Goal: Task Accomplishment & Management: Manage account settings

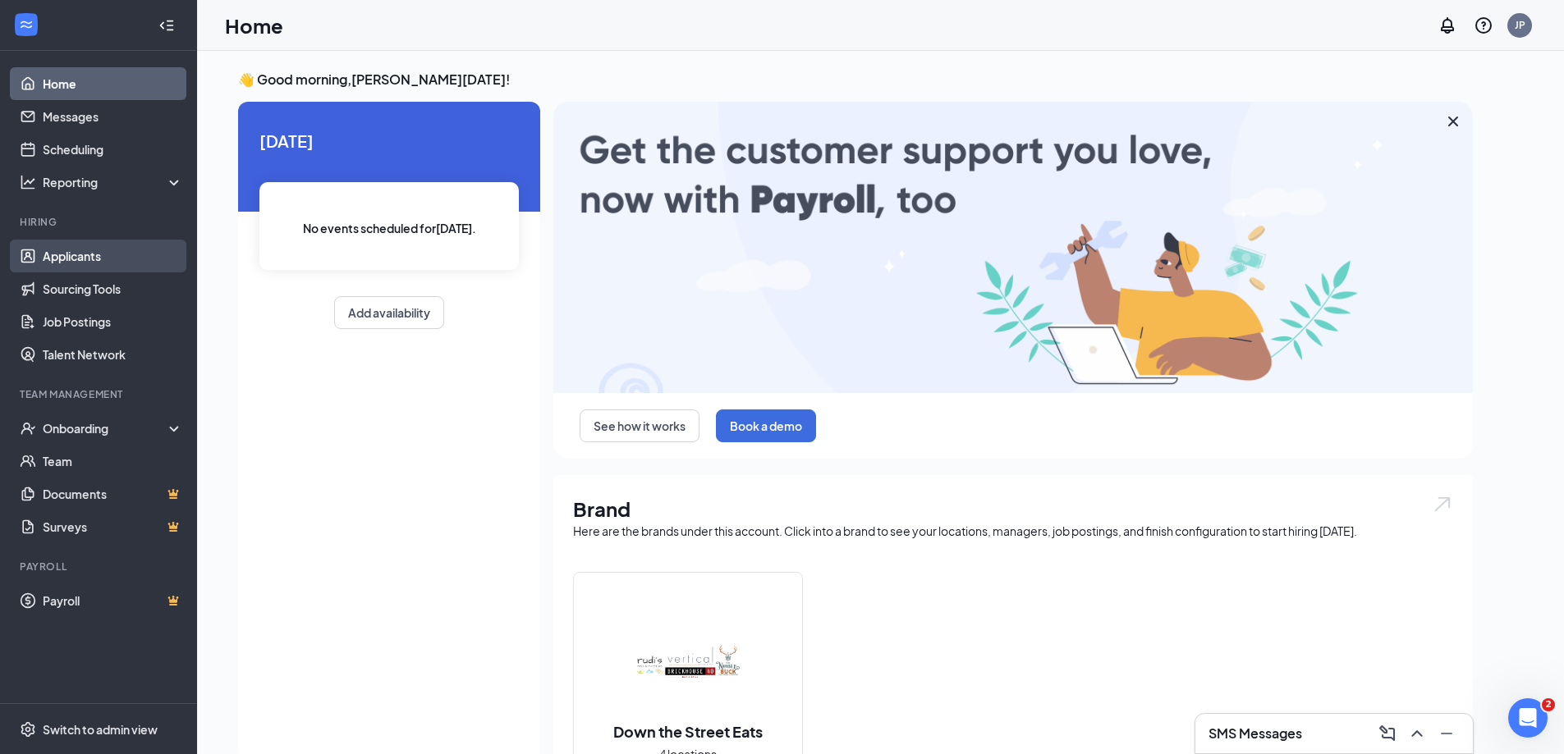
click at [158, 255] on link "Applicants" at bounding box center [113, 256] width 140 height 33
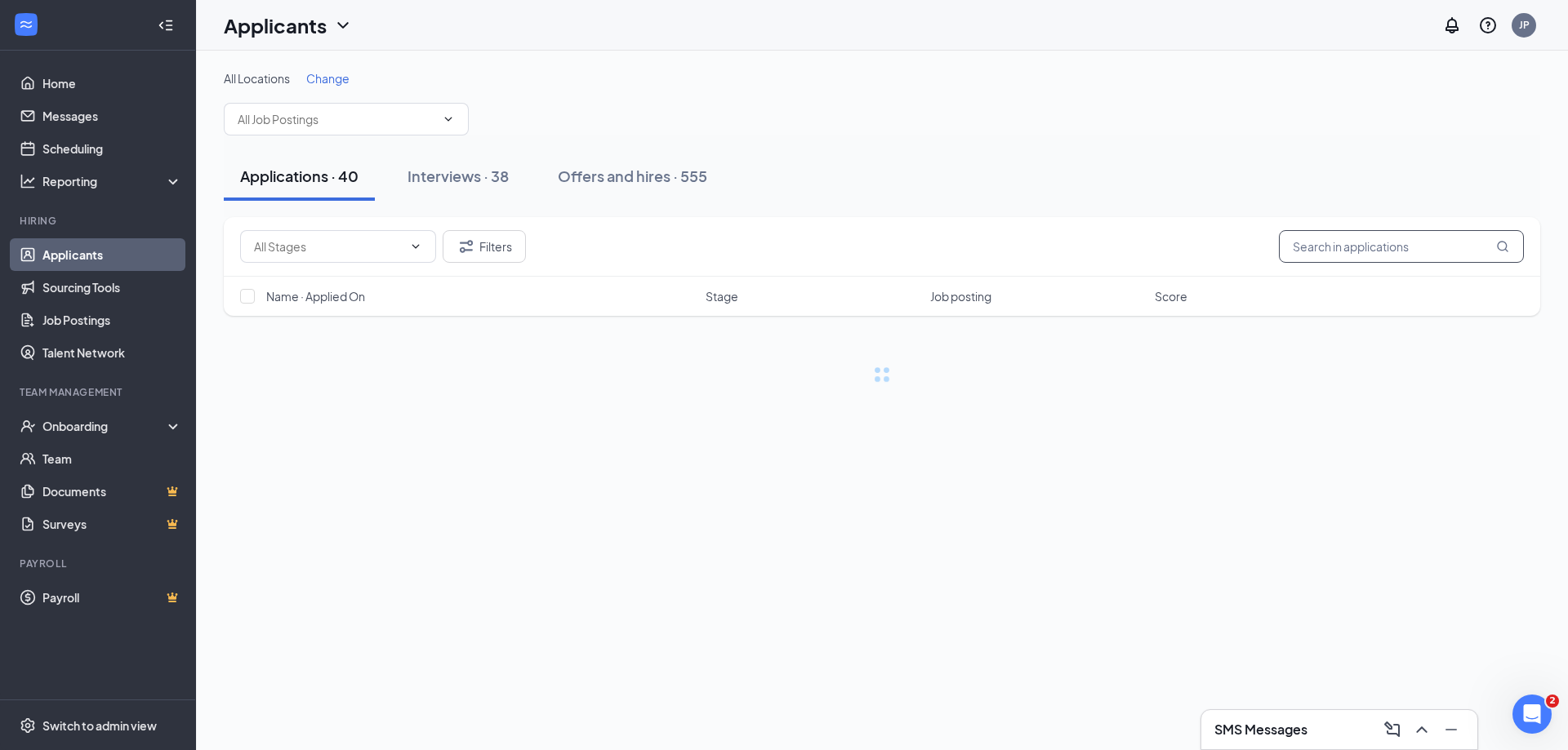
click at [1404, 240] on input "text" at bounding box center [1402, 247] width 245 height 33
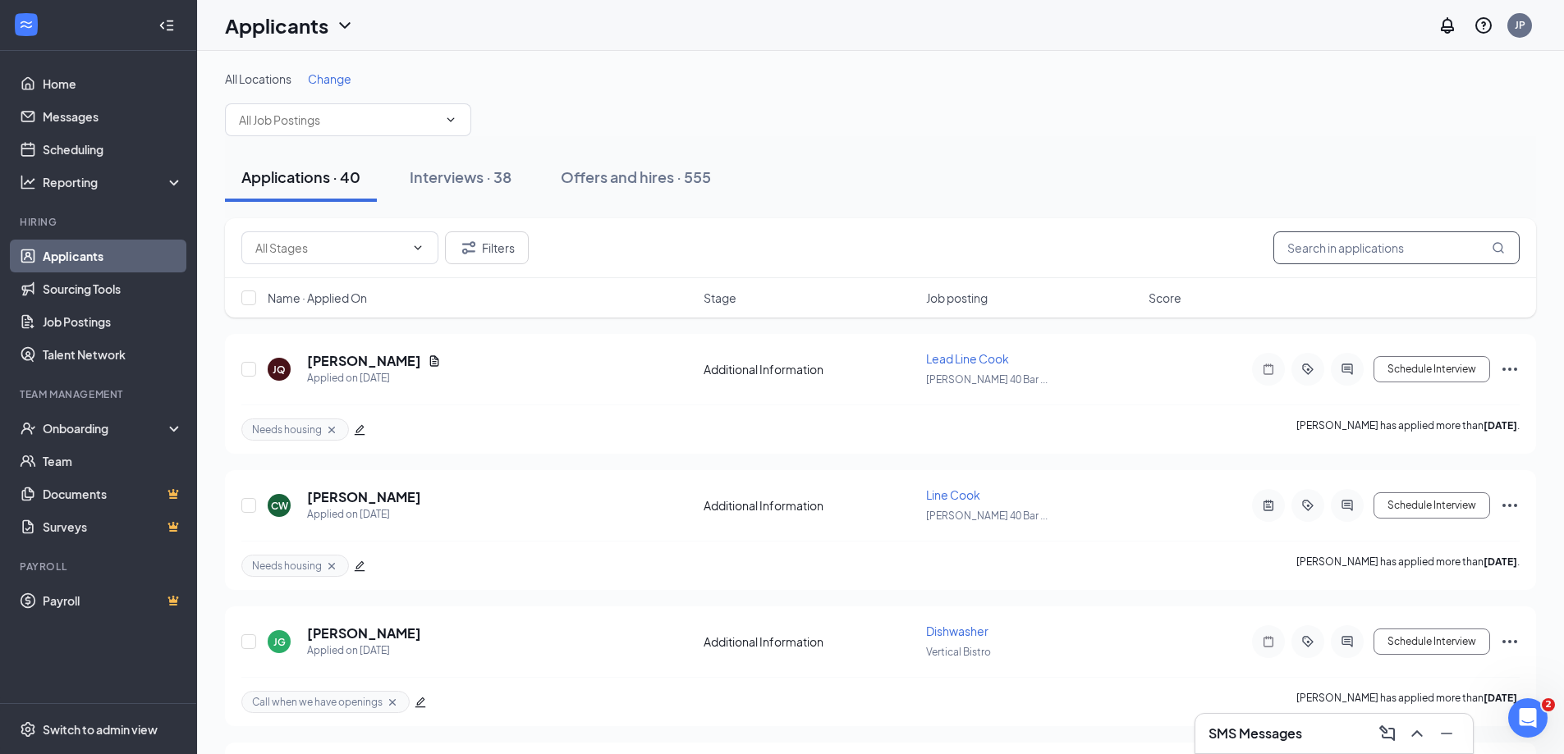
paste input "Koral Figueroa"
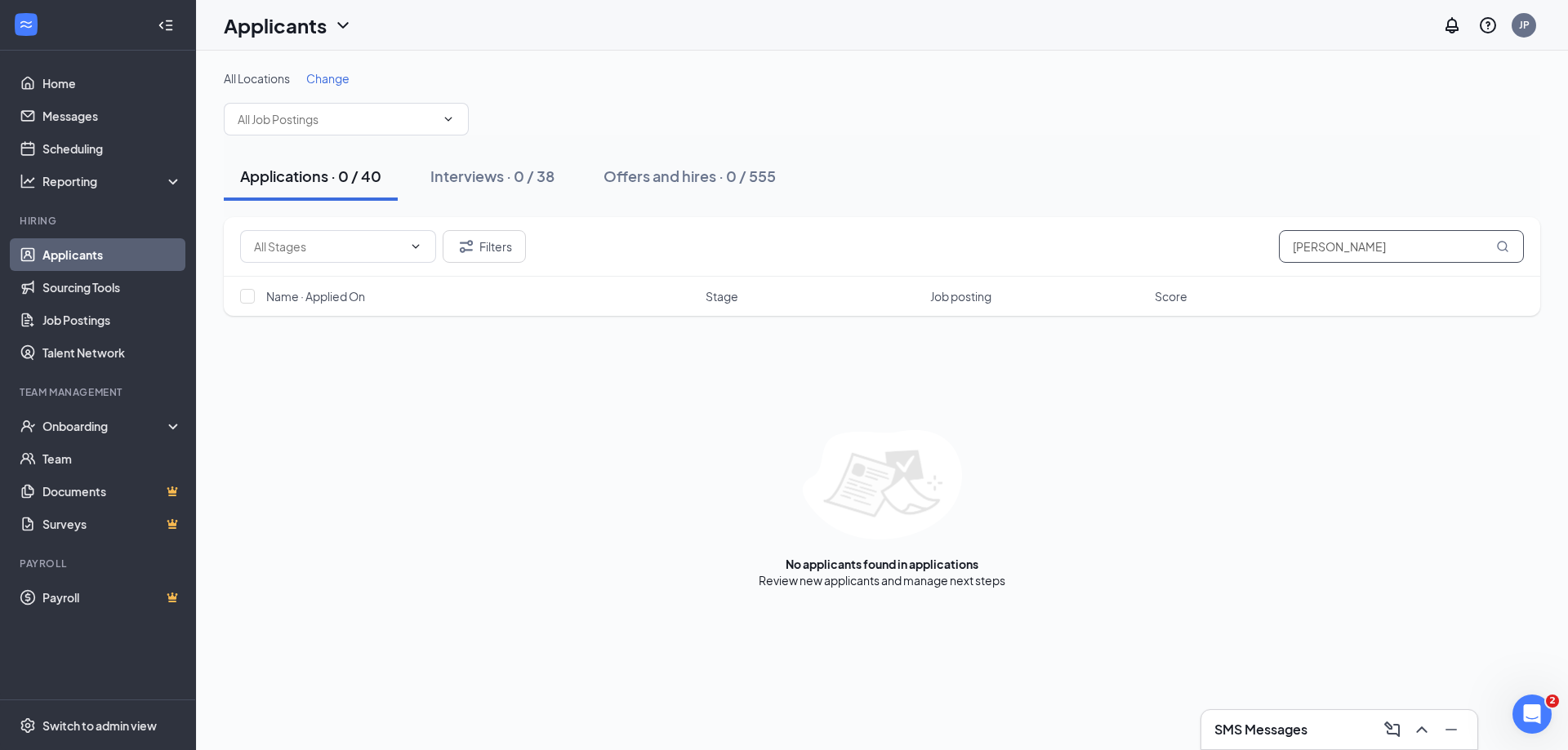
type input "Koral Figueroa"
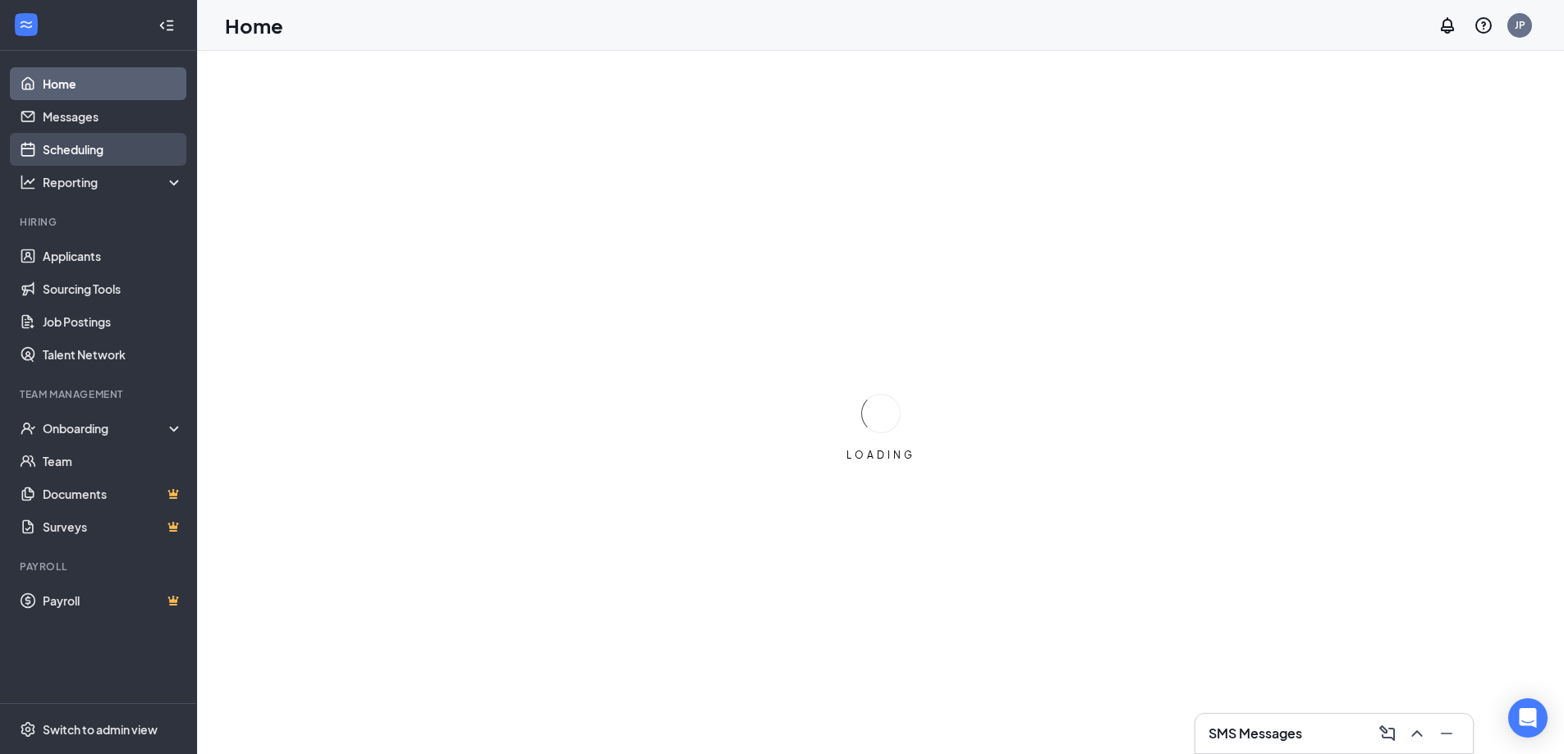
click at [110, 154] on link "Scheduling" at bounding box center [113, 149] width 140 height 33
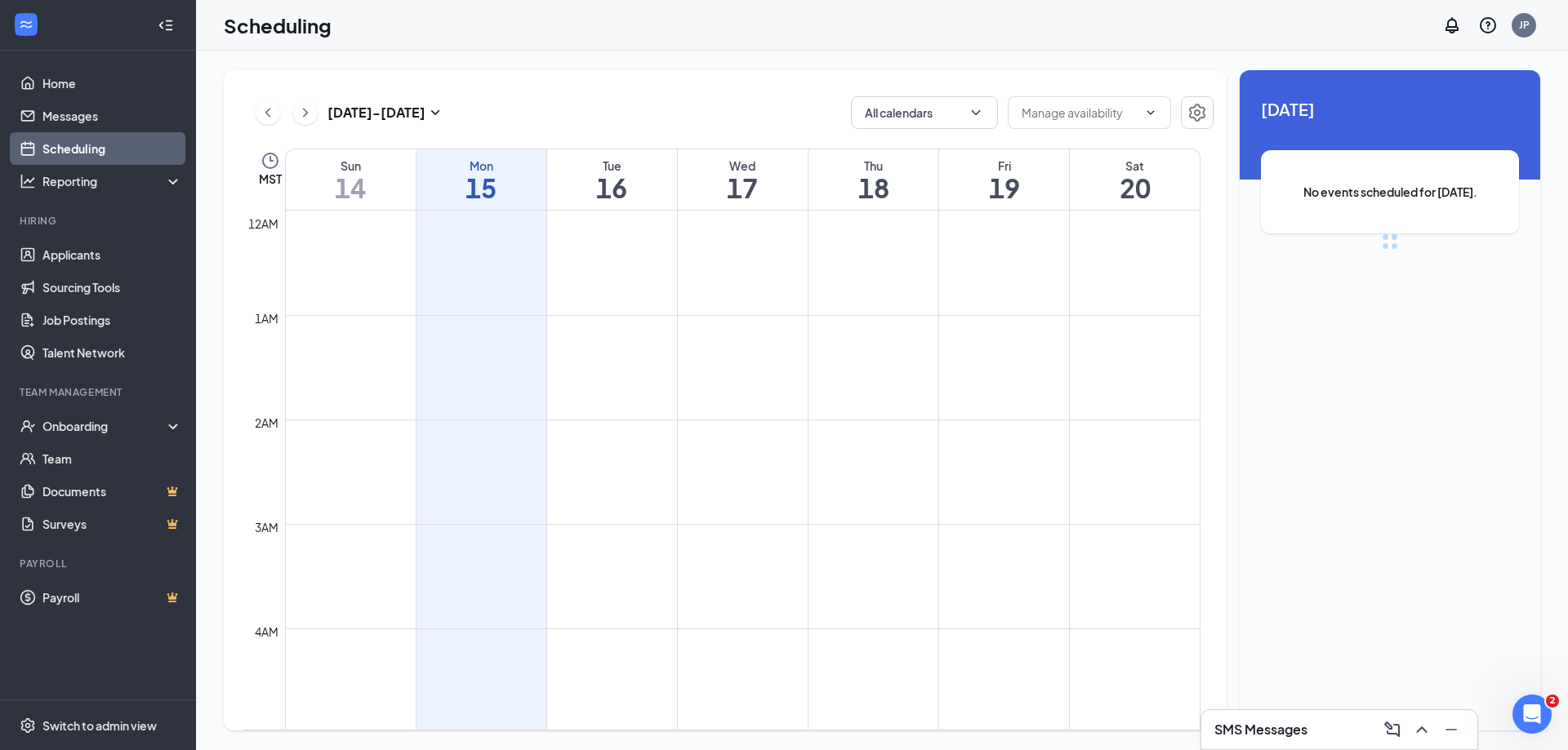
scroll to position [803, 0]
click at [920, 116] on button "Calendars (2)" at bounding box center [924, 112] width 147 height 33
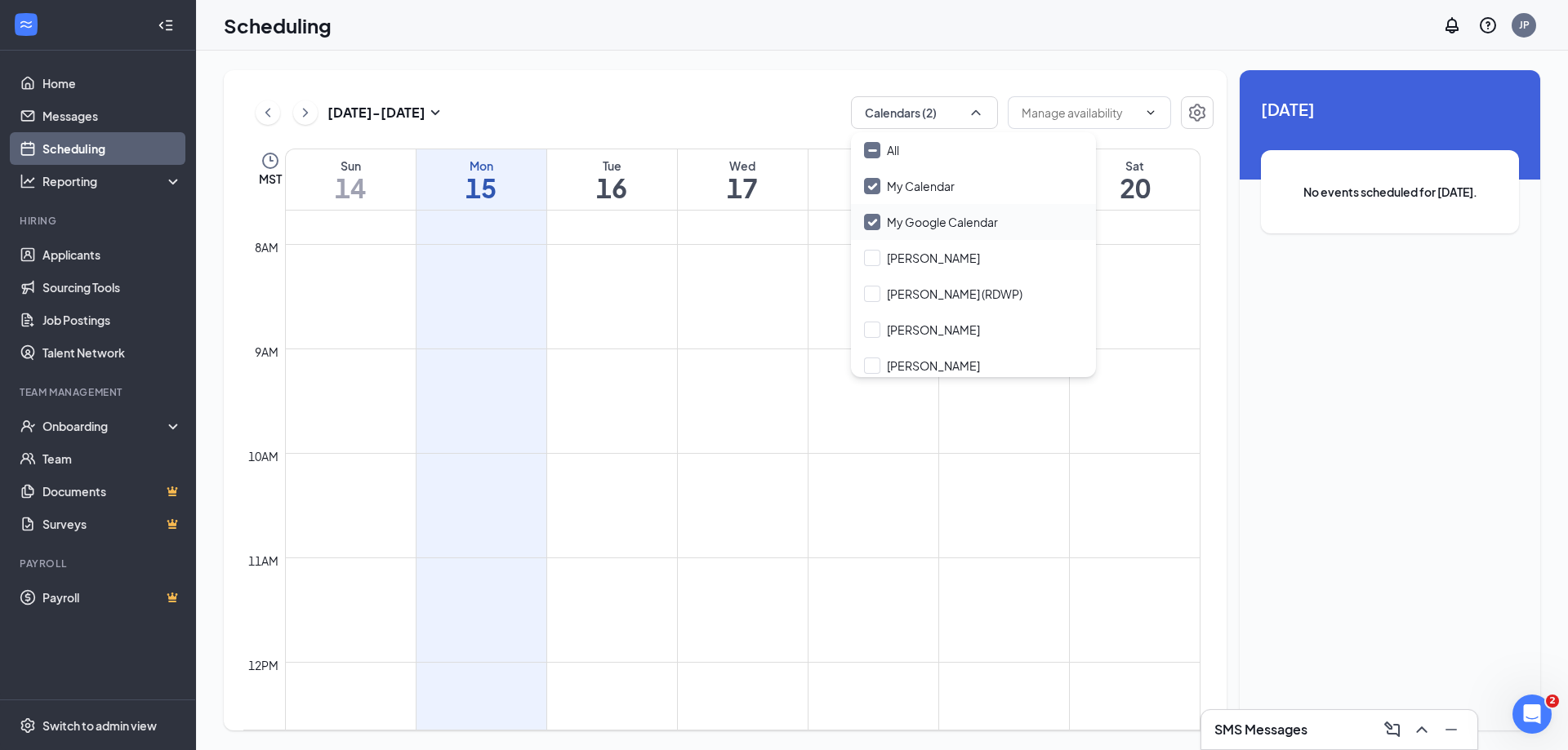
click at [868, 219] on input "My Google Calendar" at bounding box center [931, 222] width 134 height 16
checkbox input "false"
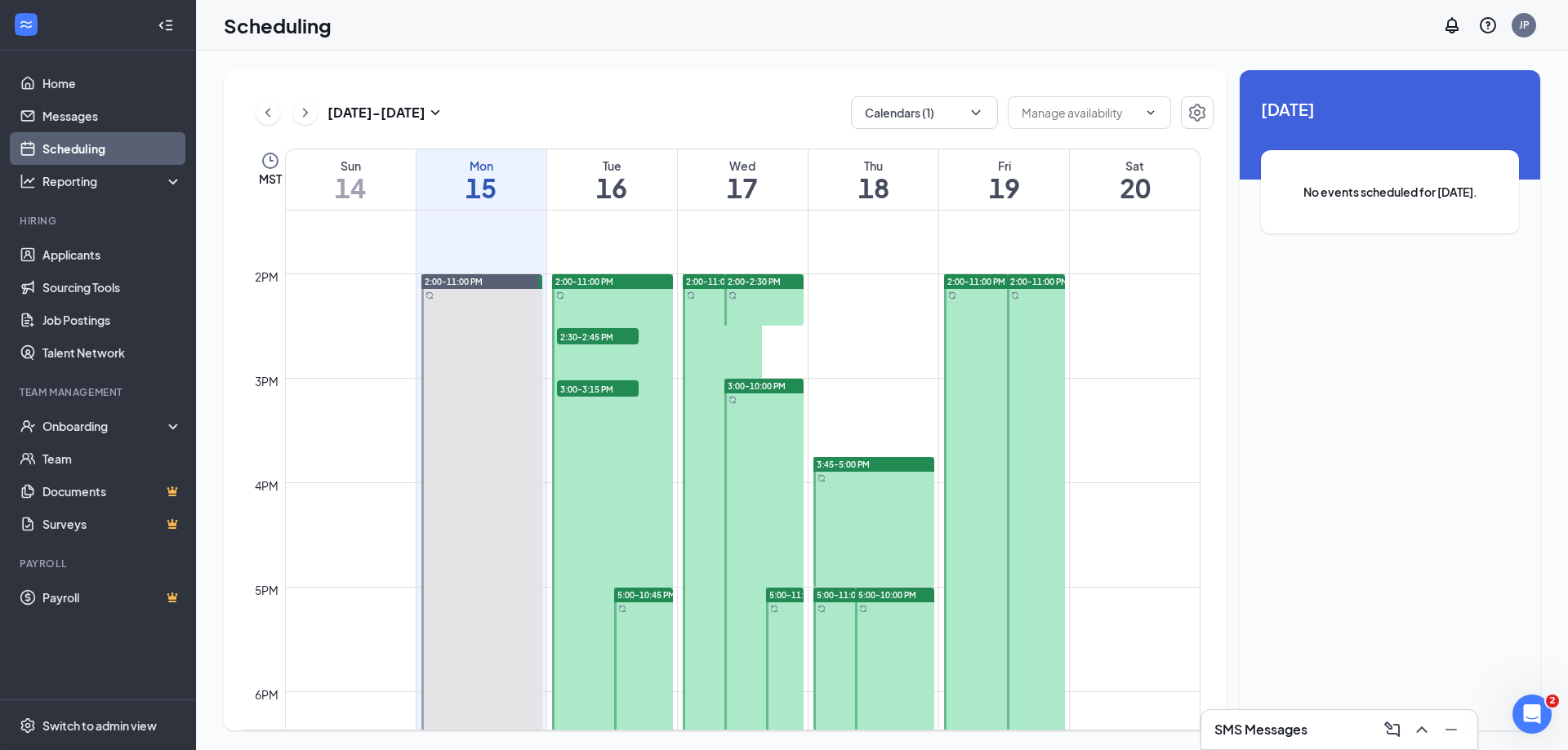
scroll to position [1434, 0]
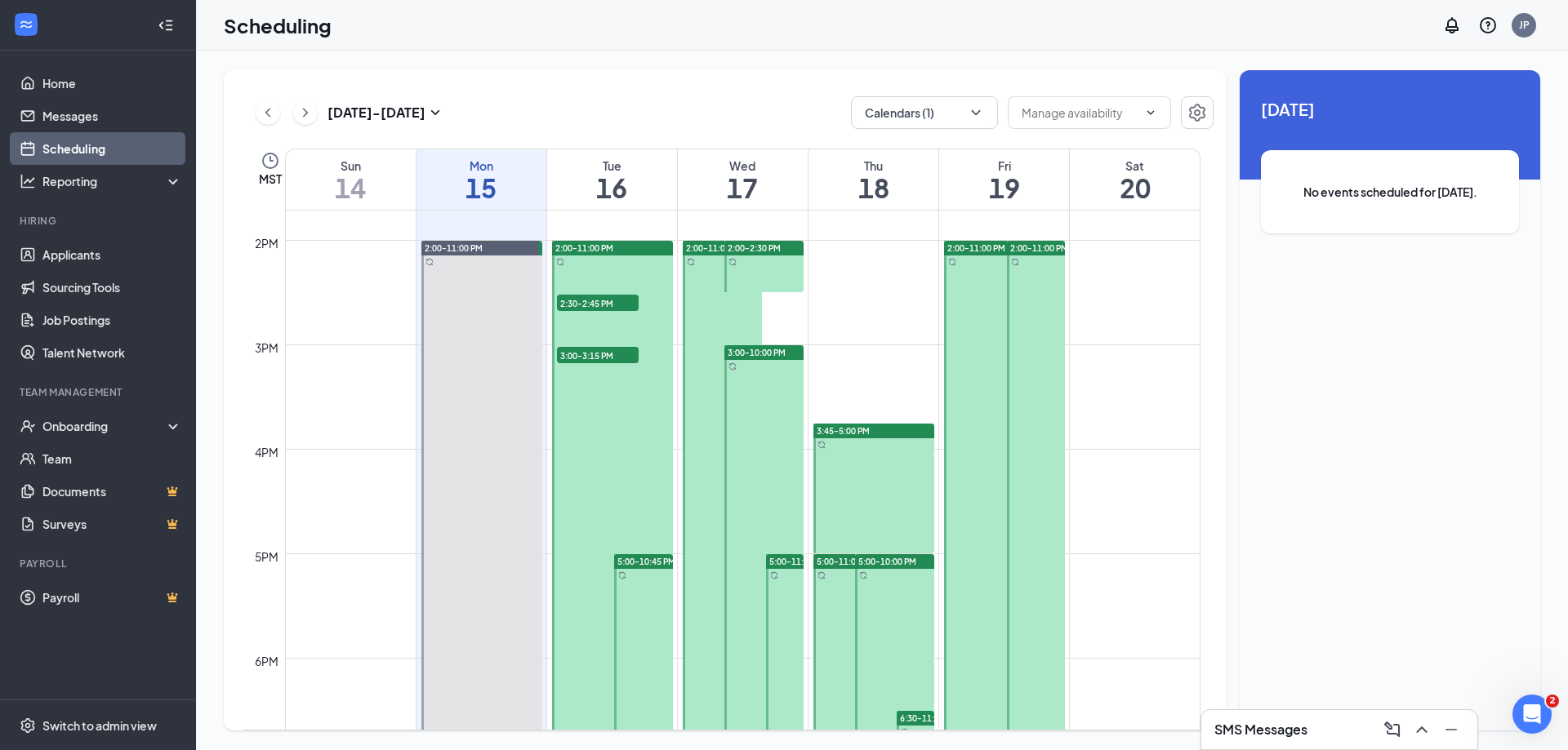
click at [654, 271] on div at bounding box center [612, 710] width 120 height 940
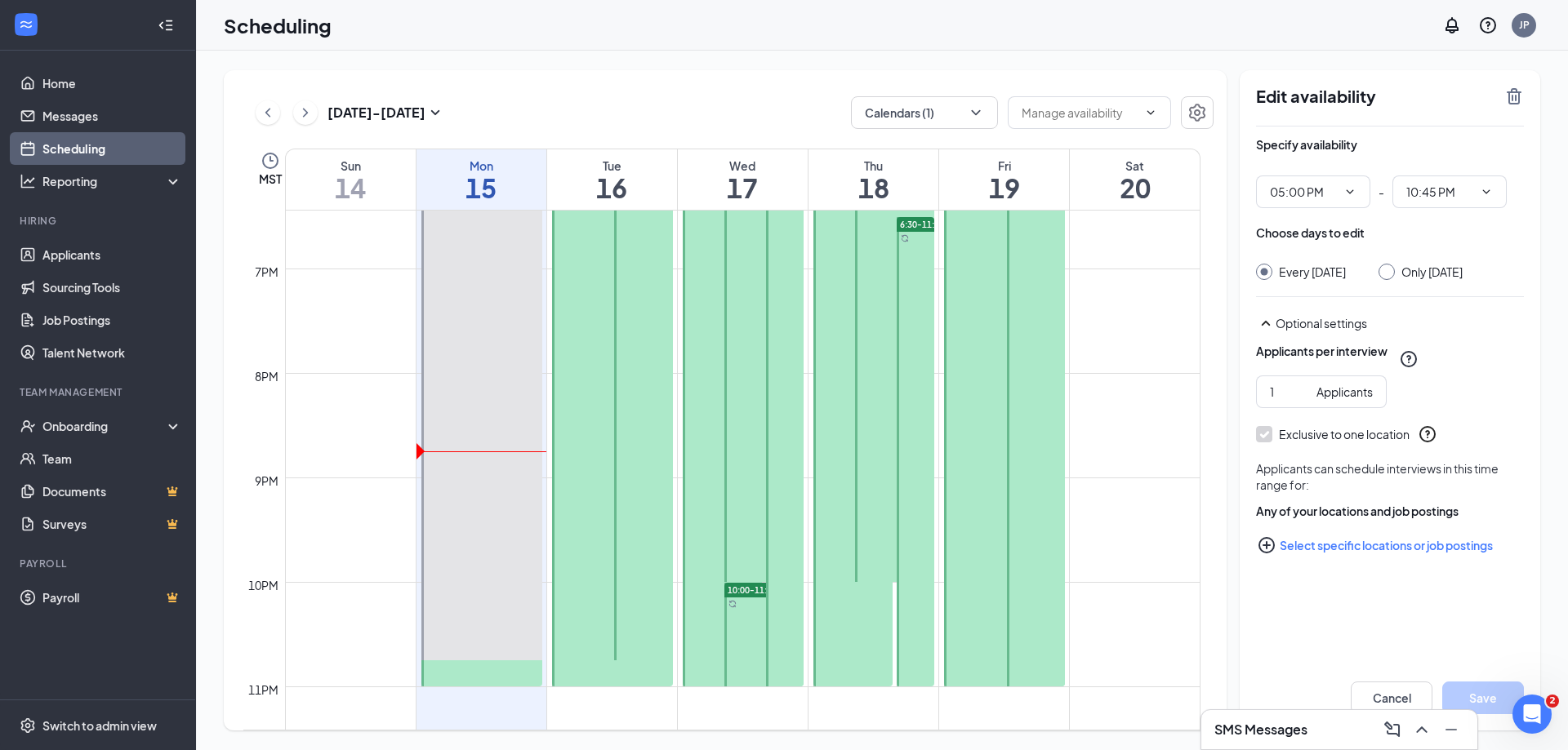
scroll to position [1989, 0]
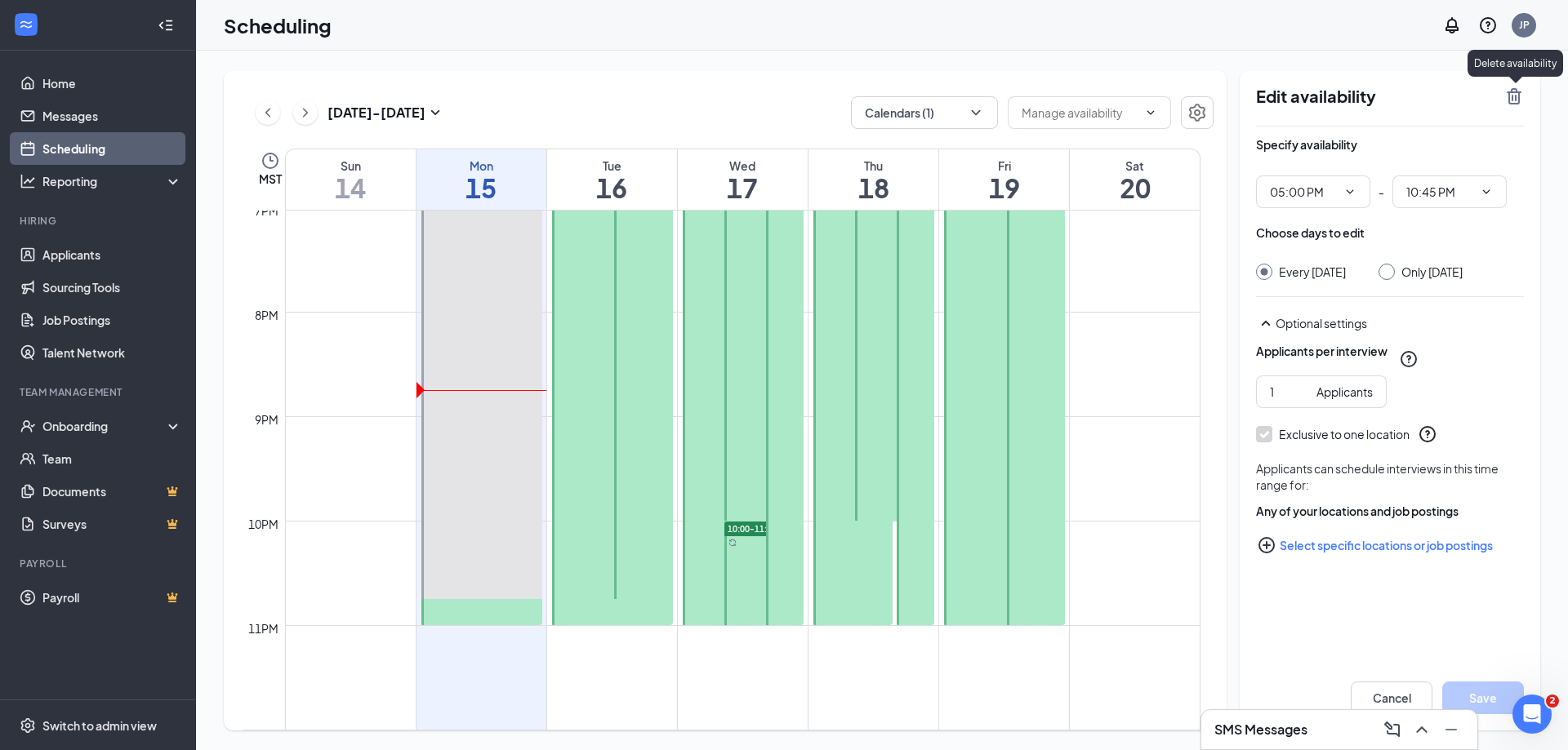
click at [1521, 97] on icon "TrashOutline" at bounding box center [1514, 96] width 20 height 20
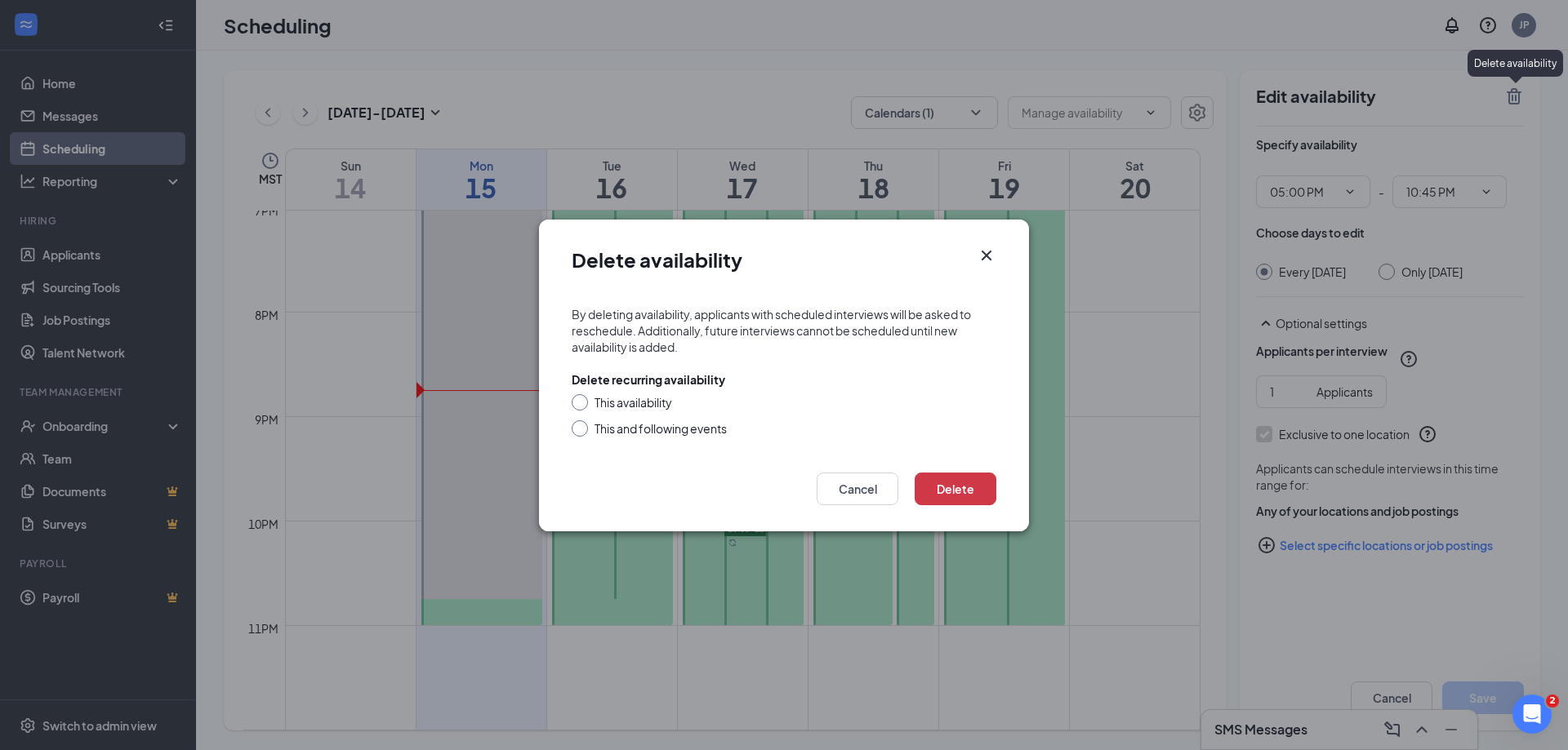
click at [658, 398] on div "This availability" at bounding box center [634, 403] width 78 height 16
click at [583, 398] on input "This availability" at bounding box center [577, 400] width 11 height 11
radio input "true"
click at [700, 435] on div "This and following events" at bounding box center [661, 429] width 132 height 16
click at [583, 432] on input "This and following events" at bounding box center [577, 426] width 11 height 11
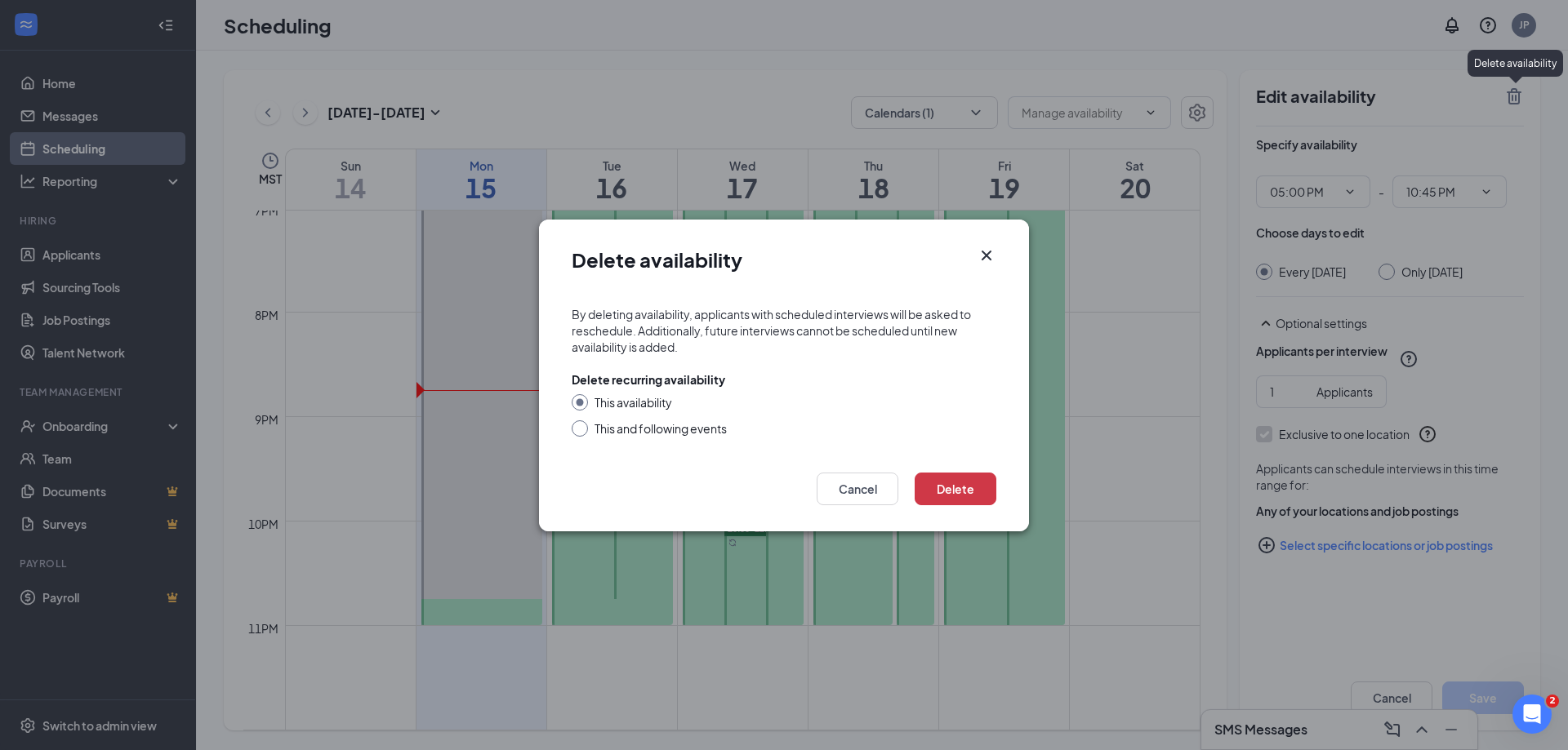
radio input "true"
radio input "false"
click at [948, 483] on button "Delete" at bounding box center [955, 488] width 82 height 33
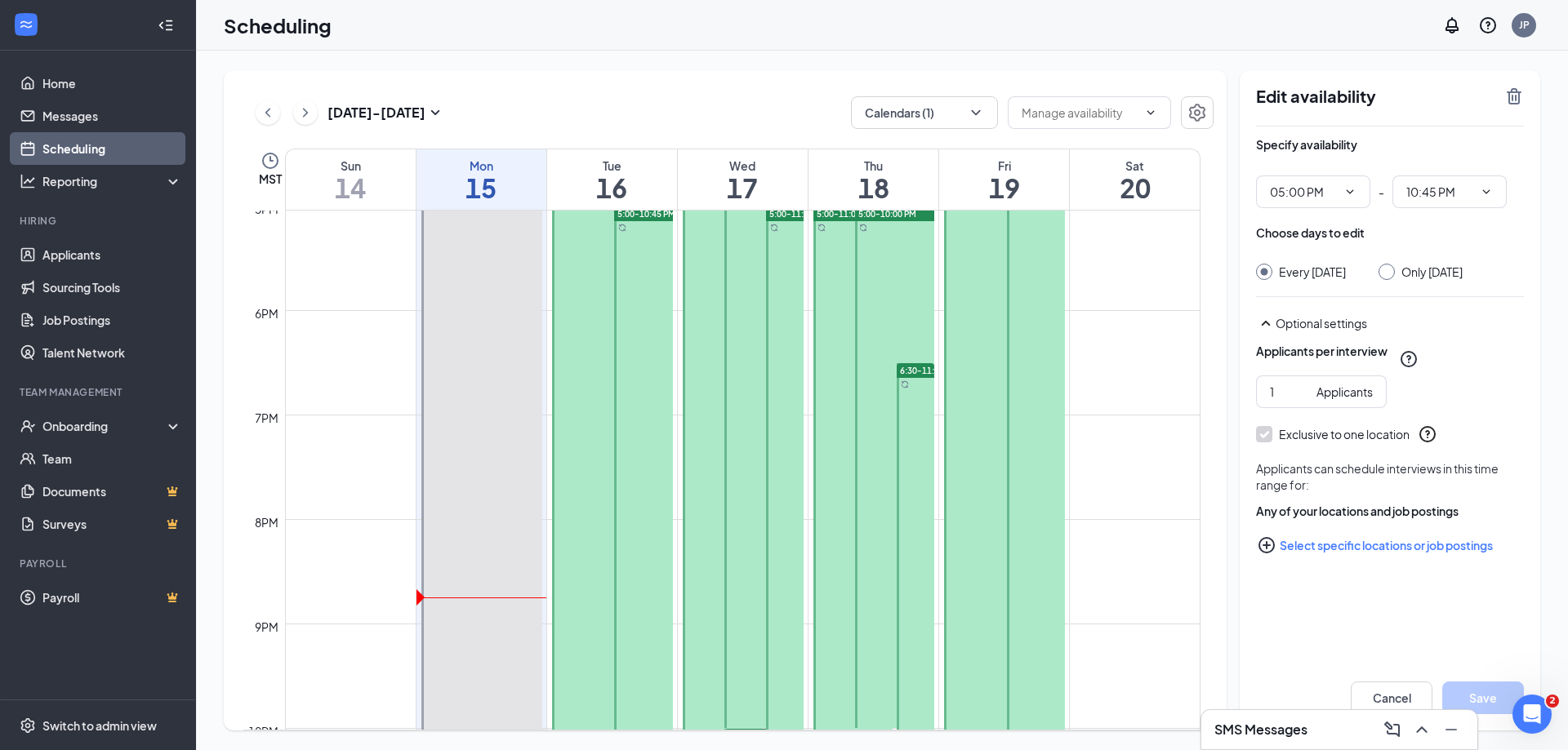
scroll to position [1782, 0]
click at [632, 367] on div at bounding box center [643, 505] width 59 height 600
click at [642, 368] on div at bounding box center [643, 505] width 59 height 600
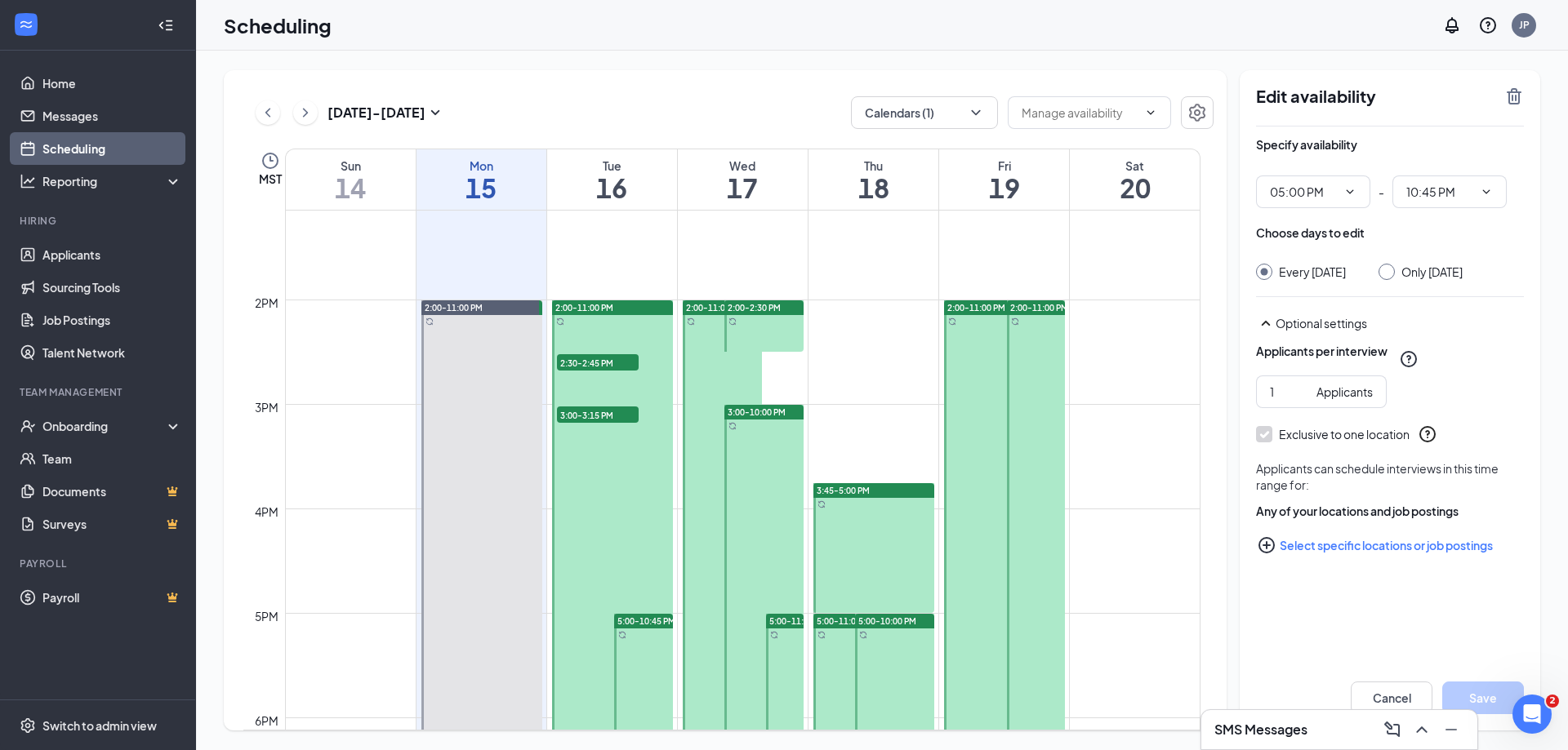
scroll to position [1701, 0]
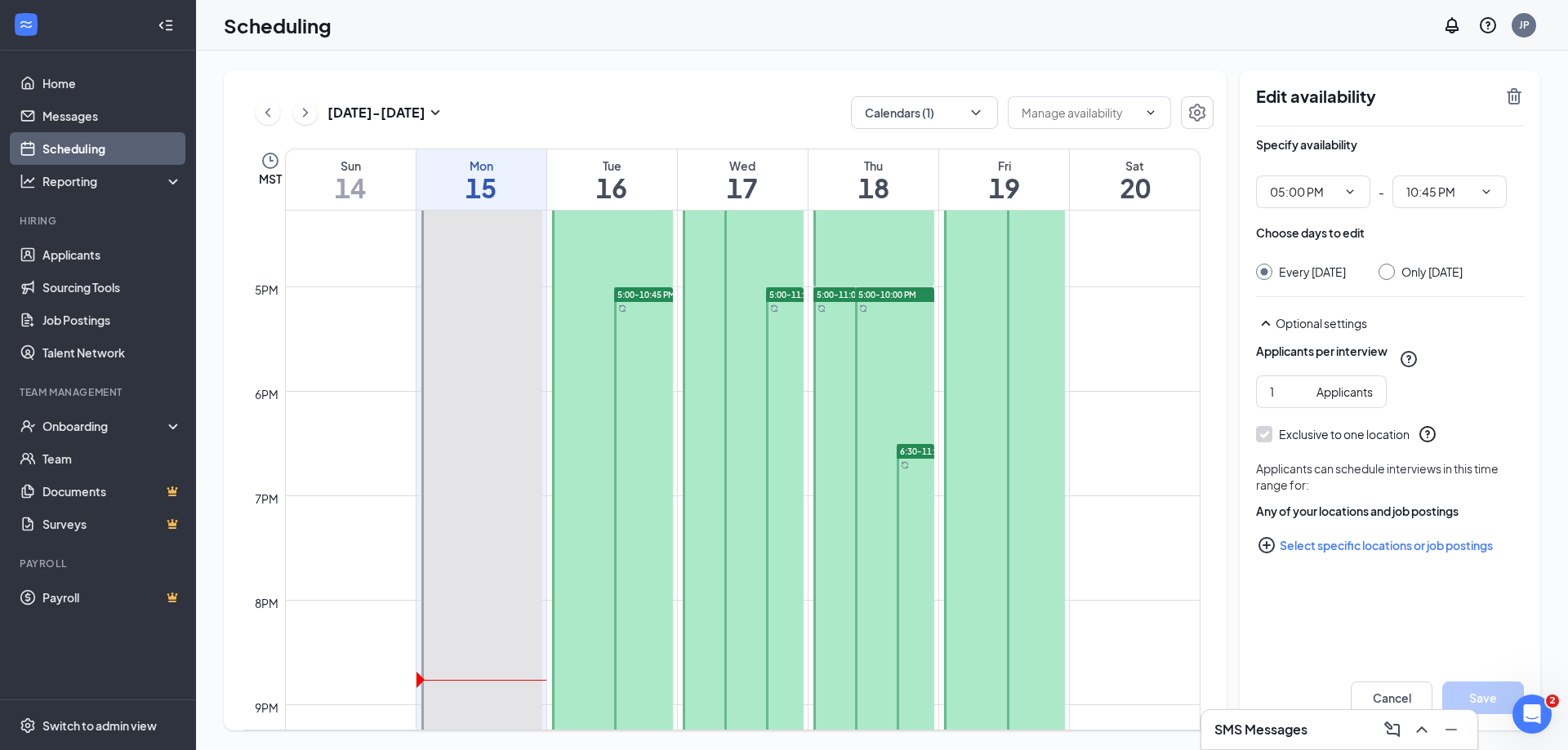
click at [659, 477] on div at bounding box center [643, 587] width 59 height 600
click at [252, 112] on div "Sep 14 - Sep 20 Calendars (1)" at bounding box center [728, 112] width 970 height 33
click at [270, 112] on icon "ChevronLeft" at bounding box center [268, 112] width 16 height 20
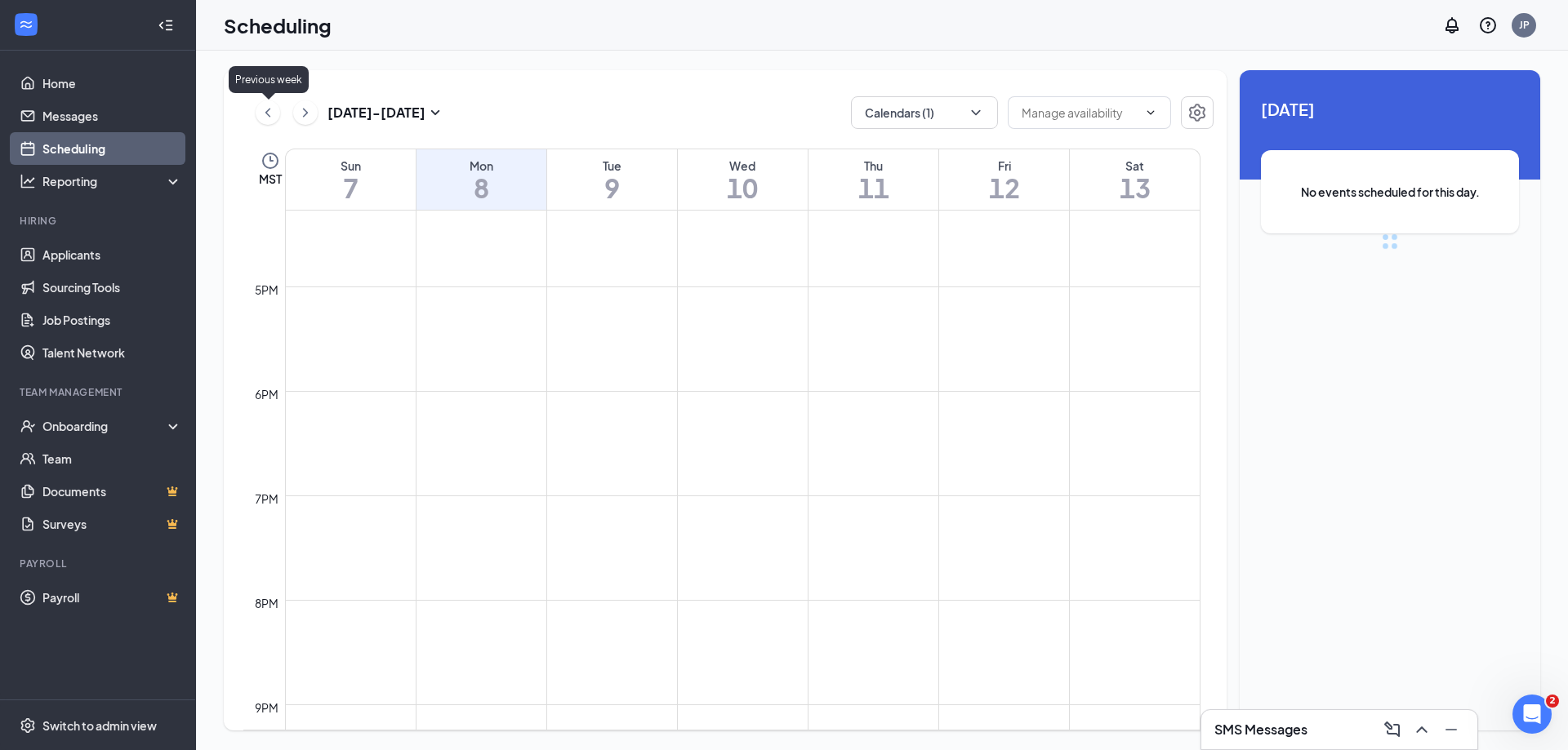
scroll to position [803, 0]
click at [302, 113] on icon "ChevronRight" at bounding box center [305, 112] width 16 height 20
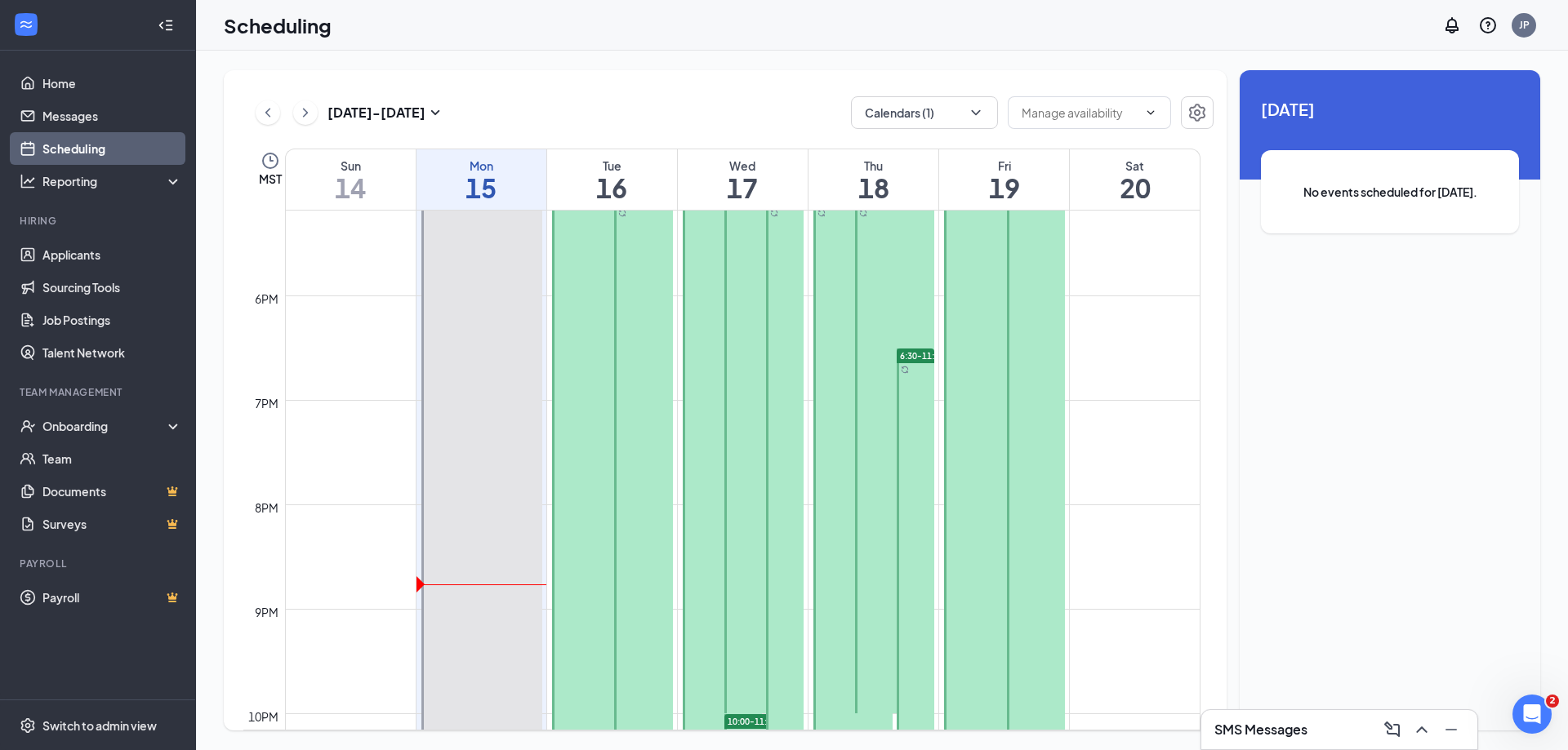
scroll to position [1744, 0]
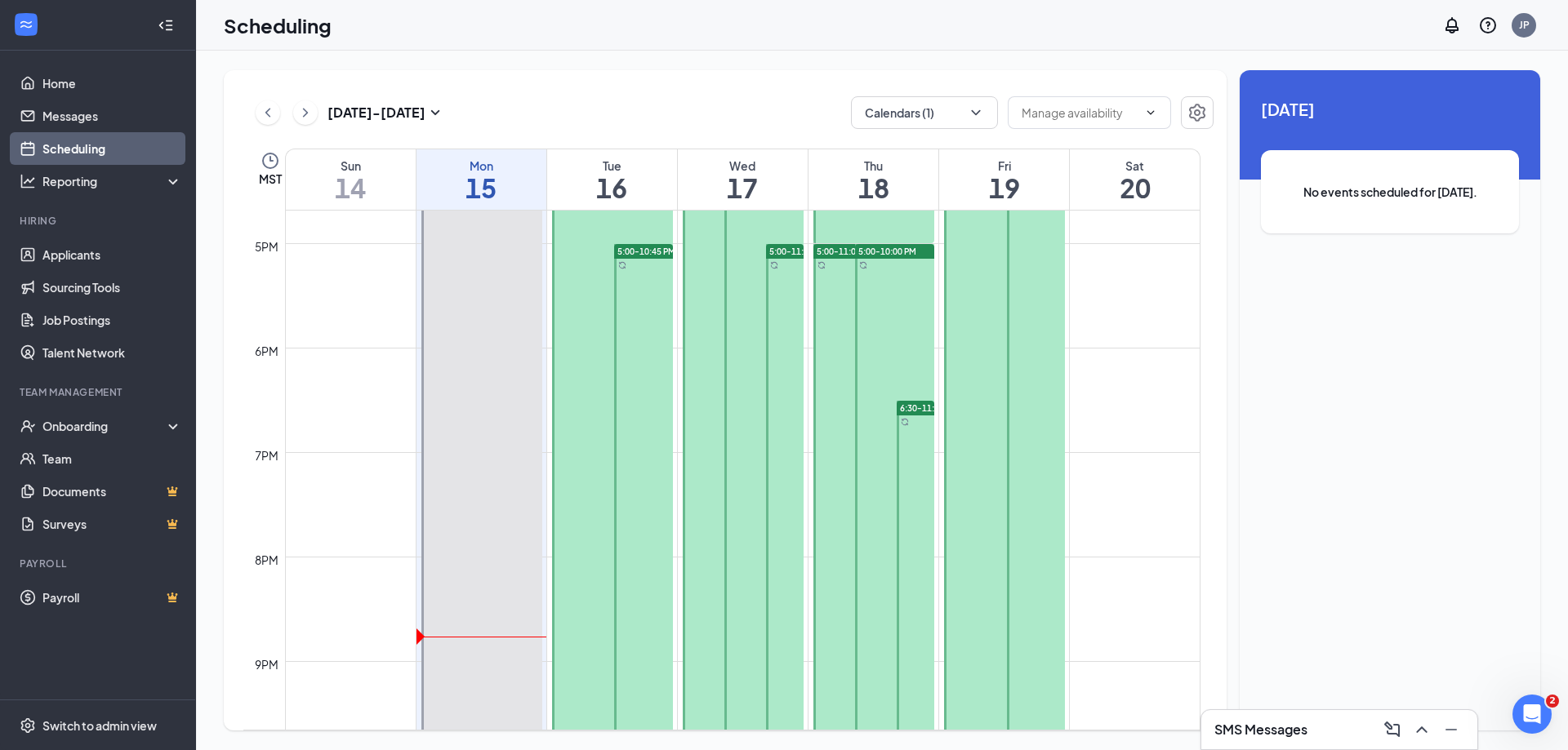
click at [587, 392] on div at bounding box center [612, 400] width 120 height 940
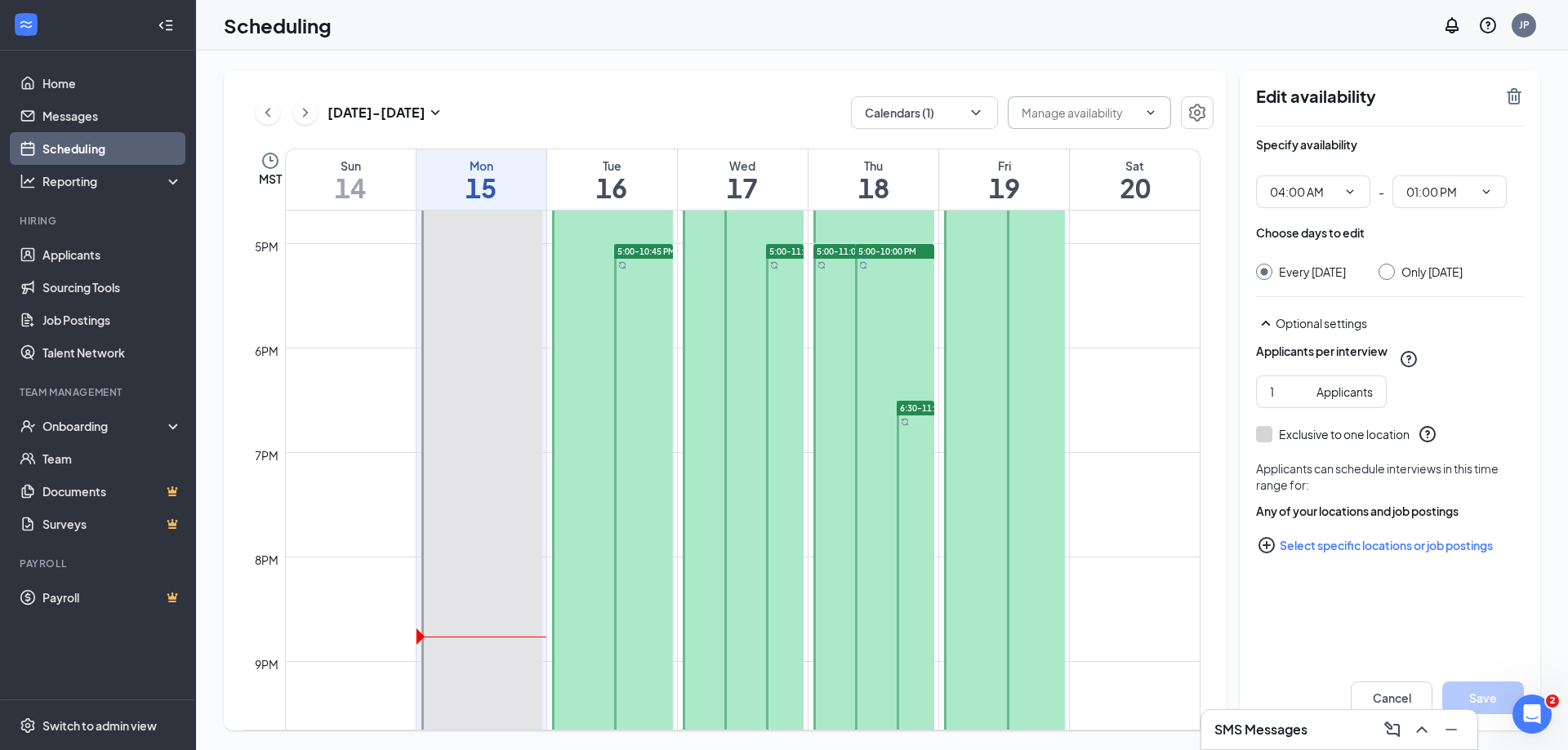
click at [1147, 115] on icon "ChevronDown" at bounding box center [1150, 112] width 13 height 13
click at [1153, 110] on icon "ChevronDown" at bounding box center [1150, 112] width 13 height 13
click at [1190, 109] on icon "Settings" at bounding box center [1197, 112] width 16 height 18
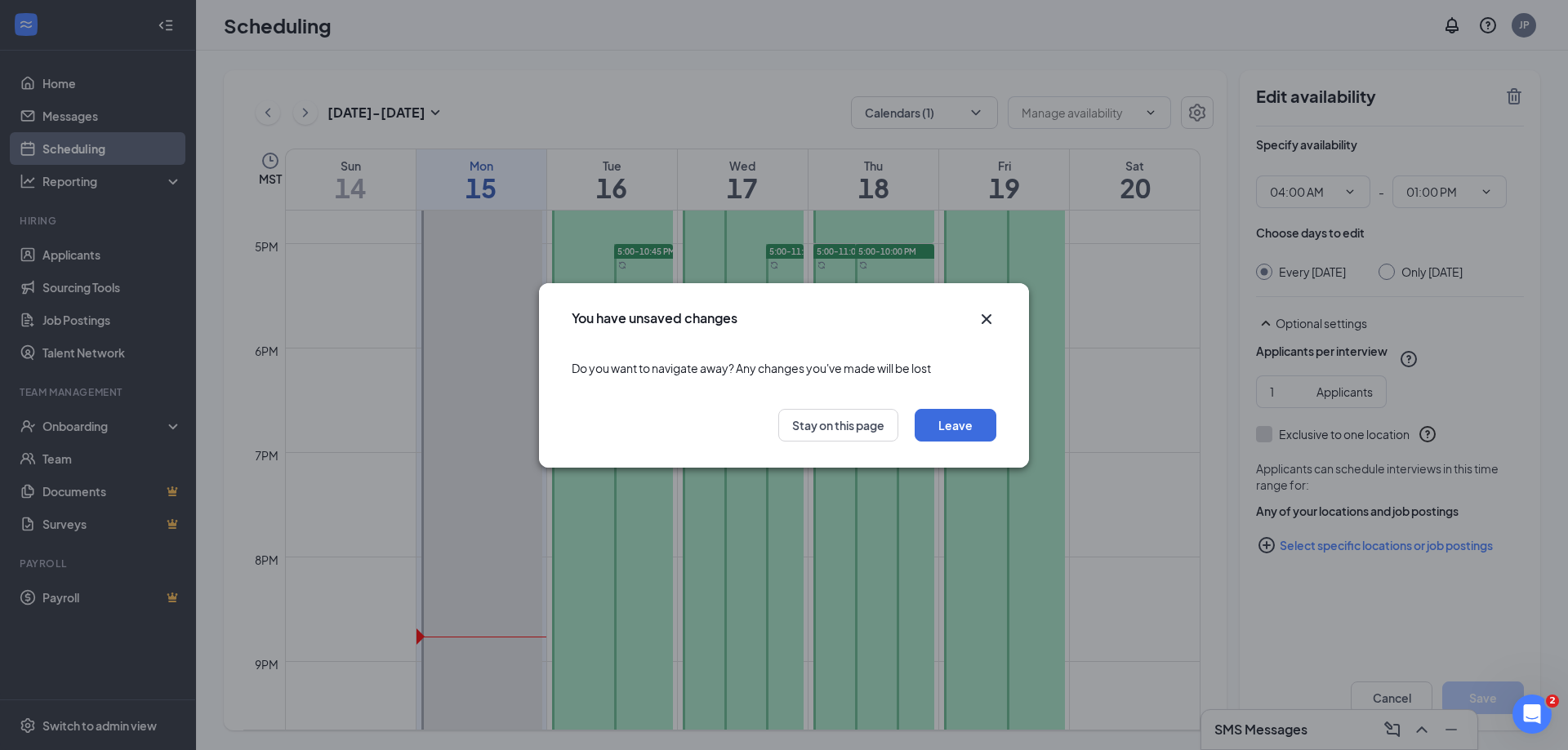
click at [989, 312] on icon "Cross" at bounding box center [987, 319] width 20 height 20
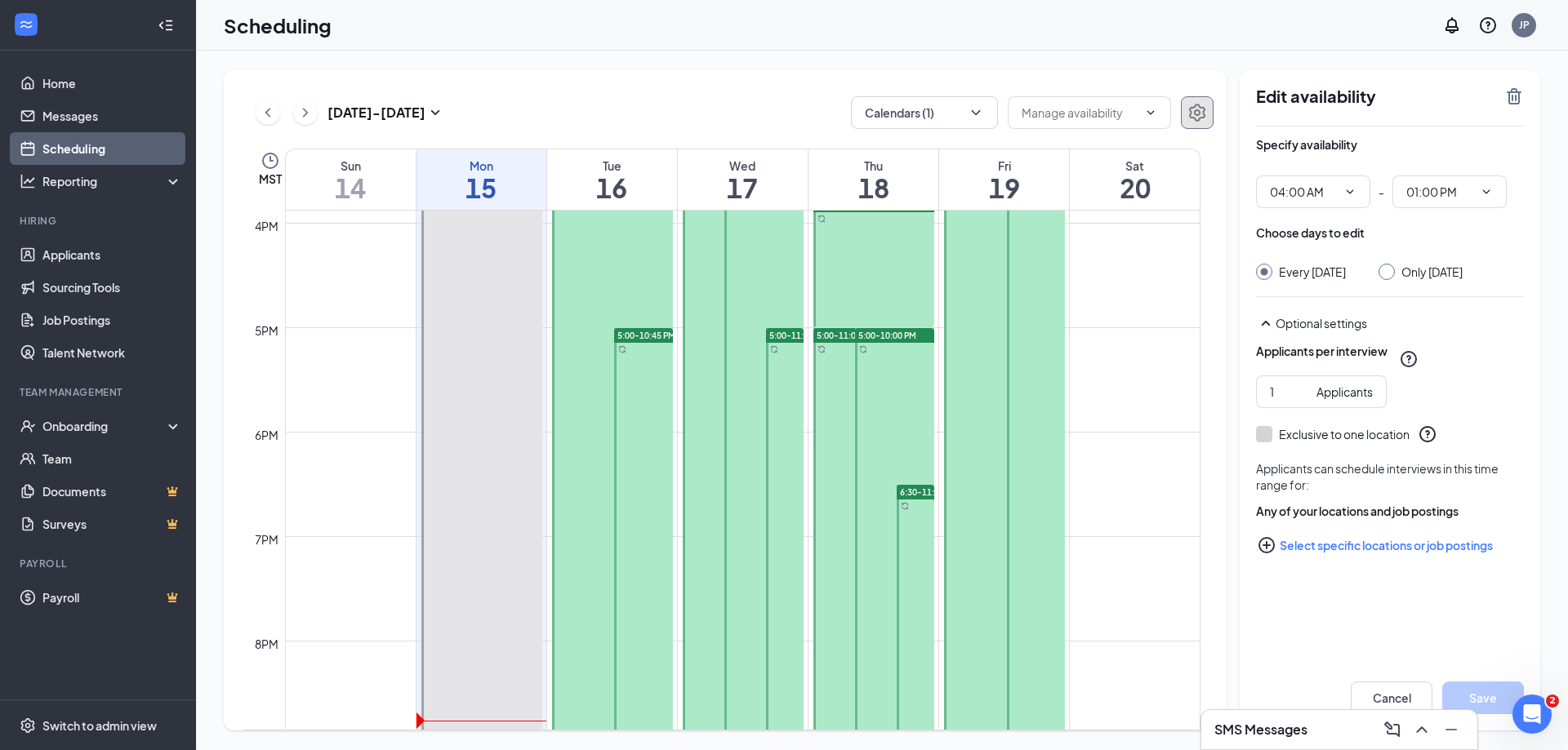
scroll to position [1581, 0]
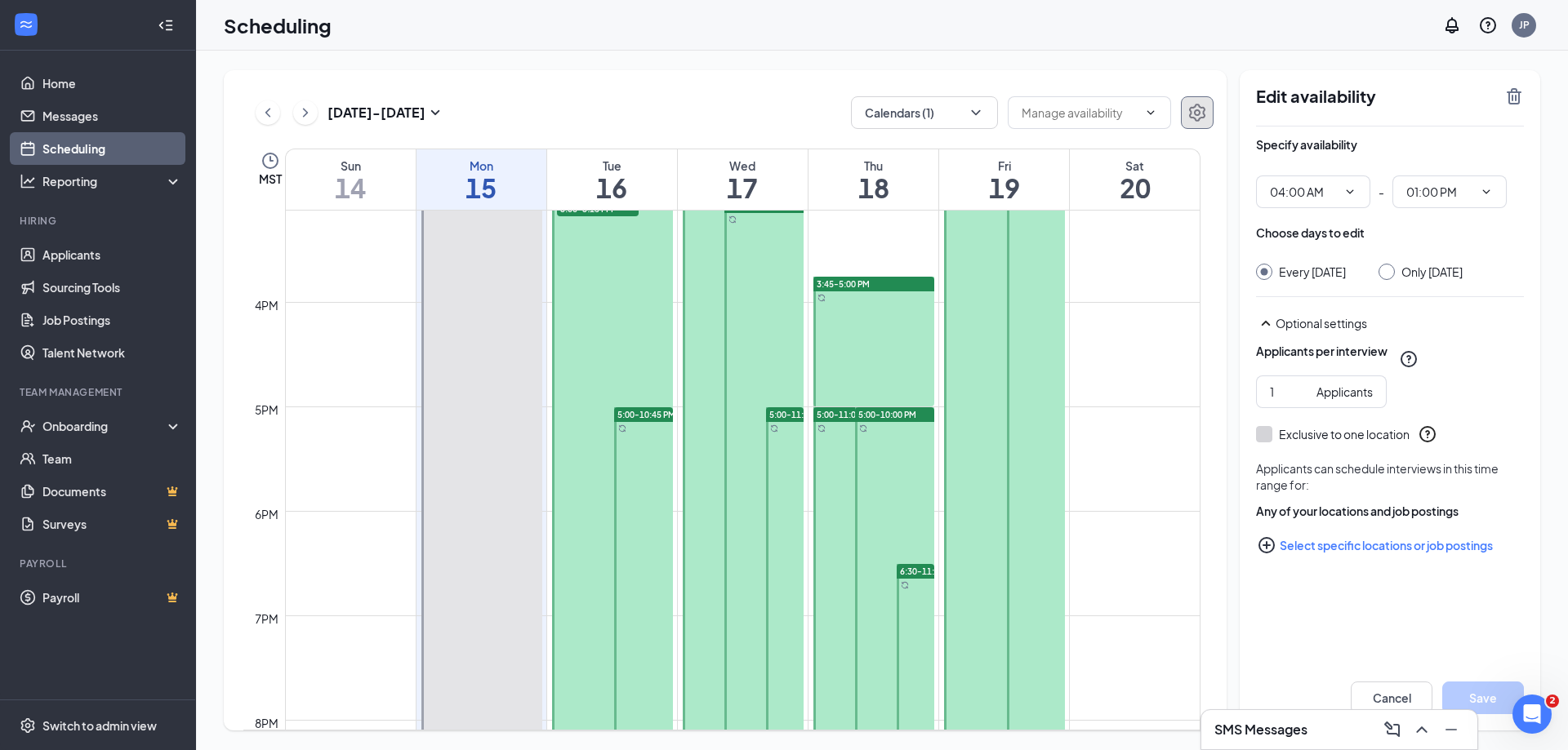
click at [767, 427] on div at bounding box center [785, 721] width 38 height 627
click at [1266, 326] on icon "SmallChevronUp" at bounding box center [1266, 323] width 9 height 5
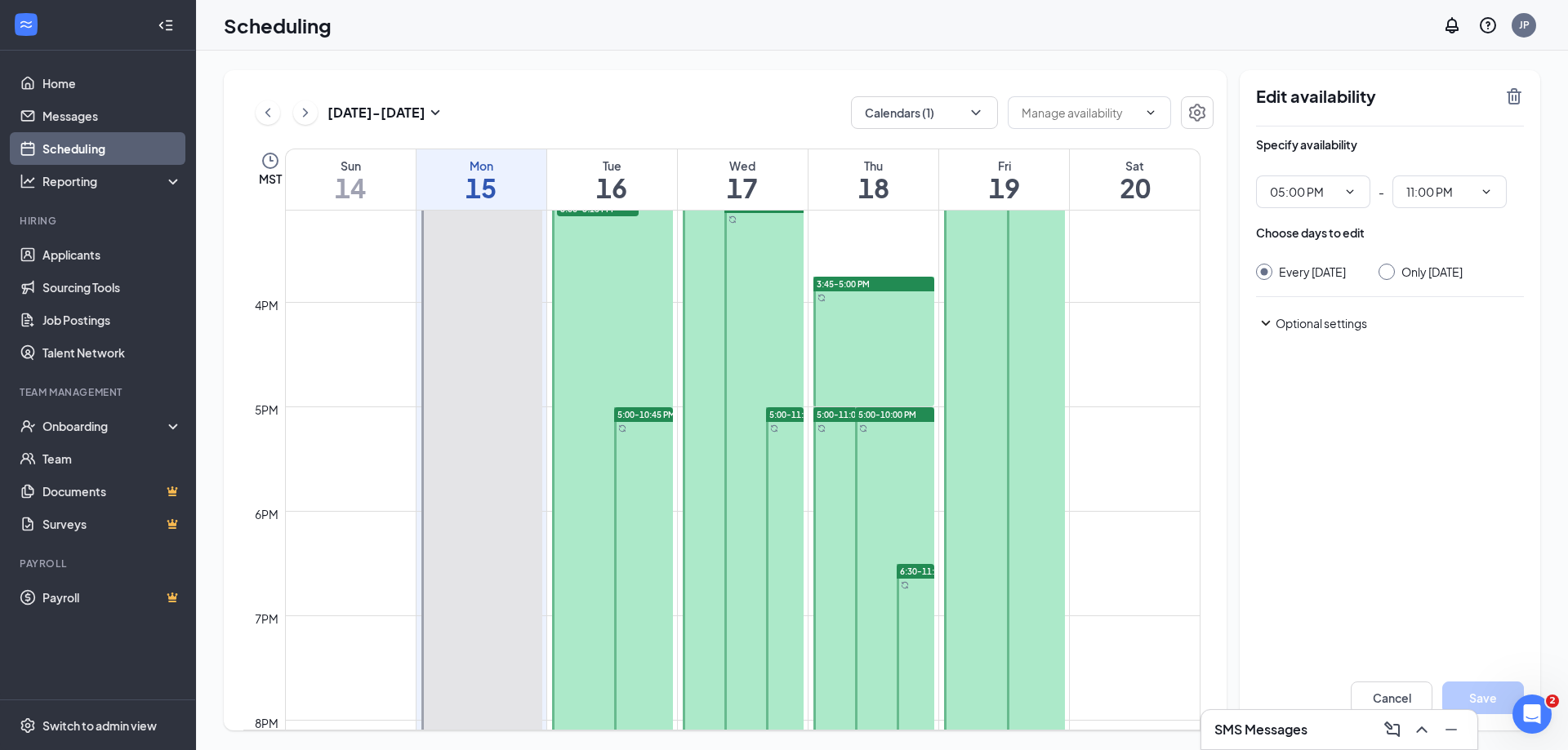
click at [1266, 333] on icon "SmallChevronDown" at bounding box center [1267, 323] width 20 height 20
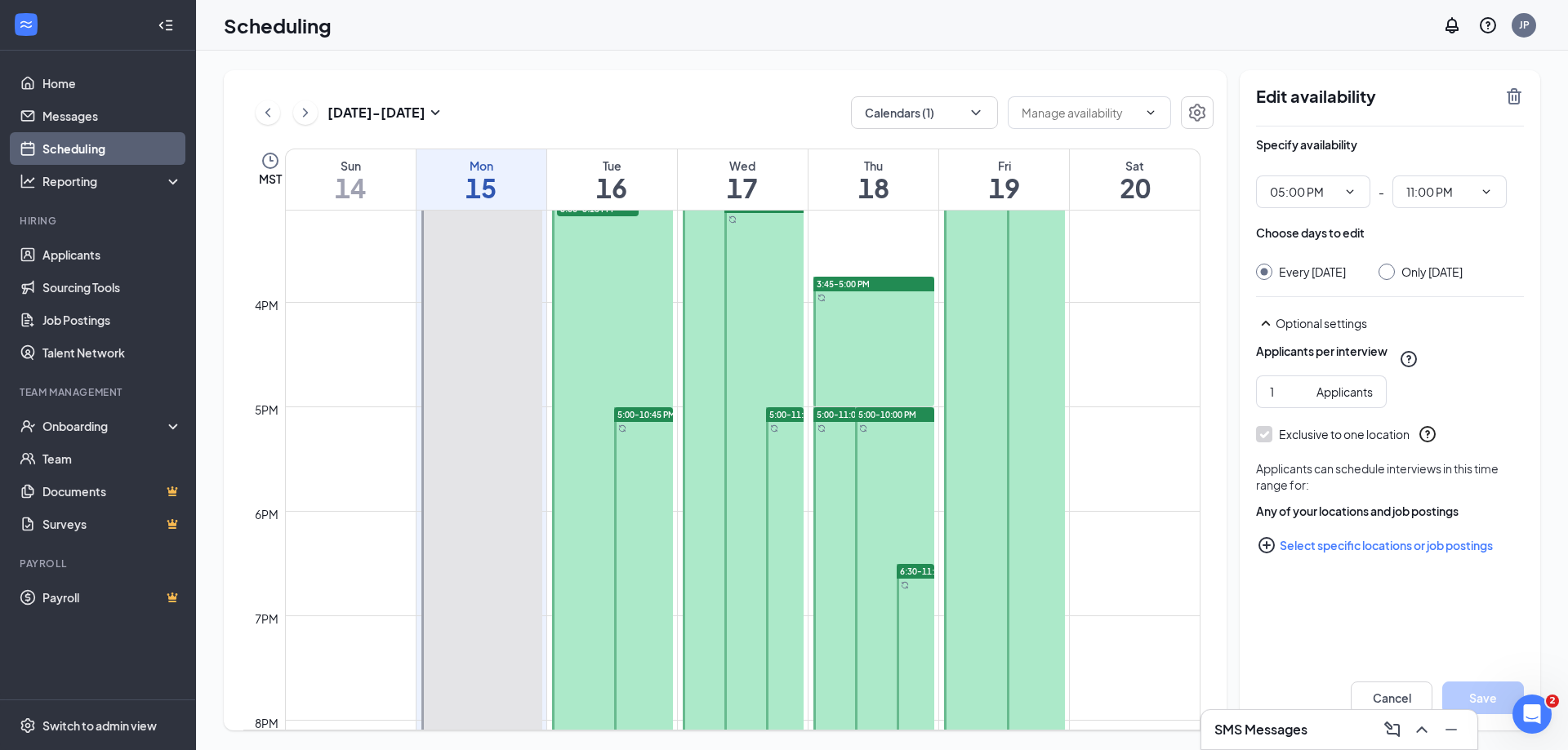
click at [751, 316] on div at bounding box center [764, 563] width 80 height 731
type input "03:00 PM"
type input "10:00 PM"
click at [917, 326] on div at bounding box center [874, 341] width 120 height 130
click at [1010, 311] on div at bounding box center [1036, 563] width 59 height 940
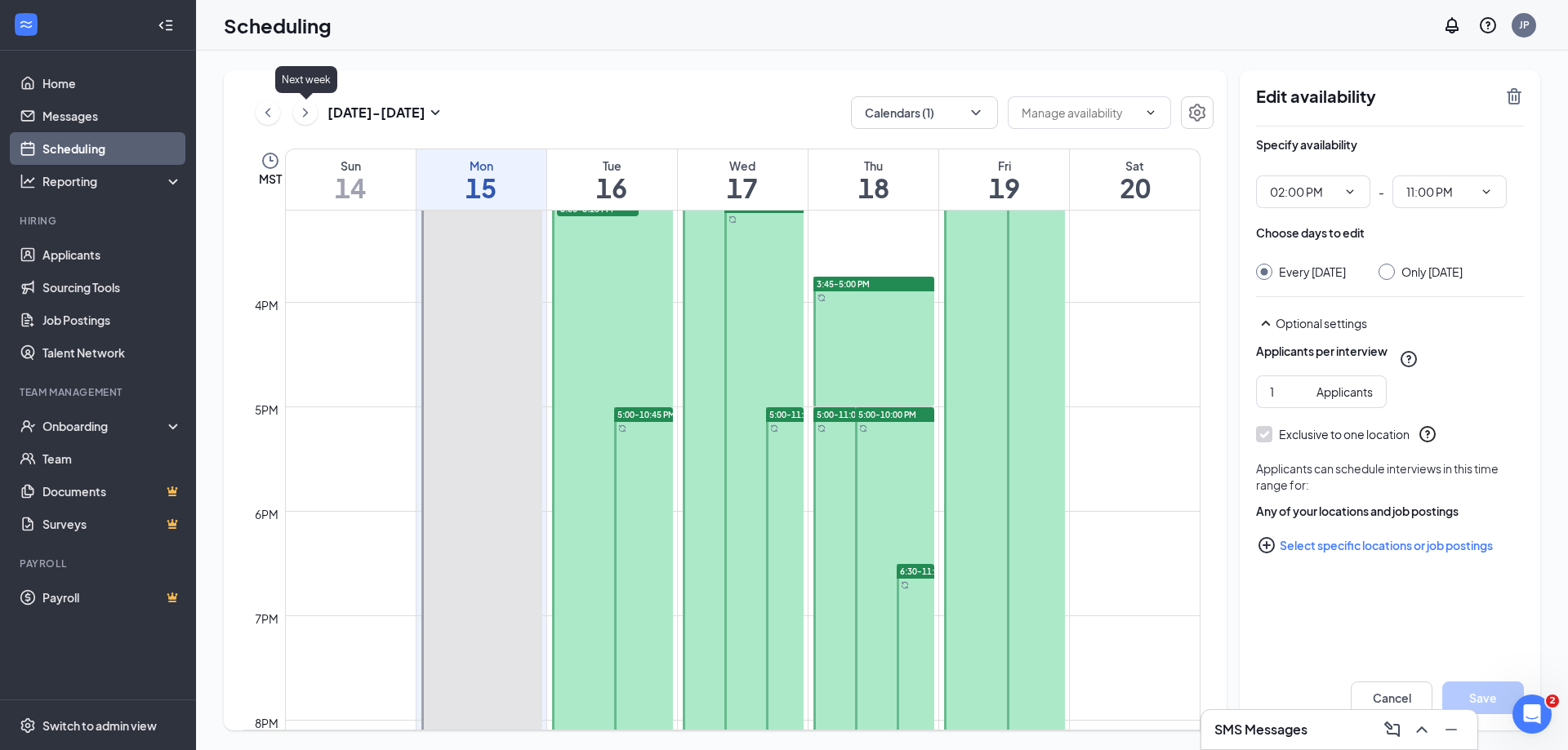
click at [306, 111] on icon "ChevronRight" at bounding box center [305, 111] width 5 height 9
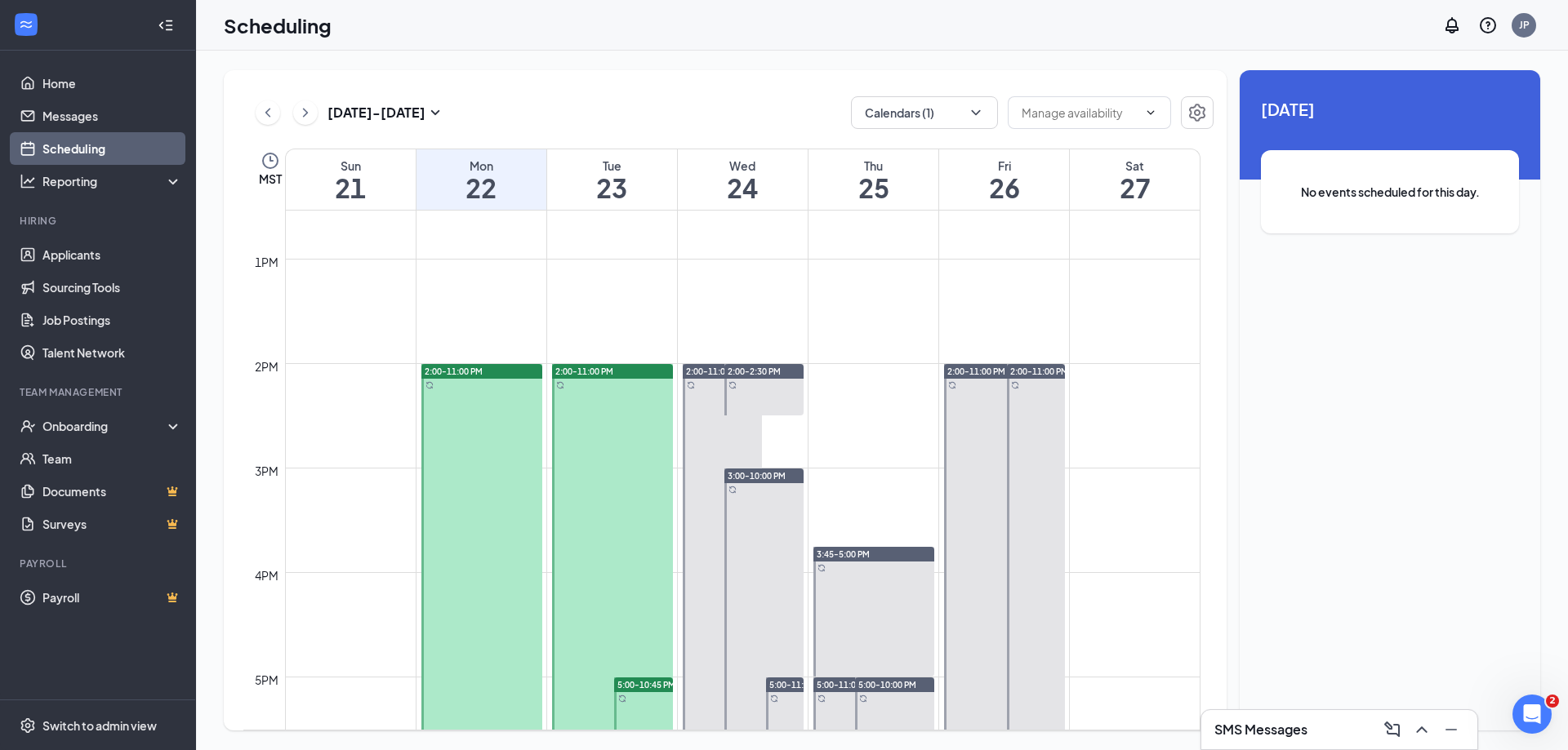
scroll to position [1456, 0]
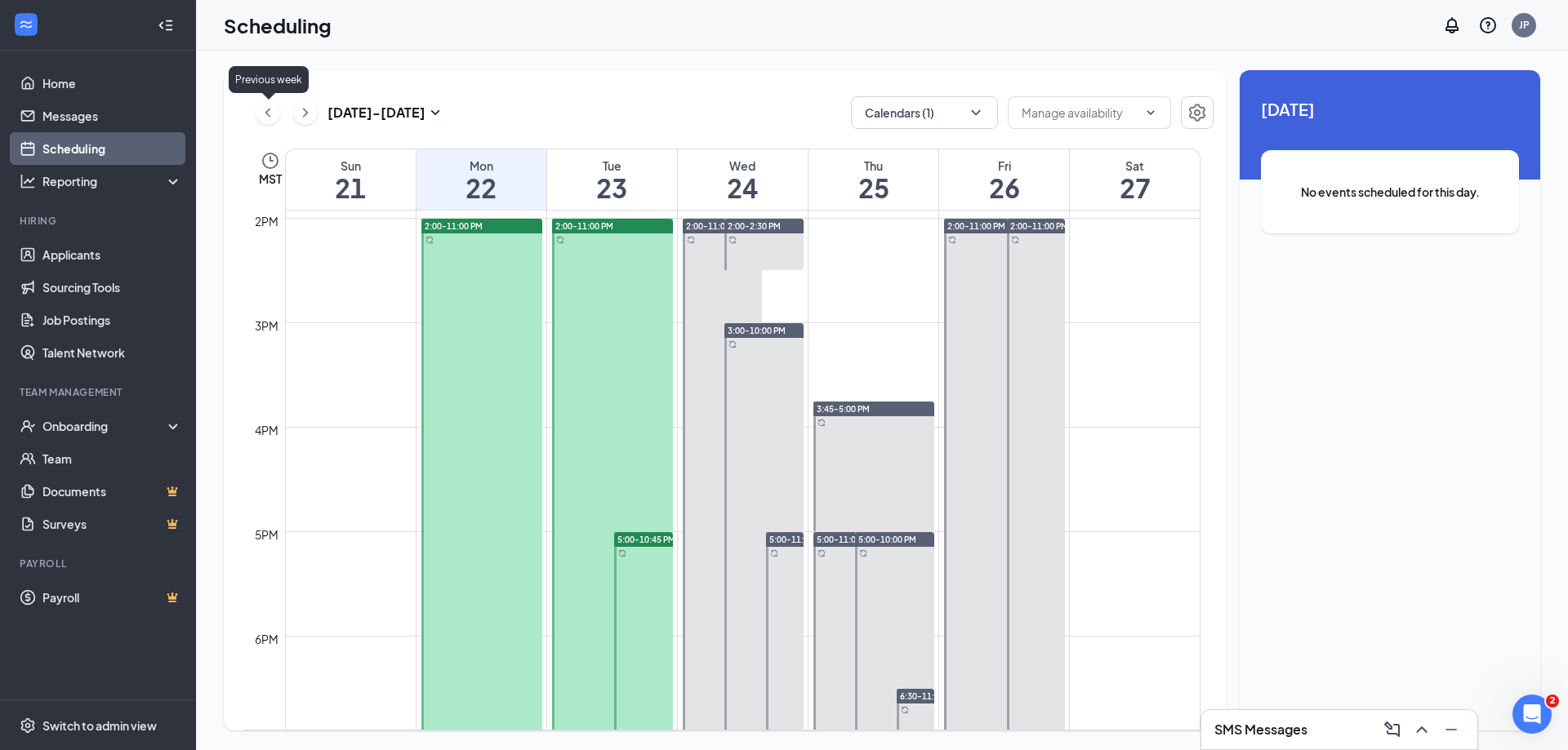
click at [267, 111] on icon "ChevronLeft" at bounding box center [268, 111] width 5 height 9
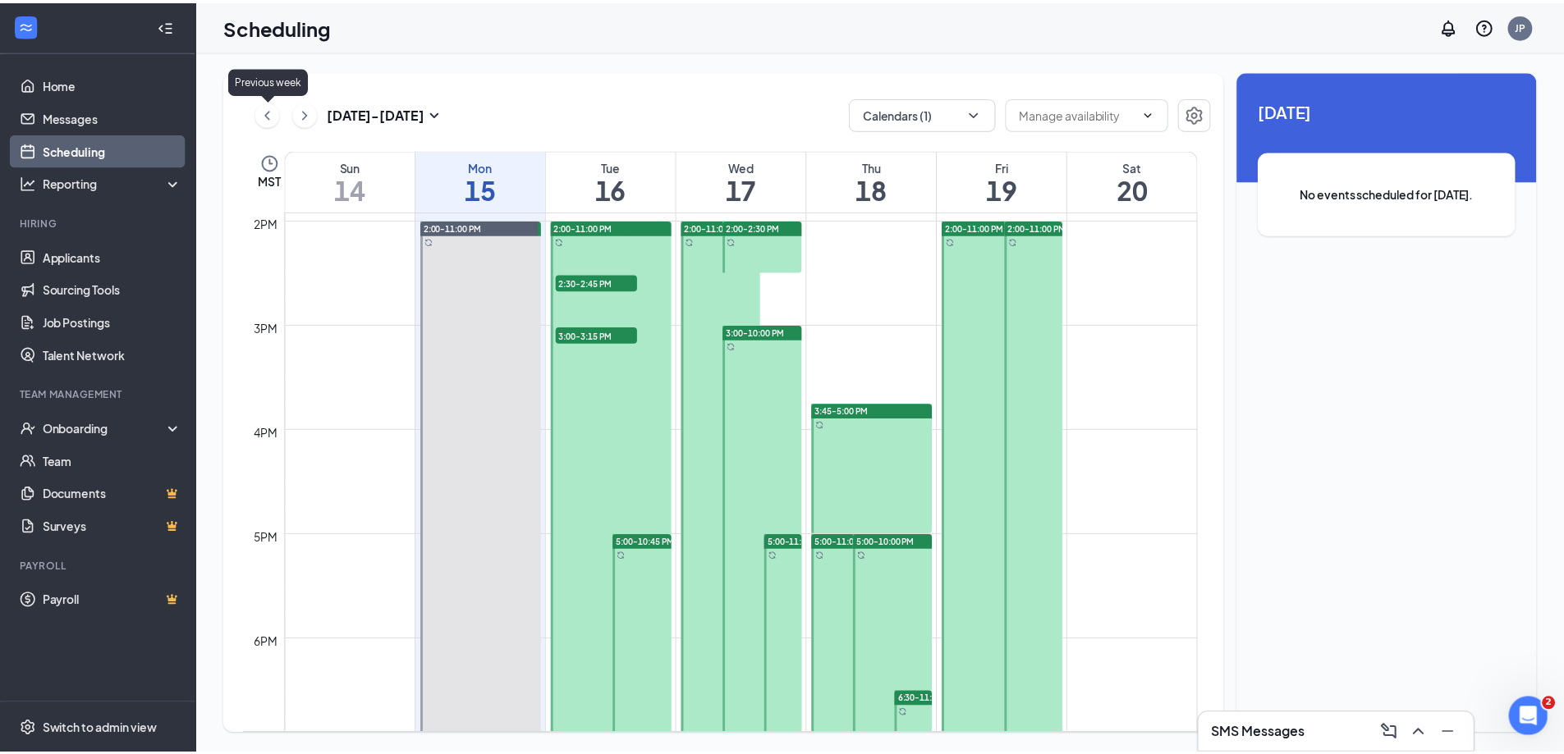
scroll to position [807, 0]
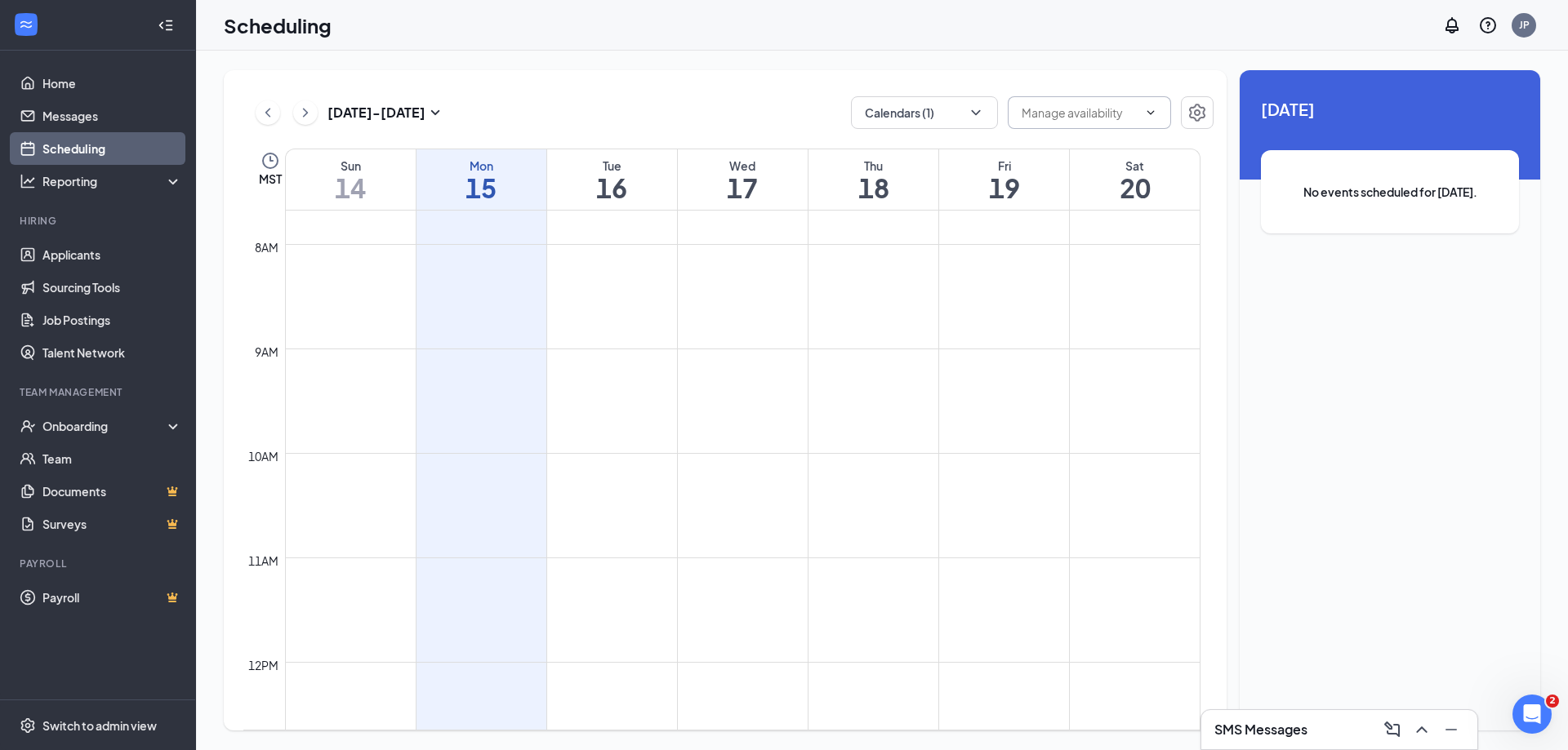
click at [1151, 119] on span at bounding box center [1089, 112] width 163 height 33
click at [1152, 115] on icon "ChevronDown" at bounding box center [1150, 112] width 13 height 13
click at [1208, 112] on button "button" at bounding box center [1197, 112] width 33 height 33
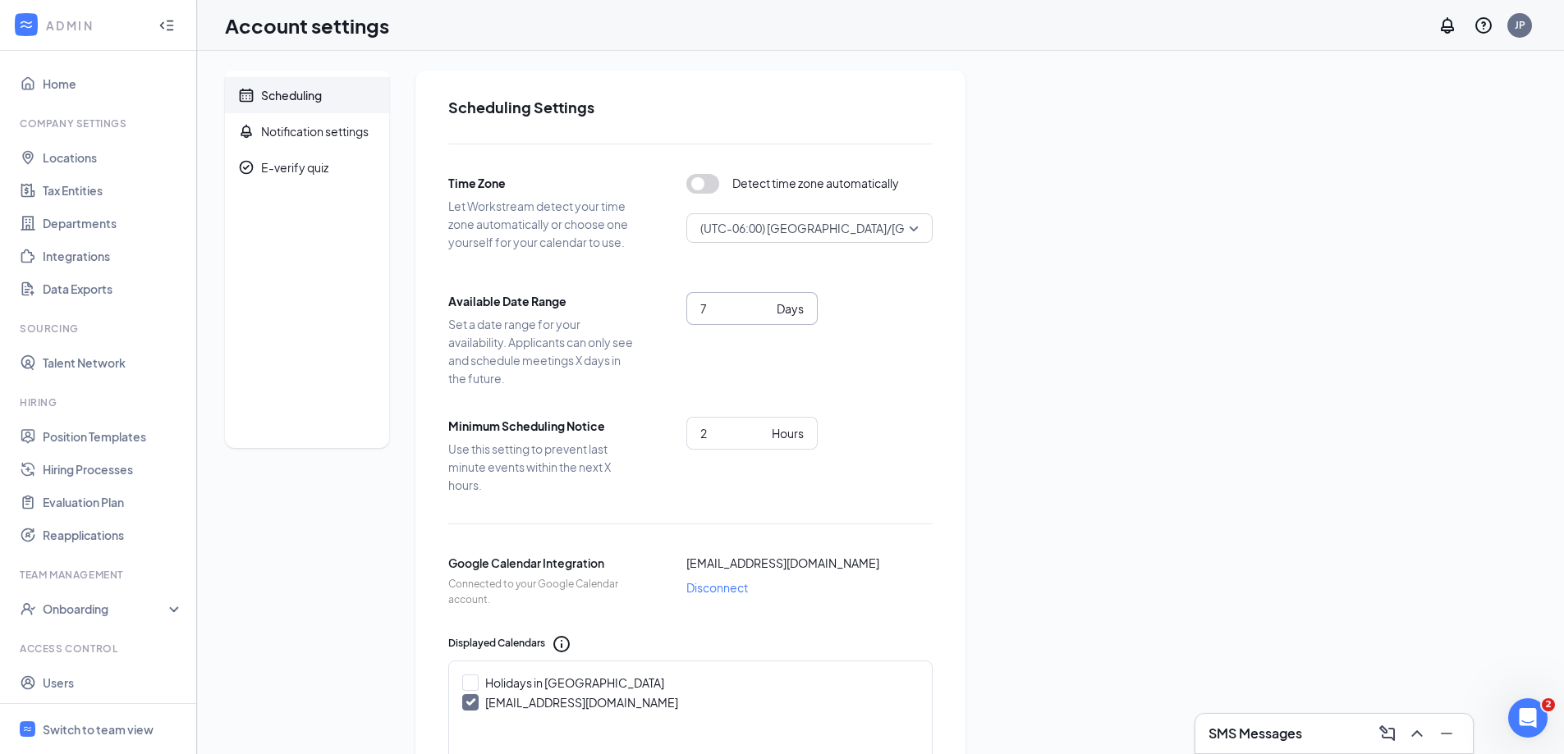
click at [768, 311] on input "7" at bounding box center [735, 309] width 70 height 18
click at [763, 313] on input "6" at bounding box center [735, 309] width 70 height 18
click at [763, 313] on input "5" at bounding box center [735, 309] width 70 height 18
click at [764, 303] on input "6" at bounding box center [735, 309] width 70 height 18
click at [764, 303] on input "7" at bounding box center [735, 309] width 70 height 18
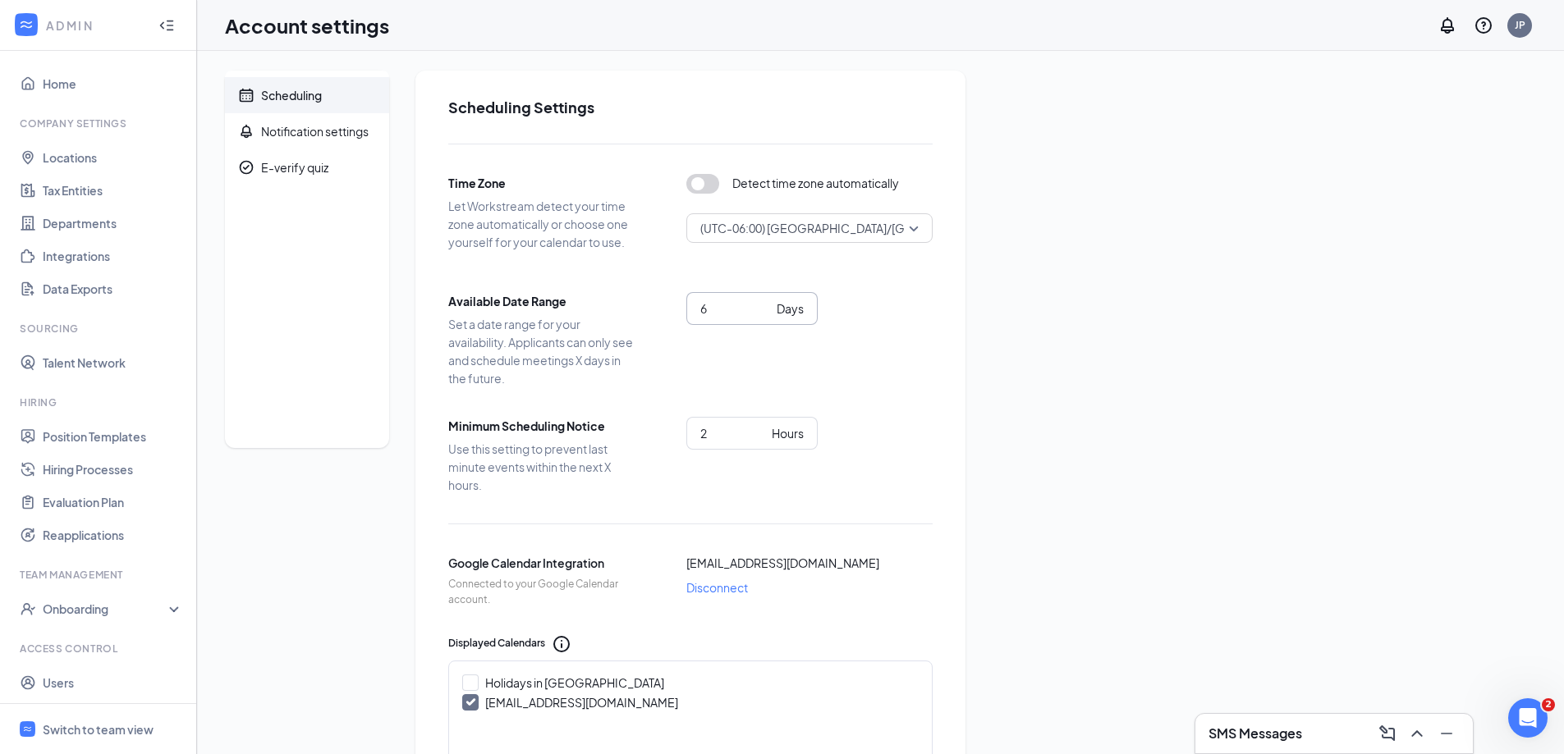
click at [762, 314] on input "6" at bounding box center [735, 309] width 70 height 18
type input "5"
click at [762, 314] on input "5" at bounding box center [735, 309] width 70 height 18
click at [333, 136] on div "Notification settings" at bounding box center [315, 131] width 108 height 16
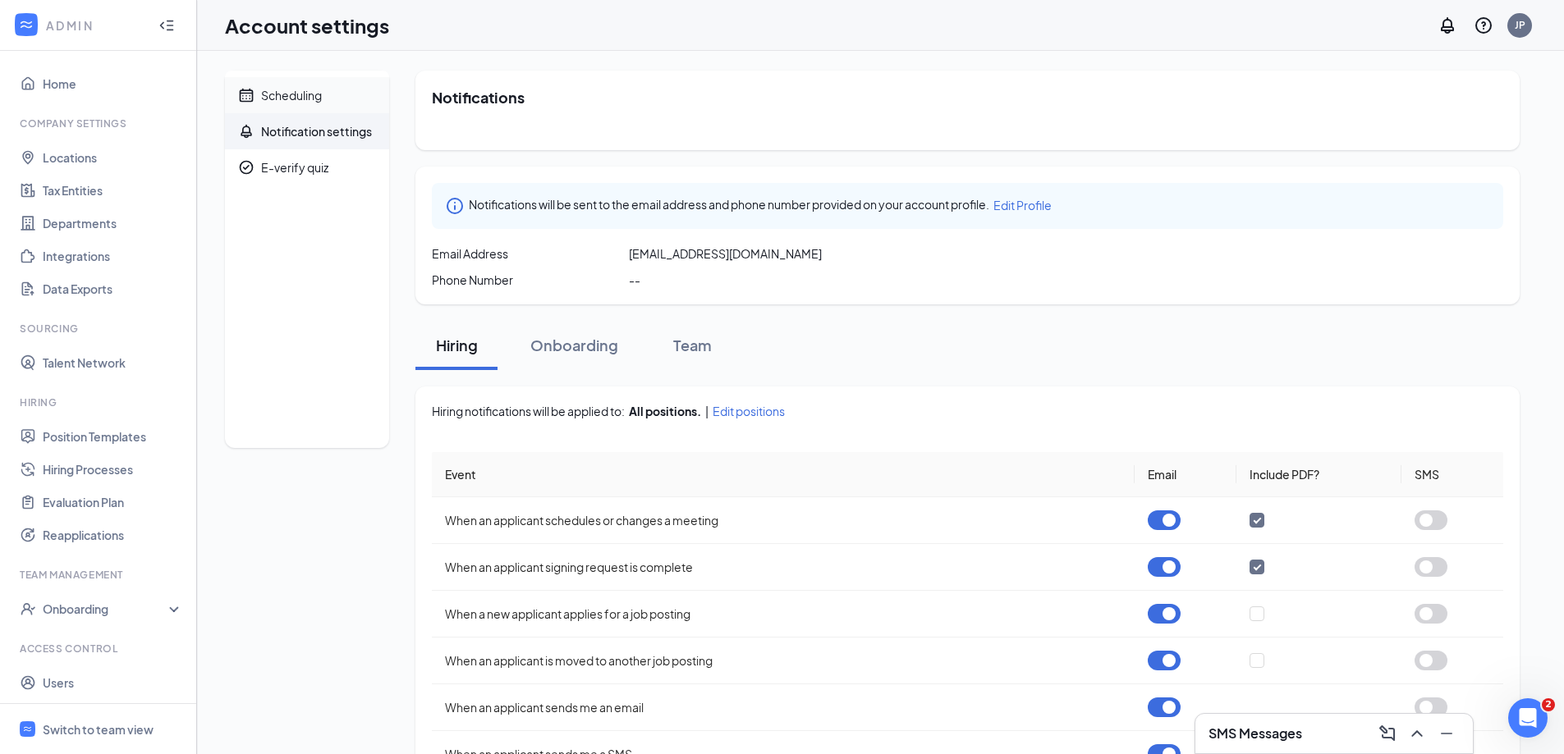
click at [326, 103] on span "Scheduling" at bounding box center [318, 95] width 115 height 36
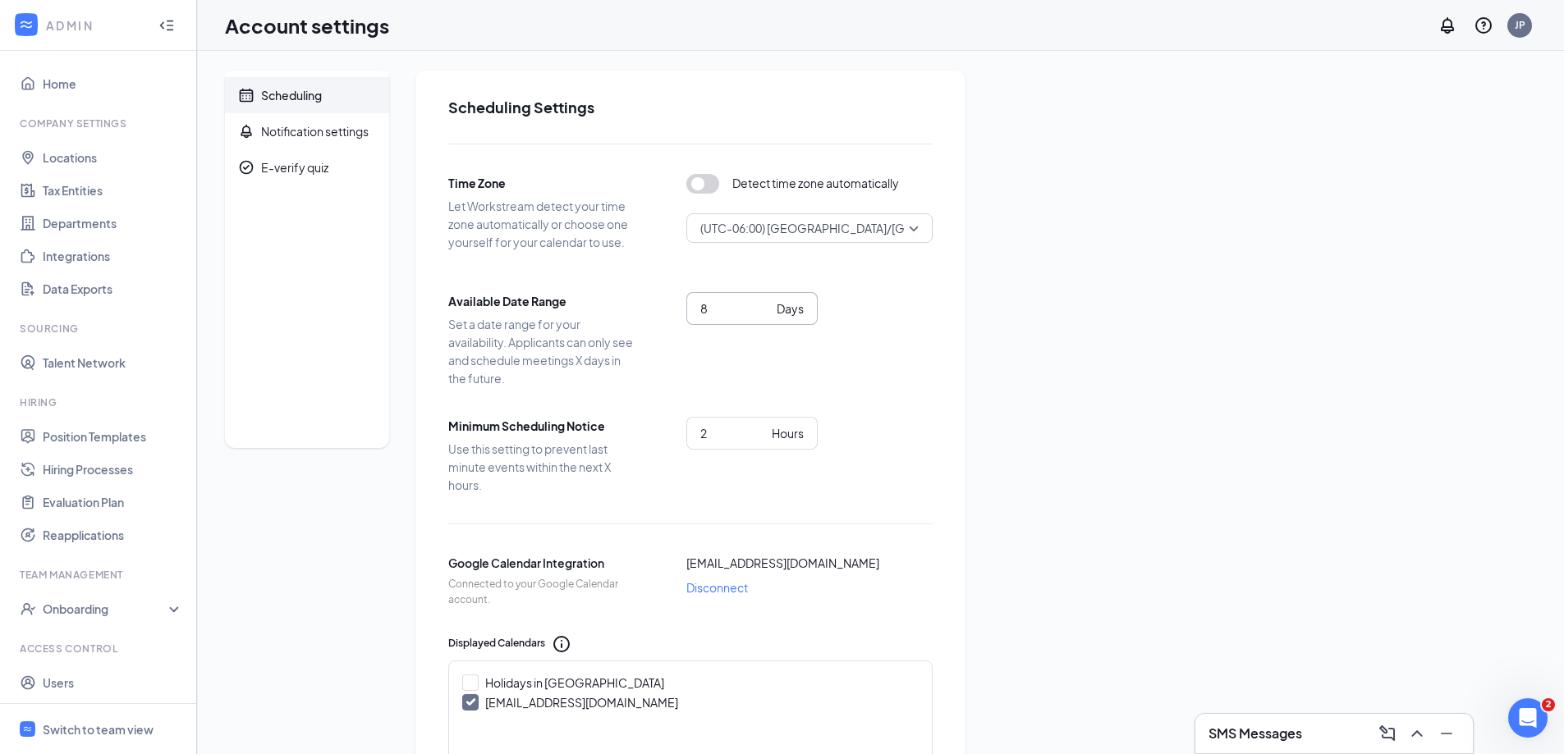
drag, startPoint x: 717, startPoint y: 296, endPoint x: 686, endPoint y: 298, distance: 30.5
click at [686, 298] on span "8 Days" at bounding box center [751, 308] width 131 height 33
click at [715, 309] on input "8" at bounding box center [735, 309] width 70 height 18
click at [768, 310] on input "7" at bounding box center [735, 309] width 70 height 18
click at [768, 310] on input "6" at bounding box center [735, 309] width 70 height 18
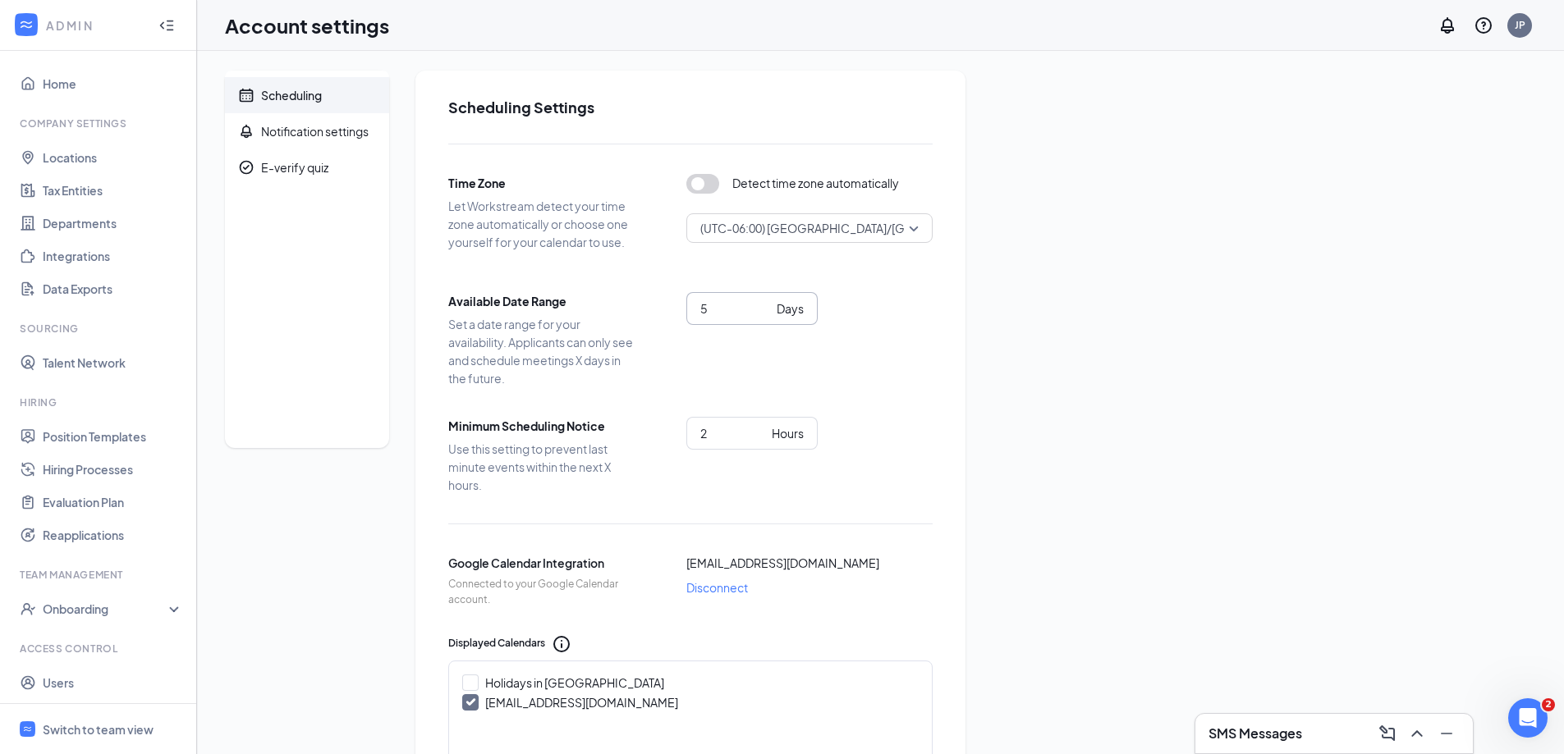
type input "5"
click at [768, 310] on input "5" at bounding box center [735, 309] width 70 height 18
click at [1107, 380] on div "Scheduling Notification settings E-verify quiz Scheduling Settings Time Zone Le…" at bounding box center [880, 665] width 1311 height 1188
click at [1108, 380] on div "Scheduling Notification settings E-verify quiz Scheduling Settings Time Zone Le…" at bounding box center [880, 665] width 1311 height 1188
click at [285, 136] on div "Notification settings" at bounding box center [315, 131] width 108 height 16
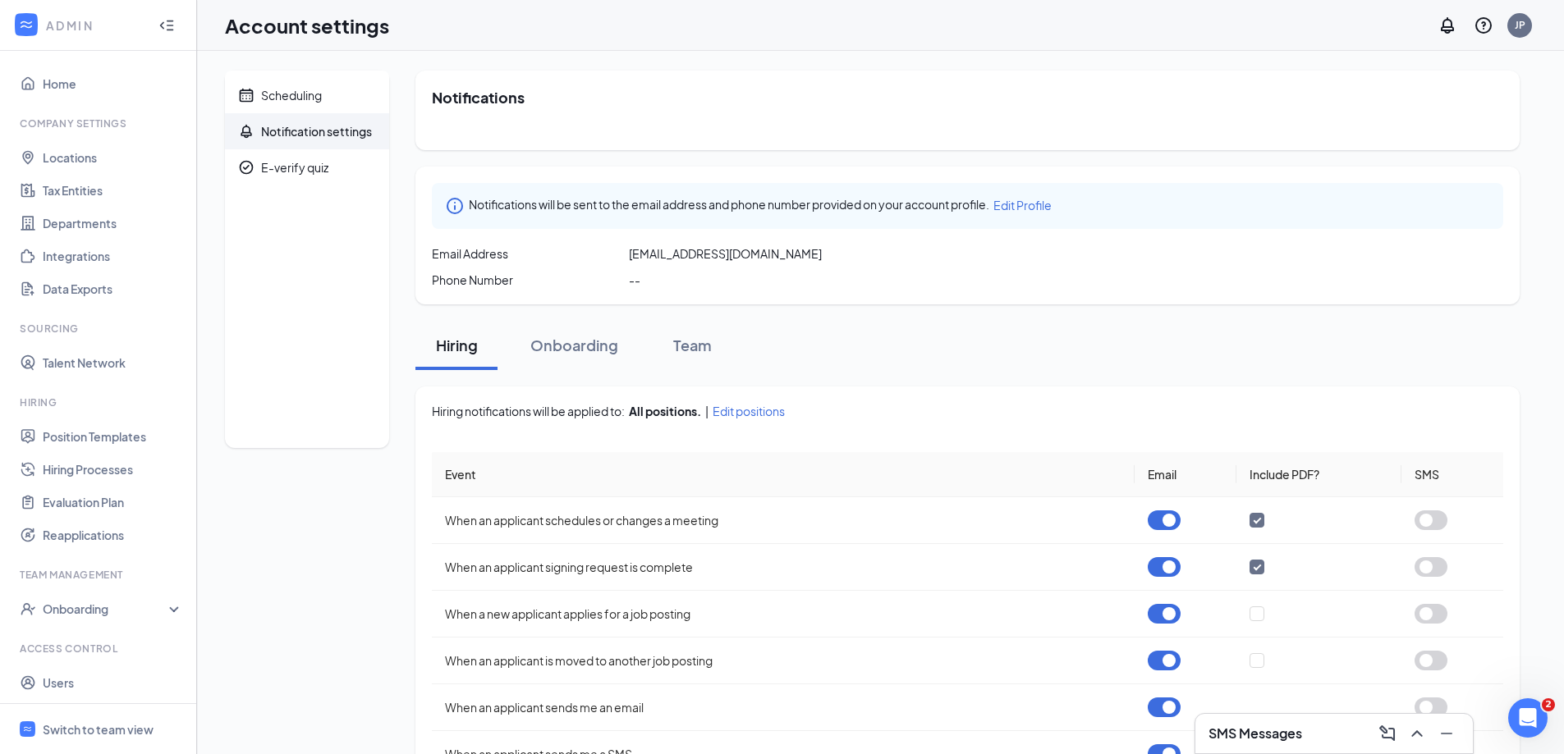
click at [306, 113] on span "Notification settings" at bounding box center [318, 131] width 115 height 36
click at [308, 103] on div "Scheduling" at bounding box center [291, 95] width 61 height 16
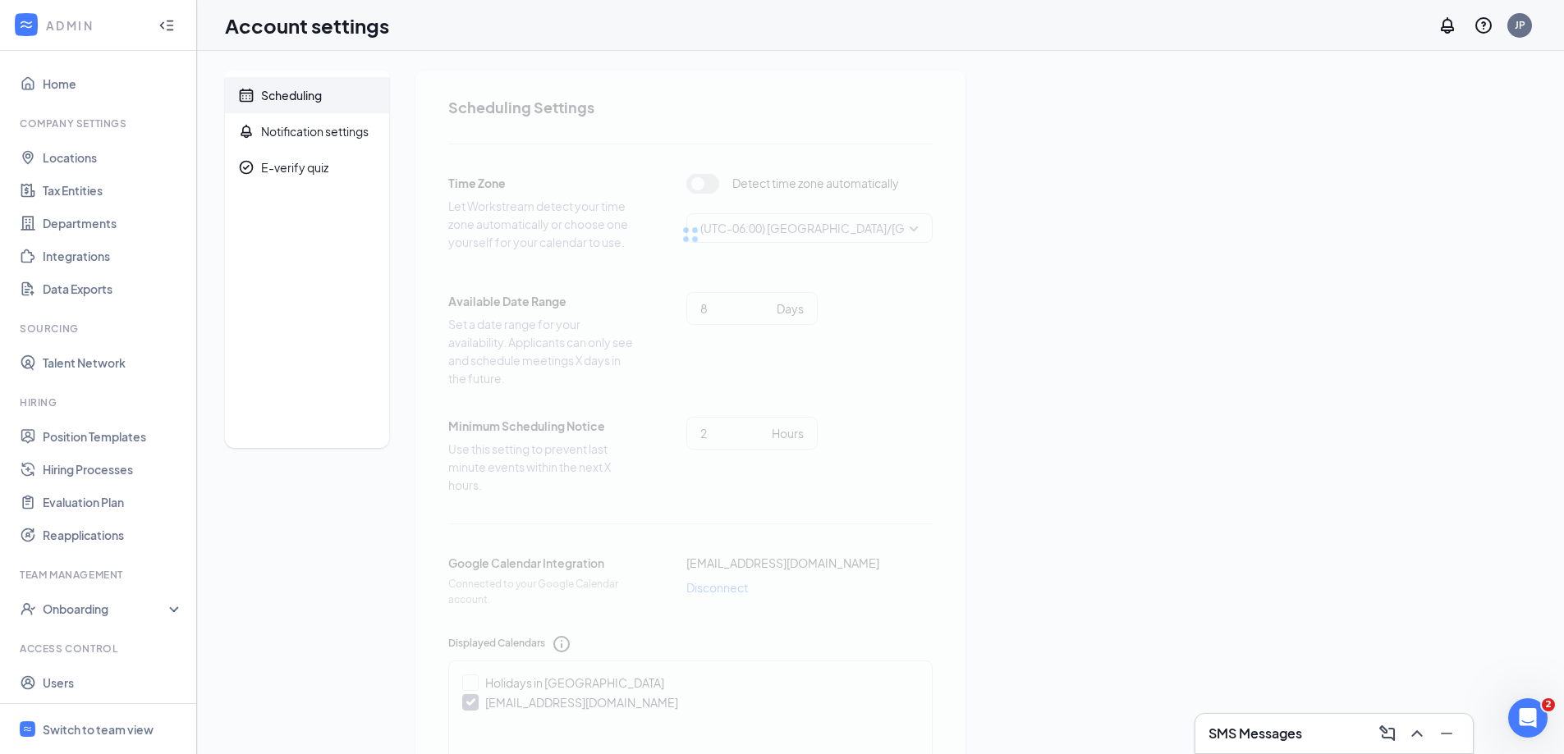
type input "5"
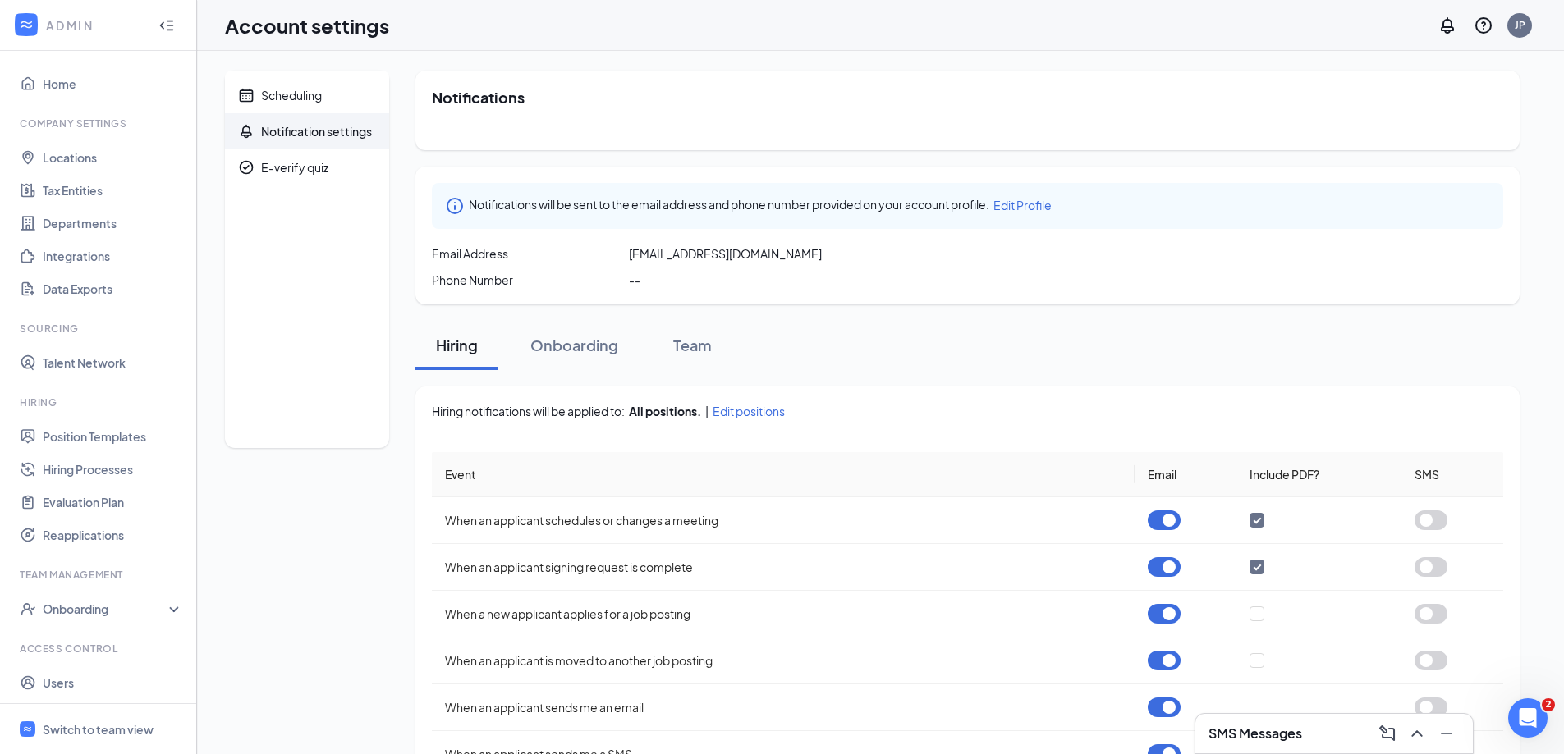
click at [16, 30] on div at bounding box center [26, 26] width 30 height 30
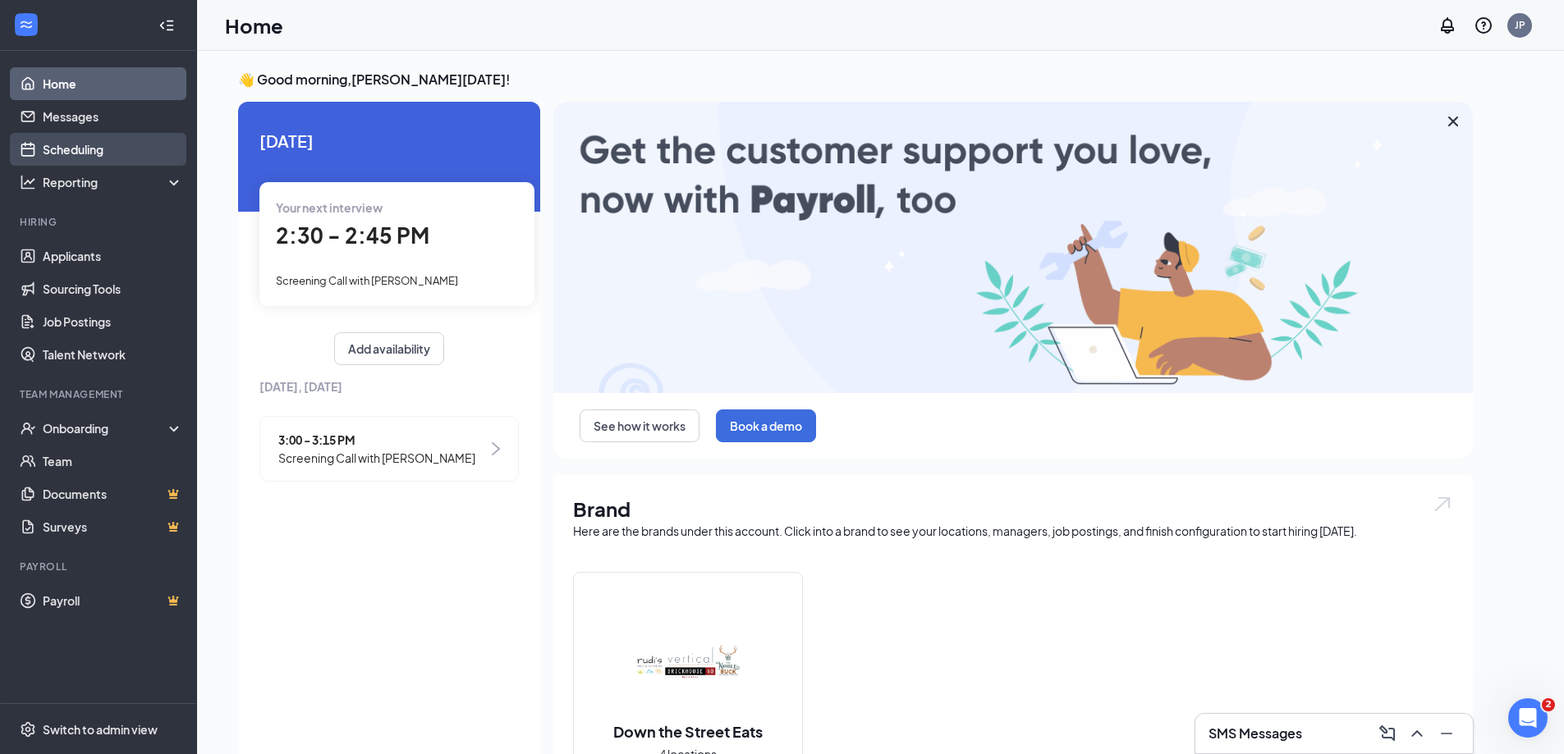
drag, startPoint x: 186, startPoint y: 148, endPoint x: 148, endPoint y: 148, distance: 38.6
click at [185, 148] on ul "Home Messages Scheduling Reporting Hiring Applicants Sourcing Tools Job Posting…" at bounding box center [98, 377] width 196 height 653
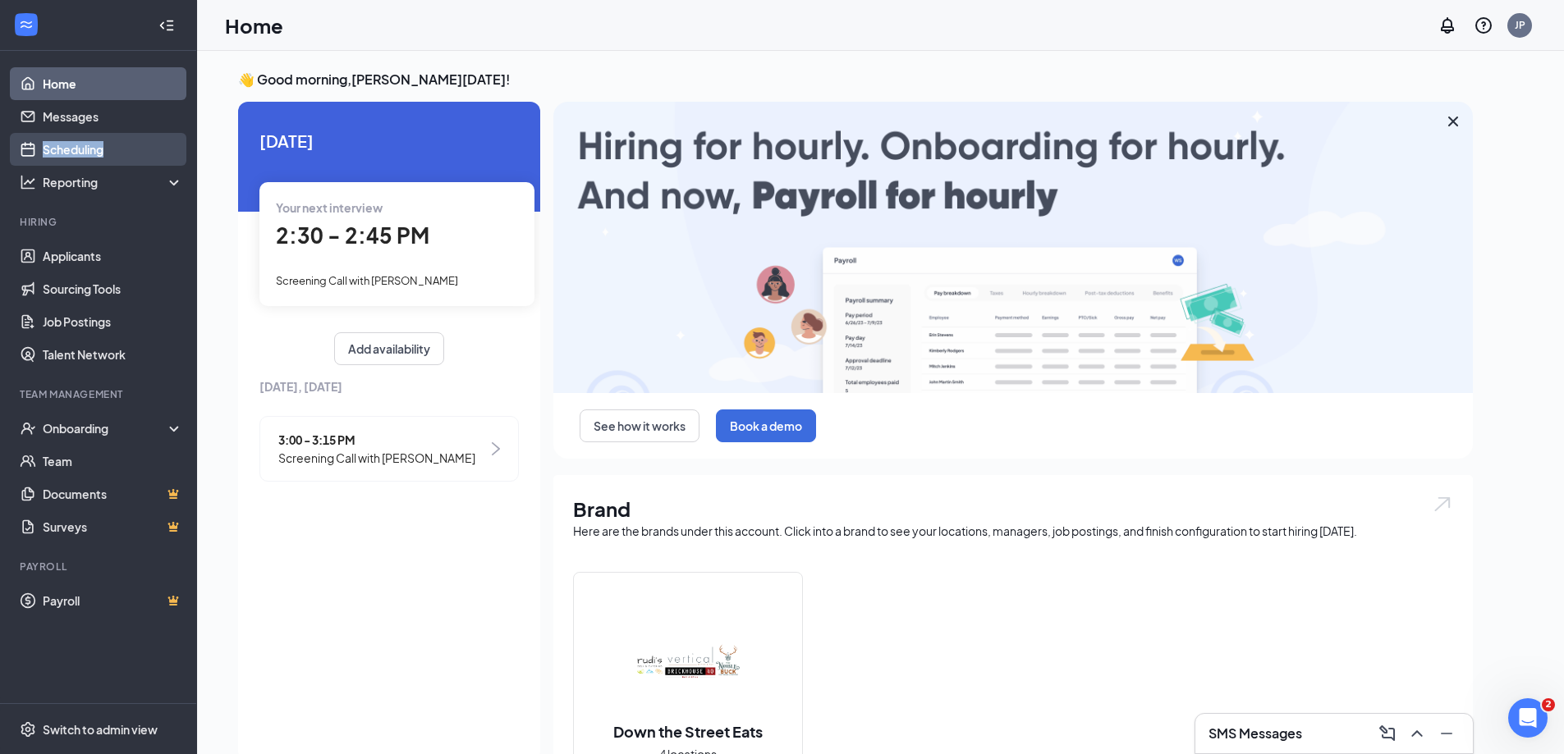
click at [147, 147] on link "Scheduling" at bounding box center [113, 149] width 140 height 33
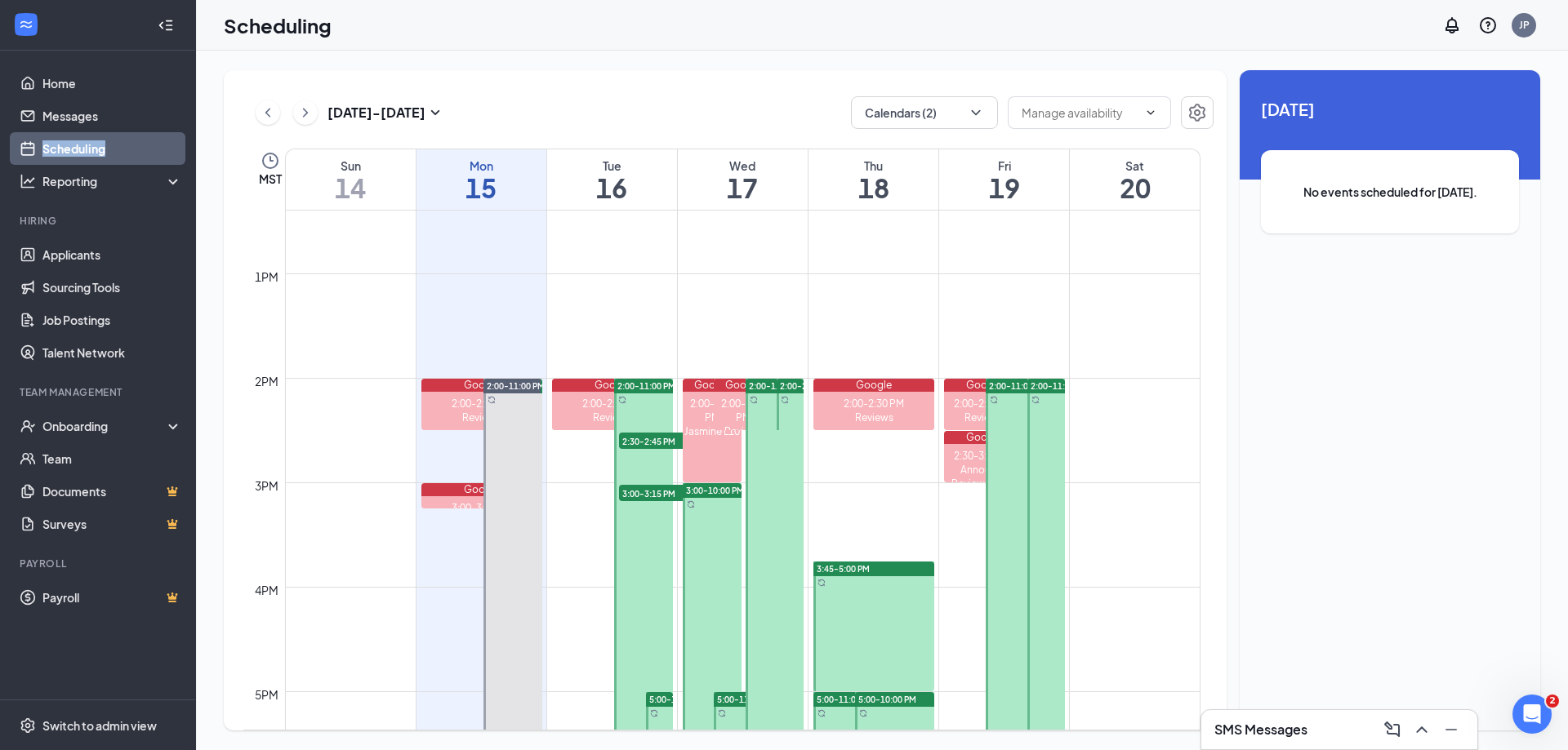
scroll to position [1375, 0]
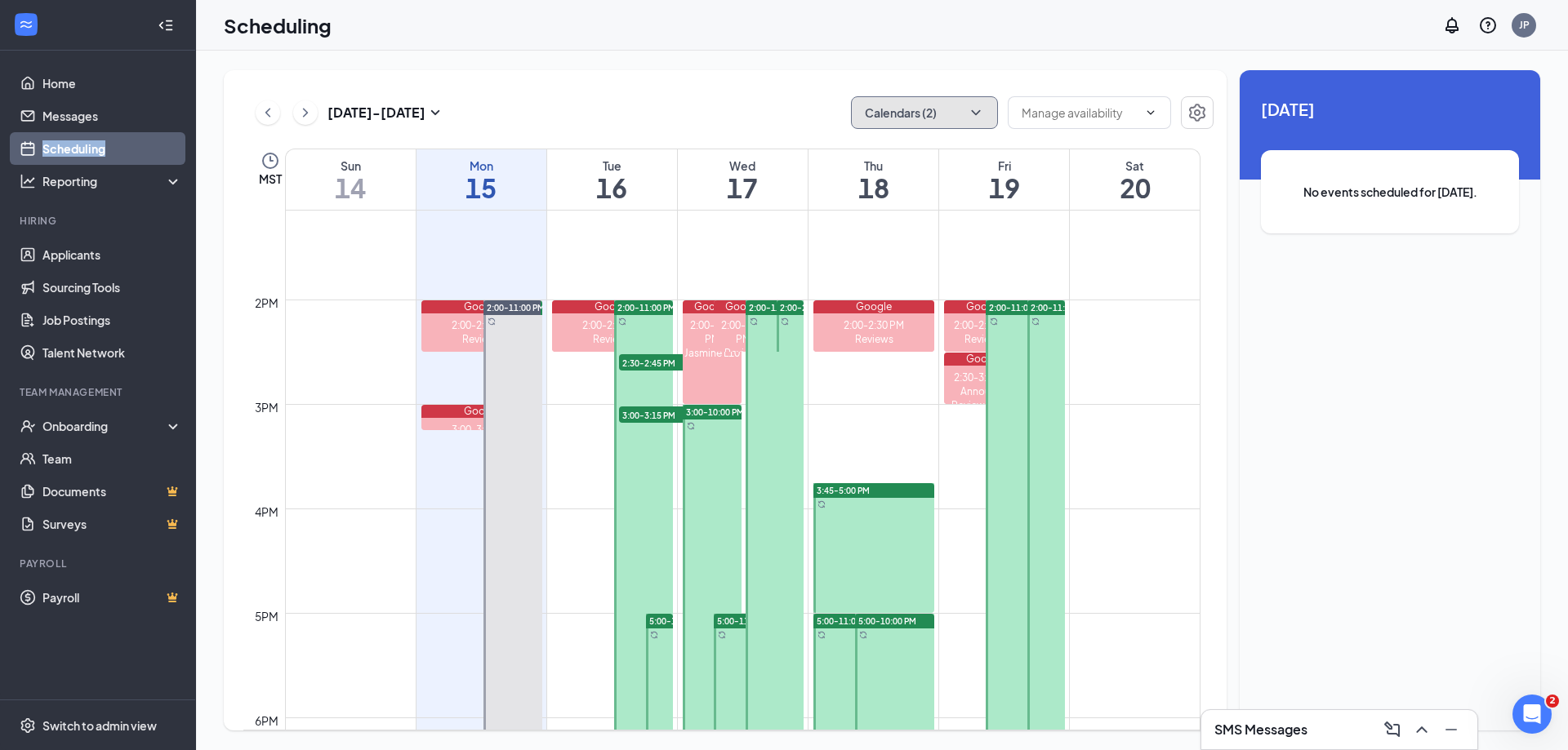
click at [942, 116] on button "Calendars (2)" at bounding box center [924, 112] width 147 height 33
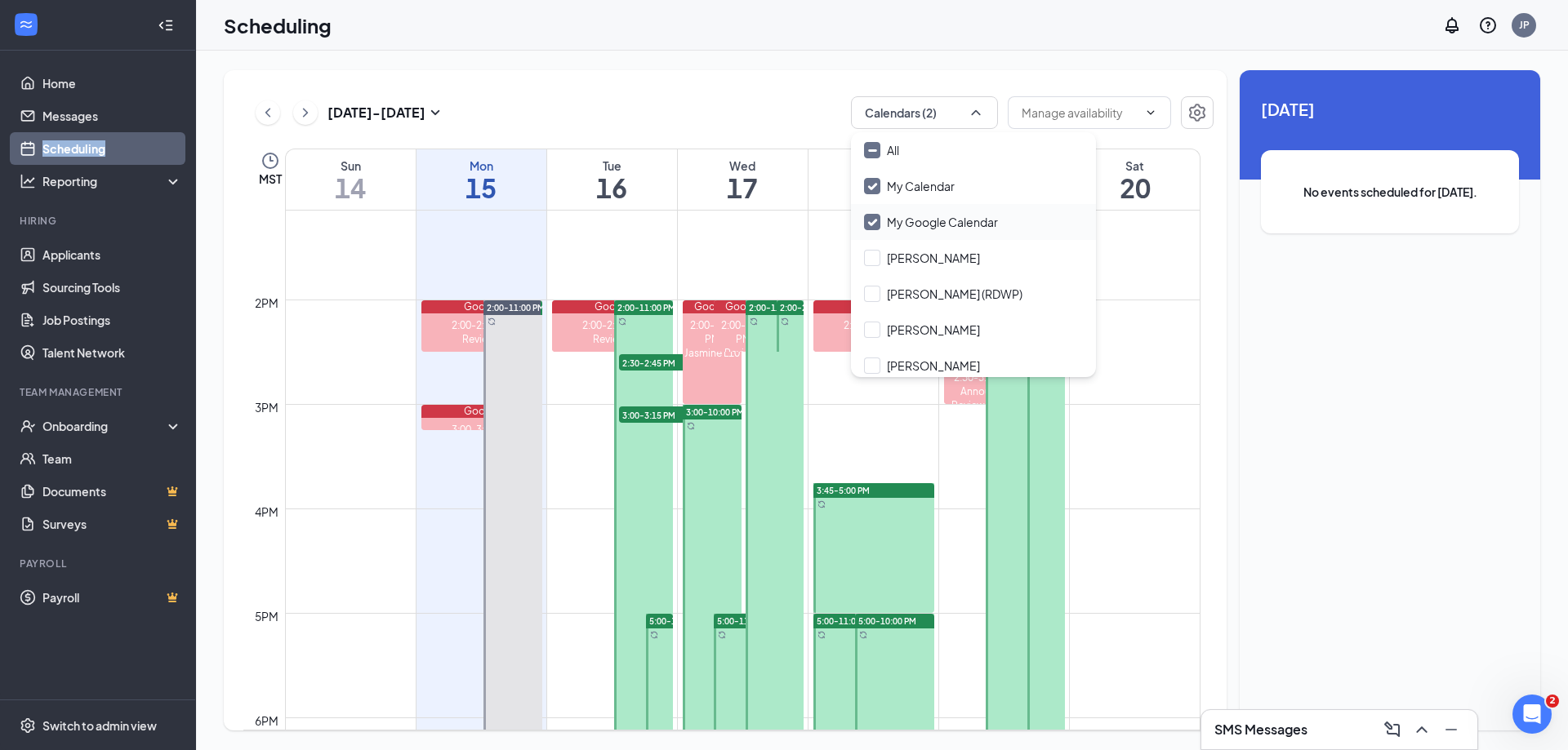
click at [898, 221] on input "My Google Calendar" at bounding box center [931, 222] width 134 height 16
checkbox input "false"
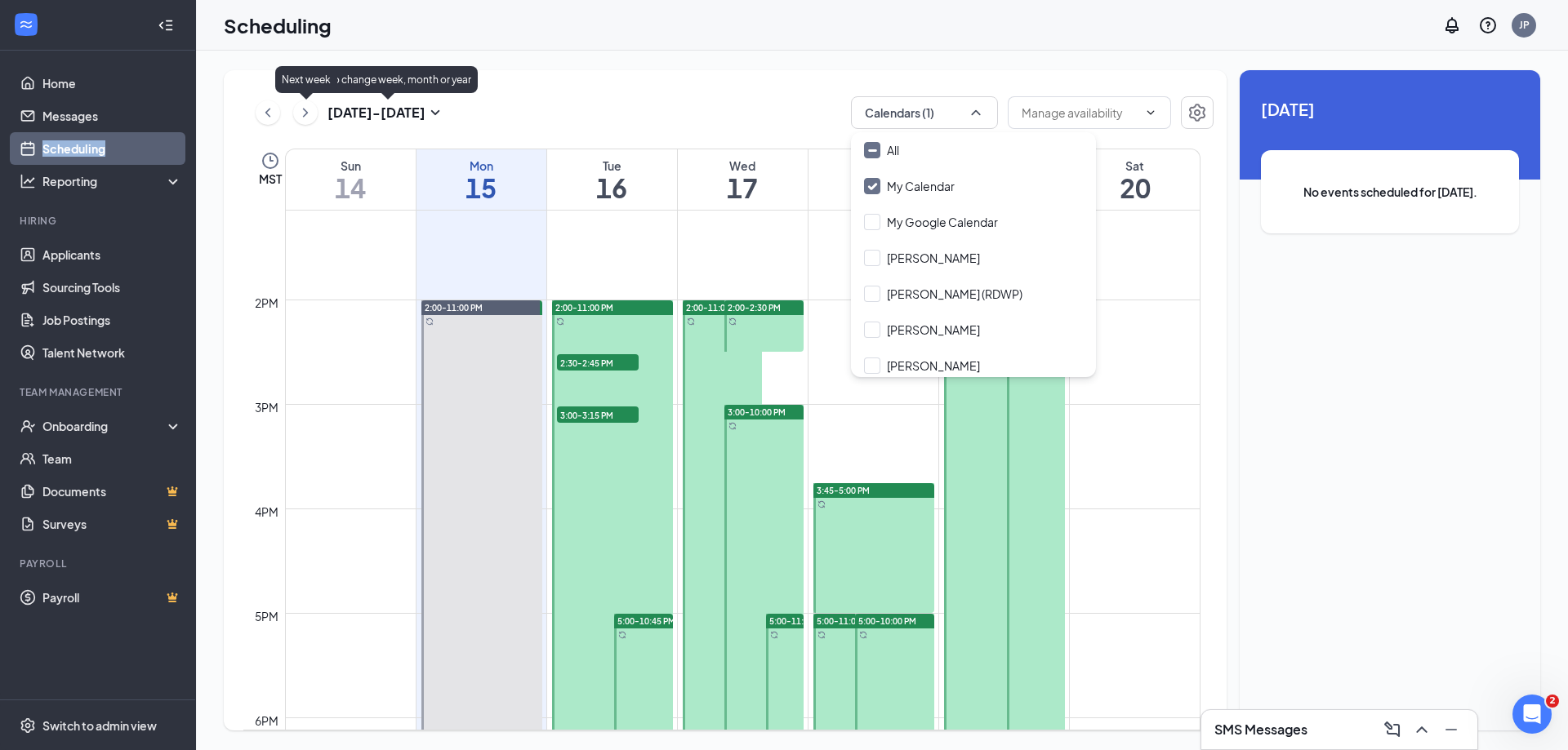
click at [301, 109] on icon "ChevronRight" at bounding box center [305, 112] width 16 height 20
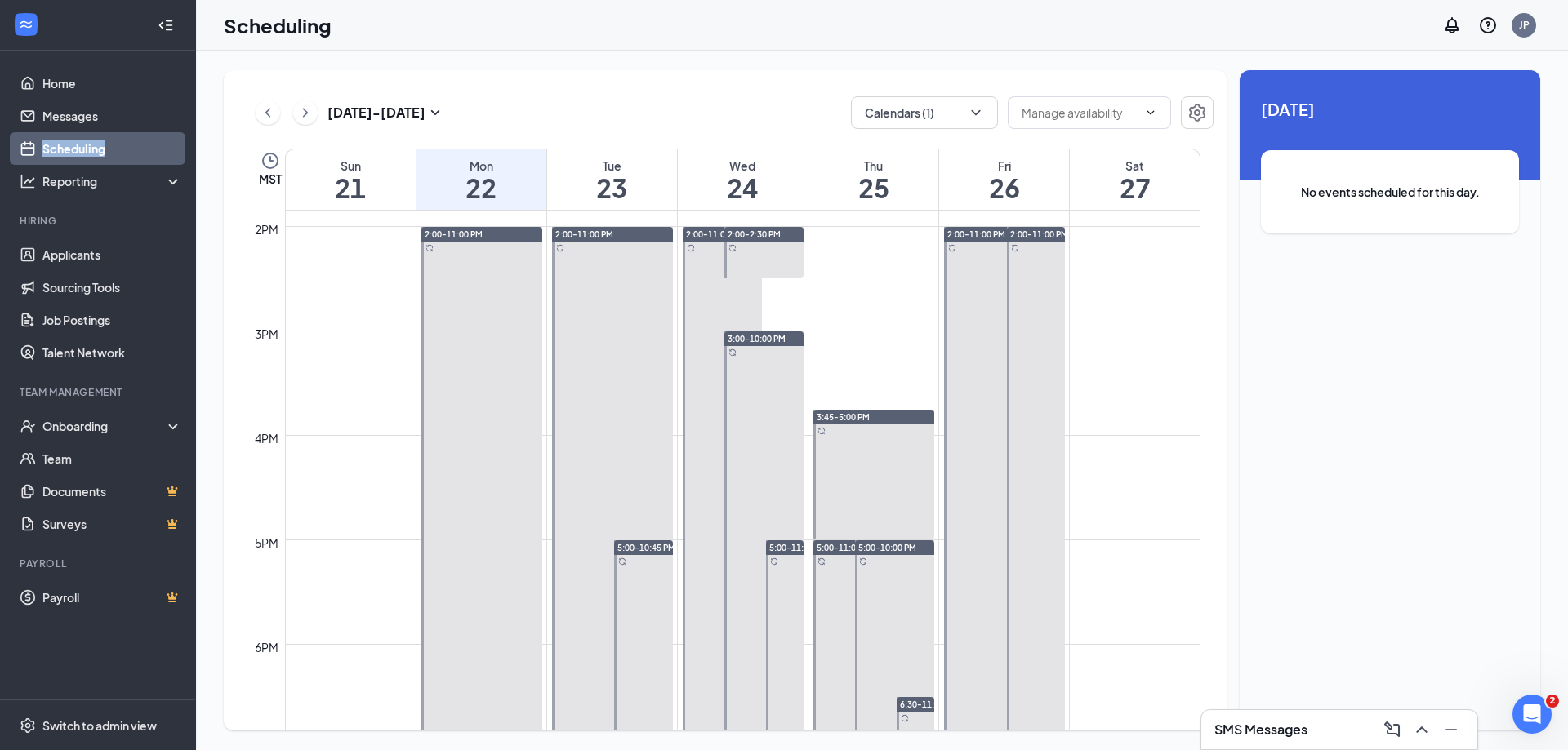
scroll to position [1538, 0]
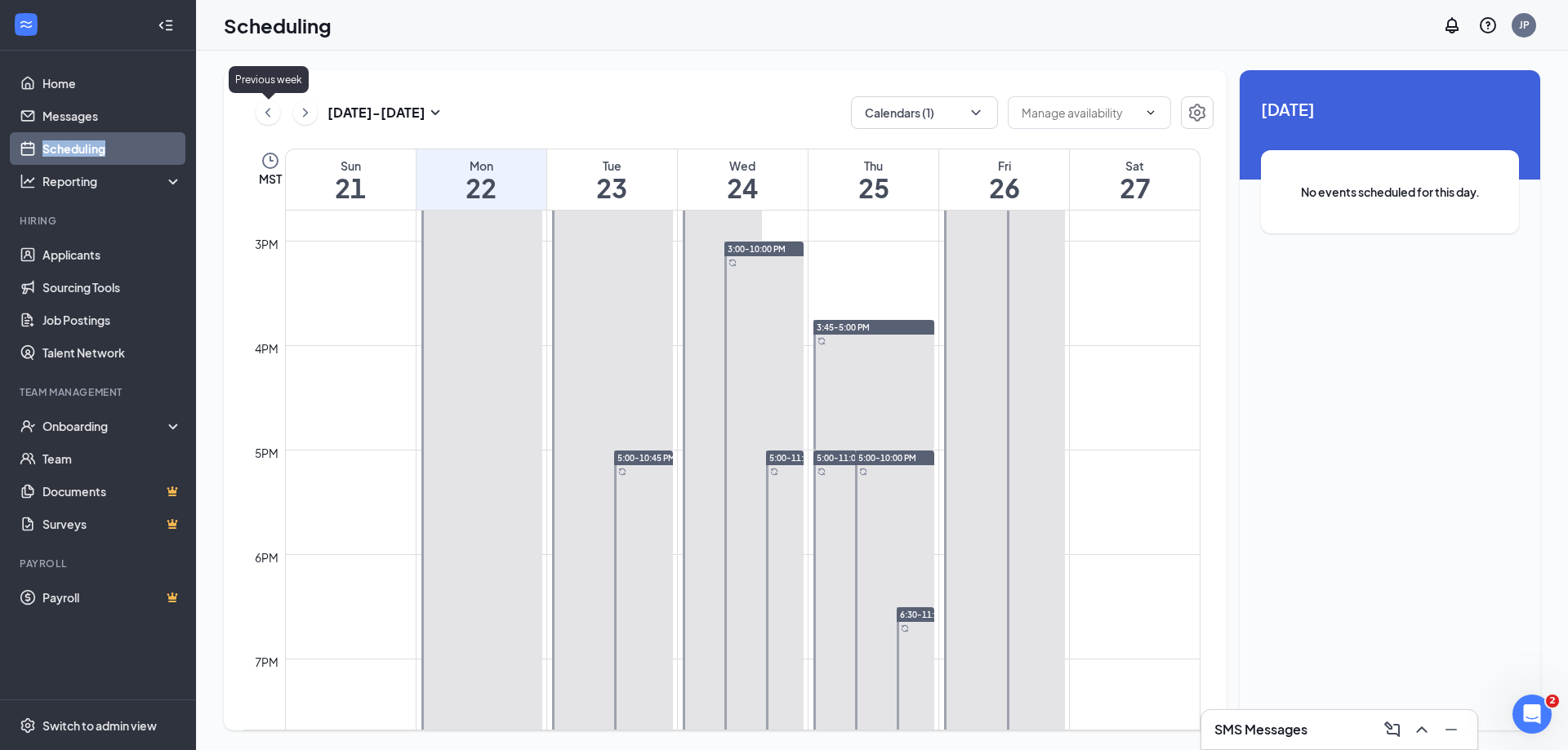
click at [273, 109] on icon "ChevronLeft" at bounding box center [268, 112] width 16 height 20
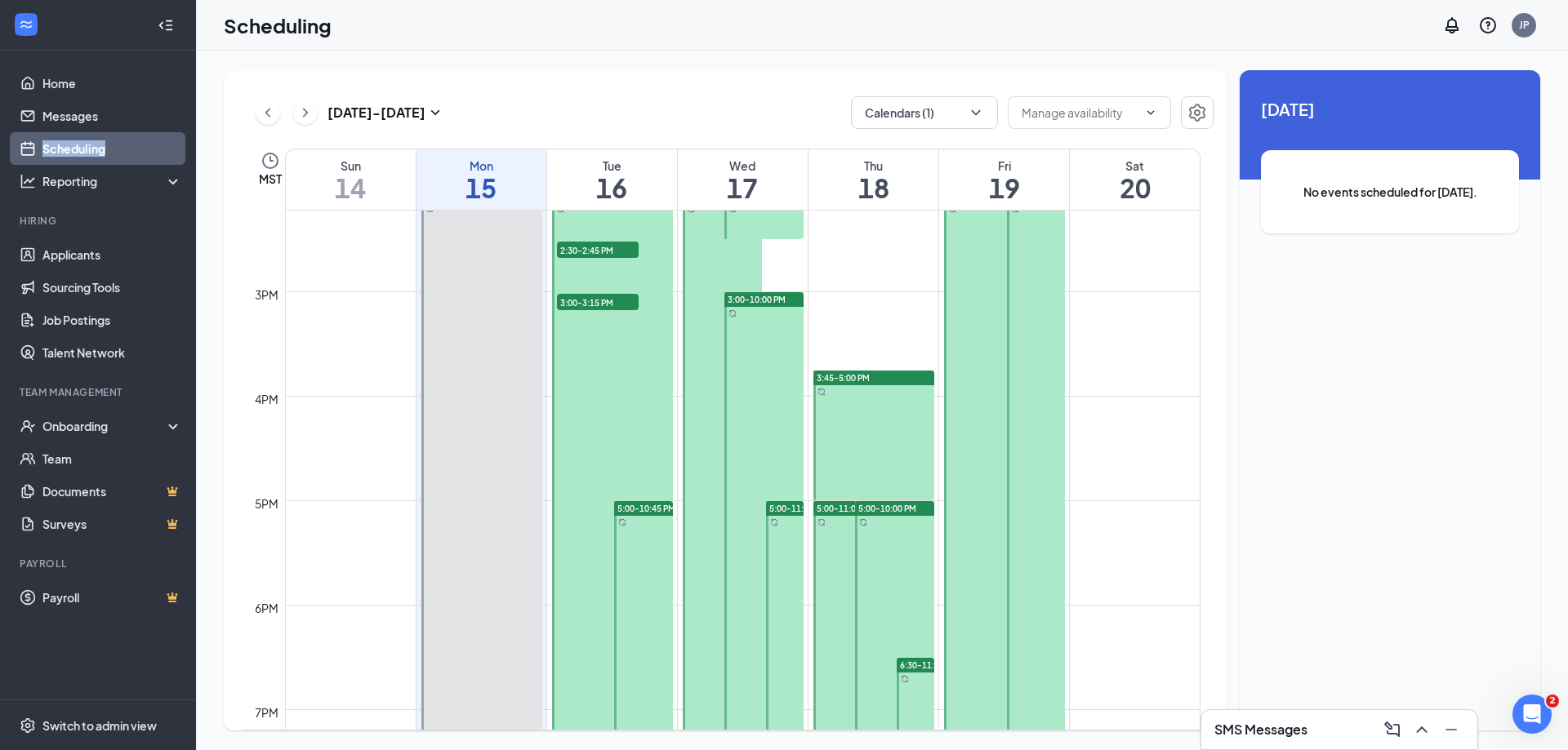
scroll to position [1619, 0]
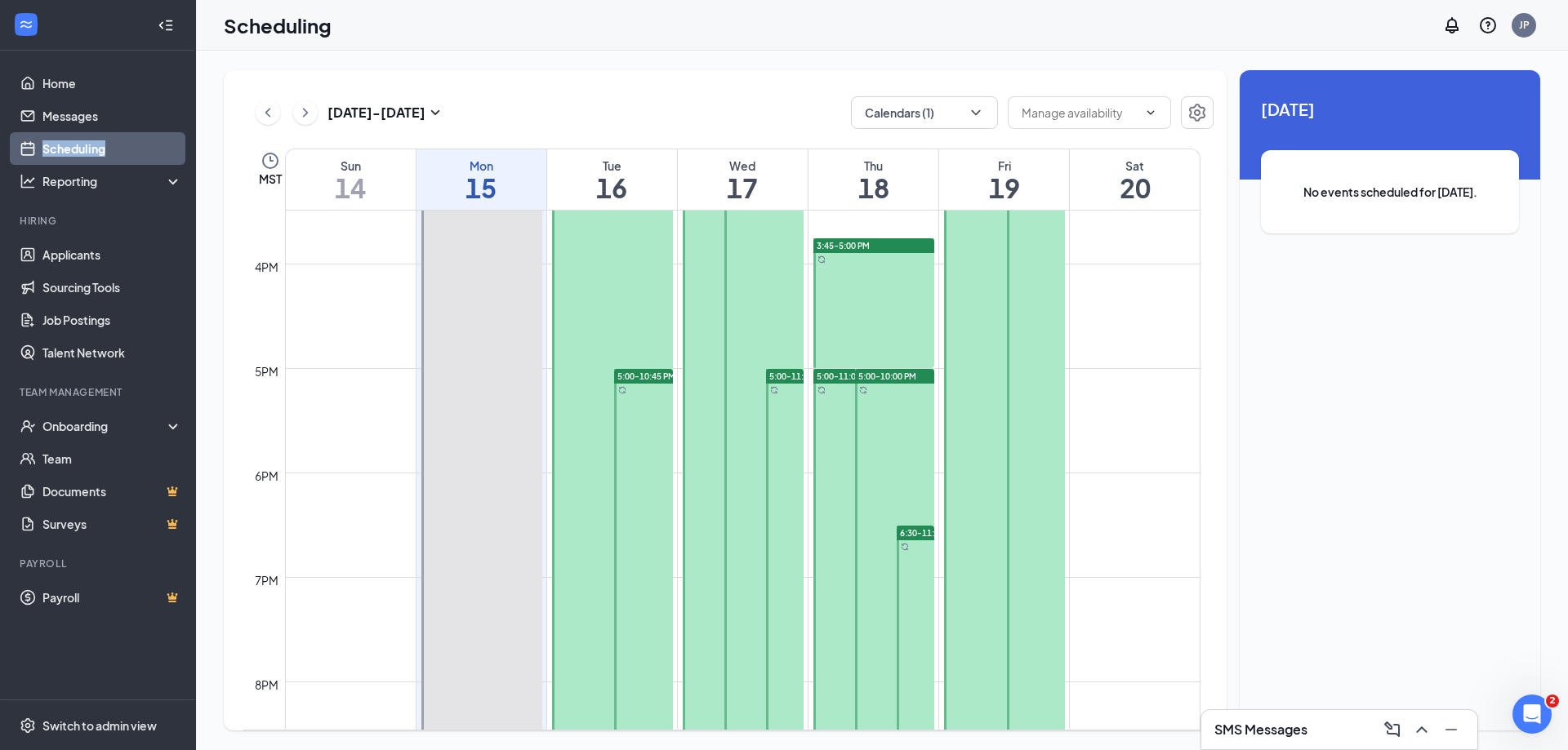
click at [303, 109] on icon "ChevronRight" at bounding box center [305, 111] width 5 height 9
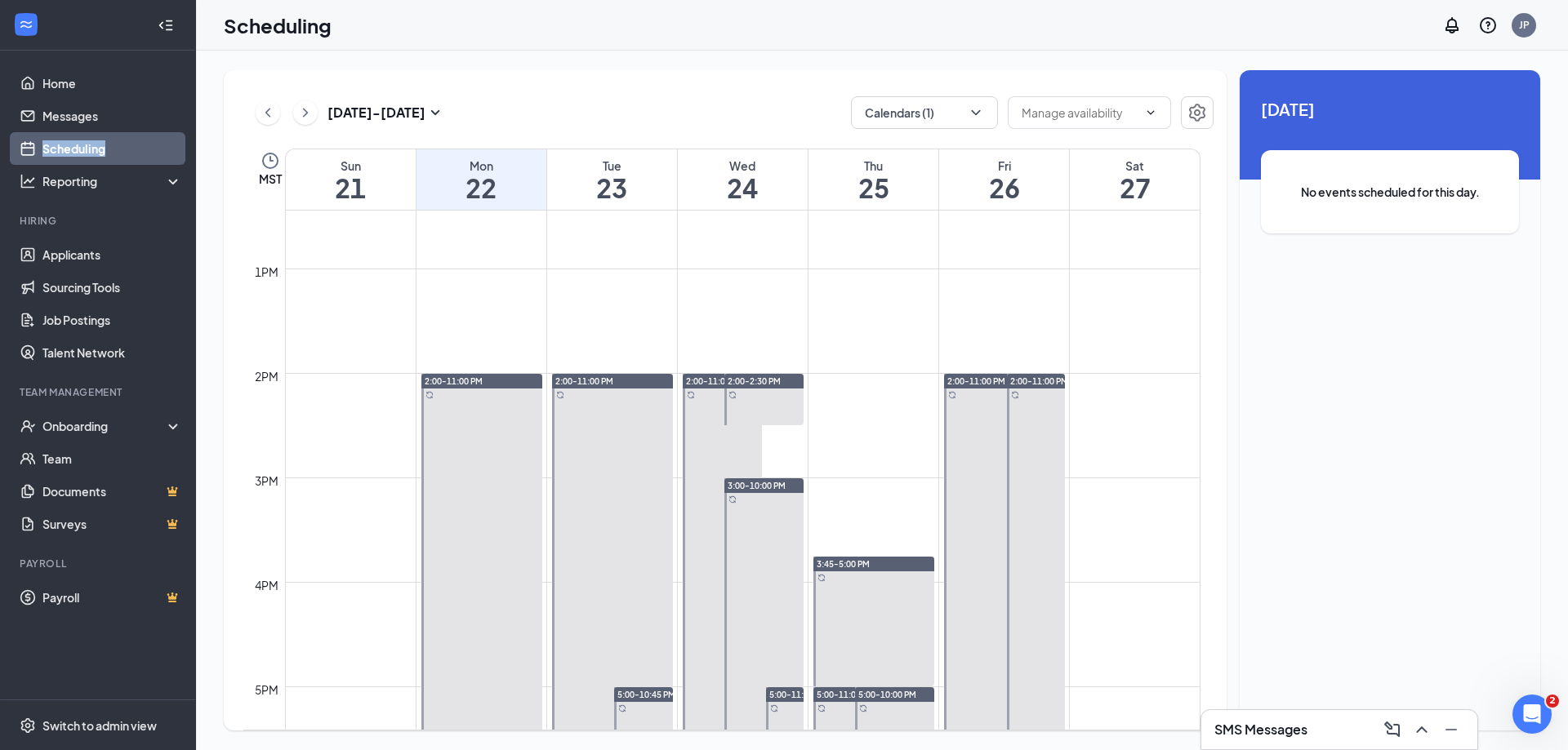
scroll to position [1456, 0]
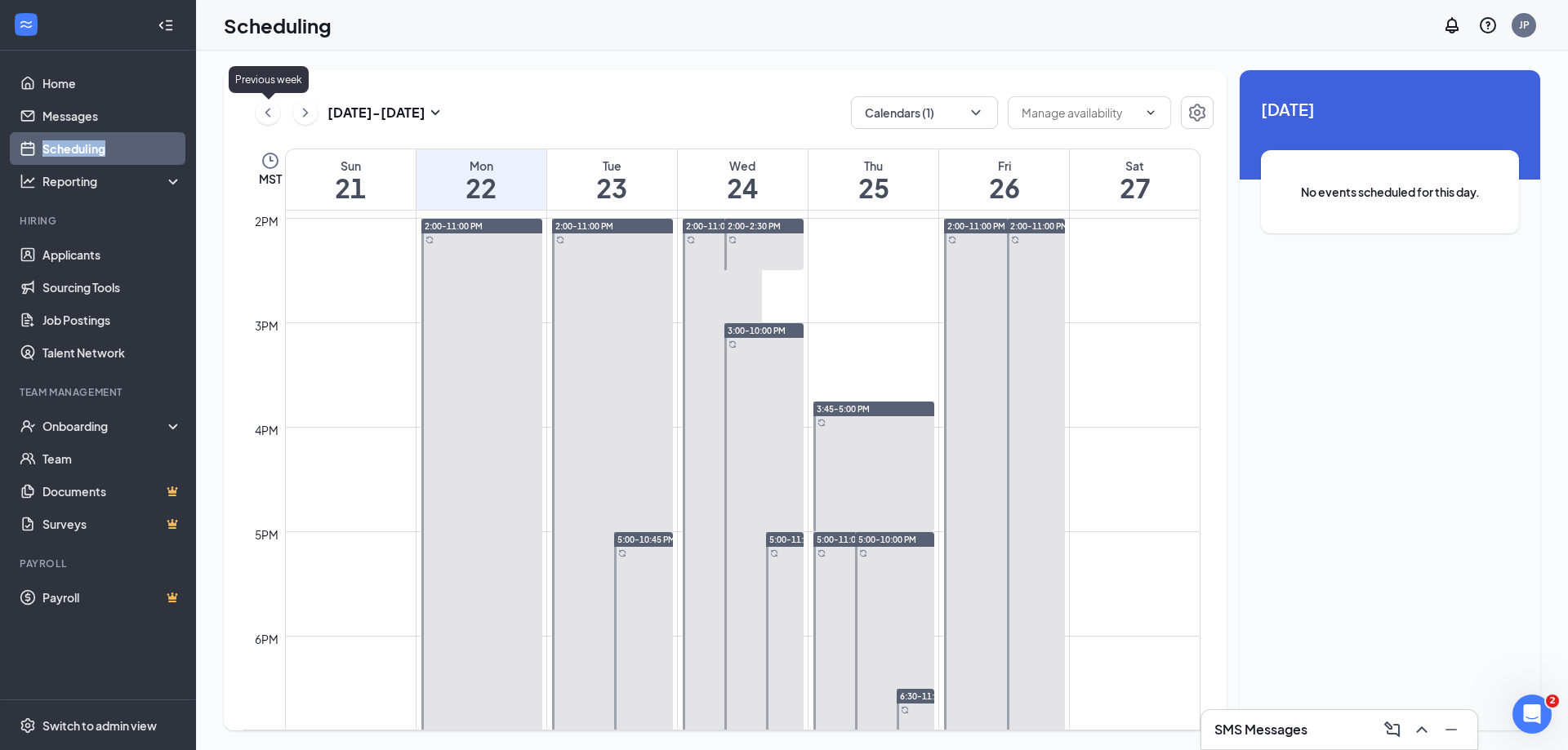
click at [267, 114] on icon "ChevronLeft" at bounding box center [268, 112] width 16 height 20
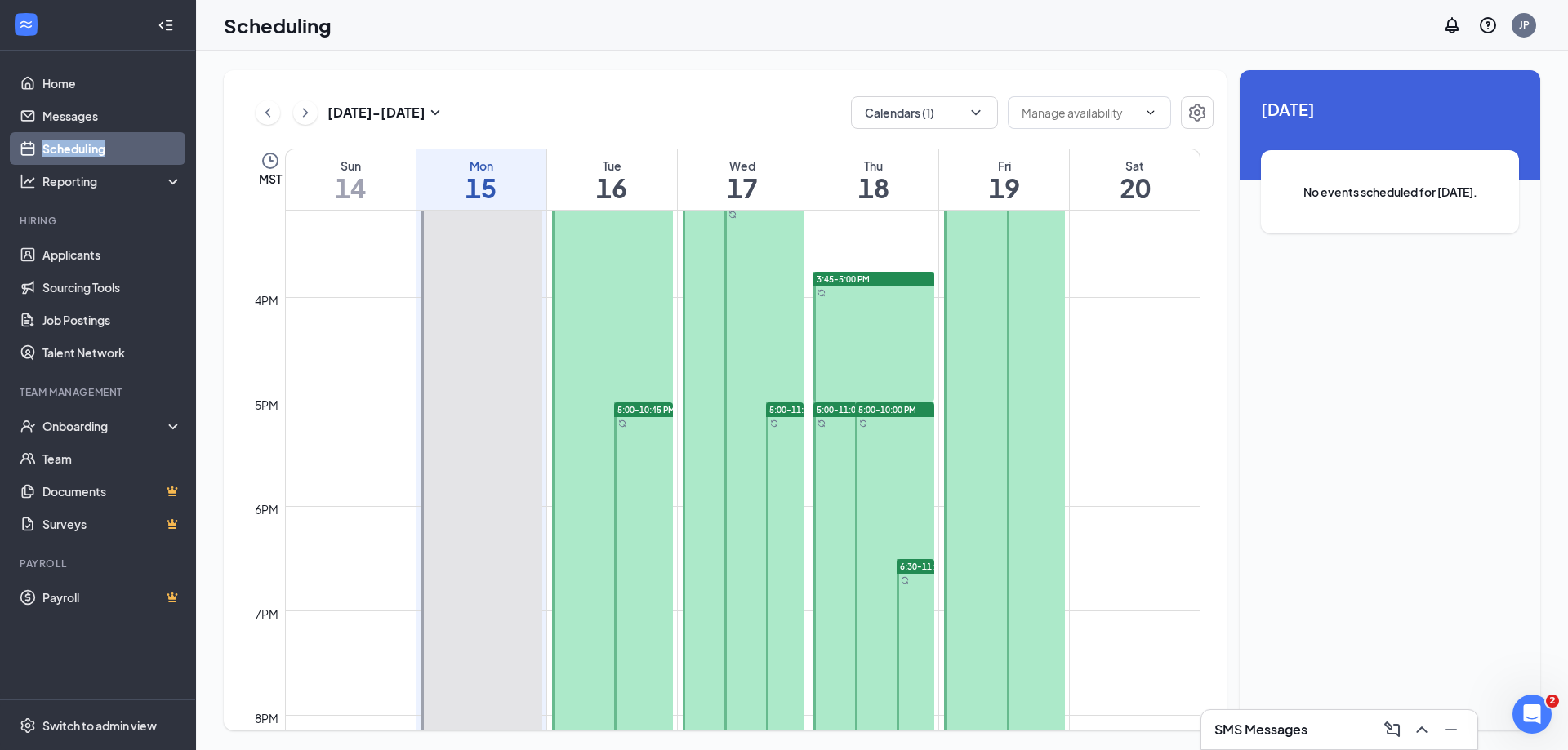
scroll to position [1456, 0]
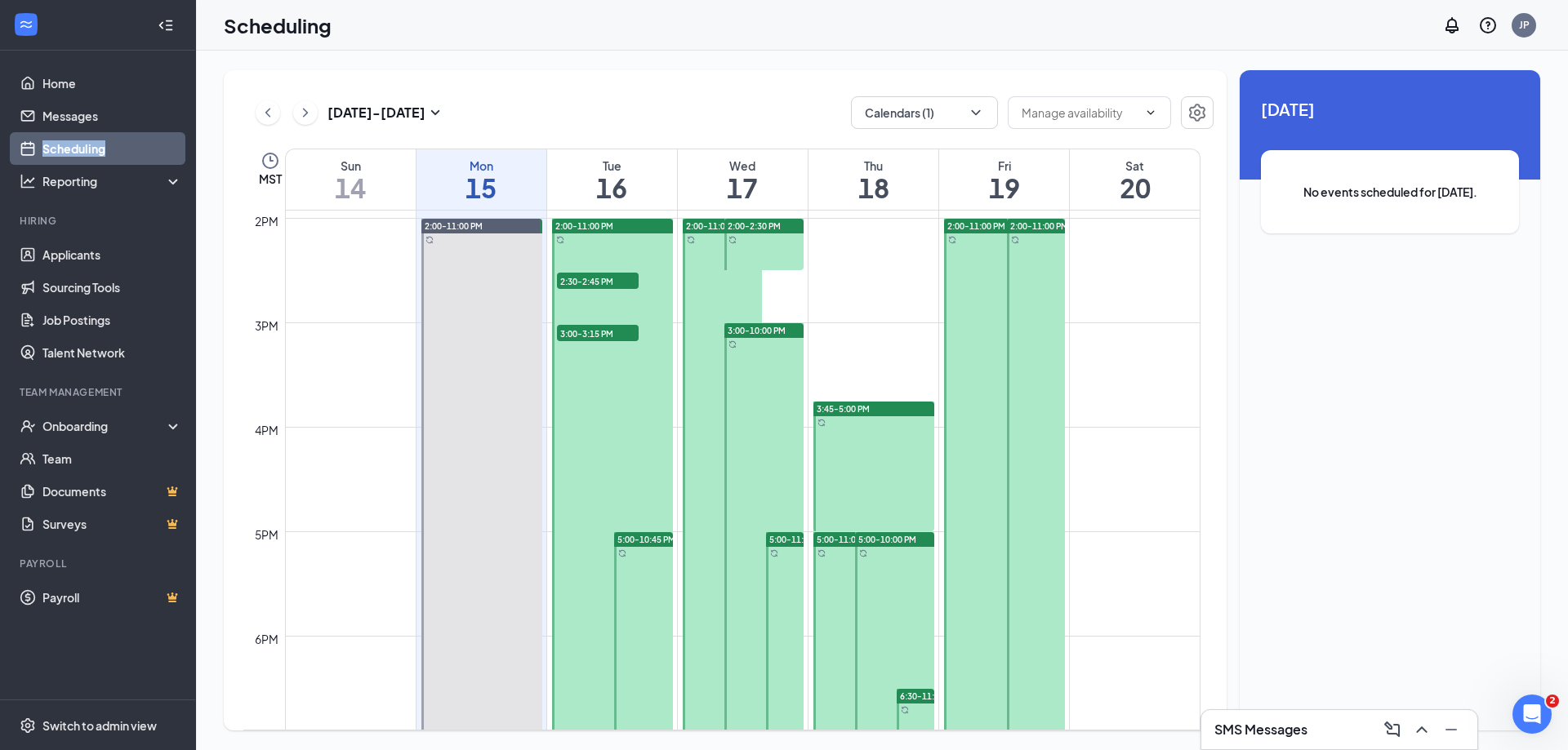
click at [310, 115] on icon "ChevronRight" at bounding box center [305, 112] width 16 height 20
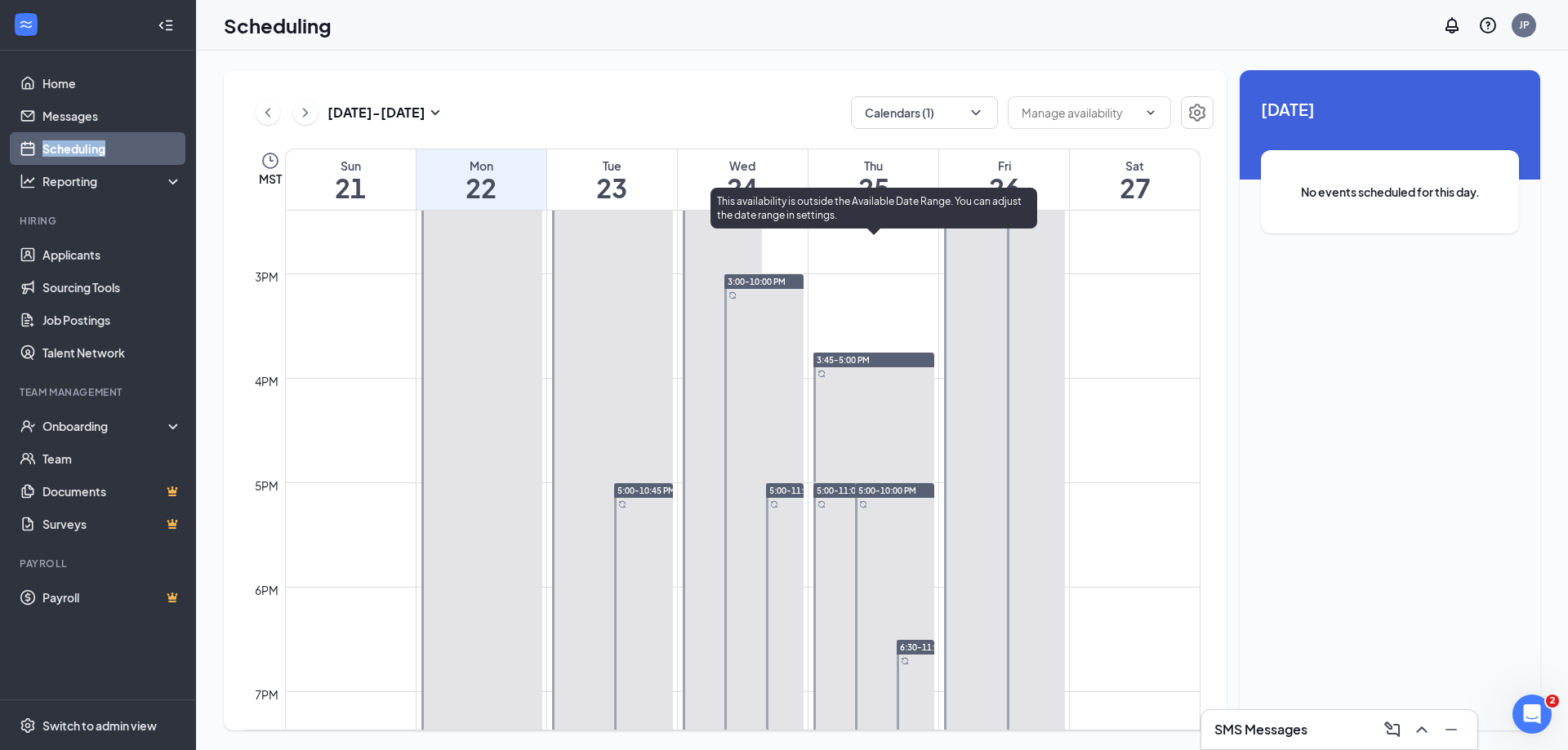
scroll to position [1619, 0]
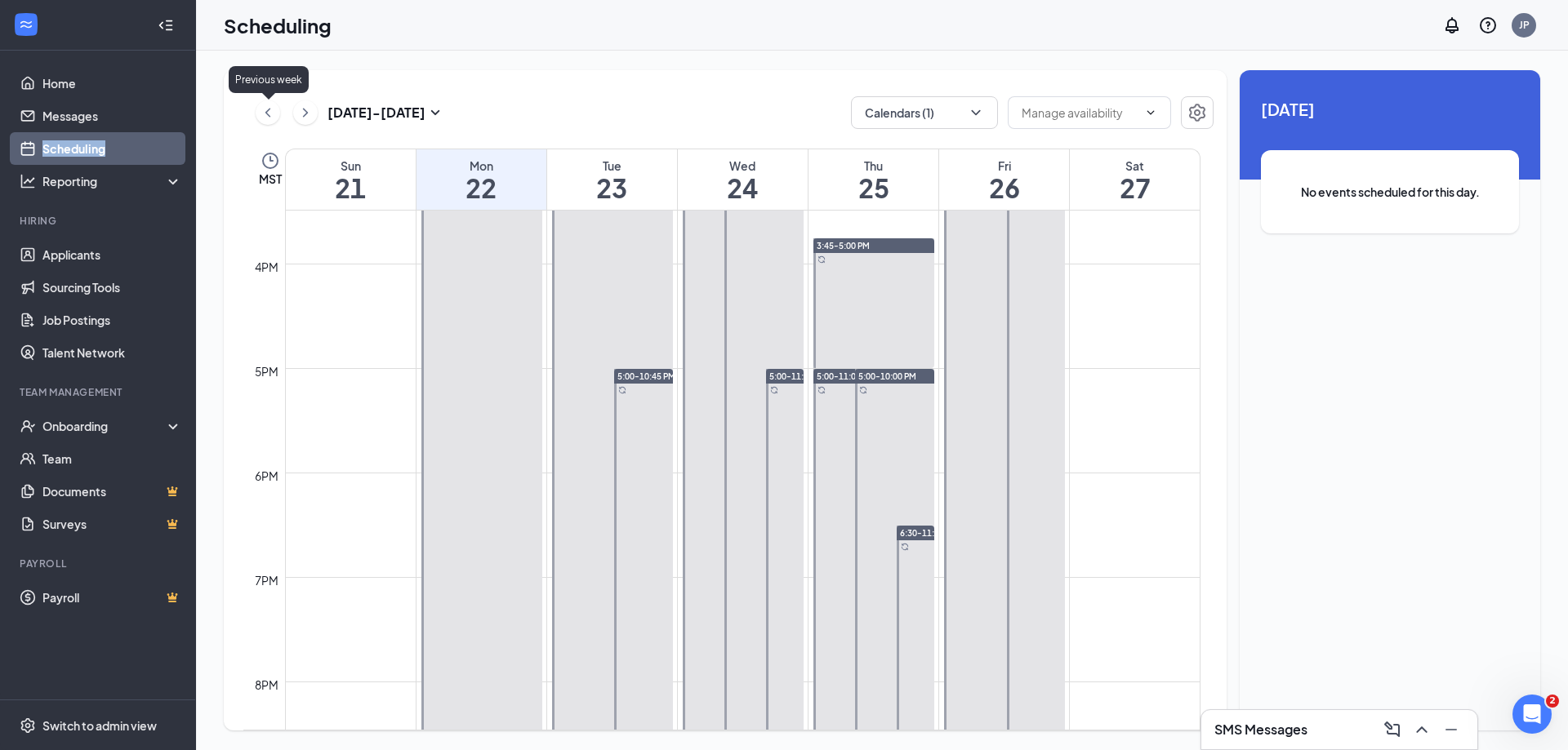
click at [265, 113] on icon "ChevronLeft" at bounding box center [268, 112] width 16 height 20
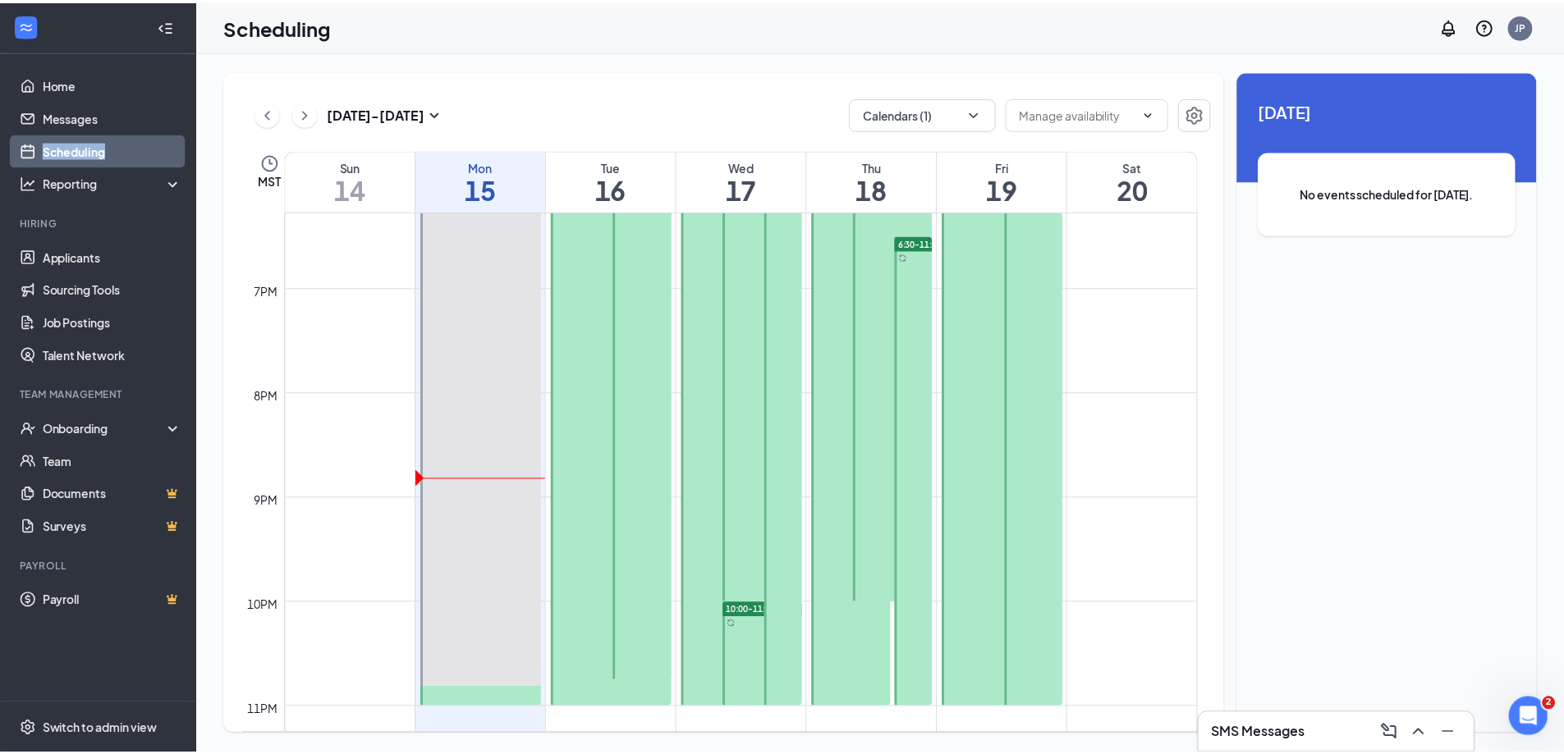
scroll to position [2000, 0]
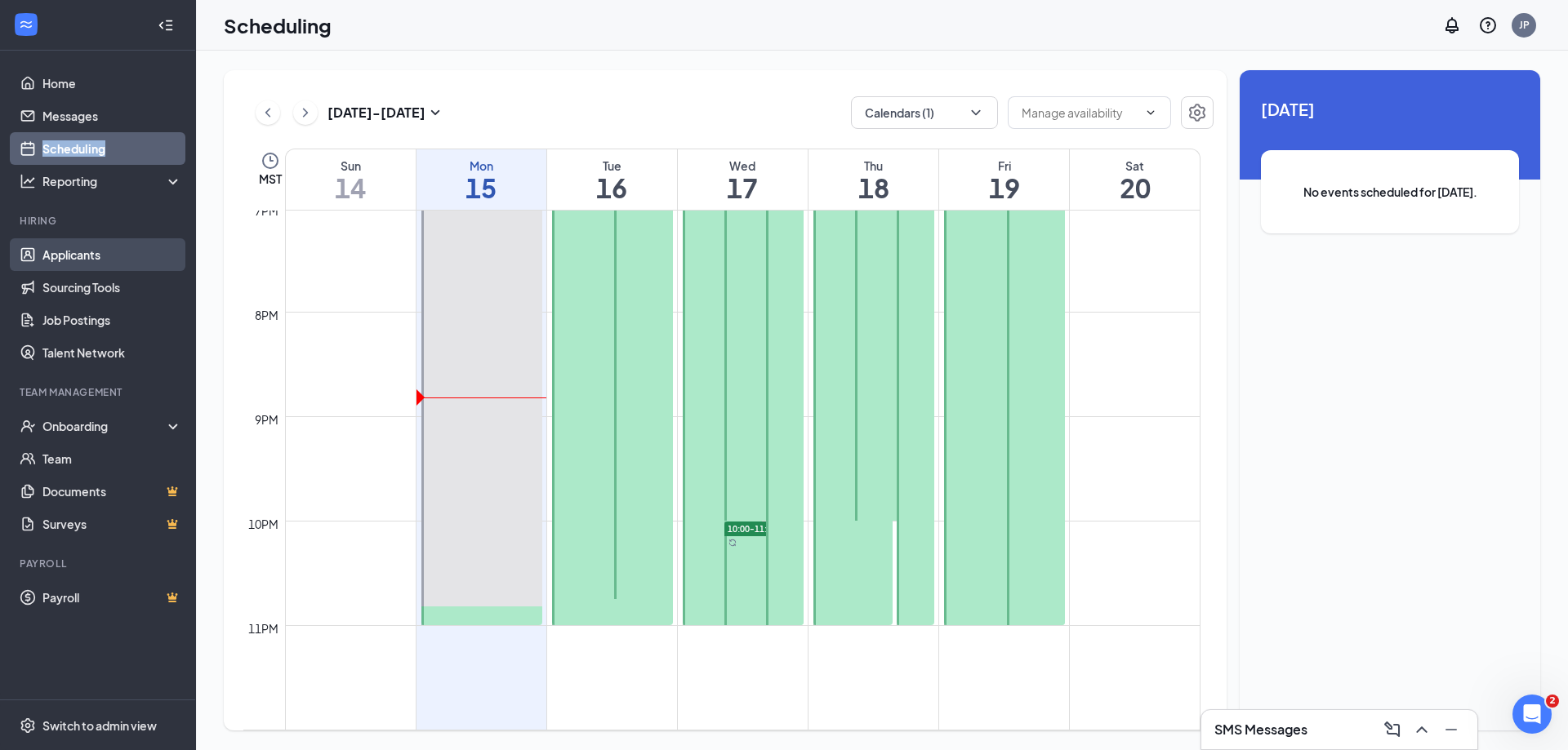
click at [109, 240] on link "Applicants" at bounding box center [112, 255] width 139 height 33
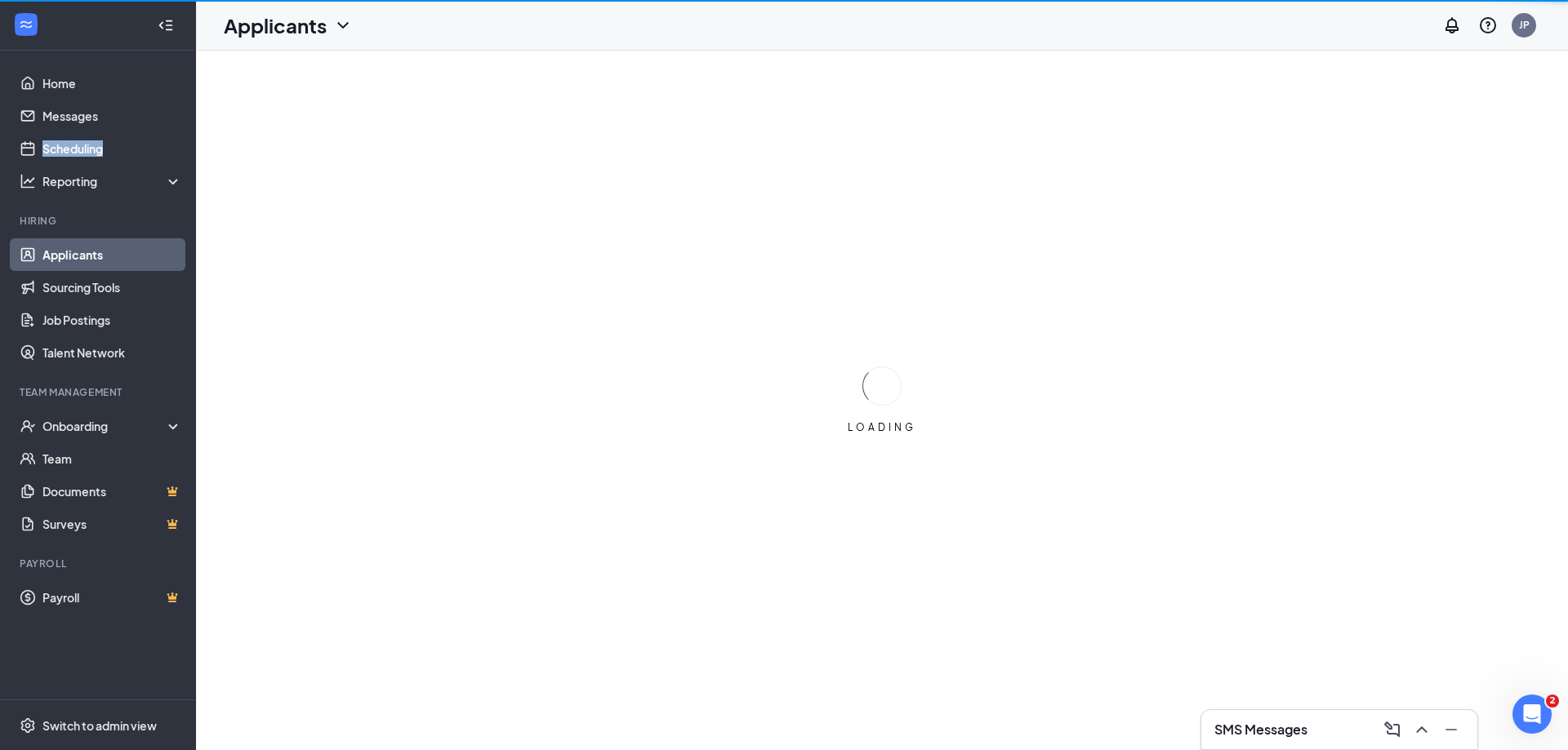
click at [105, 256] on link "Applicants" at bounding box center [112, 255] width 139 height 33
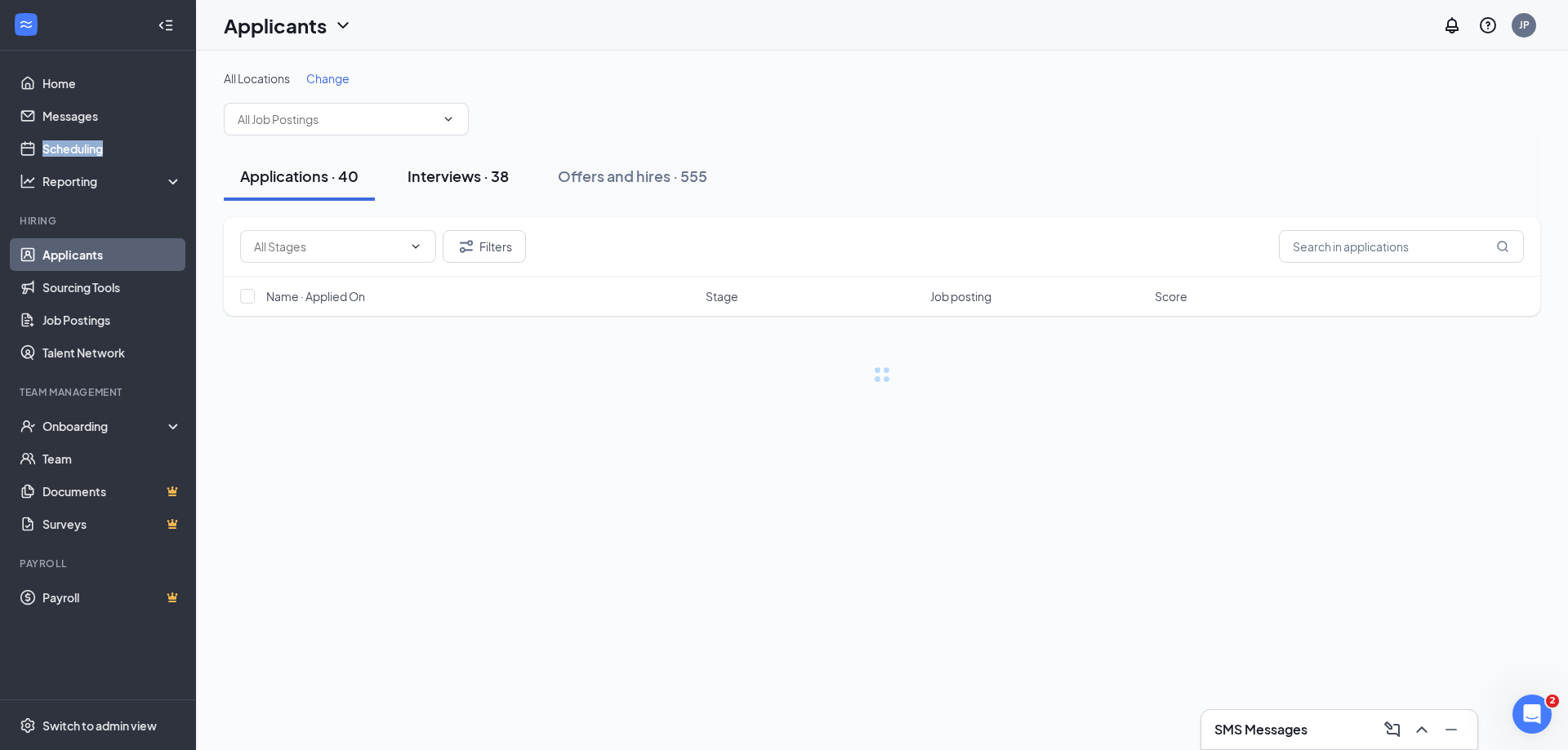
click at [485, 184] on div "Interviews · 38" at bounding box center [459, 176] width 101 height 21
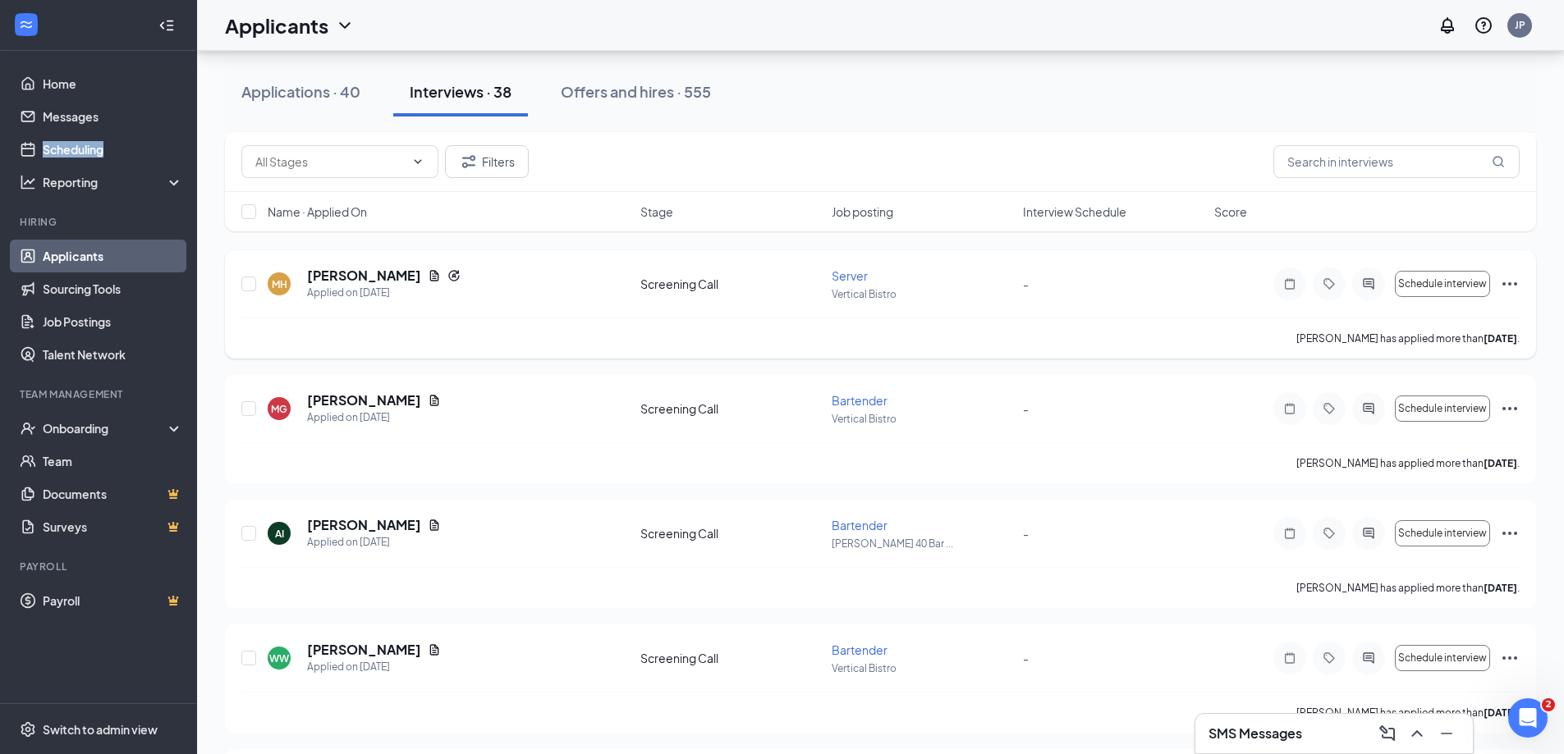
scroll to position [246, 0]
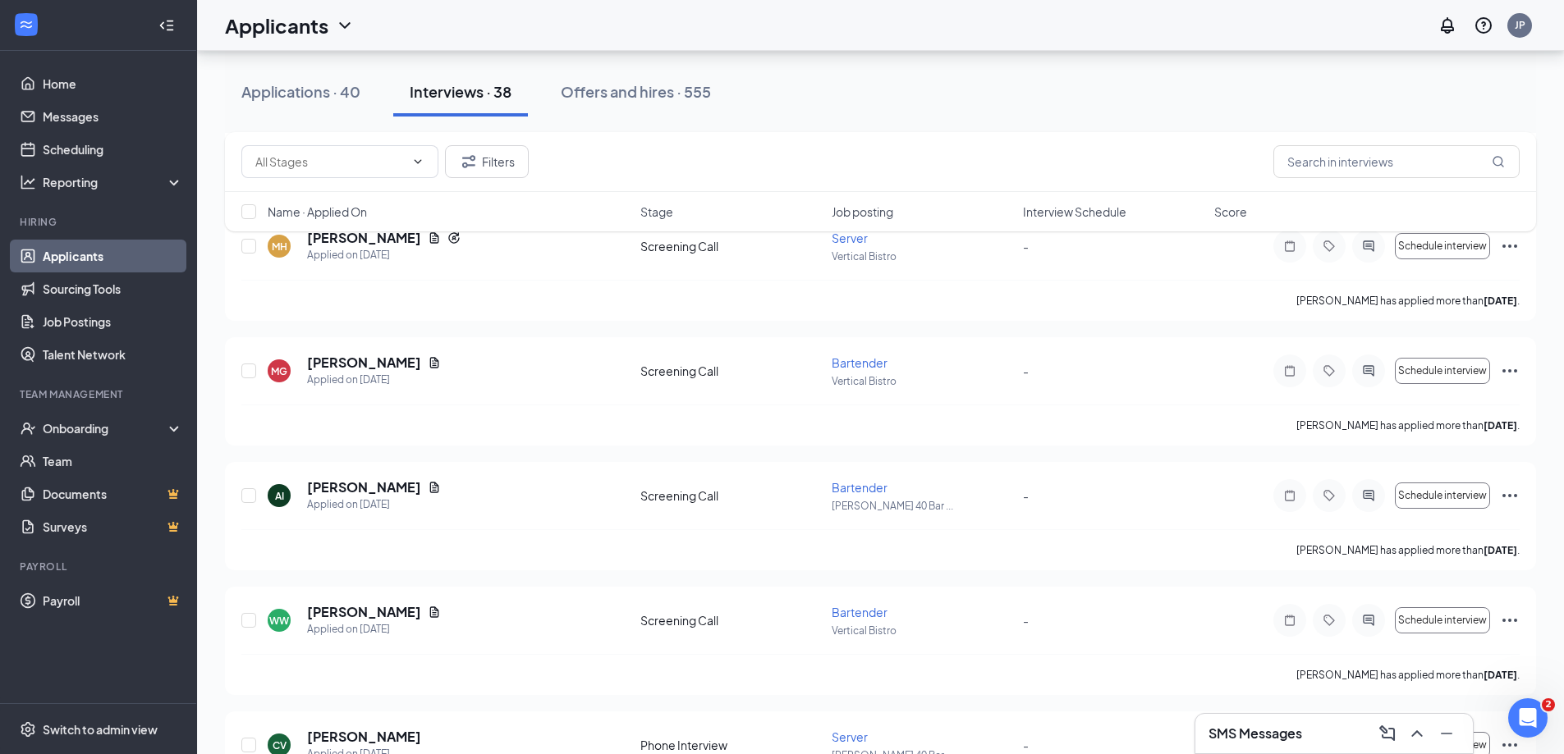
click at [386, 238] on div "Filters Name · Applied On Stage Job posting Interview Schedule Score" at bounding box center [880, 190] width 1311 height 116
click at [366, 242] on div "Filters Name · Applied On Stage Job posting Interview Schedule Score" at bounding box center [880, 190] width 1311 height 116
click at [369, 241] on div "Filters Name · Applied On Stage Job posting Interview Schedule Score" at bounding box center [880, 190] width 1311 height 116
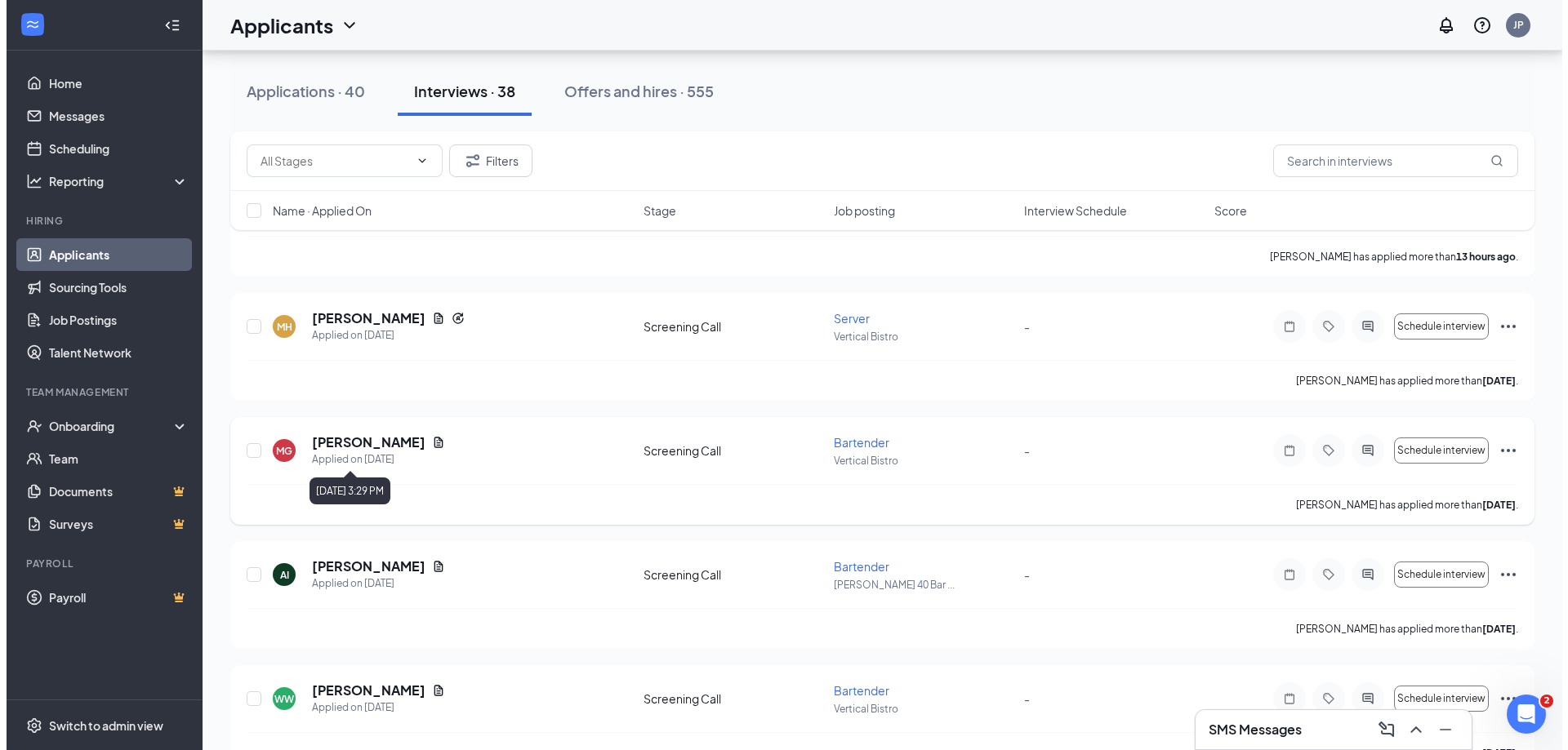
scroll to position [326, 0]
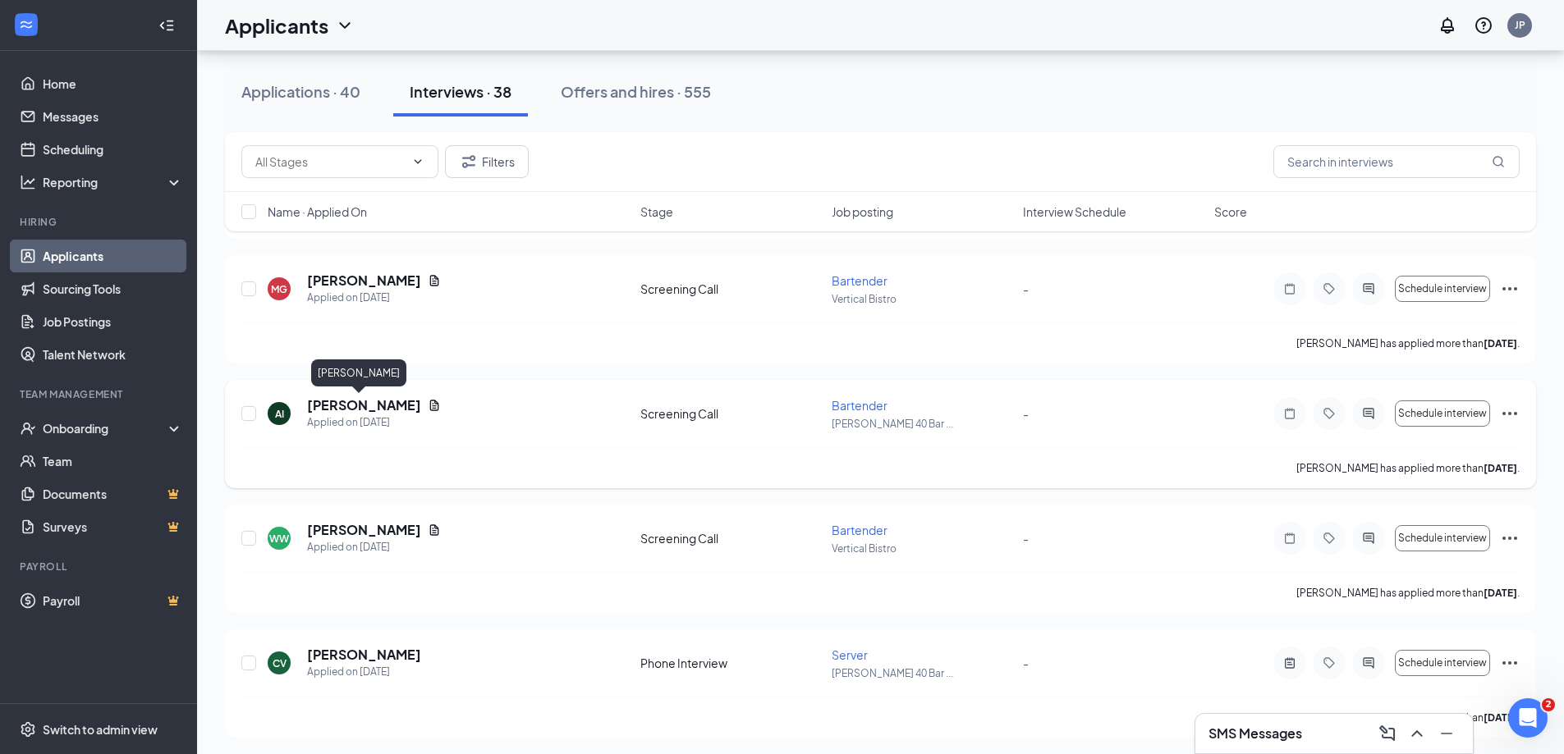
click at [361, 406] on h5 "Alivia Illsley" at bounding box center [364, 406] width 114 height 18
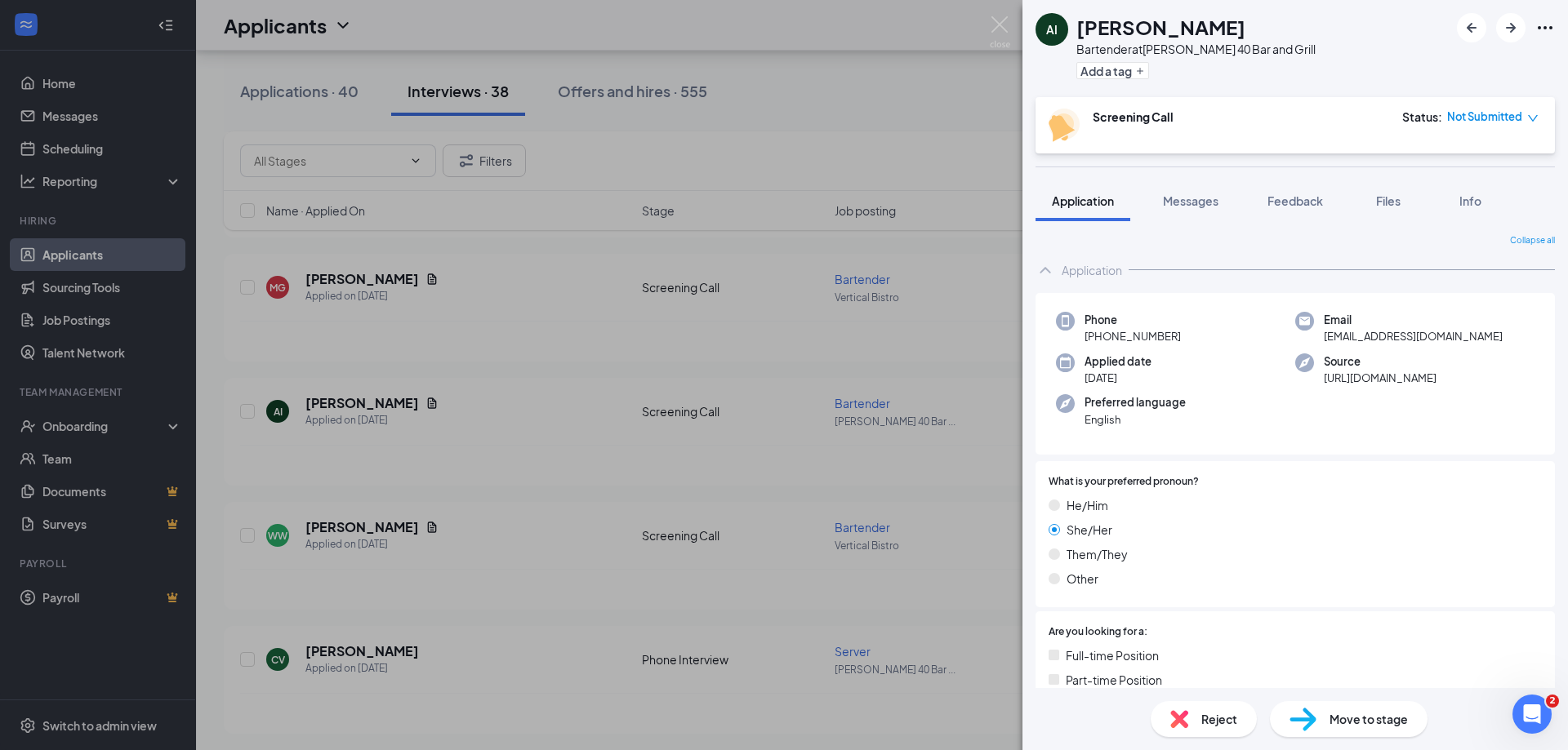
scroll to position [326, 0]
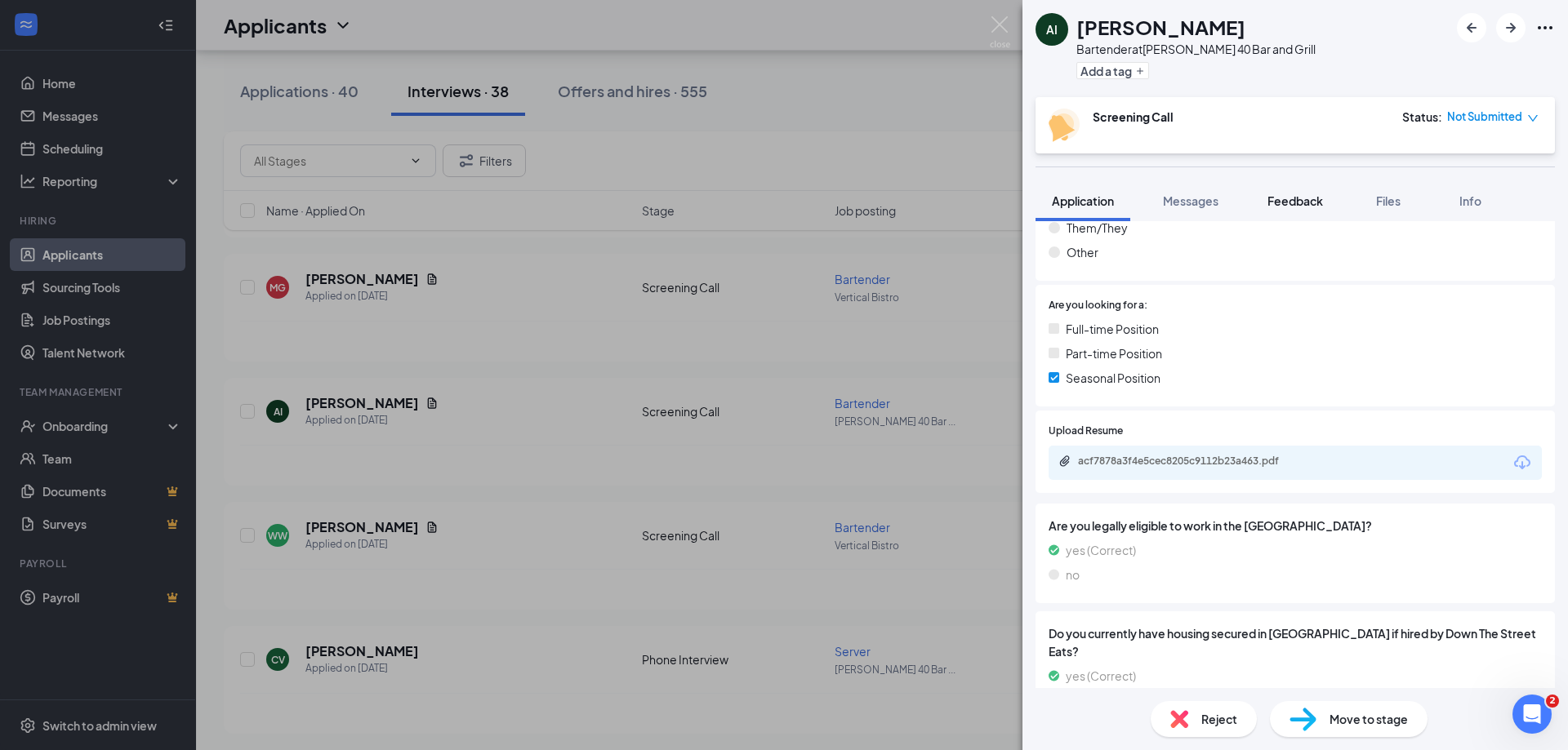
click at [1320, 205] on span "Feedback" at bounding box center [1295, 201] width 56 height 15
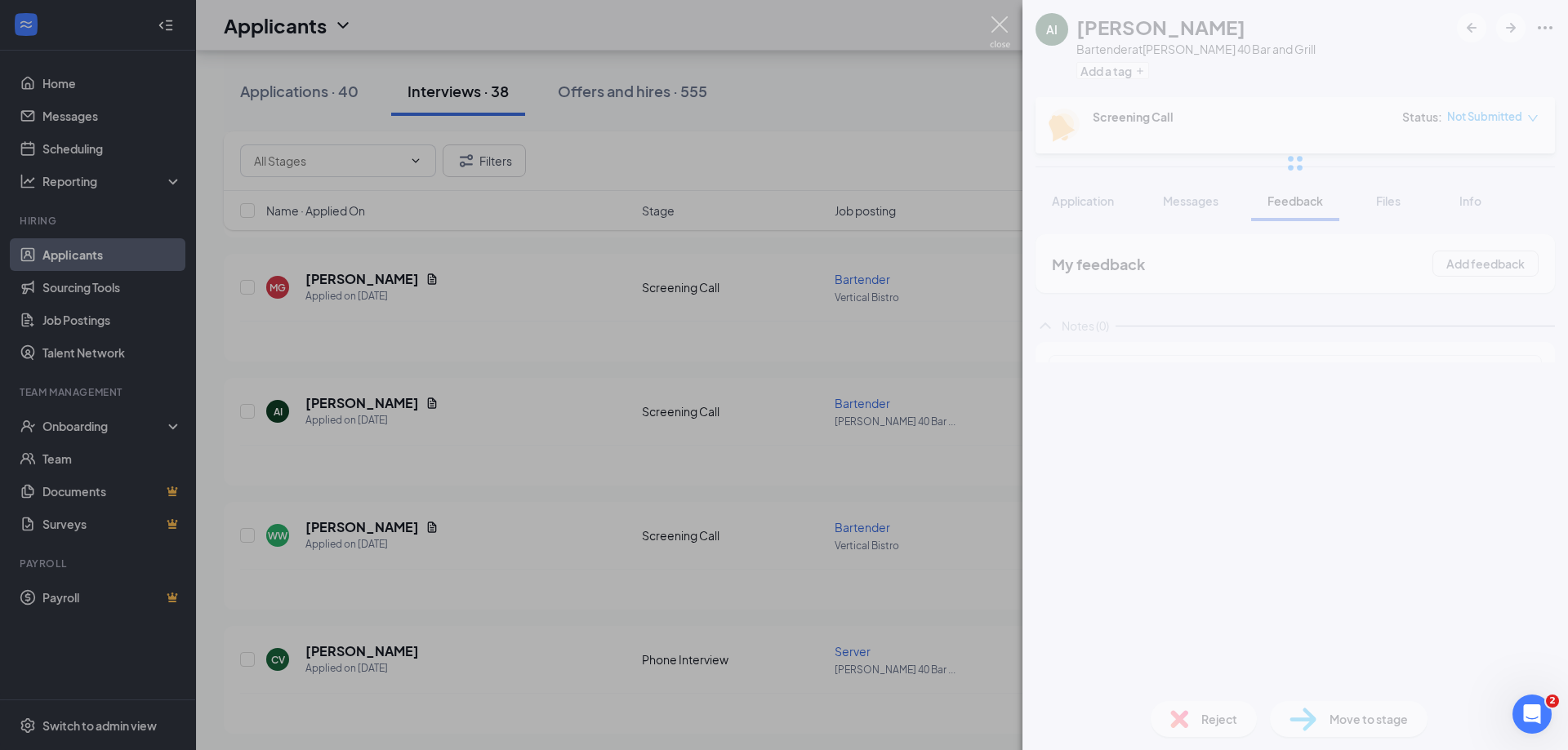
click at [1004, 27] on img at bounding box center [1000, 32] width 21 height 32
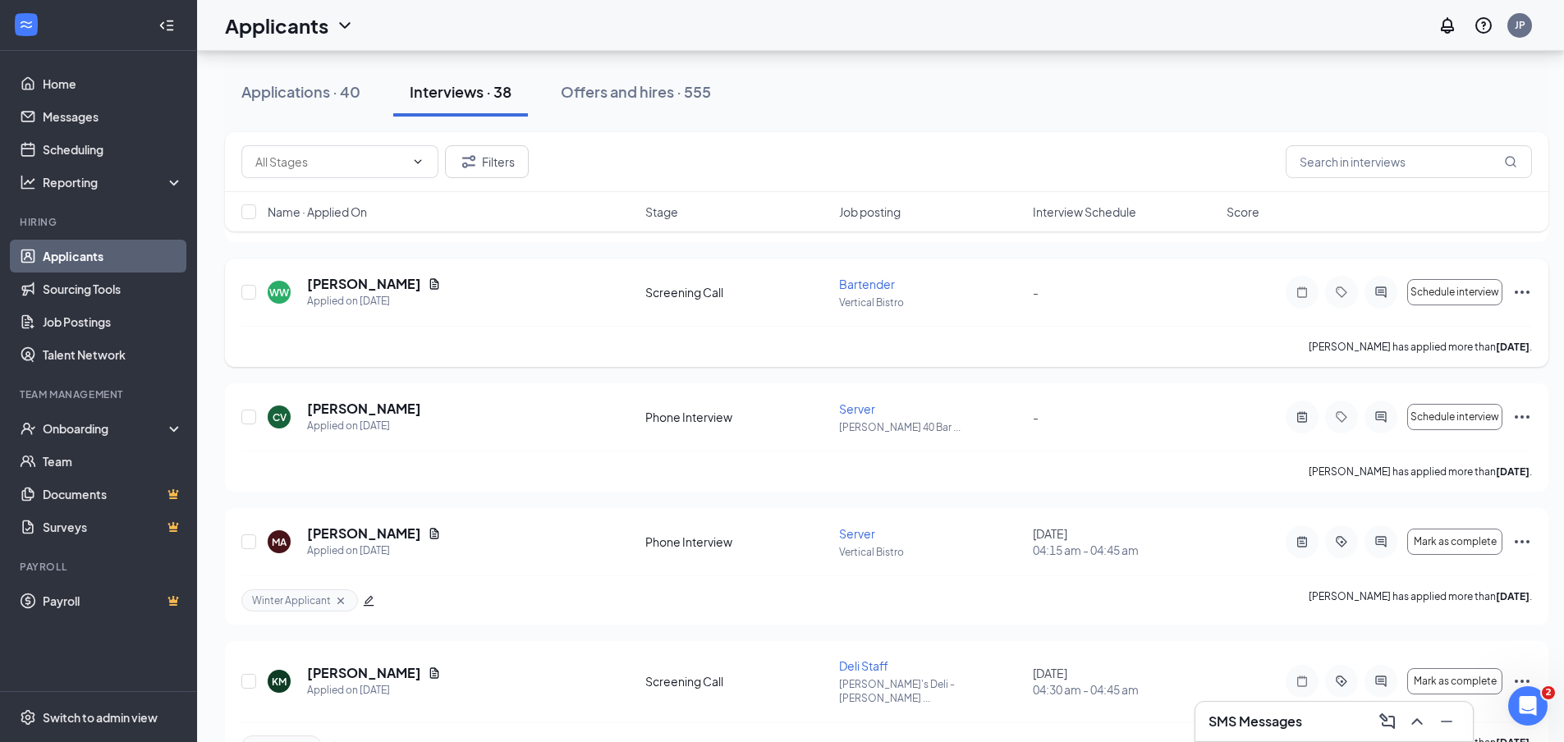
scroll to position [328, 0]
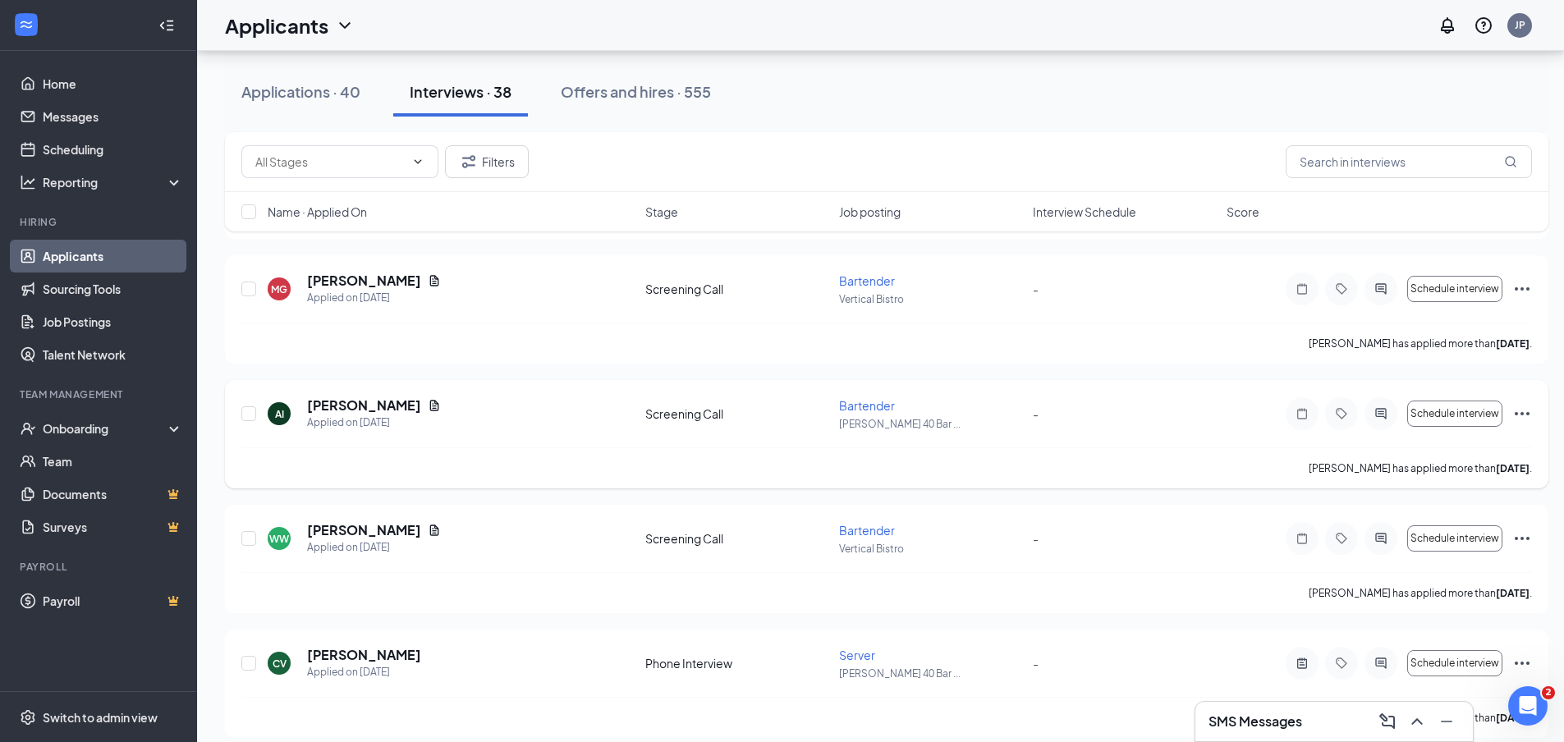
click at [1525, 413] on icon "Ellipses" at bounding box center [1522, 414] width 20 height 20
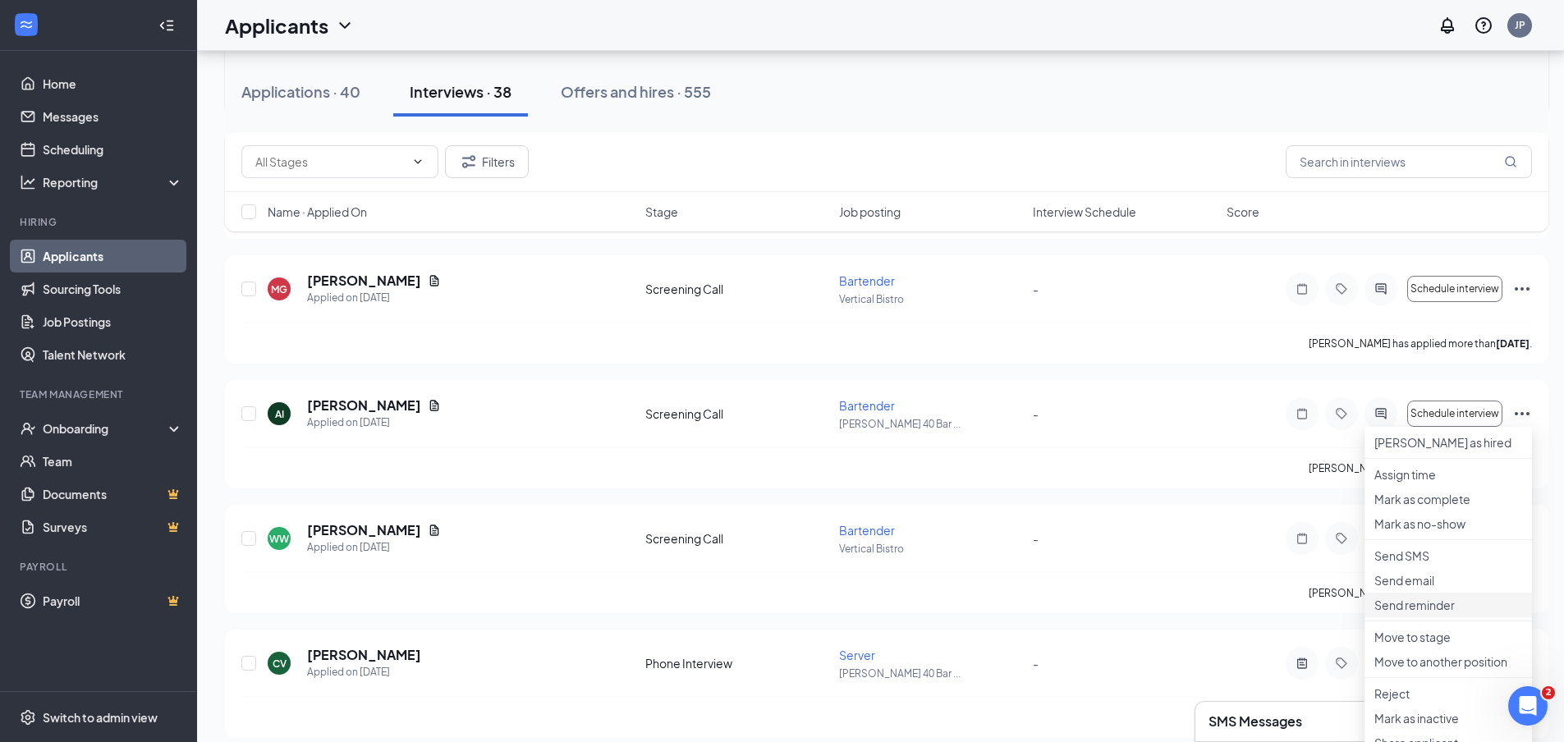
click at [1431, 613] on p "Send reminder" at bounding box center [1448, 605] width 148 height 16
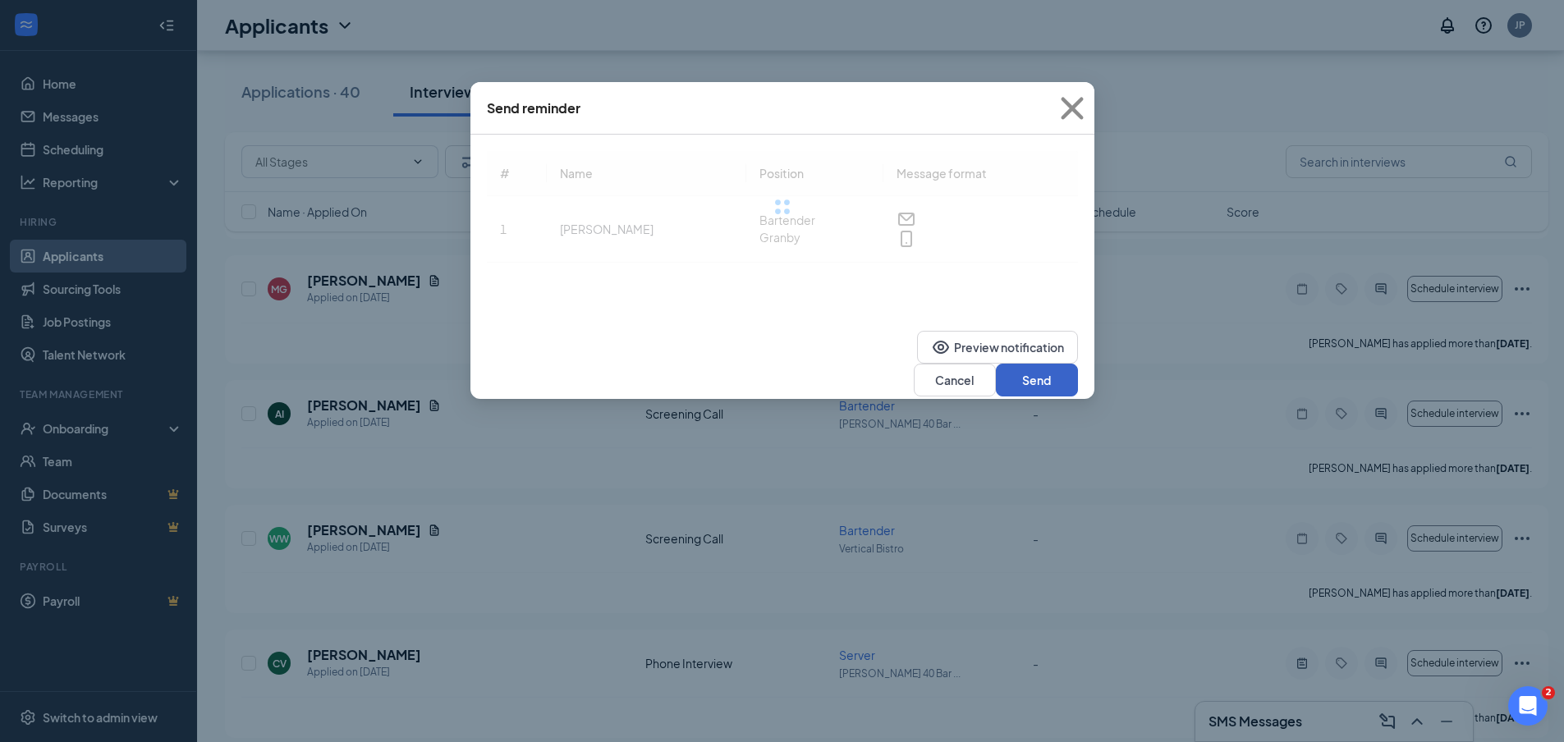
click at [1020, 364] on button "Send" at bounding box center [1037, 380] width 82 height 33
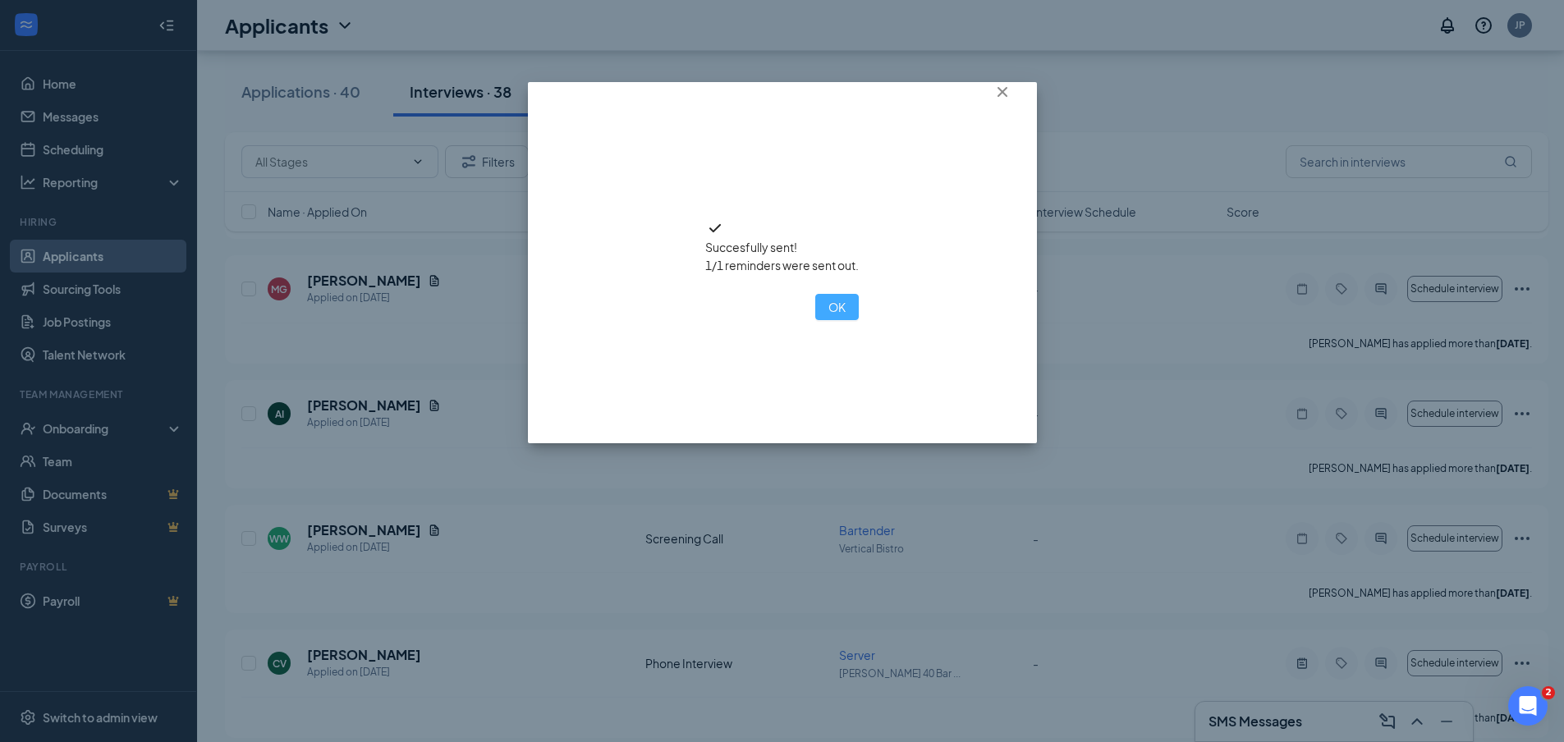
click at [815, 320] on button "OK" at bounding box center [837, 307] width 44 height 26
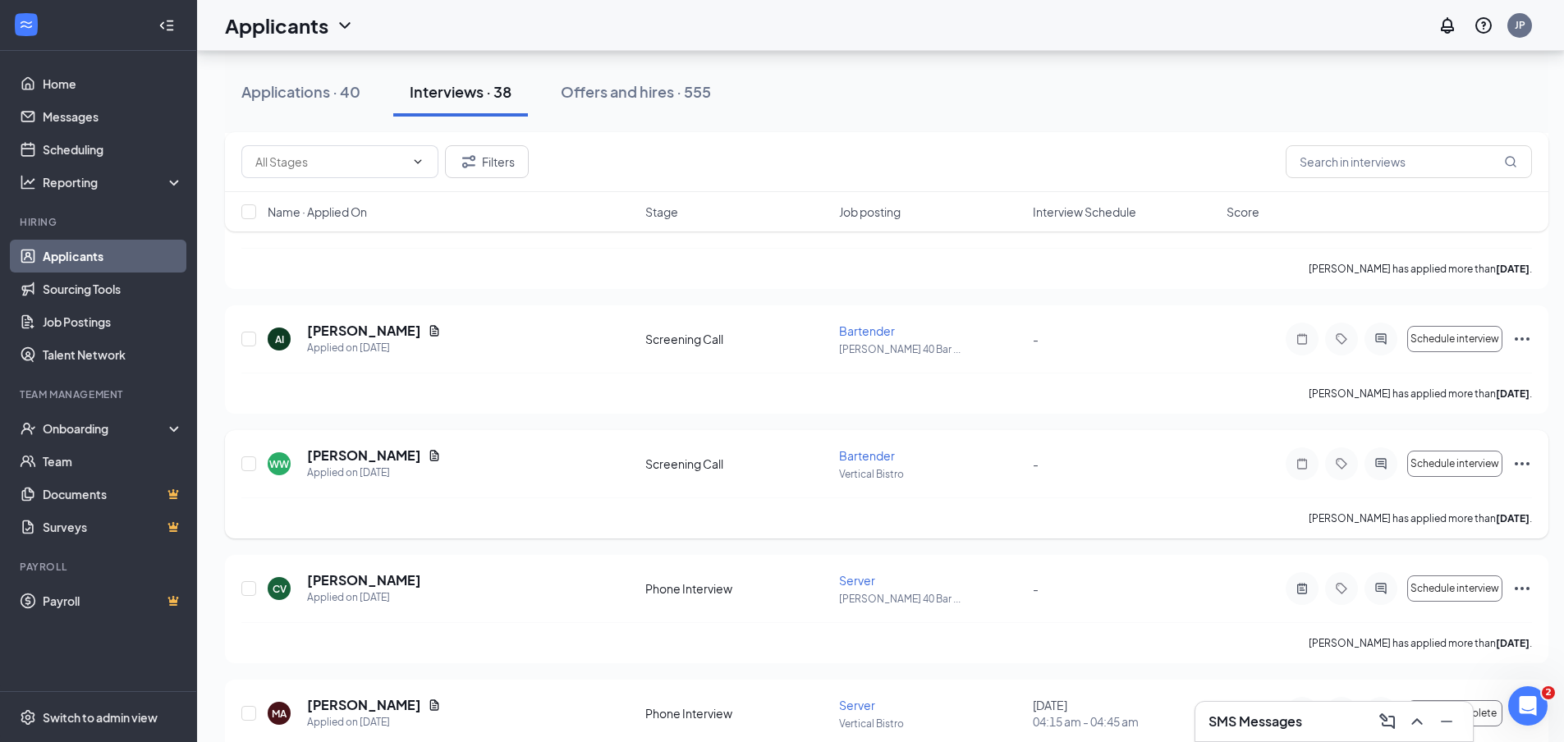
scroll to position [410, 0]
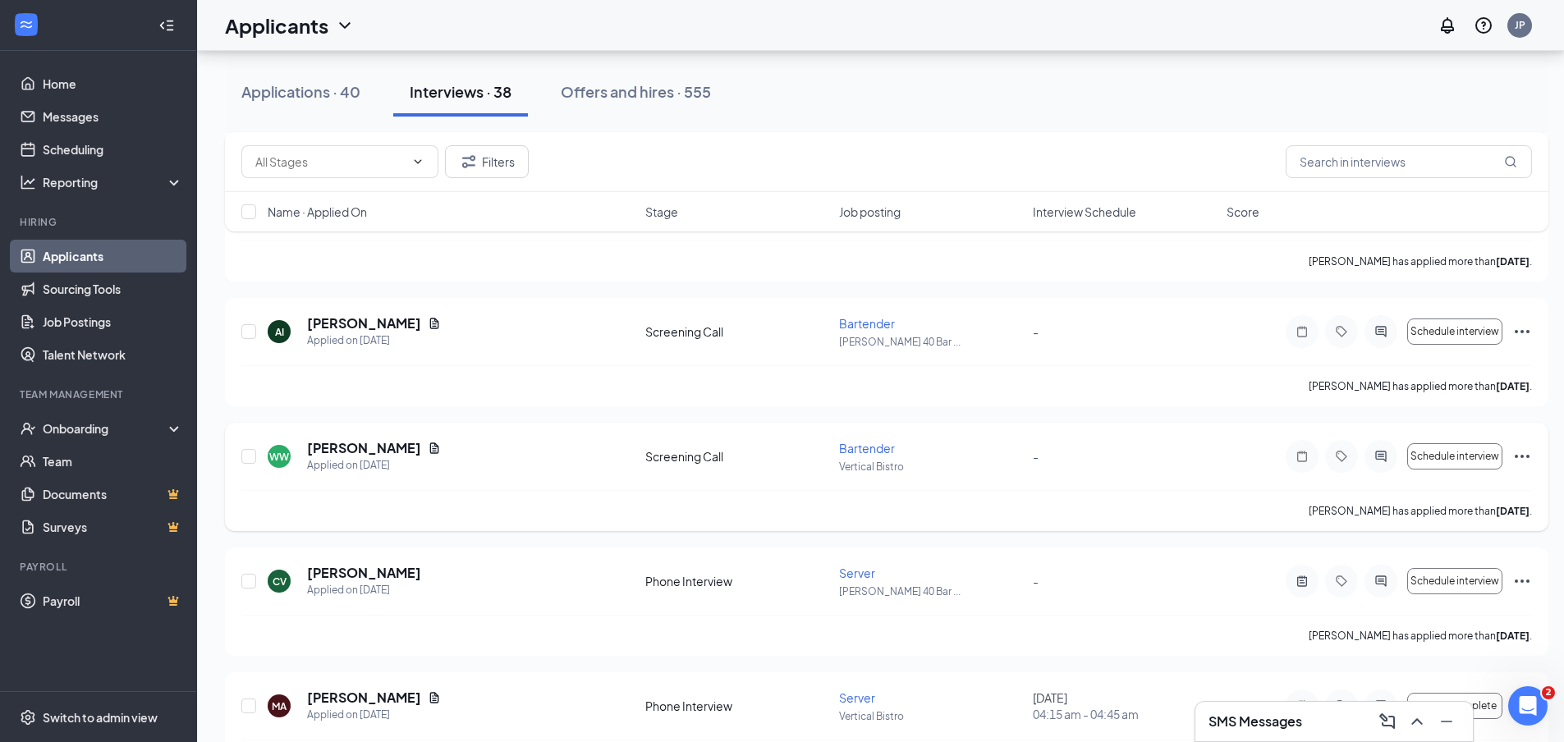
click at [1529, 453] on icon "Ellipses" at bounding box center [1522, 457] width 20 height 20
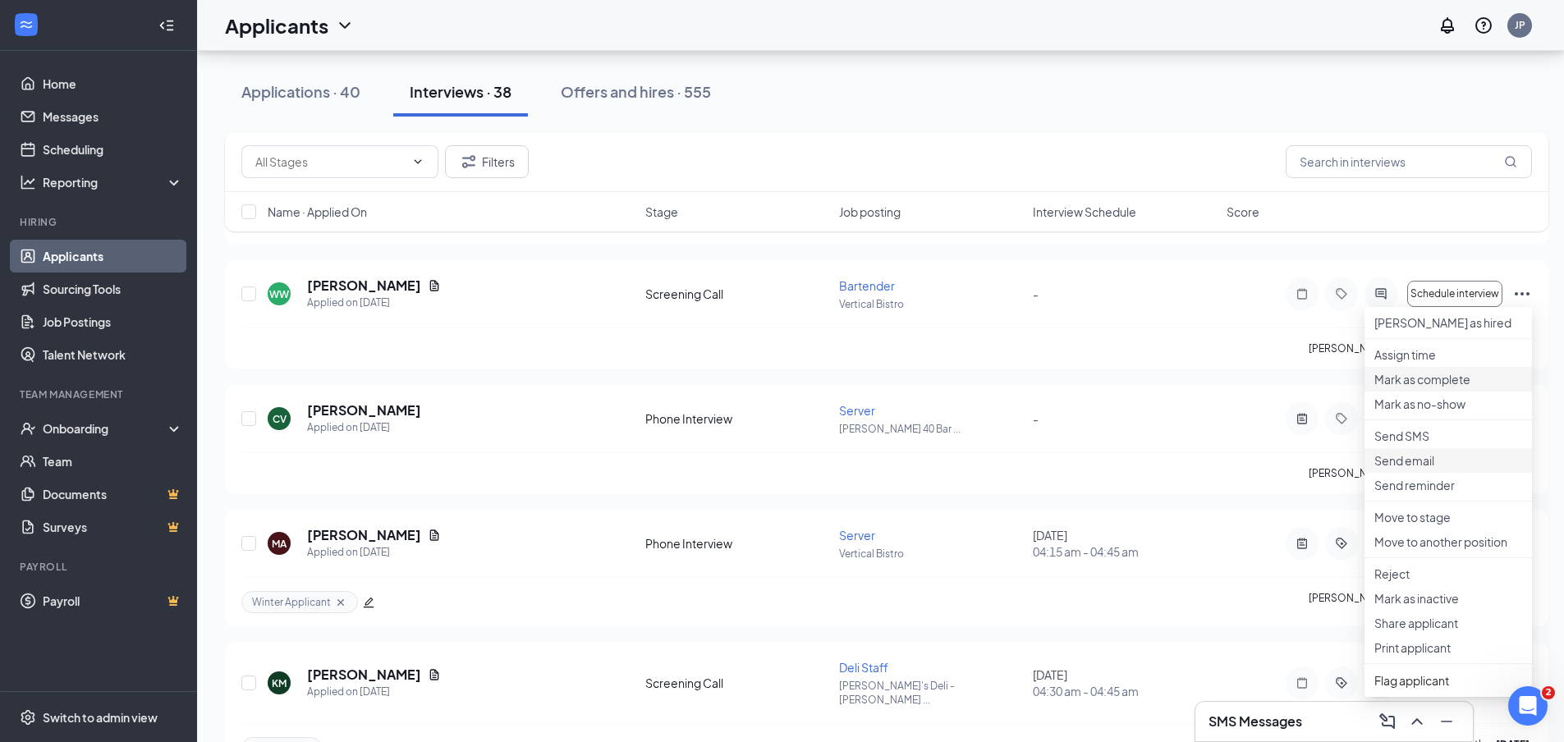
scroll to position [575, 0]
click at [1429, 492] on p "Send reminder" at bounding box center [1448, 483] width 148 height 16
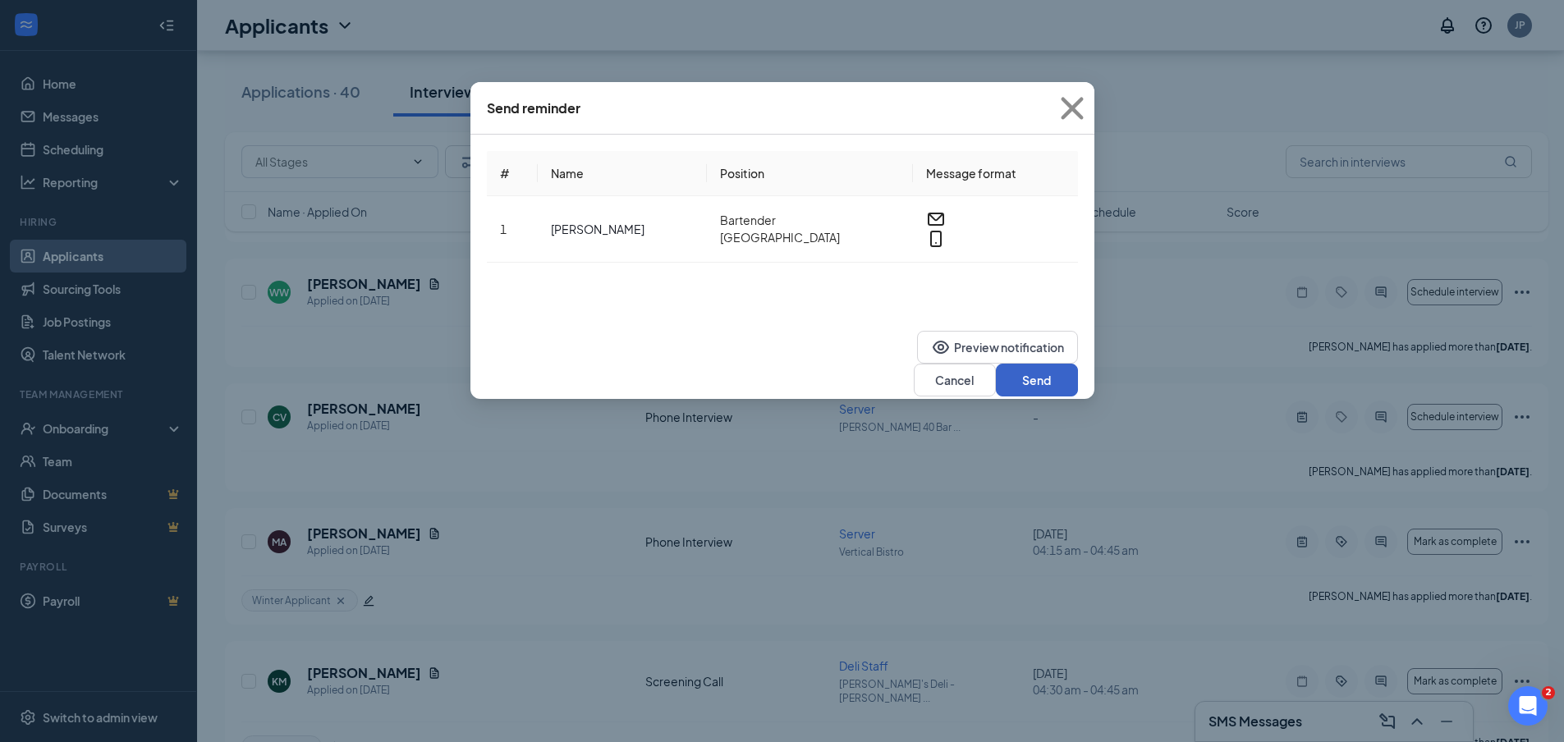
click at [1041, 364] on button "Send" at bounding box center [1037, 380] width 82 height 33
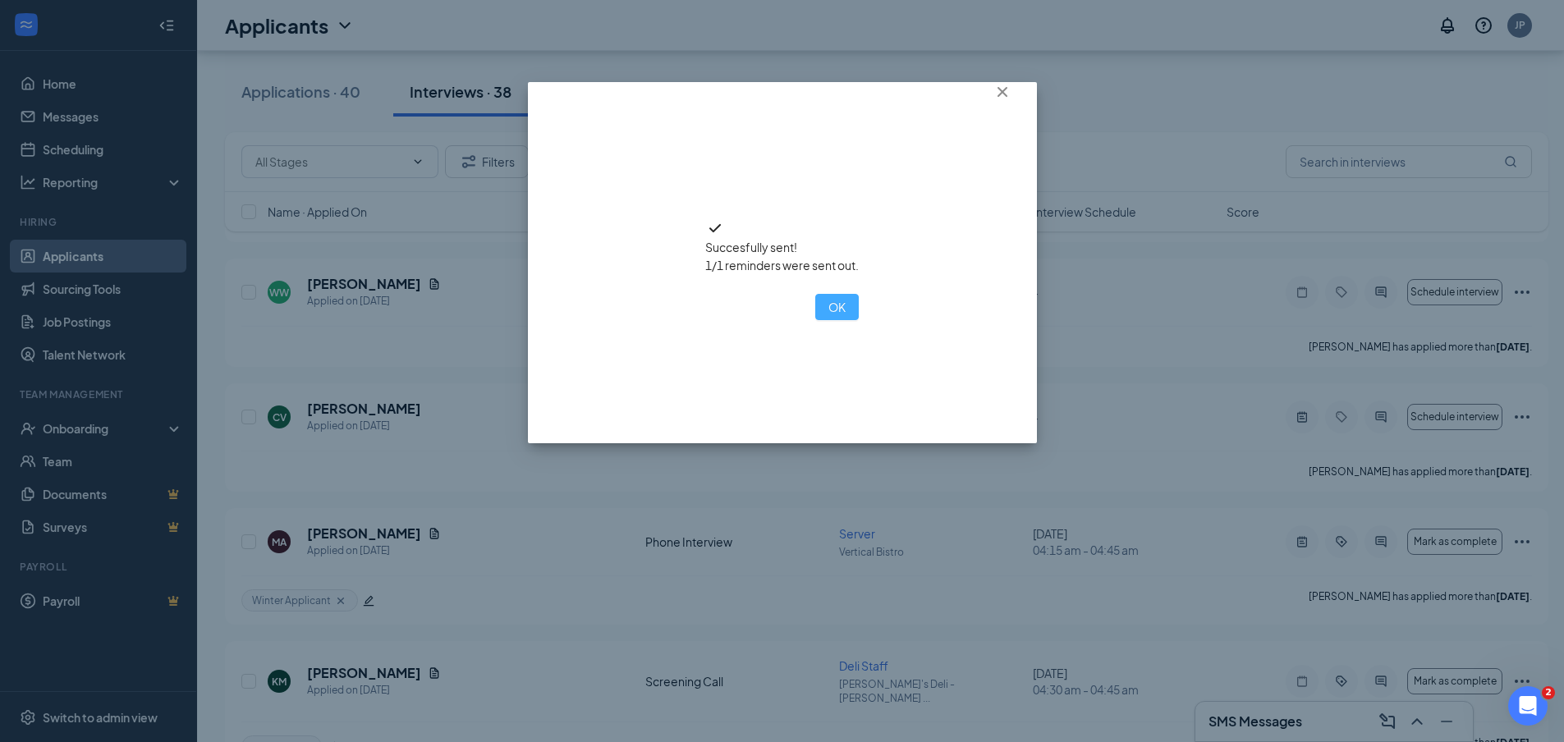
click at [815, 320] on button "OK" at bounding box center [837, 307] width 44 height 26
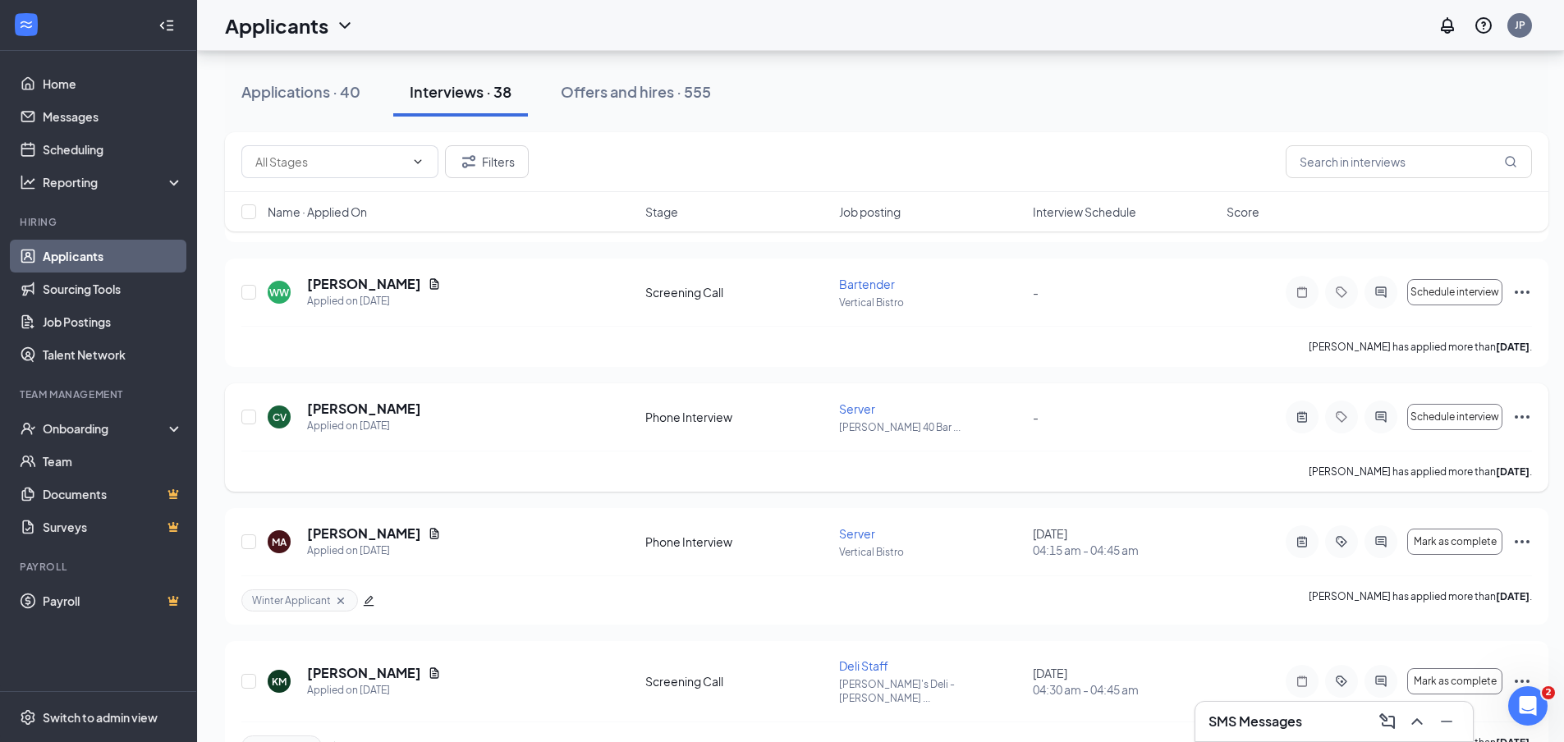
click at [1524, 418] on icon "Ellipses" at bounding box center [1522, 417] width 20 height 20
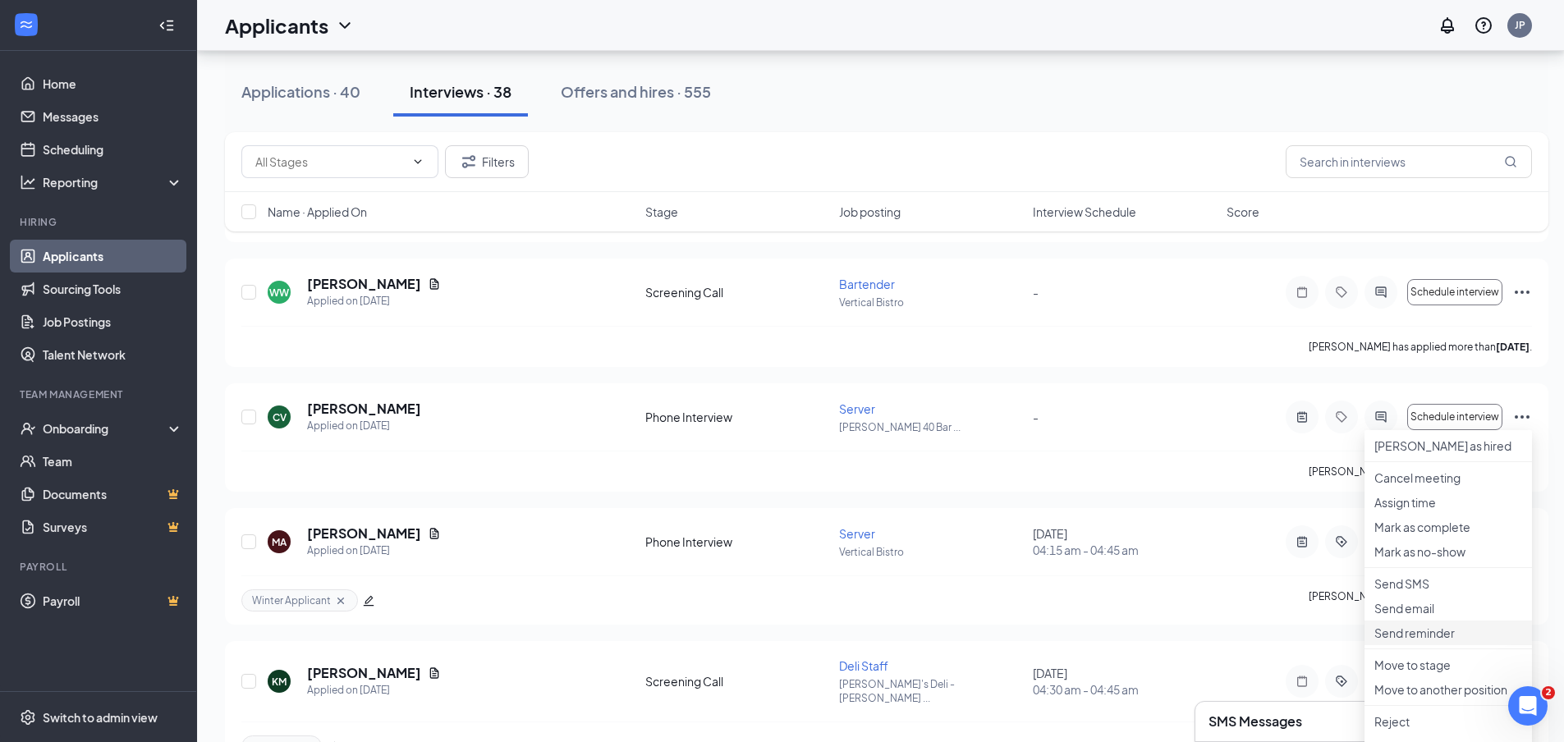
click at [1431, 641] on p "Send reminder" at bounding box center [1448, 633] width 148 height 16
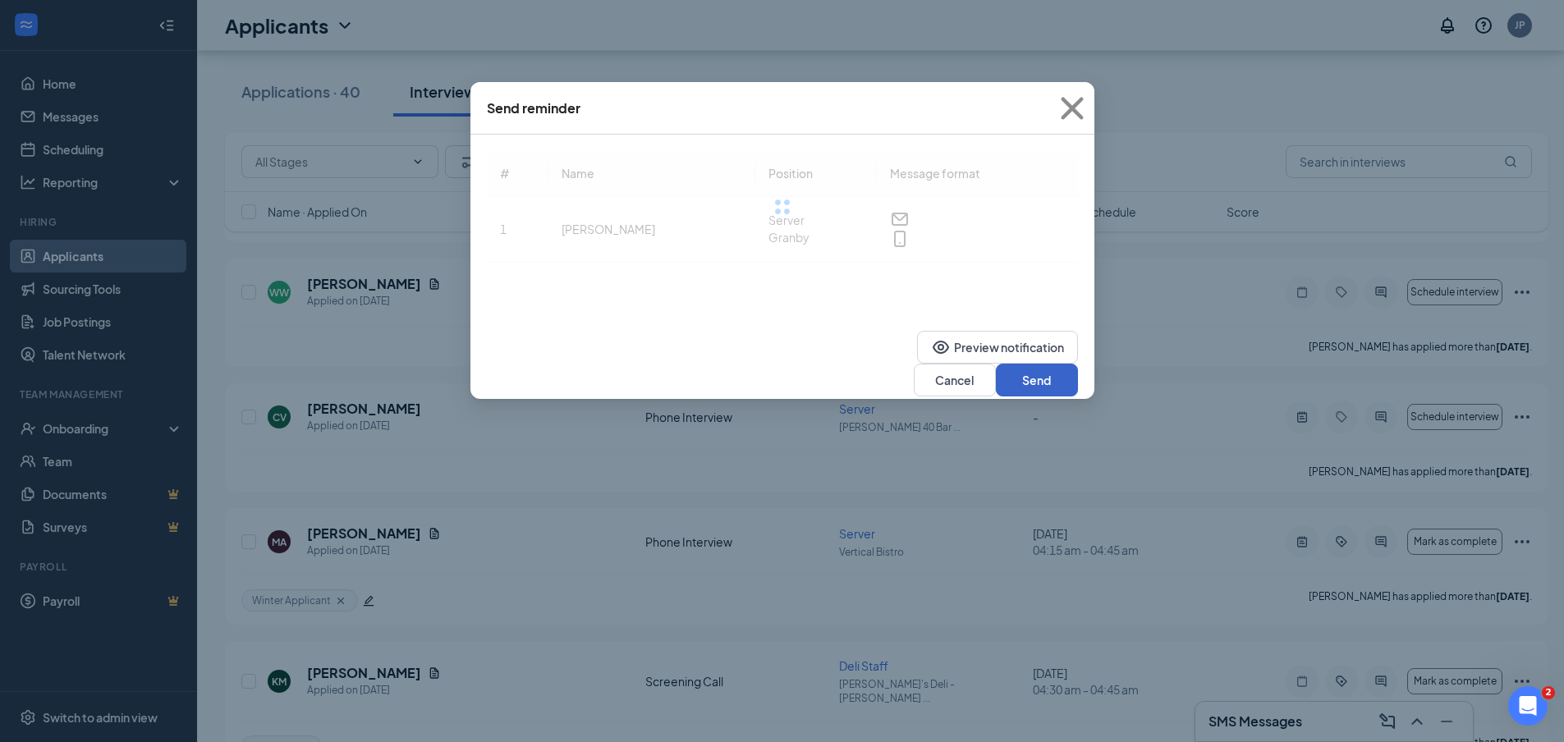
click at [1027, 364] on button "Send" at bounding box center [1037, 380] width 82 height 33
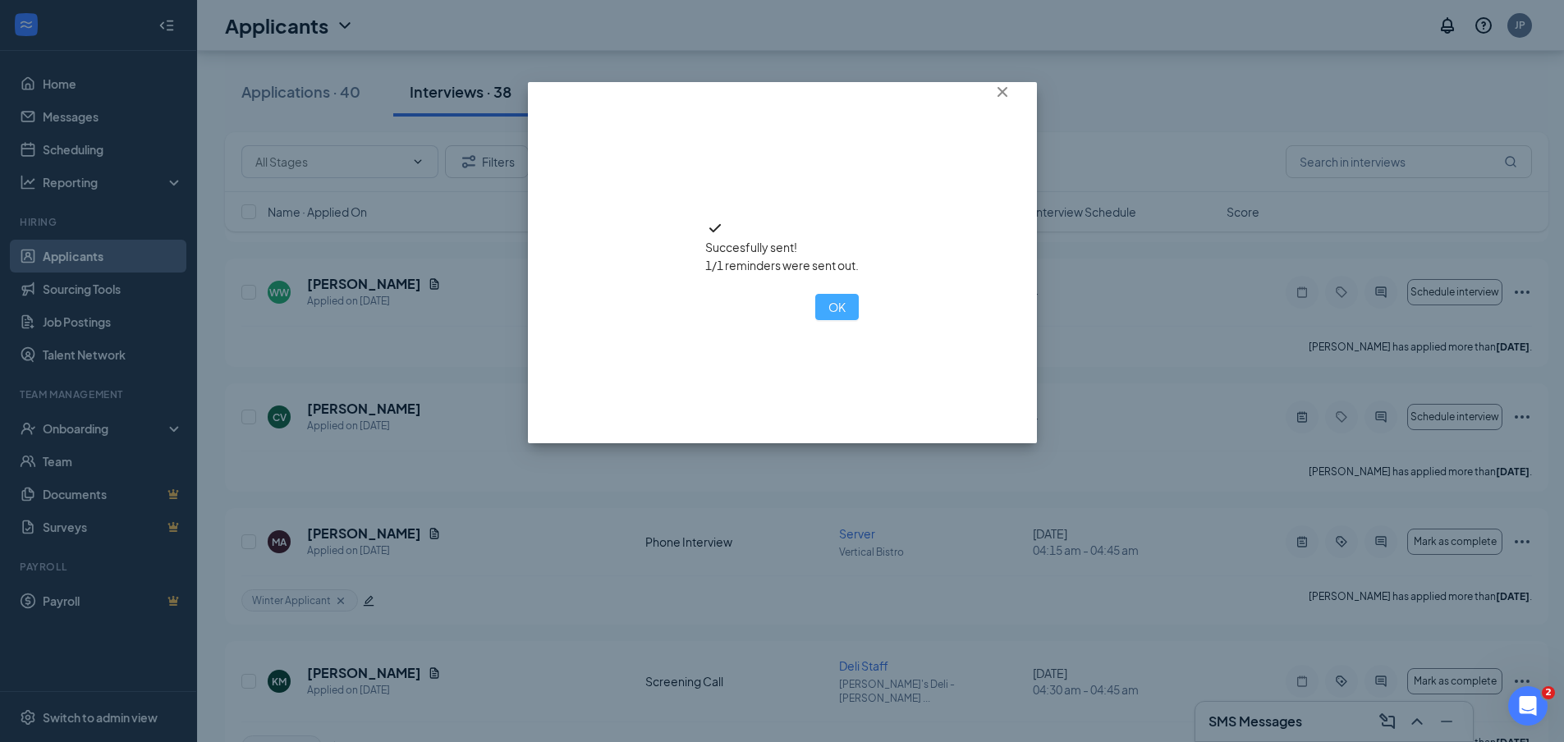
click at [815, 320] on button "OK" at bounding box center [837, 307] width 44 height 26
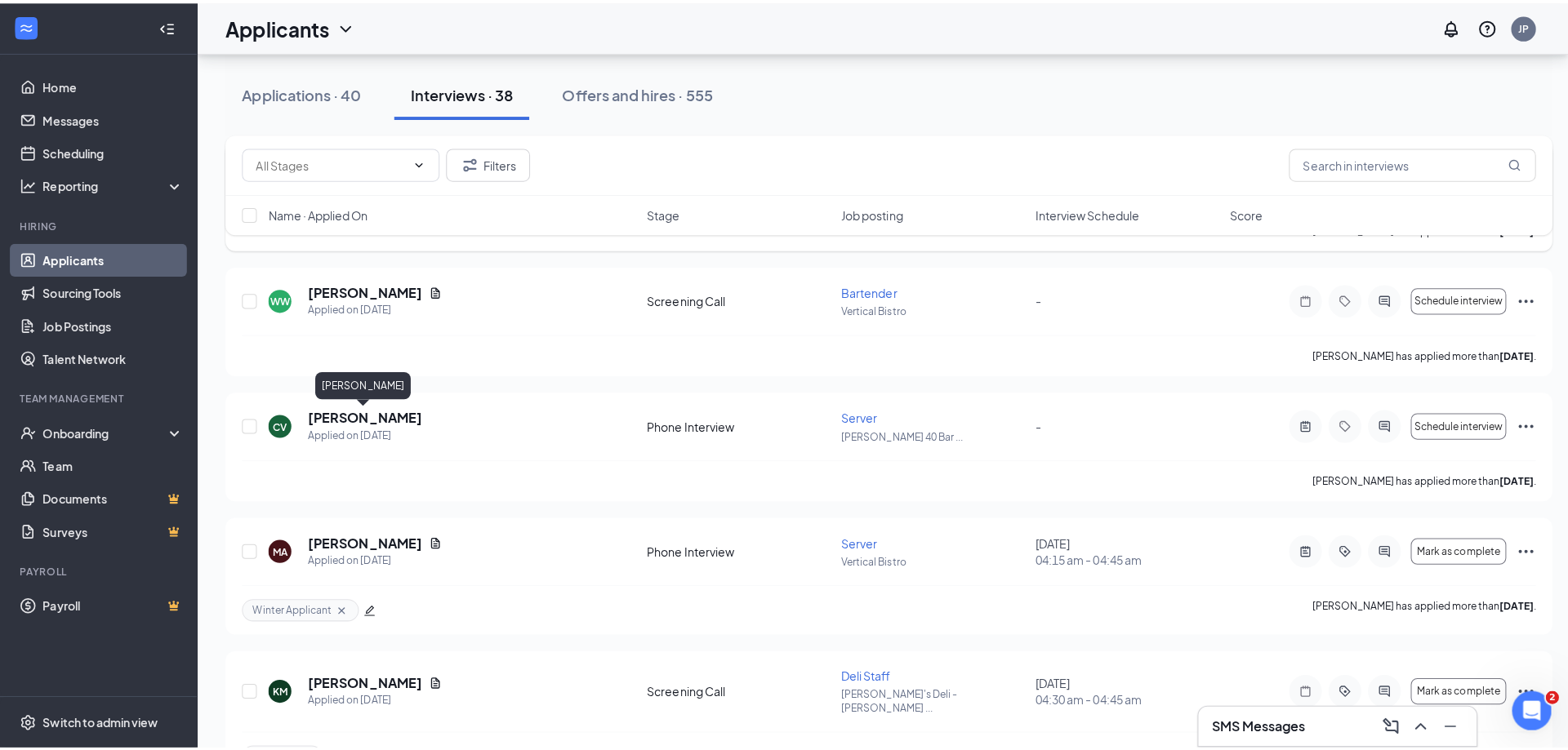
scroll to position [408, 0]
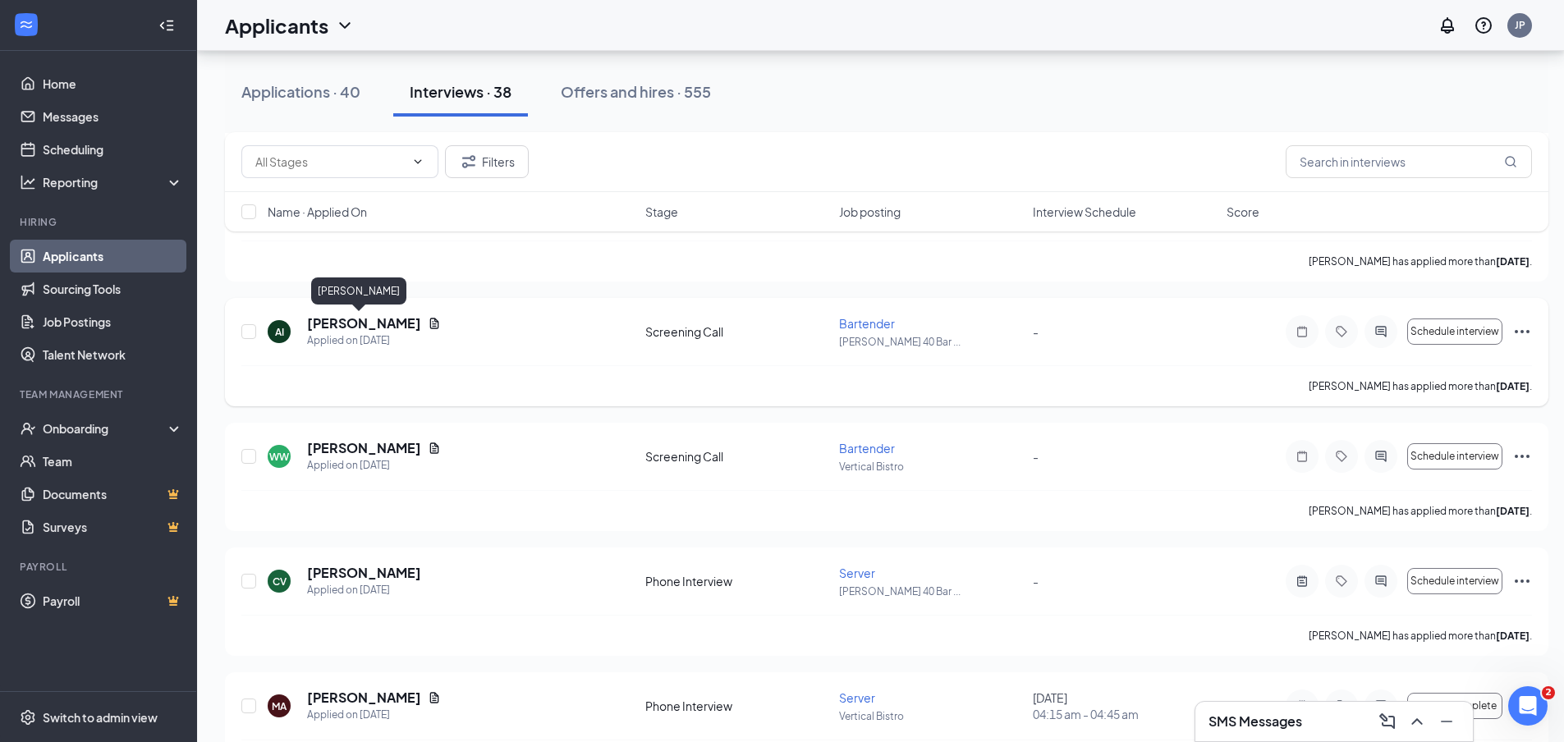
click at [364, 326] on h5 "Alivia Illsley" at bounding box center [364, 323] width 114 height 18
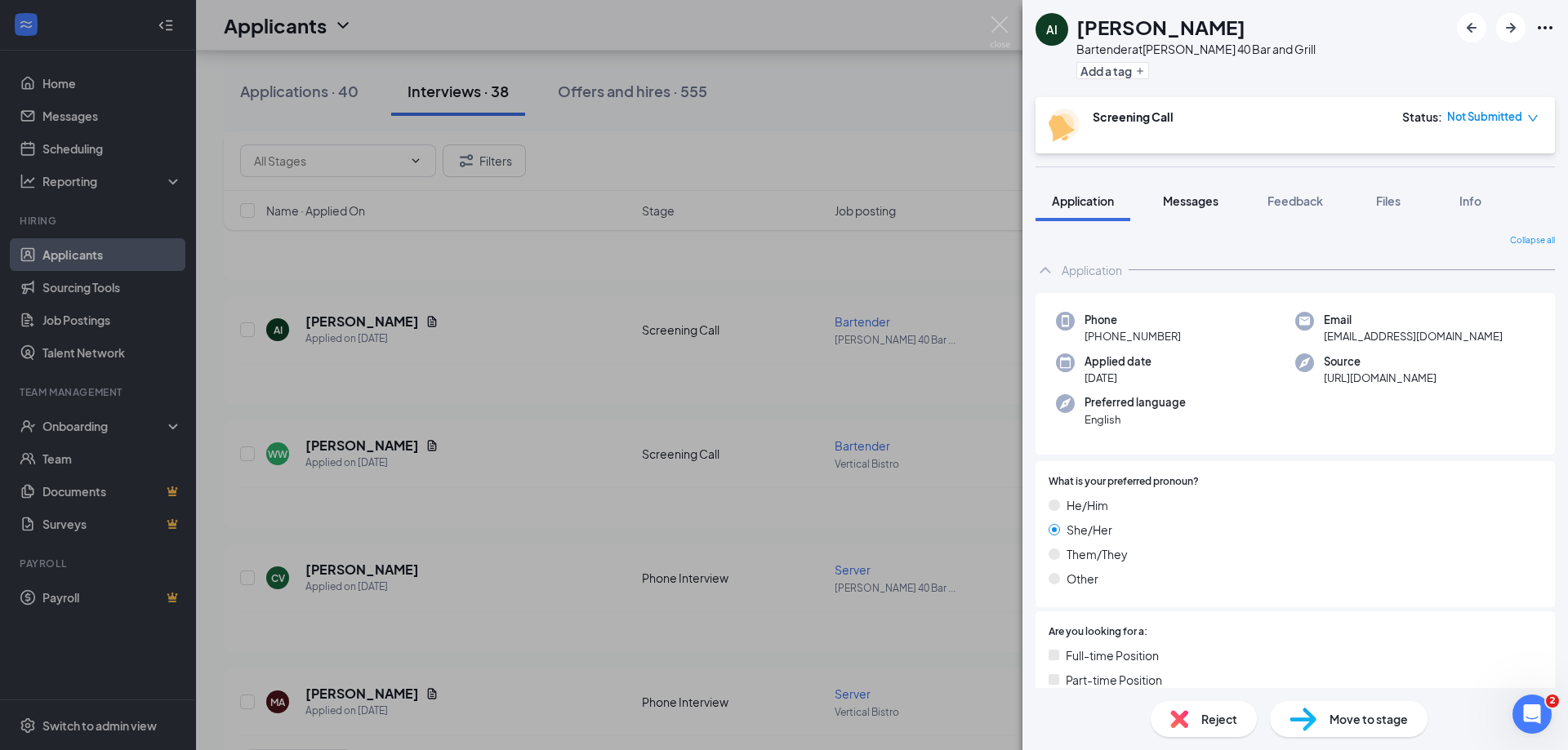
click at [1204, 202] on span "Messages" at bounding box center [1191, 201] width 56 height 15
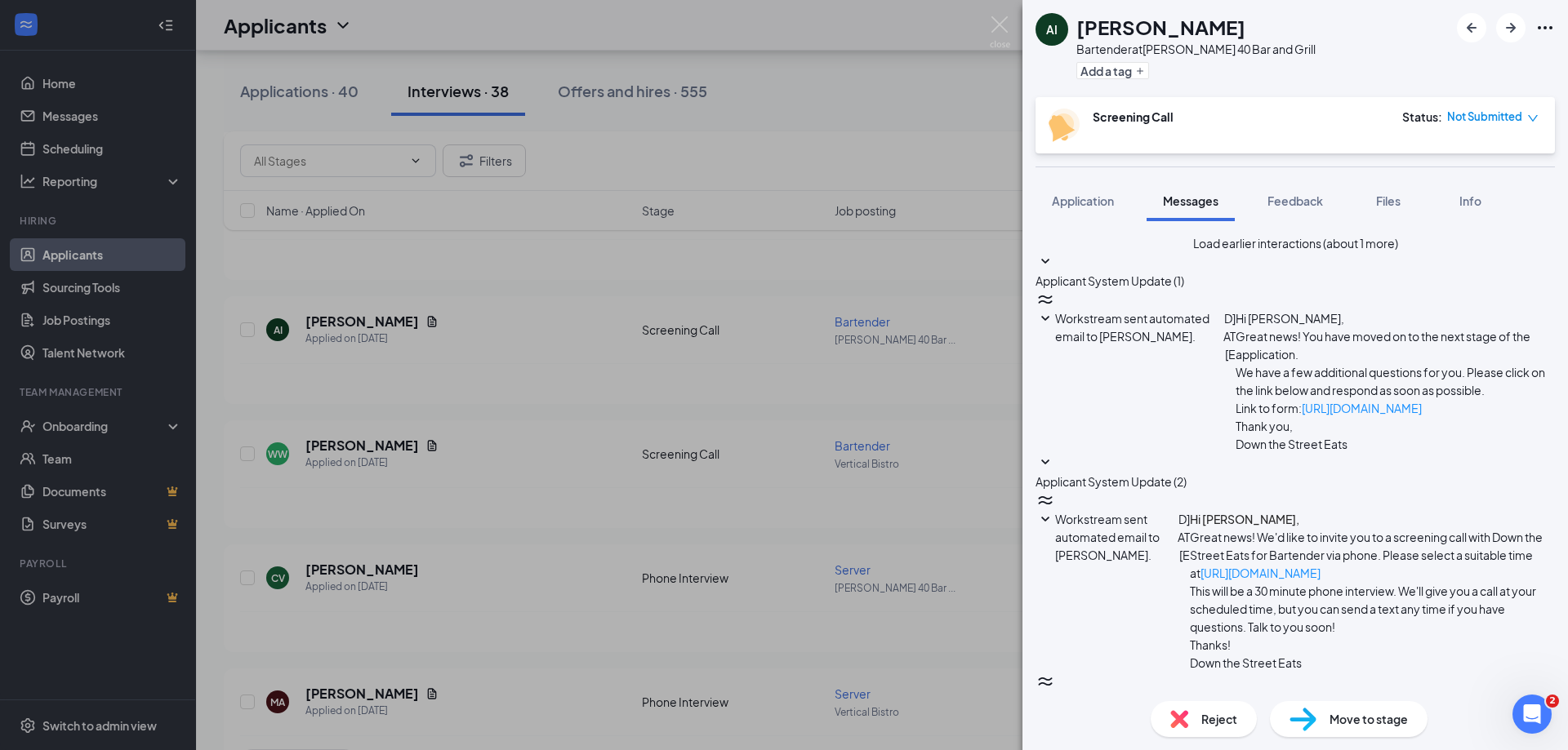
scroll to position [686, 0]
click at [997, 31] on img at bounding box center [1000, 32] width 21 height 32
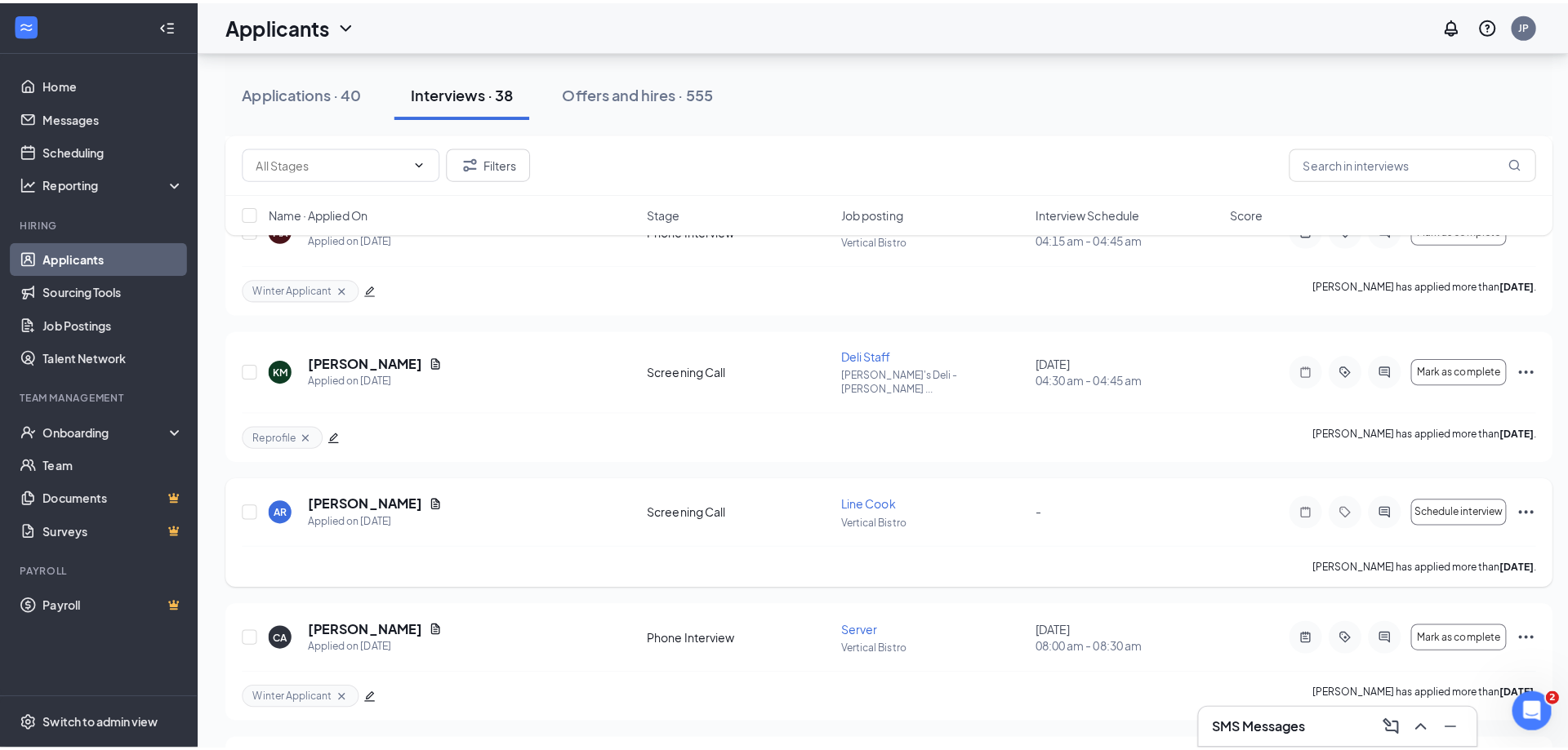
scroll to position [898, 0]
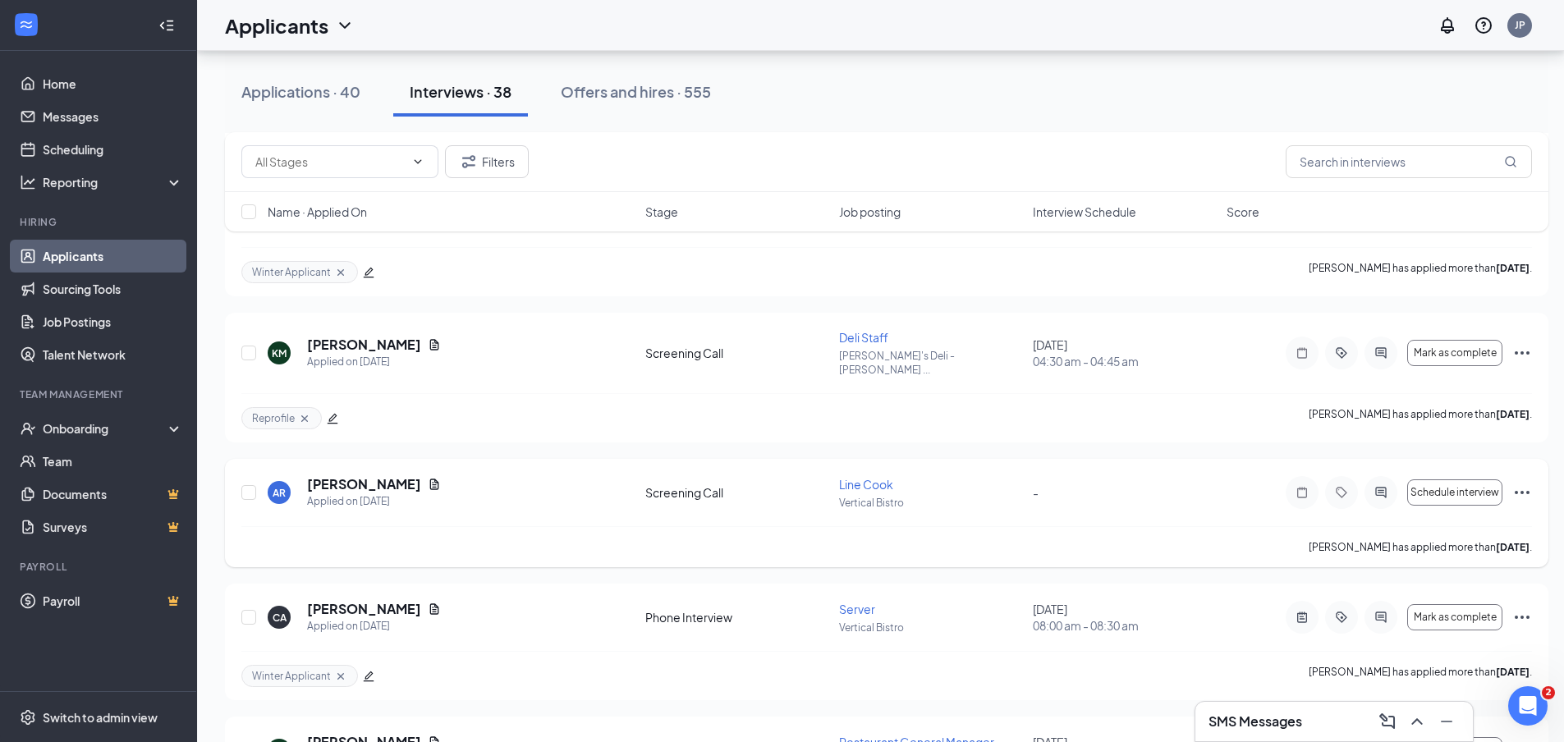
click at [365, 475] on h5 "Arnulfo Ruiz" at bounding box center [364, 484] width 114 height 18
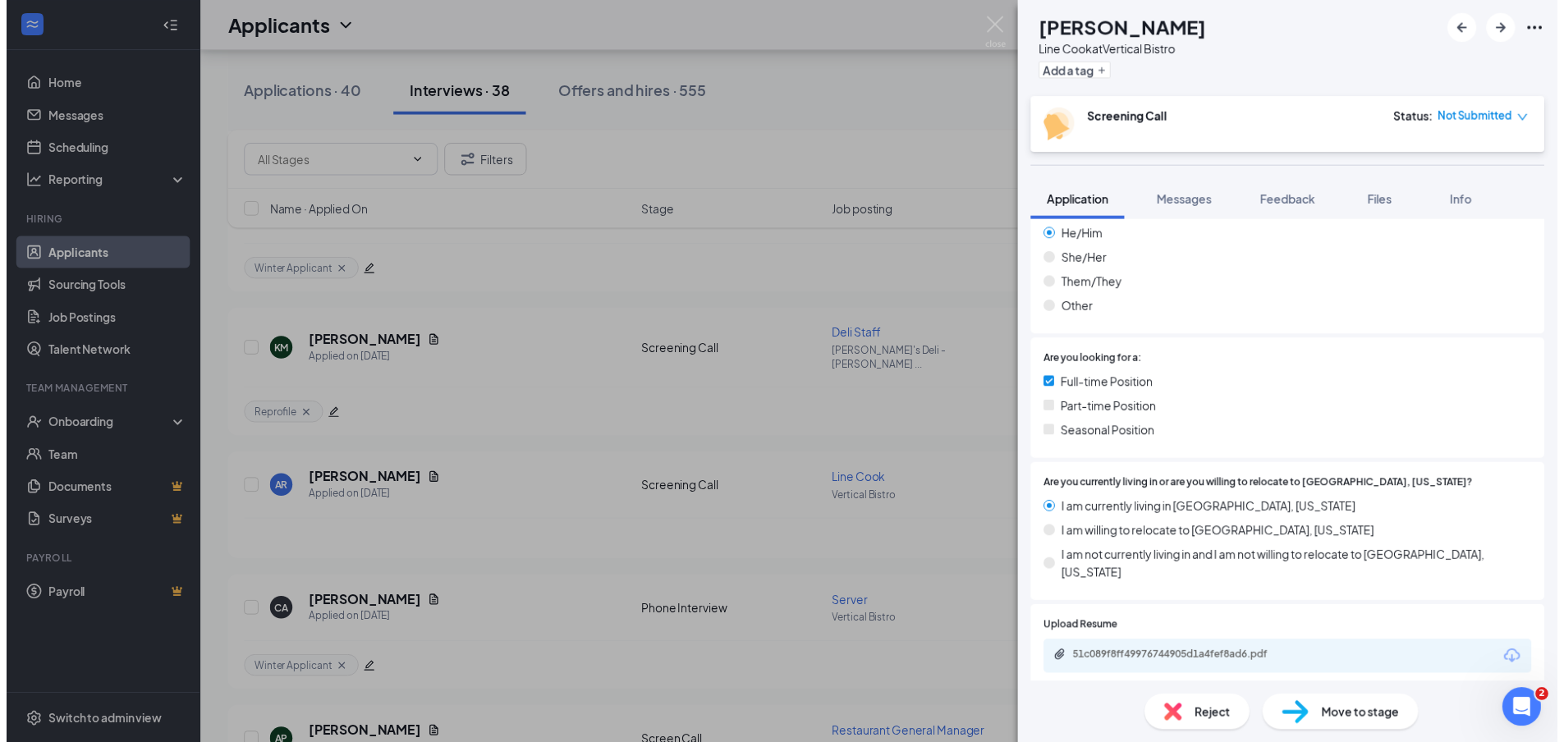
scroll to position [328, 0]
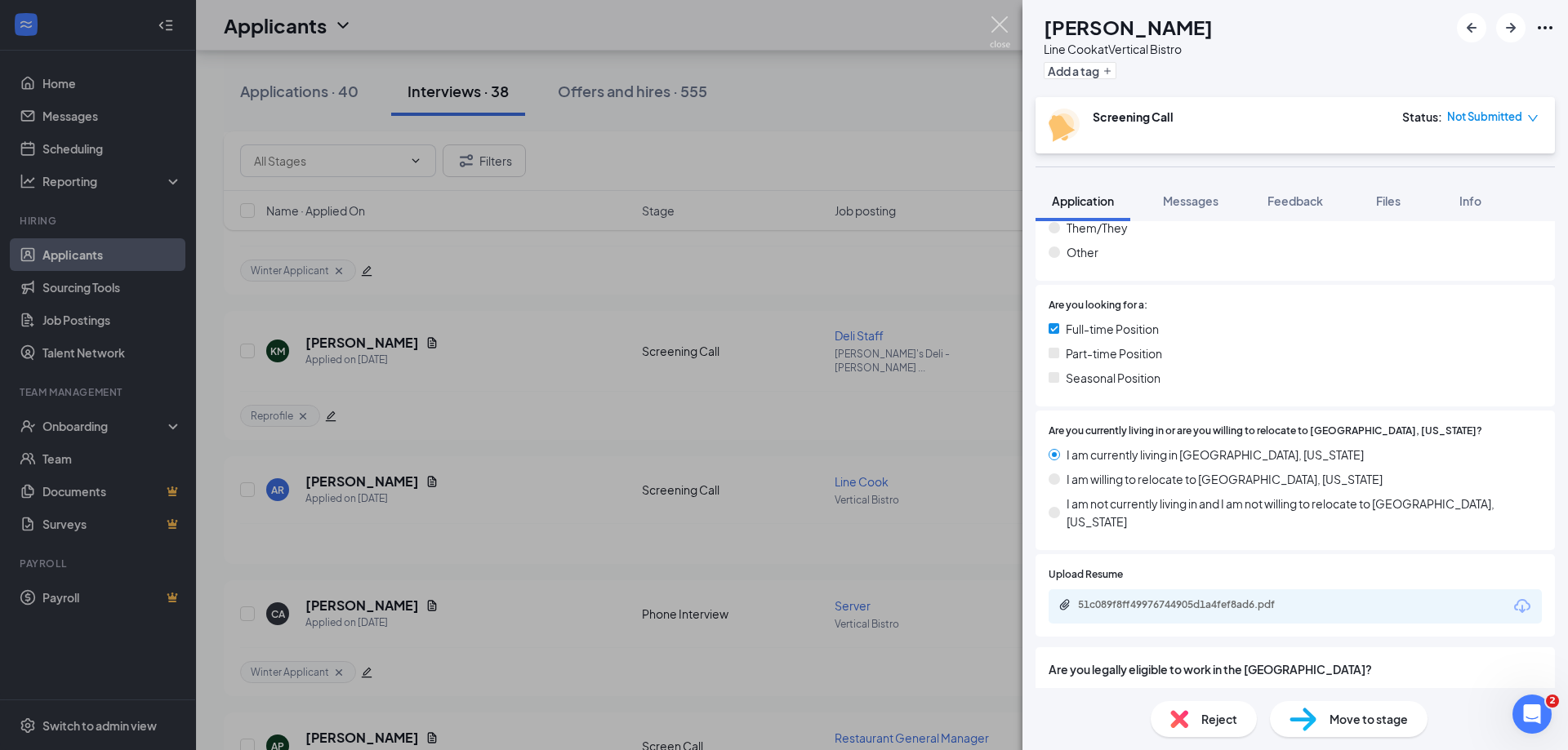
click at [988, 27] on div "AR Arnulfo Ruiz Line Cook at Vertical Bistro Add a tag Screening Call Status : …" at bounding box center [784, 375] width 1568 height 750
click at [998, 28] on div "Applicants JP" at bounding box center [882, 25] width 1372 height 51
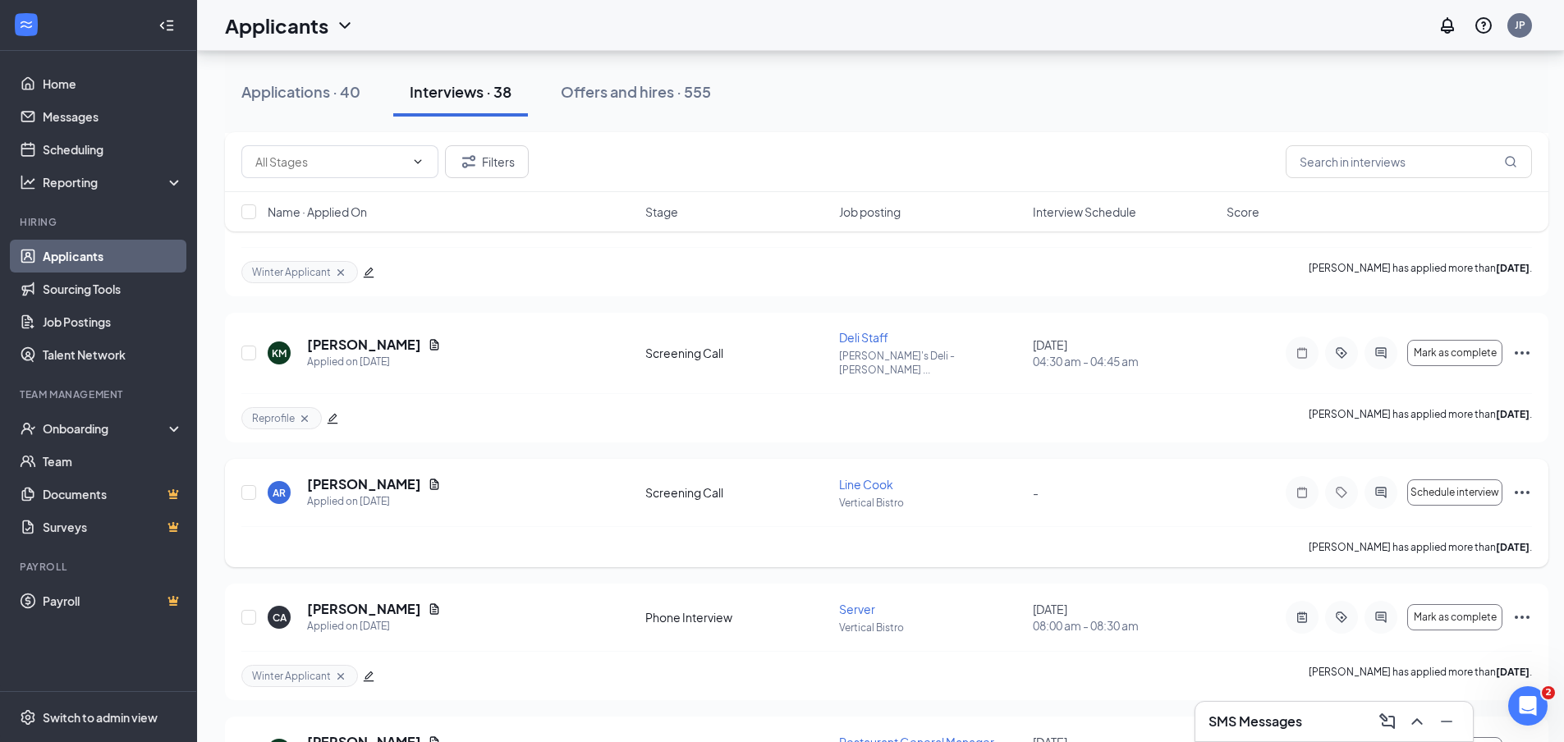
click at [1531, 483] on icon "Ellipses" at bounding box center [1522, 493] width 20 height 20
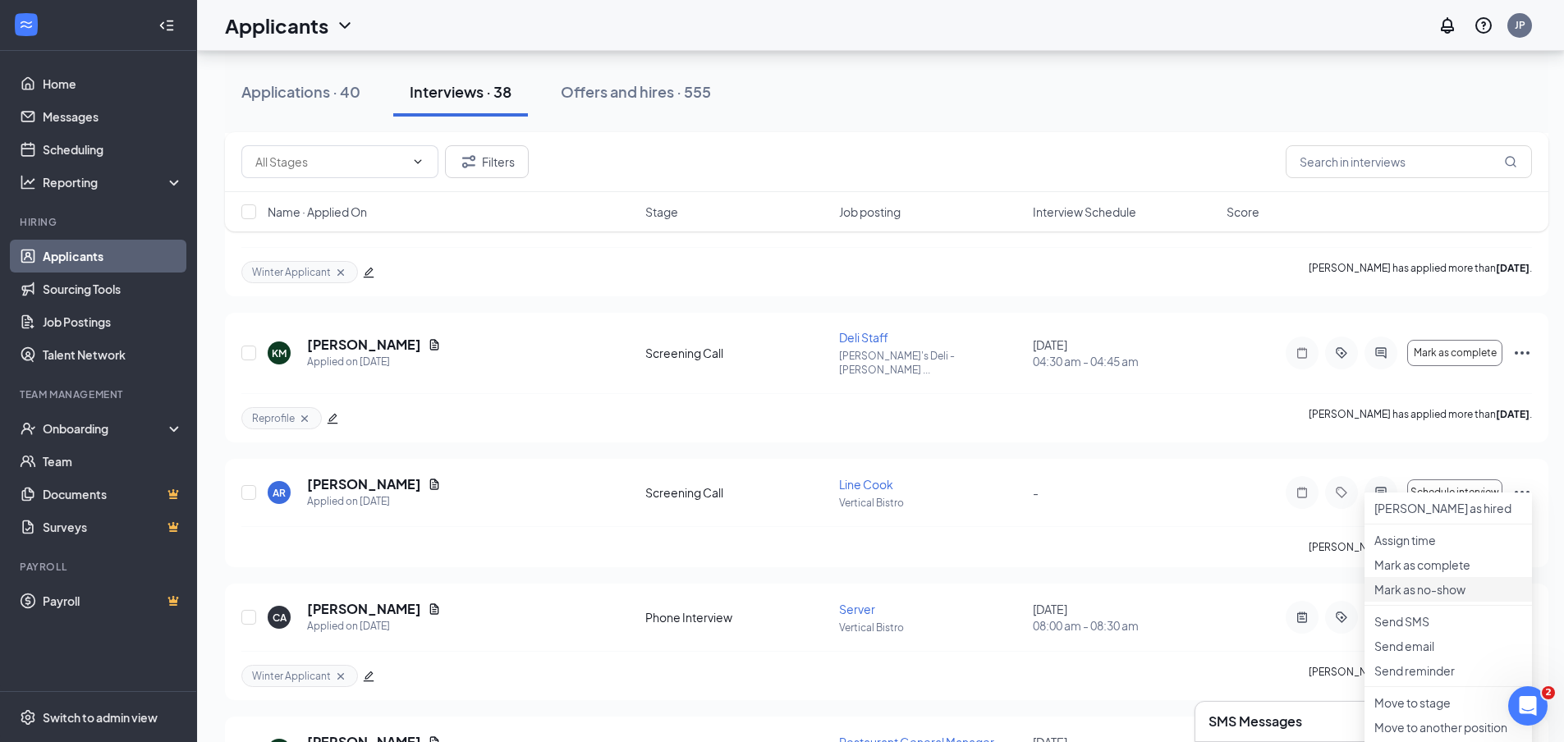
scroll to position [985, 0]
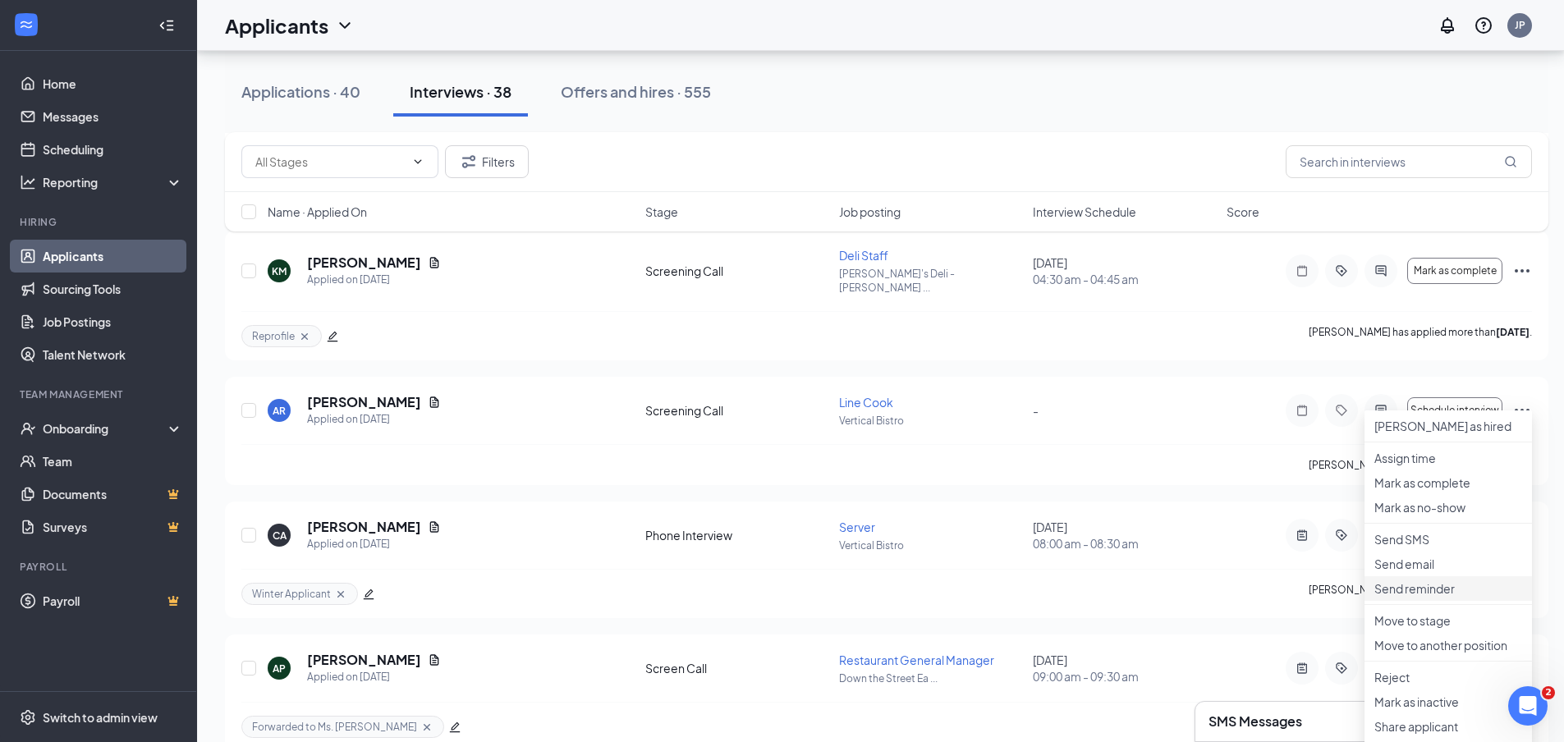
click at [1446, 597] on p "Send reminder" at bounding box center [1448, 588] width 148 height 16
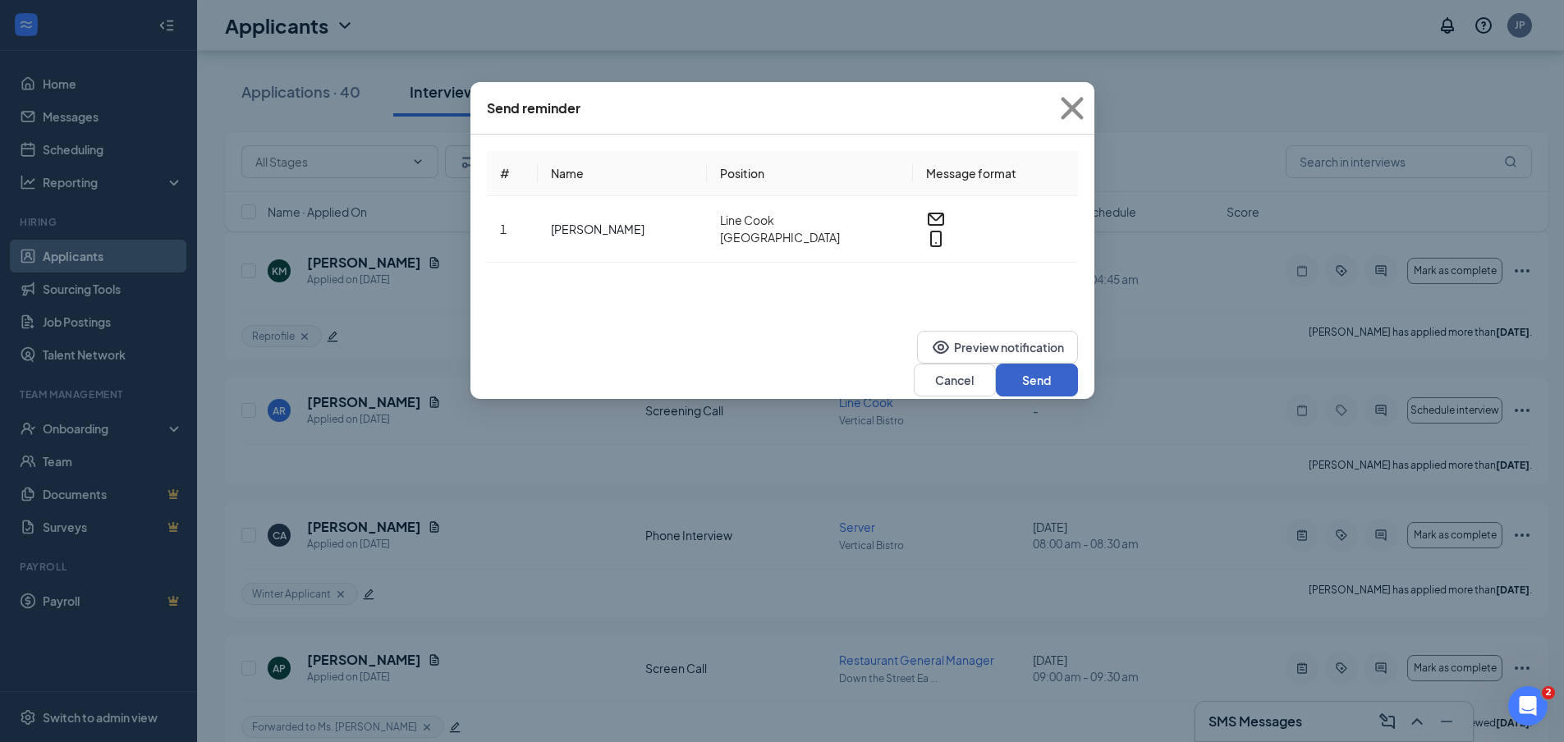
click at [1033, 364] on button "Send" at bounding box center [1037, 380] width 82 height 33
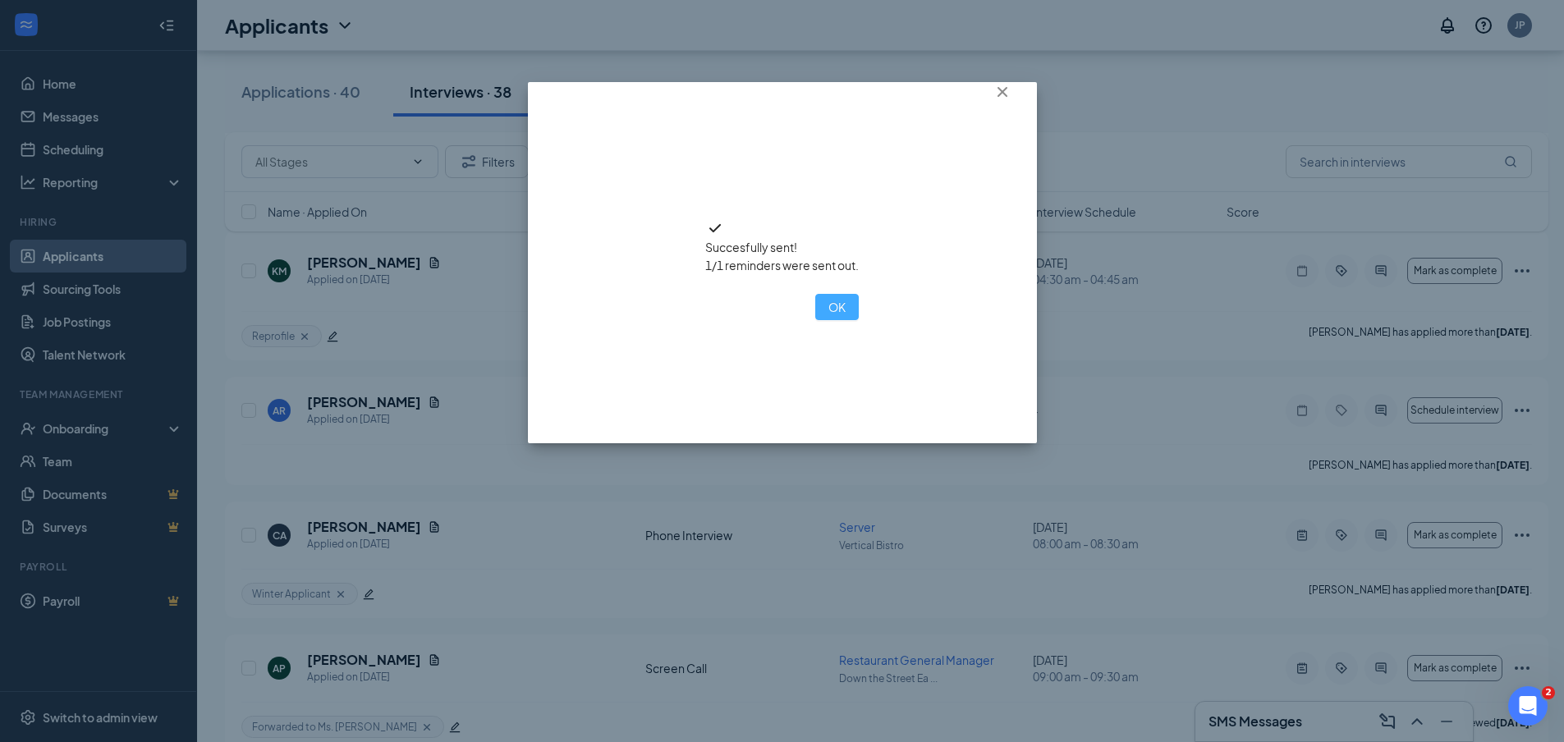
click at [815, 320] on button "OK" at bounding box center [837, 307] width 44 height 26
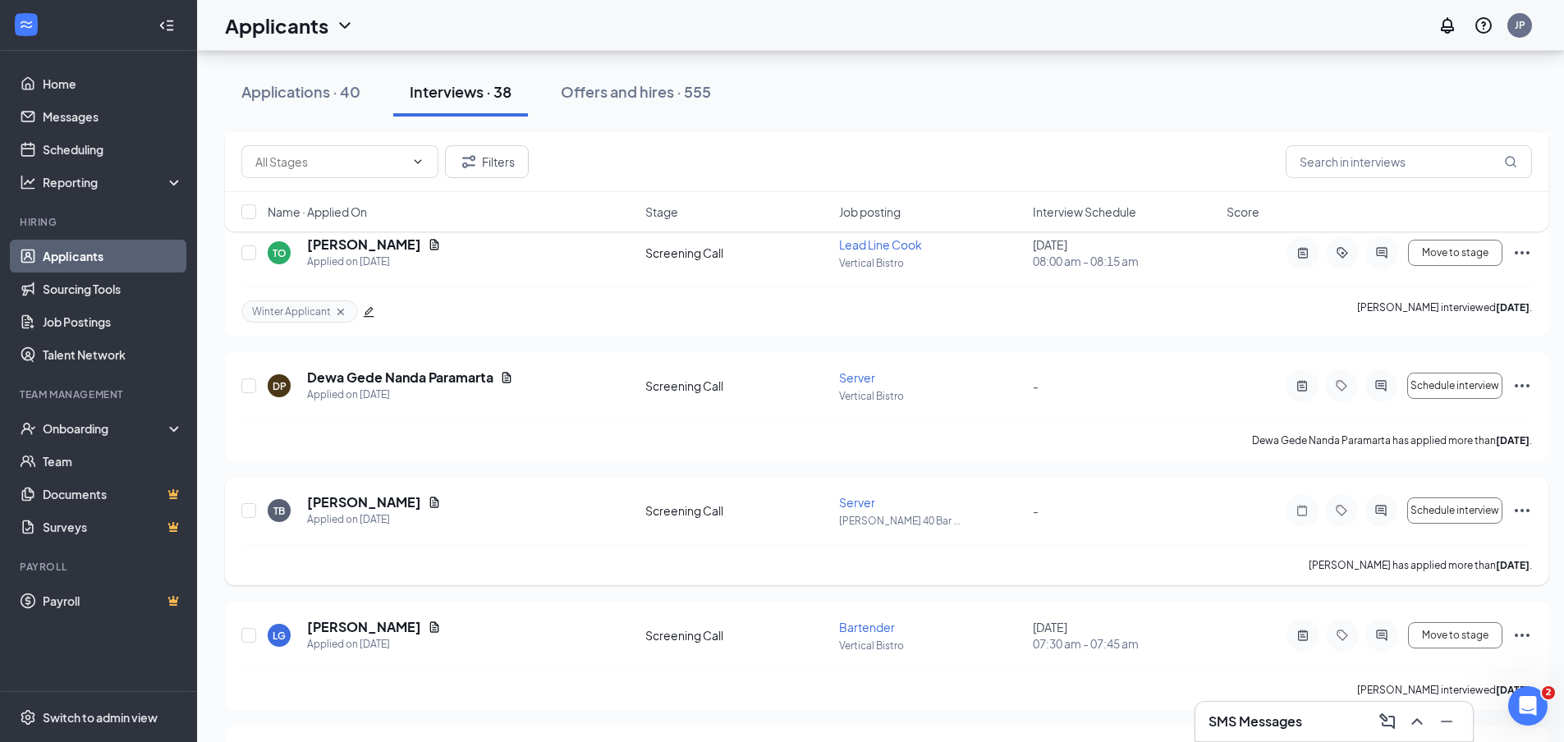
scroll to position [1560, 0]
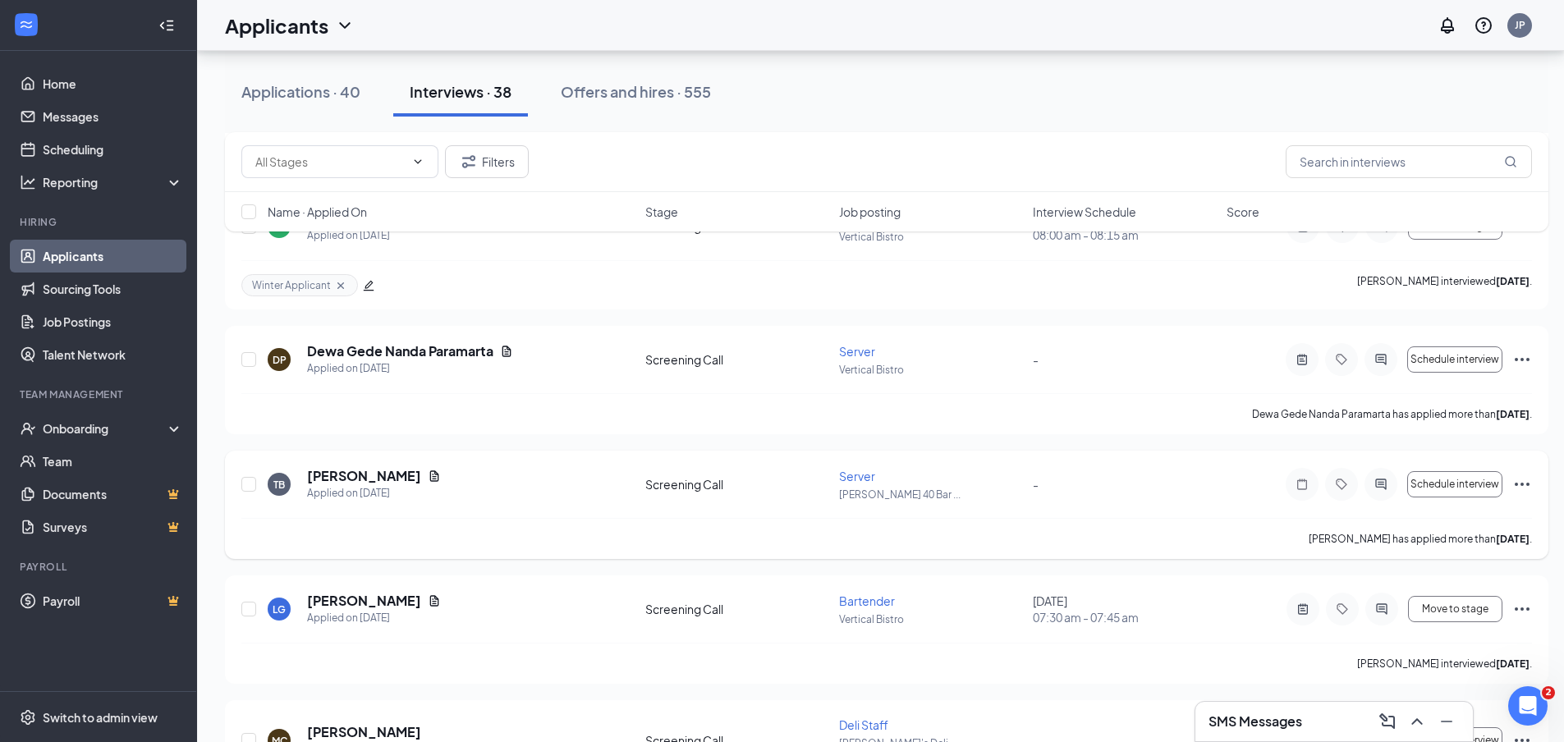
click at [1525, 474] on icon "Ellipses" at bounding box center [1522, 484] width 20 height 20
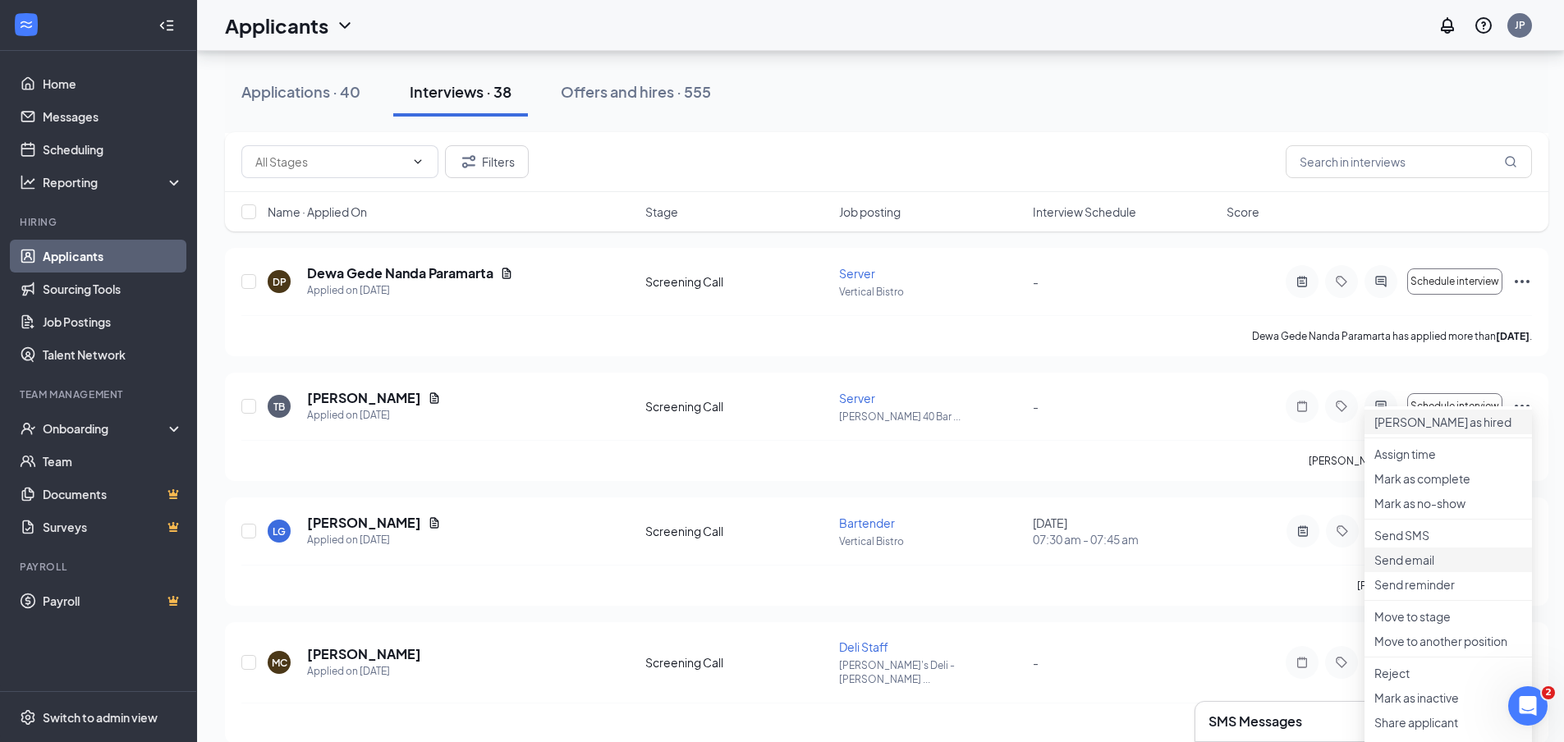
scroll to position [1642, 0]
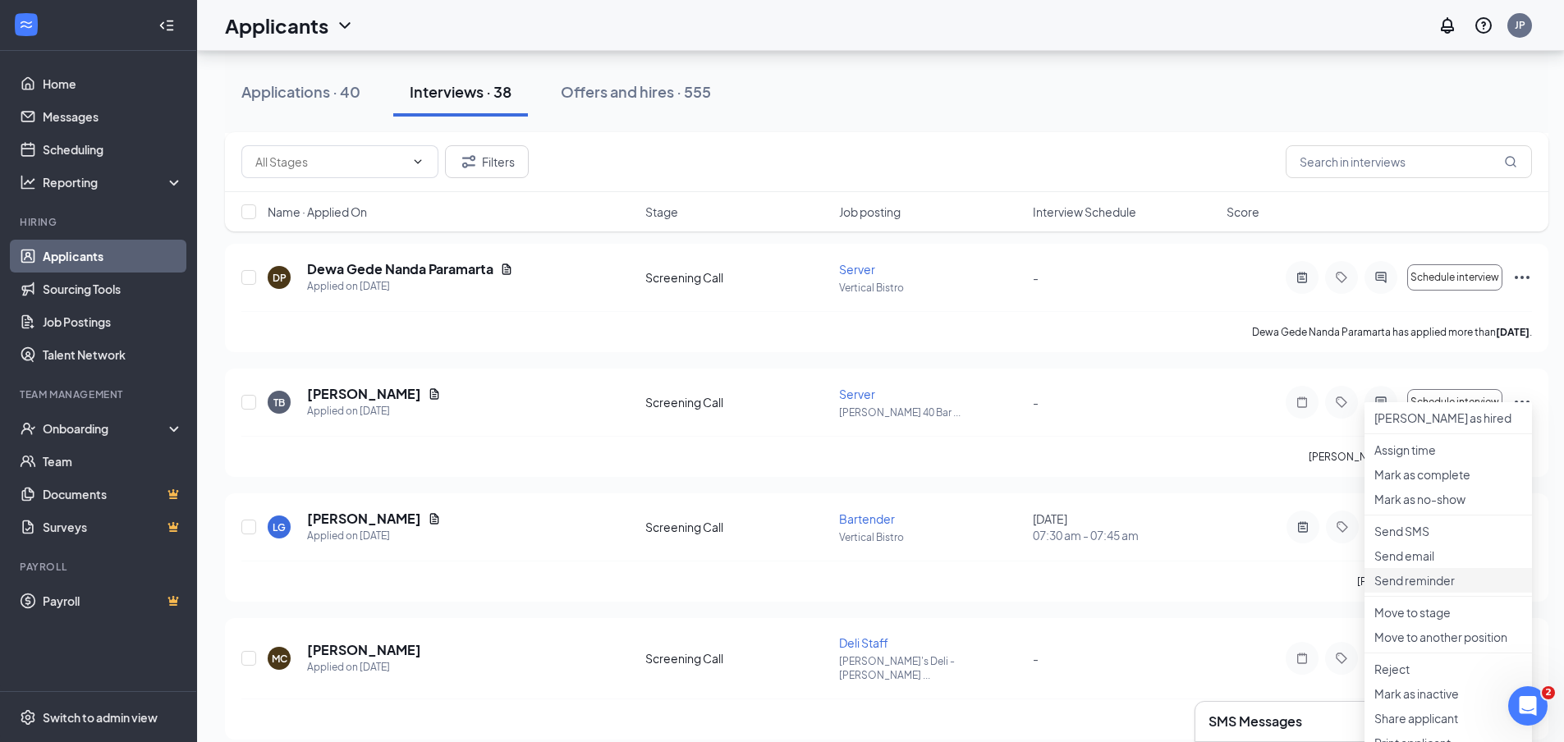
click at [1440, 589] on p "Send reminder" at bounding box center [1448, 580] width 148 height 16
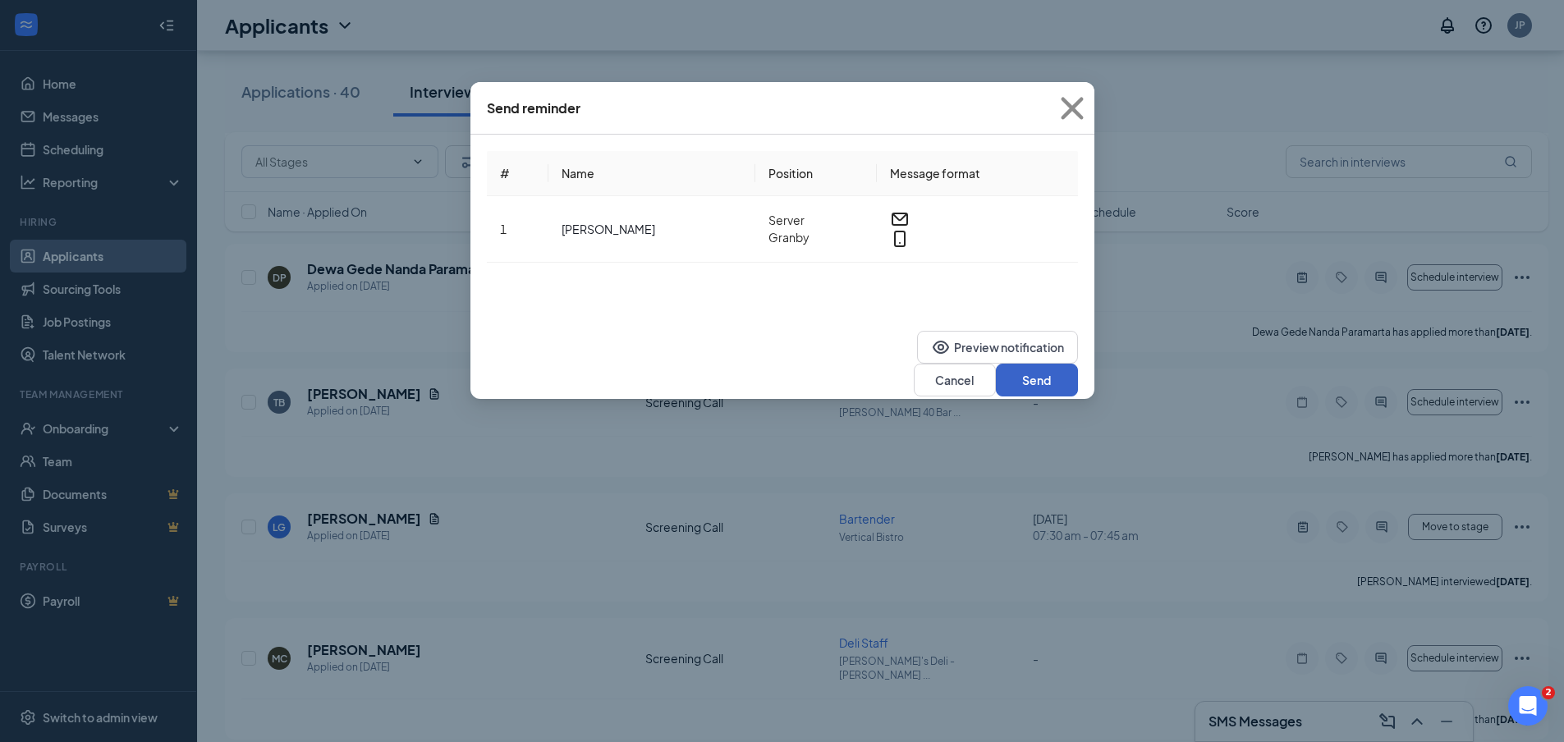
click at [1025, 365] on button "Send" at bounding box center [1037, 380] width 82 height 33
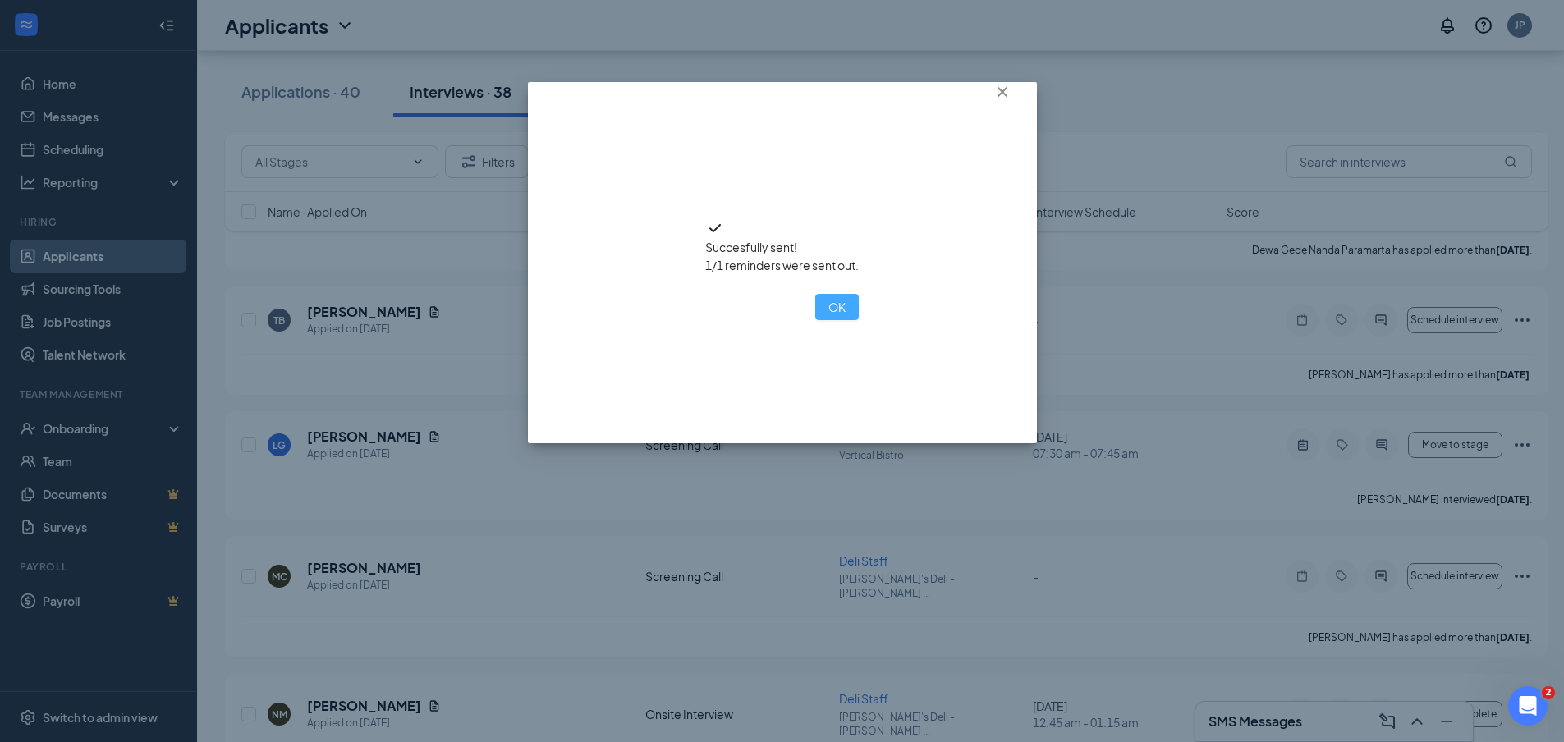
click at [815, 320] on button "OK" at bounding box center [837, 307] width 44 height 26
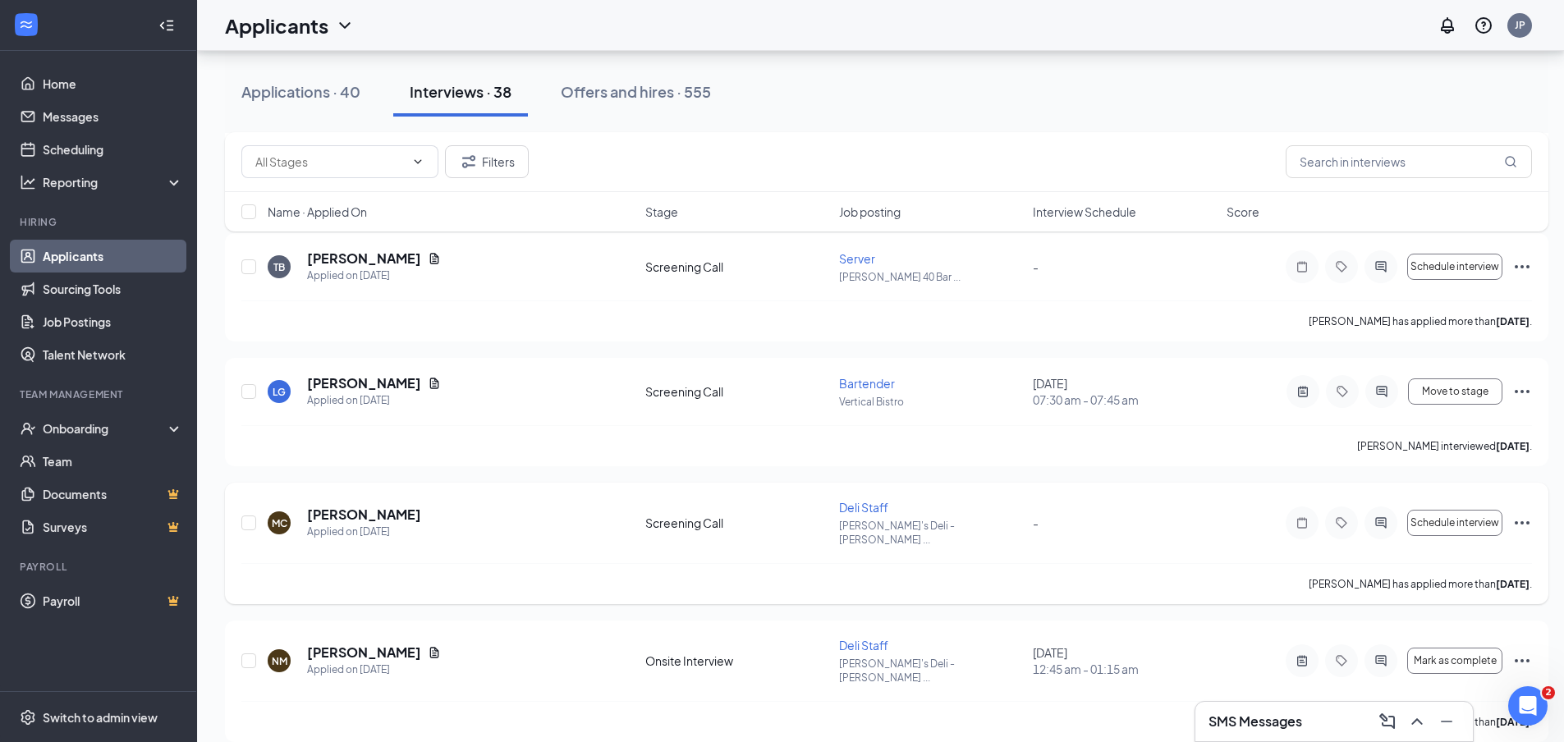
scroll to position [1806, 0]
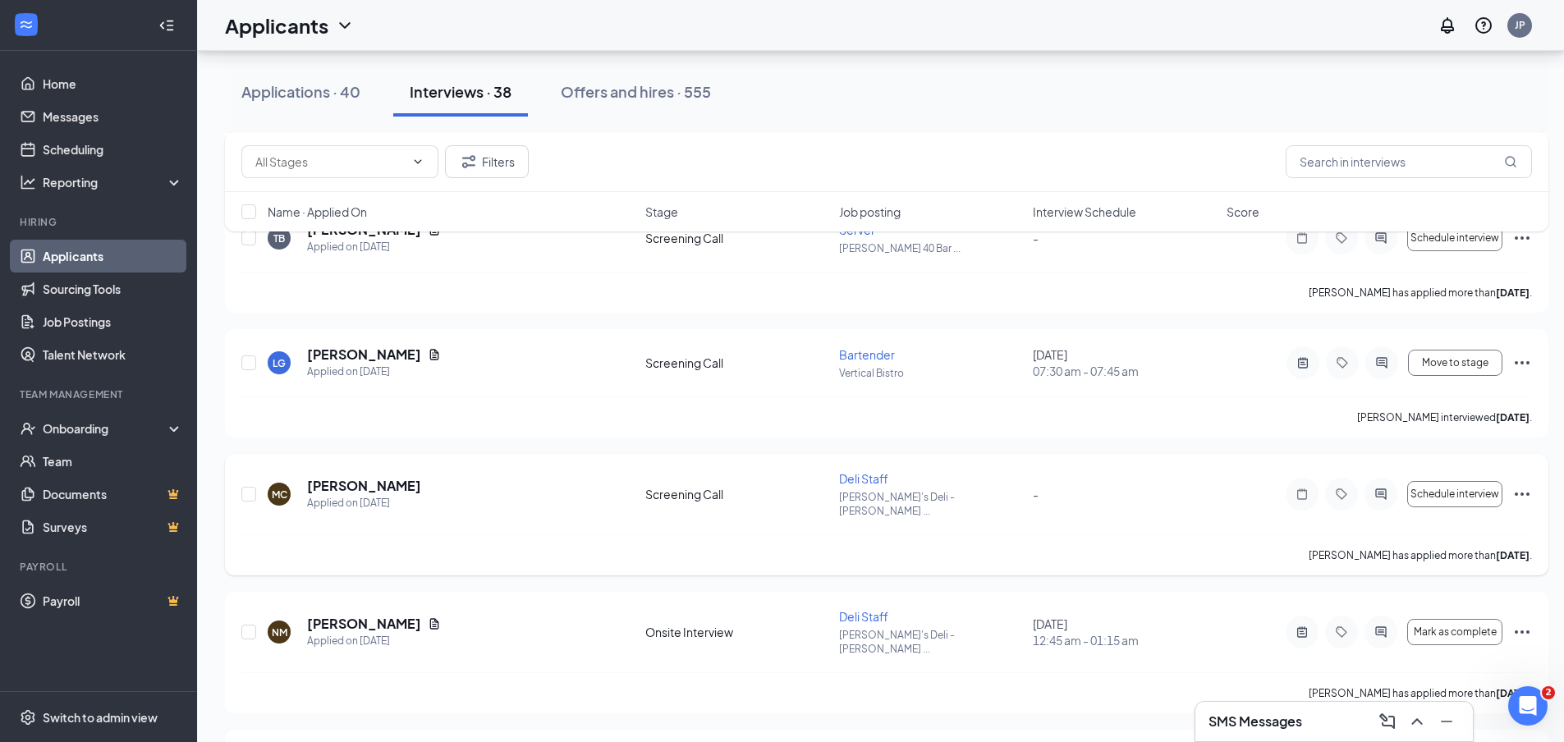
click at [1522, 493] on icon "Ellipses" at bounding box center [1522, 494] width 15 height 3
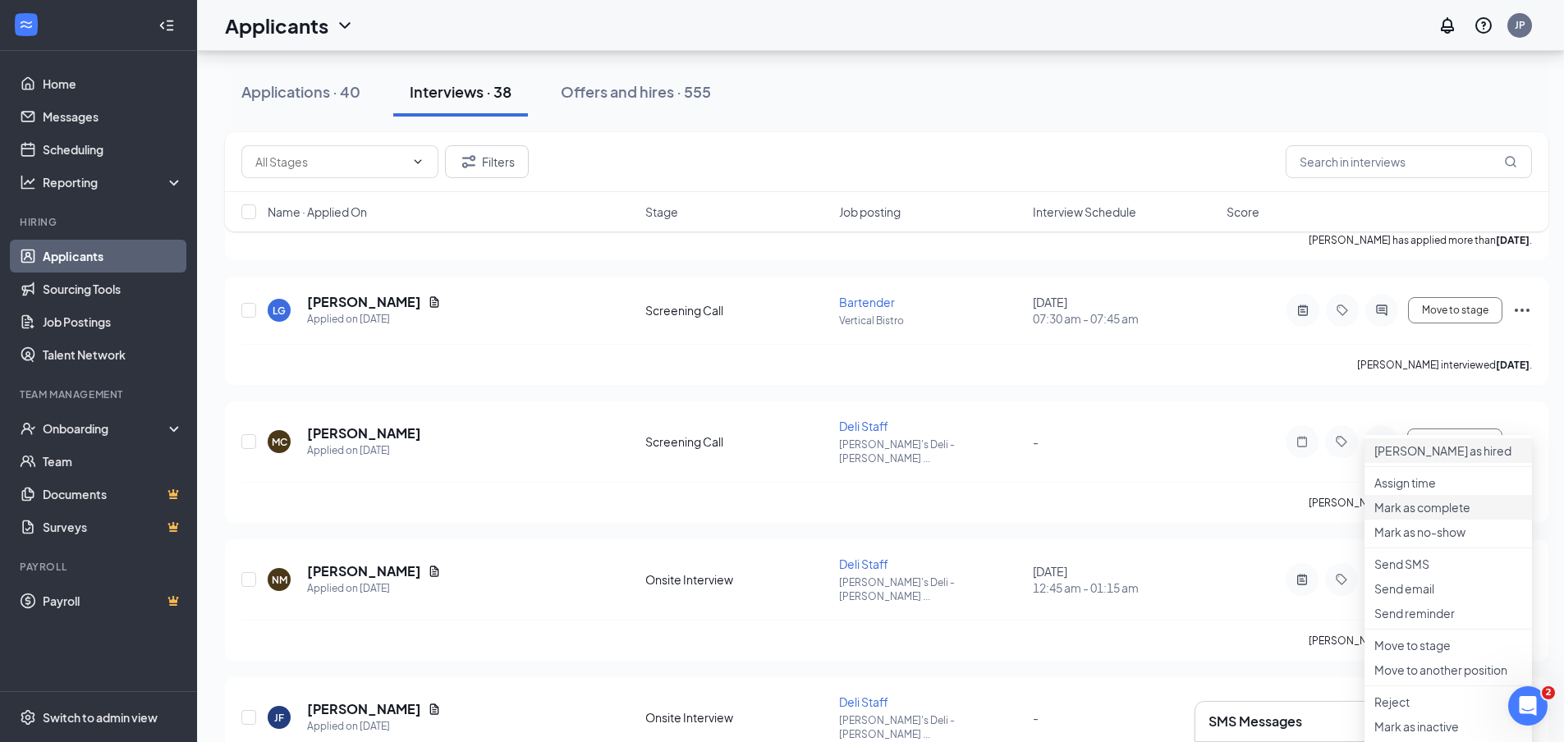
scroll to position [1888, 0]
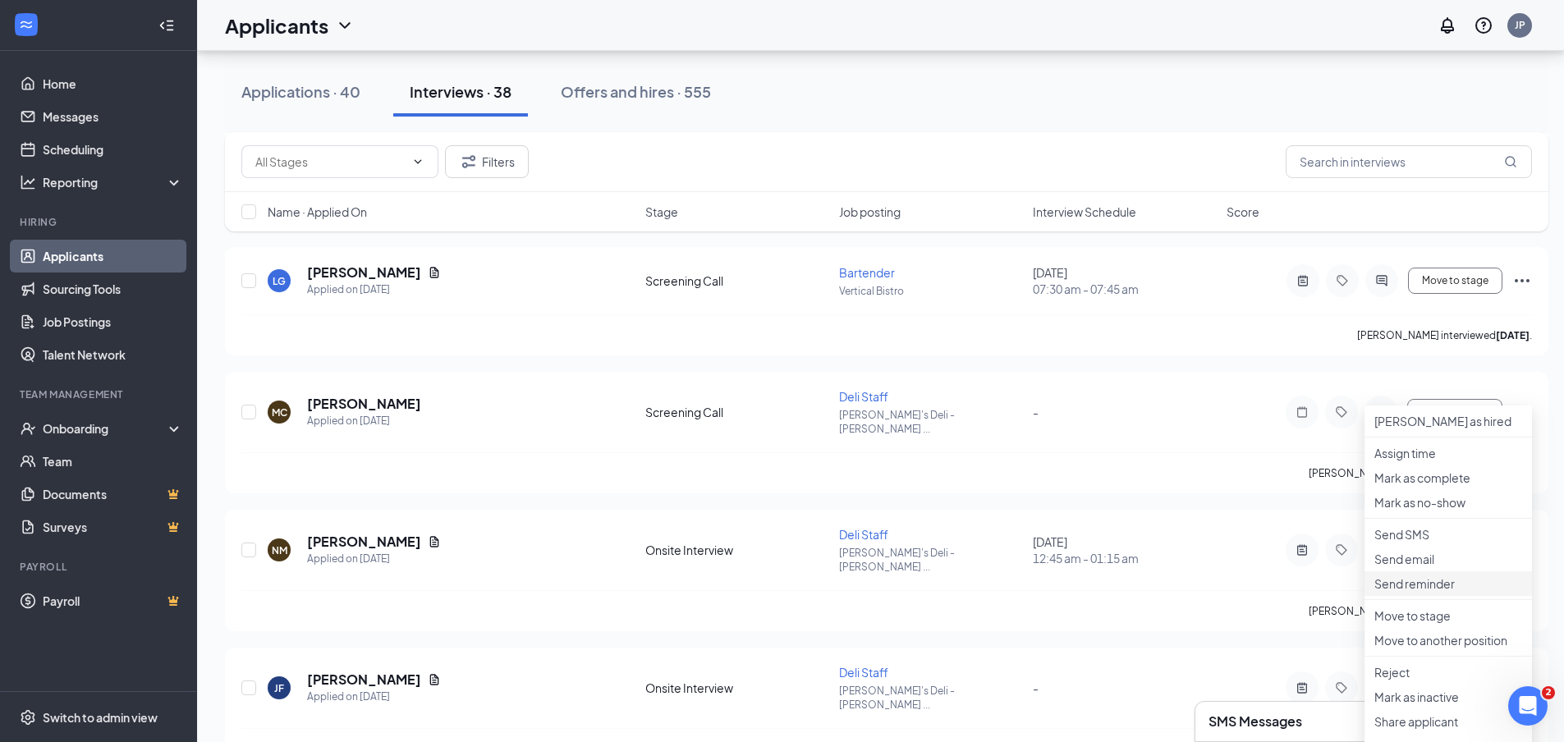
click at [1450, 592] on p "Send reminder" at bounding box center [1448, 583] width 148 height 16
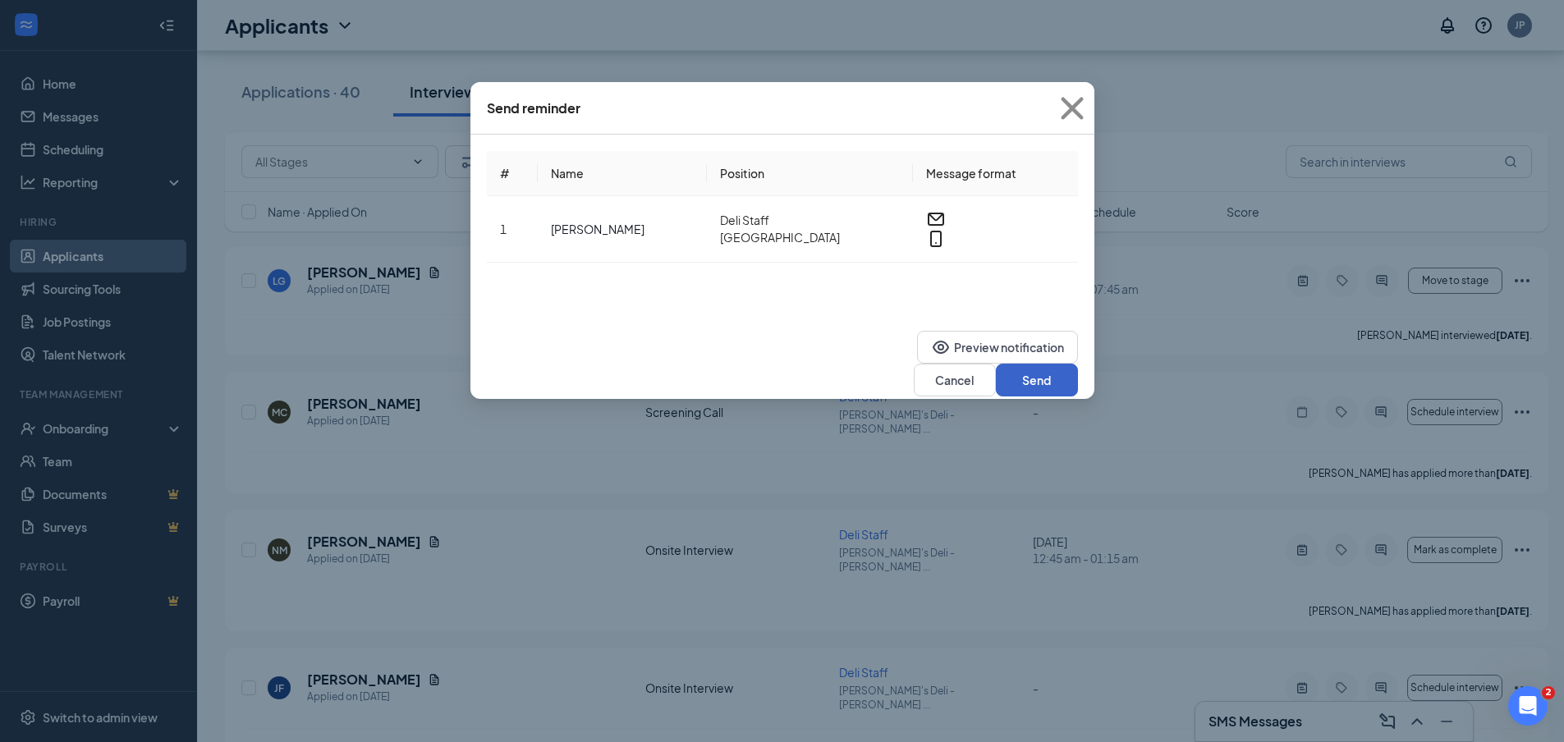
click at [1034, 364] on button "Send" at bounding box center [1037, 380] width 82 height 33
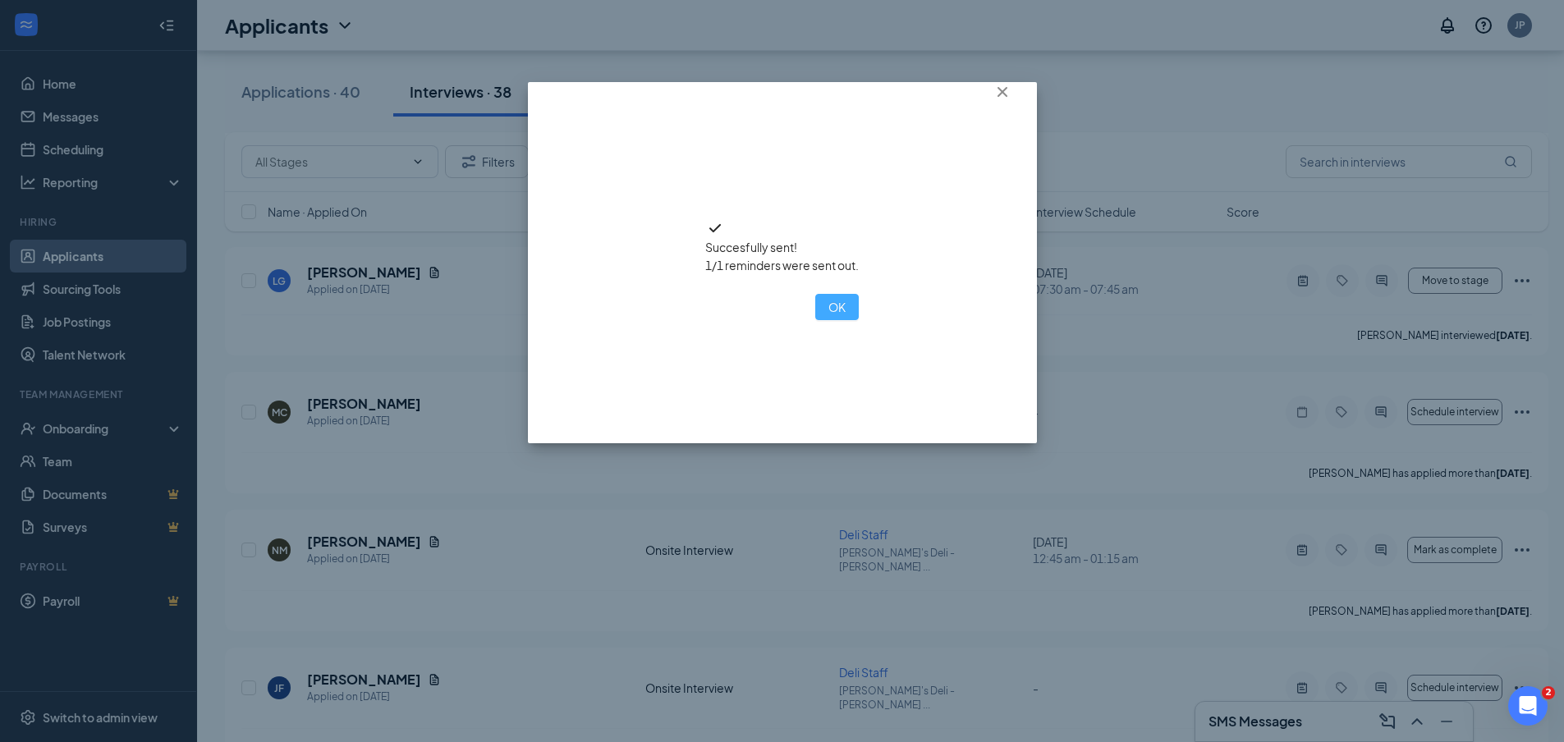
click at [815, 320] on button "OK" at bounding box center [837, 307] width 44 height 26
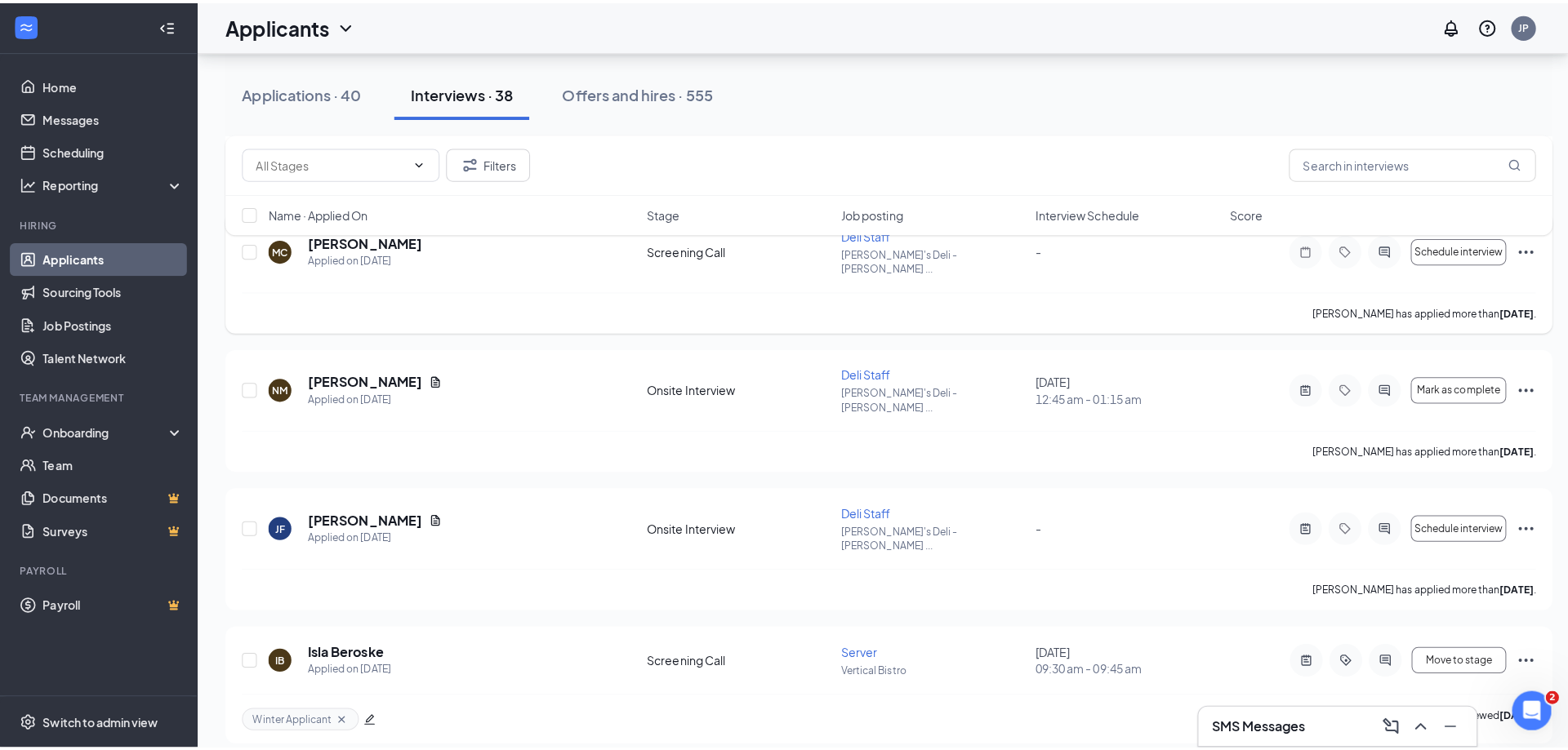
scroll to position [2041, 0]
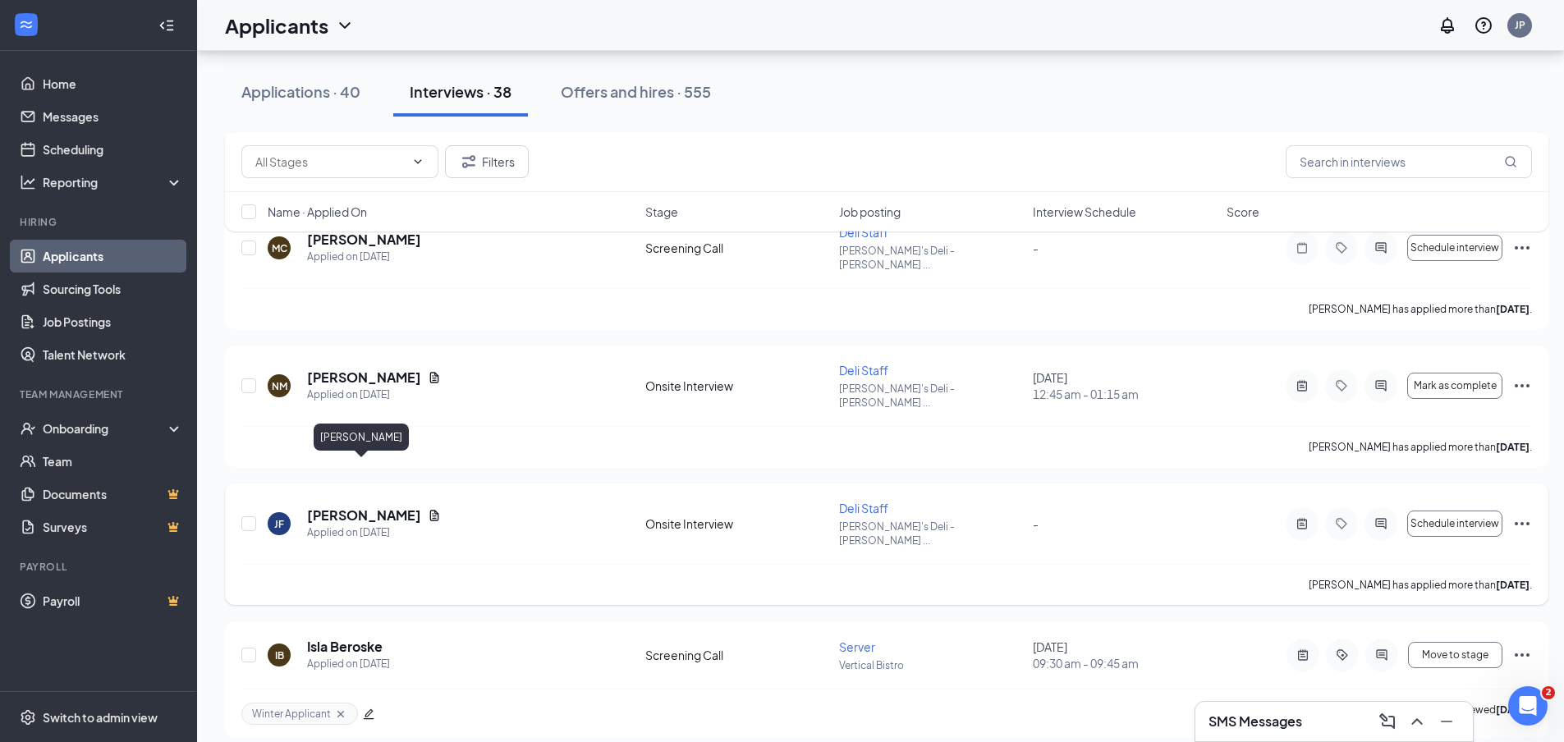
click at [380, 507] on h5 "Justin Flinkfelt" at bounding box center [364, 516] width 114 height 18
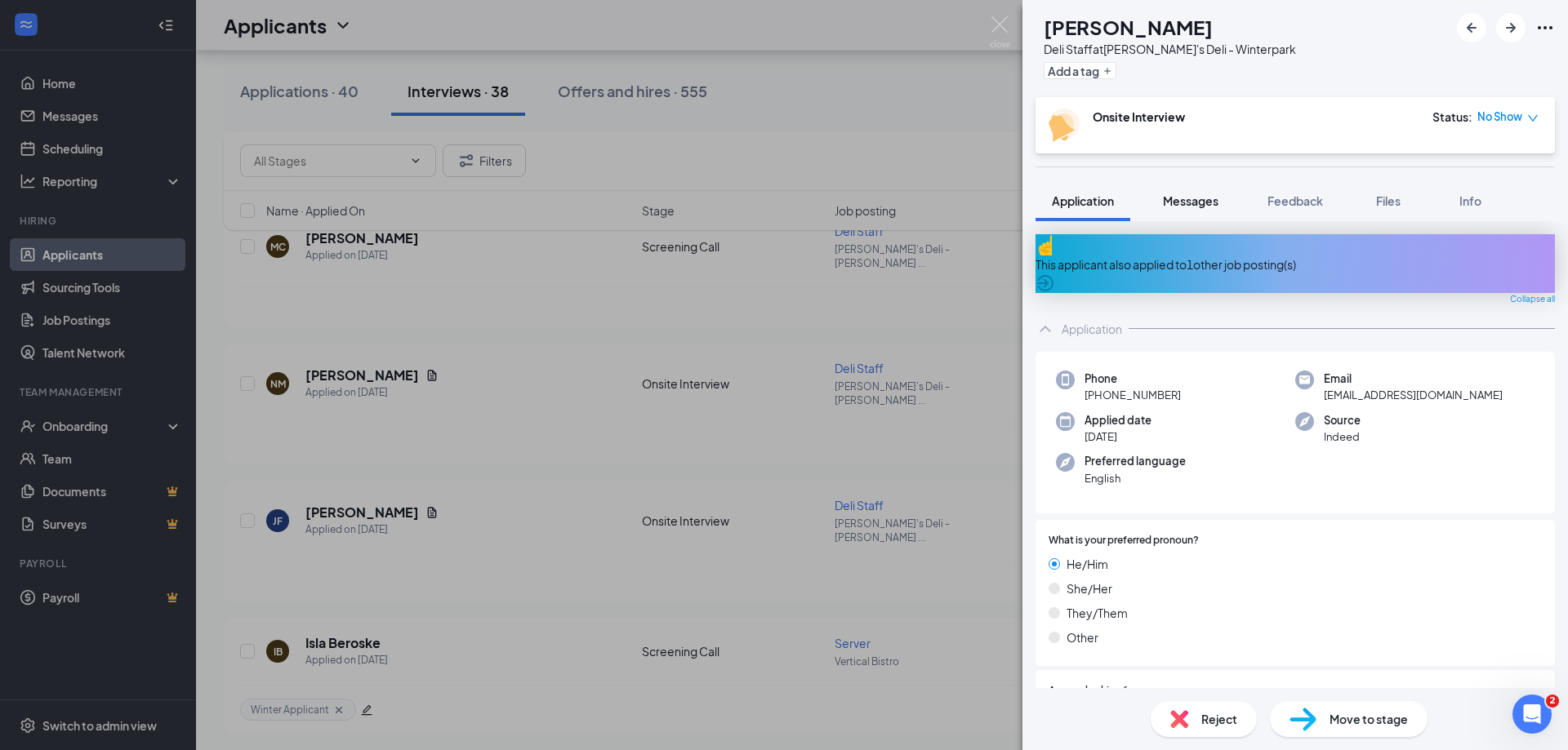
click at [1170, 201] on span "Messages" at bounding box center [1191, 201] width 56 height 15
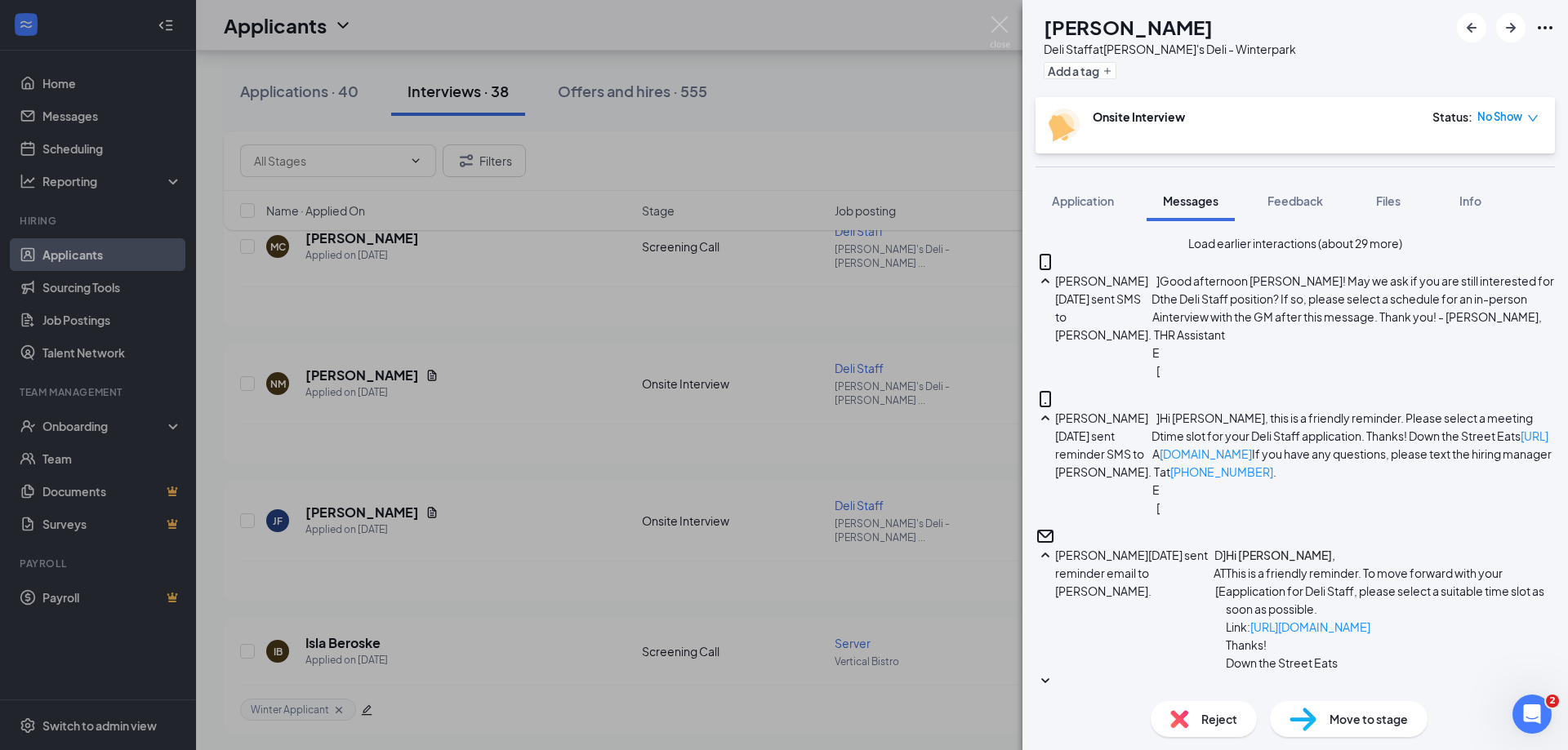
scroll to position [984, 0]
click at [1310, 207] on span "Feedback" at bounding box center [1295, 201] width 56 height 15
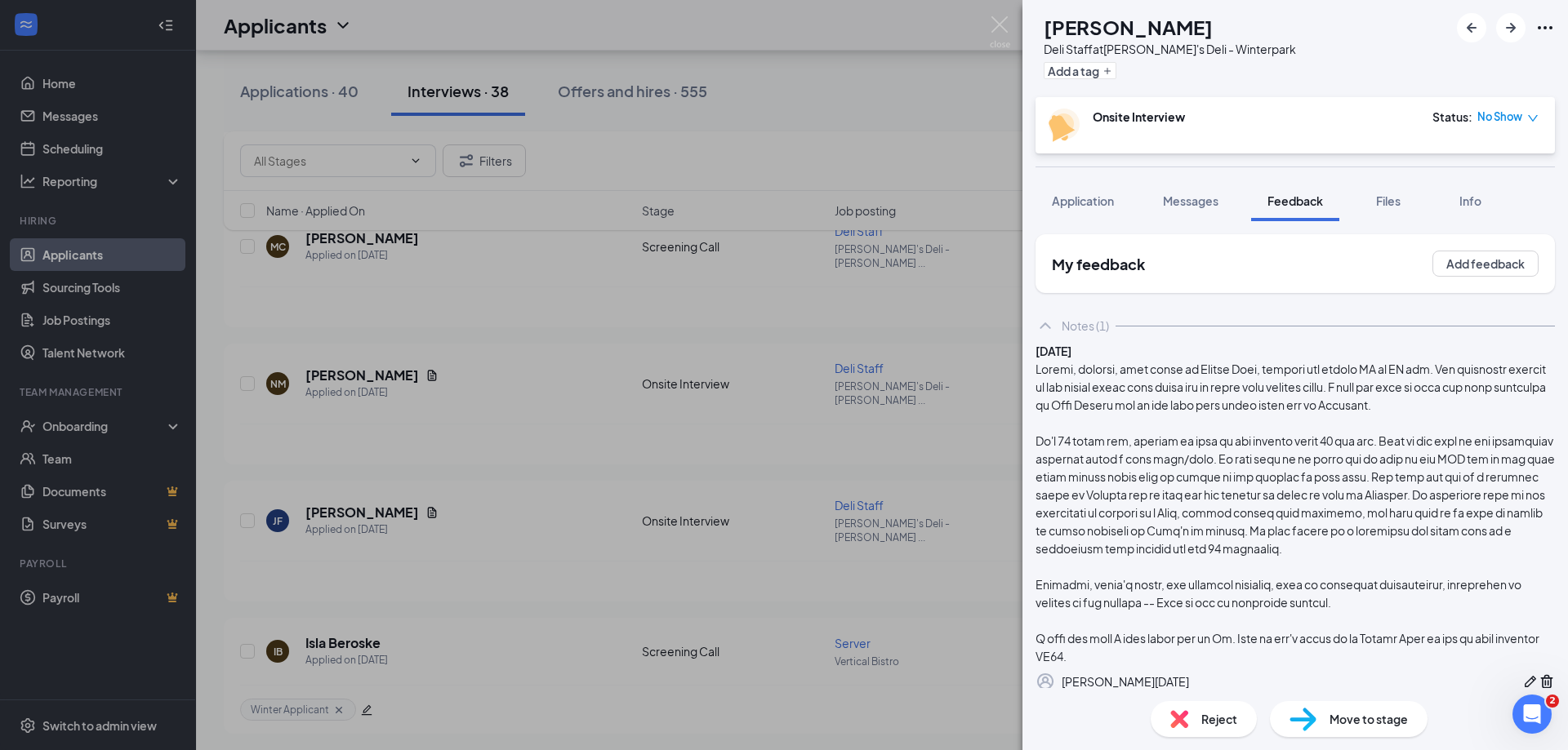
click at [1197, 710] on div "Reject" at bounding box center [1204, 719] width 106 height 36
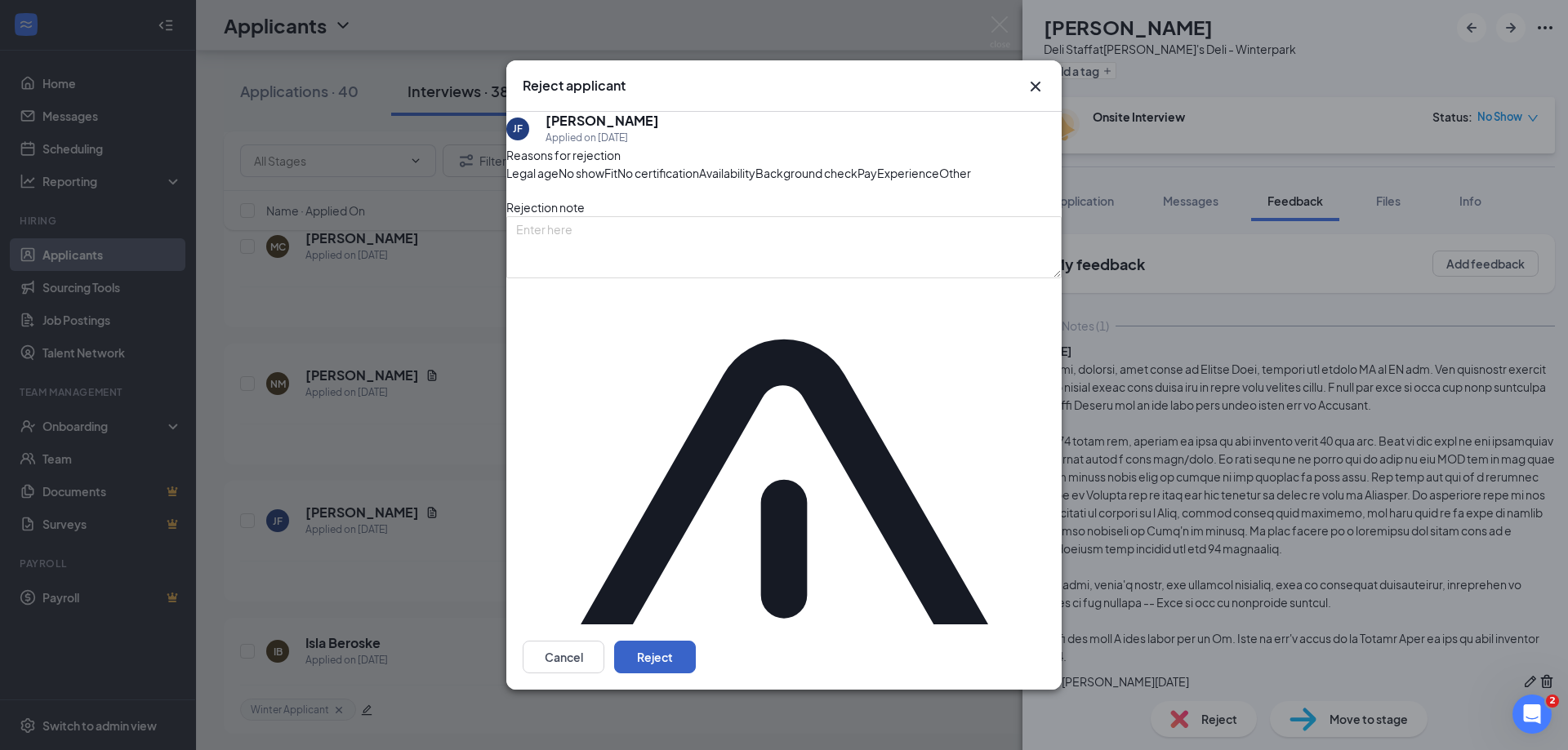
click at [695, 641] on button "Reject" at bounding box center [655, 656] width 82 height 33
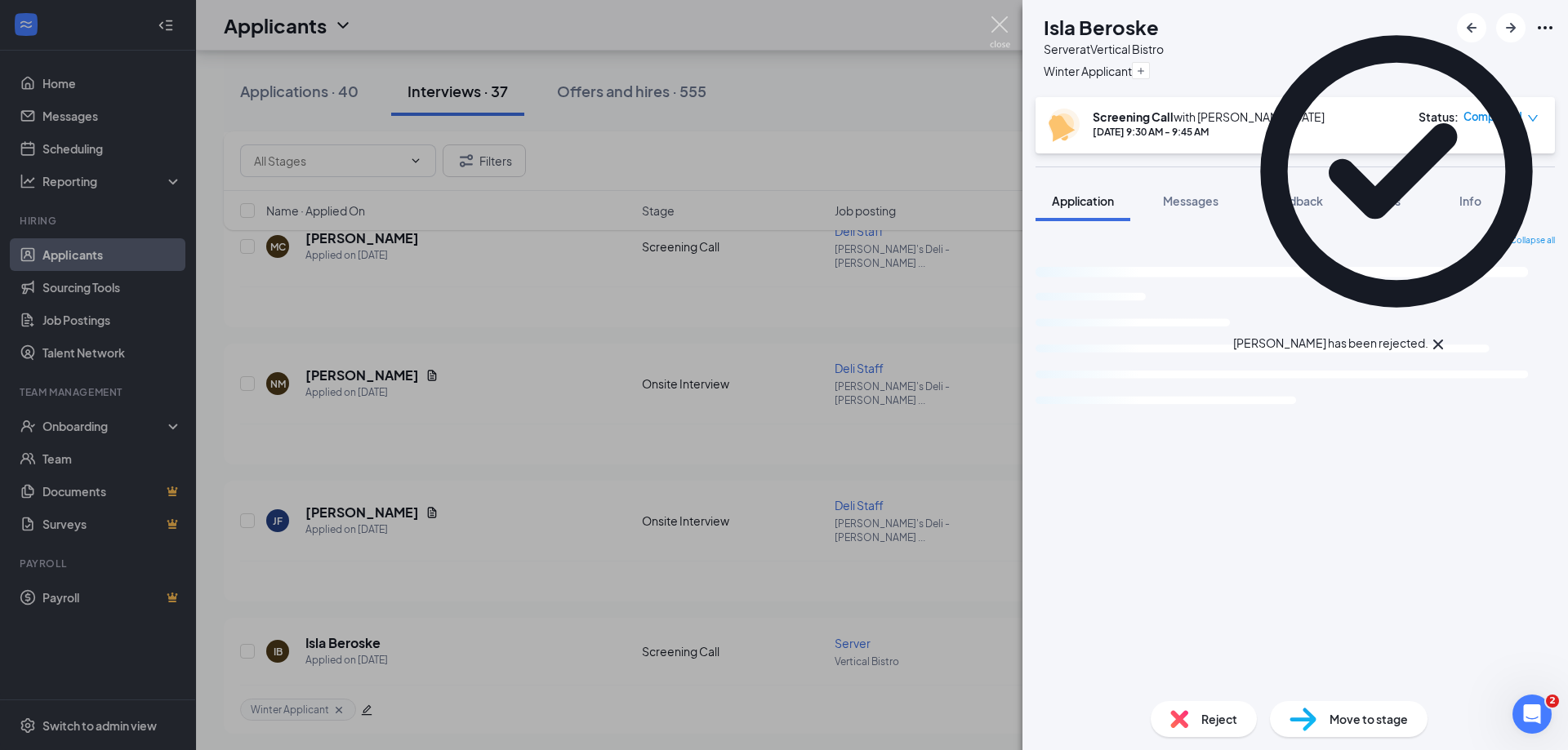
click at [1003, 25] on img at bounding box center [1000, 32] width 21 height 32
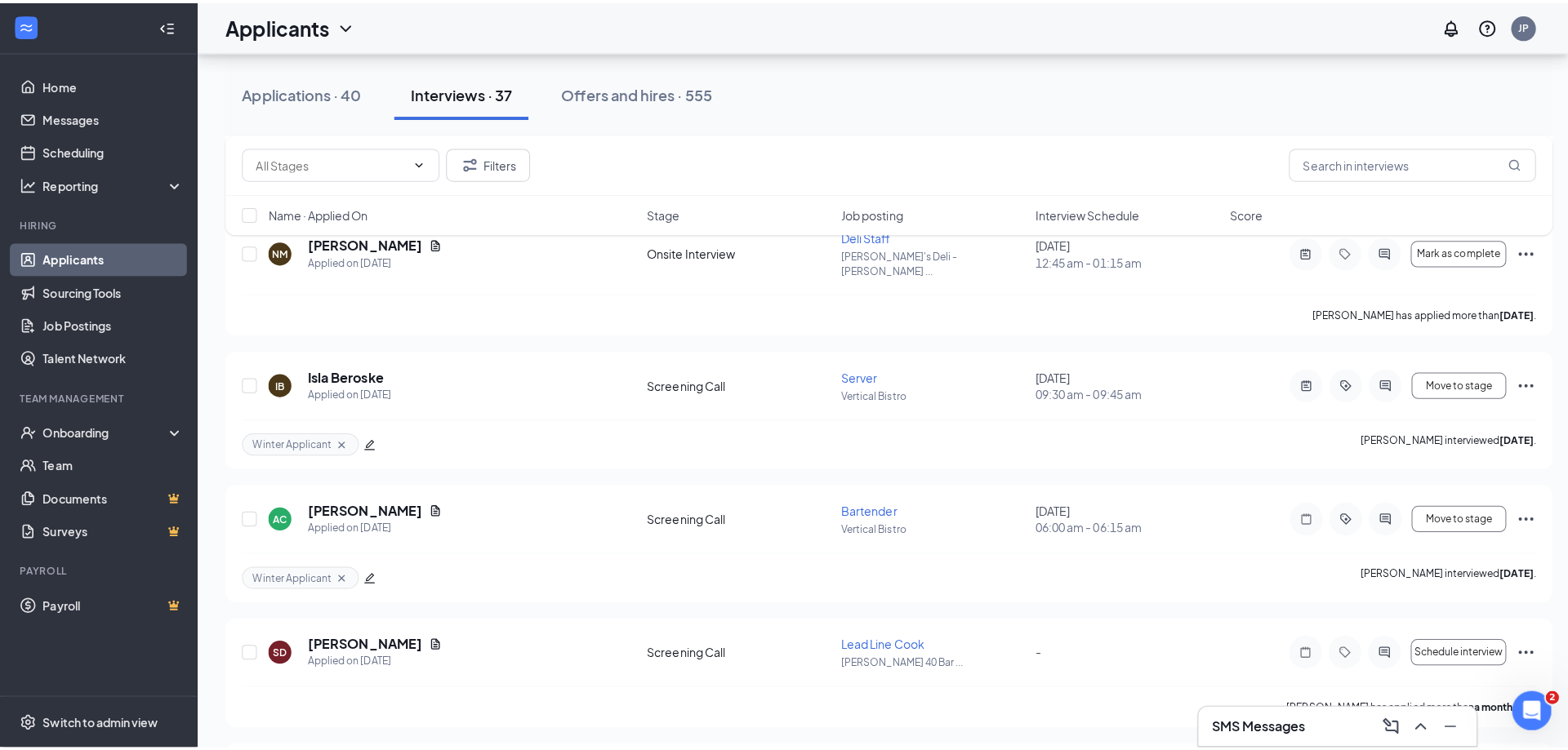
scroll to position [2204, 0]
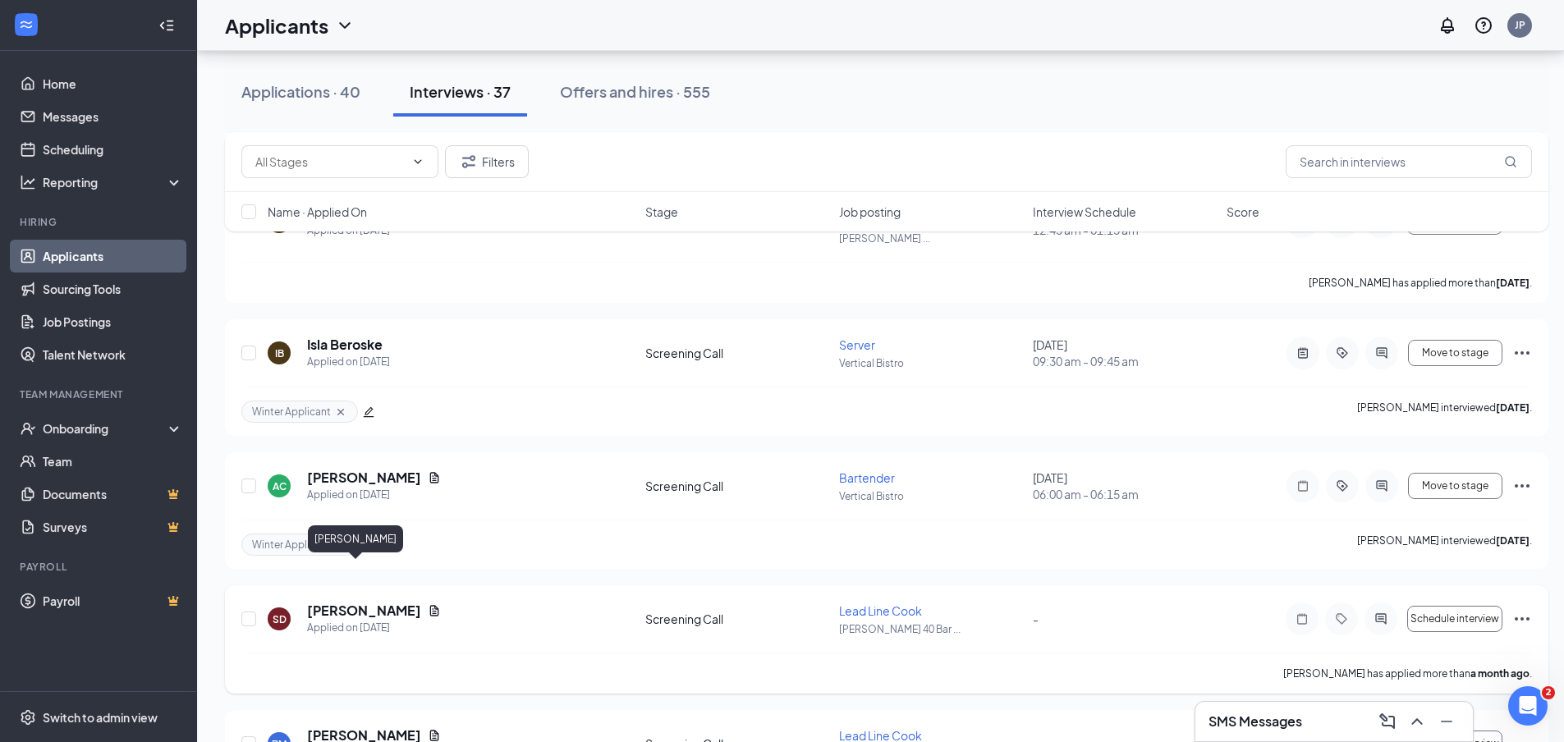
click at [329, 602] on h5 "Steve D." at bounding box center [364, 611] width 114 height 18
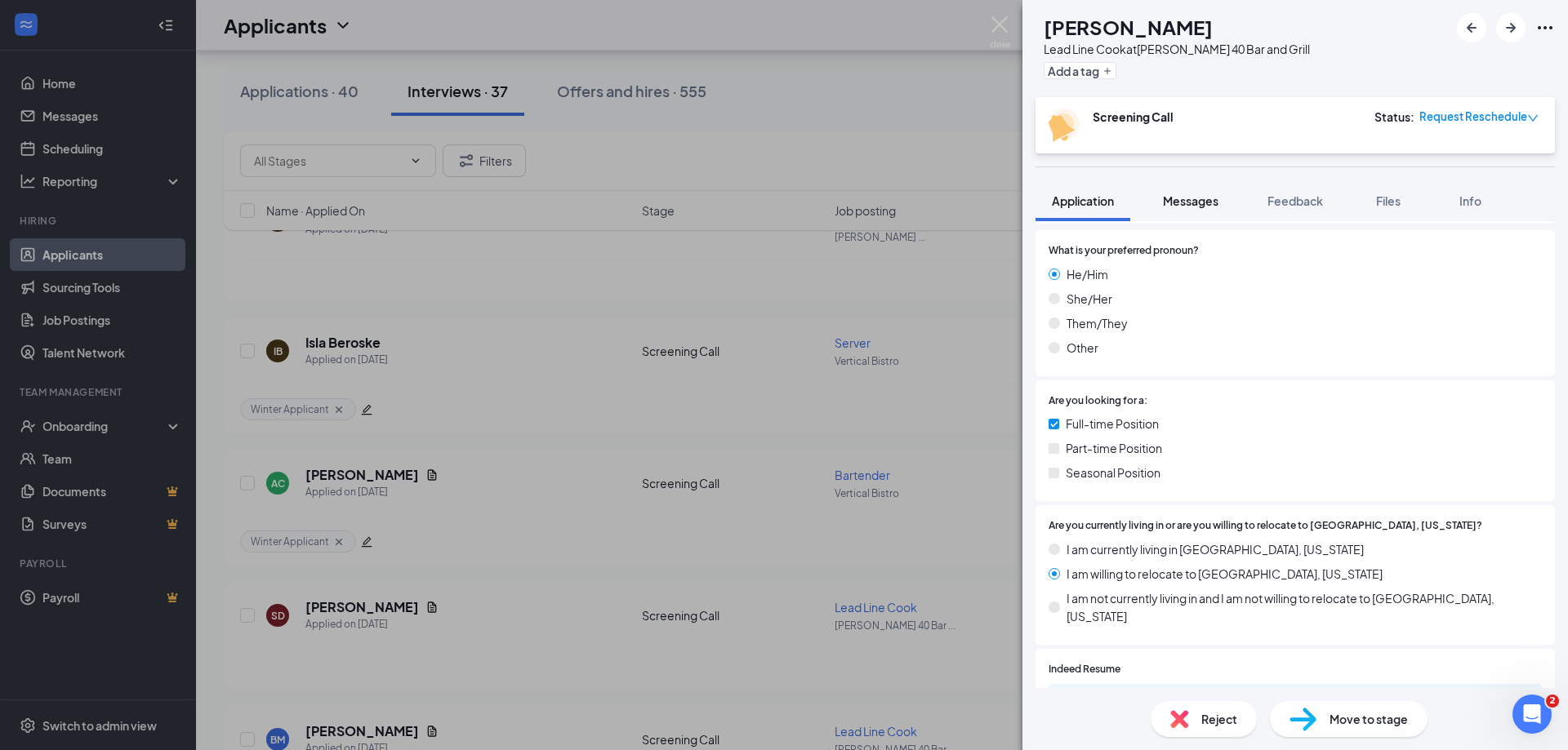
scroll to position [163, 0]
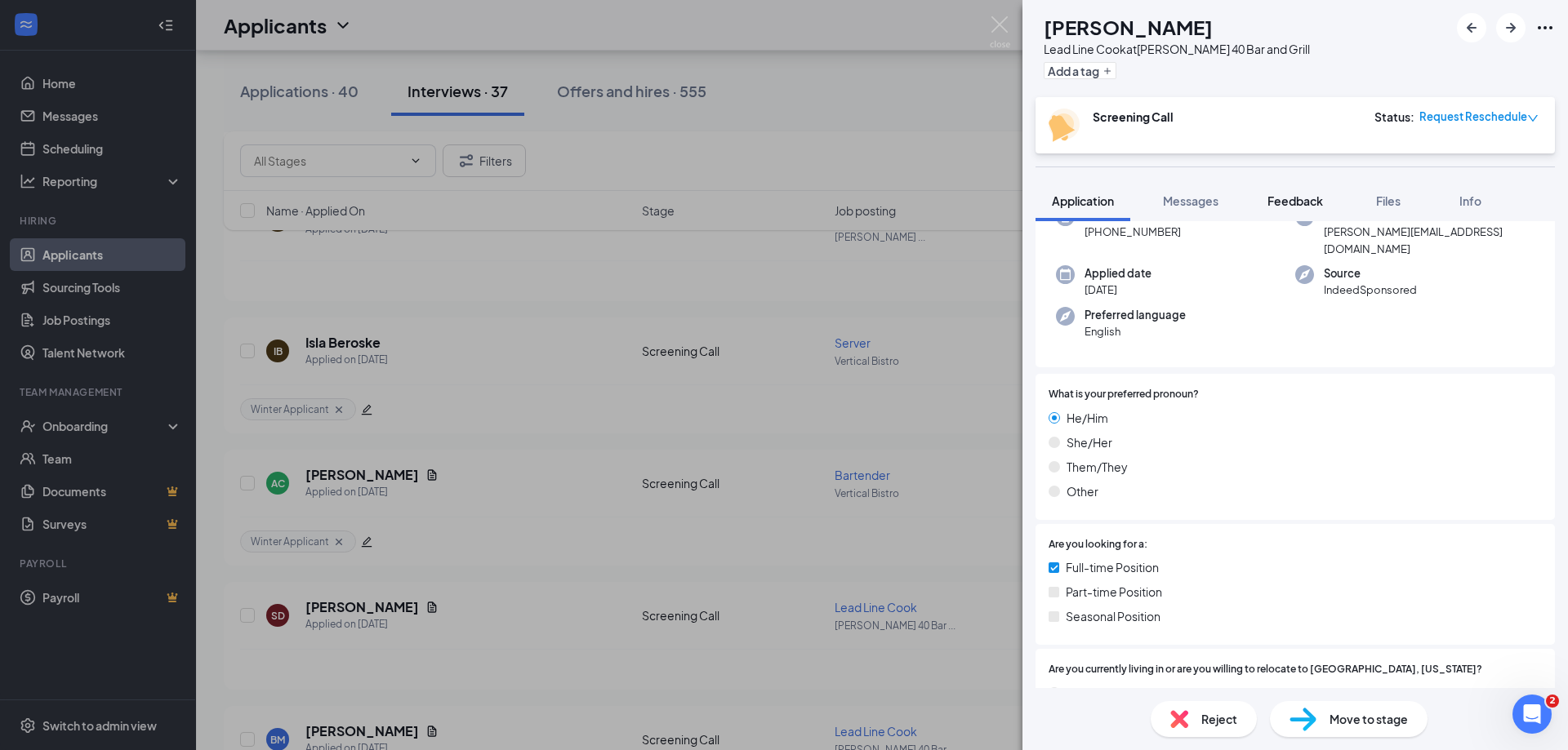
drag, startPoint x: 1197, startPoint y: 205, endPoint x: 1308, endPoint y: 200, distance: 111.1
click at [1197, 204] on span "Messages" at bounding box center [1191, 201] width 56 height 15
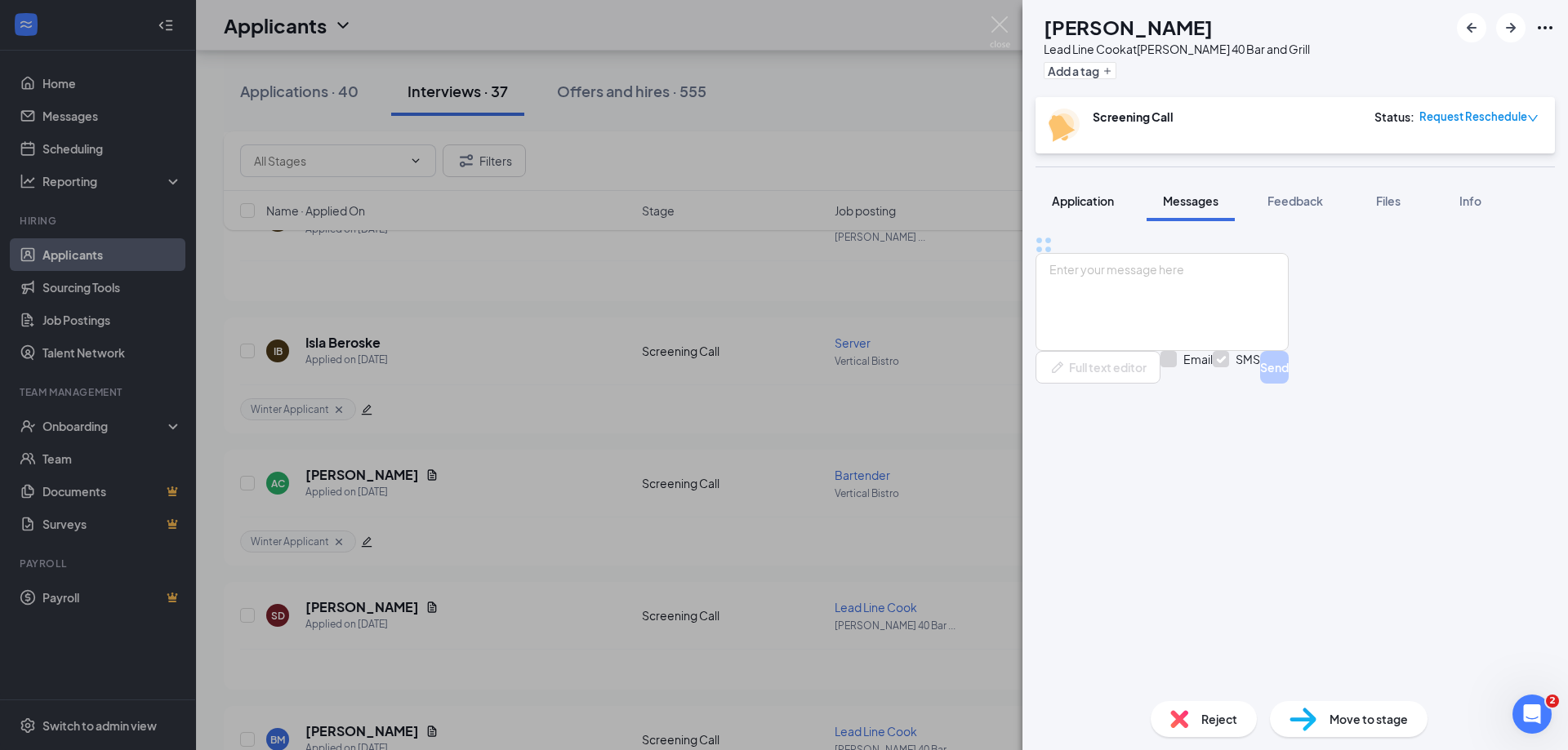
click at [1124, 199] on button "Application" at bounding box center [1082, 200] width 95 height 41
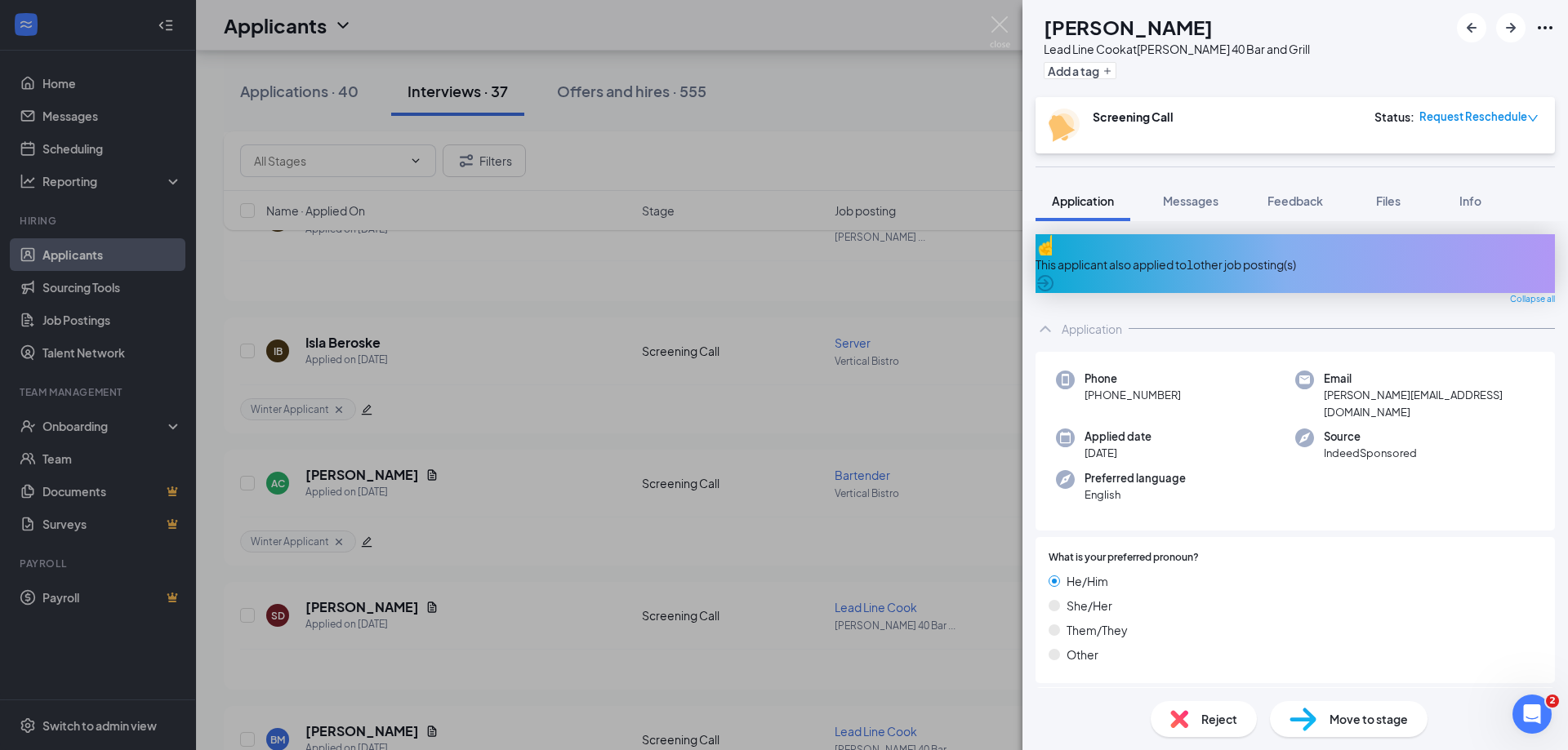
click at [1148, 256] on div "This applicant also applied to 1 other job posting(s)" at bounding box center [1295, 265] width 519 height 18
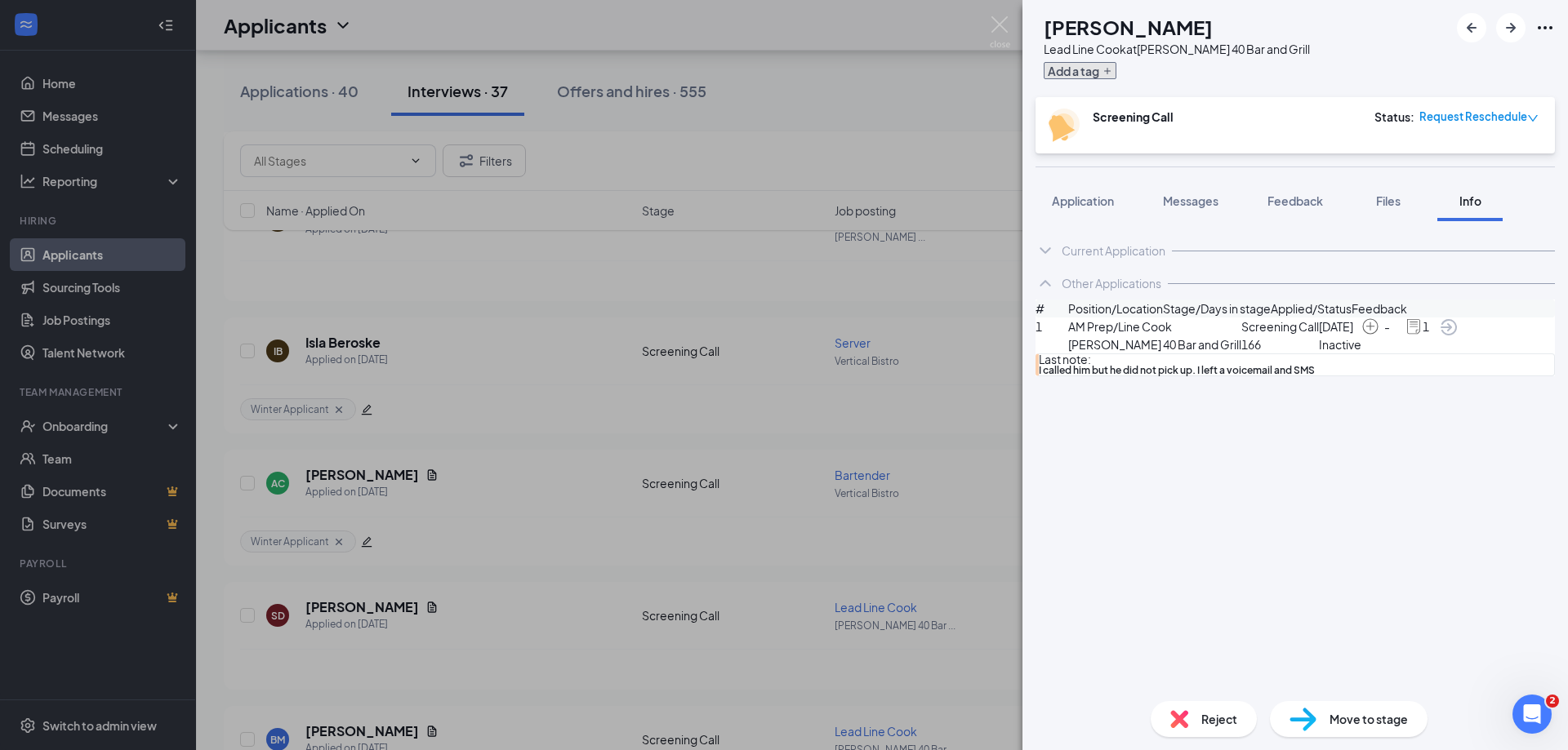
click at [1115, 78] on button "Add a tag" at bounding box center [1079, 70] width 73 height 17
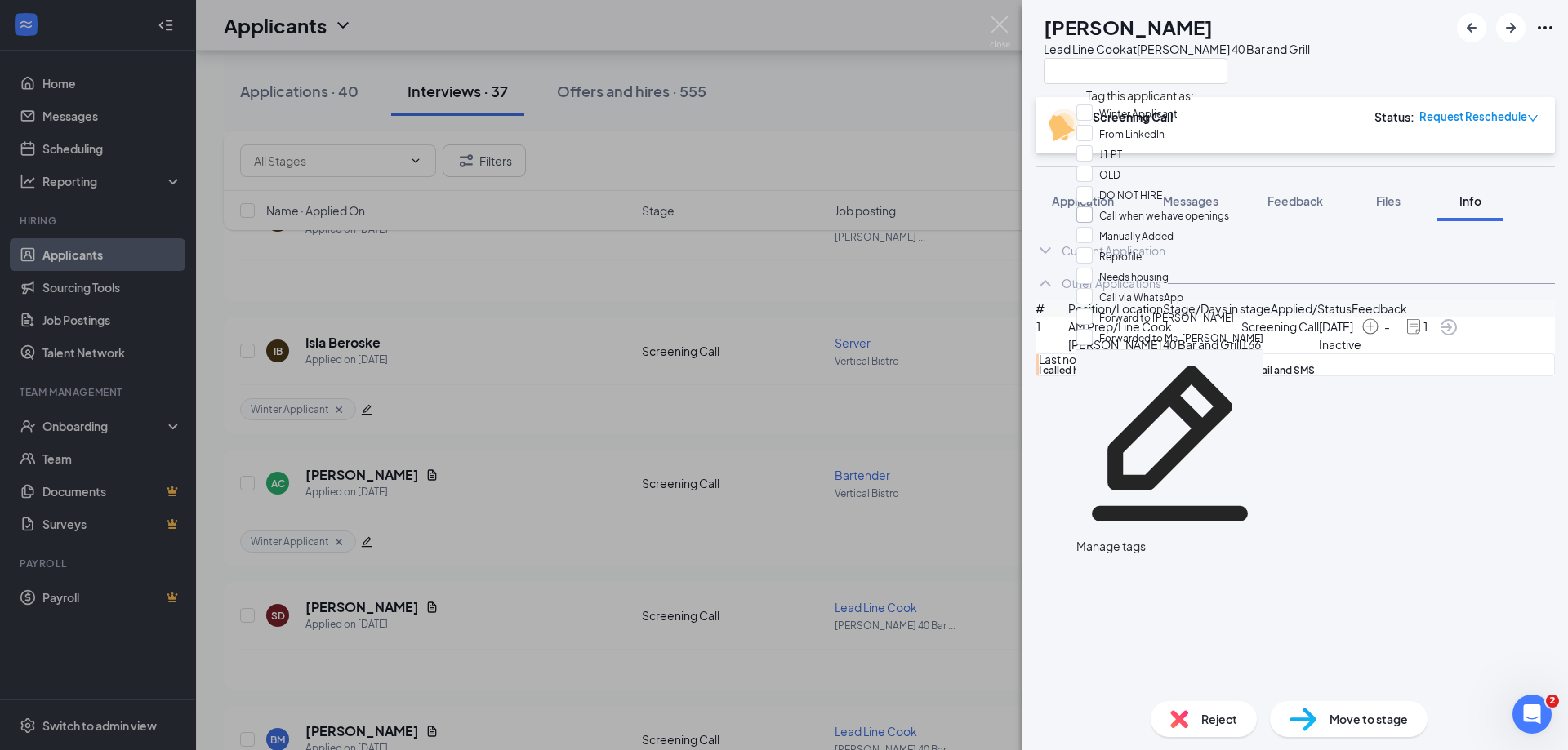
scroll to position [82, 0]
click at [1162, 268] on input "Needs housing" at bounding box center [1122, 277] width 93 height 18
click at [1334, 45] on div "SD Steve D. Lead Line Cook at Brickhouse 40 Bar and Grill" at bounding box center [1295, 49] width 545 height 97
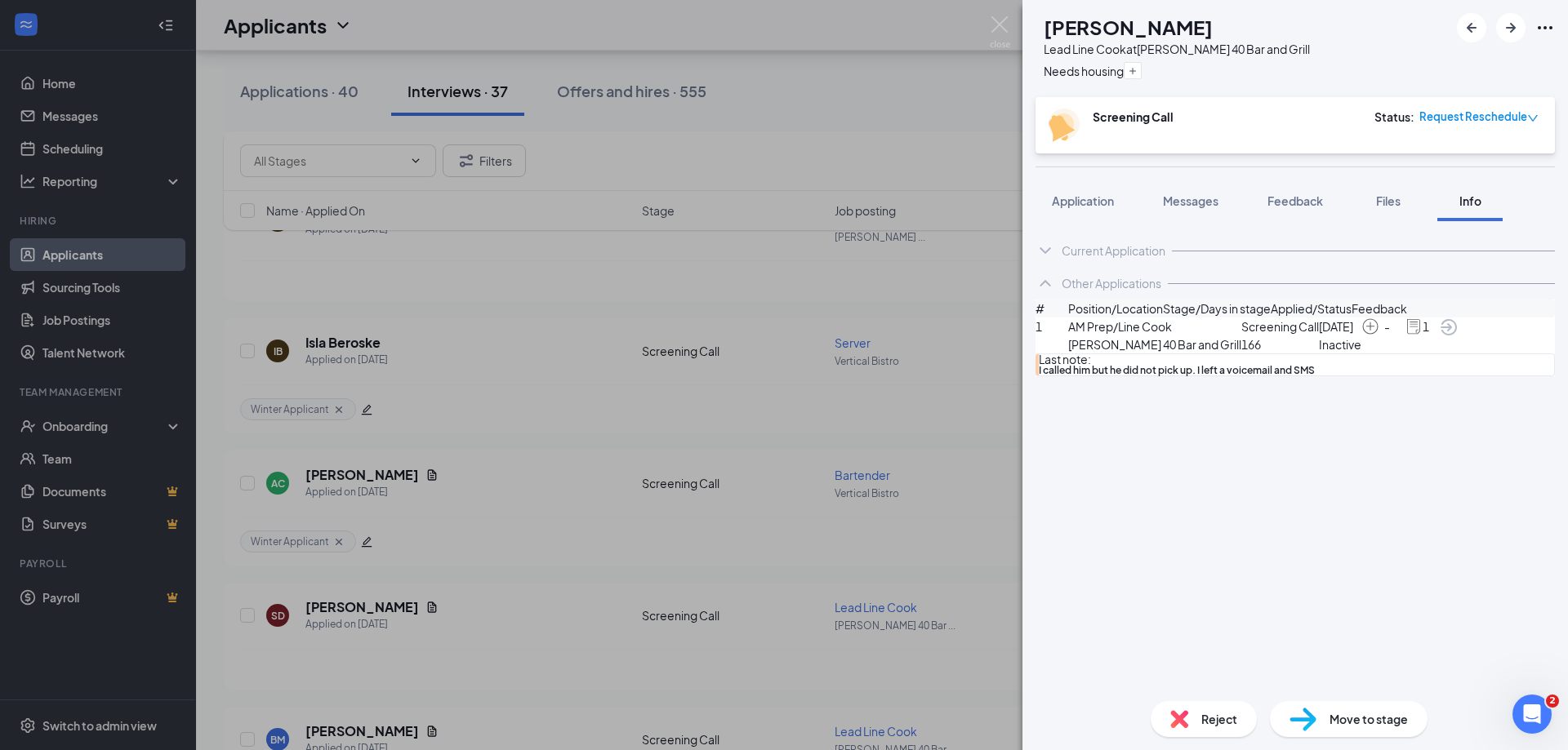
click at [1096, 203] on span "Application" at bounding box center [1082, 201] width 62 height 15
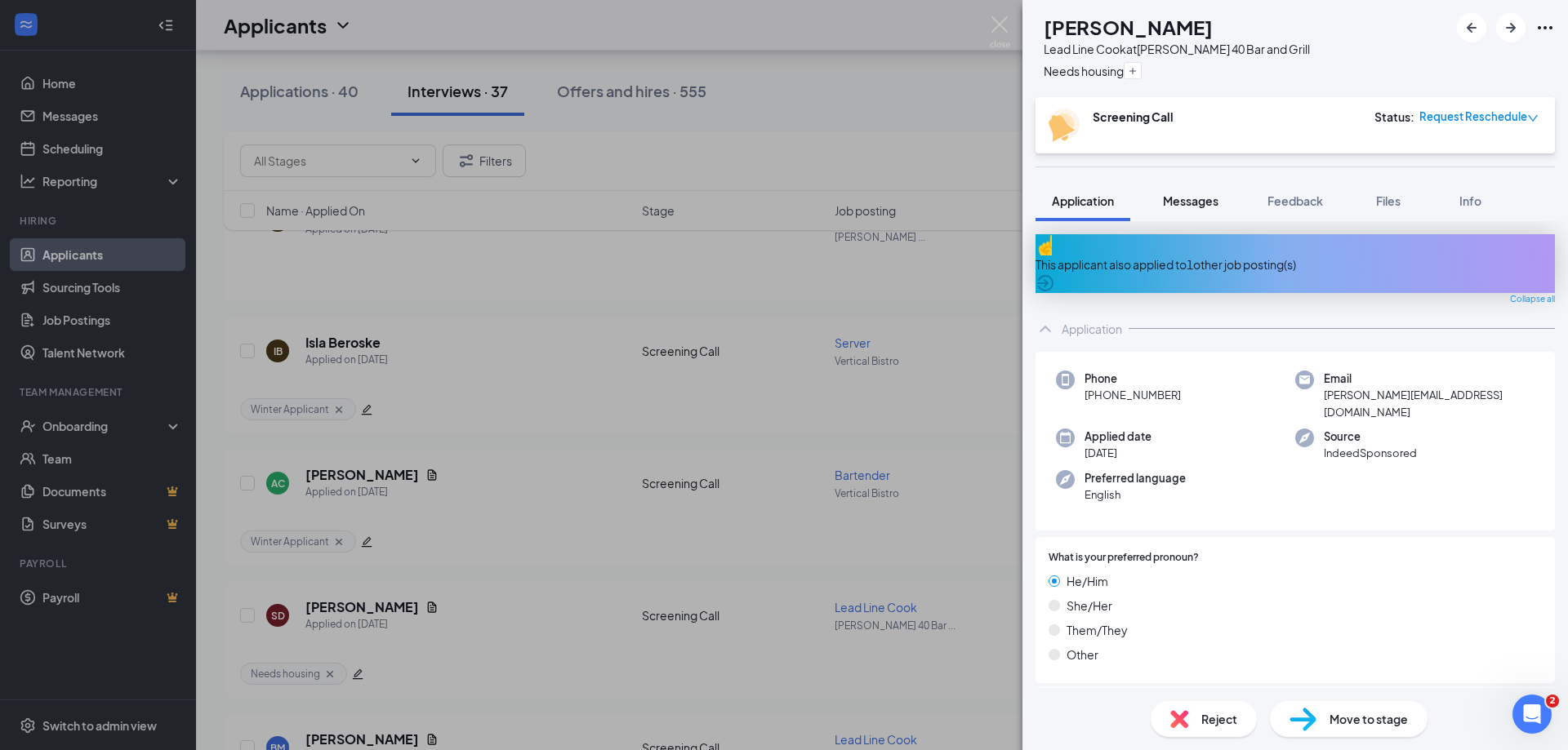
click at [1211, 198] on span "Messages" at bounding box center [1191, 201] width 56 height 15
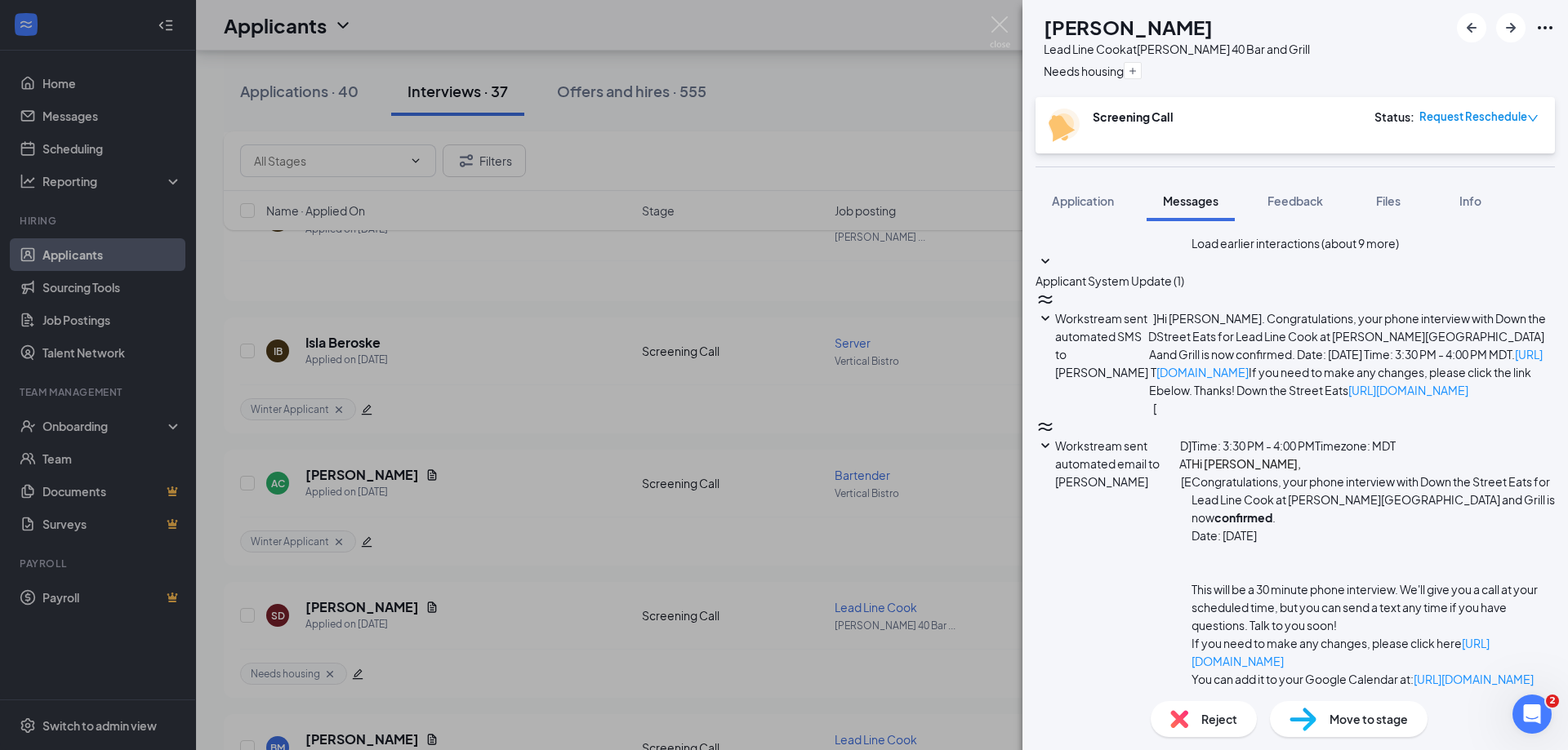
scroll to position [1052, 0]
click at [1310, 205] on span "Feedback" at bounding box center [1295, 201] width 56 height 15
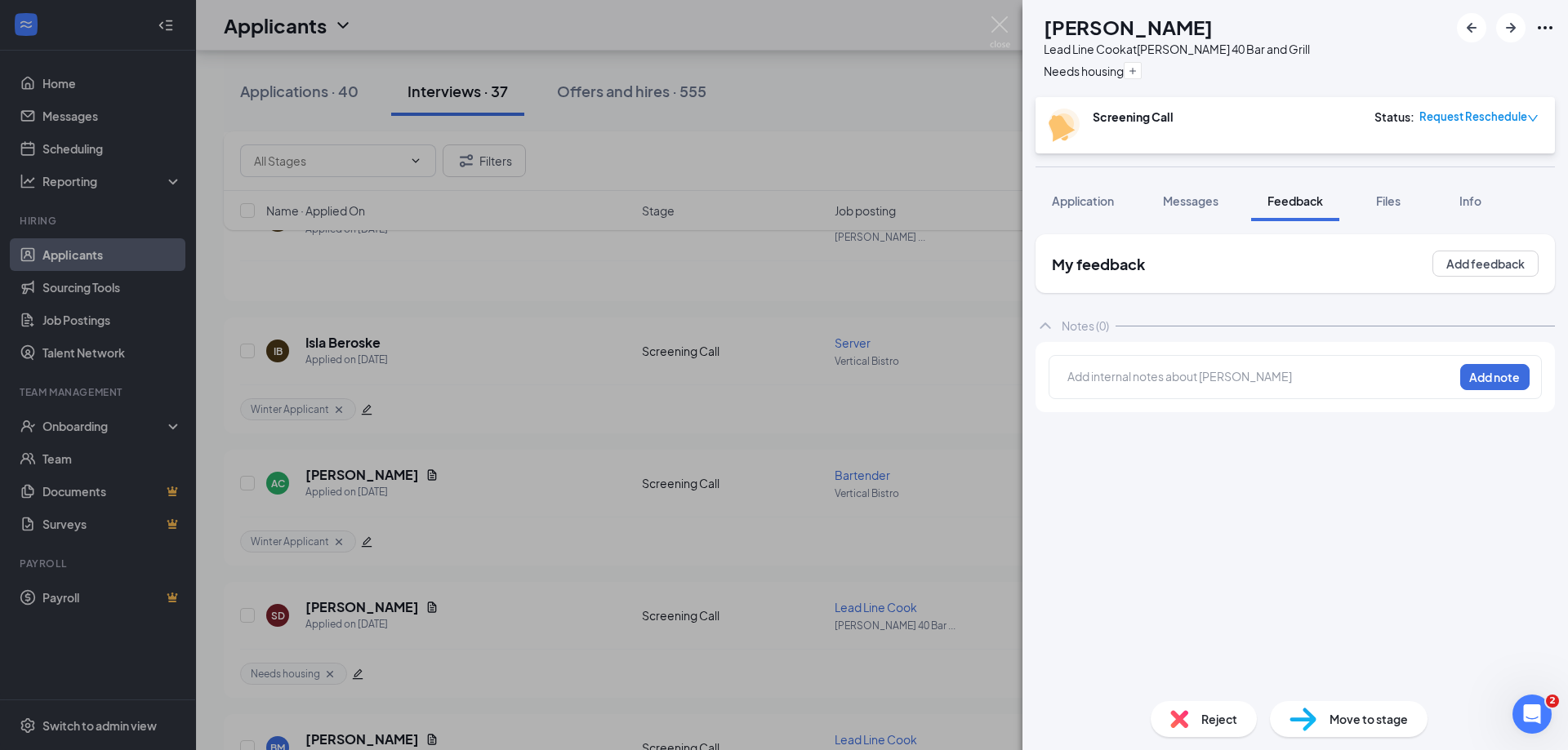
click at [1220, 380] on div at bounding box center [1261, 376] width 385 height 17
click at [1507, 367] on button "Add note" at bounding box center [1495, 377] width 70 height 26
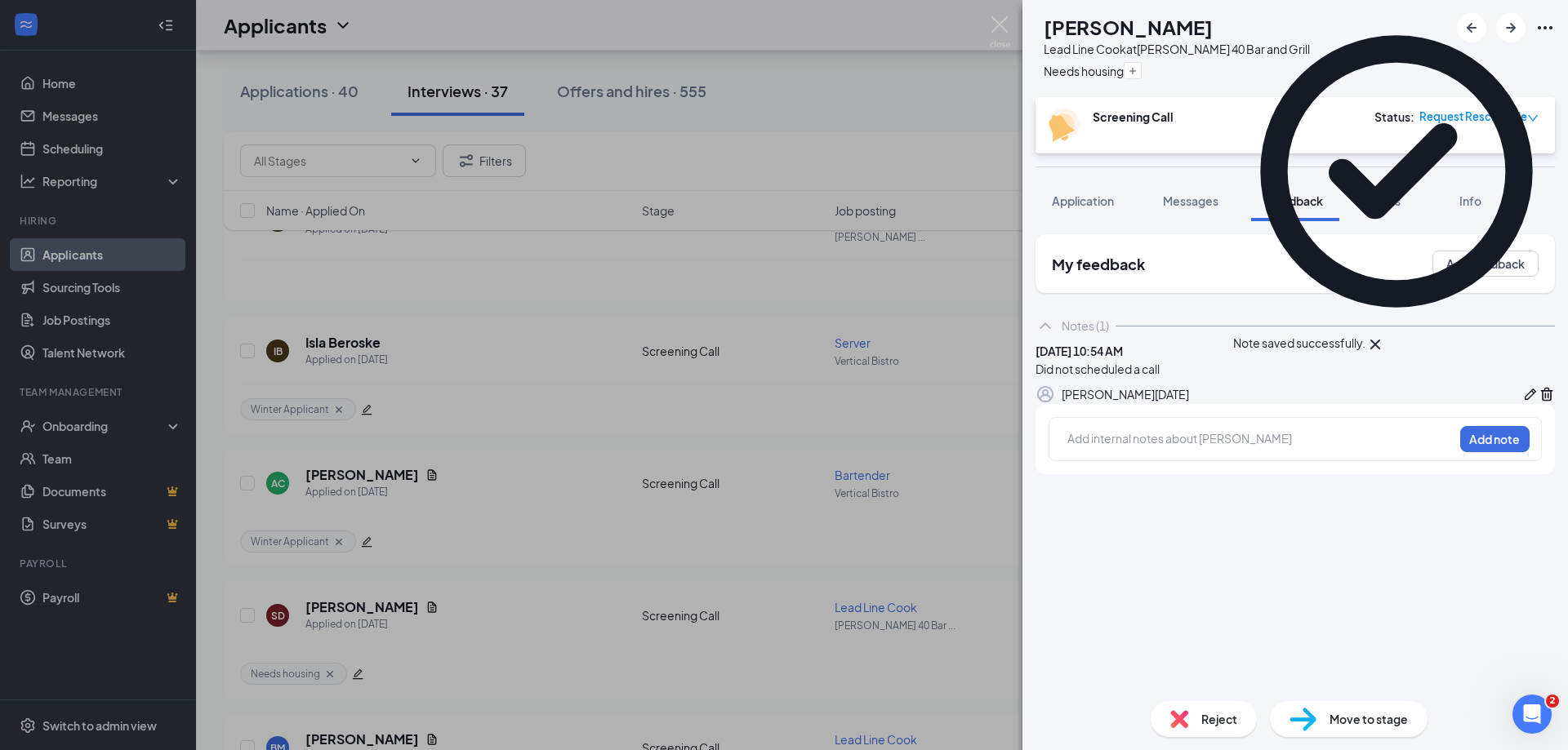
click at [1220, 711] on span "Reject" at bounding box center [1220, 719] width 36 height 18
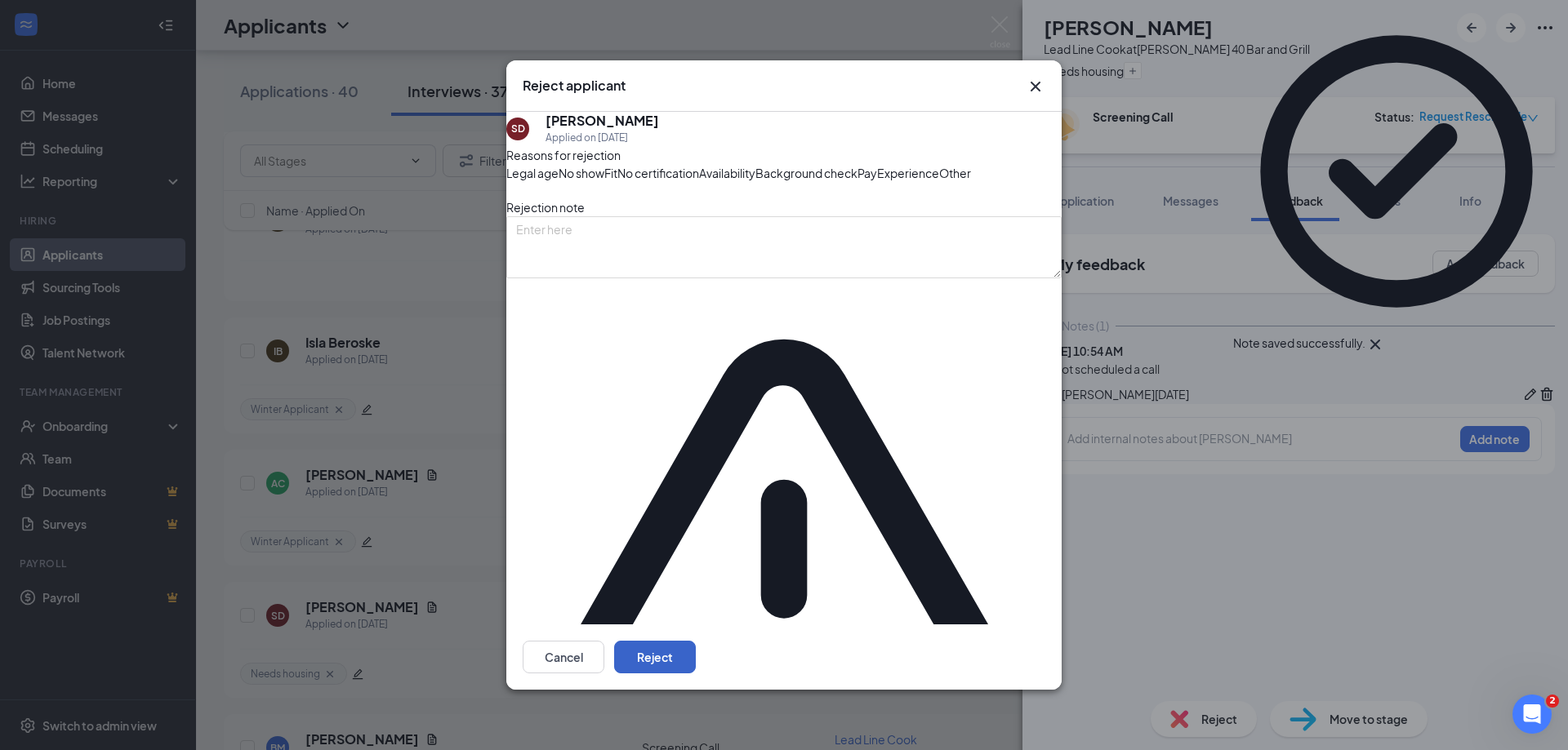
click at [695, 641] on button "Reject" at bounding box center [655, 656] width 82 height 33
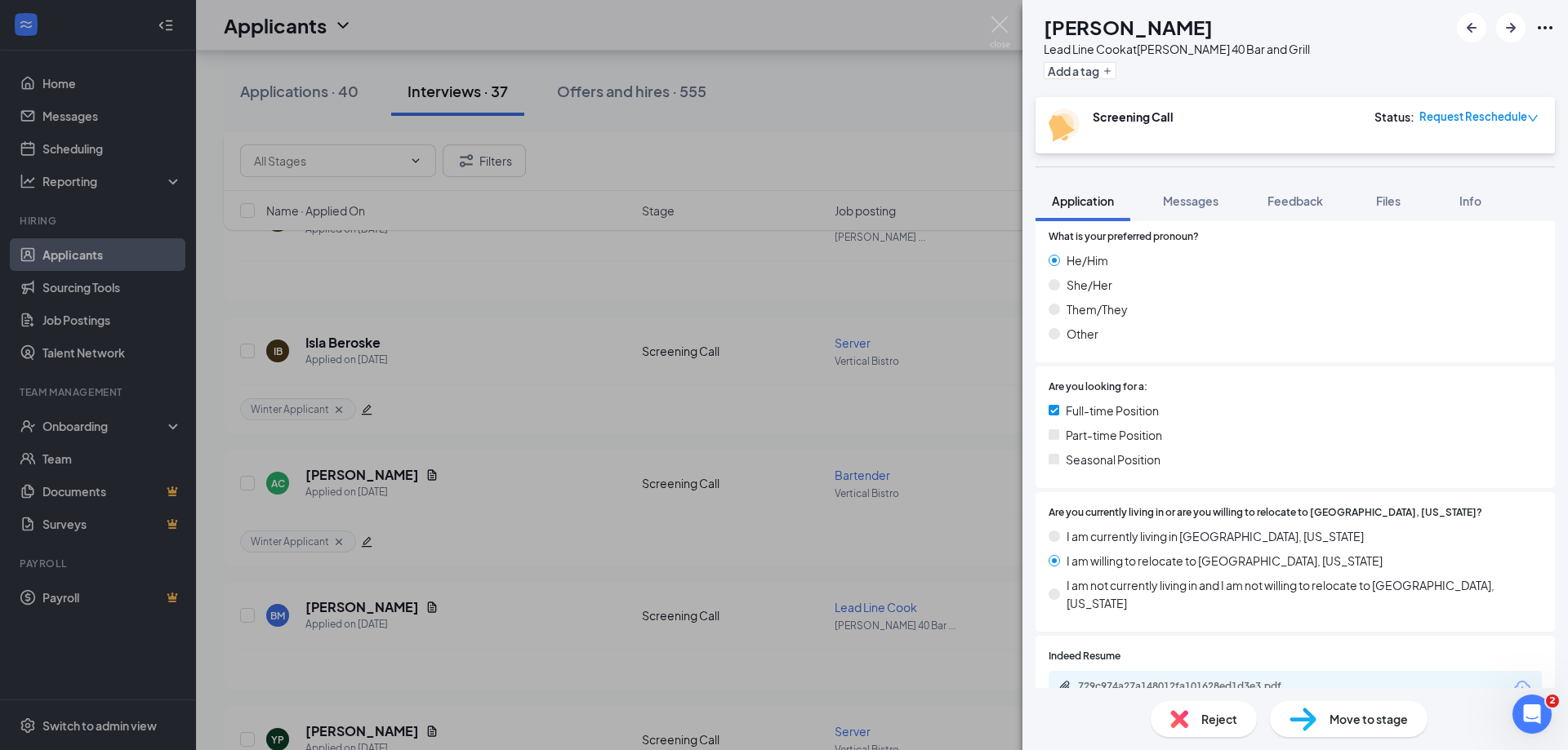
scroll to position [326, 0]
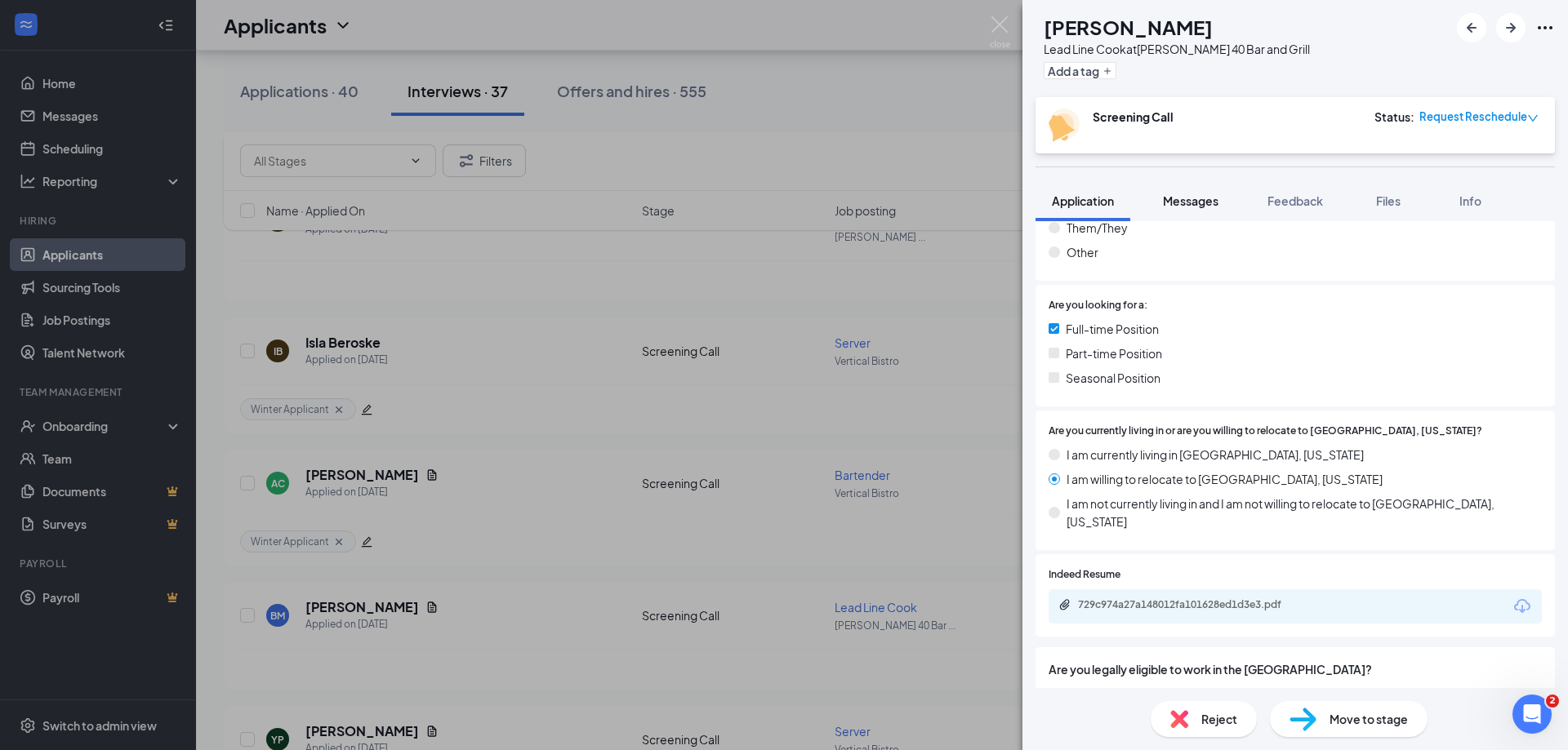
click at [1225, 203] on button "Messages" at bounding box center [1191, 200] width 89 height 41
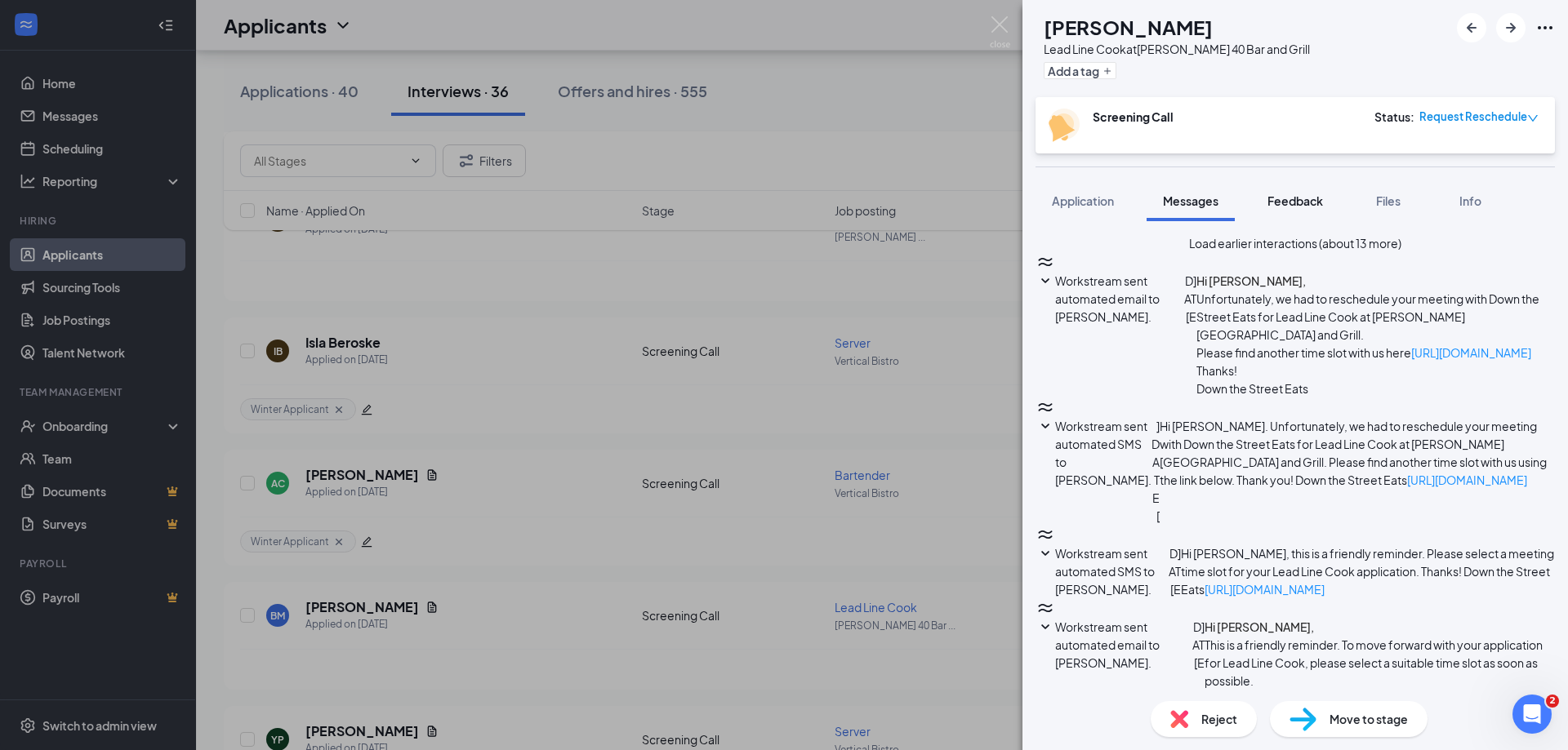
scroll to position [1401, 0]
click at [1277, 192] on button "Feedback" at bounding box center [1295, 200] width 89 height 41
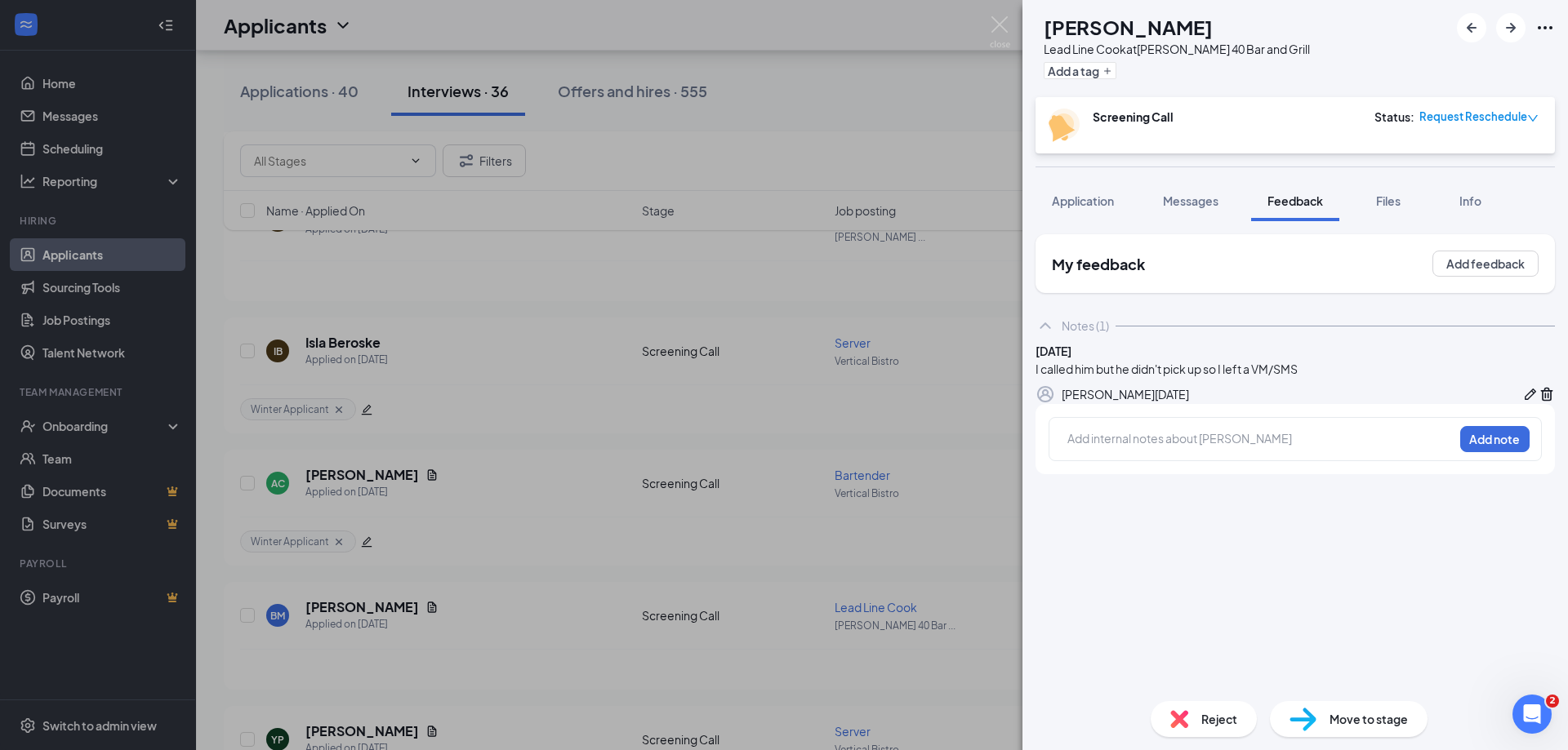
click at [1193, 448] on div at bounding box center [1261, 439] width 385 height 17
click at [1202, 728] on div "Reject" at bounding box center [1204, 719] width 106 height 36
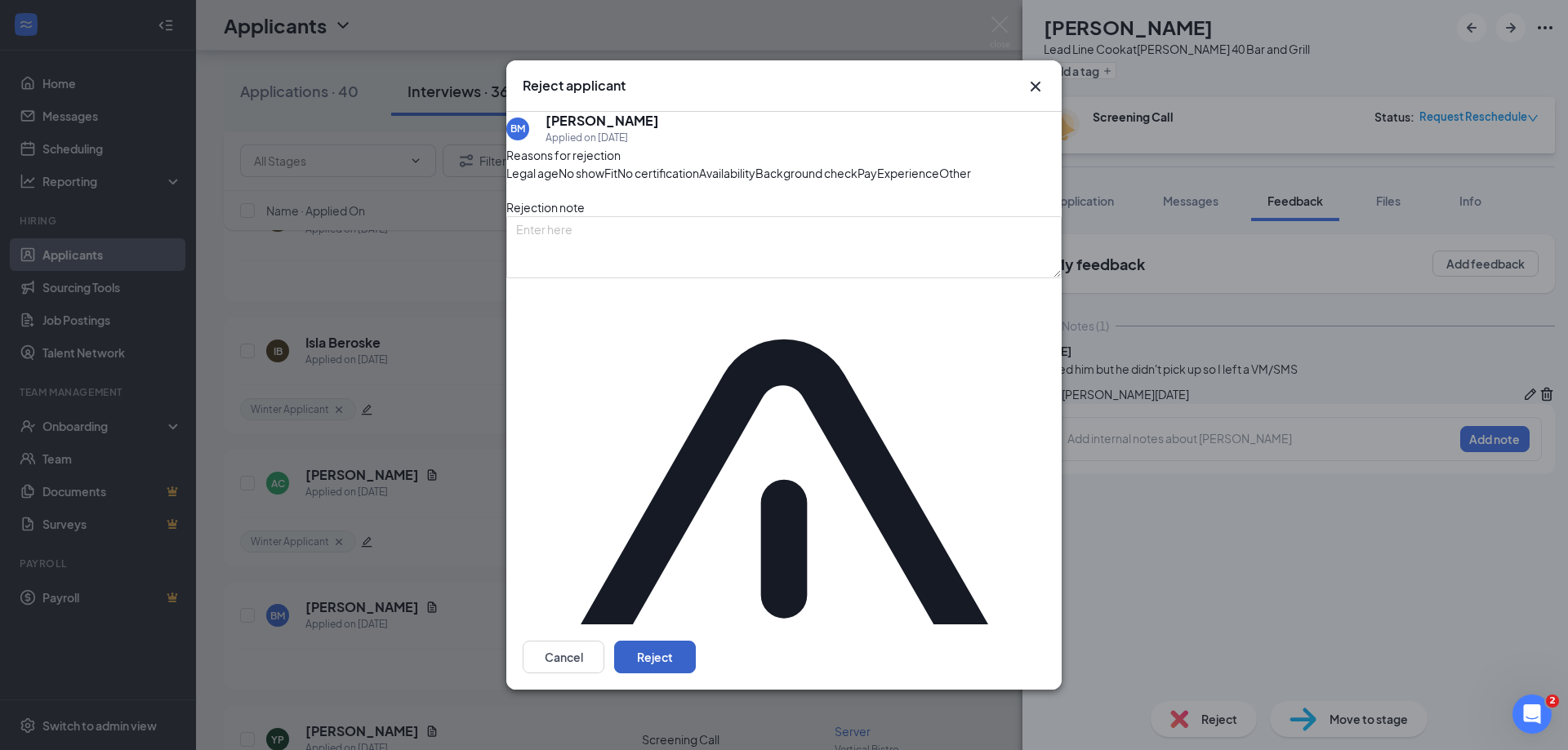
click at [695, 641] on button "Reject" at bounding box center [655, 656] width 82 height 33
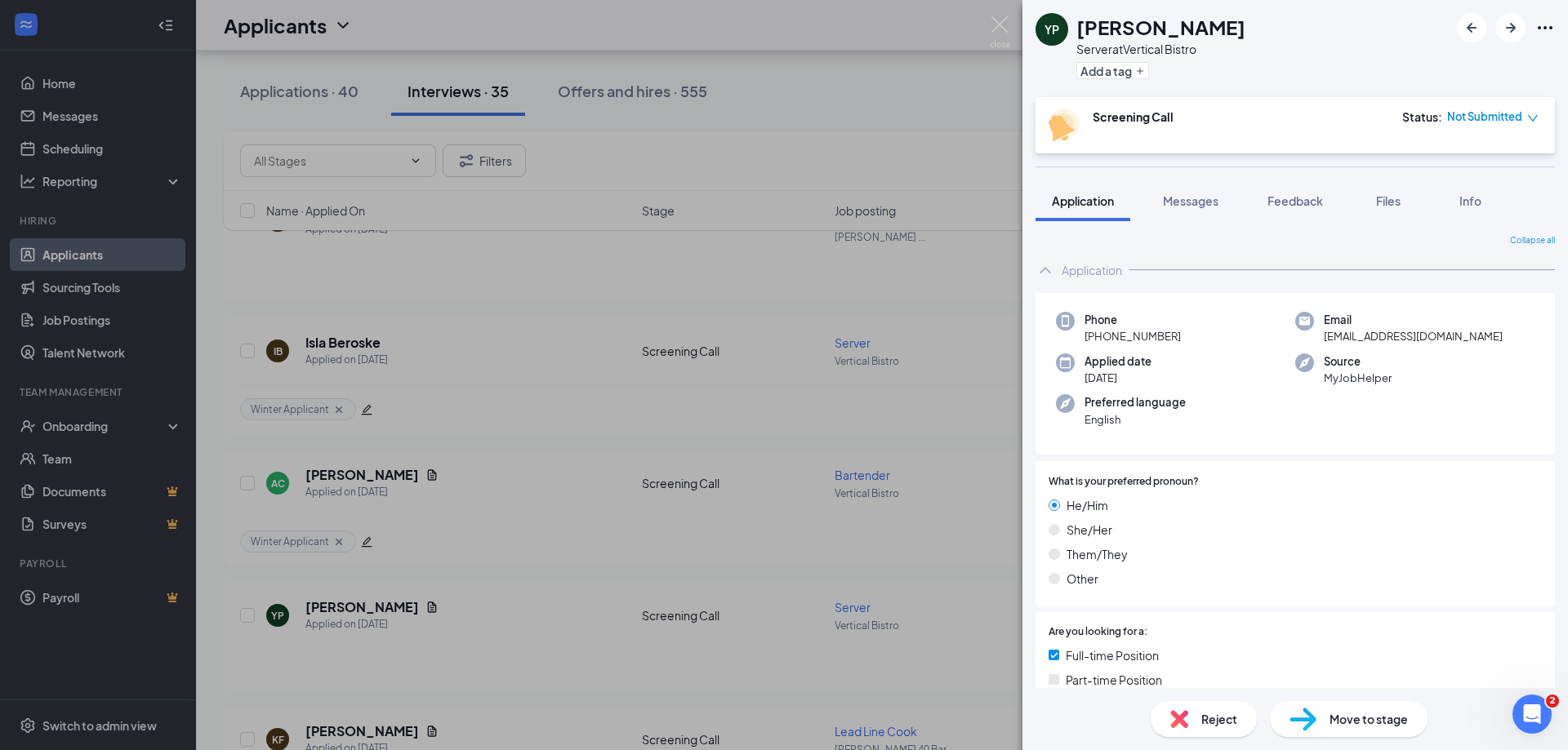
scroll to position [326, 0]
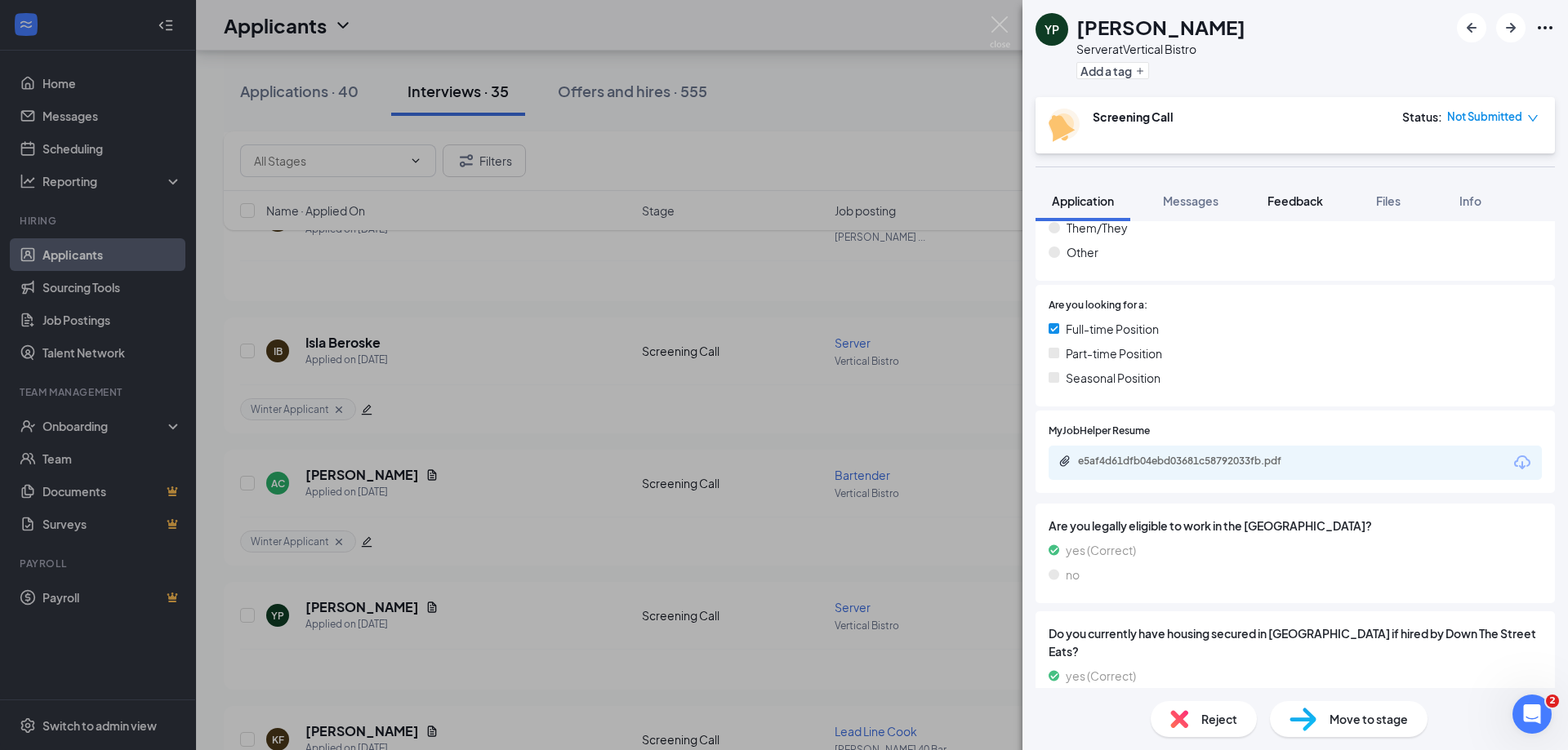
click at [1294, 198] on span "Feedback" at bounding box center [1295, 201] width 56 height 15
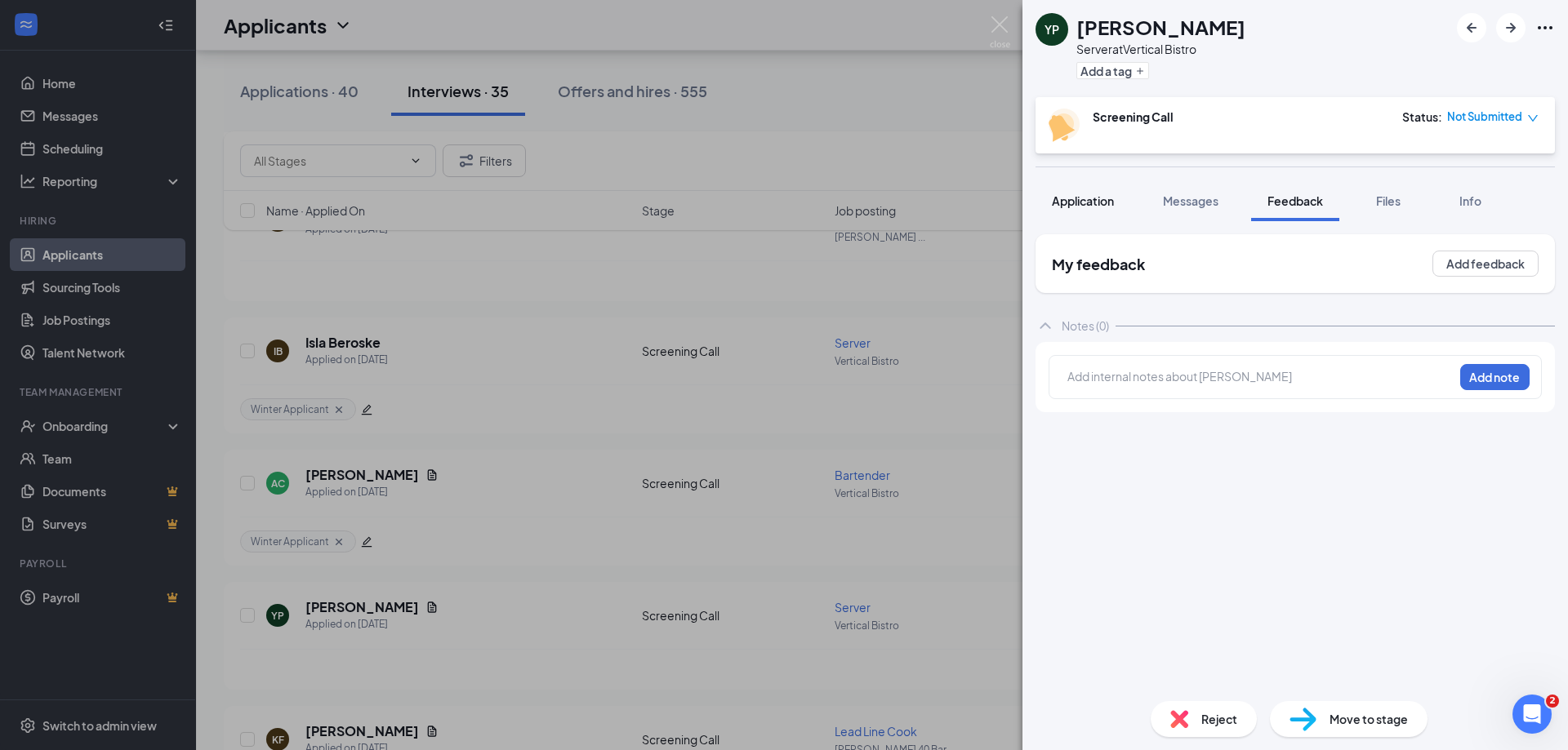
click at [1096, 198] on span "Application" at bounding box center [1082, 201] width 62 height 15
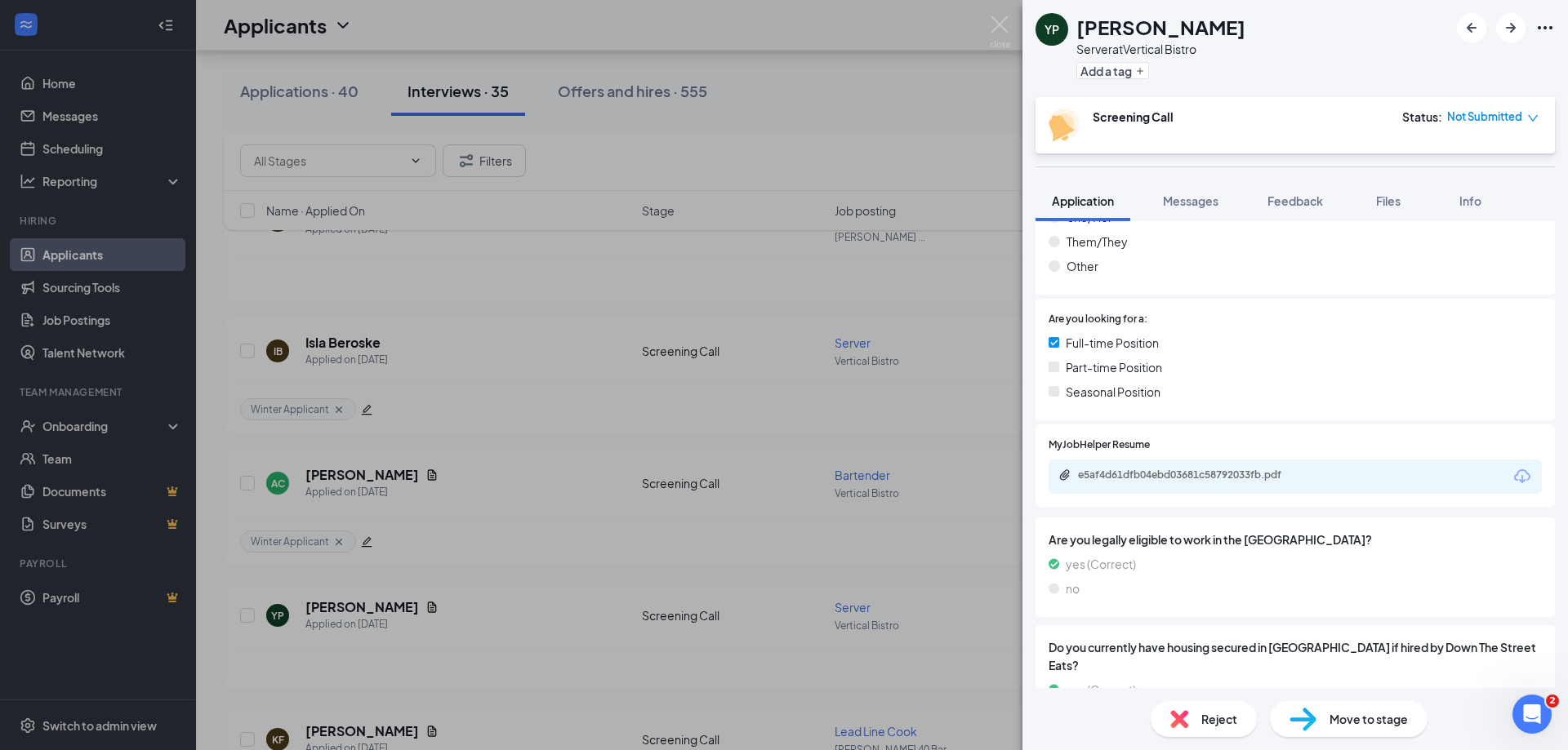
scroll to position [397, 0]
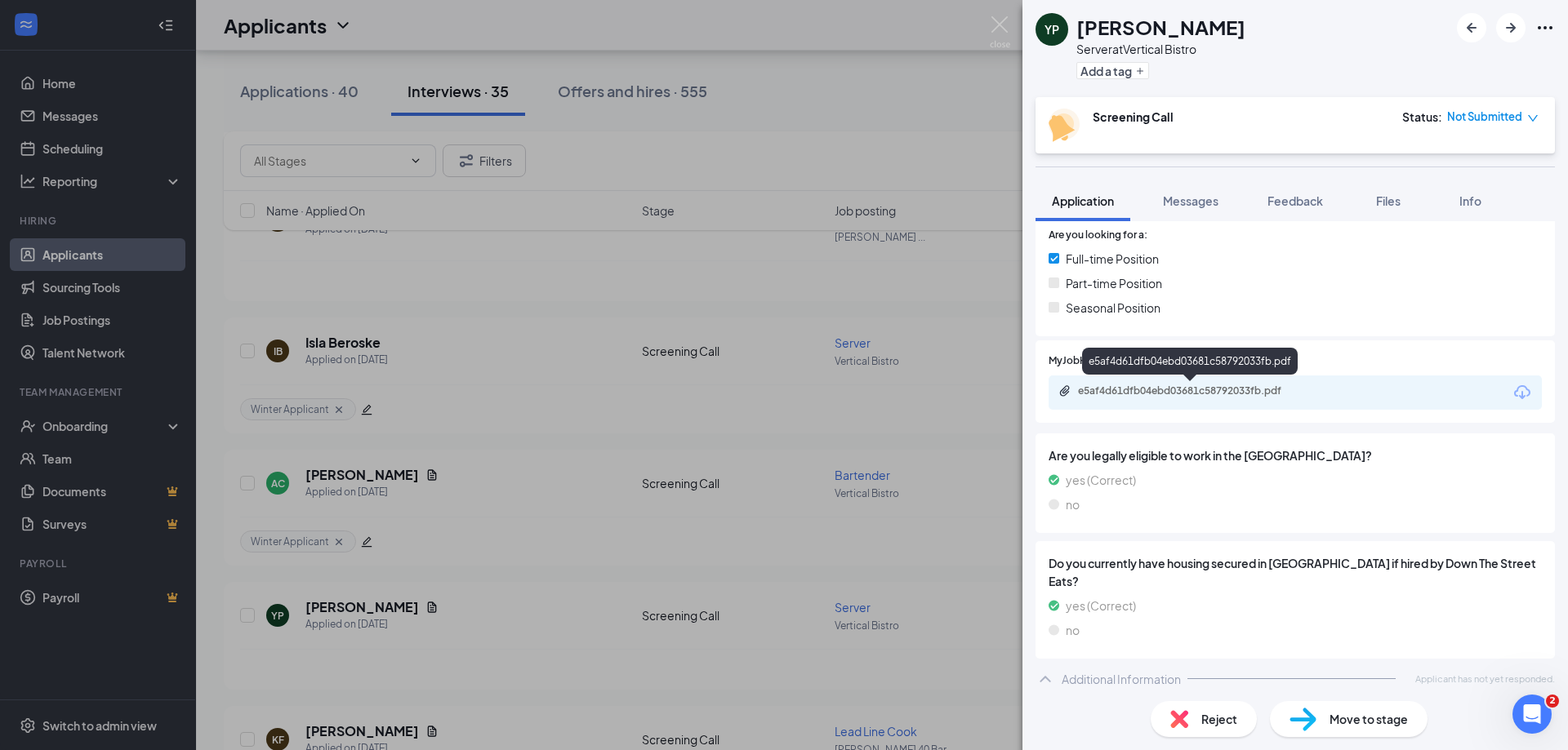
click at [1250, 387] on div "e5af4d61dfb04ebd03681c58792033fb.pdf" at bounding box center [1193, 391] width 229 height 13
click at [1206, 200] on span "Messages" at bounding box center [1191, 201] width 56 height 15
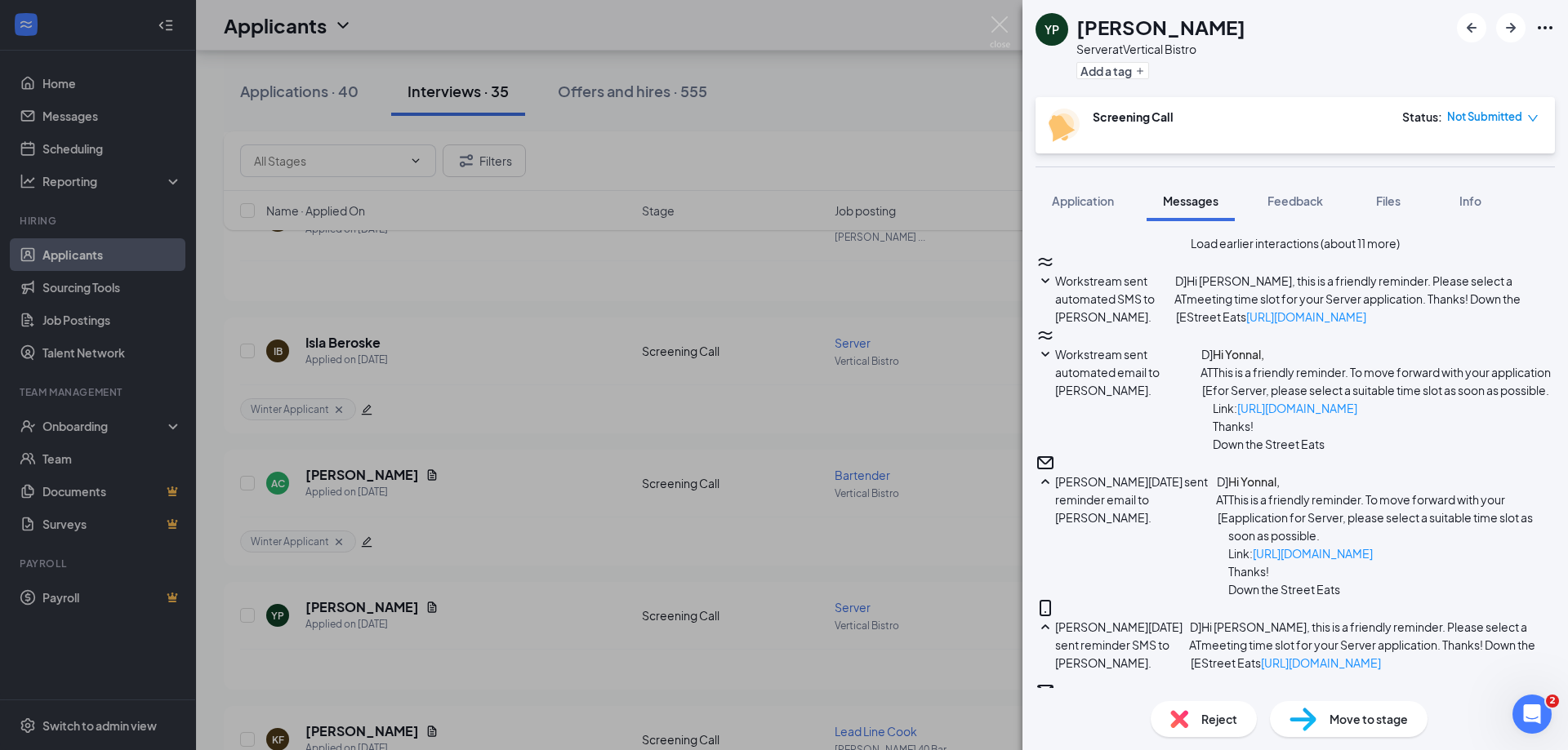
scroll to position [1689, 0]
click at [1304, 194] on span "Feedback" at bounding box center [1295, 201] width 56 height 15
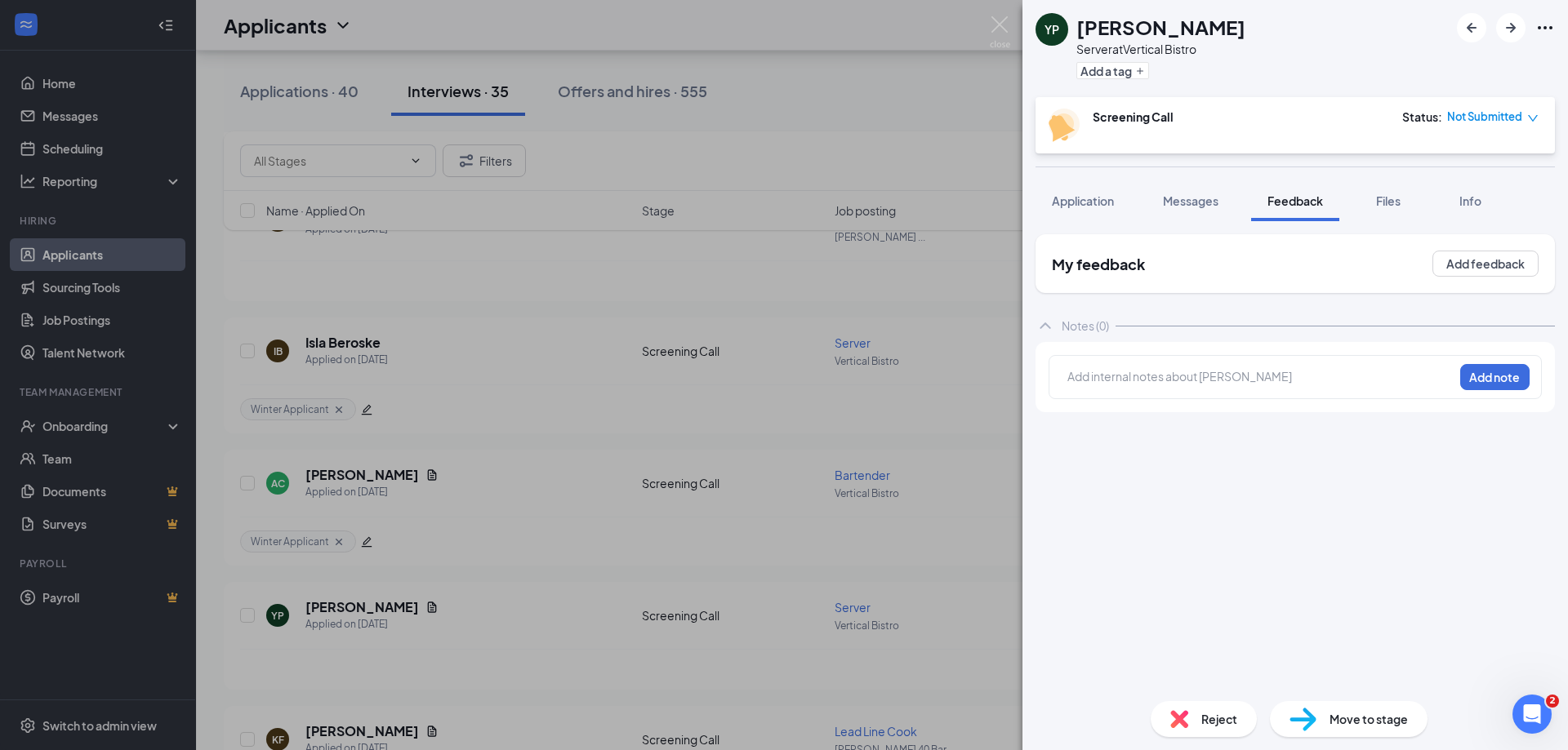
click at [1241, 366] on div "Add internal notes about Yonnal perez Add note" at bounding box center [1295, 377] width 493 height 44
drag, startPoint x: 1241, startPoint y: 366, endPoint x: 1257, endPoint y: 372, distance: 17.1
click at [1243, 366] on div "Add internal notes about Yonnal perez Add note" at bounding box center [1295, 377] width 493 height 44
click at [1258, 374] on div at bounding box center [1261, 376] width 385 height 17
click at [1166, 374] on span "Did not scheduled a call" at bounding box center [1129, 375] width 124 height 15
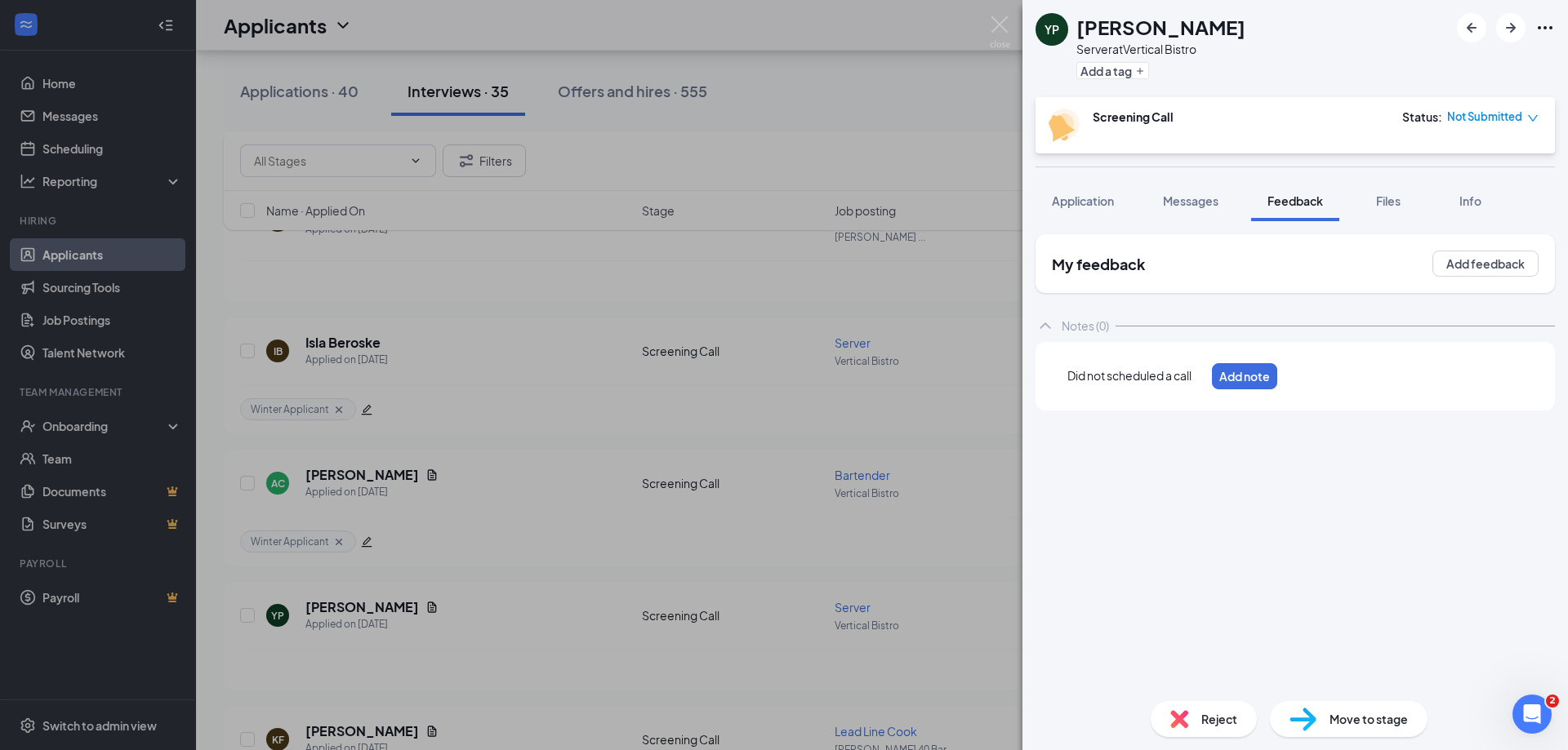
click at [1288, 374] on div "Did not scheduled a call Add note" at bounding box center [1168, 376] width 240 height 43
click at [1461, 376] on button "Add note" at bounding box center [1495, 377] width 70 height 26
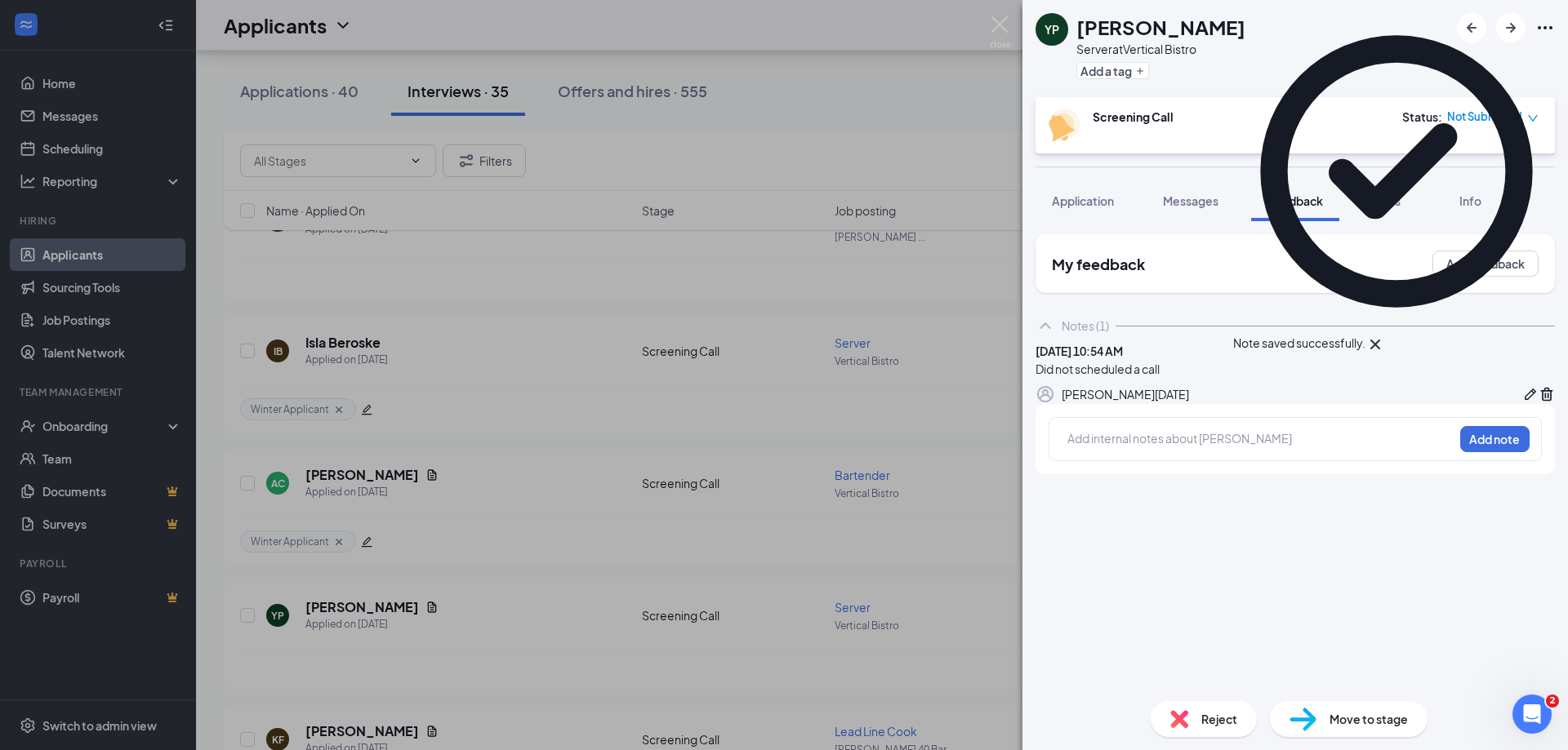
click at [1522, 404] on button "button" at bounding box center [1530, 395] width 16 height 20
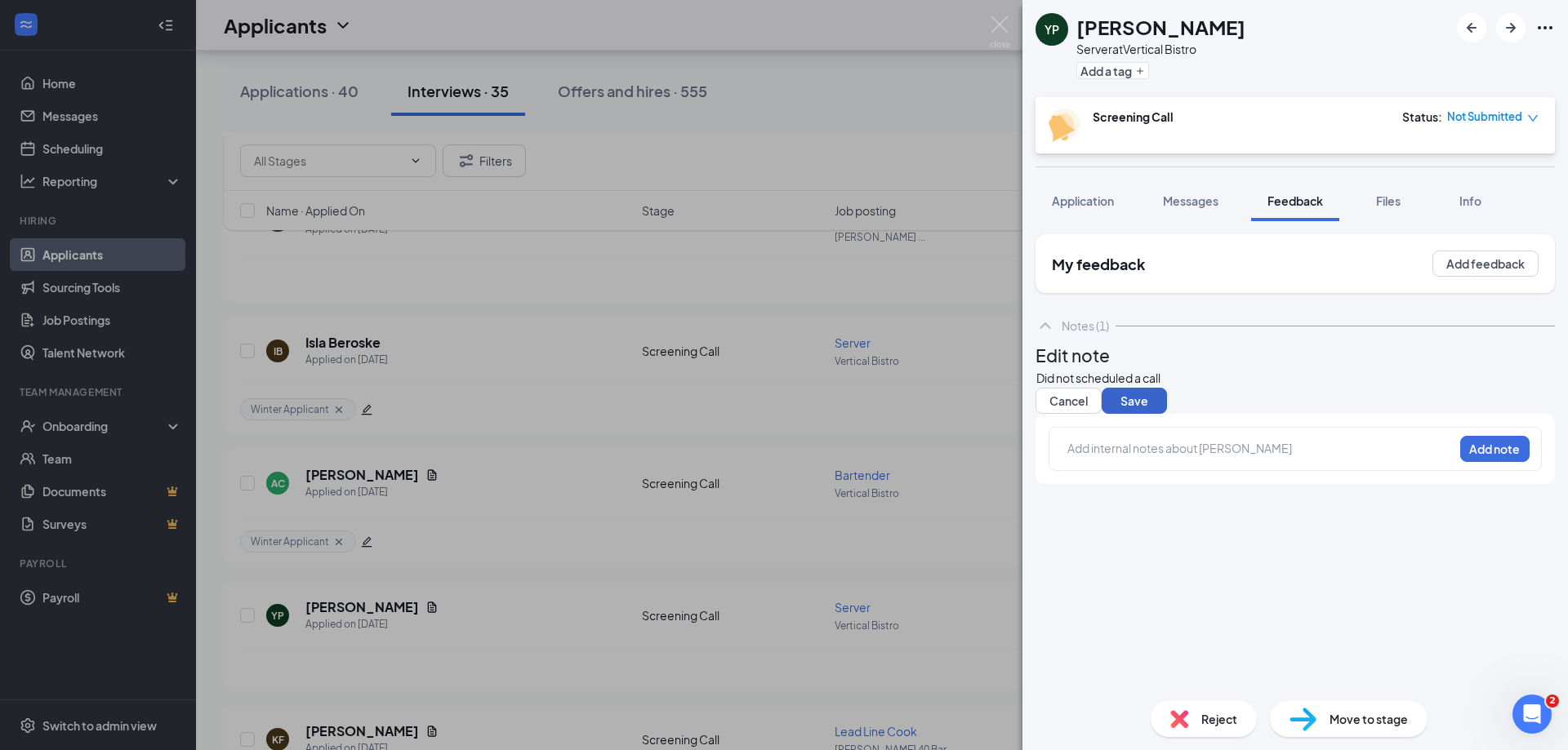
click at [1167, 414] on button "Save" at bounding box center [1134, 401] width 66 height 26
click at [1184, 710] on img at bounding box center [1179, 719] width 18 height 18
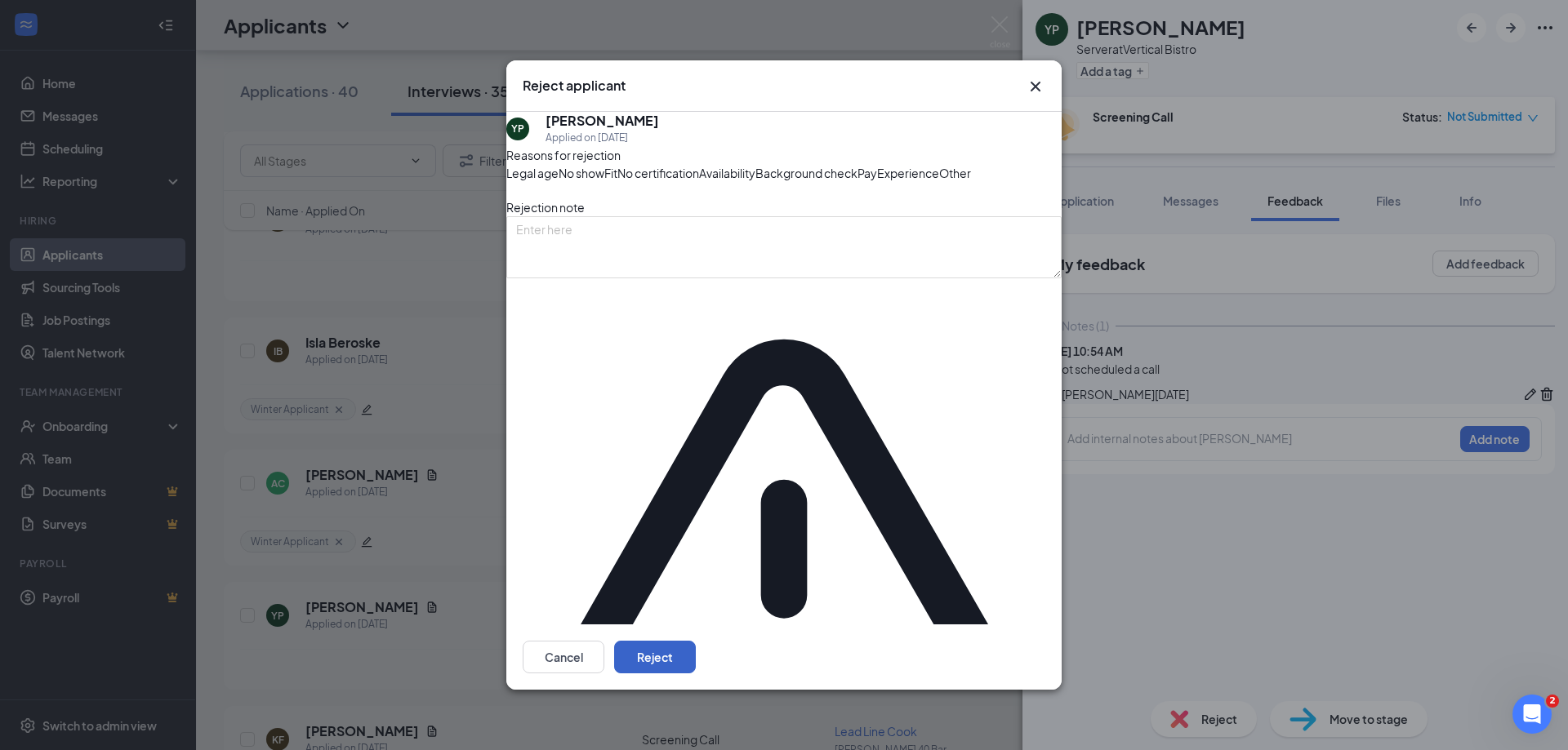
click at [695, 641] on button "Reject" at bounding box center [655, 656] width 82 height 33
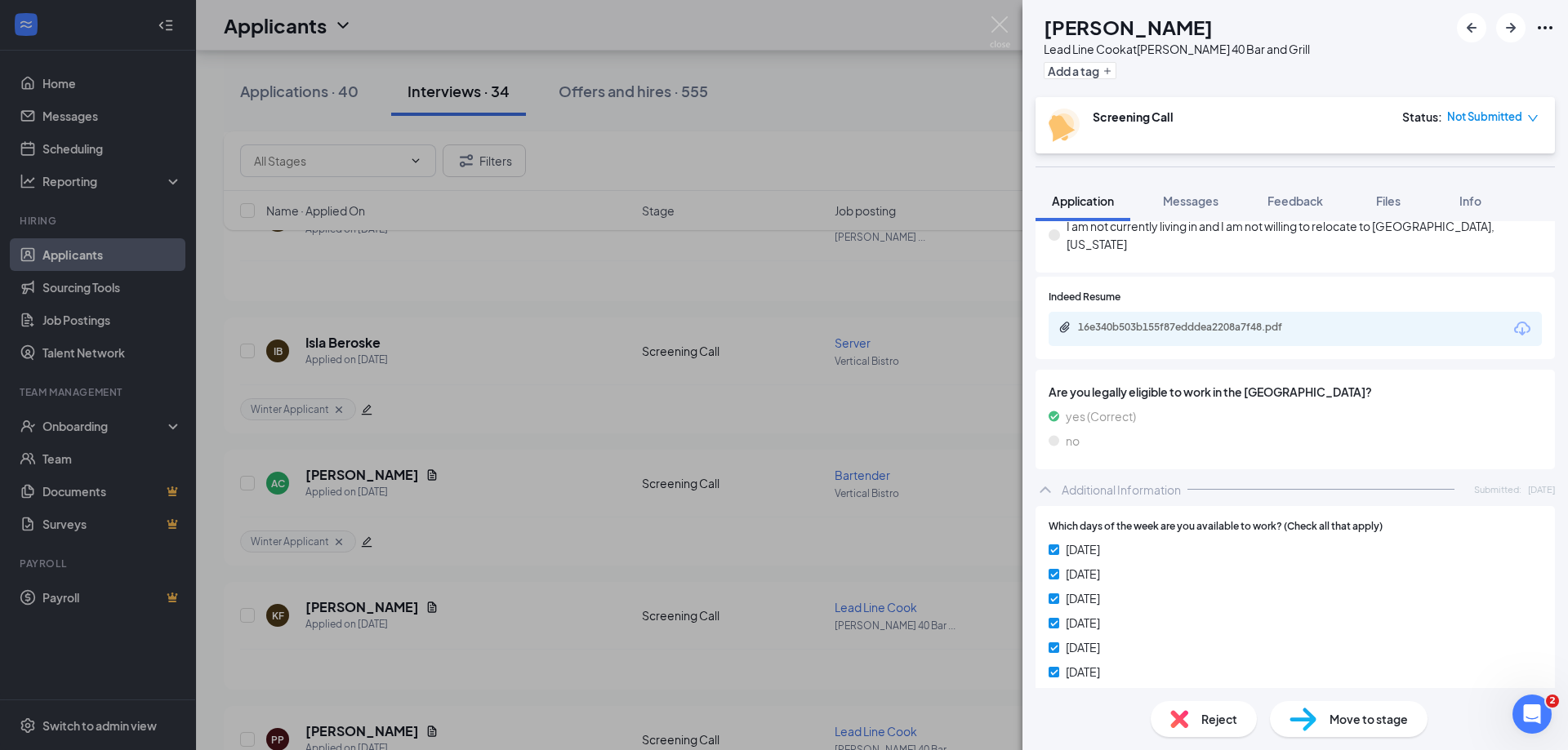
scroll to position [278, 0]
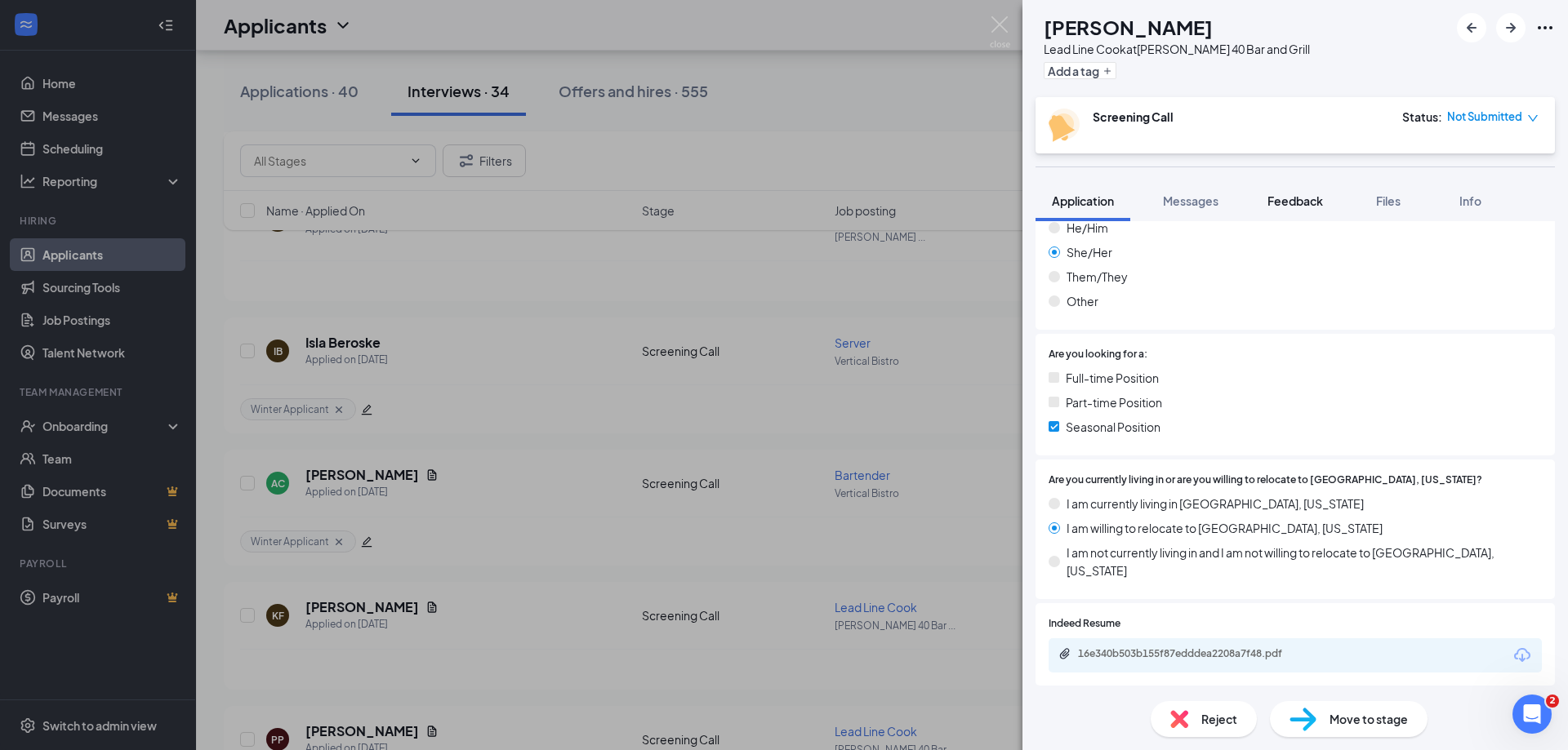
click at [1283, 201] on span "Feedback" at bounding box center [1295, 201] width 56 height 15
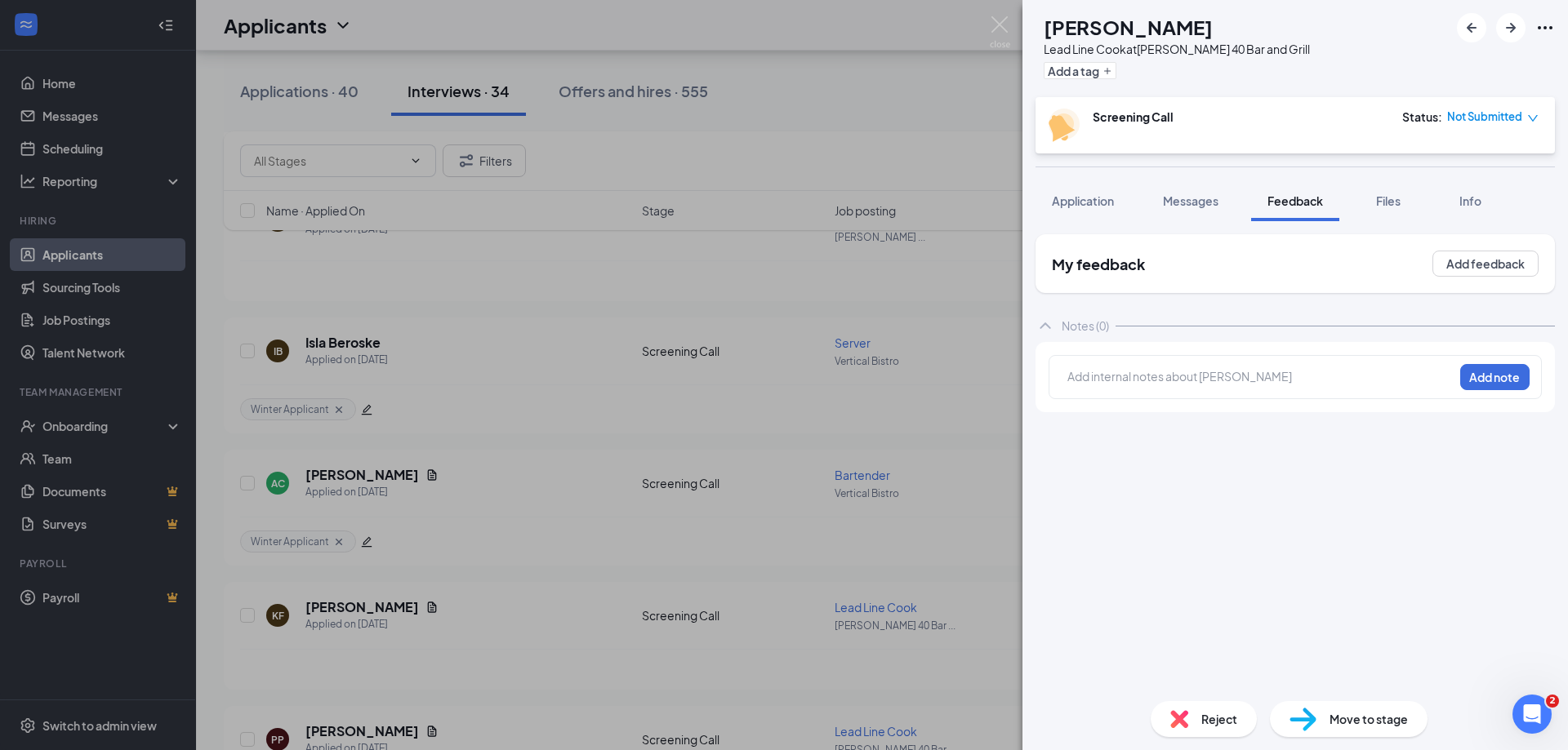
click at [1207, 367] on div "Add internal notes about Krystal Fraser Add note" at bounding box center [1295, 377] width 493 height 44
click at [1202, 373] on div at bounding box center [1261, 376] width 385 height 17
click at [1277, 365] on button "Add note" at bounding box center [1245, 376] width 66 height 26
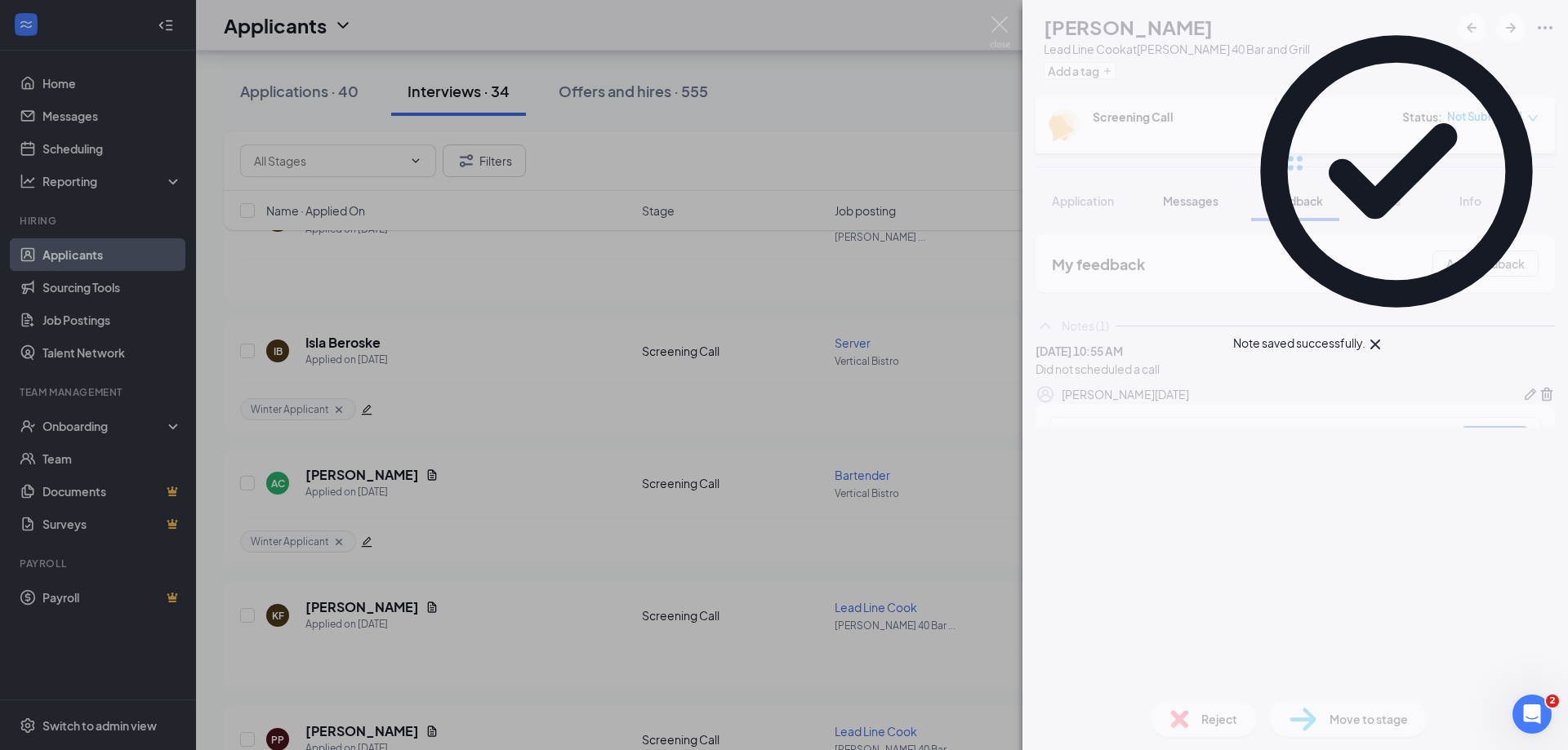
click at [1216, 209] on div at bounding box center [1295, 163] width 545 height 326
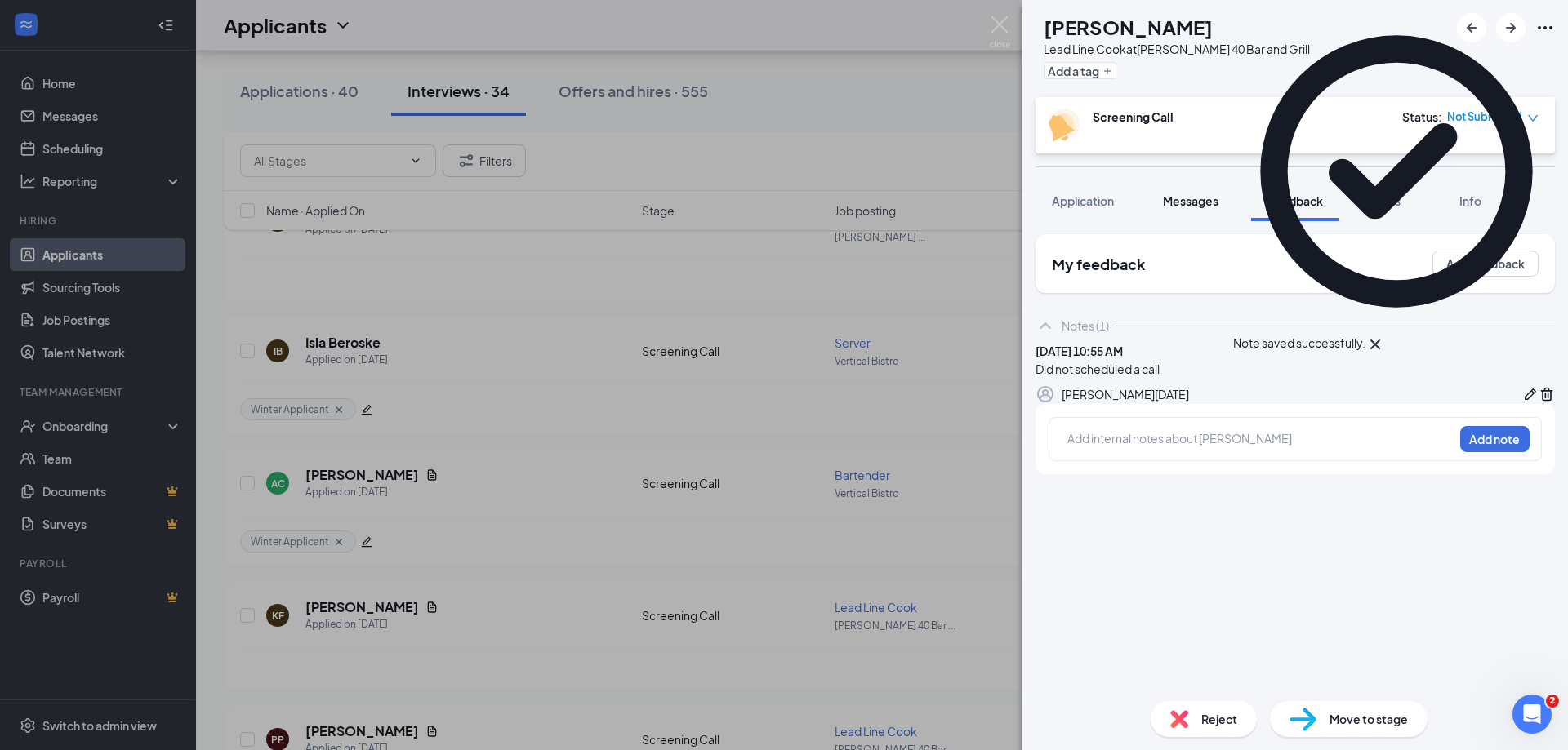
click at [1216, 209] on button "Messages" at bounding box center [1191, 200] width 89 height 41
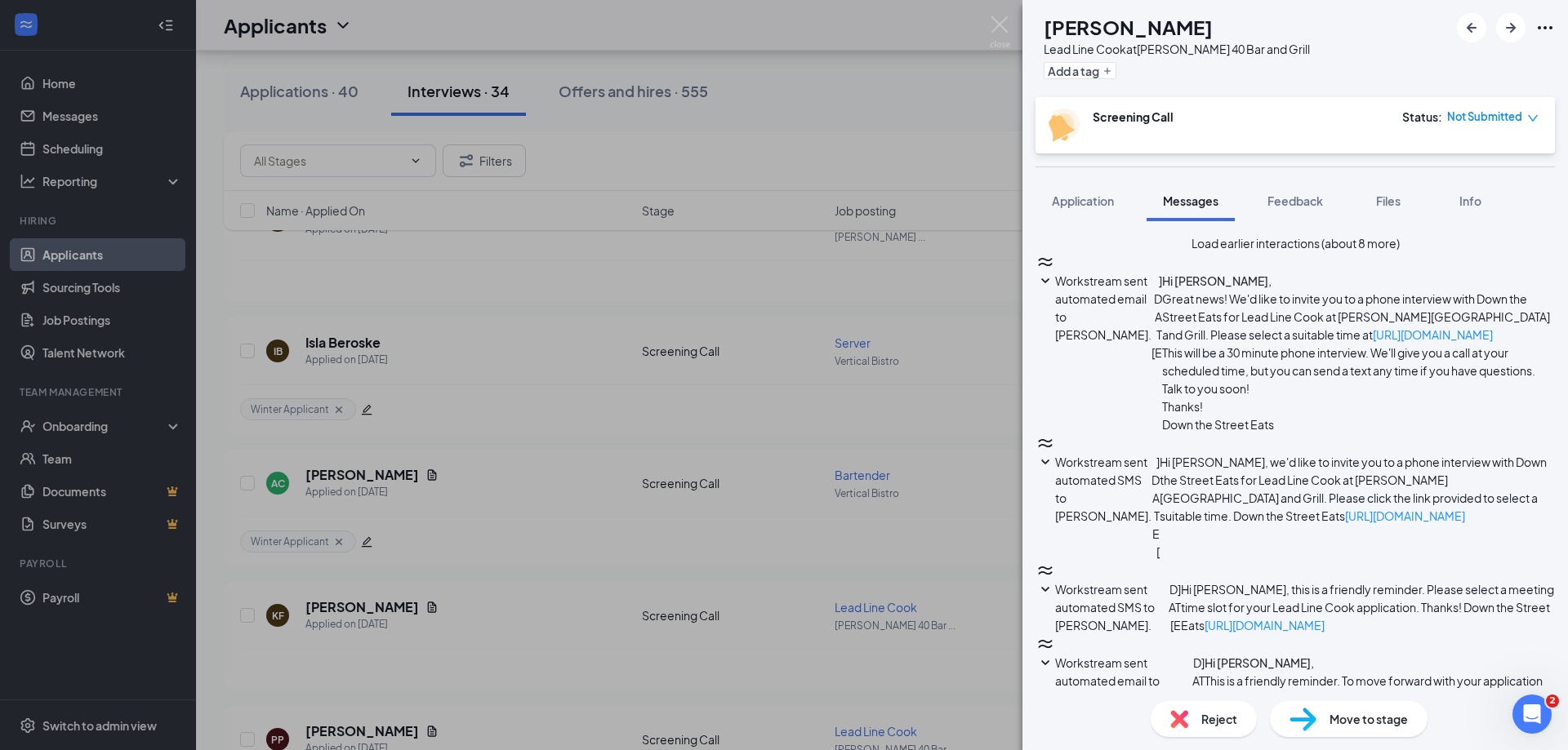
scroll to position [1401, 0]
click at [1188, 704] on div "Reject" at bounding box center [1204, 719] width 106 height 36
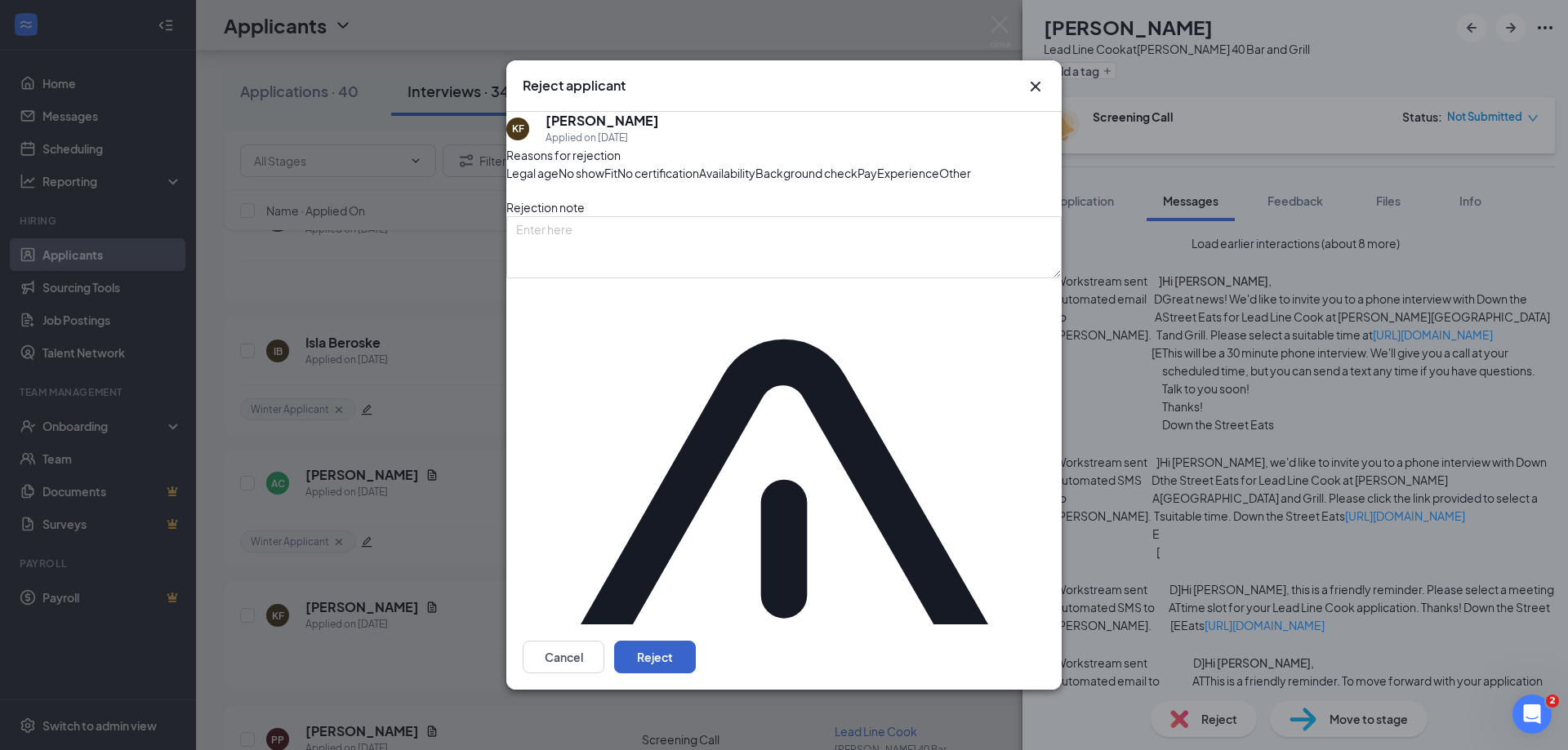
click at [695, 641] on button "Reject" at bounding box center [655, 656] width 82 height 33
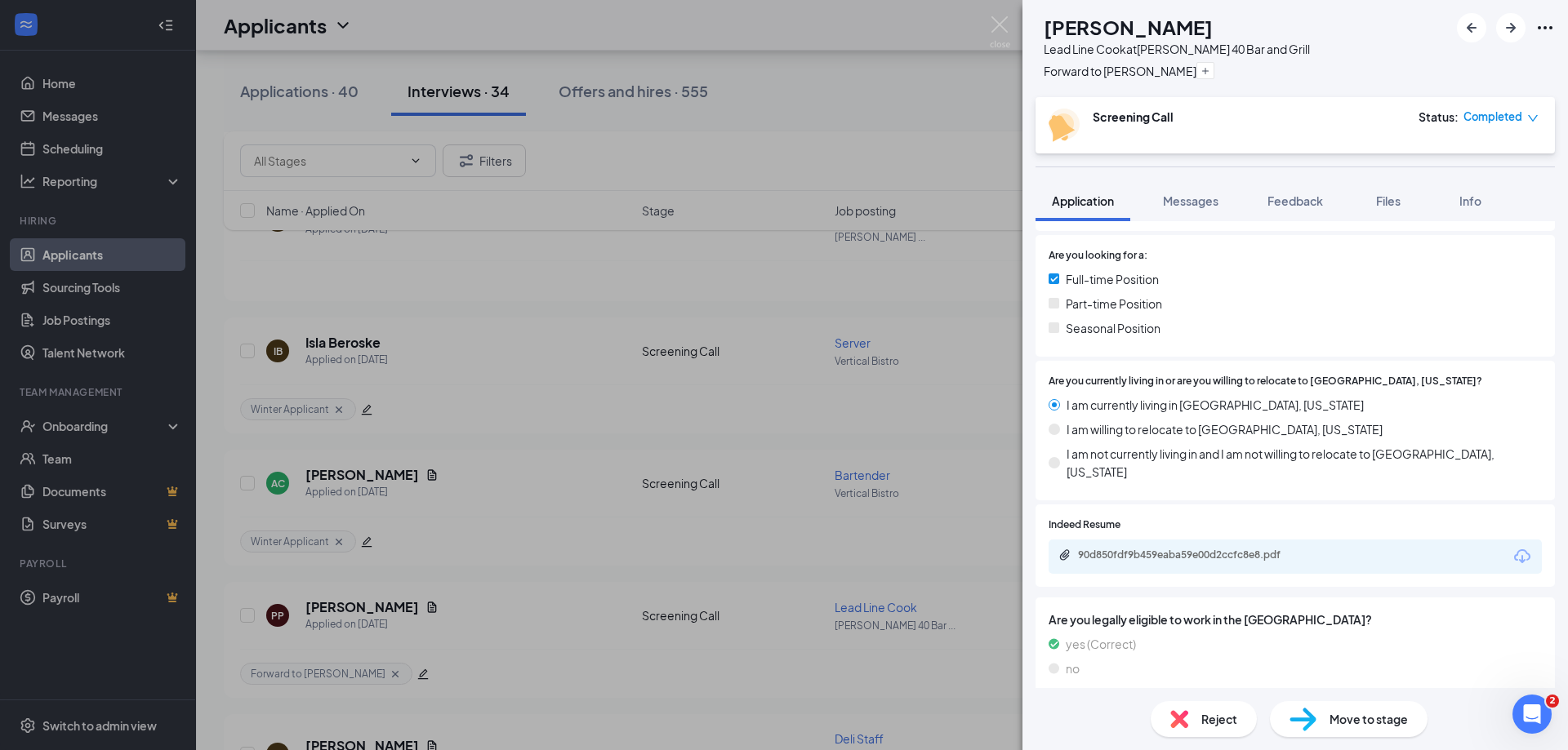
scroll to position [404, 0]
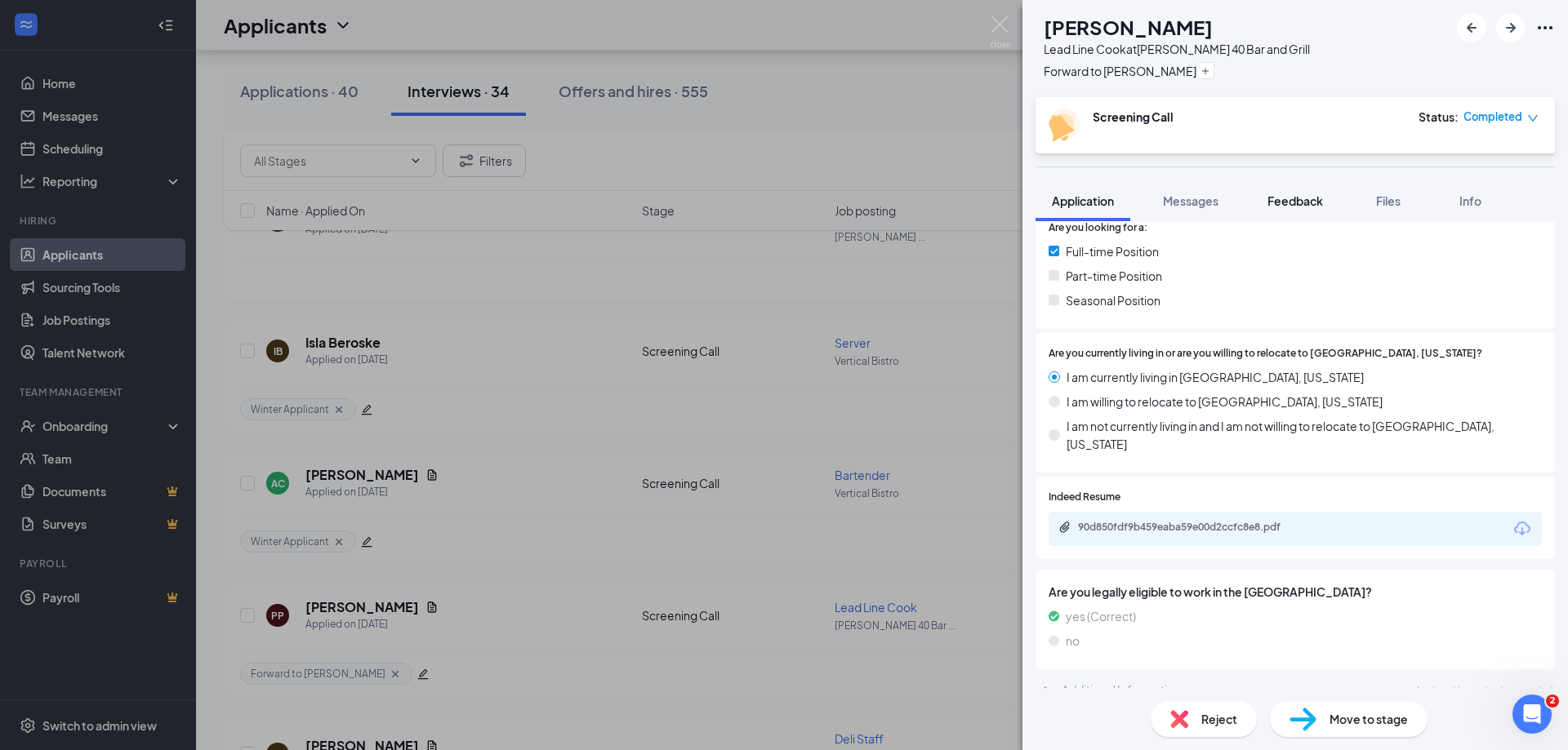
click at [1297, 195] on span "Feedback" at bounding box center [1295, 201] width 56 height 15
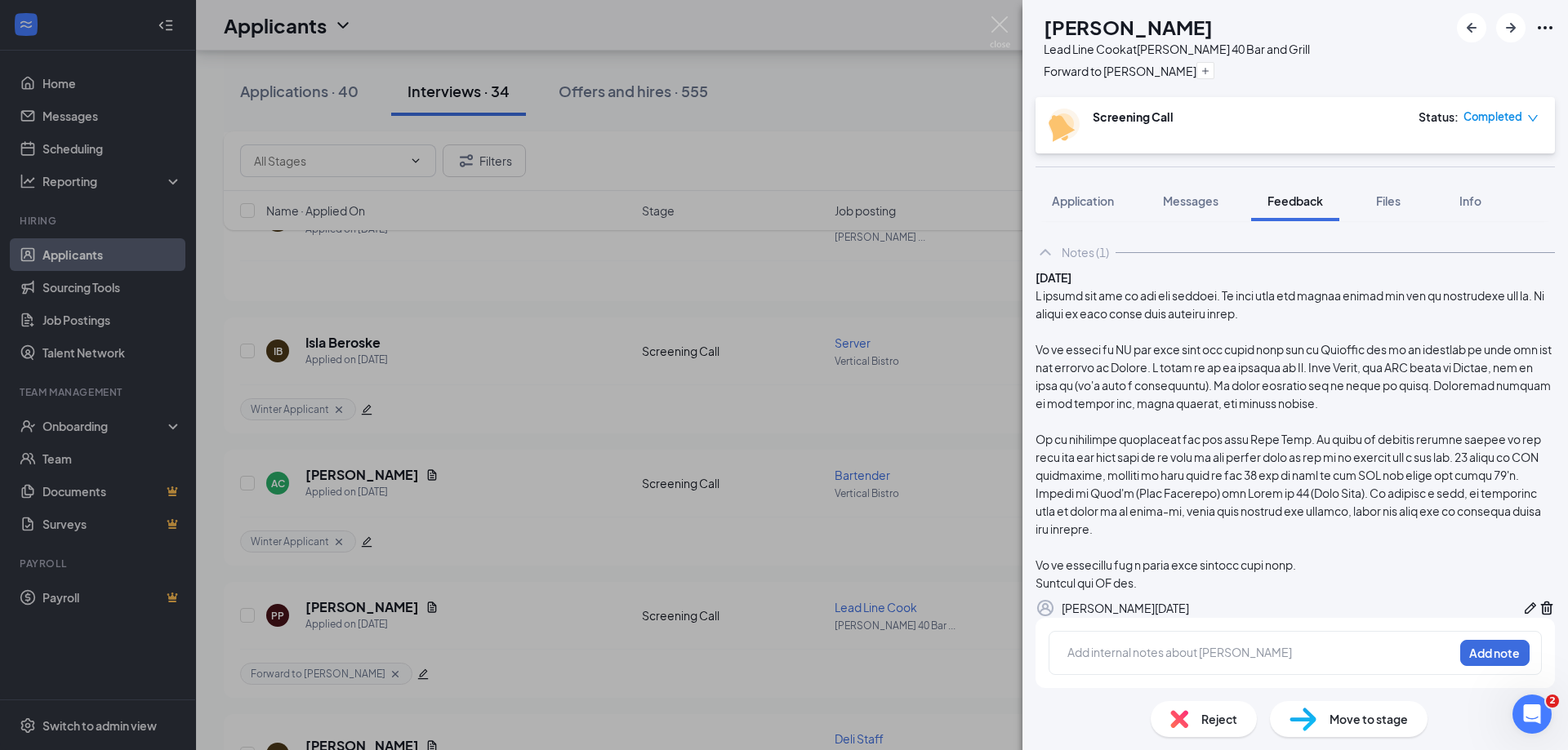
scroll to position [158, 0]
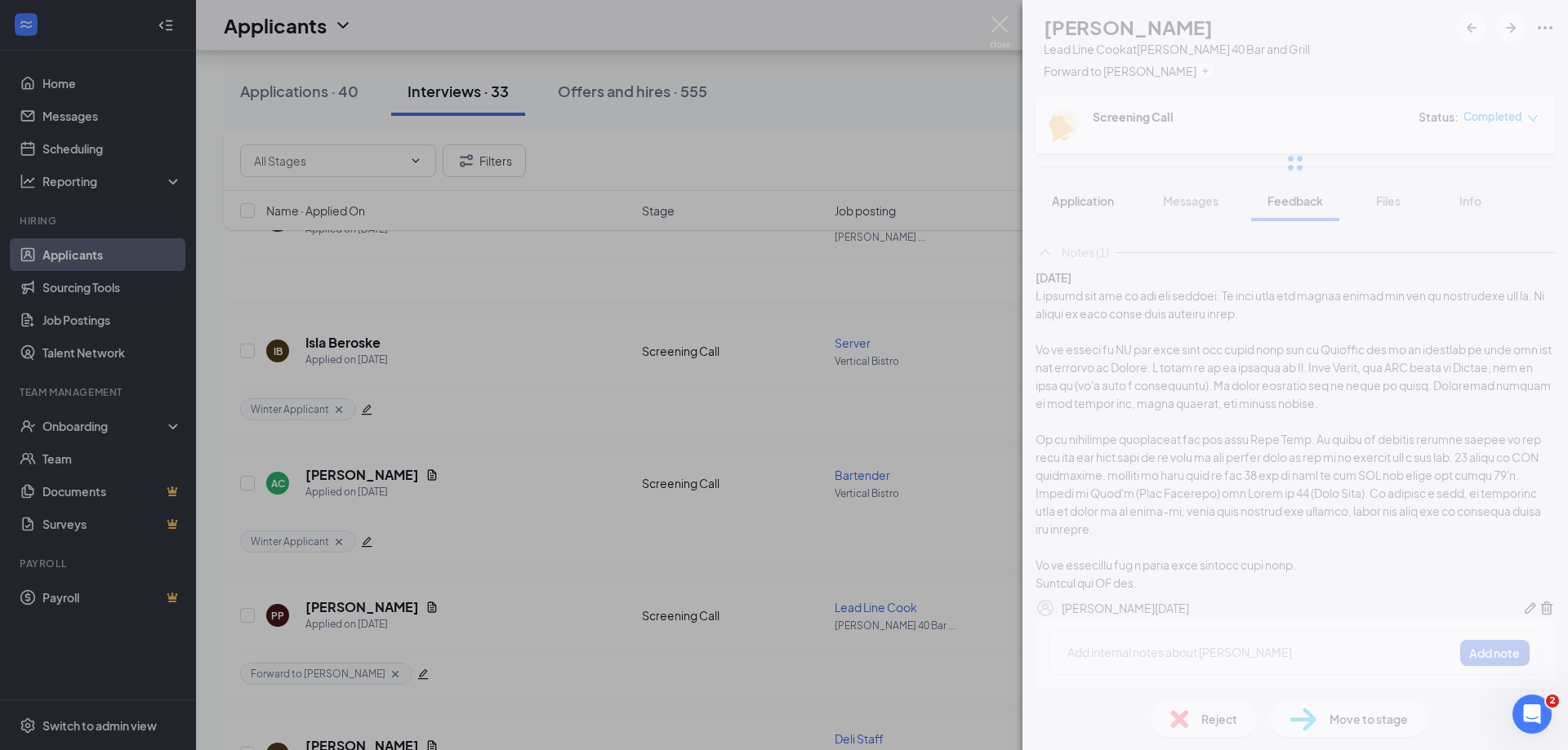
click at [1080, 205] on div at bounding box center [1295, 163] width 545 height 326
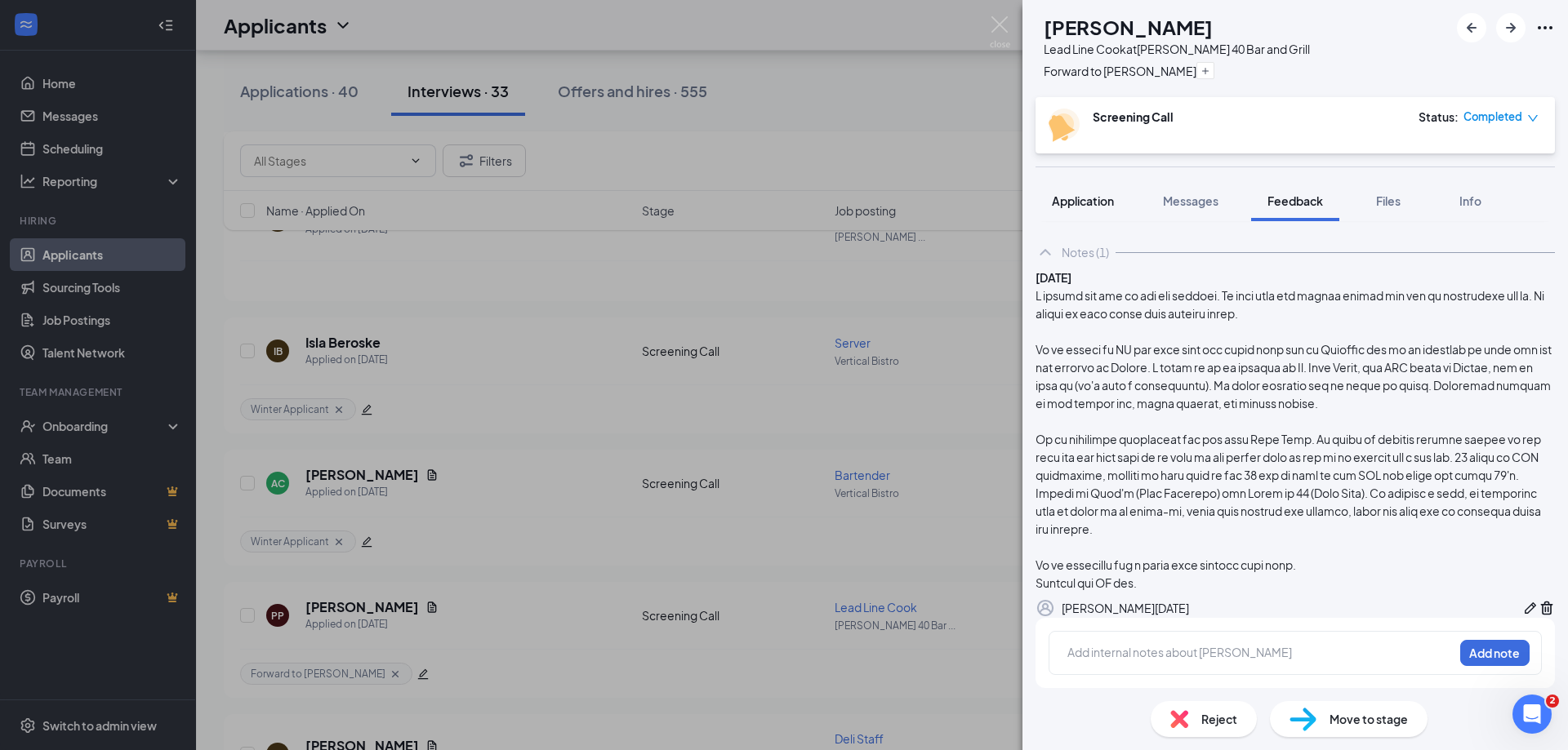
click at [1106, 200] on span "Application" at bounding box center [1082, 201] width 62 height 15
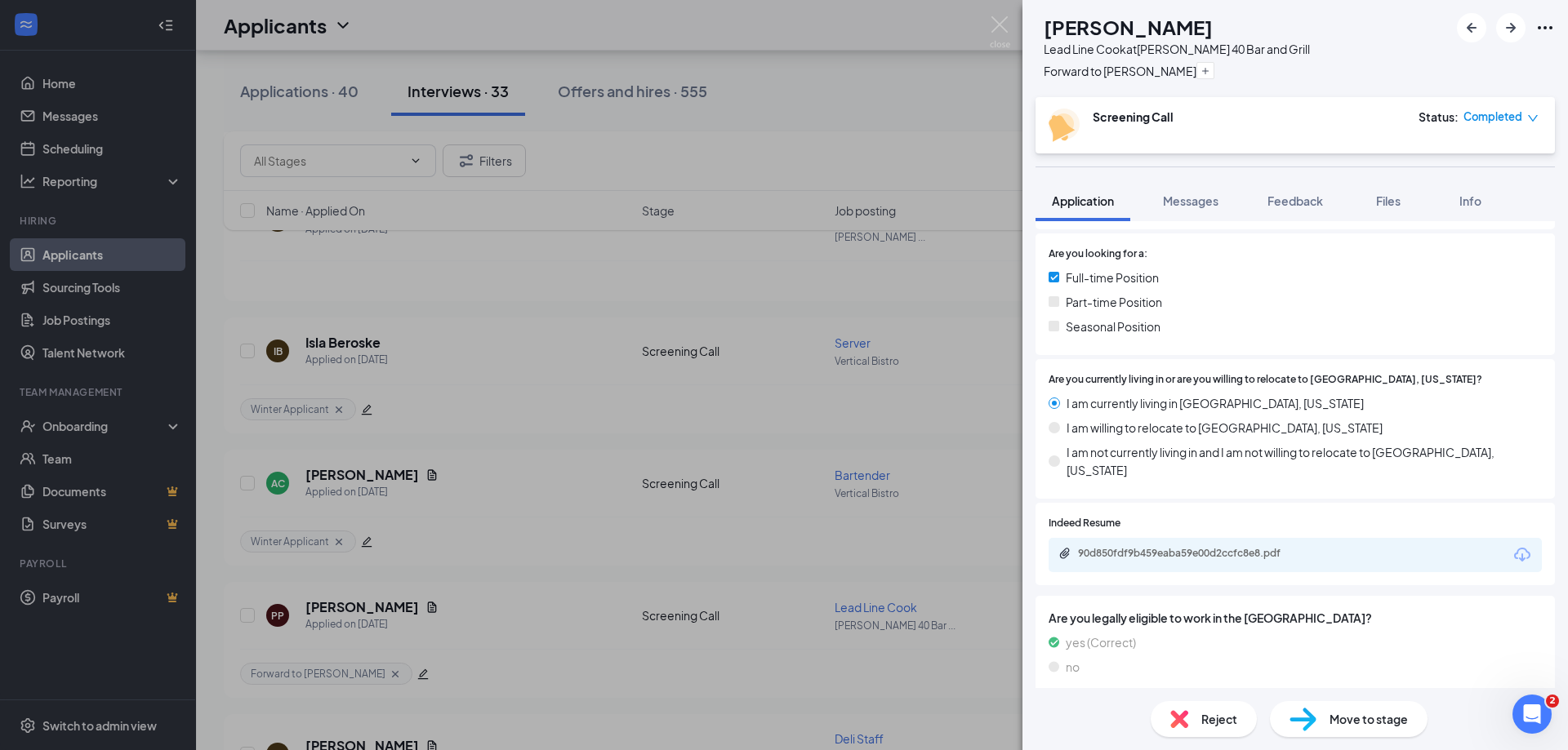
scroll to position [404, 0]
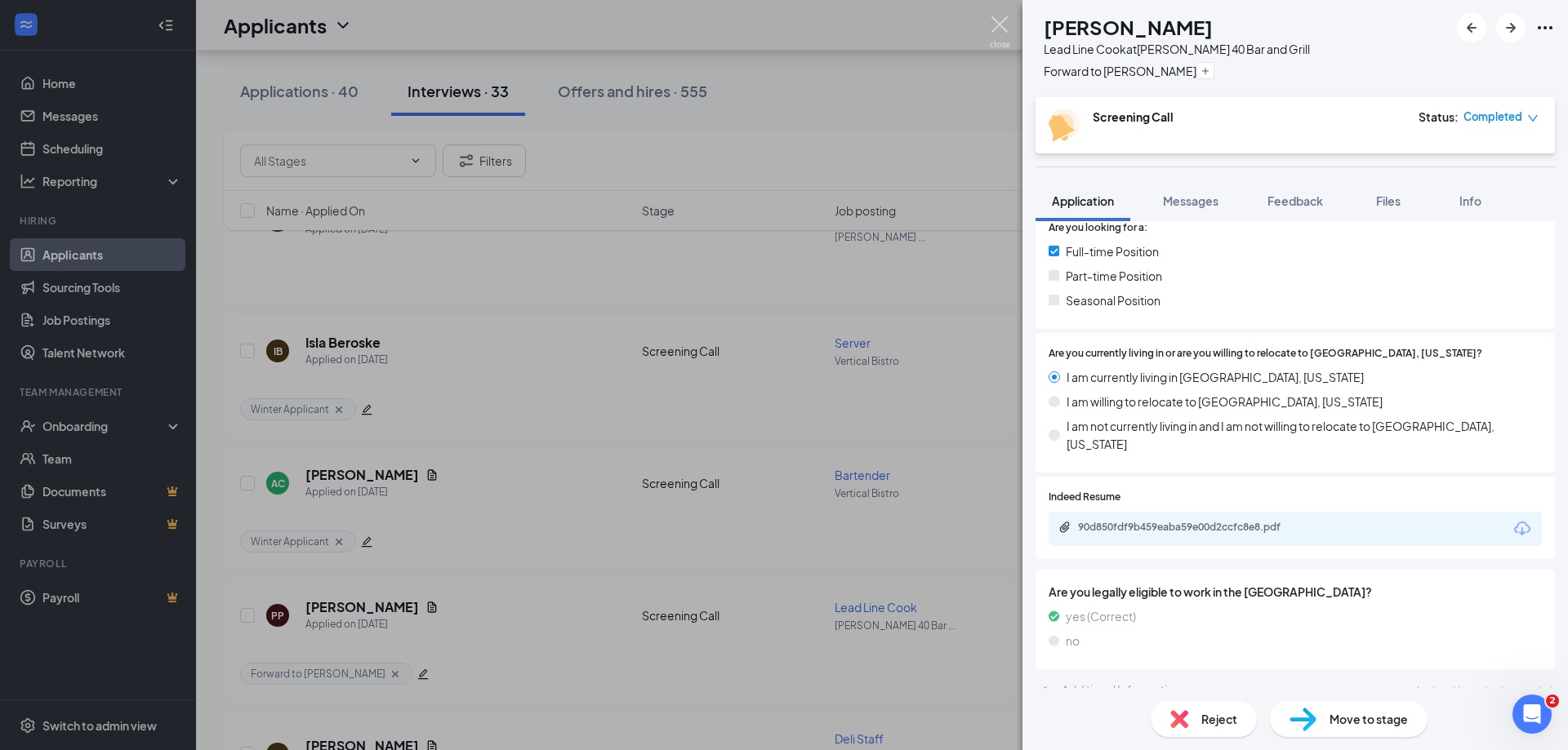
click at [999, 26] on img at bounding box center [1000, 32] width 21 height 32
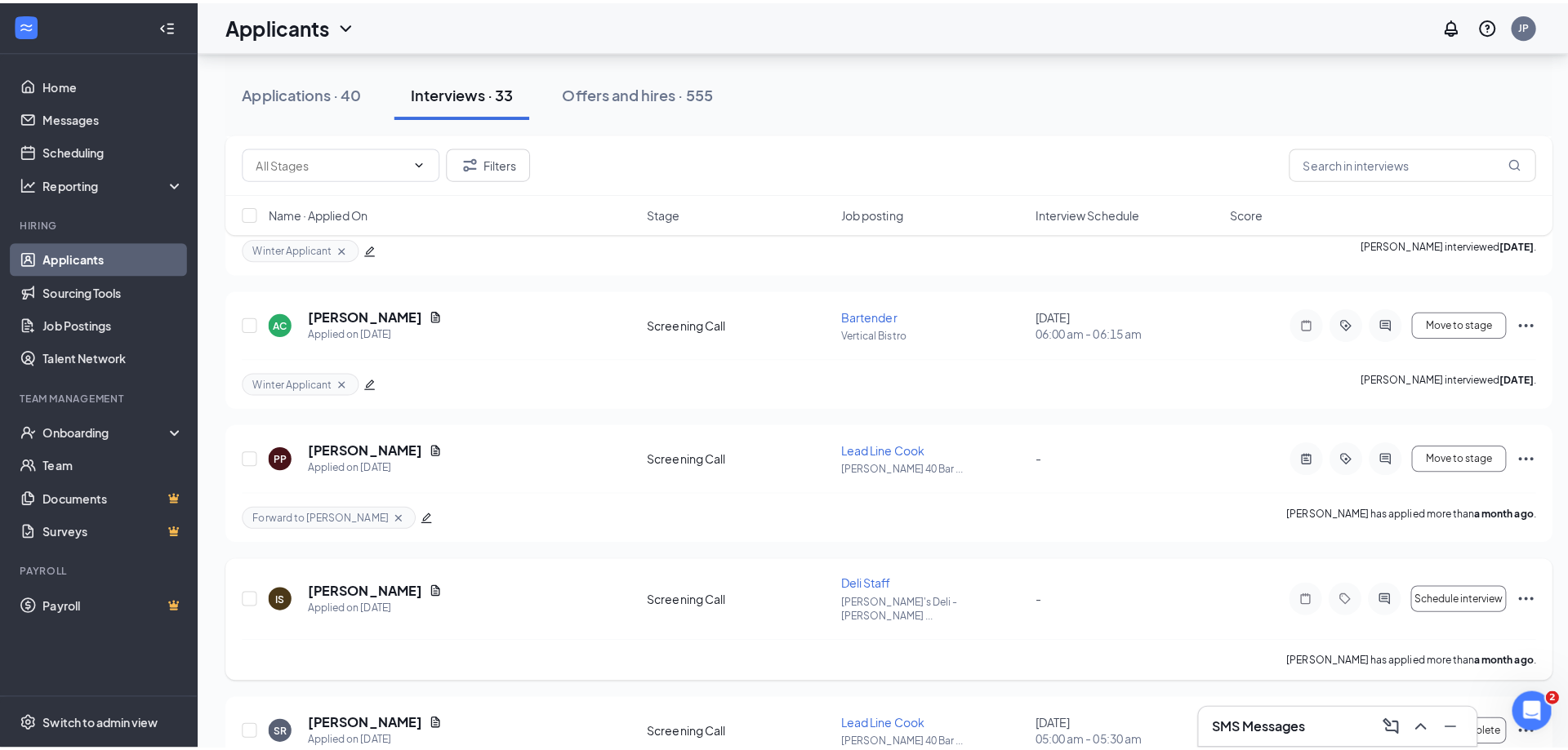
scroll to position [2450, 0]
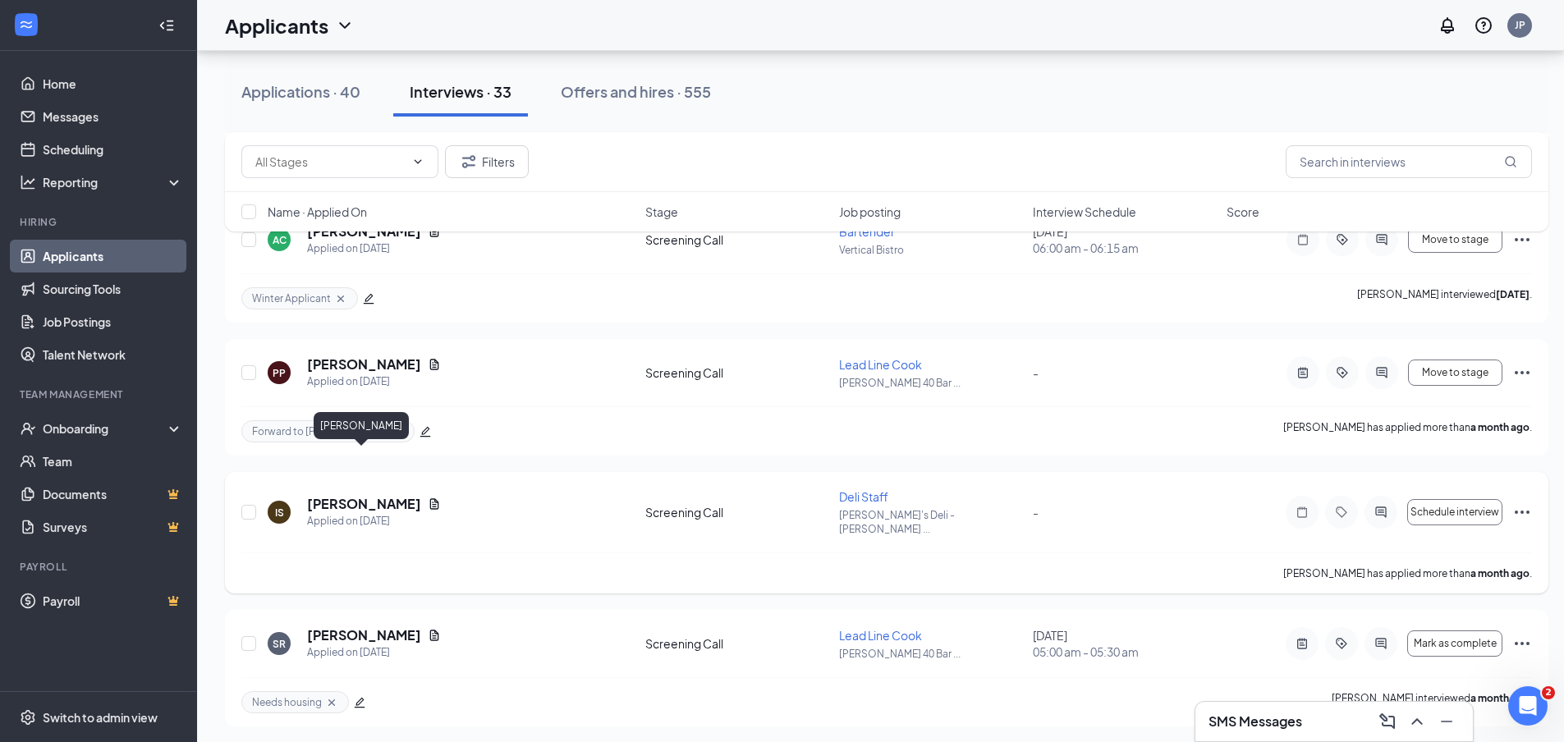
click at [360, 495] on h5 "Isabella Spivey" at bounding box center [364, 504] width 114 height 18
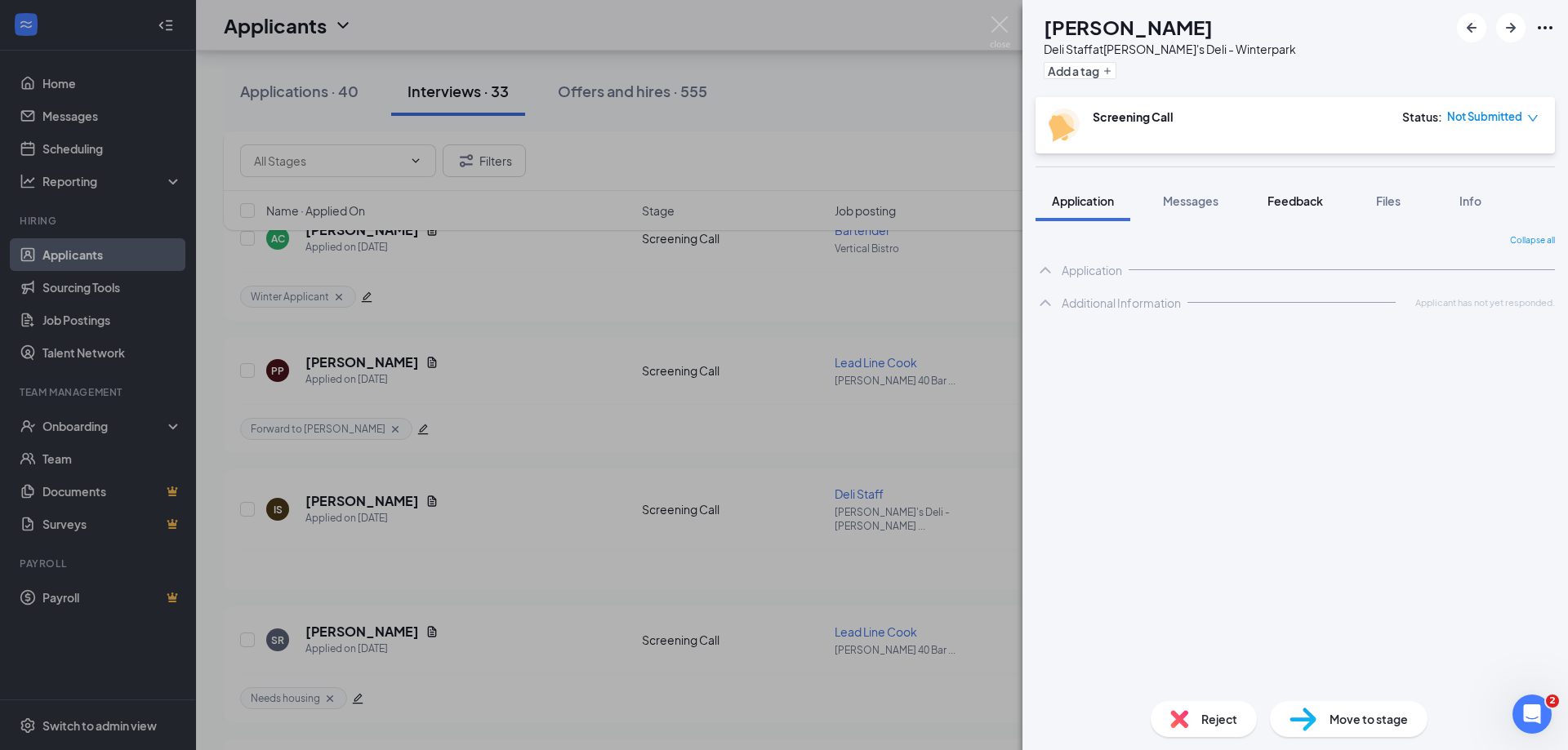
click at [1274, 200] on span "Feedback" at bounding box center [1295, 201] width 56 height 15
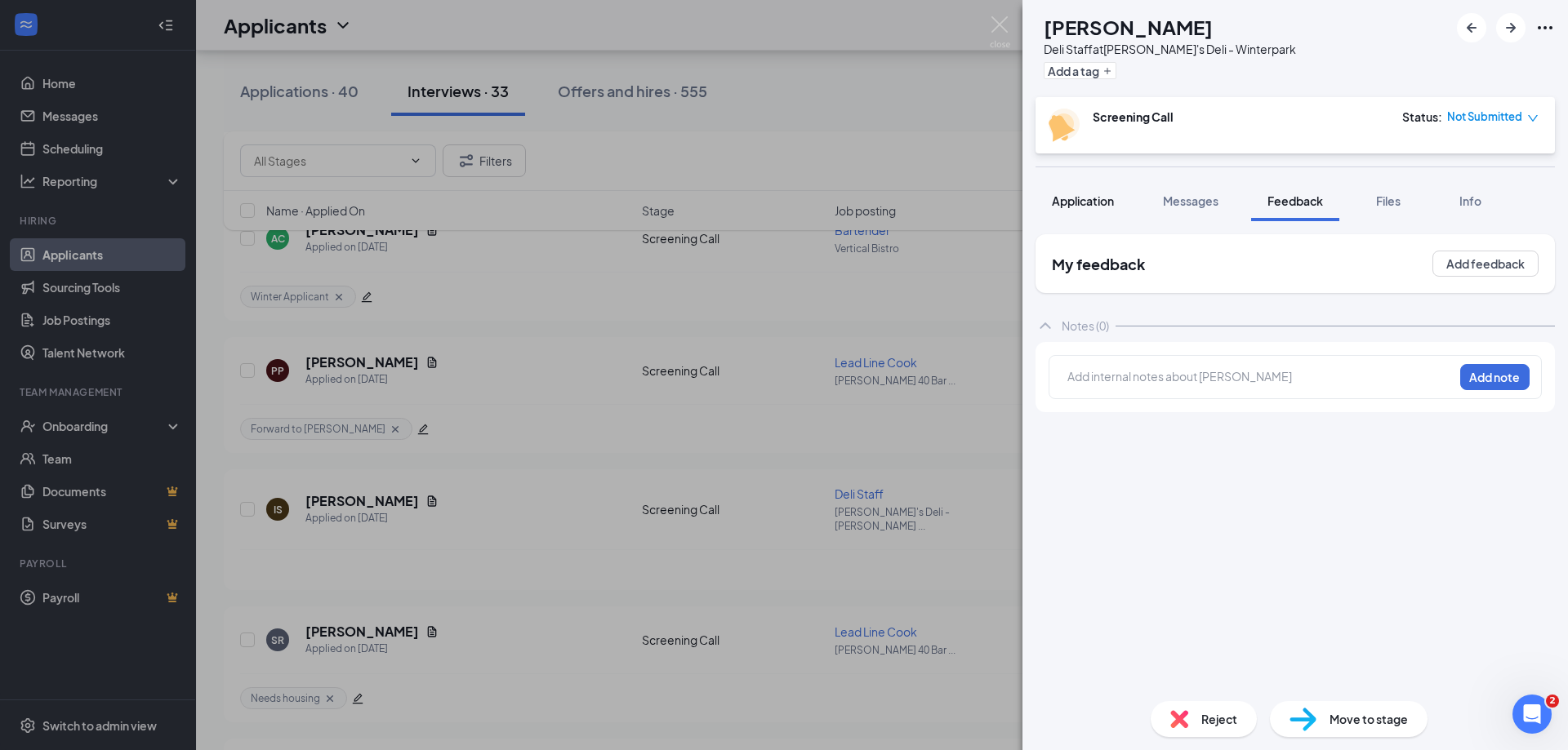
click at [1114, 205] on span "Application" at bounding box center [1082, 201] width 62 height 15
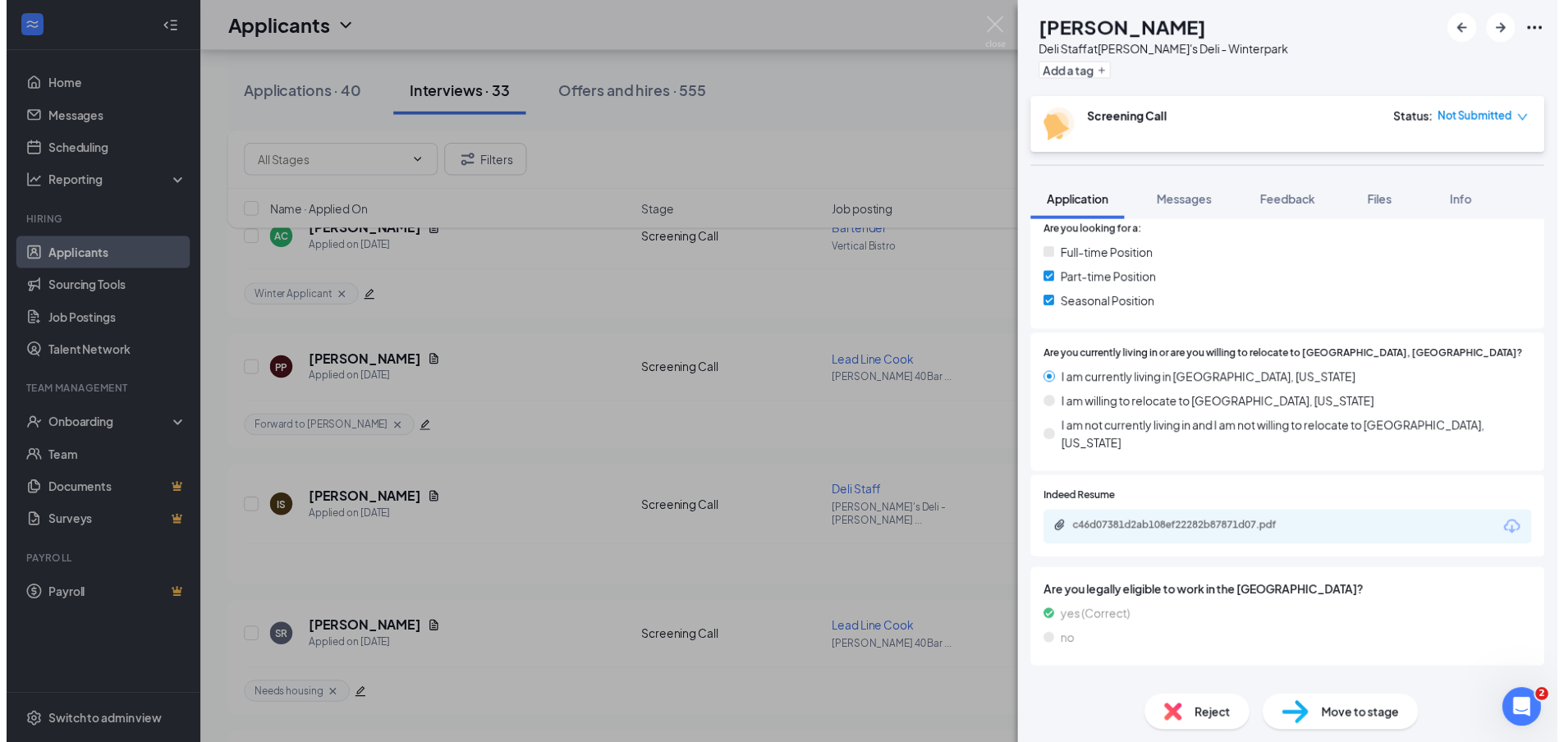
scroll to position [406, 0]
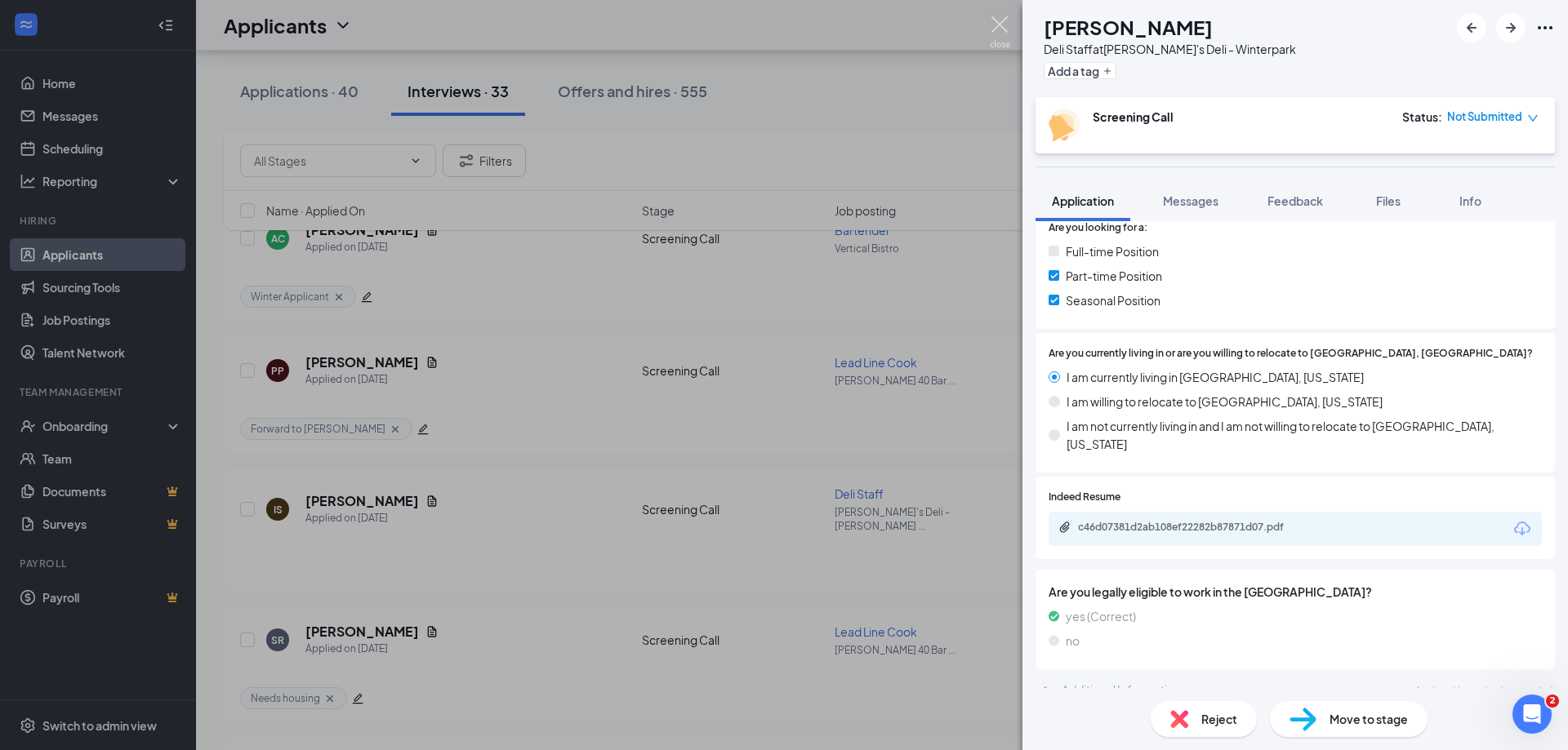
click at [1010, 29] on img at bounding box center [1000, 32] width 21 height 32
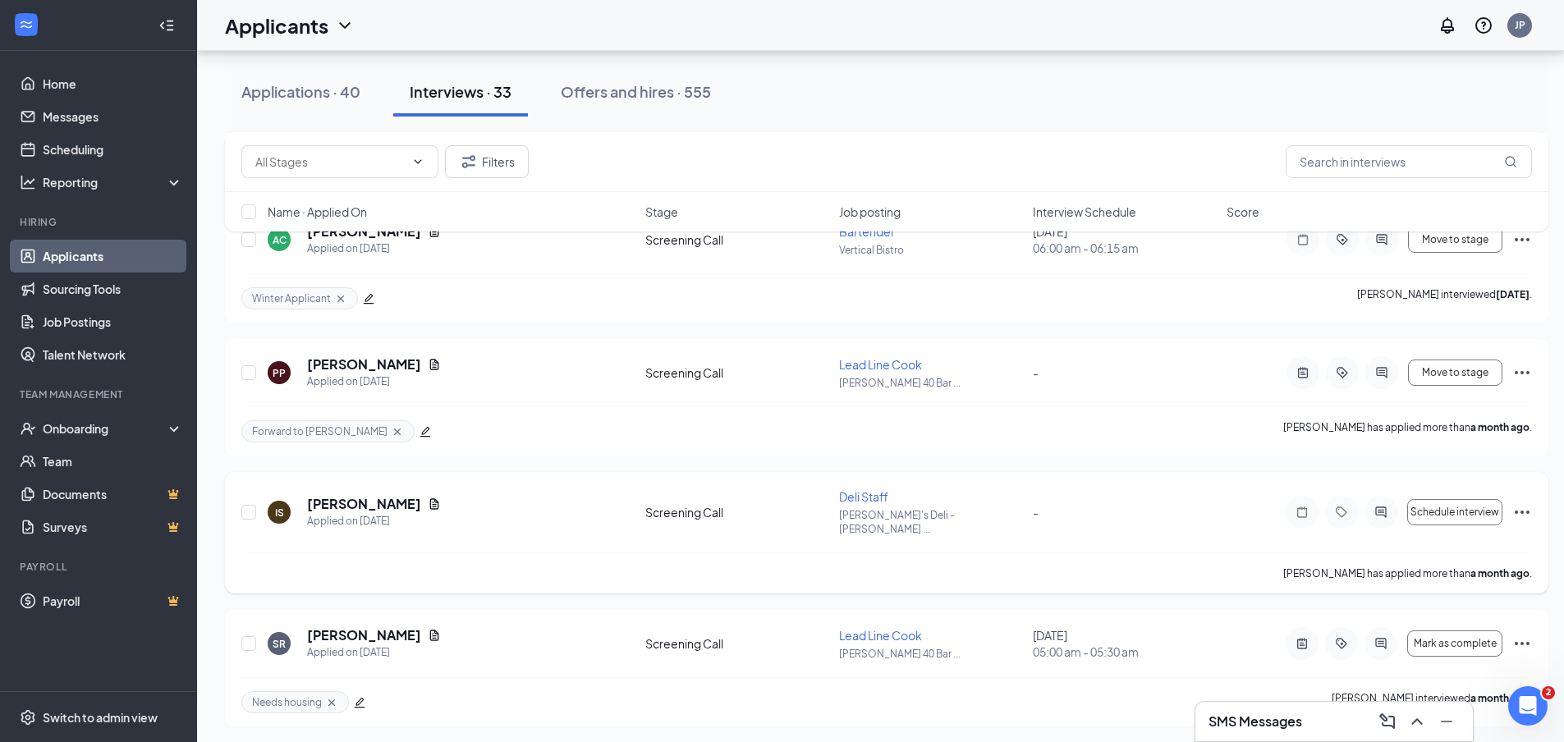
click at [1520, 511] on icon "Ellipses" at bounding box center [1522, 512] width 15 height 3
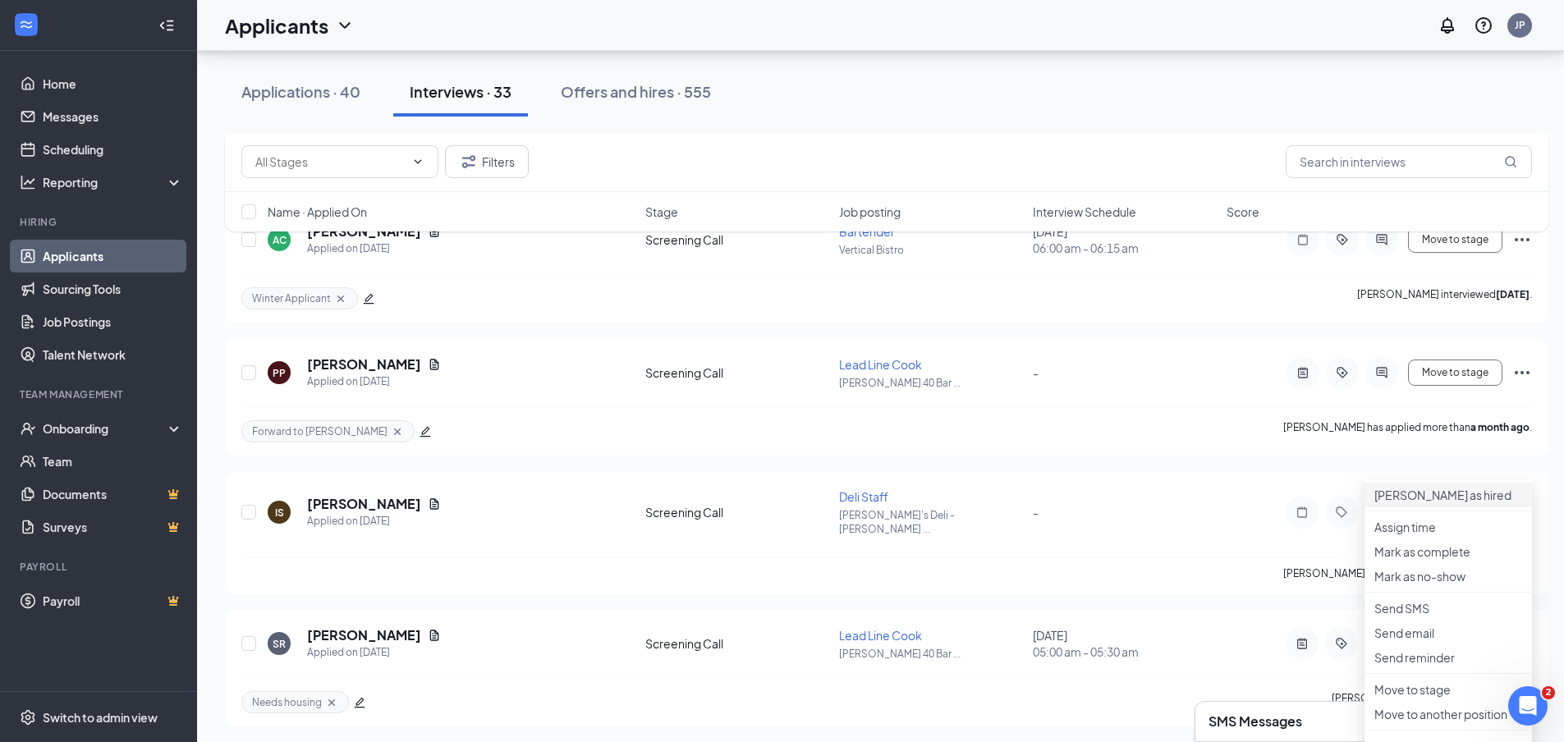
scroll to position [2627, 0]
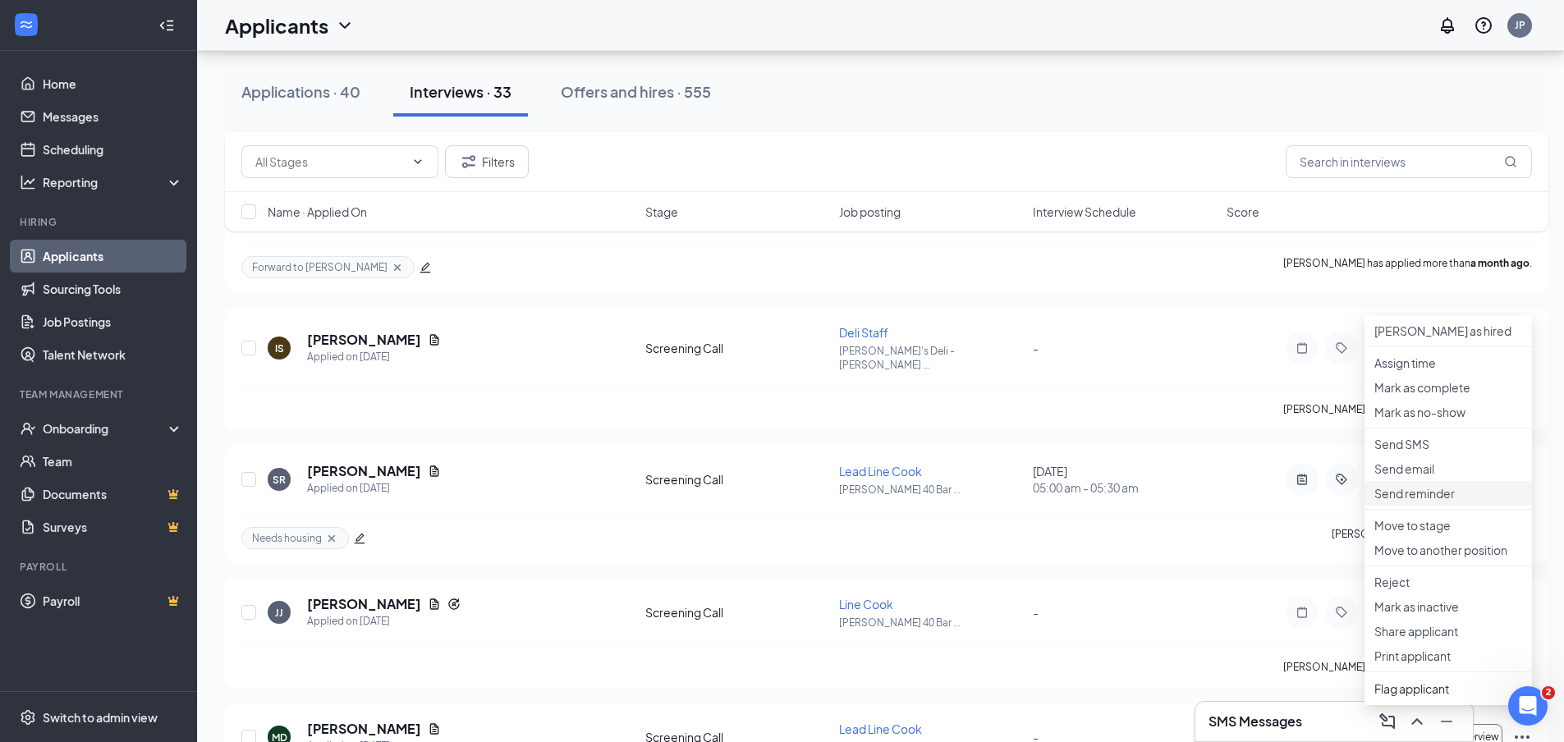
click at [1452, 502] on p "Send reminder" at bounding box center [1448, 493] width 148 height 16
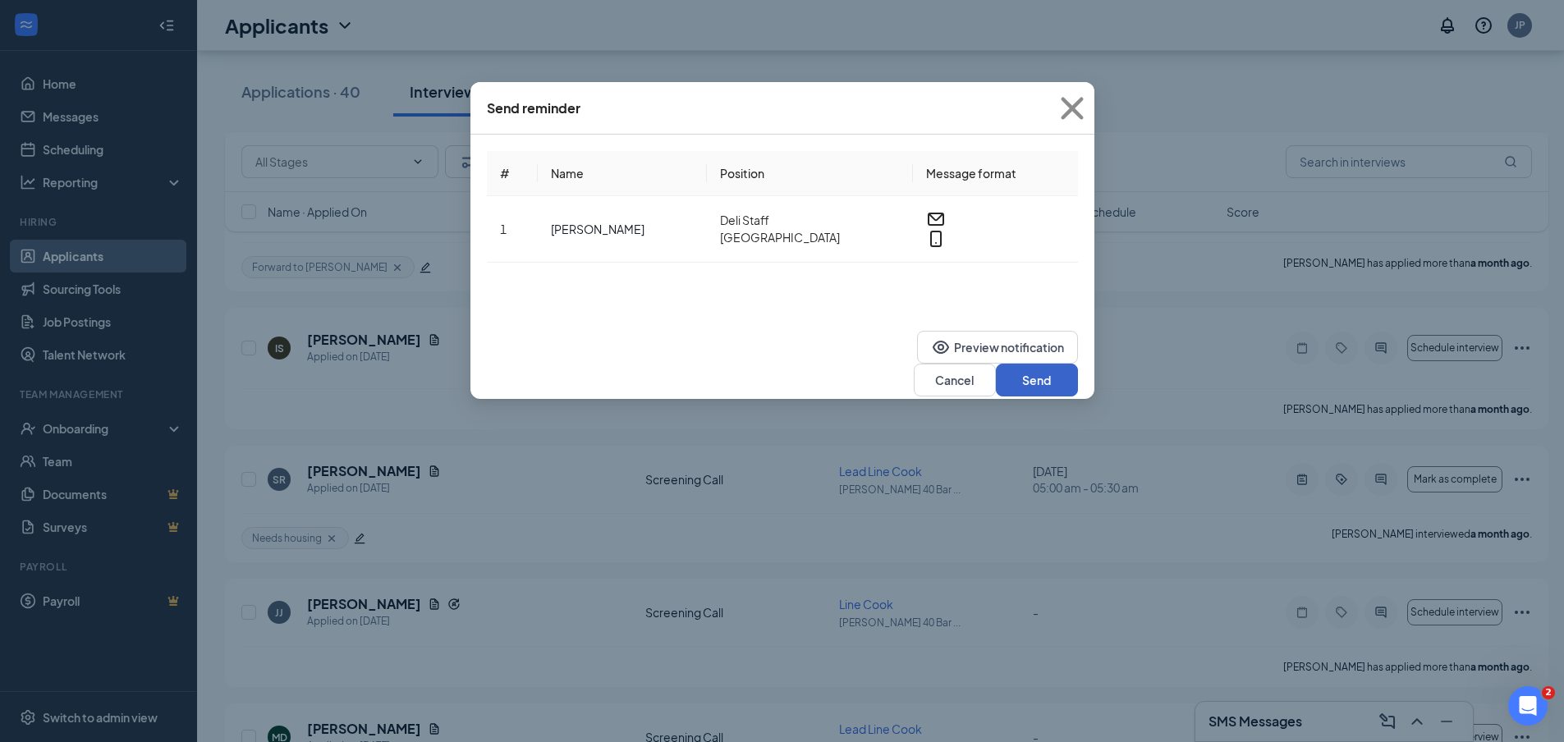
click at [1023, 364] on button "Send" at bounding box center [1037, 380] width 82 height 33
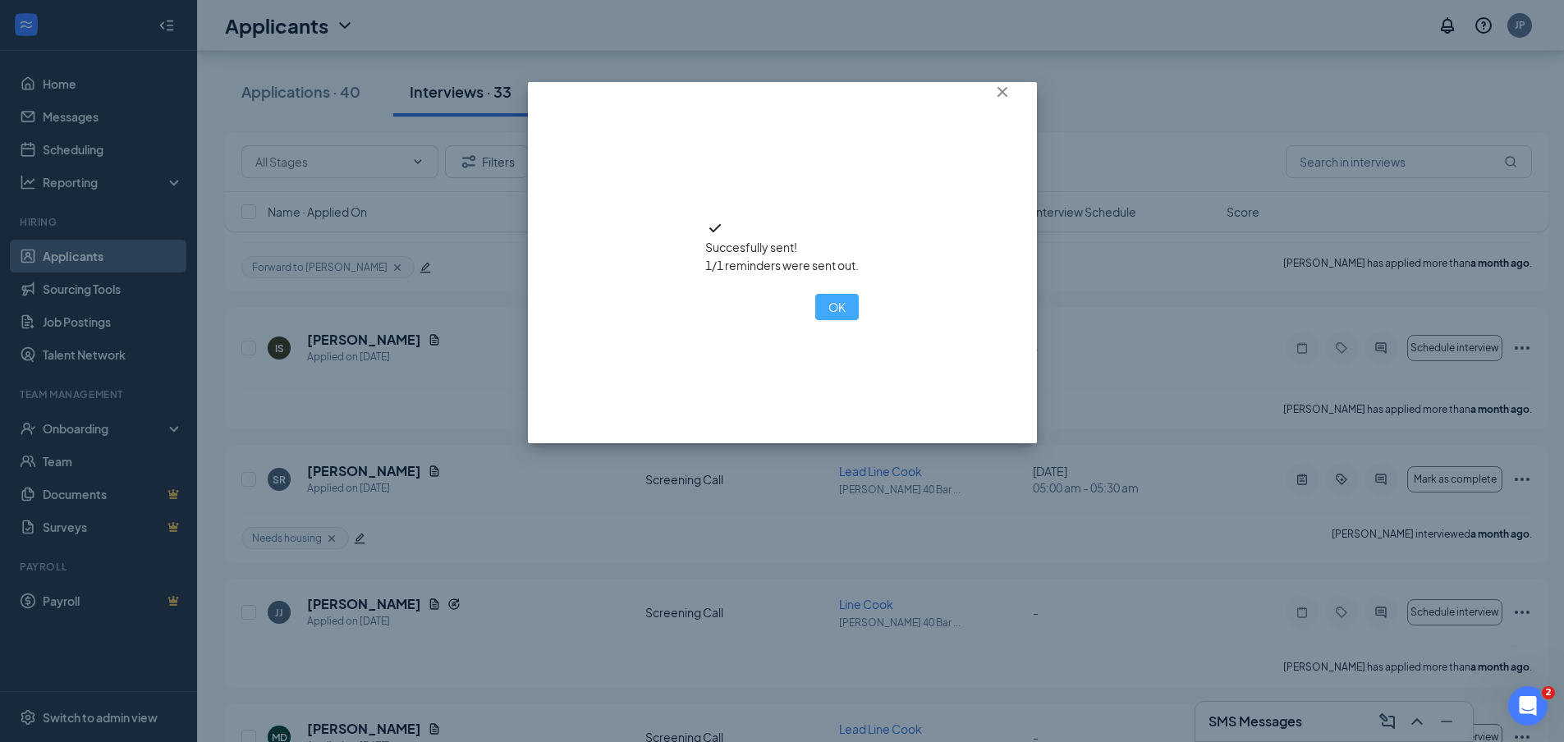
click at [815, 320] on button "OK" at bounding box center [837, 307] width 44 height 26
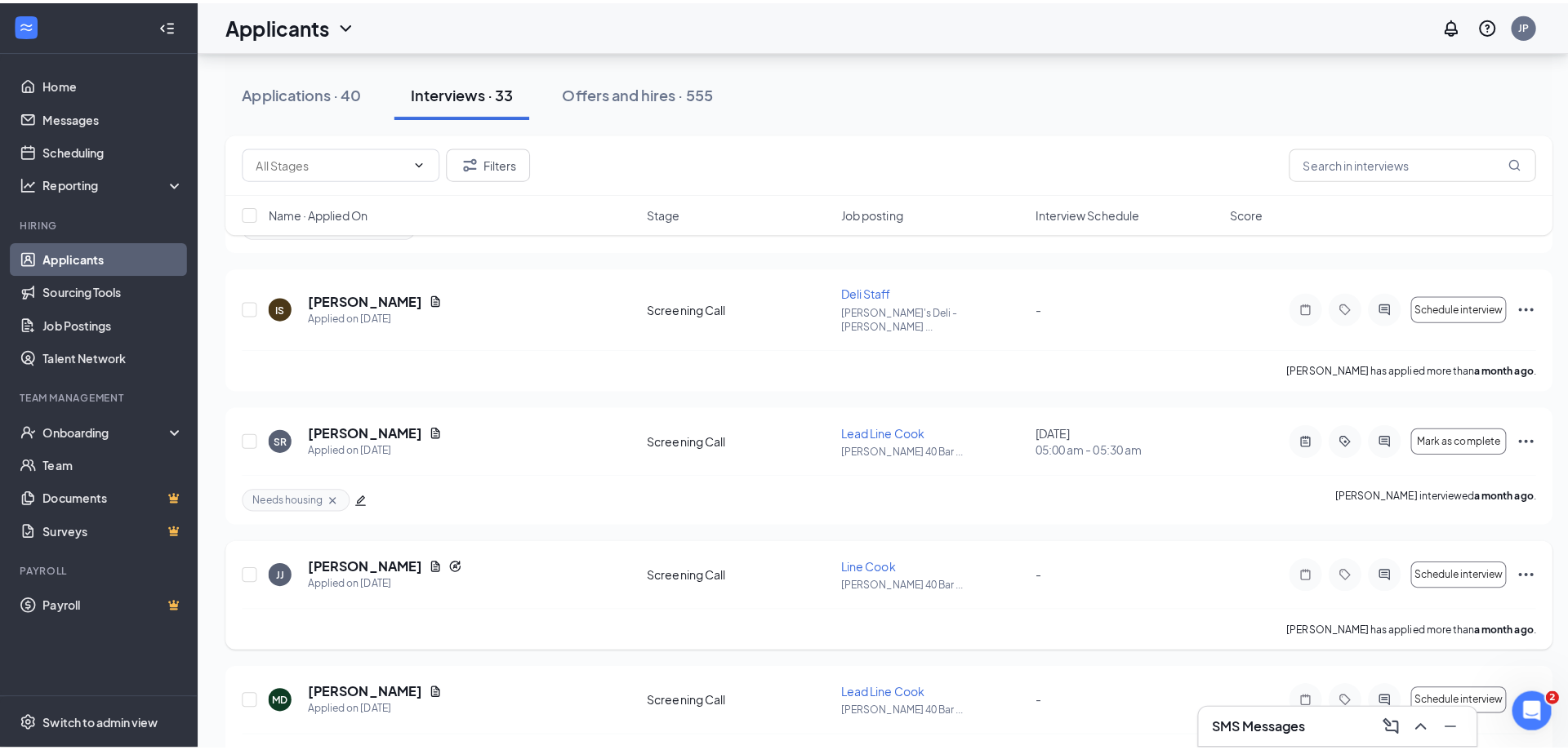
scroll to position [2695, 0]
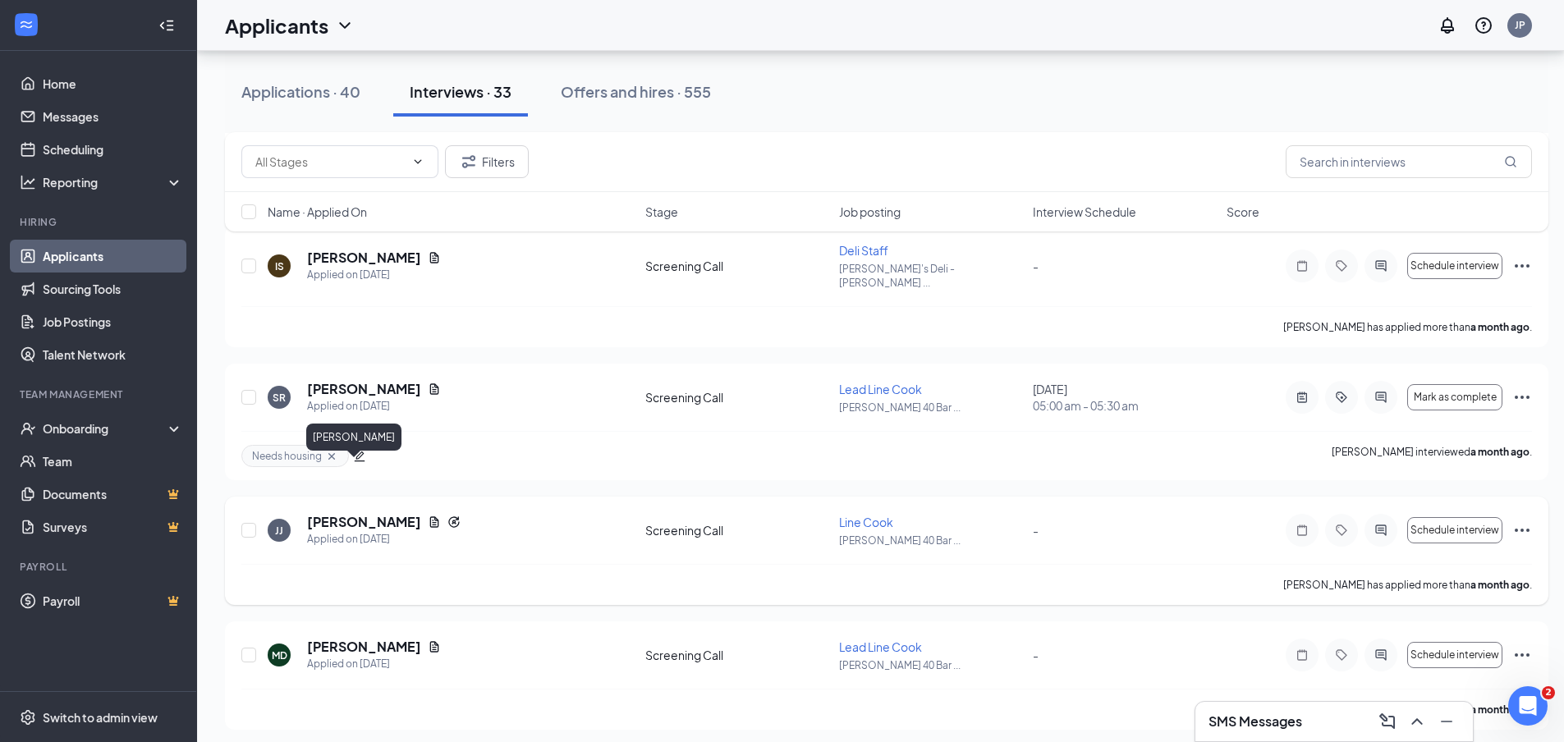
click at [327, 513] on h5 "John Jr" at bounding box center [364, 522] width 114 height 18
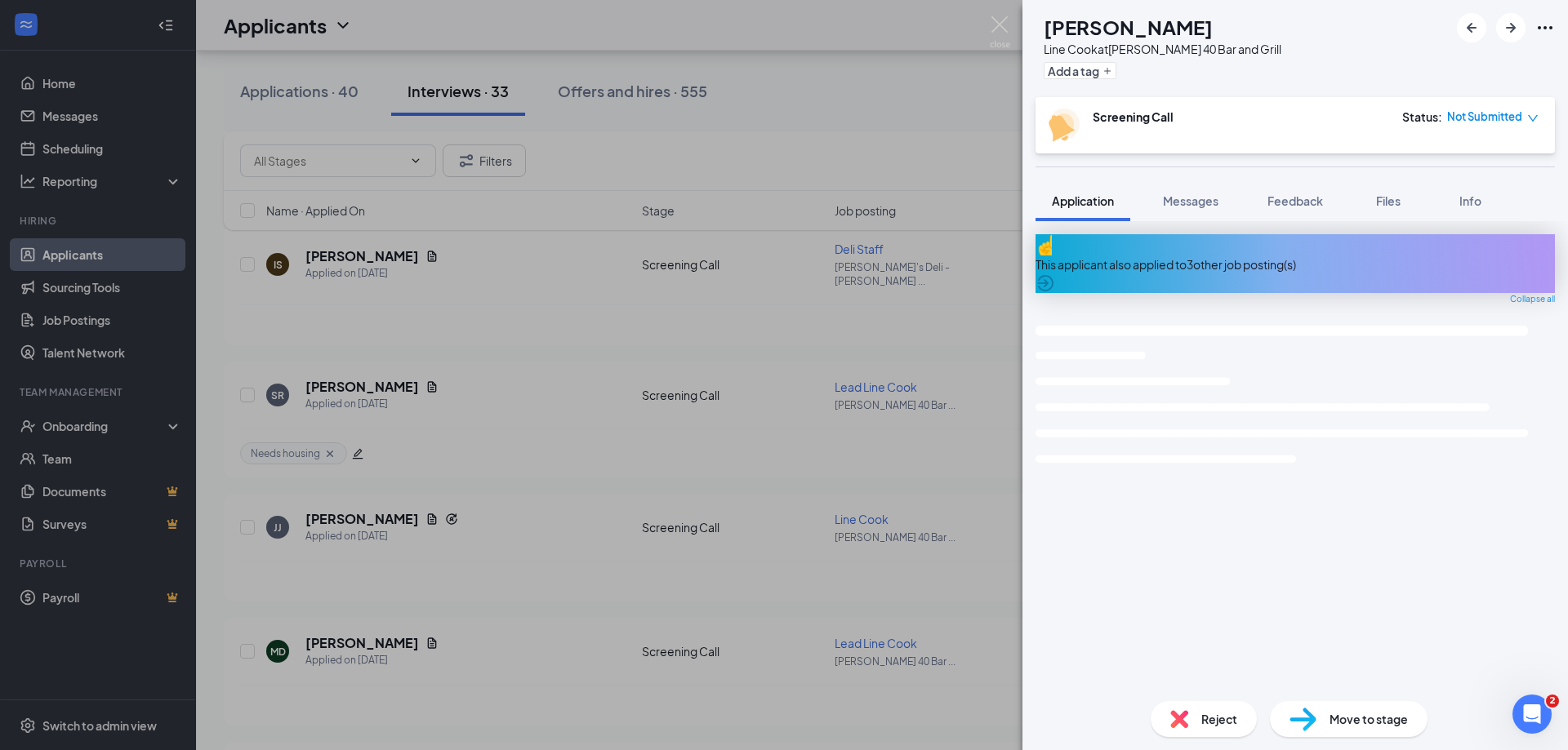
click at [1305, 202] on span "Feedback" at bounding box center [1295, 201] width 56 height 15
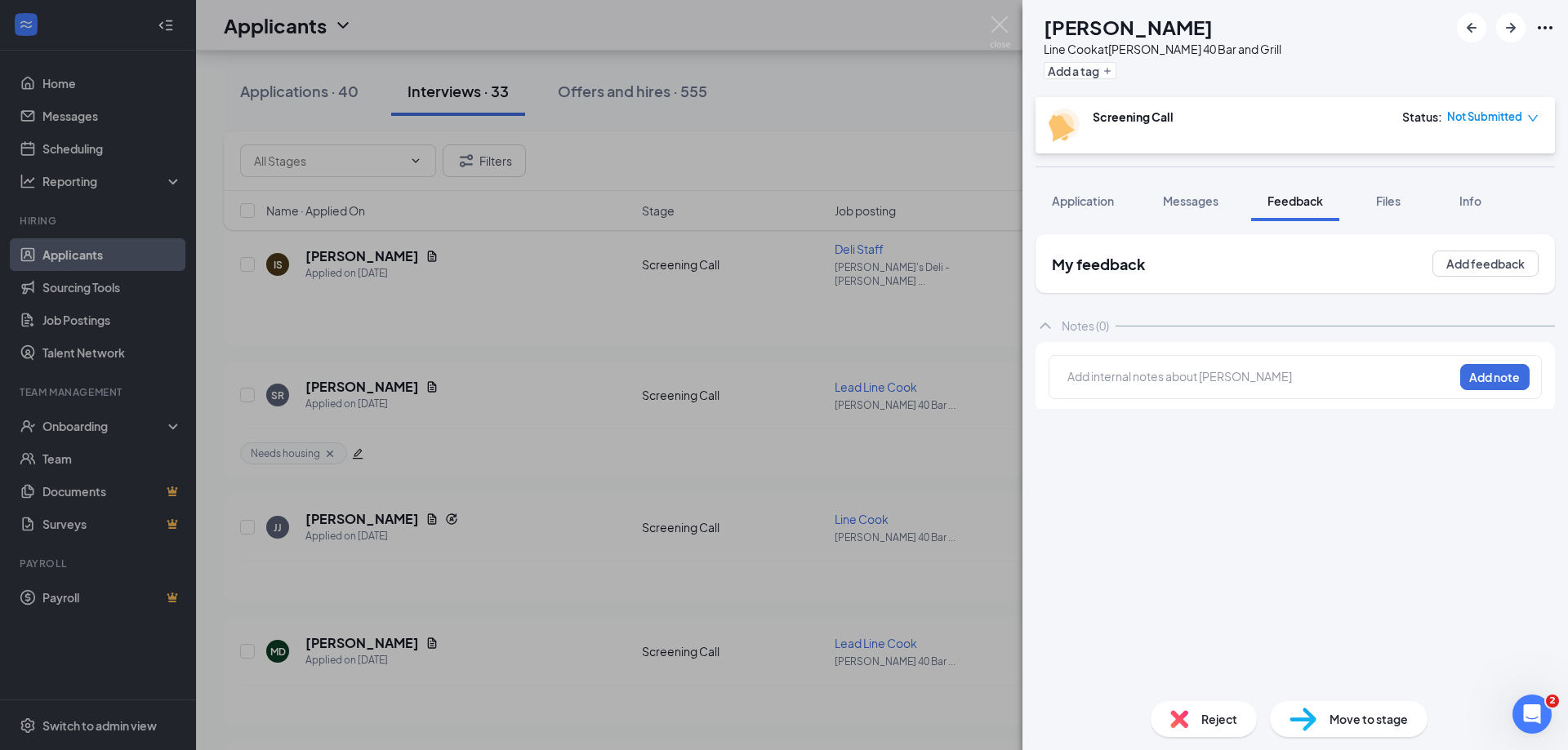
click at [1201, 379] on div at bounding box center [1261, 376] width 385 height 17
copy span "Did not scheduled a call"
click at [1277, 382] on button "Add note" at bounding box center [1245, 376] width 66 height 26
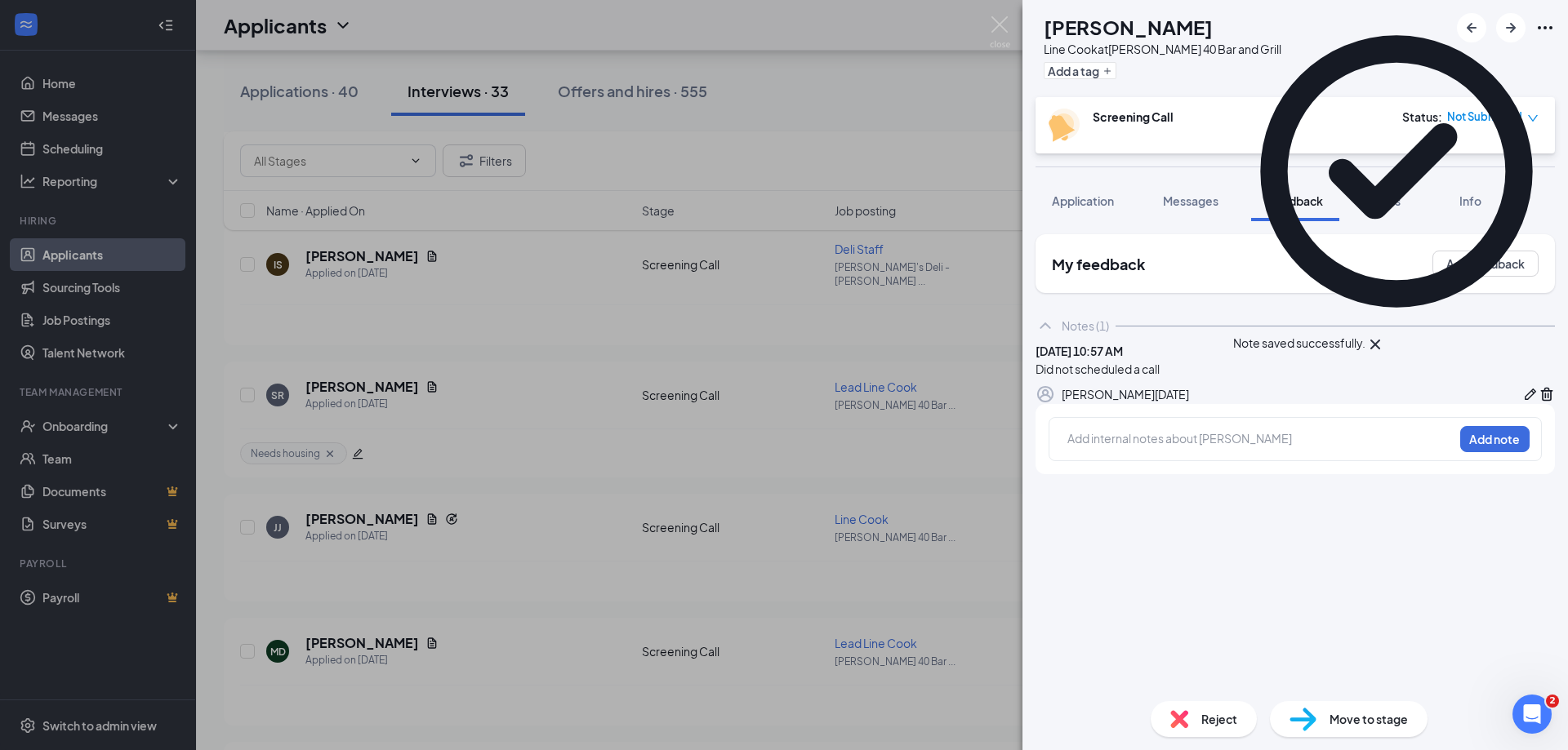
click at [1192, 702] on div "Reject" at bounding box center [1204, 719] width 106 height 36
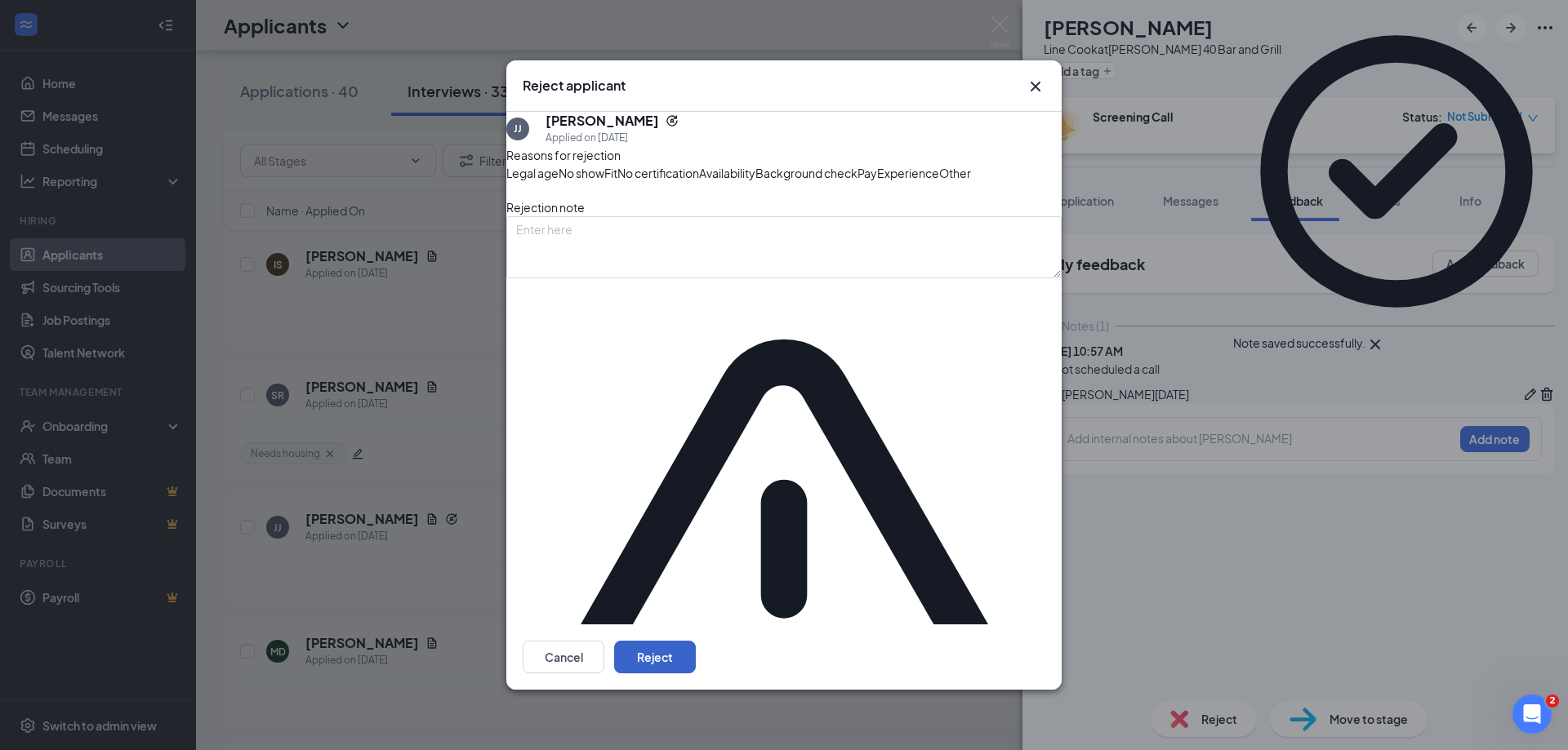
click at [695, 641] on button "Reject" at bounding box center [655, 656] width 82 height 33
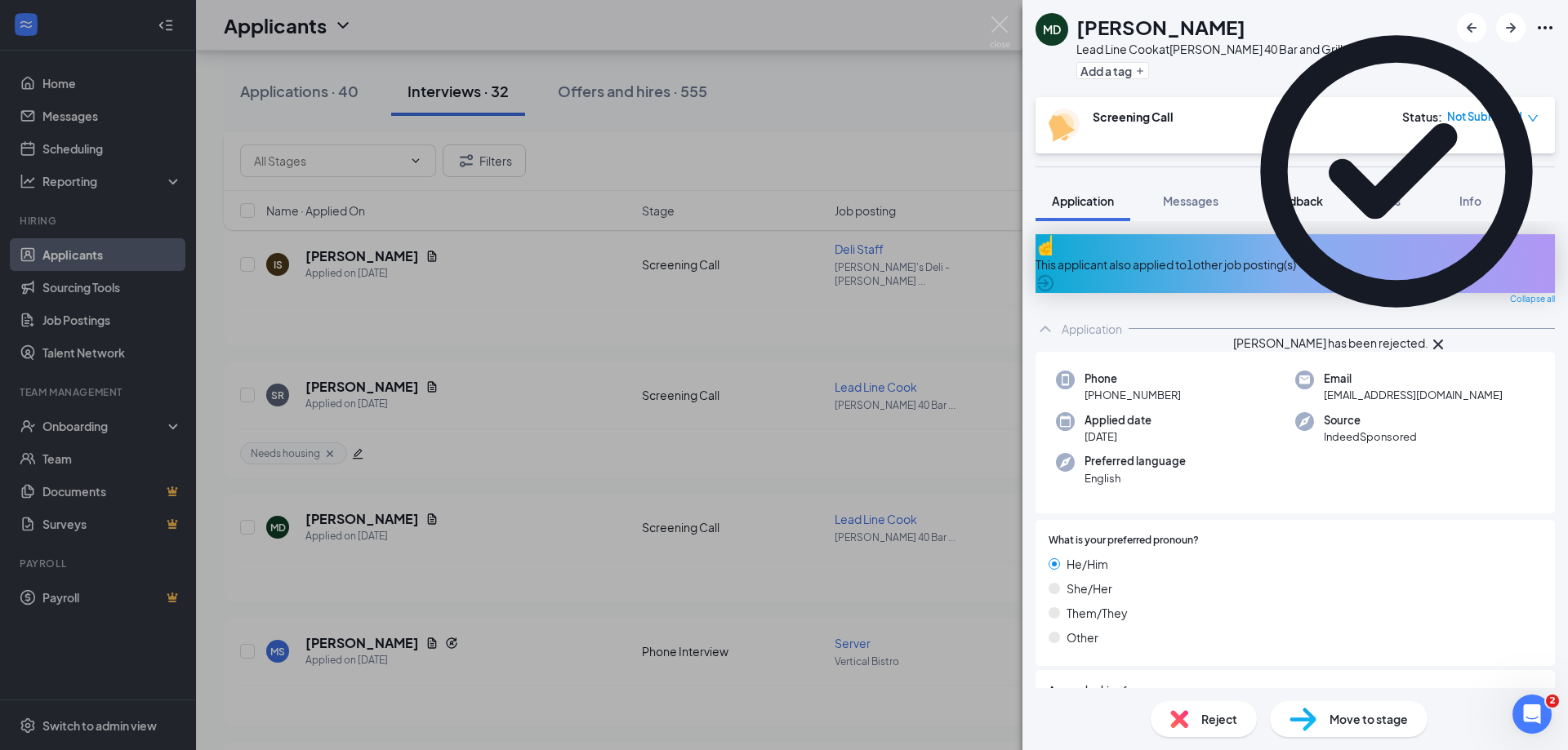
click at [1296, 194] on span "Feedback" at bounding box center [1295, 201] width 56 height 15
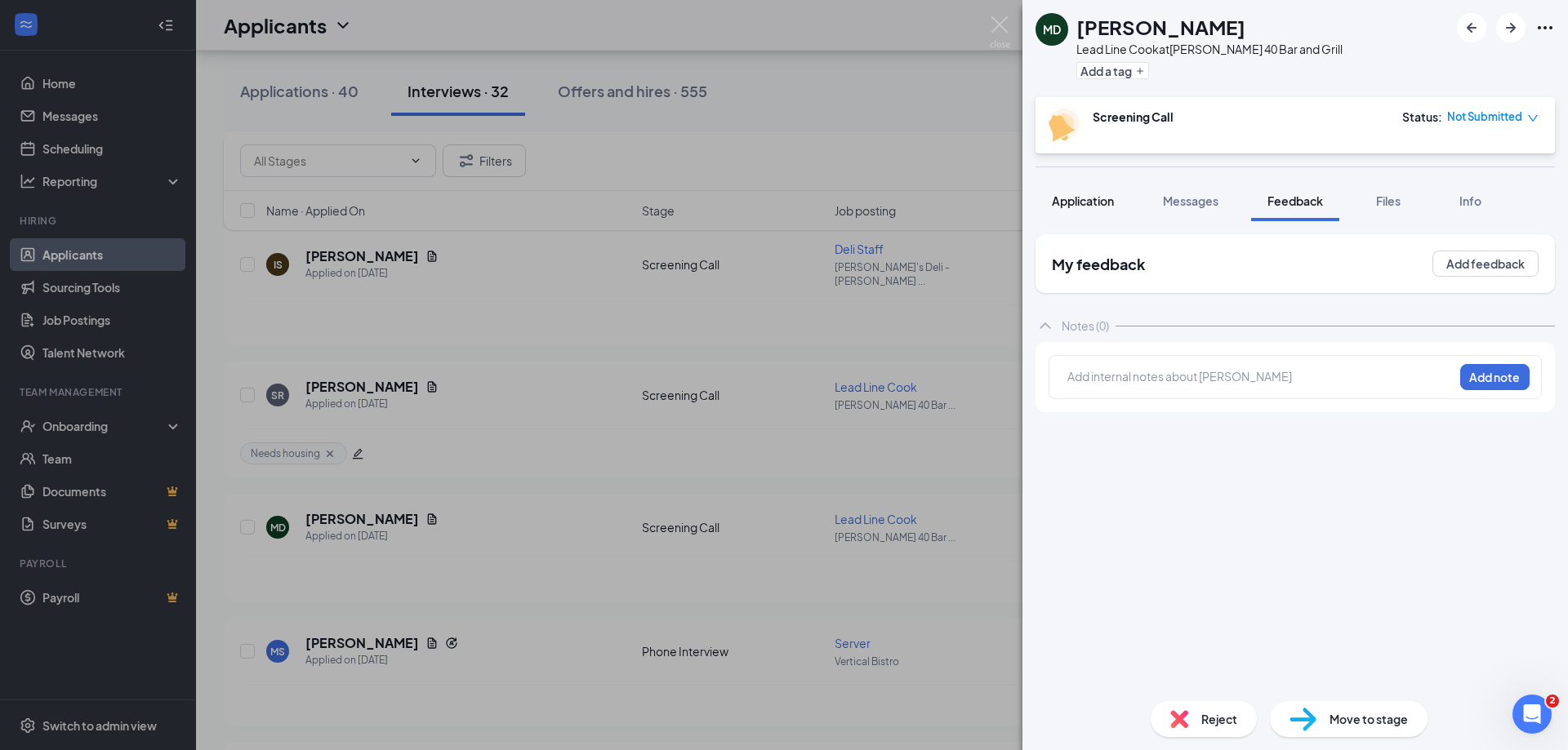
click at [1091, 208] on div "Application" at bounding box center [1082, 201] width 62 height 16
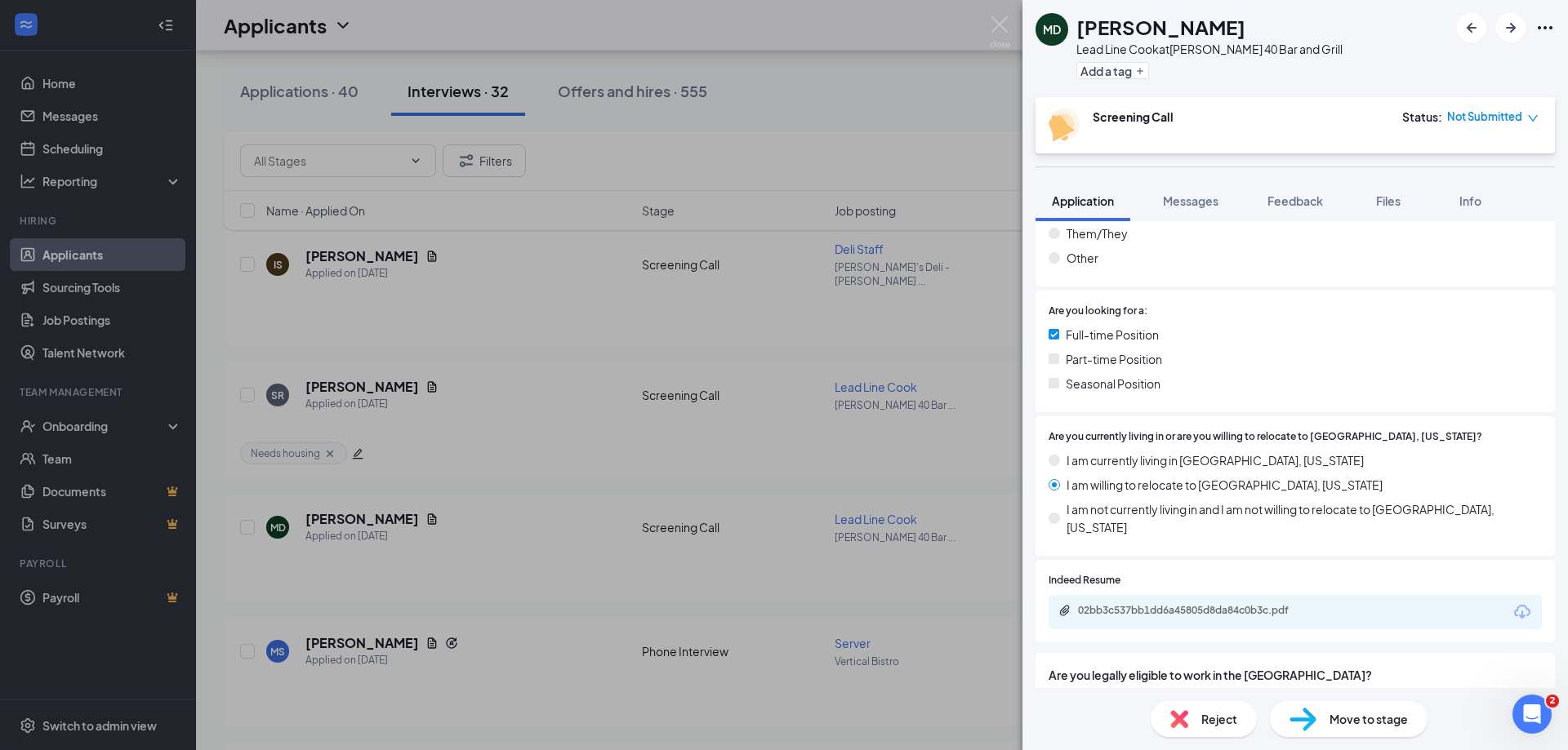
scroll to position [408, 0]
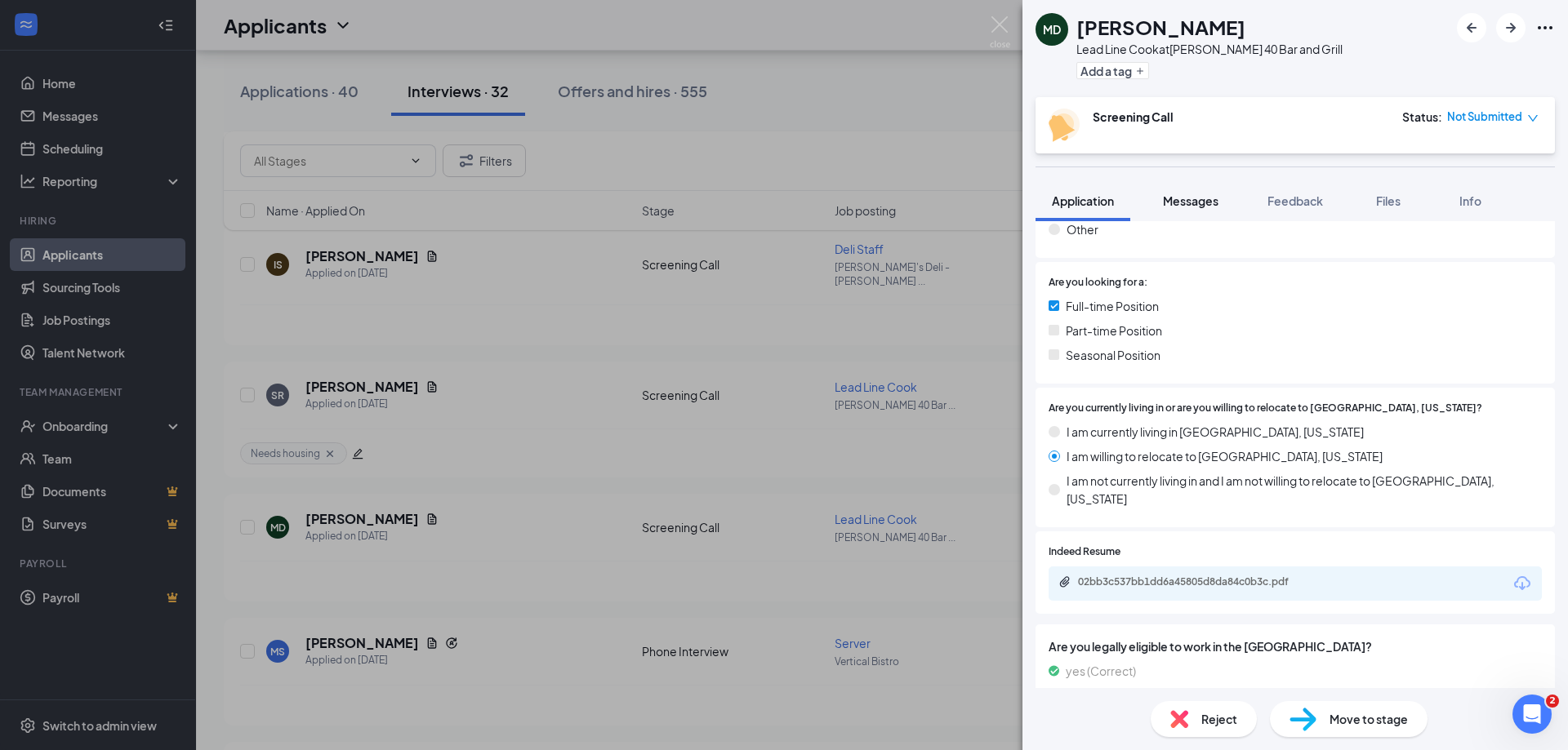
click at [1176, 201] on span "Messages" at bounding box center [1191, 201] width 56 height 15
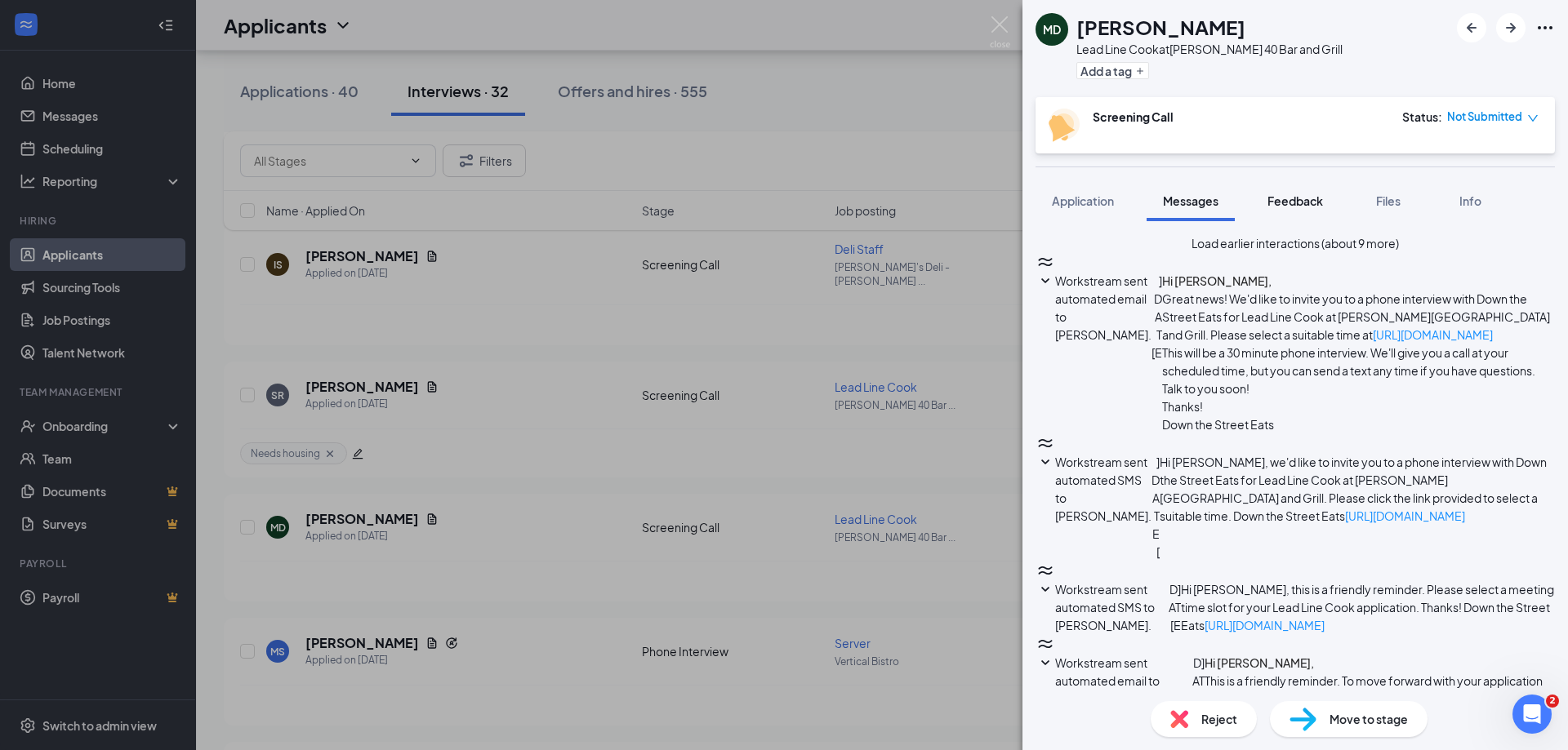
scroll to position [1401, 0]
click at [1283, 200] on span "Feedback" at bounding box center [1295, 201] width 56 height 15
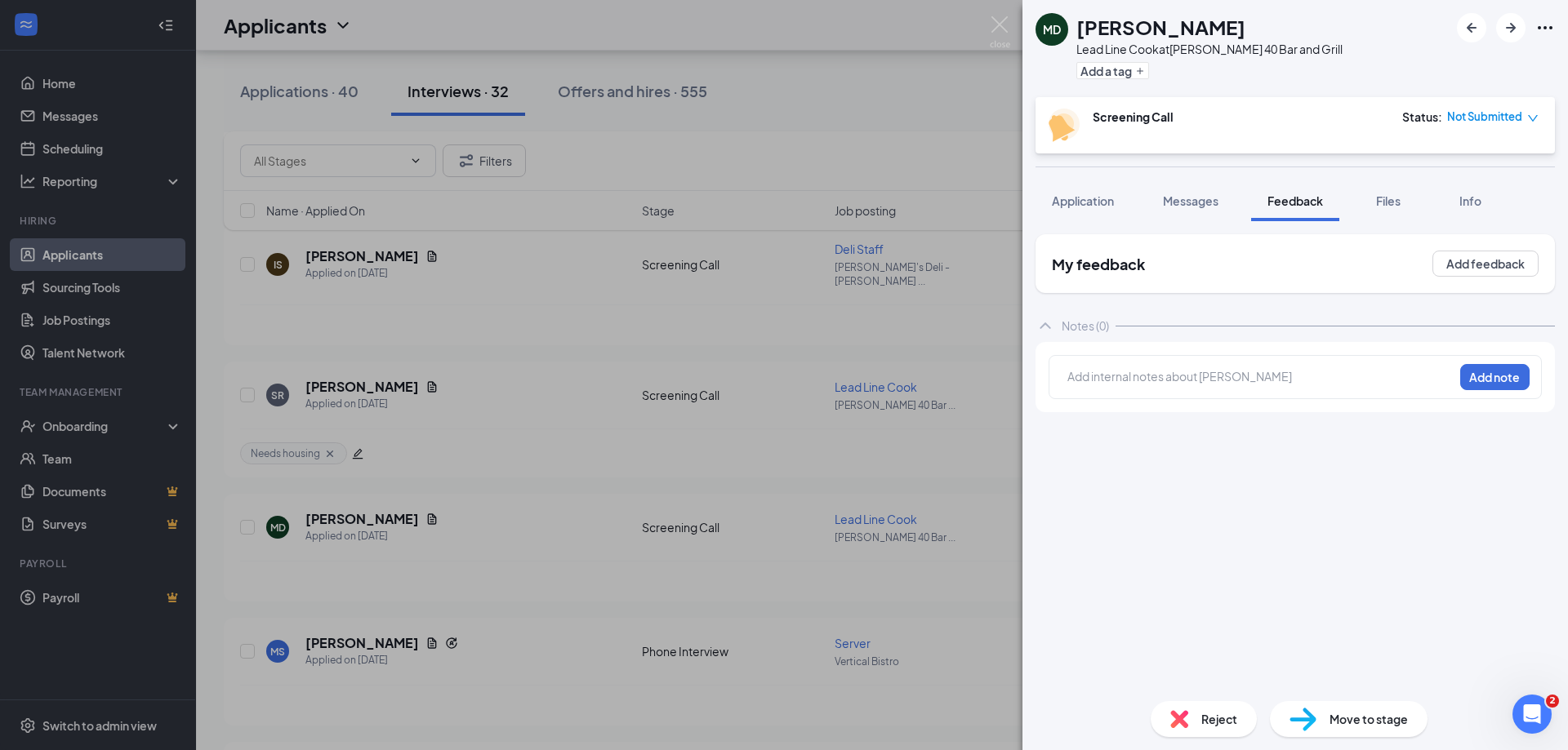
click at [1202, 375] on div at bounding box center [1261, 376] width 385 height 17
click at [1500, 373] on button "Add note" at bounding box center [1495, 377] width 70 height 26
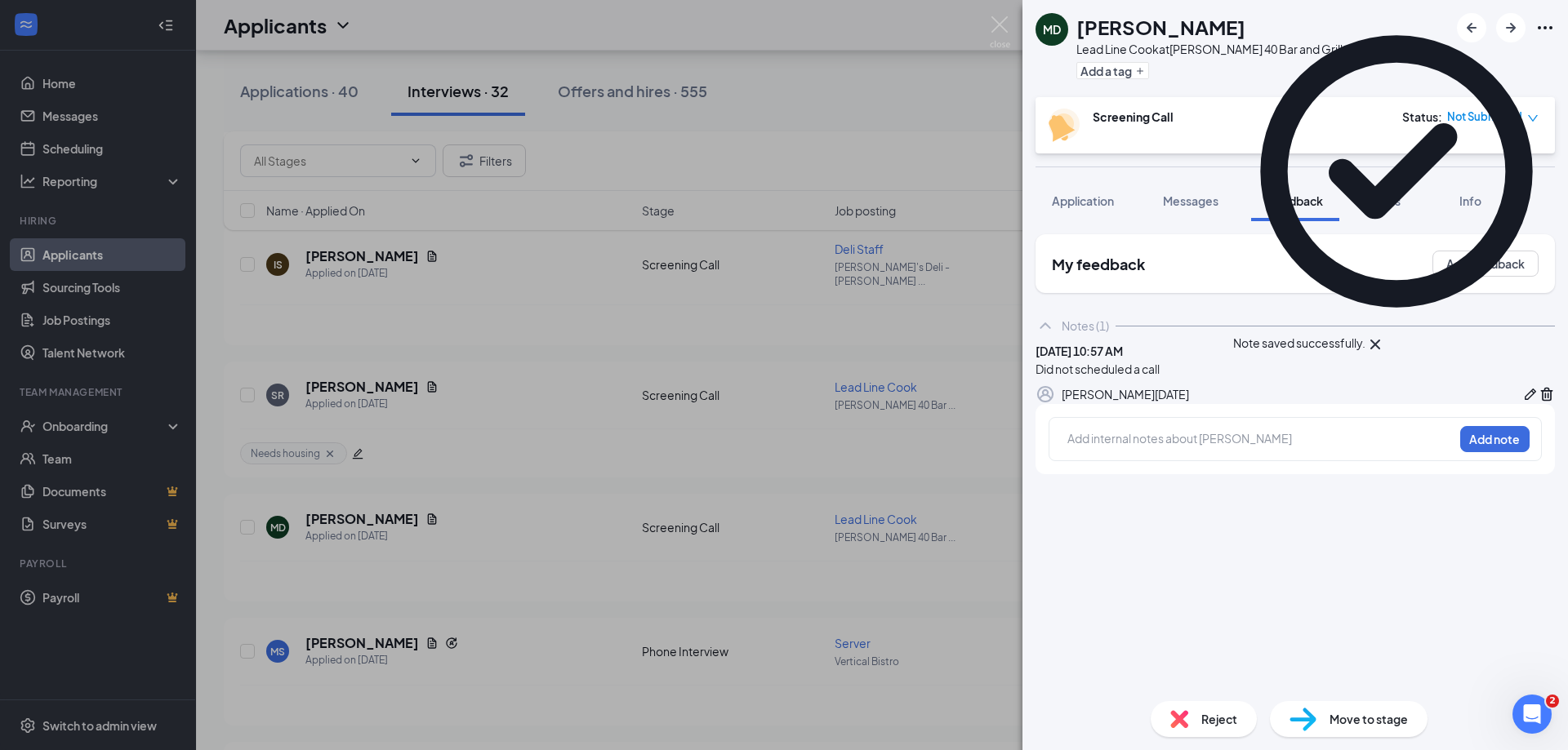
click at [1178, 741] on div "Reject Move to stage" at bounding box center [1295, 719] width 545 height 62
click at [1183, 729] on div "Reject" at bounding box center [1204, 719] width 106 height 36
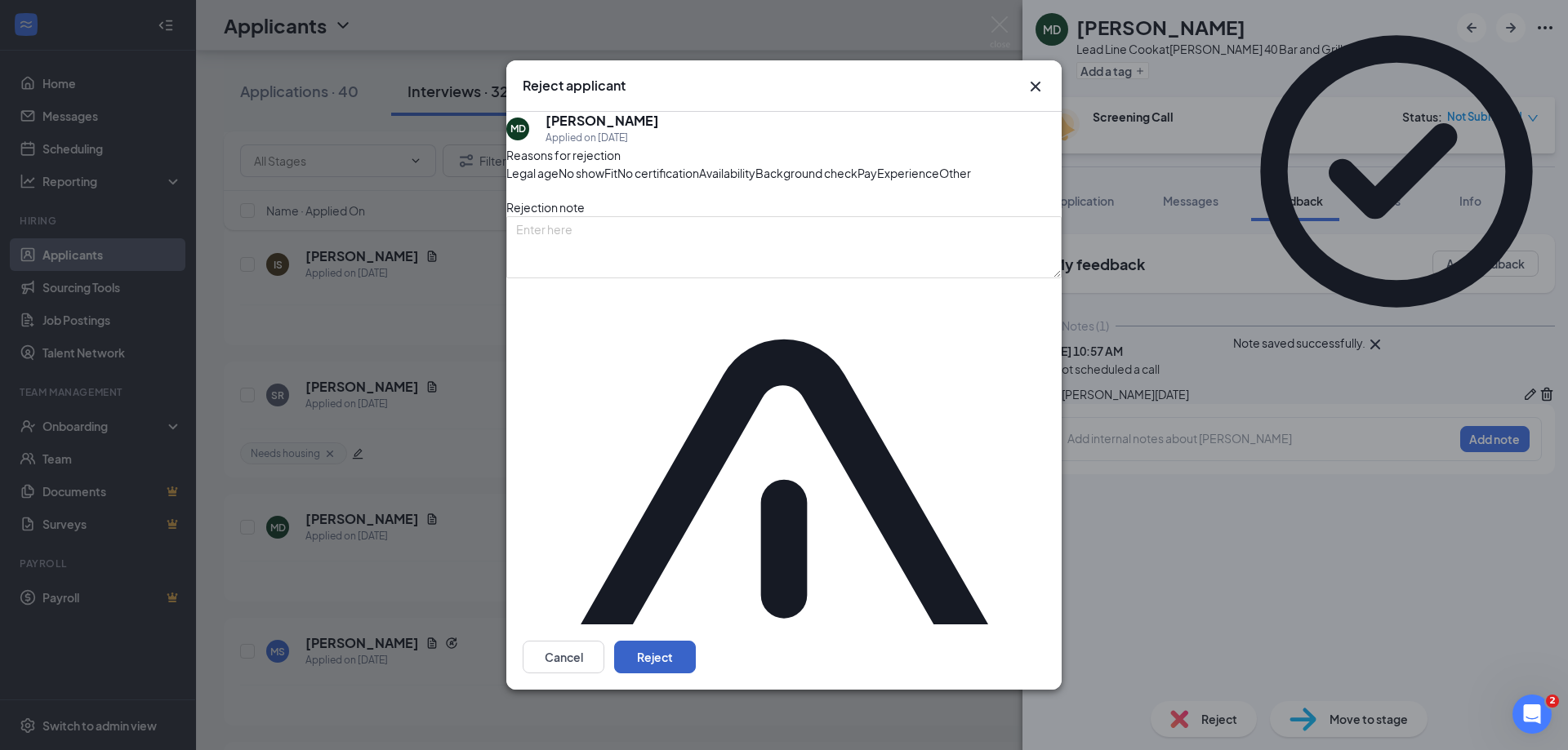
click at [695, 641] on button "Reject" at bounding box center [655, 656] width 82 height 33
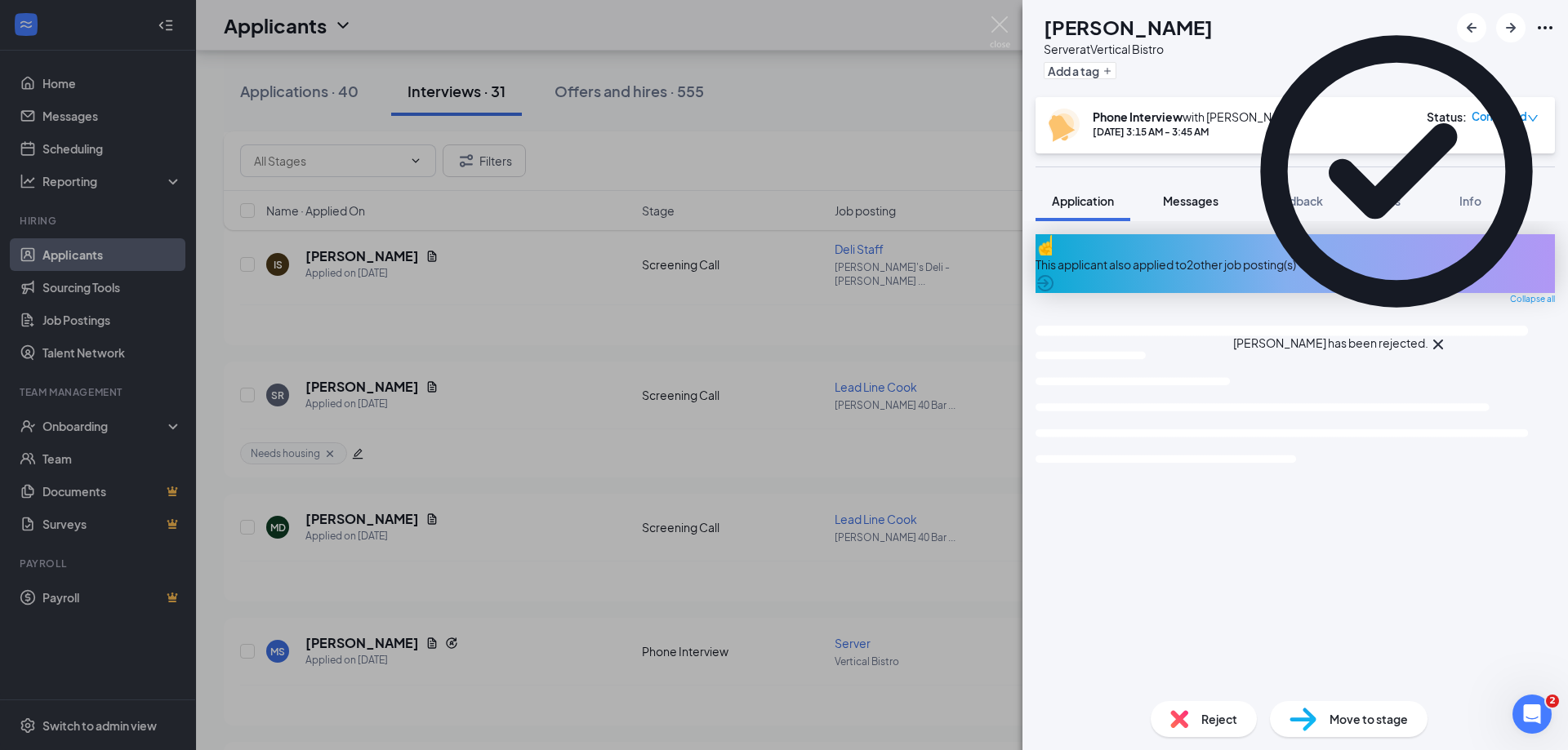
click at [1198, 198] on span "Messages" at bounding box center [1191, 201] width 56 height 15
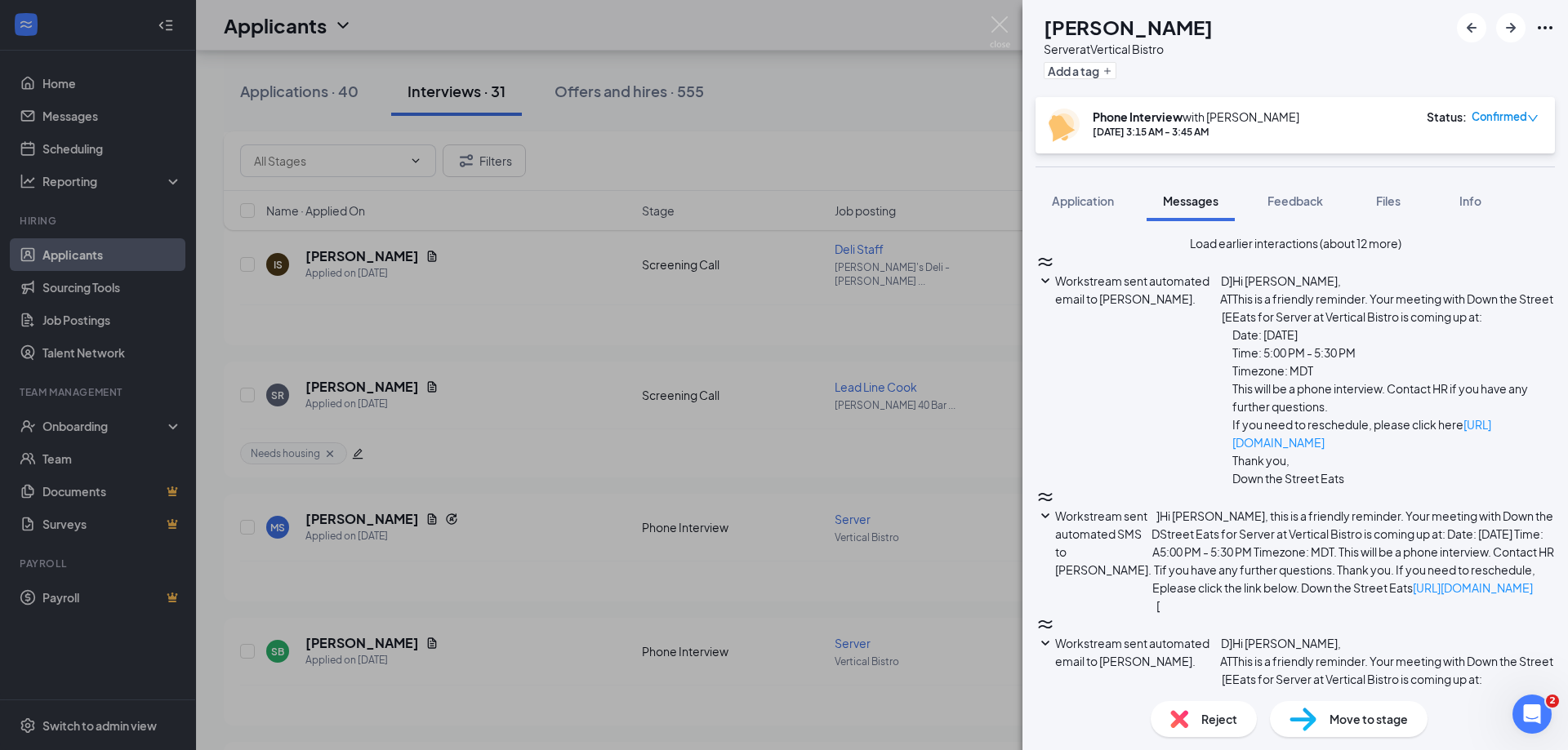
scroll to position [504, 0]
click at [1096, 200] on span "Application" at bounding box center [1082, 201] width 62 height 15
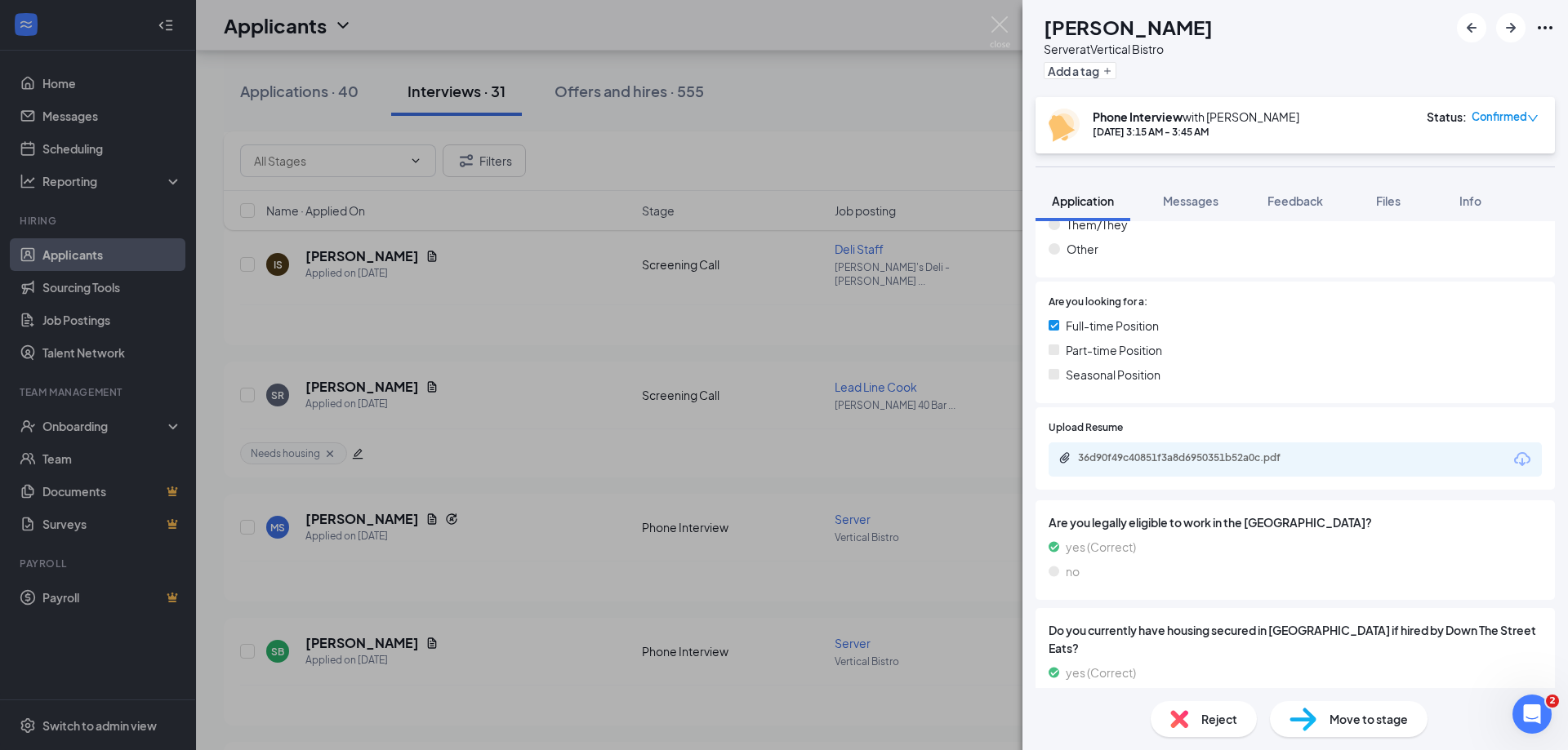
scroll to position [408, 0]
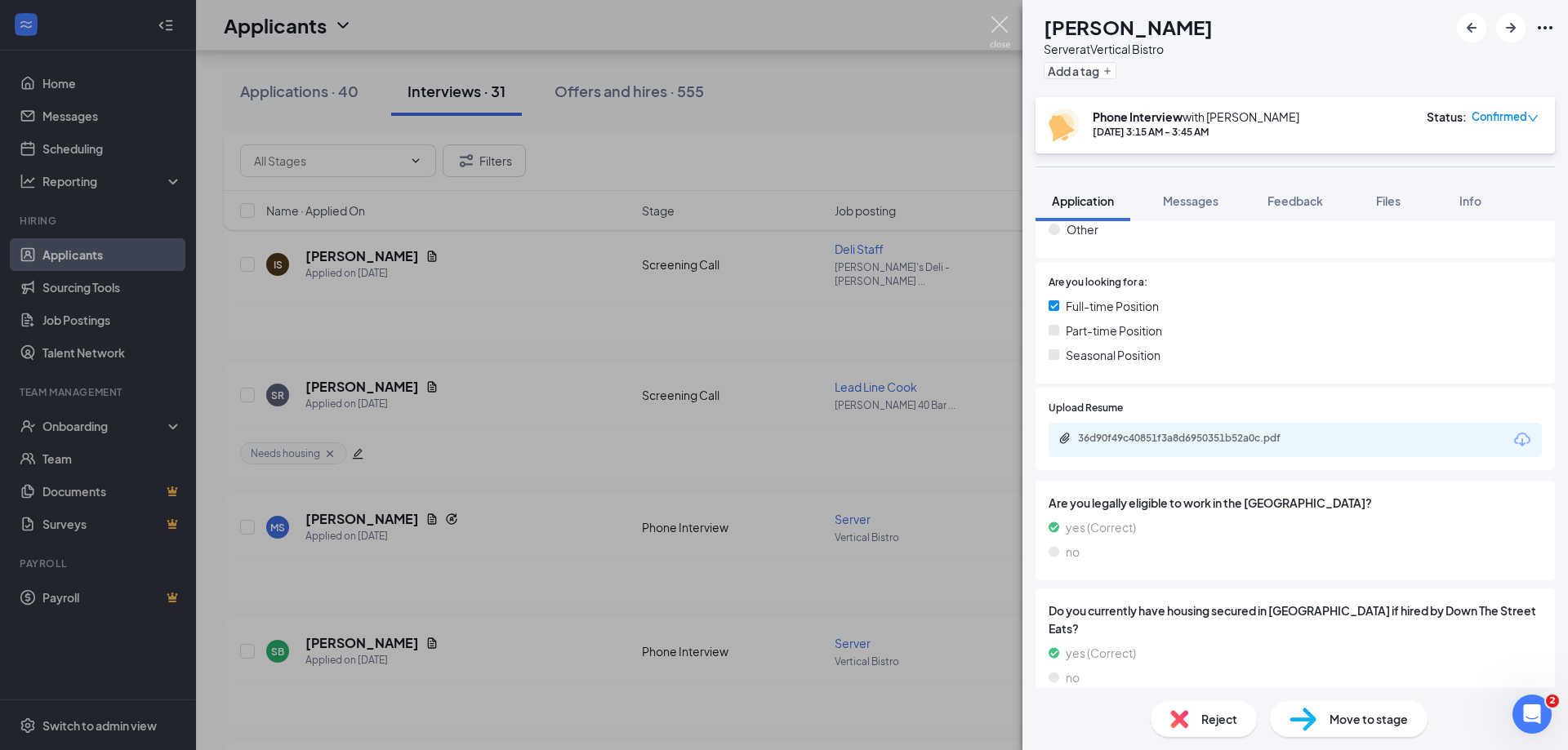
click at [1001, 21] on img at bounding box center [1000, 32] width 21 height 32
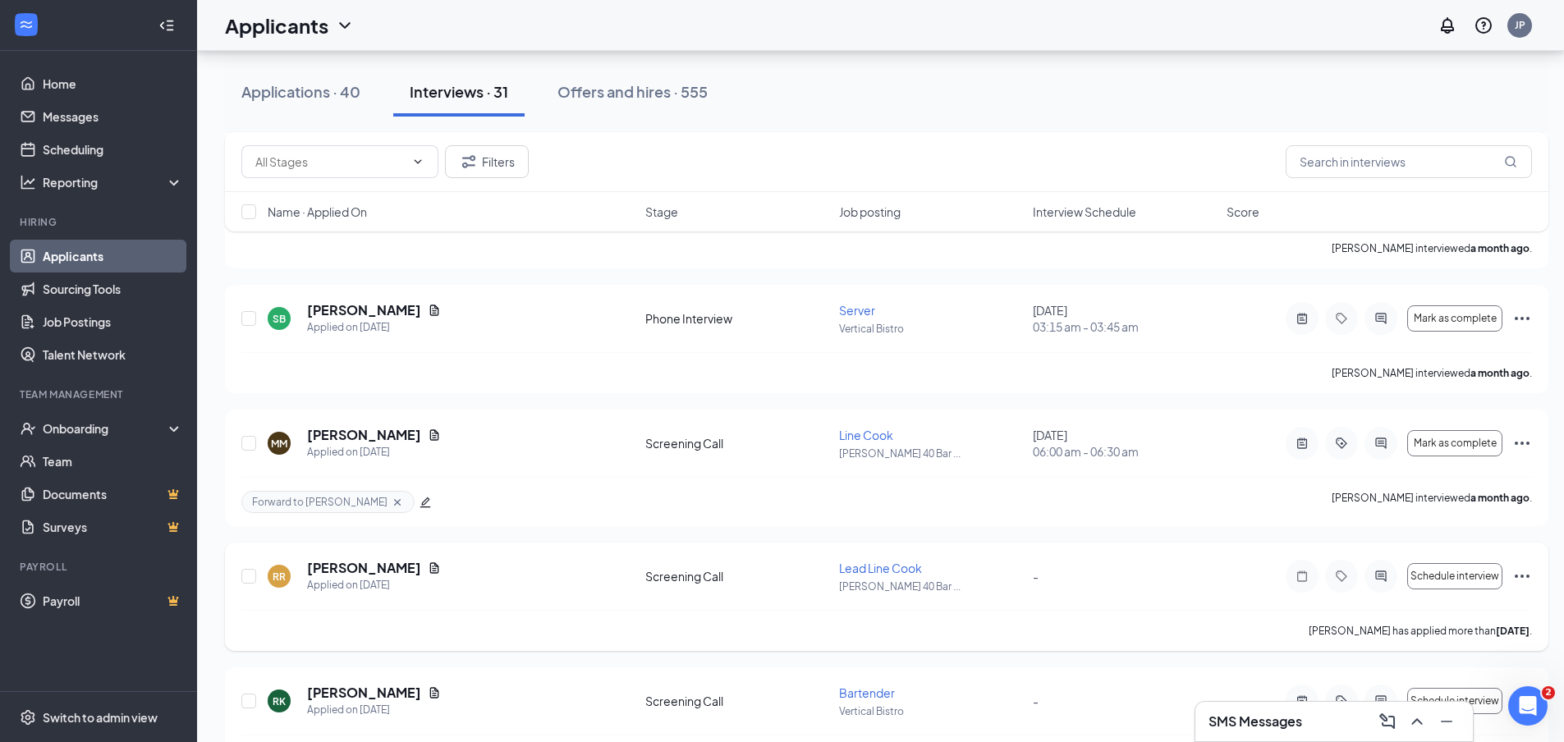
scroll to position [3120, 0]
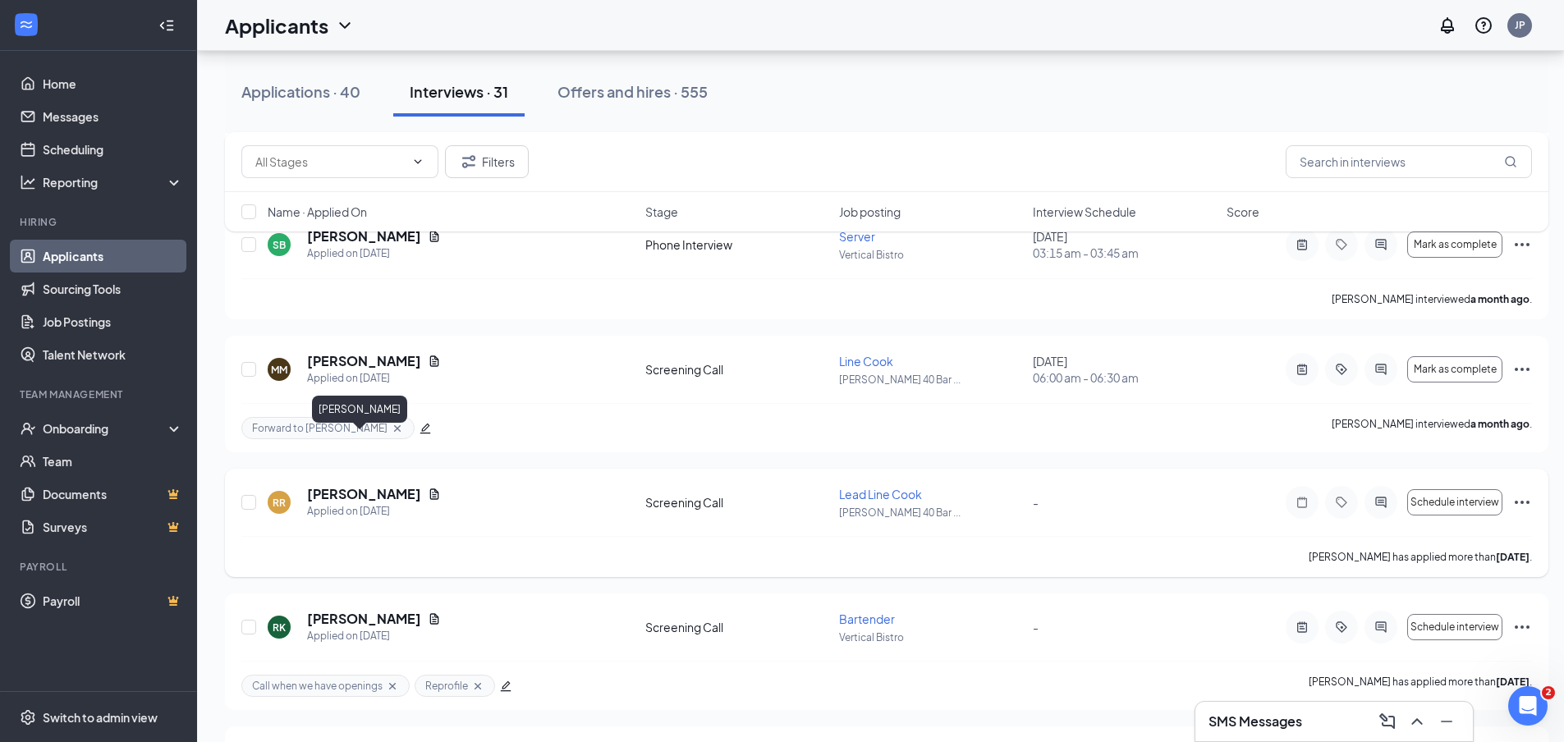
click at [364, 485] on h5 "Robert Roane" at bounding box center [364, 494] width 114 height 18
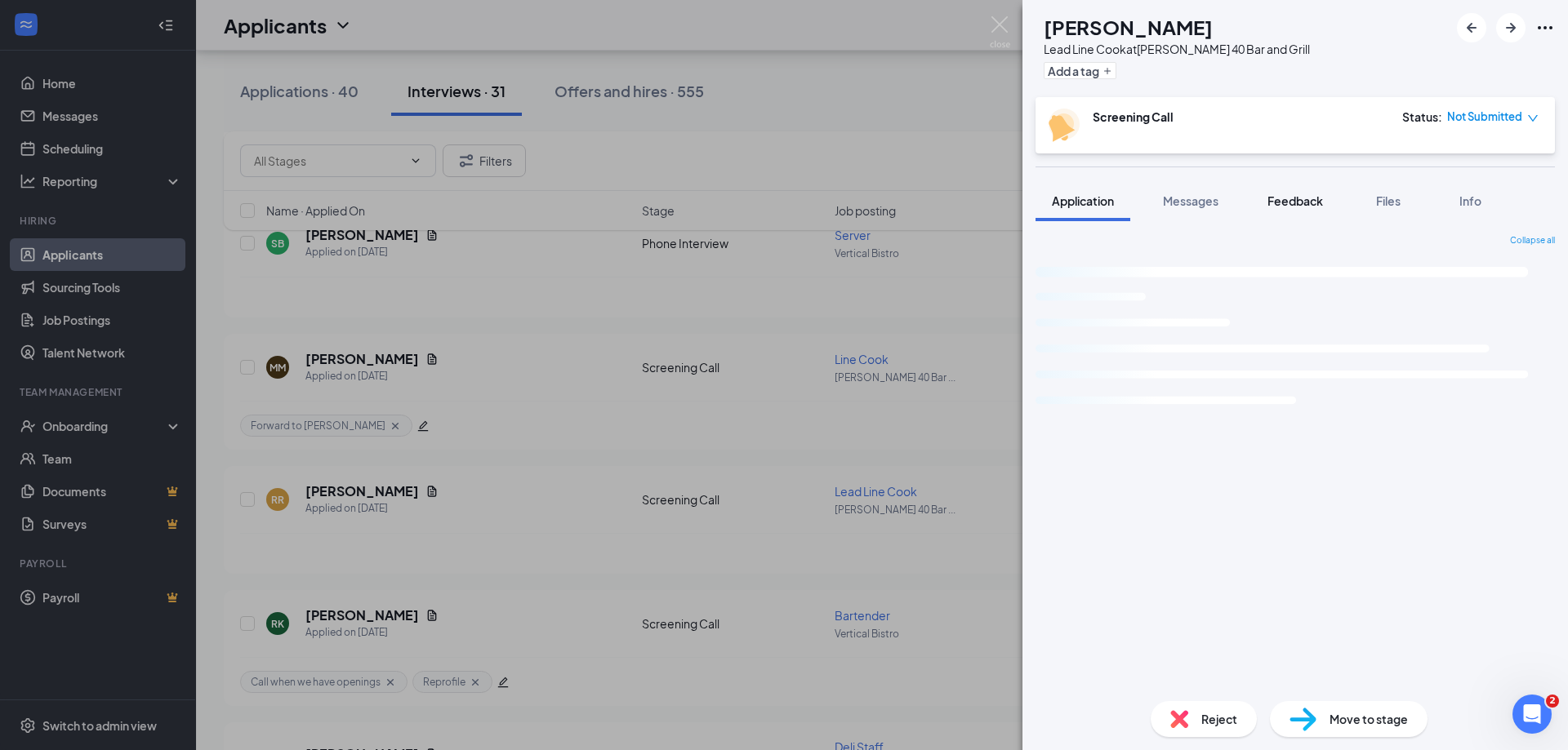
click at [1316, 199] on span "Feedback" at bounding box center [1295, 201] width 56 height 15
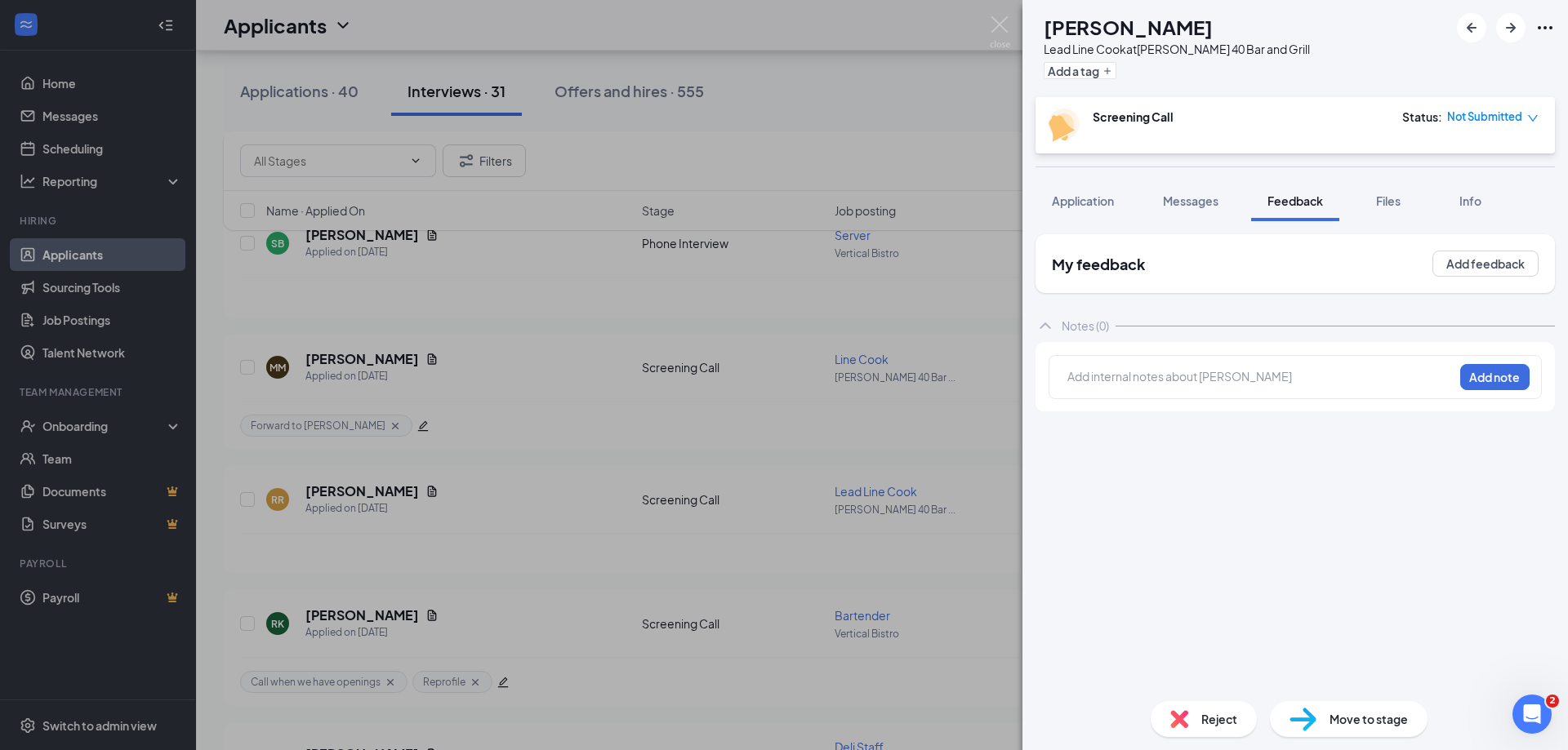
click at [1197, 376] on div at bounding box center [1261, 376] width 385 height 17
click at [1277, 373] on button "Add note" at bounding box center [1245, 376] width 66 height 26
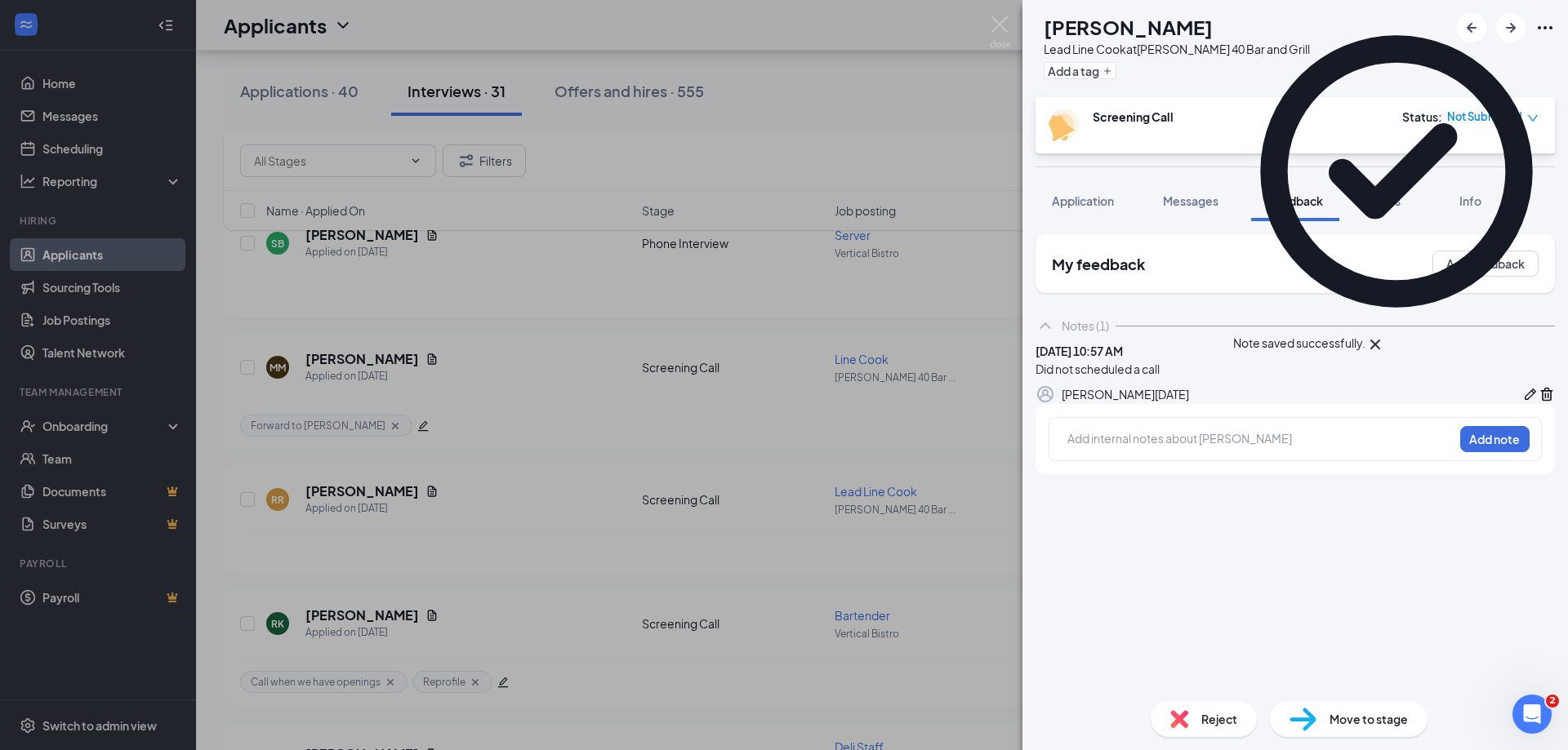
click at [1203, 715] on span "Reject" at bounding box center [1220, 719] width 36 height 18
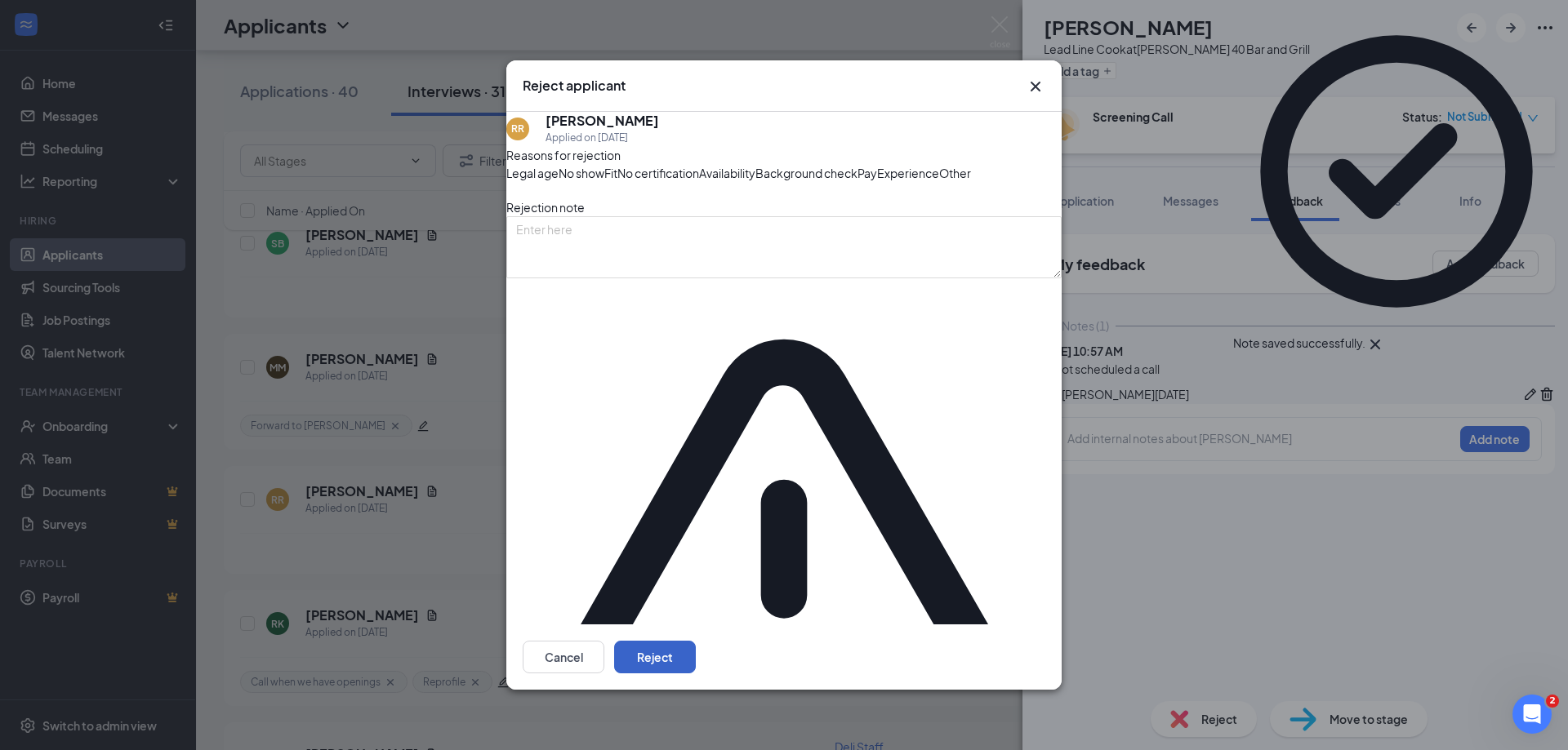
click at [695, 641] on button "Reject" at bounding box center [655, 656] width 82 height 33
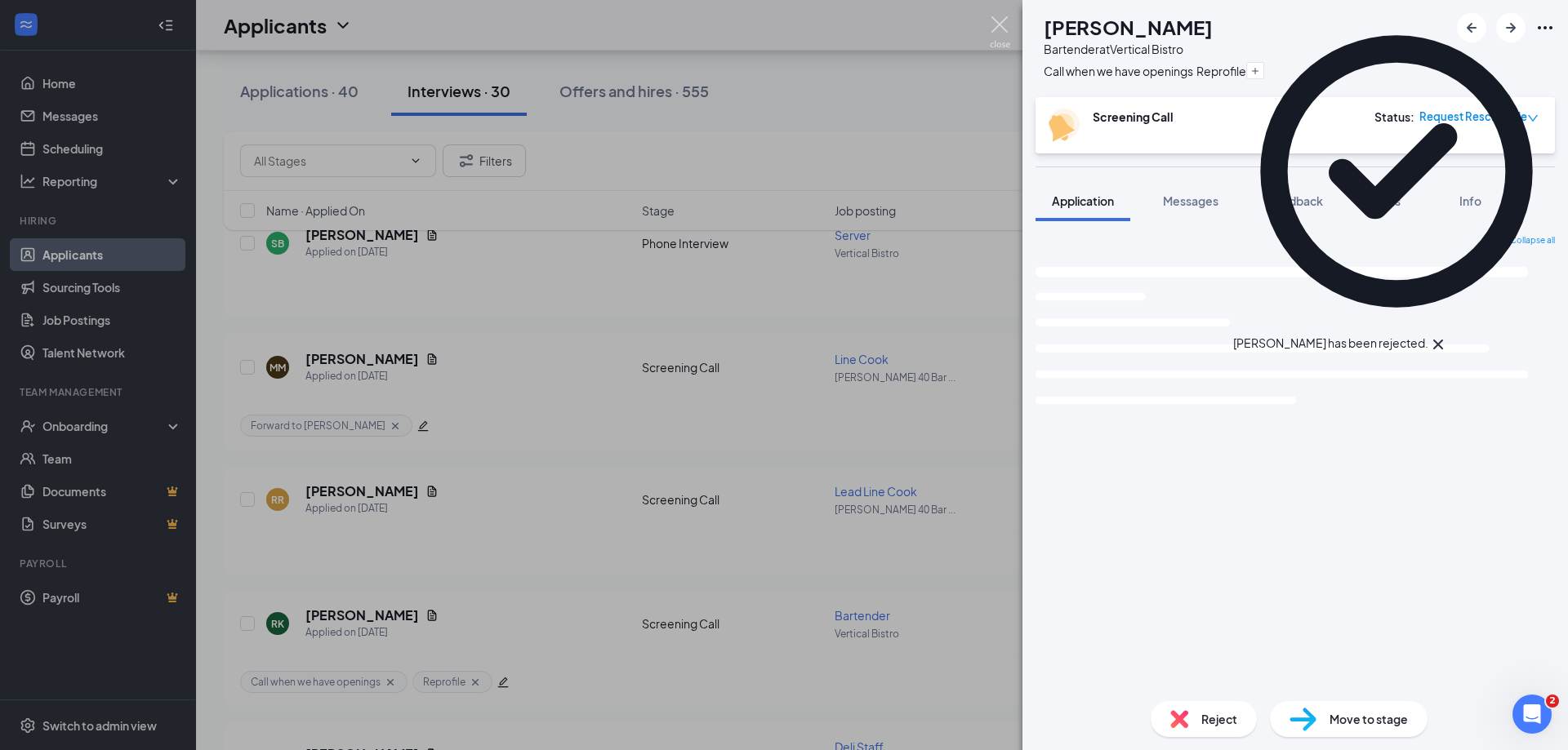
click at [1001, 32] on img at bounding box center [1000, 32] width 21 height 32
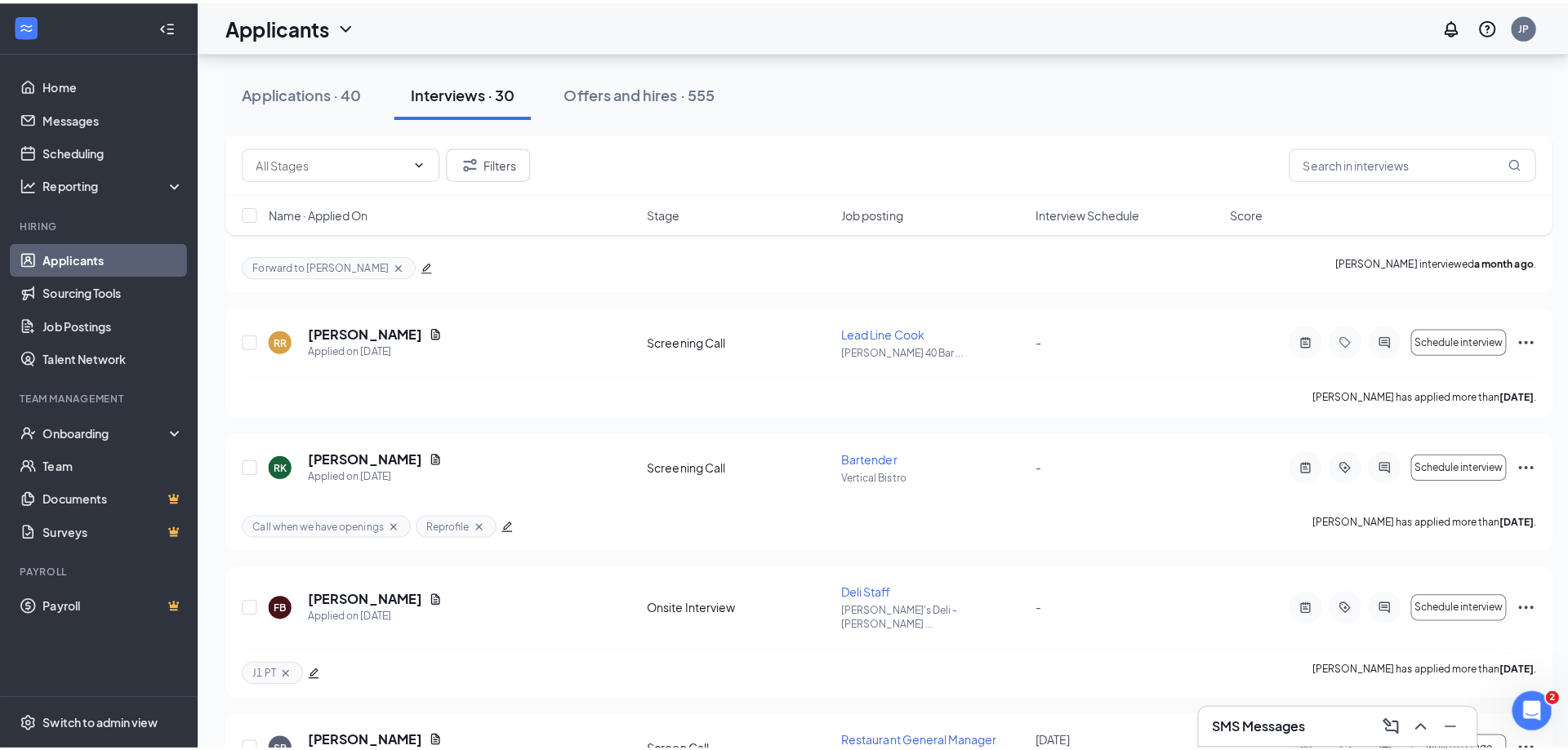
scroll to position [3348, 0]
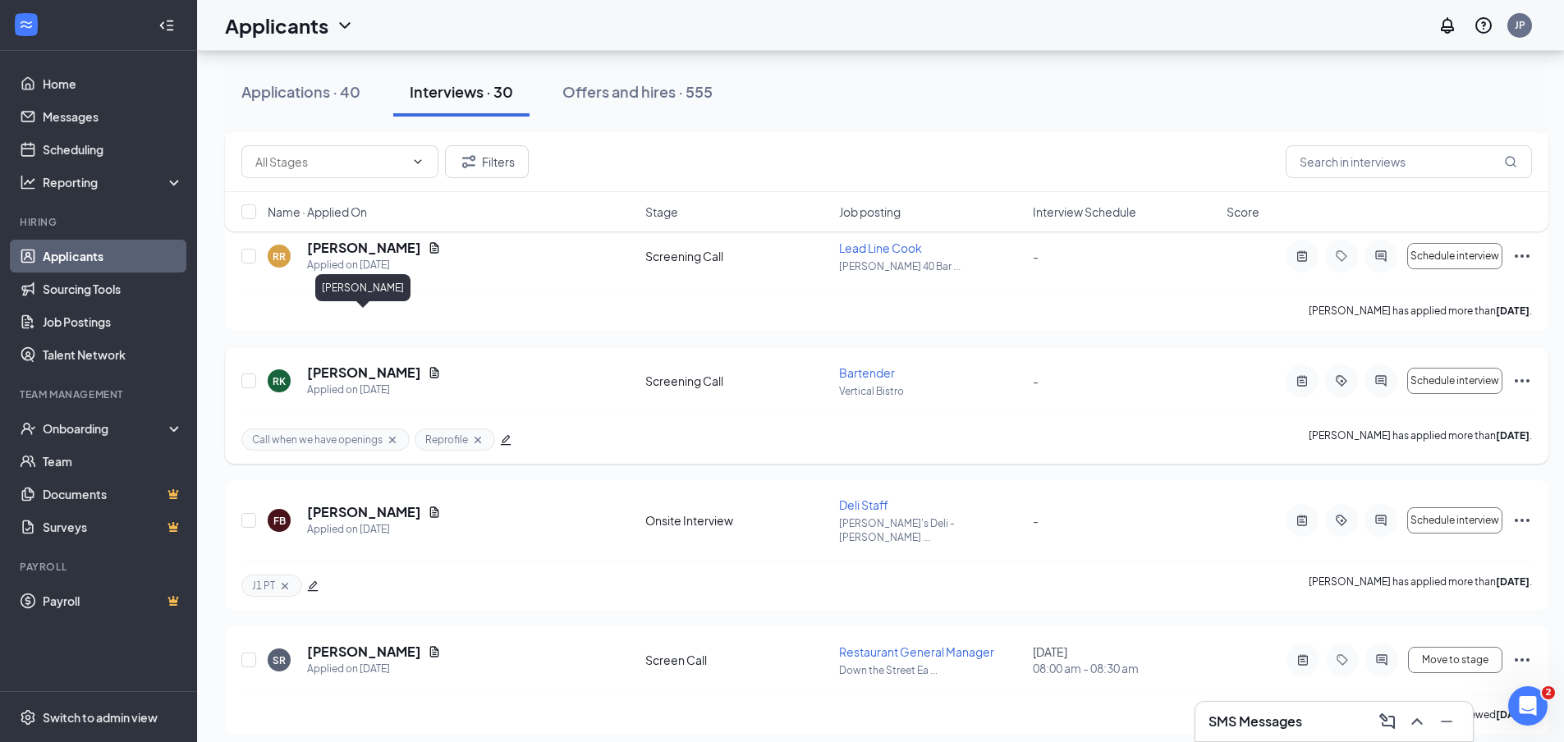
click at [385, 364] on h5 "Rowan Krammer" at bounding box center [364, 373] width 114 height 18
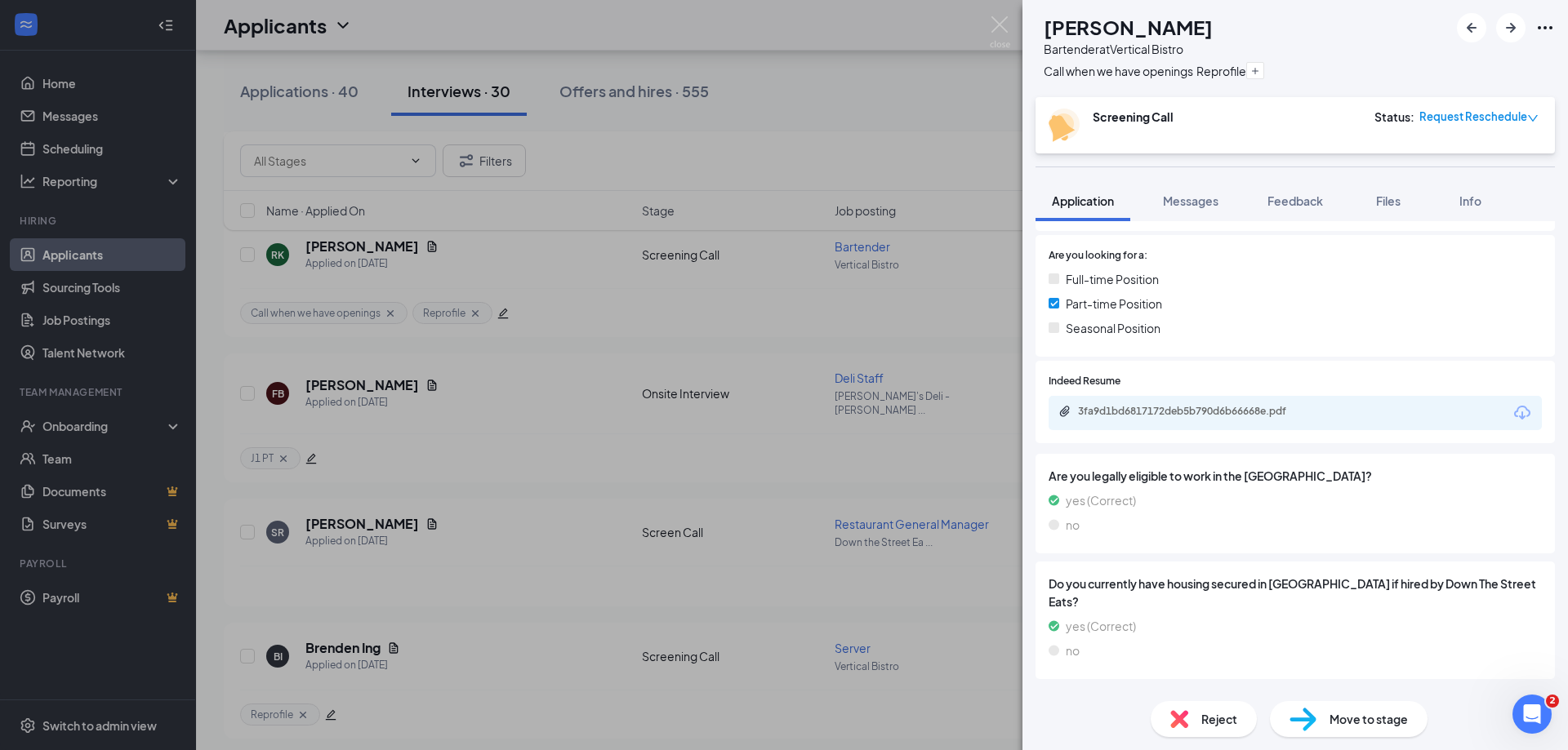
scroll to position [404, 0]
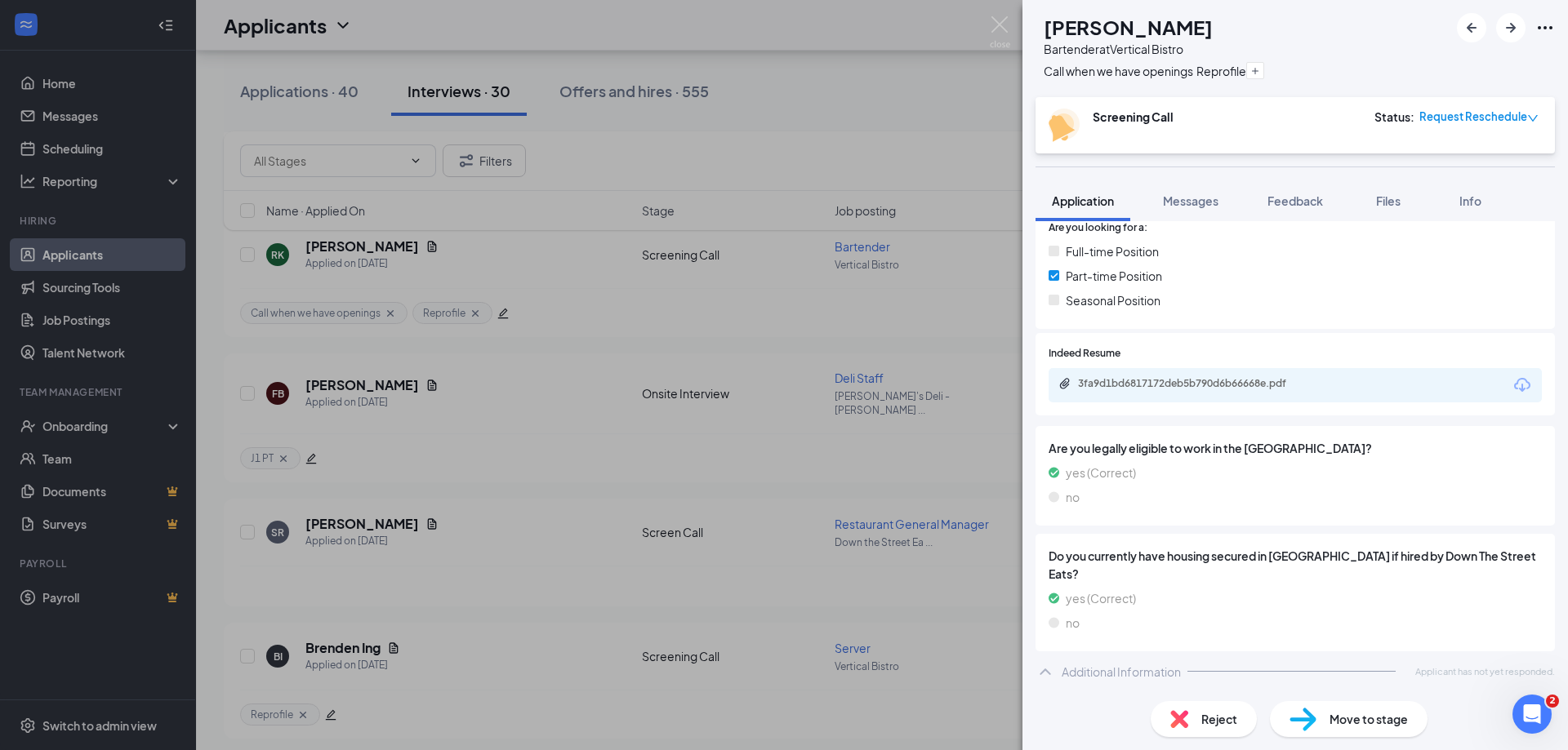
click at [1252, 377] on div "3fa9d1bd6817172deb5b790d6b66668e.pdf" at bounding box center [1193, 383] width 229 height 13
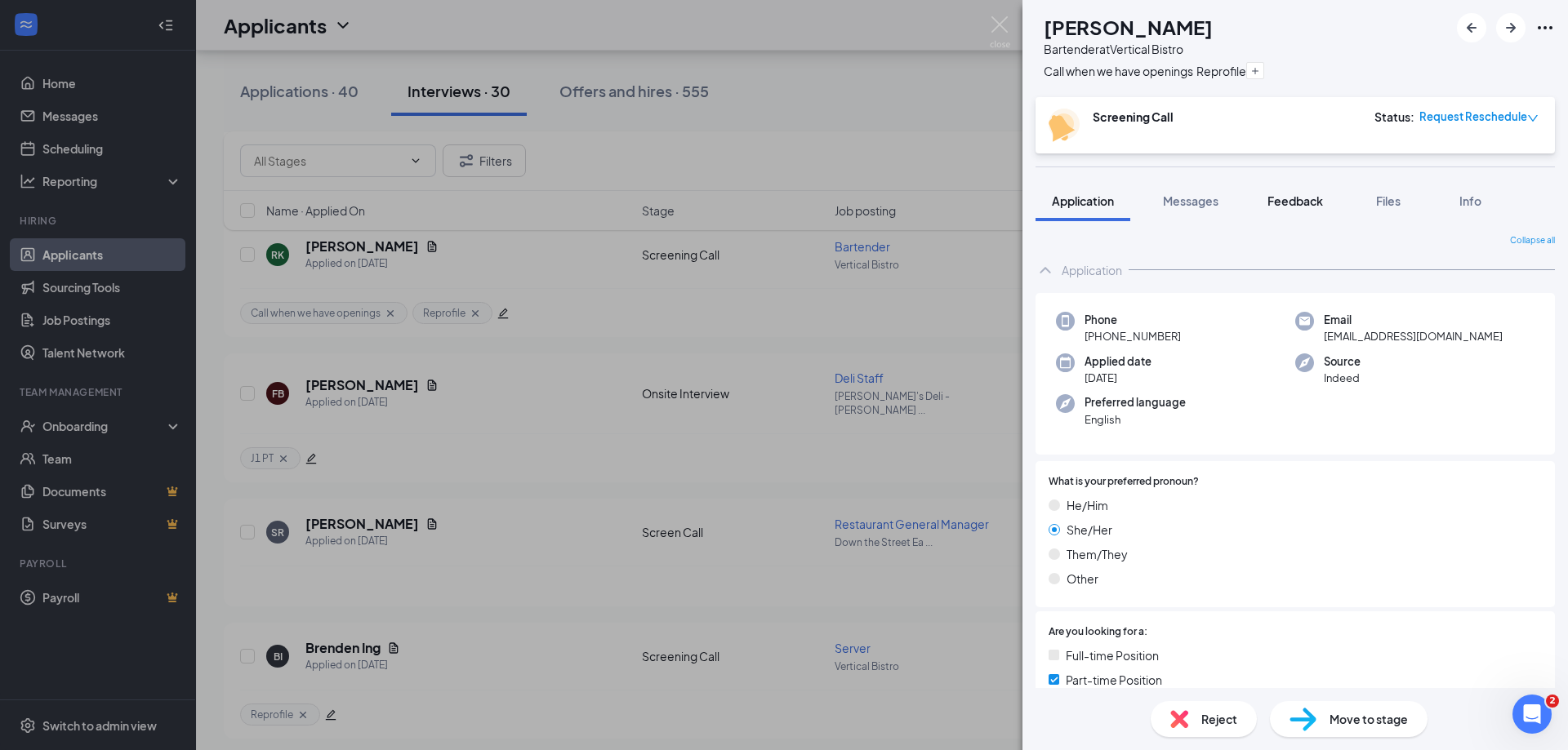
click at [1298, 197] on span "Feedback" at bounding box center [1295, 201] width 56 height 15
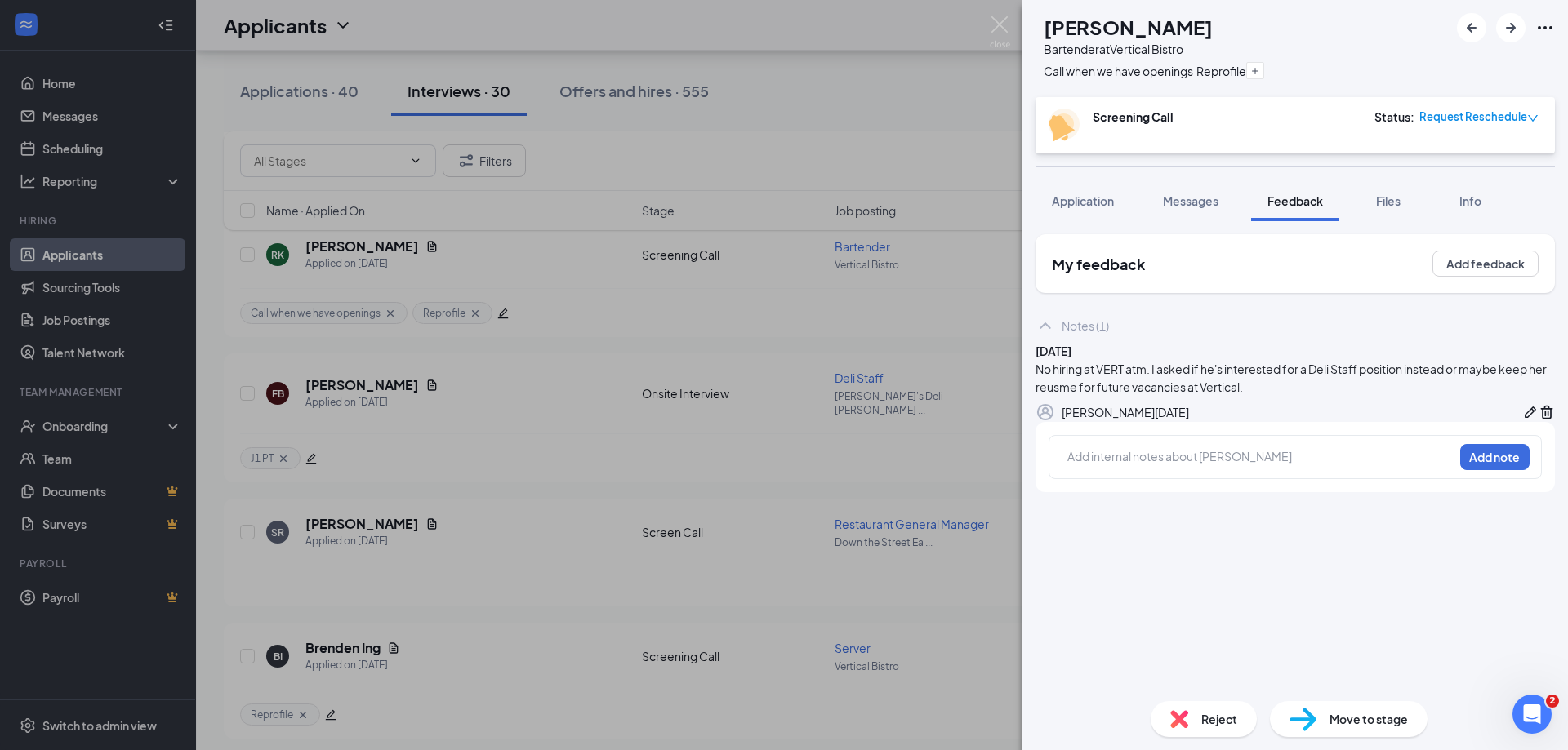
click at [1194, 708] on div "Reject" at bounding box center [1204, 719] width 106 height 36
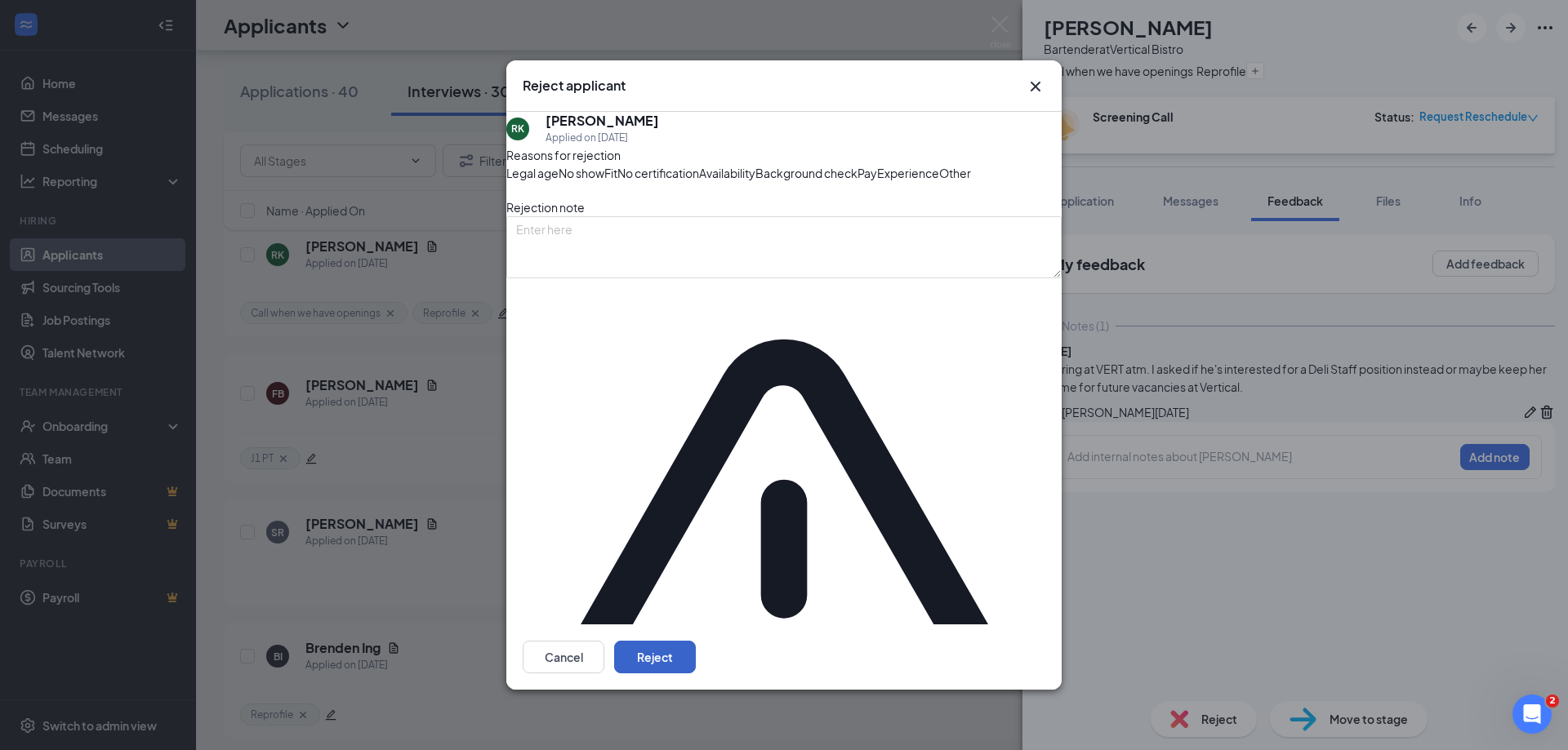
click at [695, 641] on button "Reject" at bounding box center [655, 656] width 82 height 33
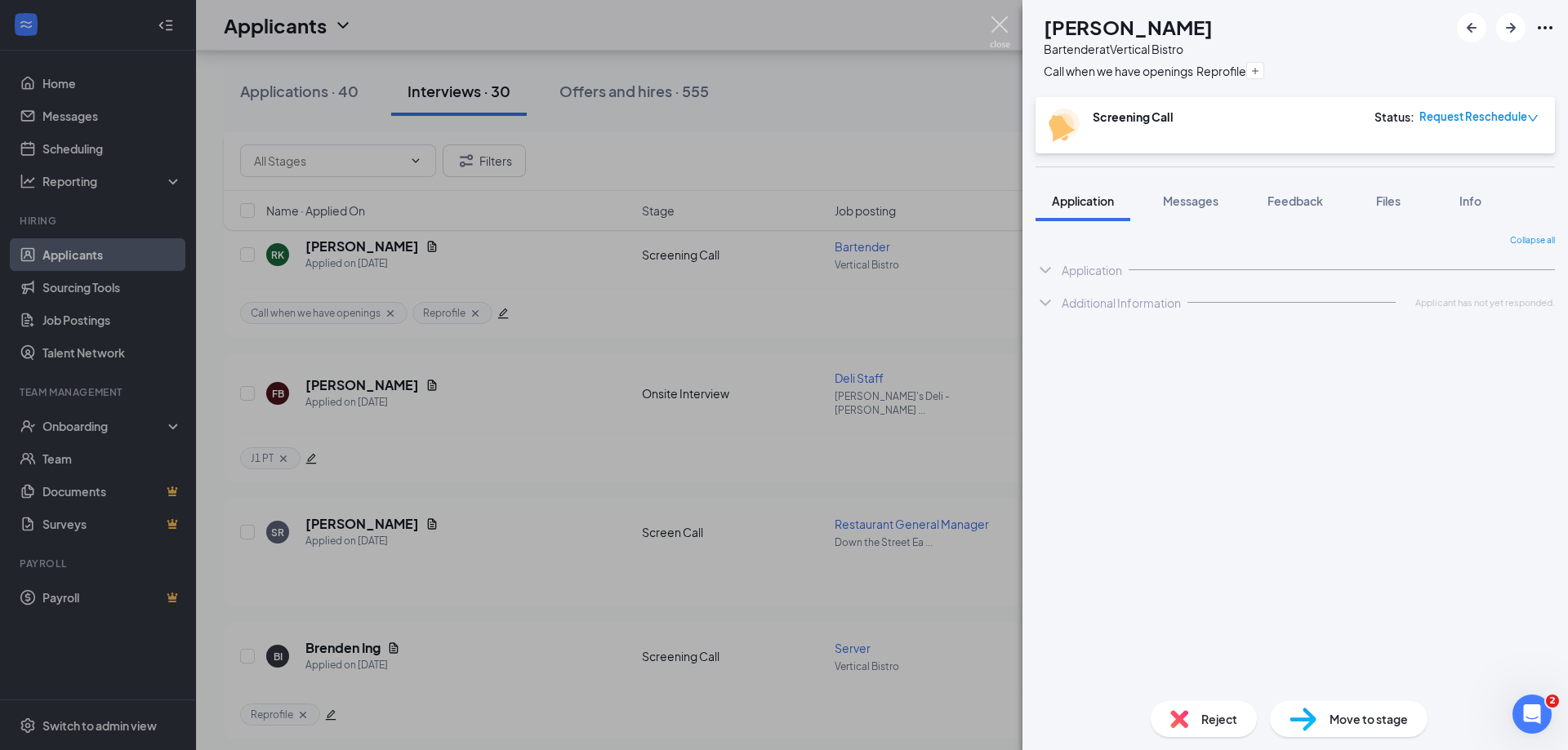
click at [999, 17] on img at bounding box center [1000, 32] width 21 height 32
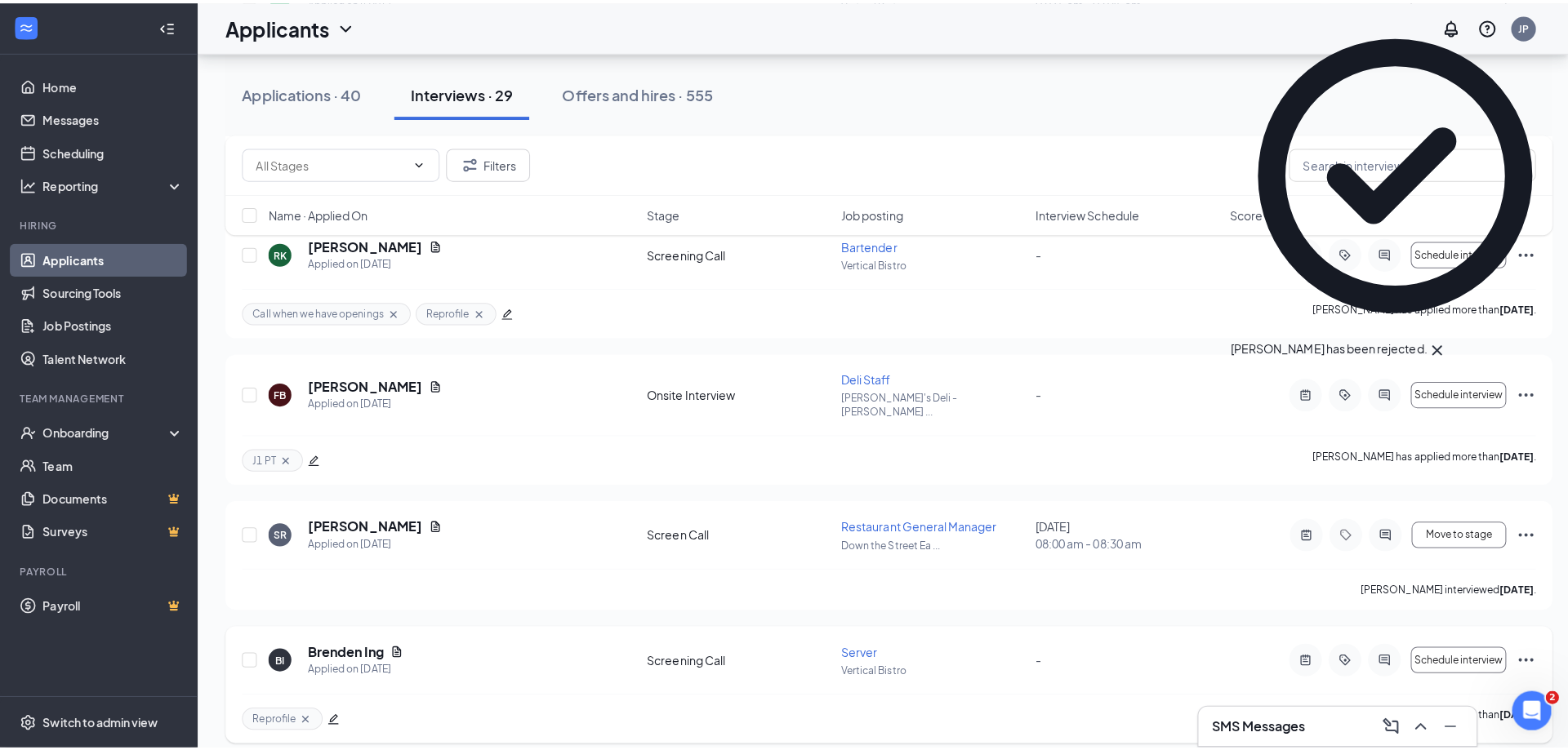
scroll to position [3430, 0]
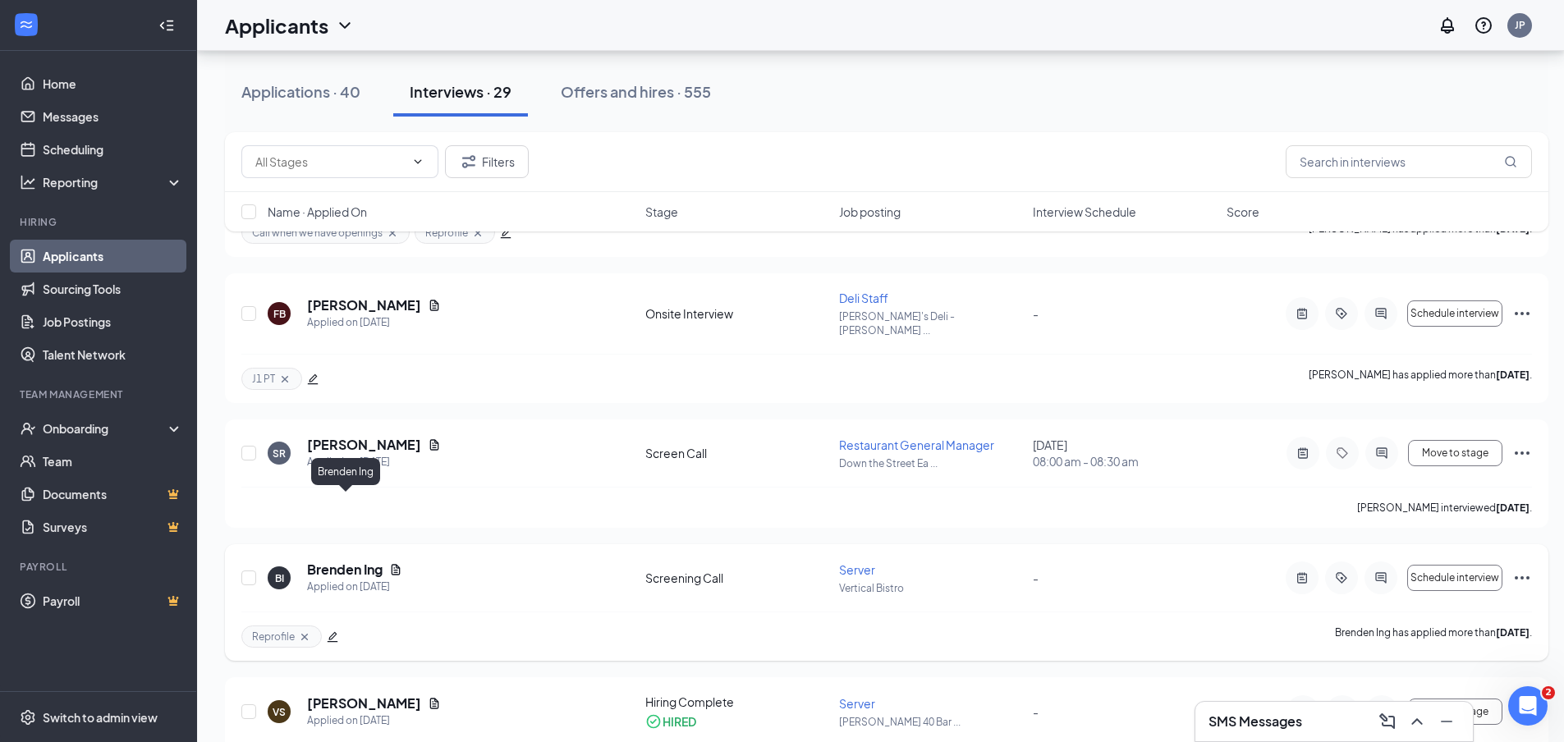
click at [336, 561] on h5 "Brenden Ing" at bounding box center [345, 570] width 76 height 18
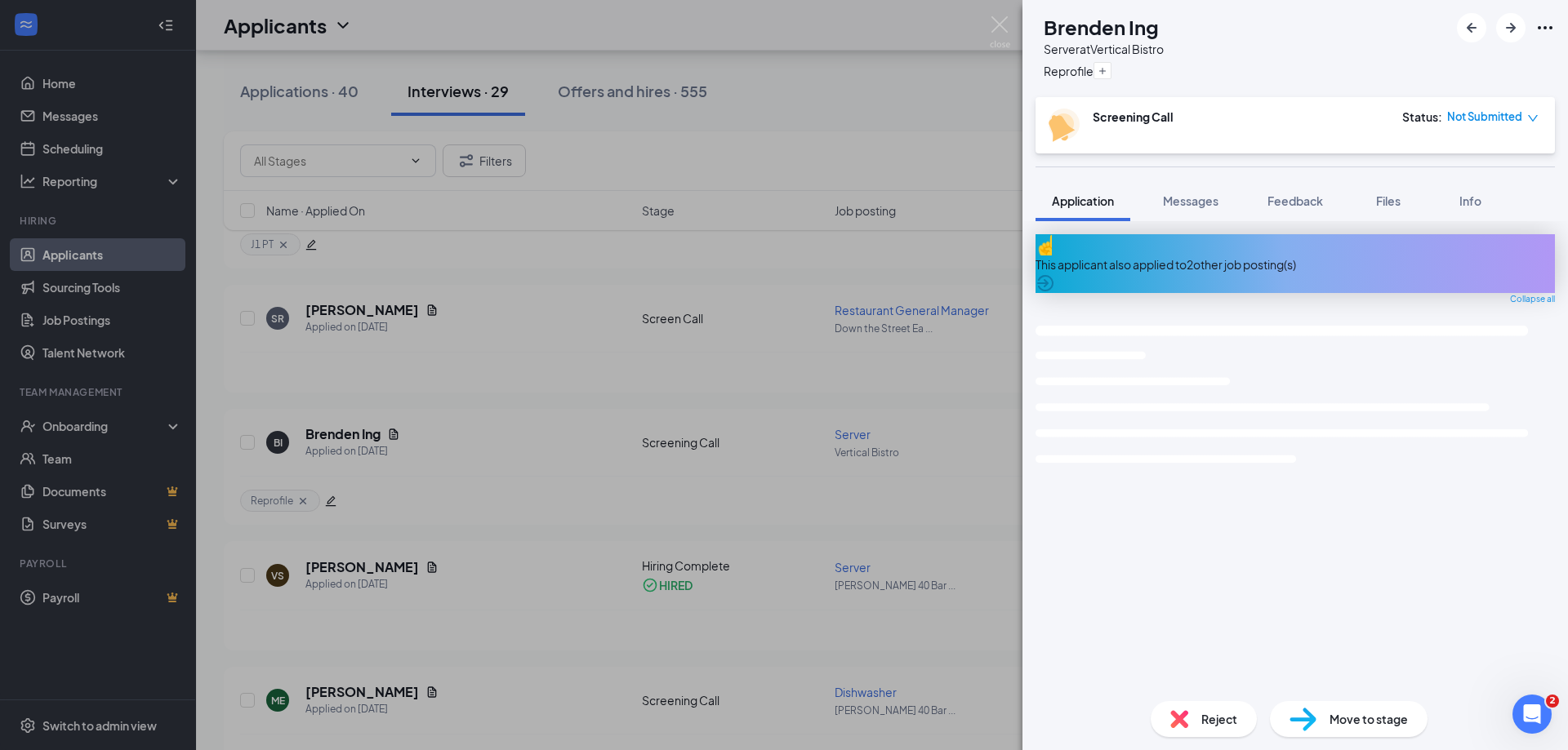
click at [1302, 204] on span "Feedback" at bounding box center [1295, 201] width 56 height 15
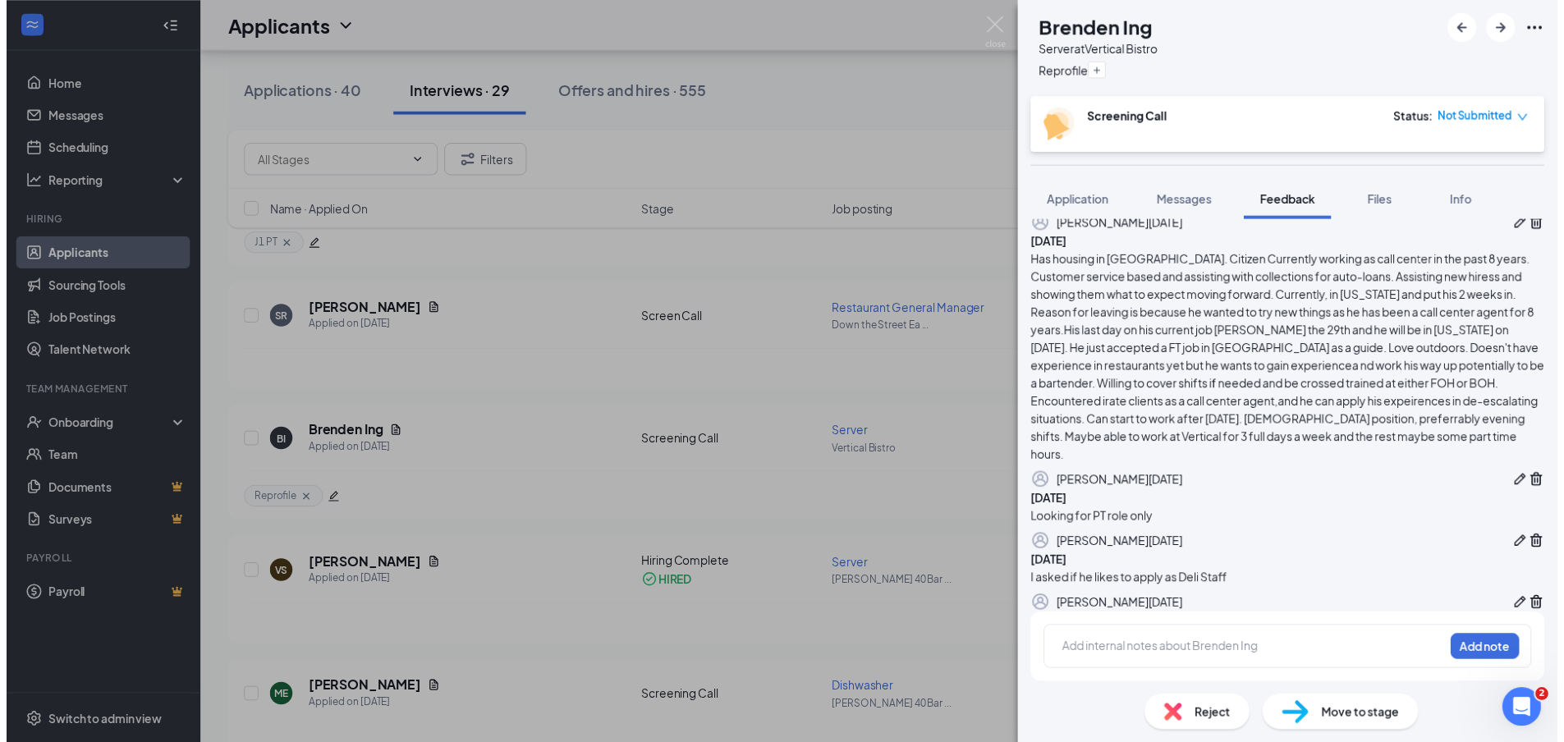
scroll to position [379, 0]
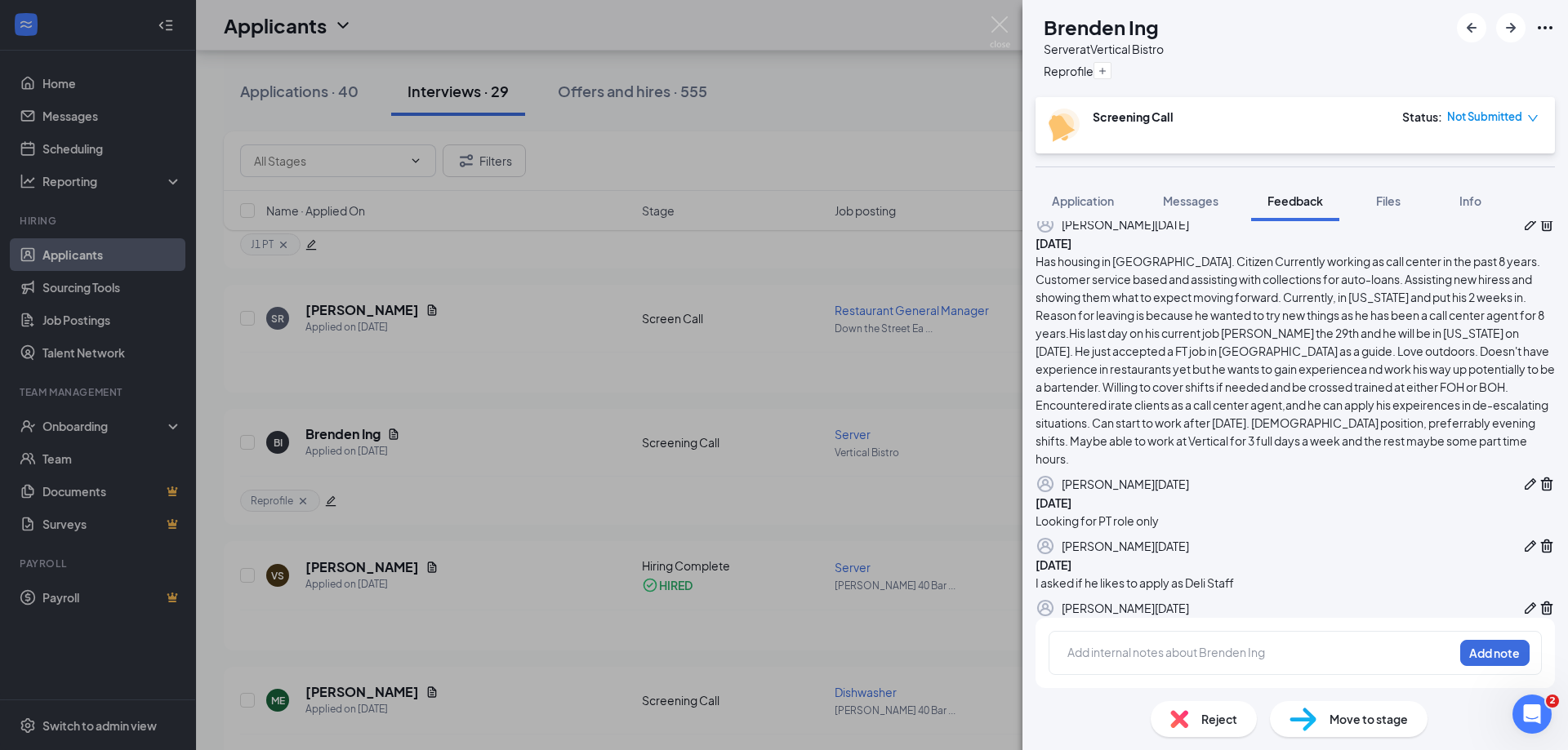
click at [1144, 648] on div at bounding box center [1261, 653] width 385 height 17
click at [1277, 650] on button "Add note" at bounding box center [1245, 654] width 66 height 26
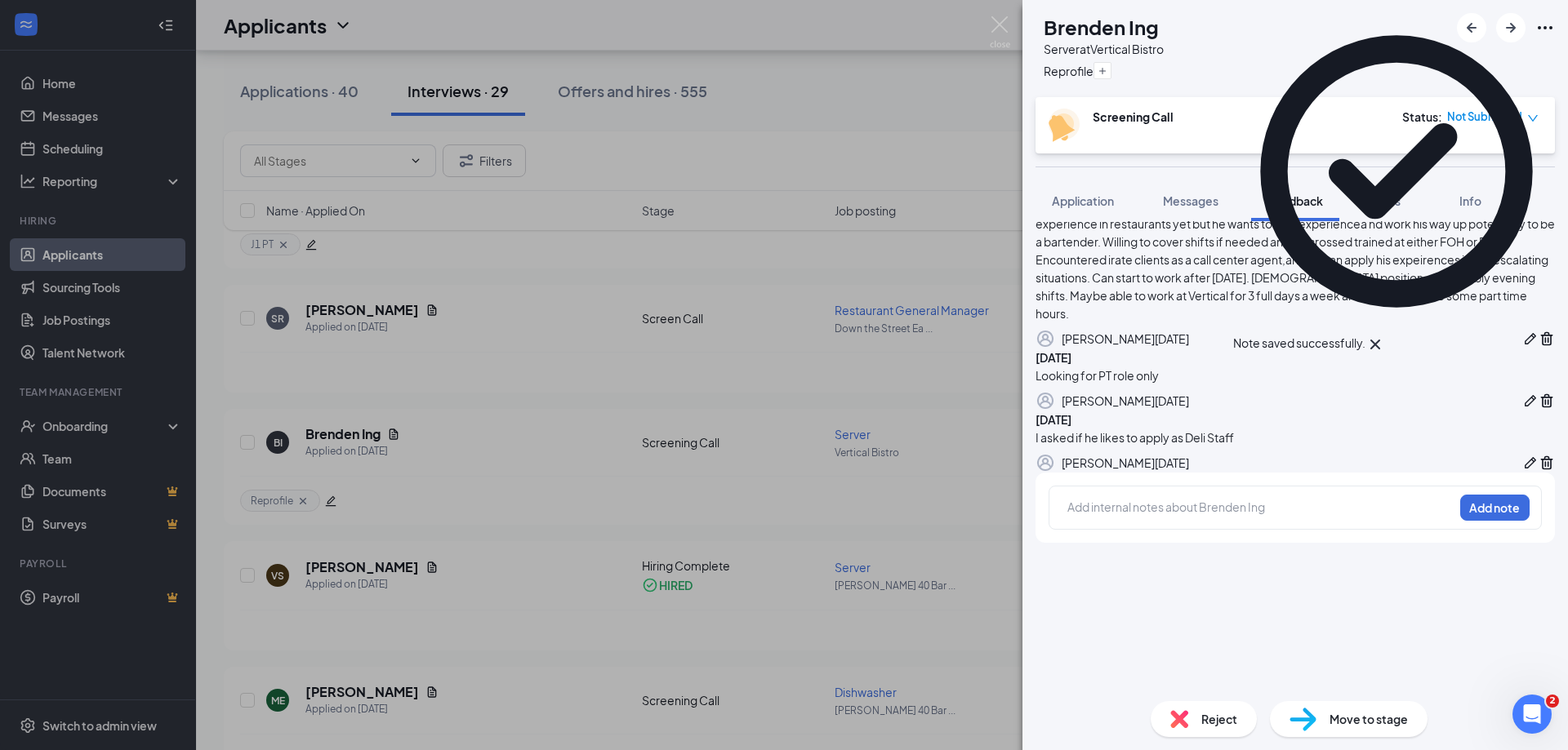
click at [1216, 716] on span "Reject" at bounding box center [1220, 719] width 36 height 18
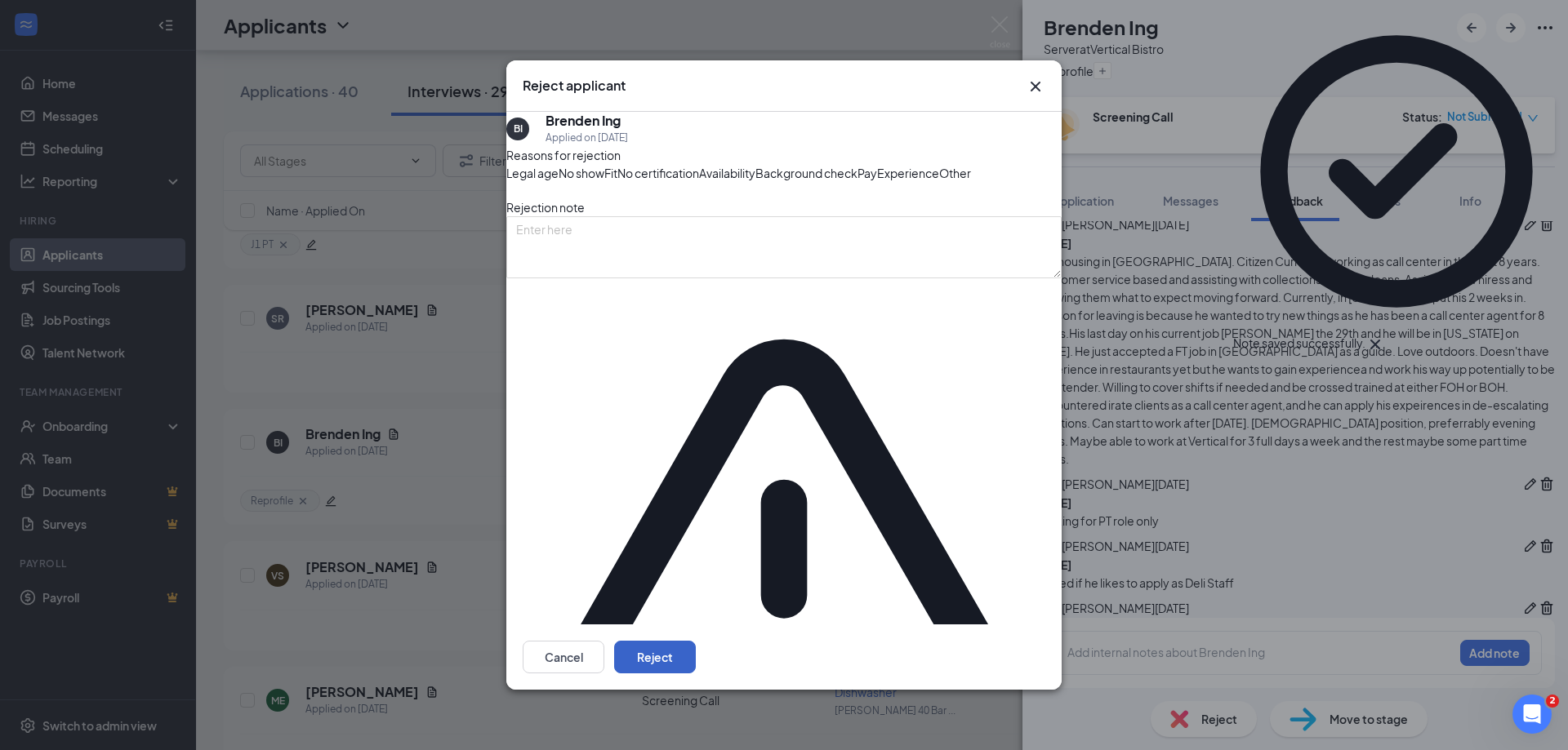
click at [695, 641] on button "Reject" at bounding box center [655, 656] width 82 height 33
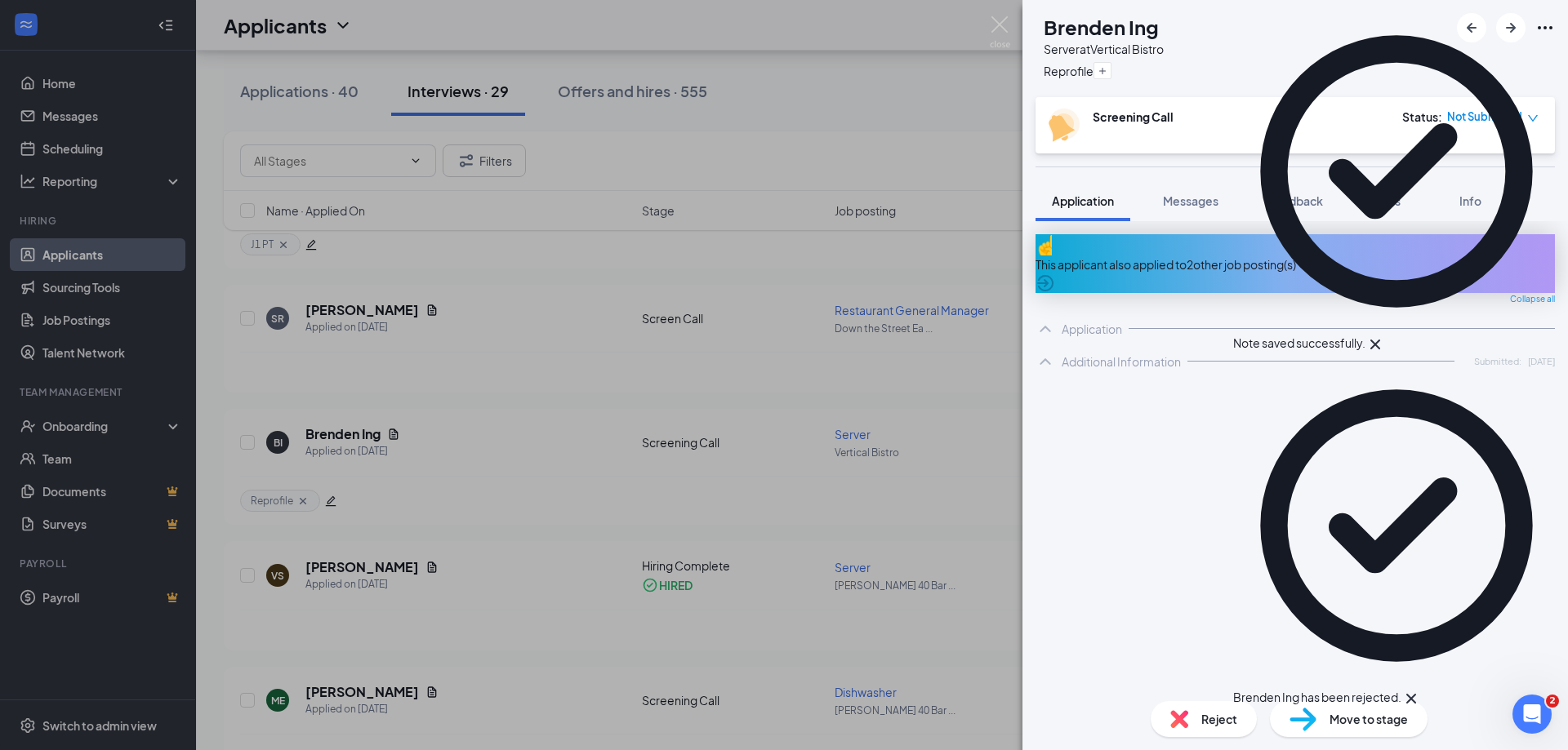
click at [1002, 31] on img at bounding box center [1000, 32] width 21 height 32
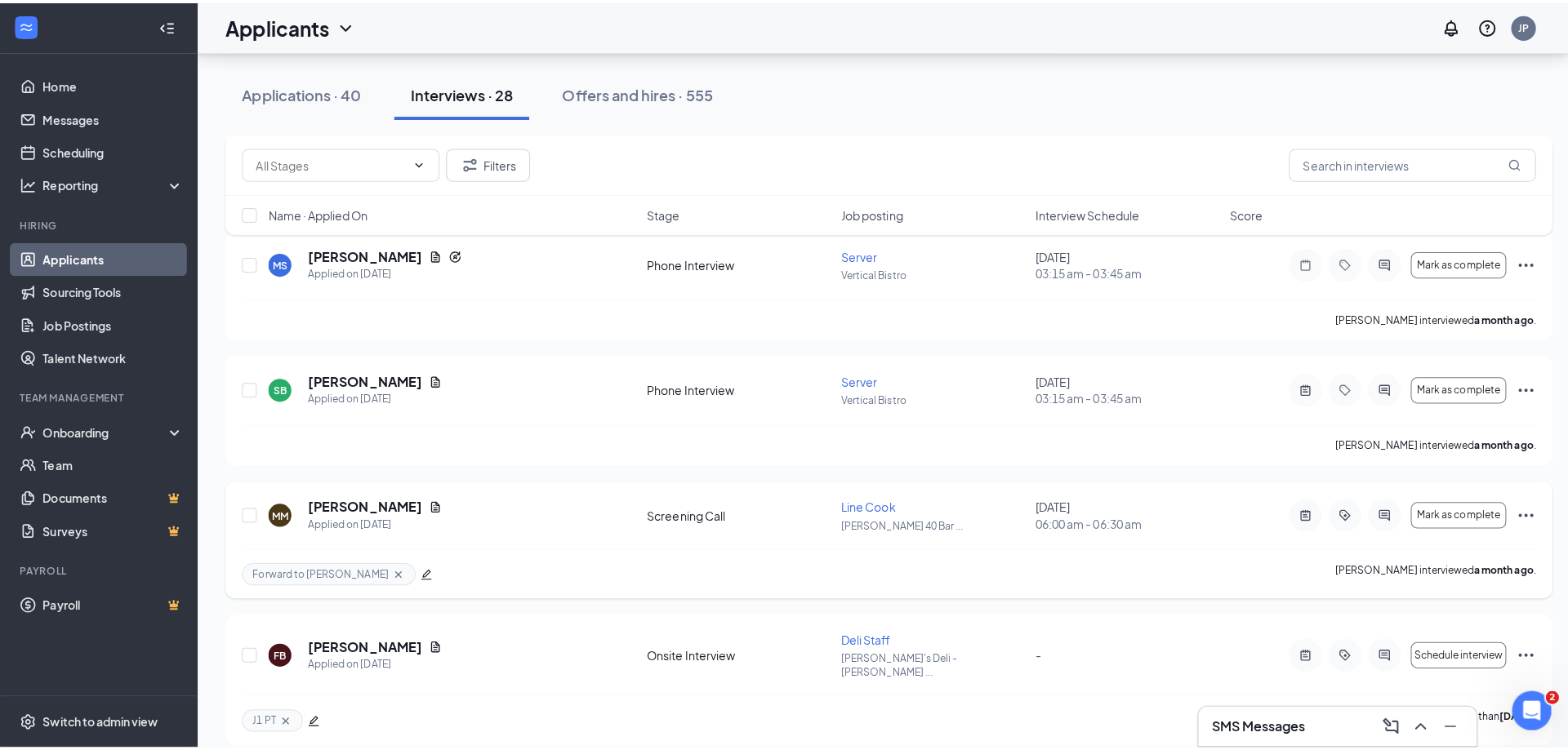
scroll to position [2939, 0]
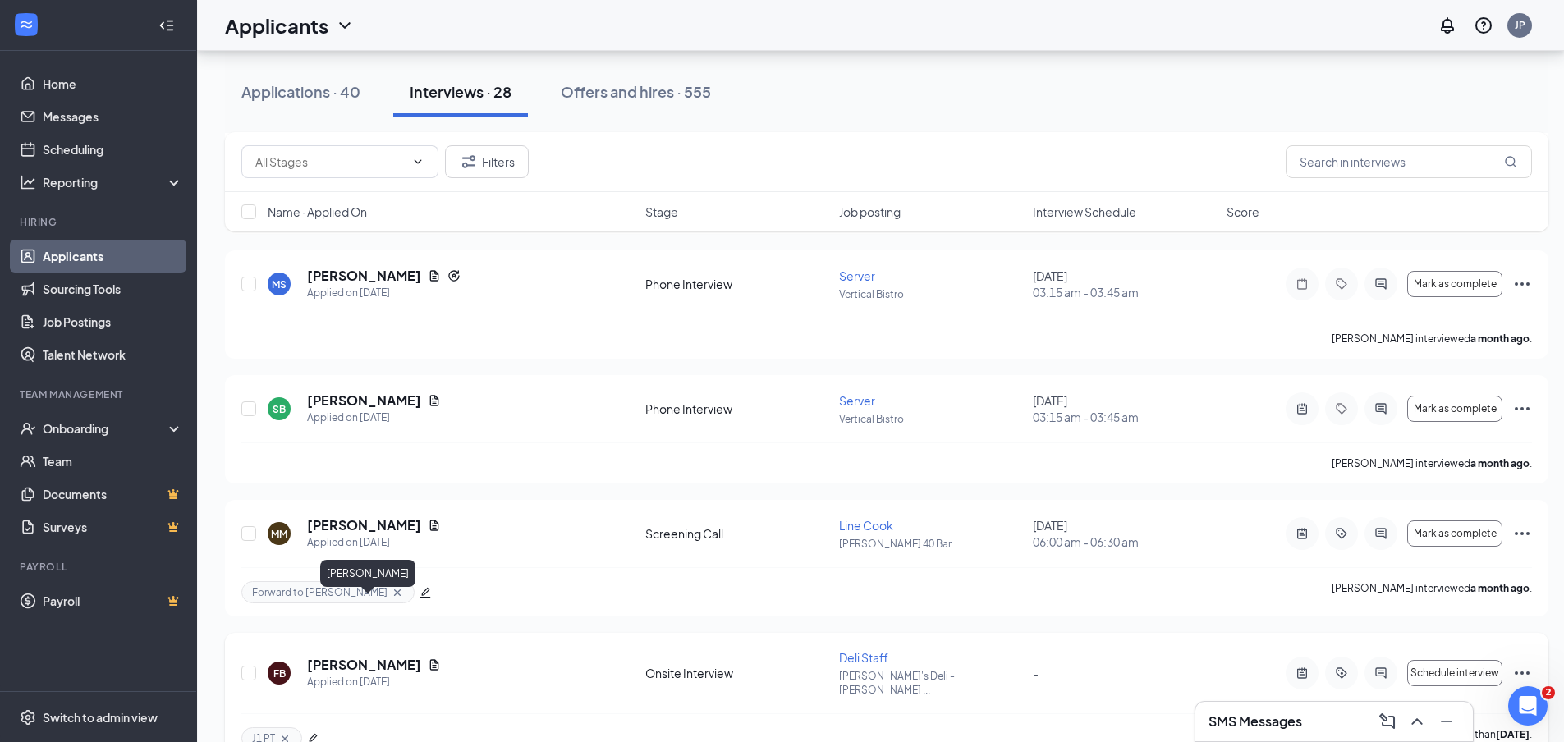
click at [401, 656] on h5 "Felix-Emanuel Bortes" at bounding box center [364, 665] width 114 height 18
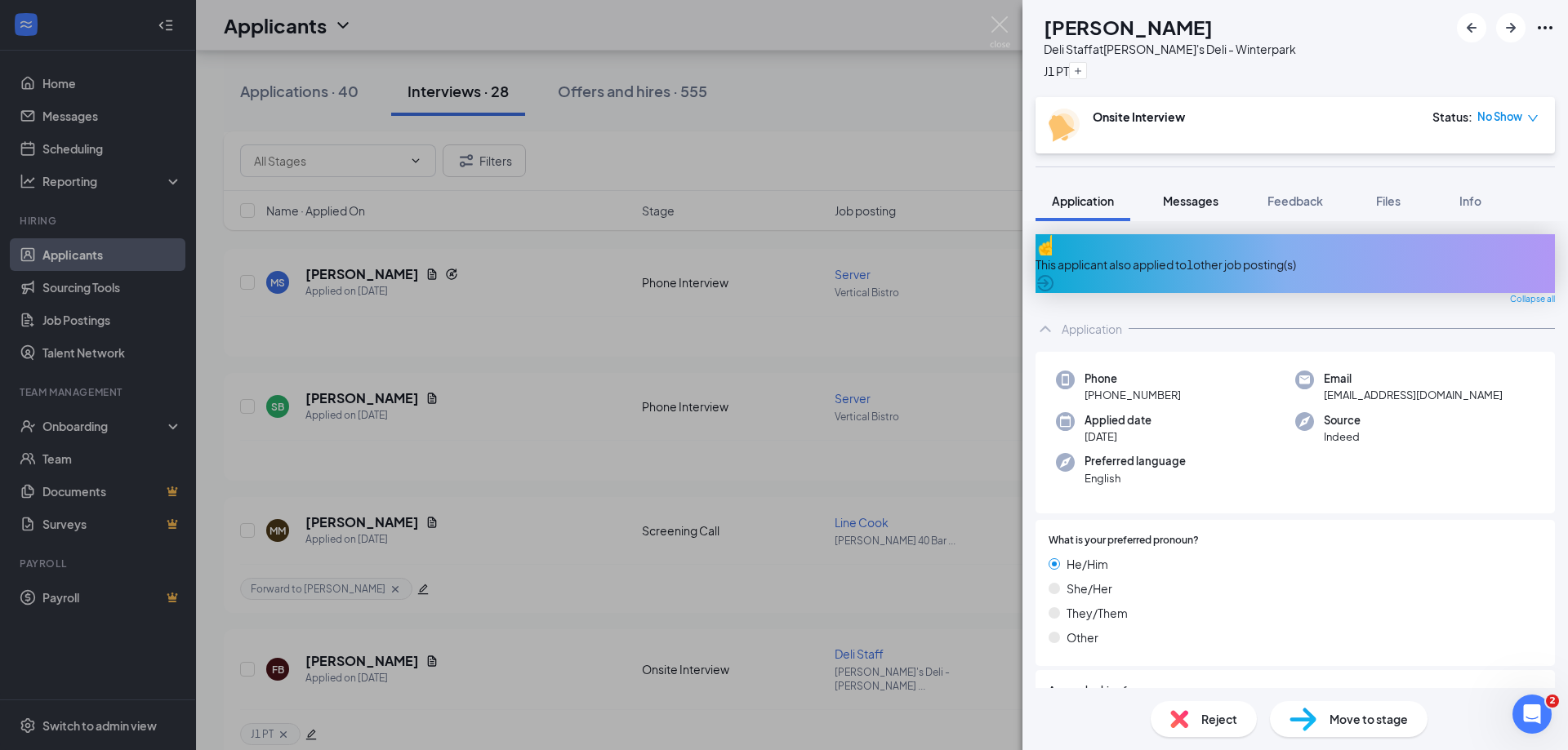
click at [1208, 198] on span "Messages" at bounding box center [1191, 201] width 56 height 15
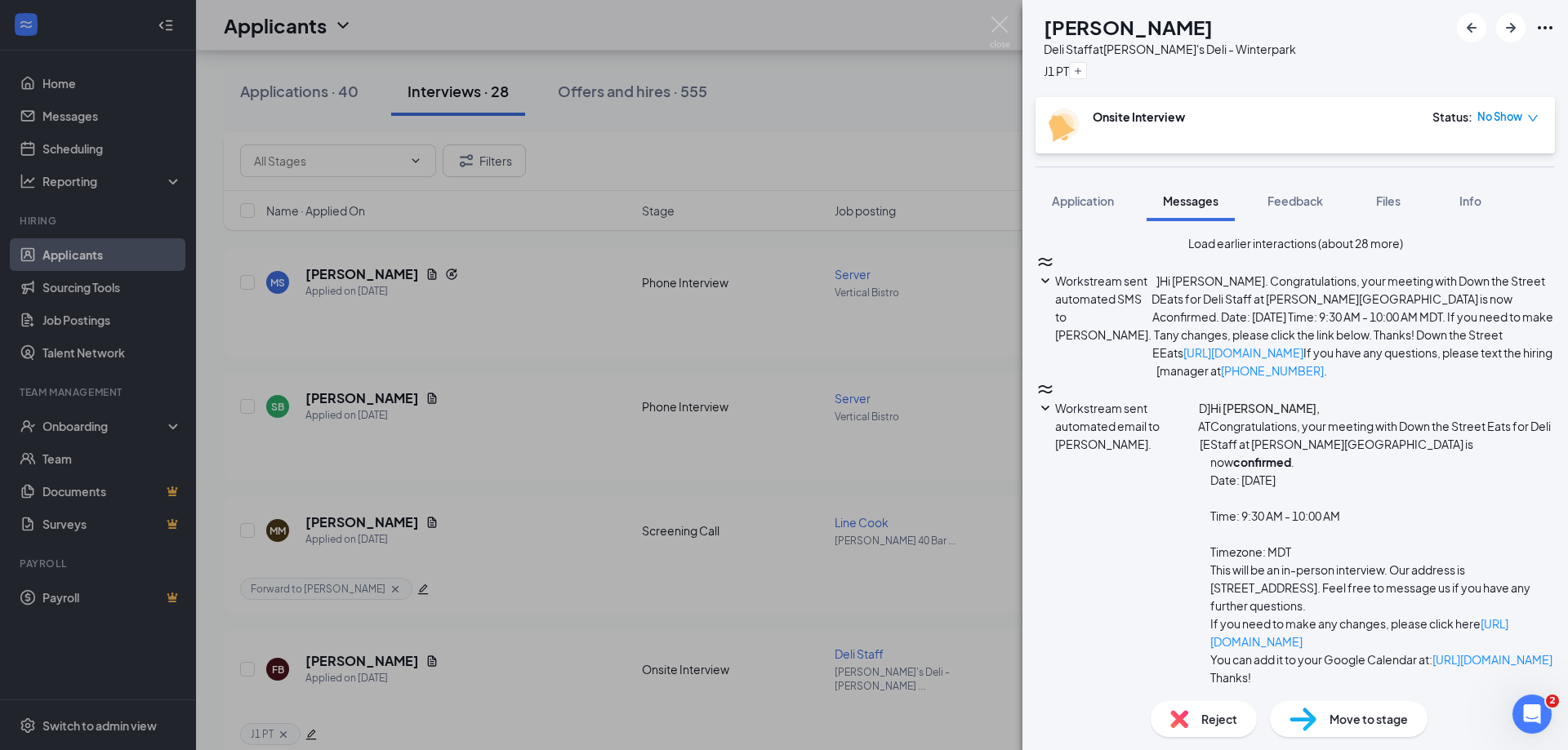
scroll to position [472, 0]
click at [1214, 710] on span "Reject" at bounding box center [1220, 719] width 36 height 18
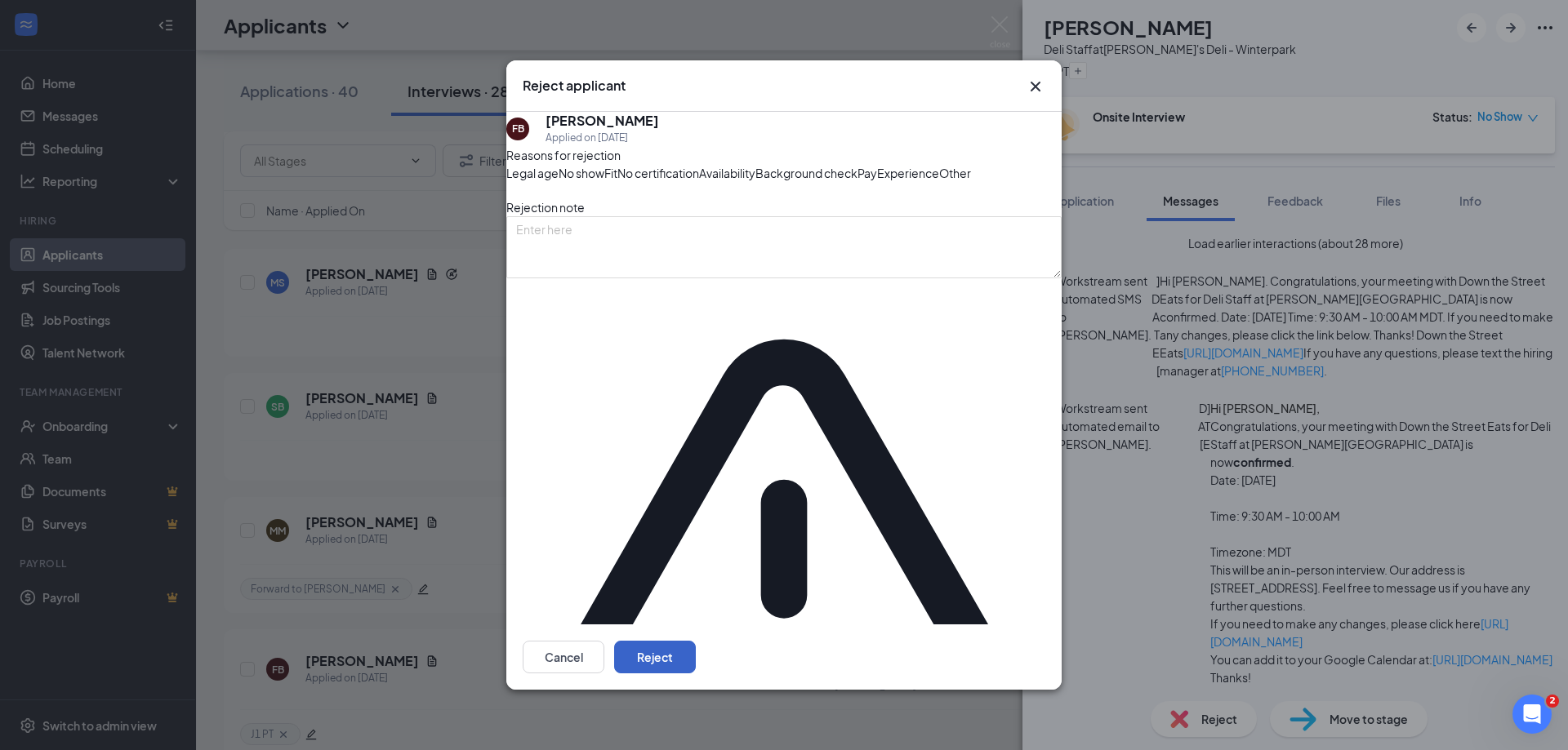
click at [695, 641] on button "Reject" at bounding box center [655, 656] width 82 height 33
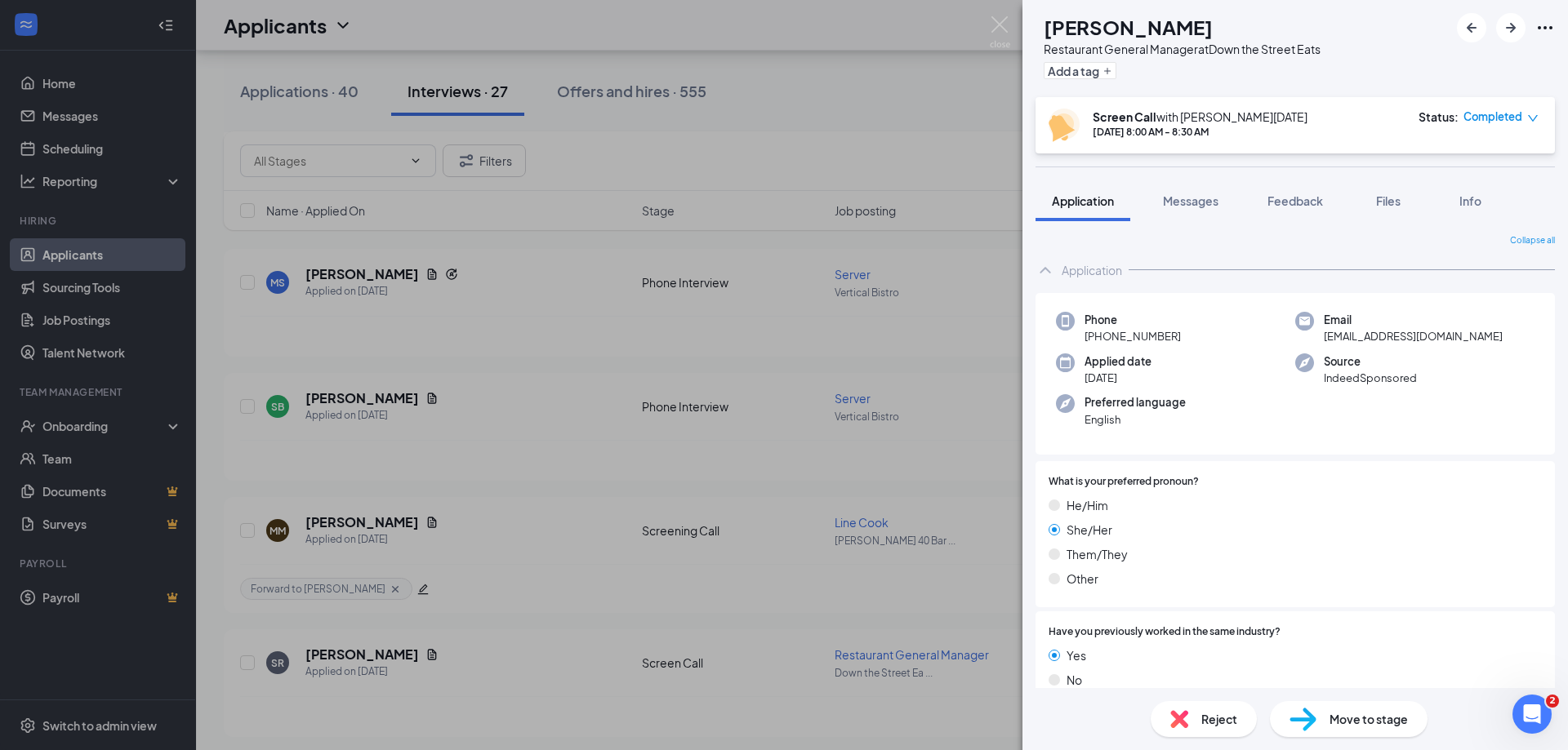
click at [1012, 25] on div "SR Shanice Redd Restaurant General Manager at Down the Street Eats Add a tag Sc…" at bounding box center [784, 375] width 1568 height 750
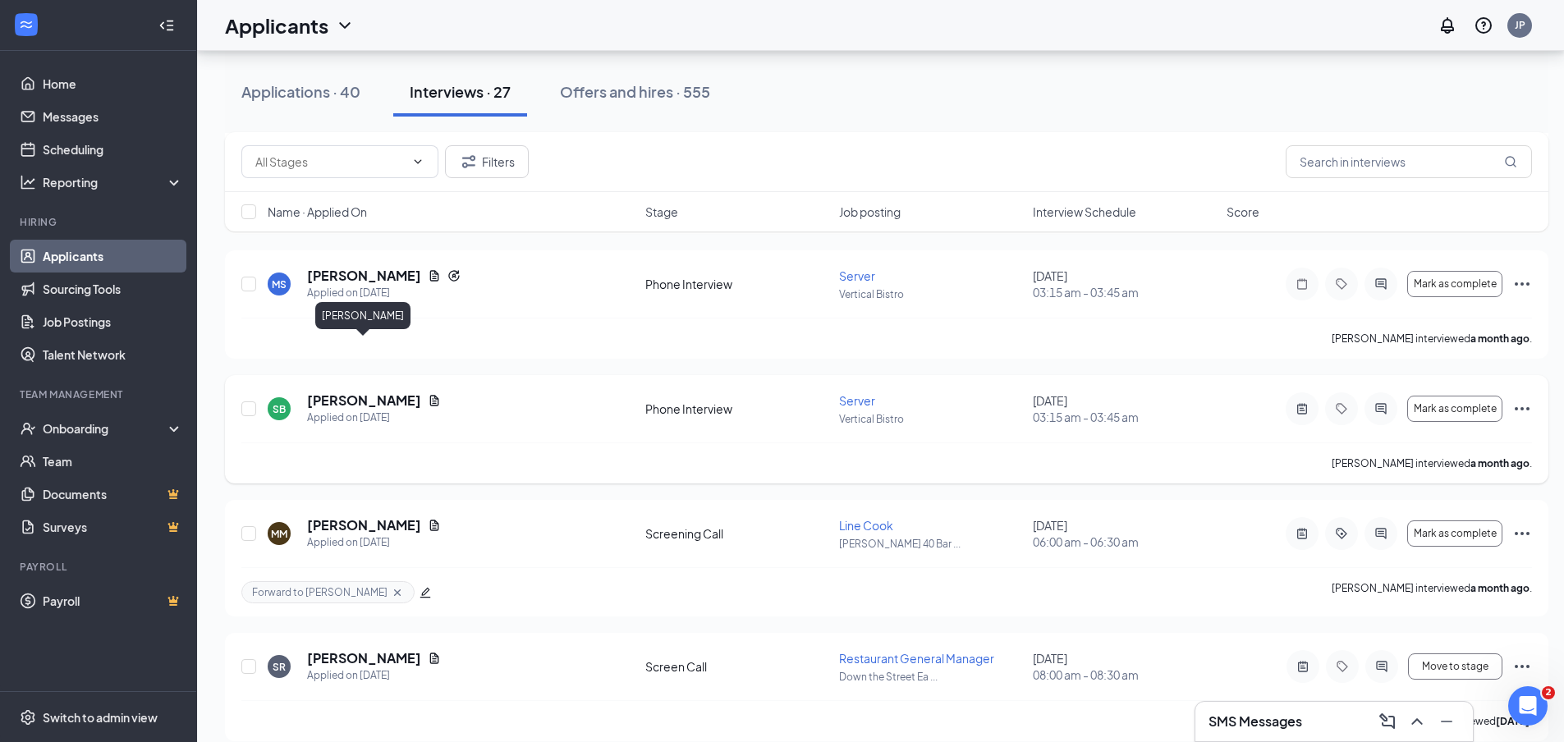
click at [382, 392] on h5 "Stephenie Brown" at bounding box center [364, 401] width 114 height 18
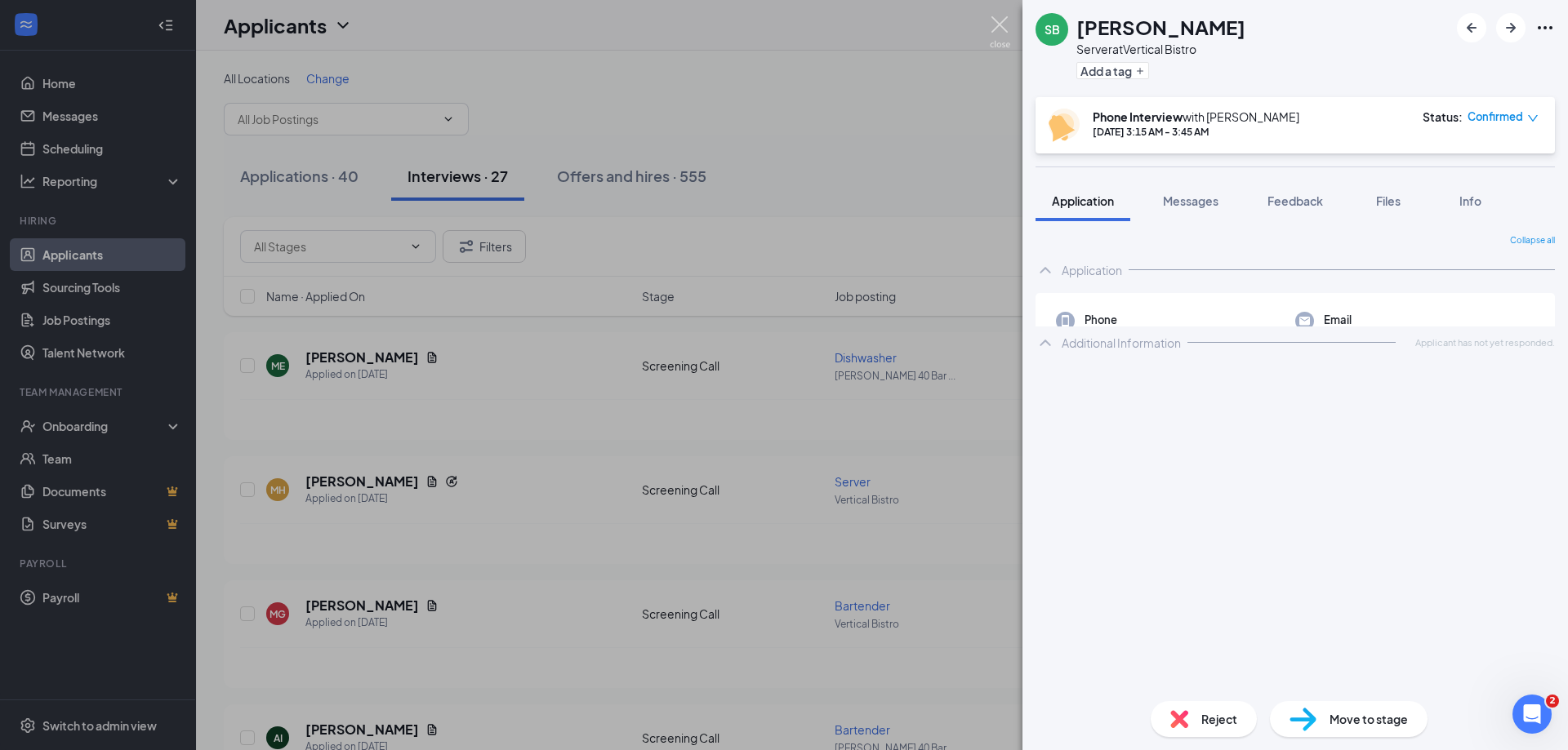
click at [997, 26] on img at bounding box center [1000, 32] width 21 height 32
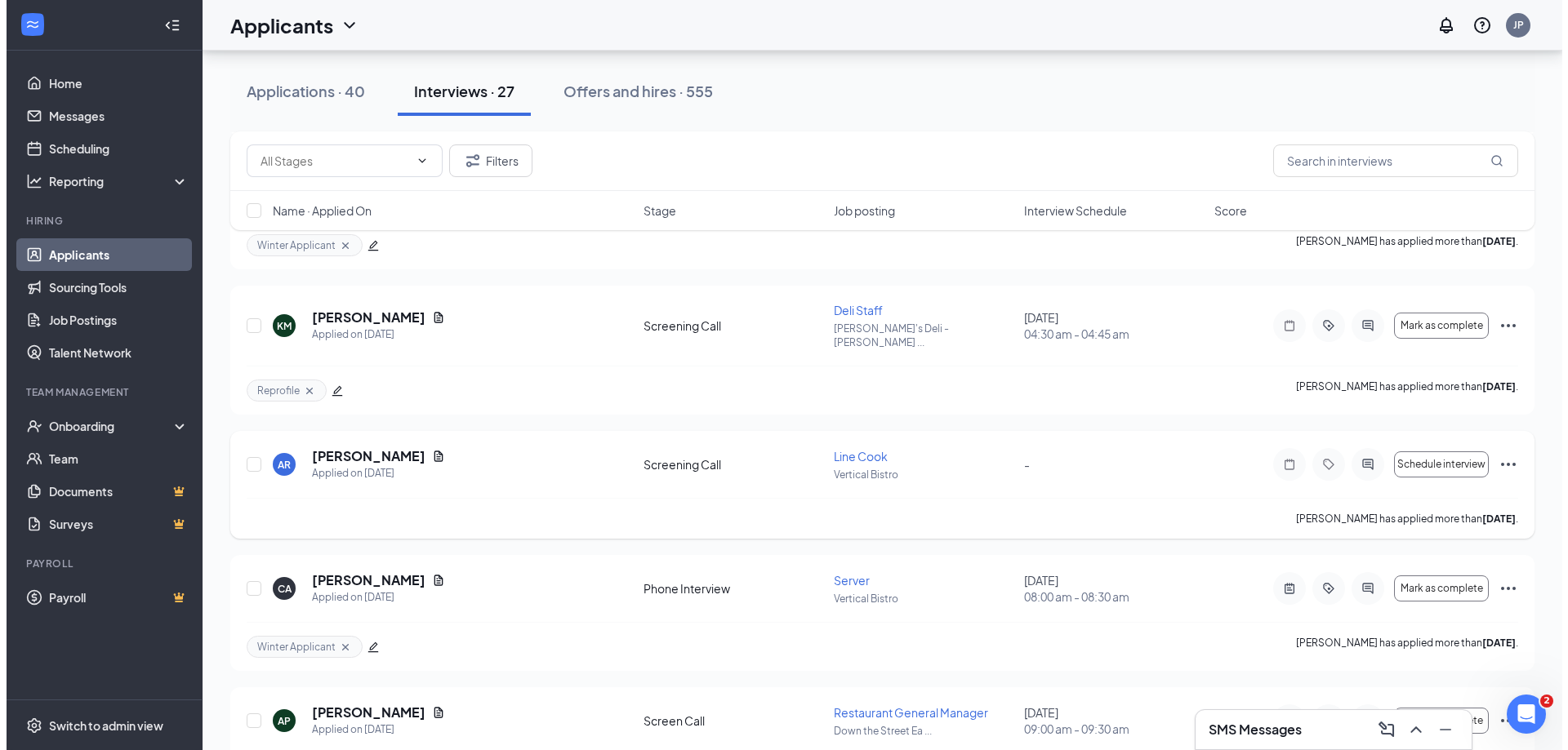
scroll to position [932, 0]
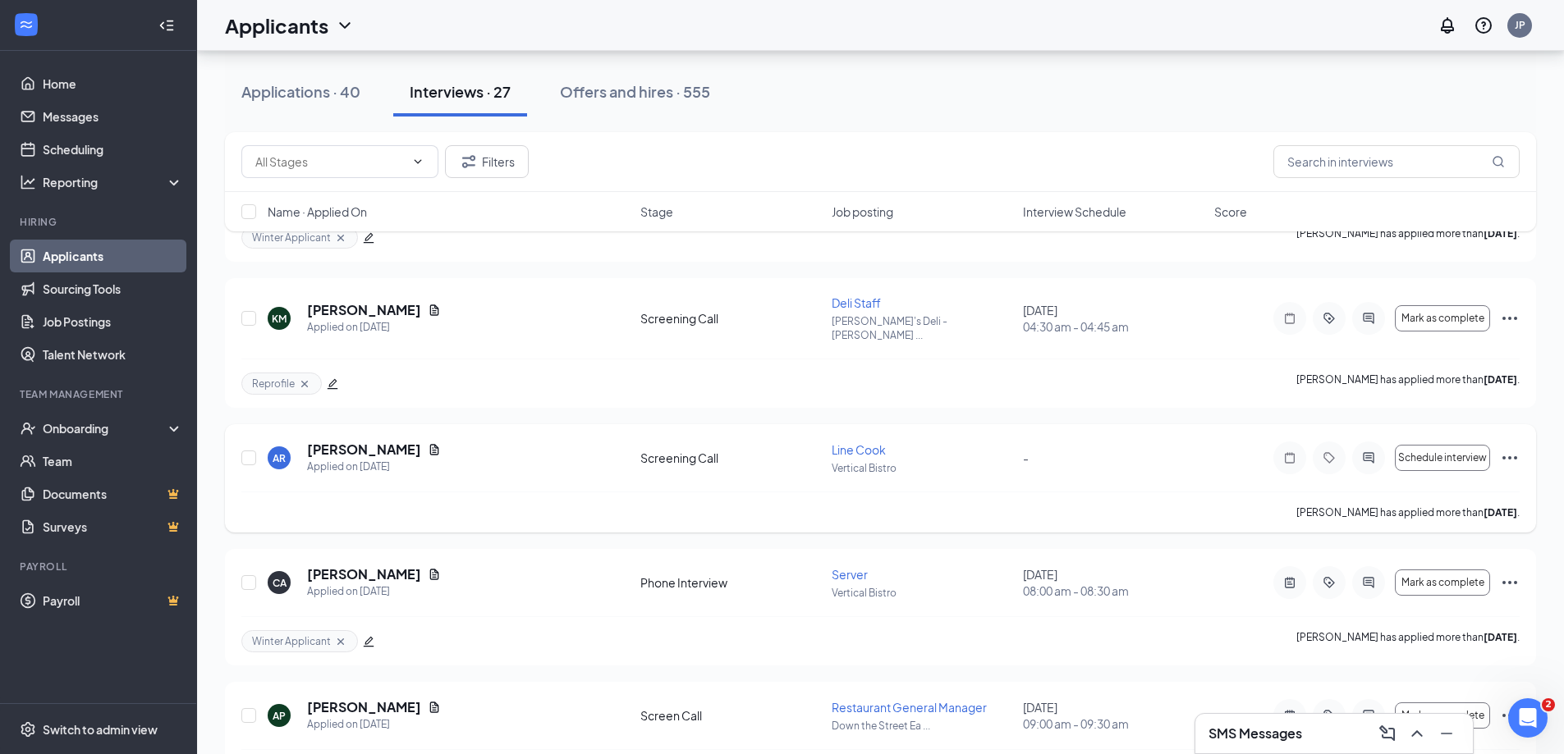
click at [355, 441] on h5 "Arnulfo Ruiz" at bounding box center [364, 450] width 114 height 18
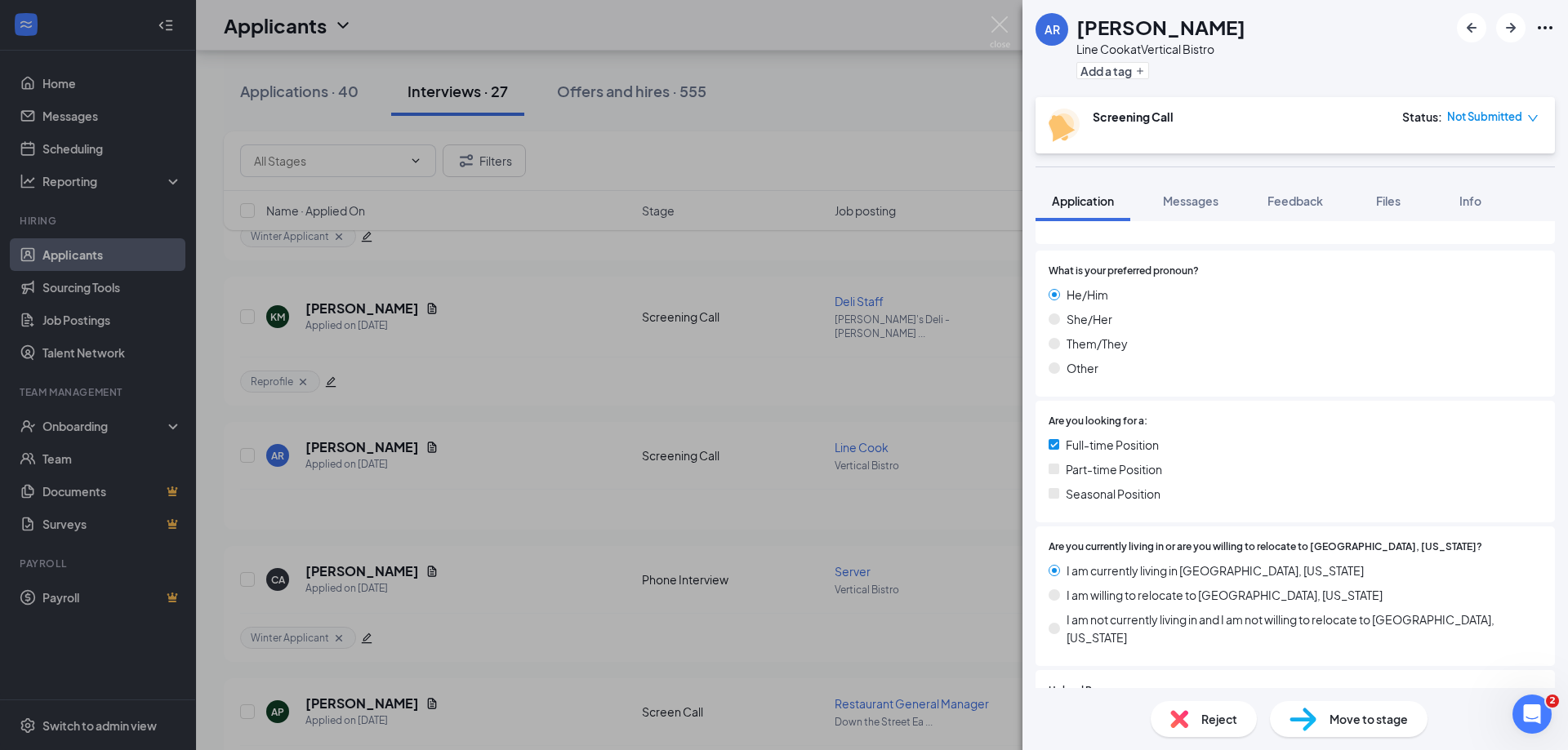
scroll to position [326, 0]
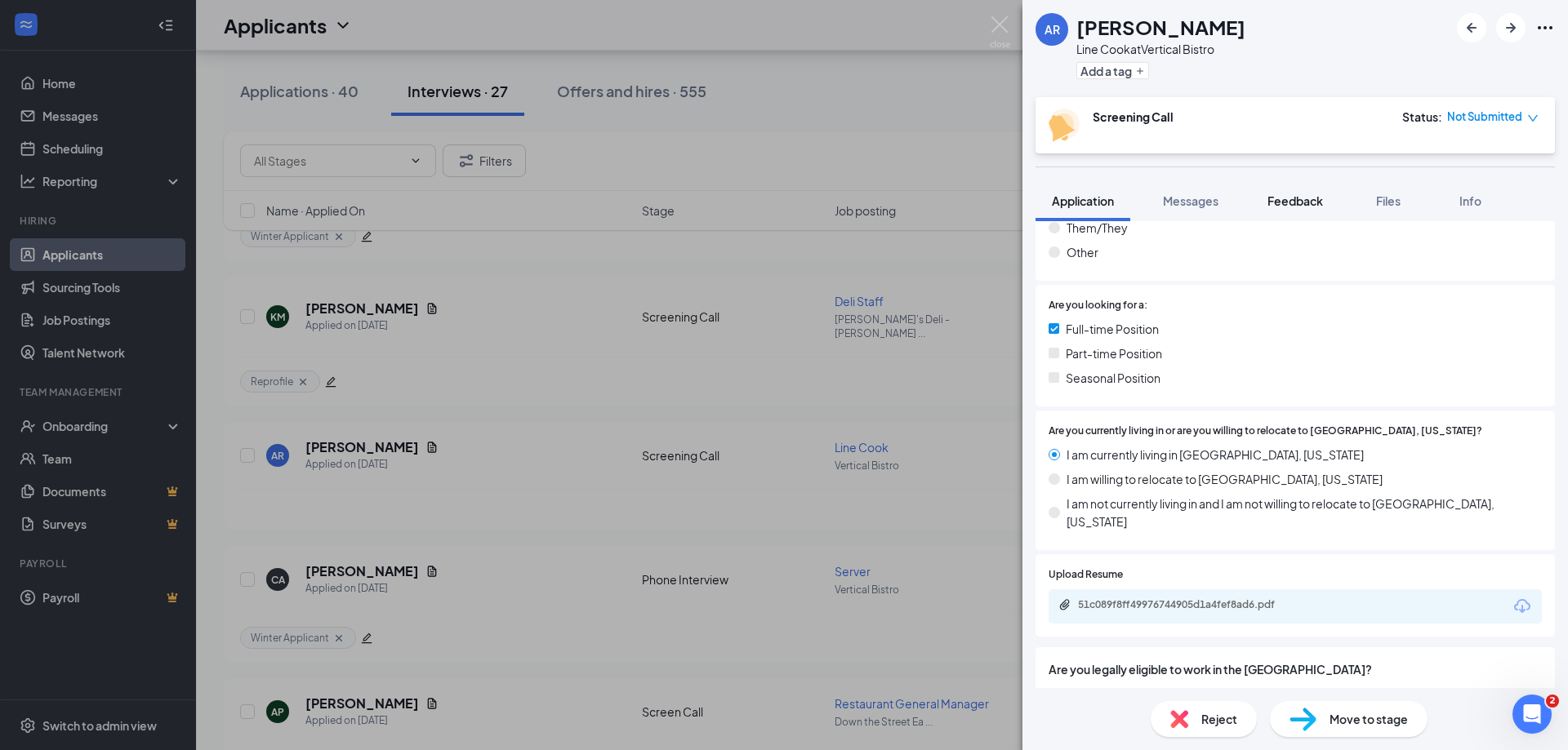
click at [1299, 202] on span "Feedback" at bounding box center [1295, 201] width 56 height 15
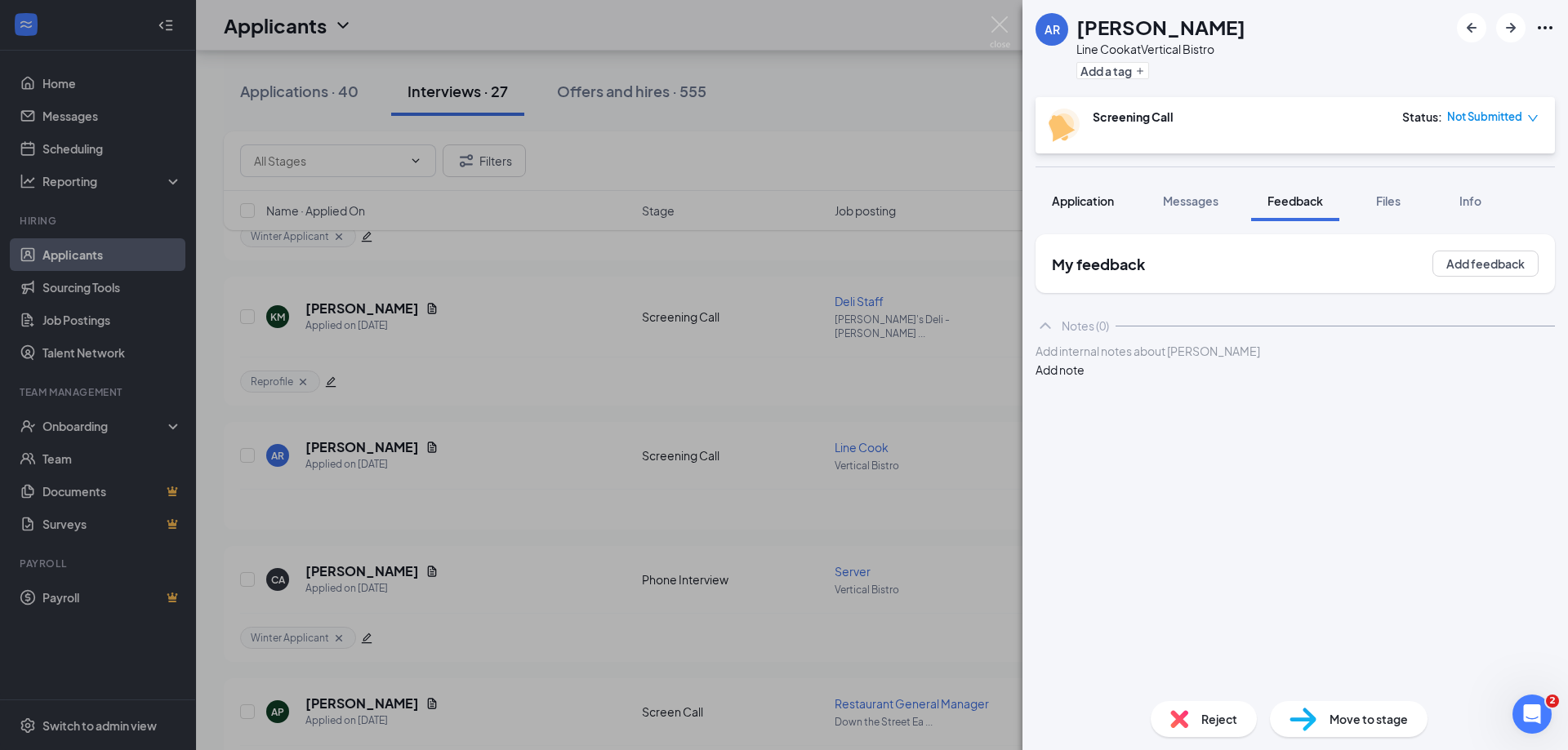
click at [1097, 210] on button "Application" at bounding box center [1082, 200] width 95 height 41
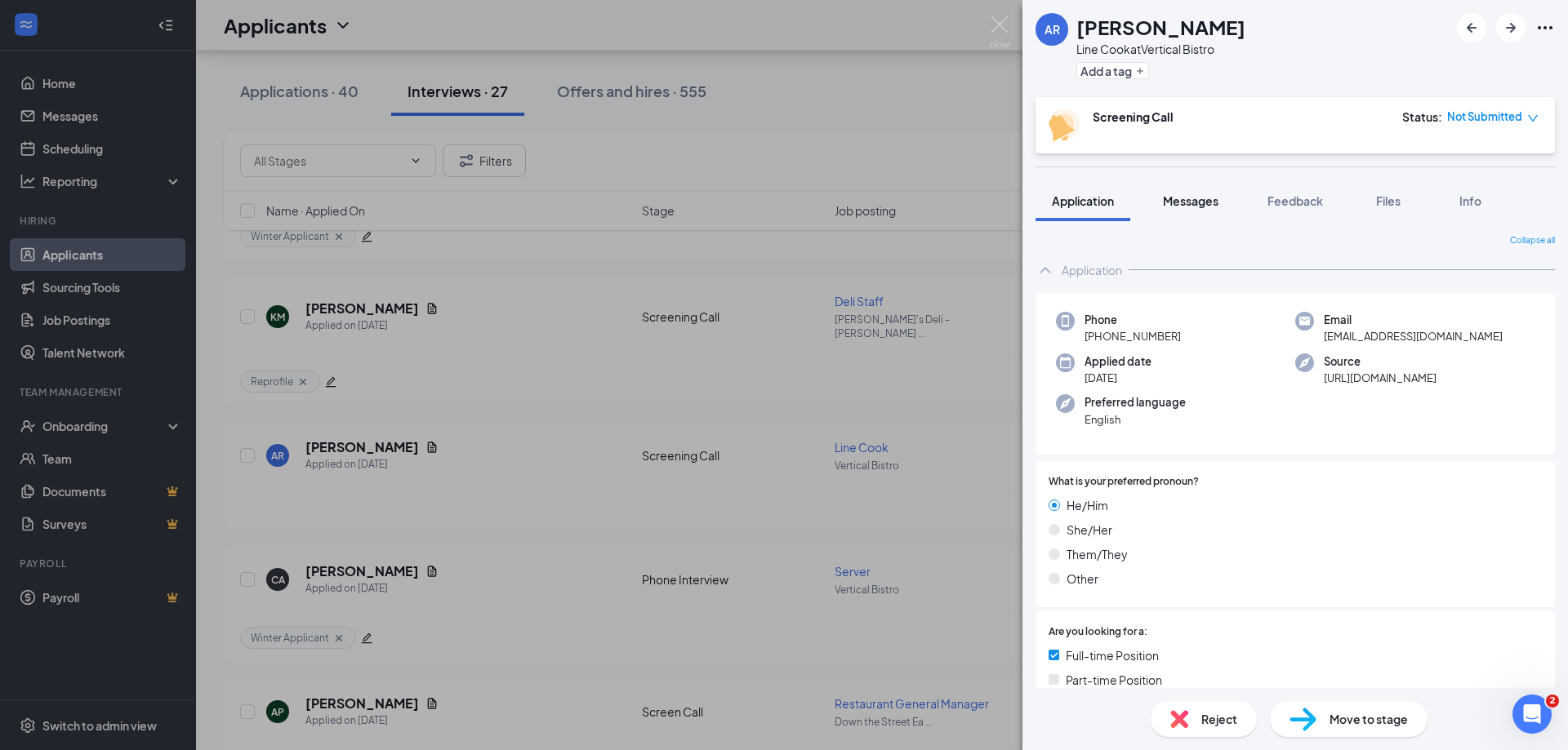
click at [1191, 198] on span "Messages" at bounding box center [1191, 201] width 56 height 15
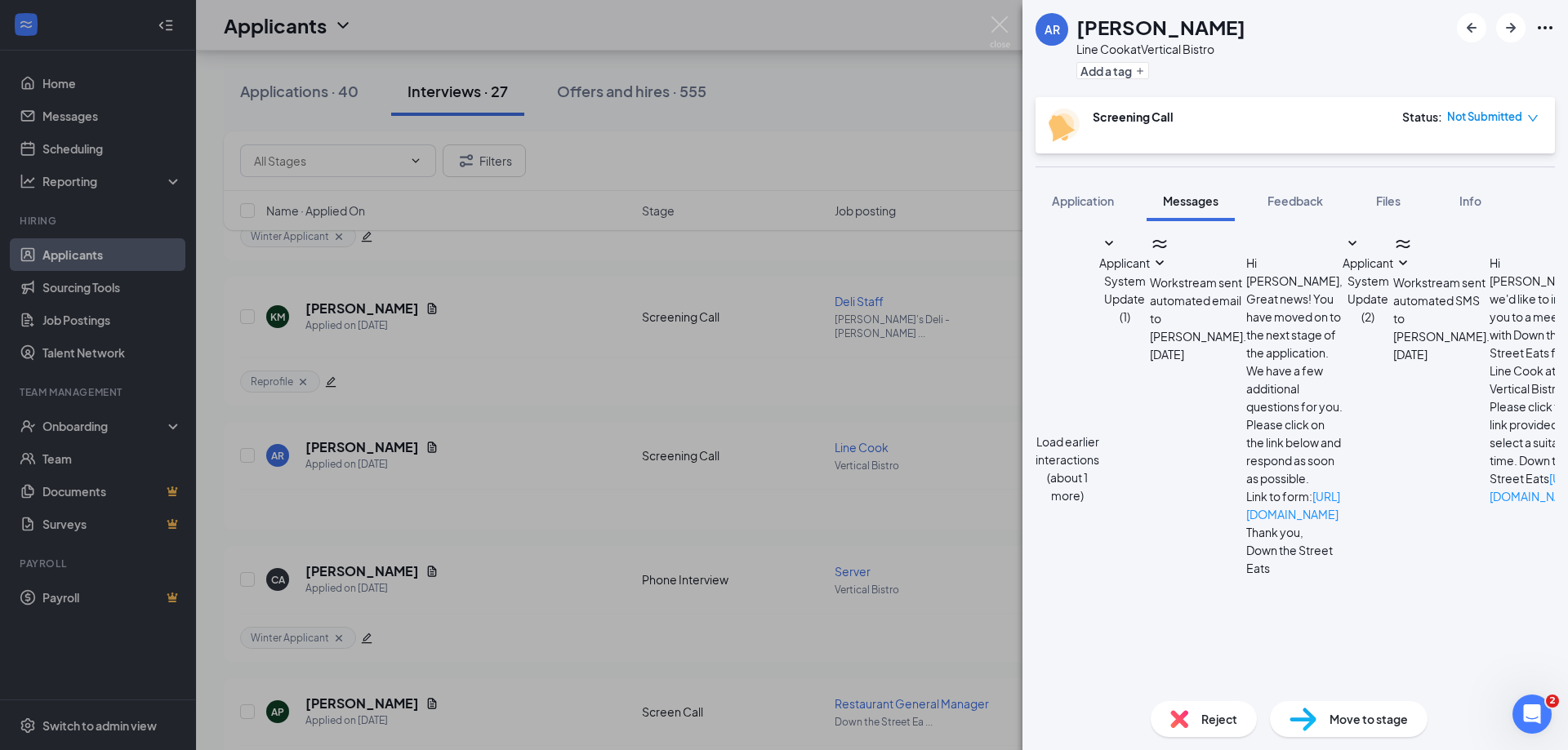
scroll to position [34, 0]
click at [1001, 28] on img at bounding box center [1000, 32] width 21 height 32
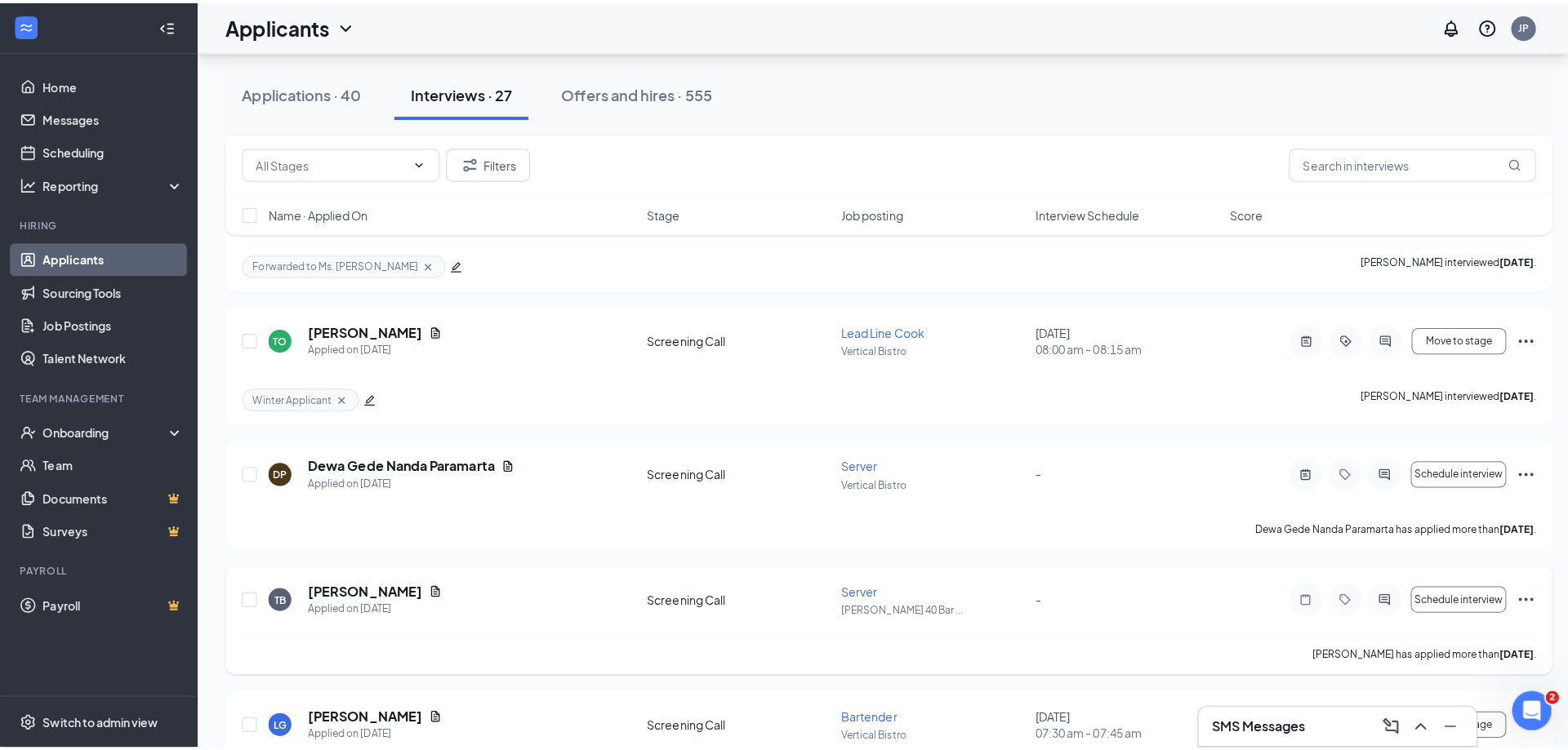
scroll to position [1586, 0]
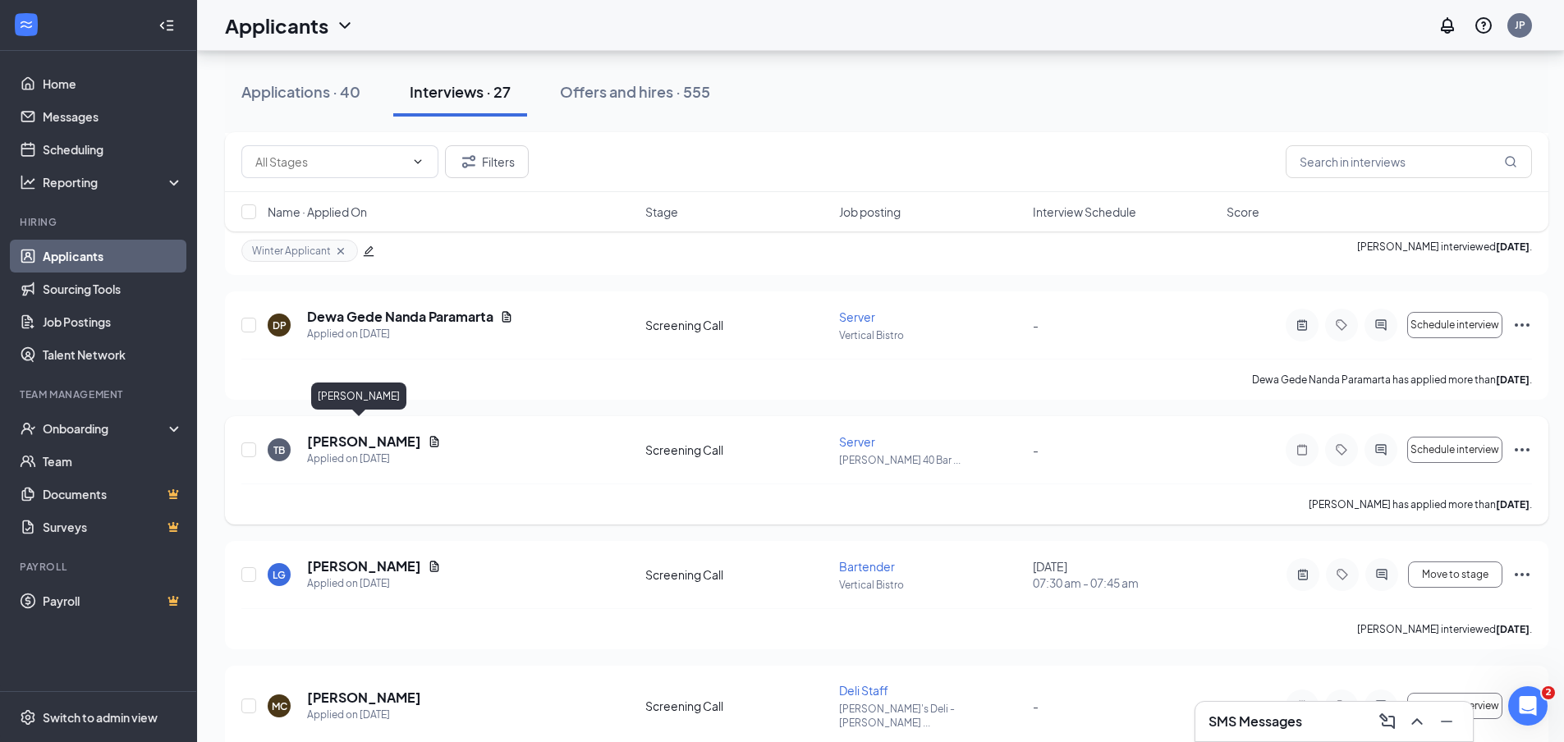
click at [364, 433] on h5 "Theo Brown" at bounding box center [364, 442] width 114 height 18
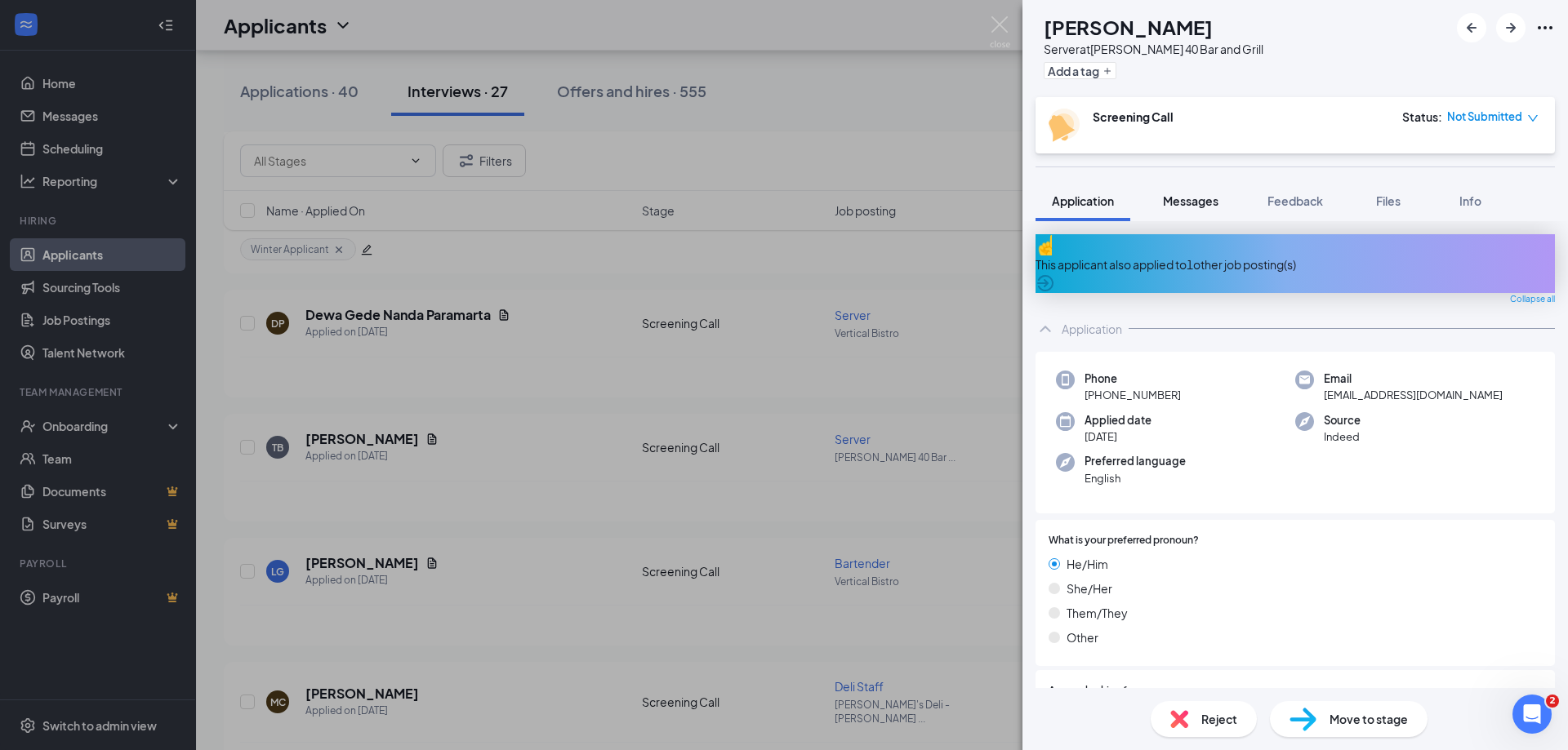
click at [1205, 198] on span "Messages" at bounding box center [1191, 201] width 56 height 15
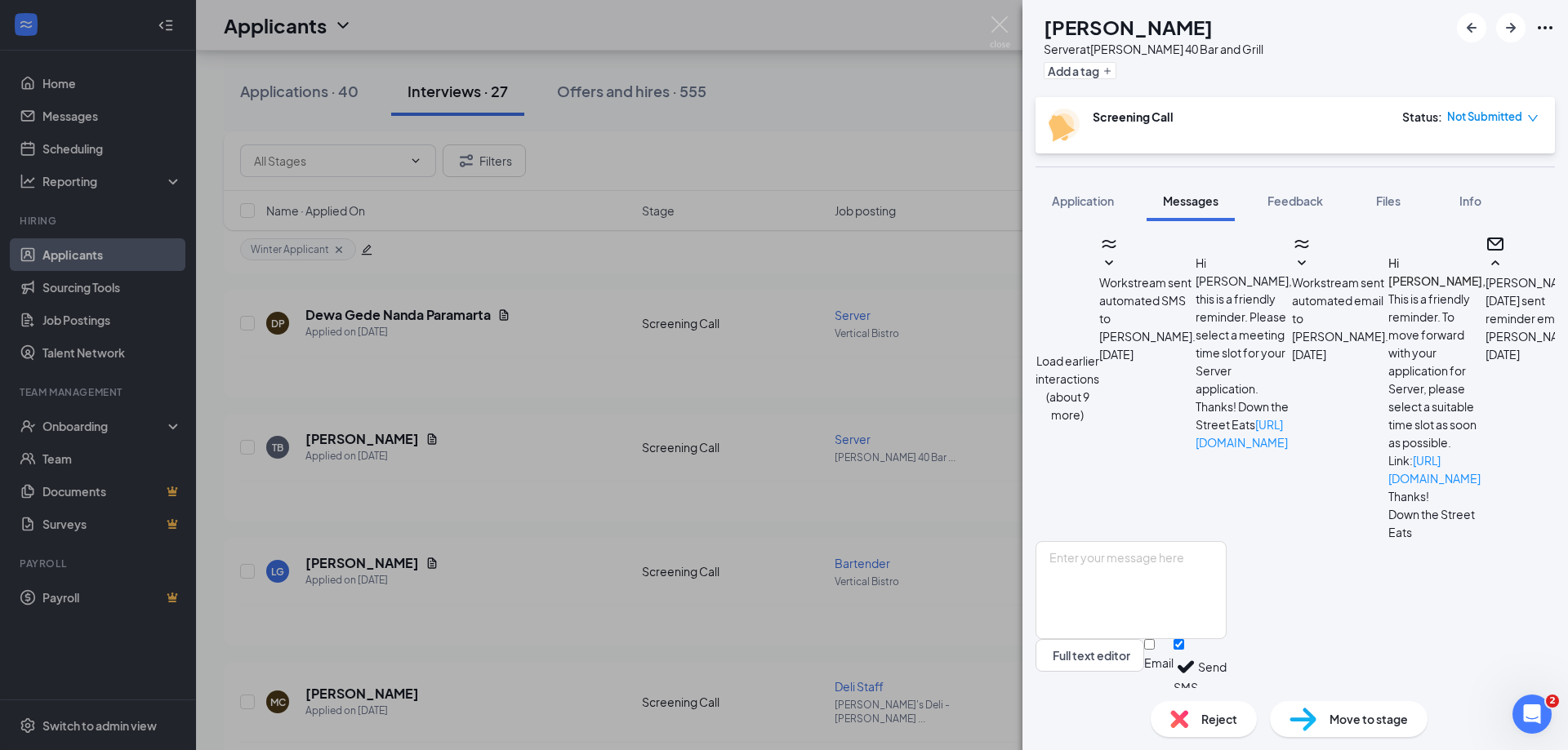
scroll to position [1436, 0]
click at [1279, 196] on span "Feedback" at bounding box center [1295, 201] width 56 height 15
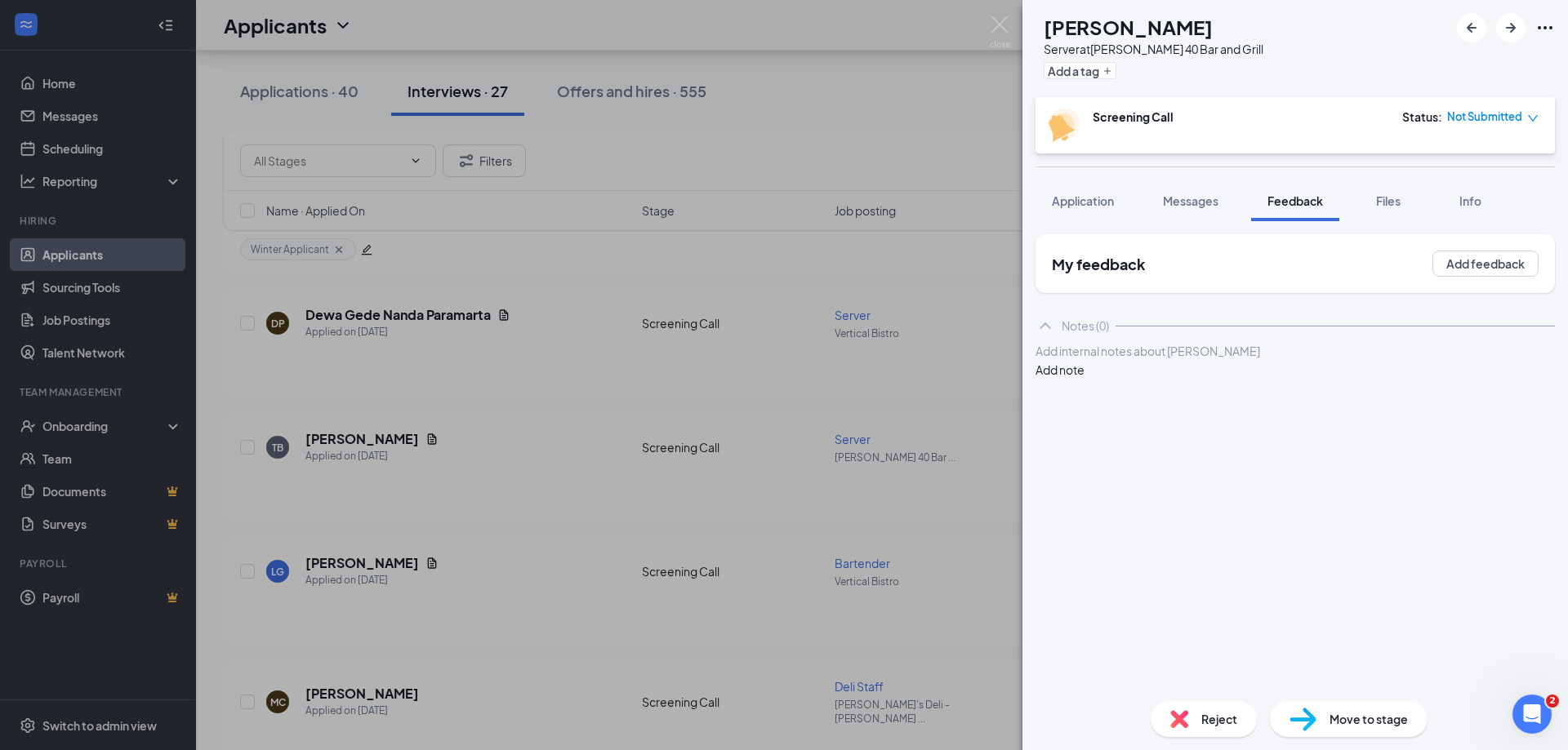
click at [1193, 360] on div at bounding box center [1295, 351] width 517 height 17
click at [1084, 376] on button "Add note" at bounding box center [1060, 370] width 49 height 18
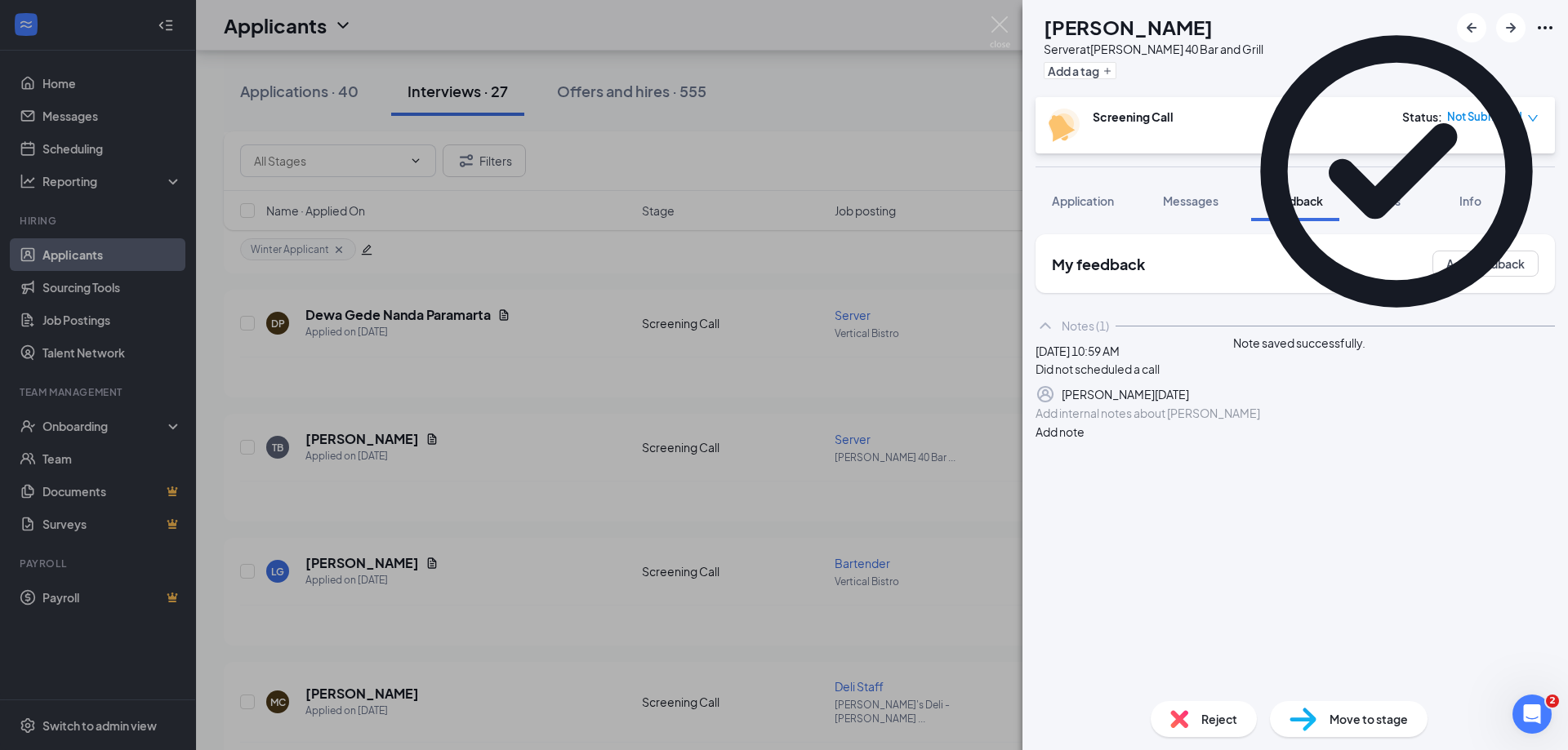
click at [1209, 713] on span "Reject" at bounding box center [1220, 719] width 36 height 18
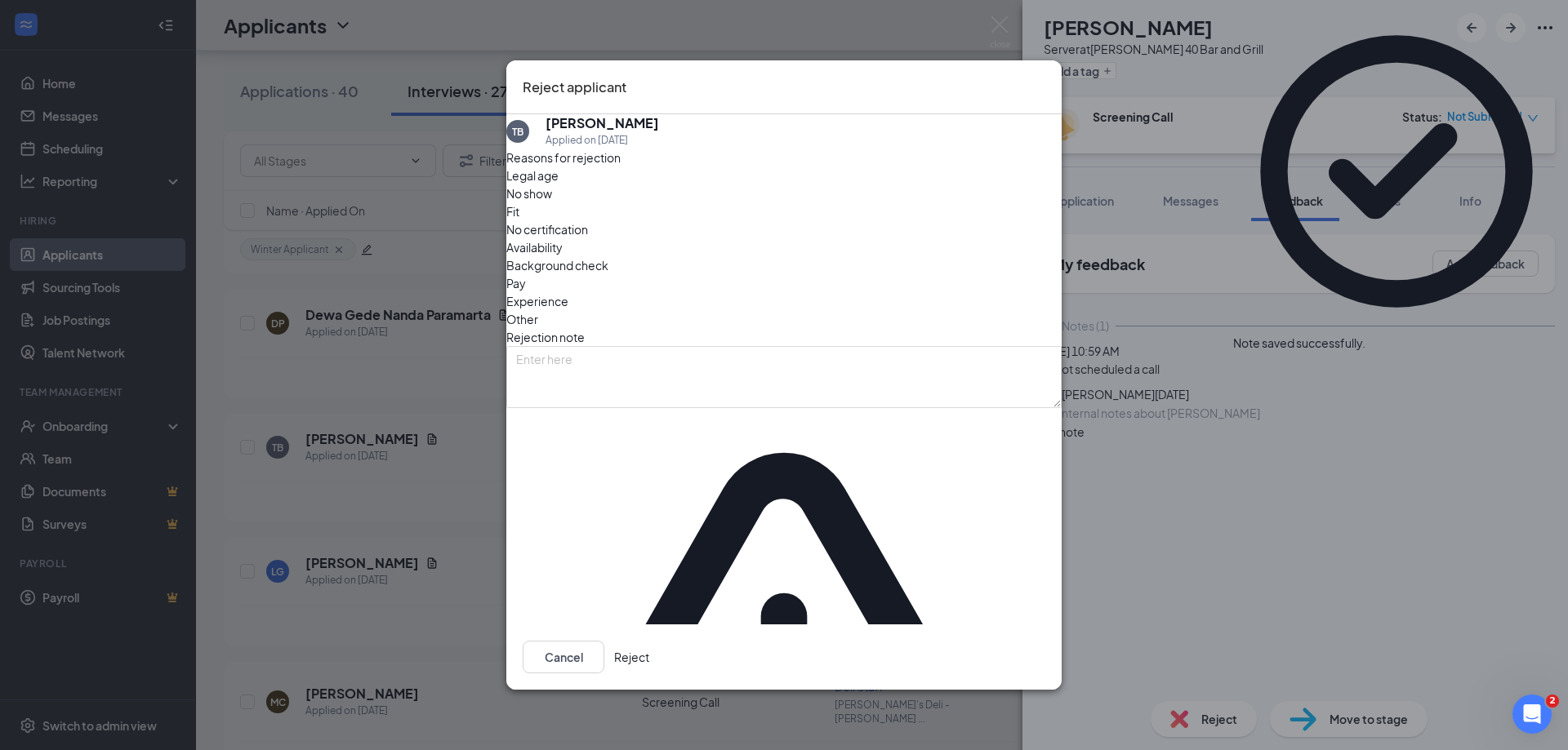
click at [650, 641] on button "Reject" at bounding box center [631, 656] width 35 height 33
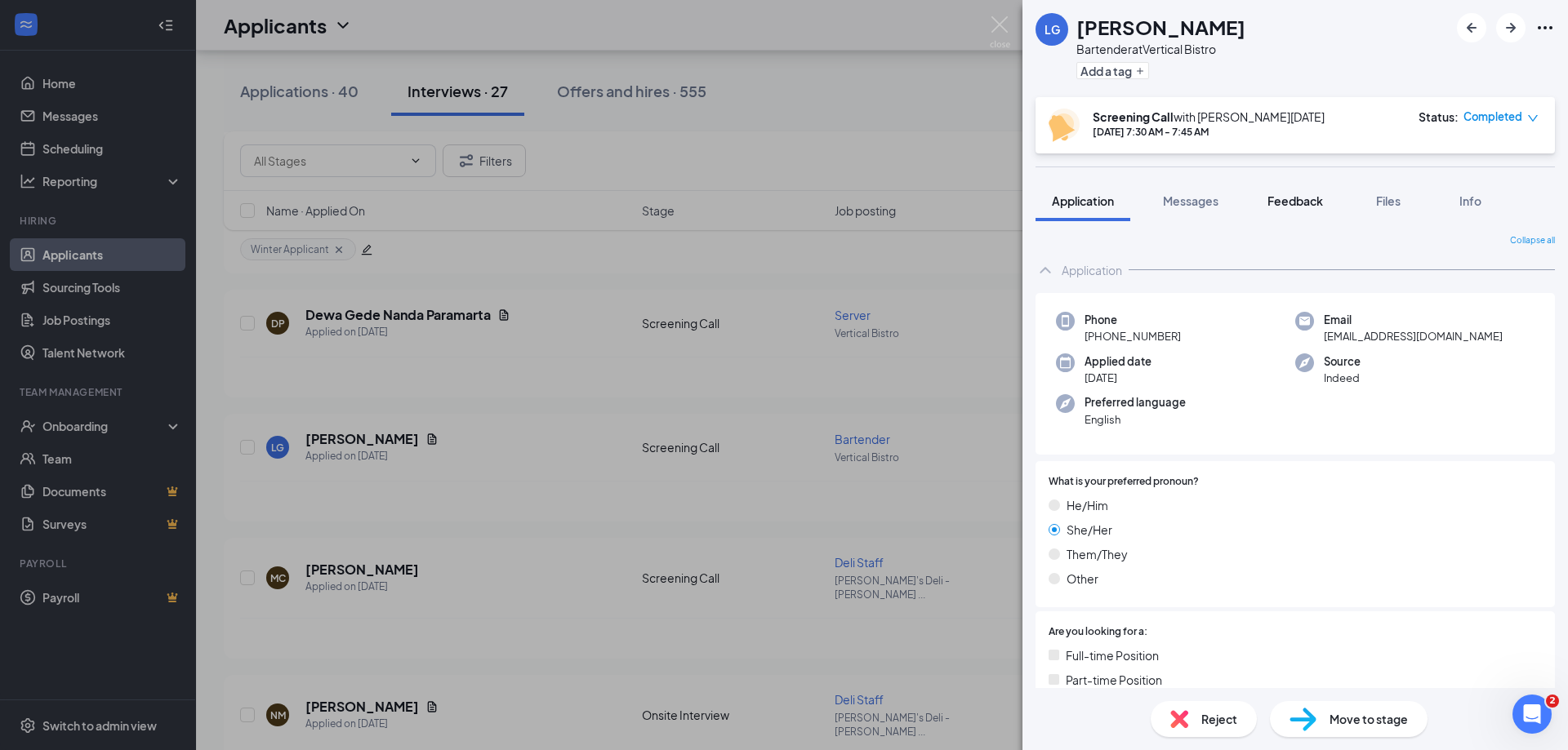
click at [1304, 200] on span "Feedback" at bounding box center [1295, 201] width 56 height 15
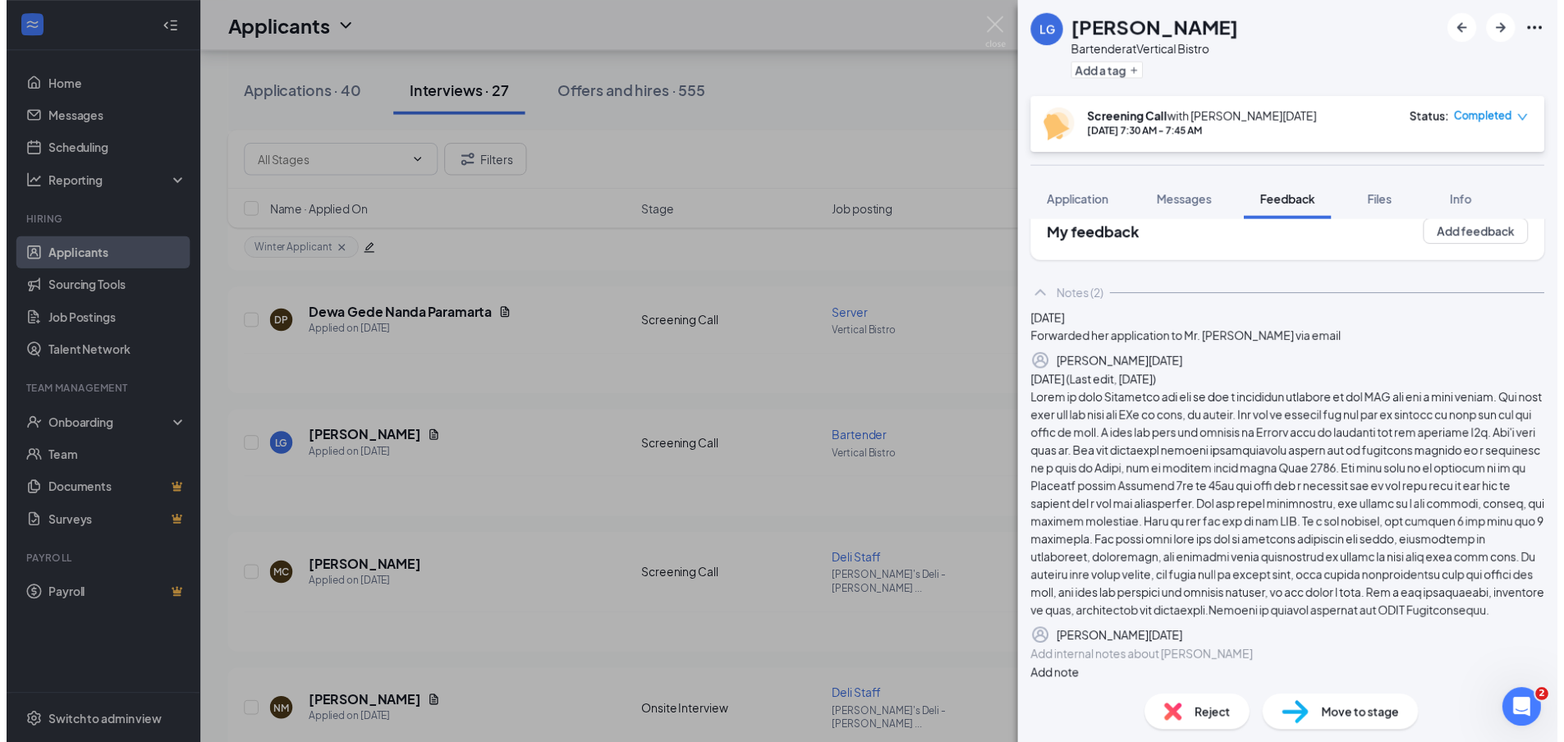
scroll to position [227, 0]
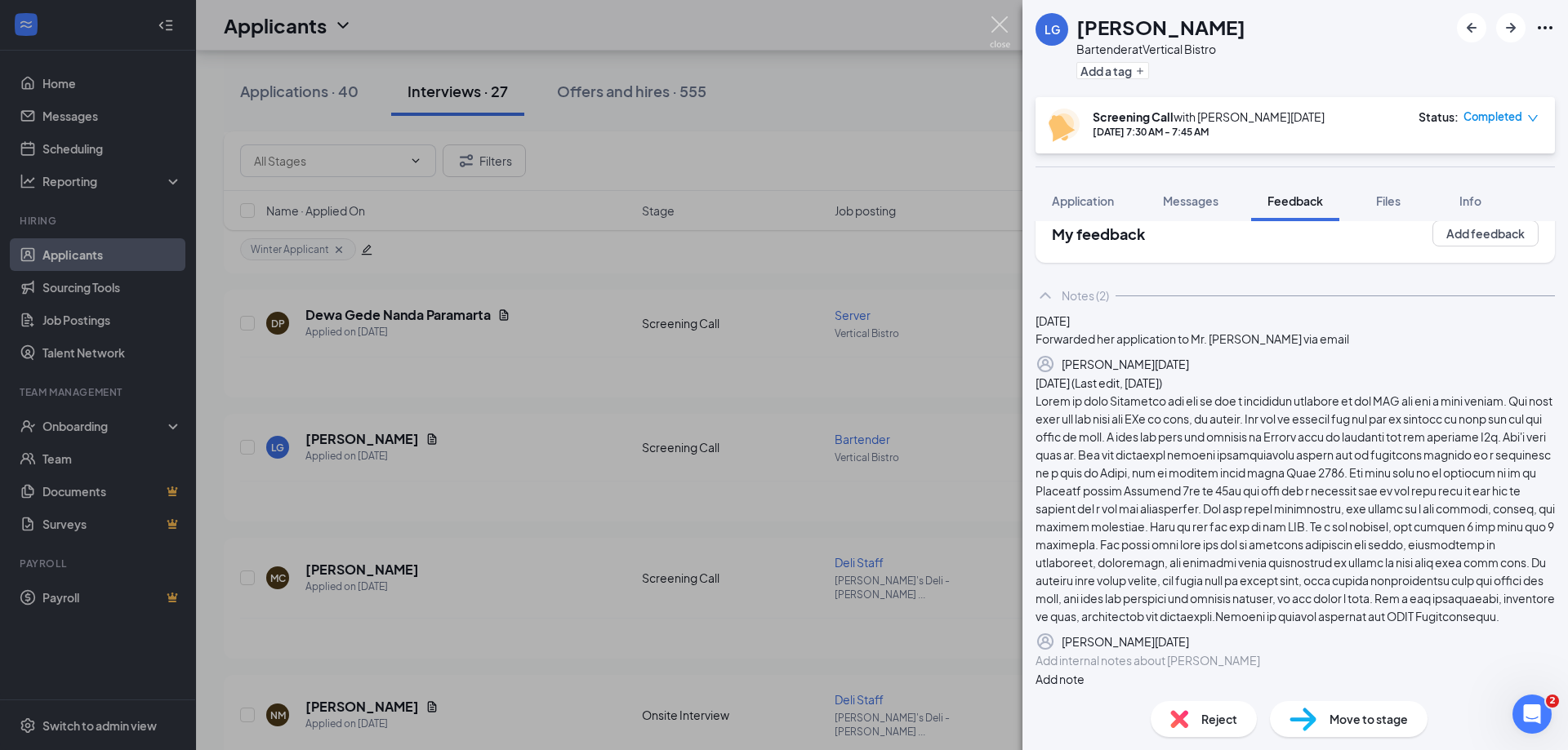
click at [1001, 25] on img at bounding box center [1000, 32] width 21 height 32
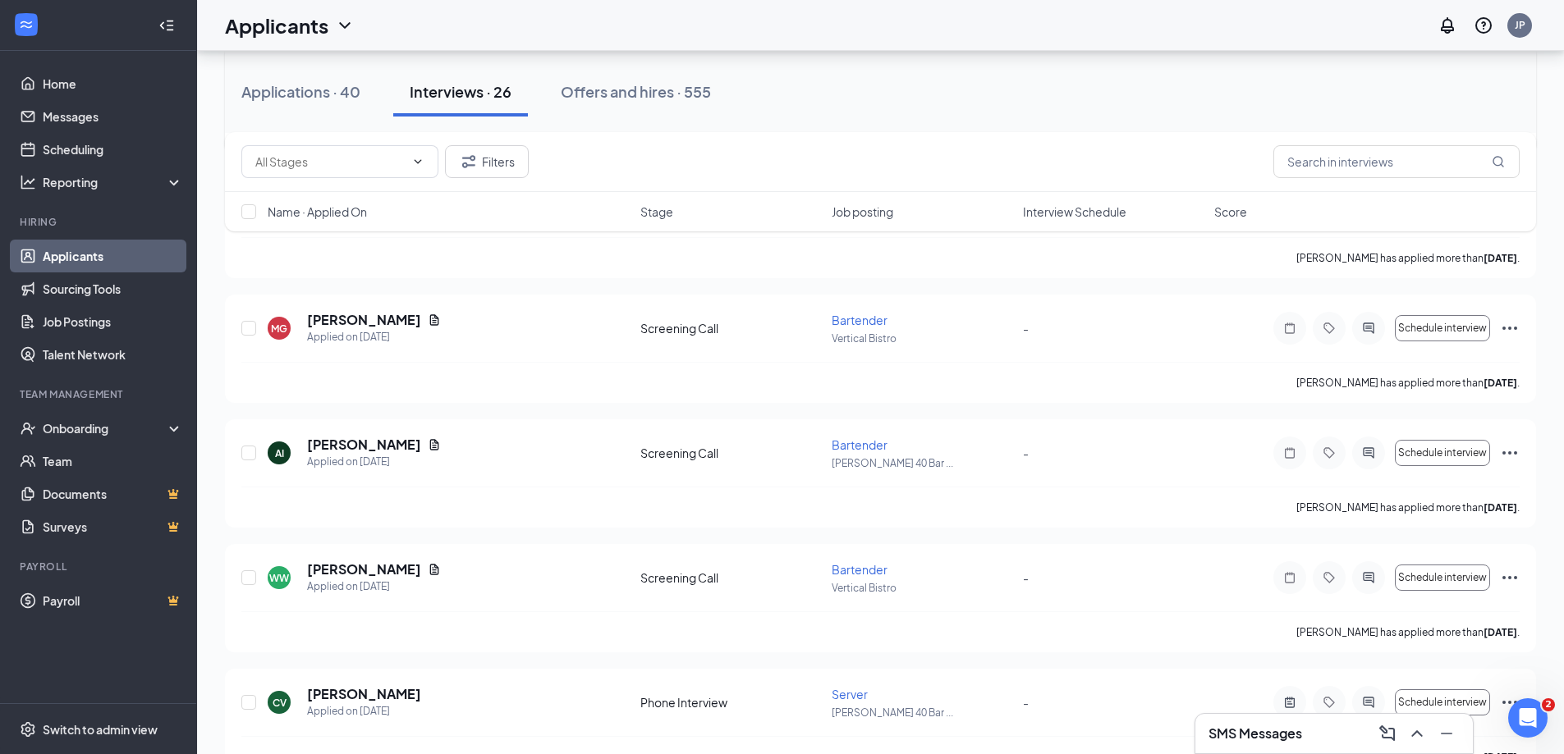
scroll to position [328, 0]
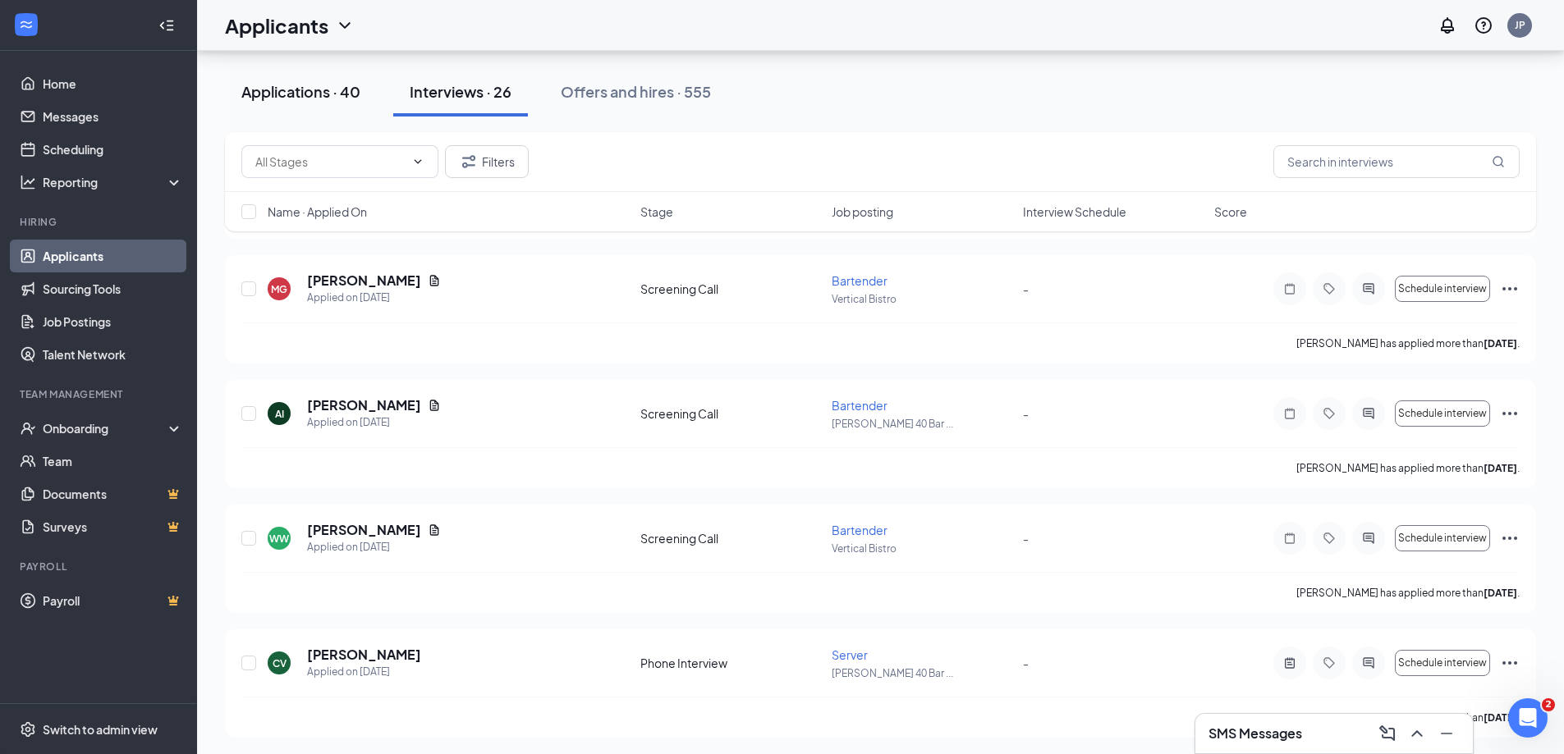
click at [316, 92] on div "Applications · 40" at bounding box center [300, 91] width 119 height 21
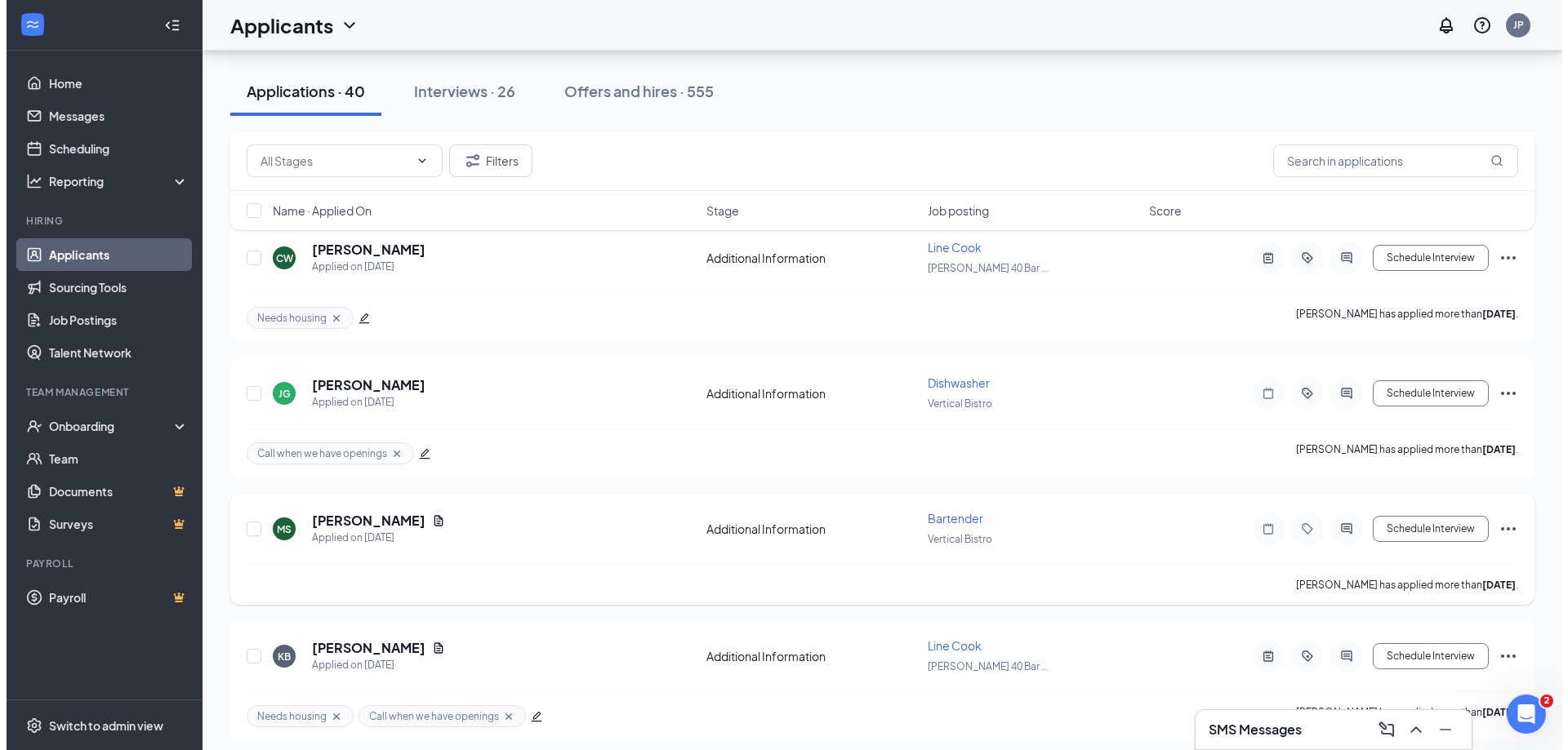
scroll to position [82, 0]
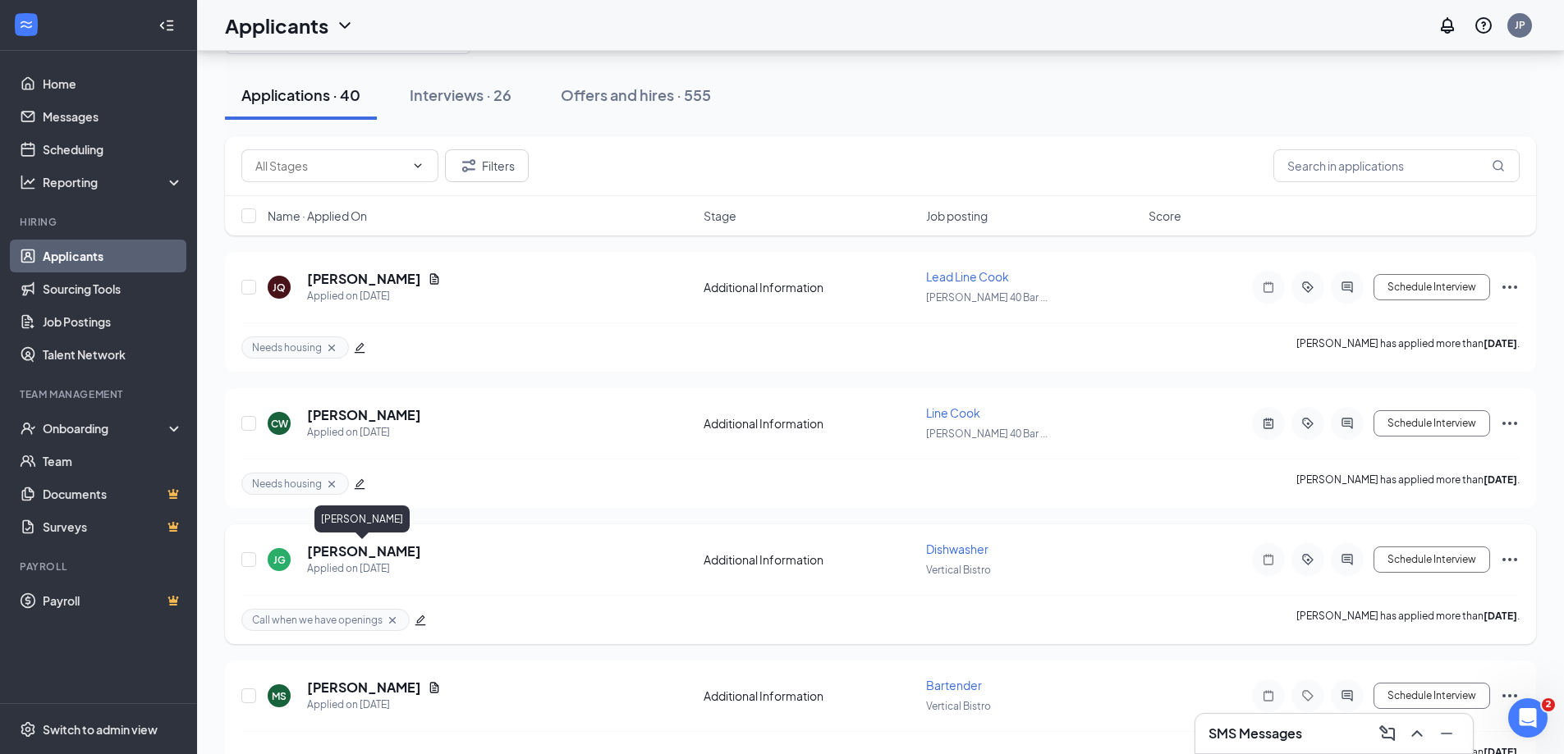
click at [378, 553] on h5 "[PERSON_NAME]" at bounding box center [364, 552] width 114 height 18
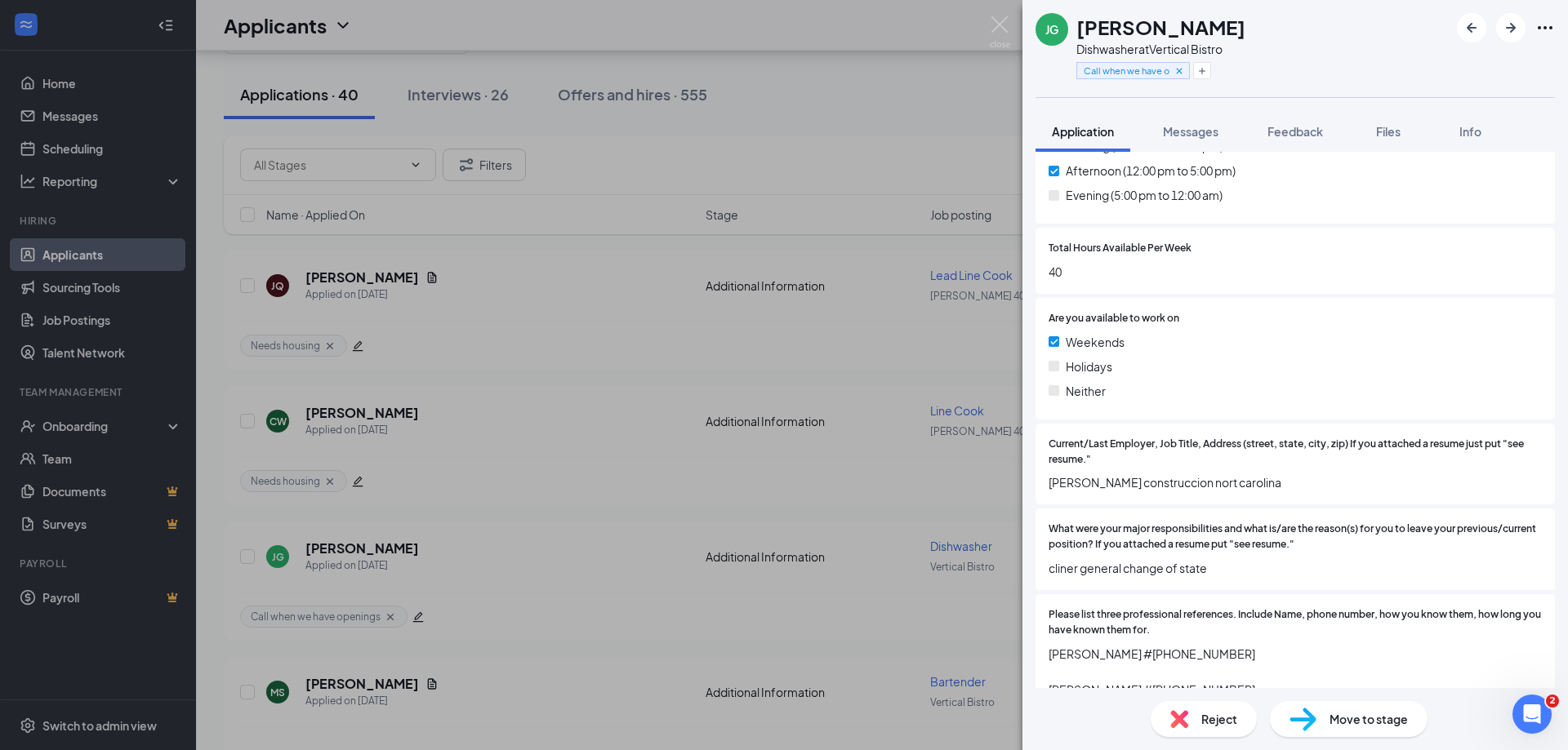
scroll to position [1191, 0]
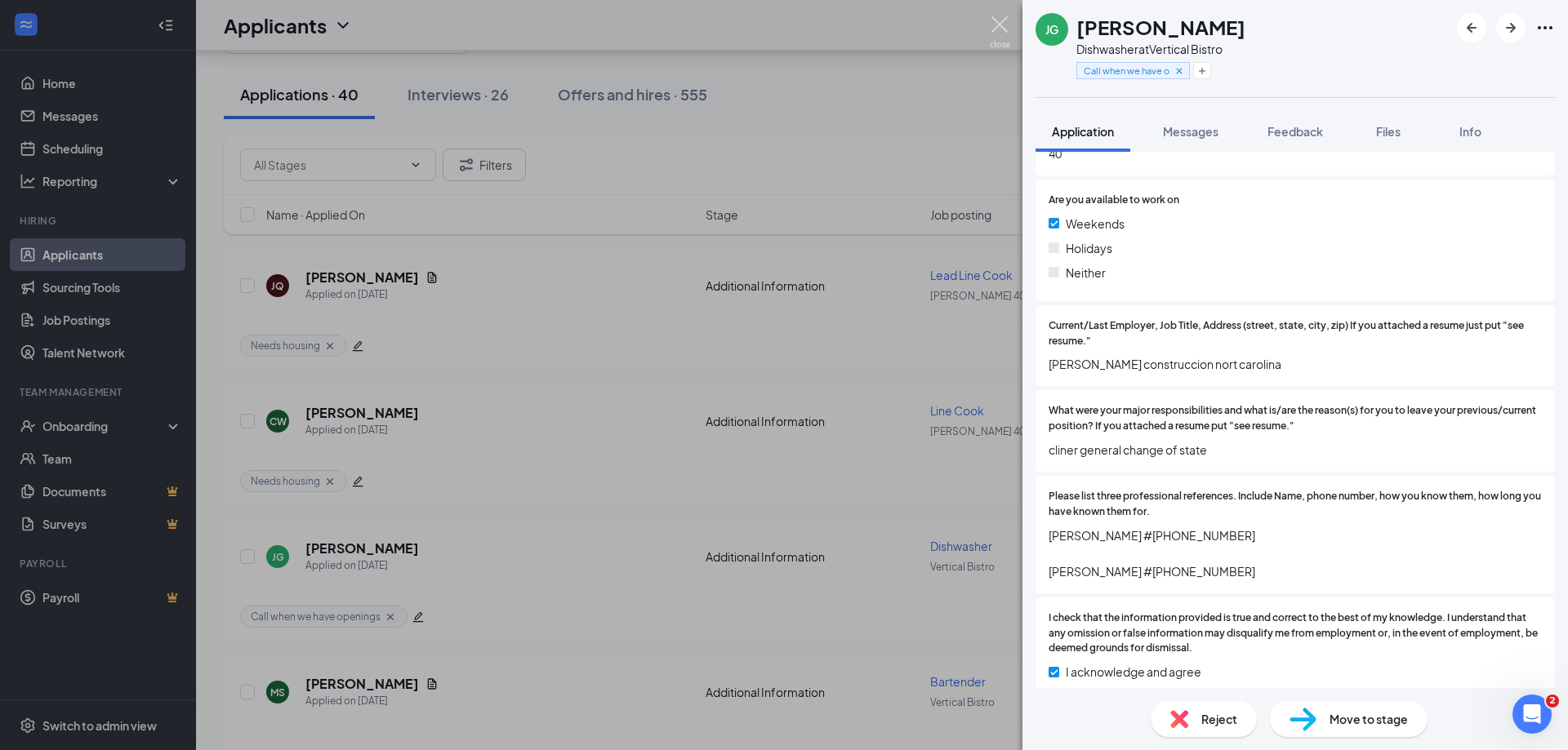
click at [1001, 24] on img at bounding box center [1000, 32] width 21 height 32
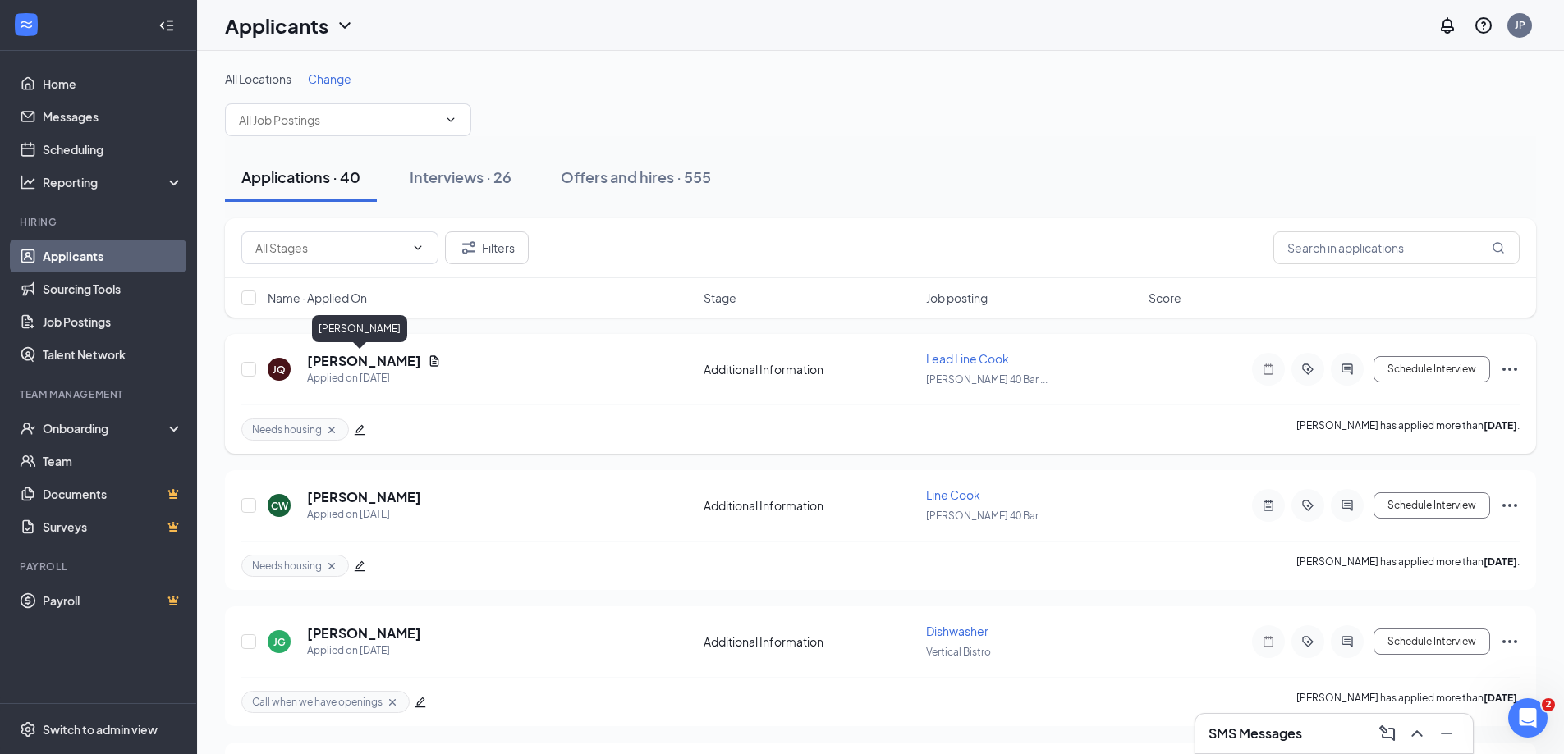
click at [365, 358] on h5 "[PERSON_NAME]" at bounding box center [364, 361] width 114 height 18
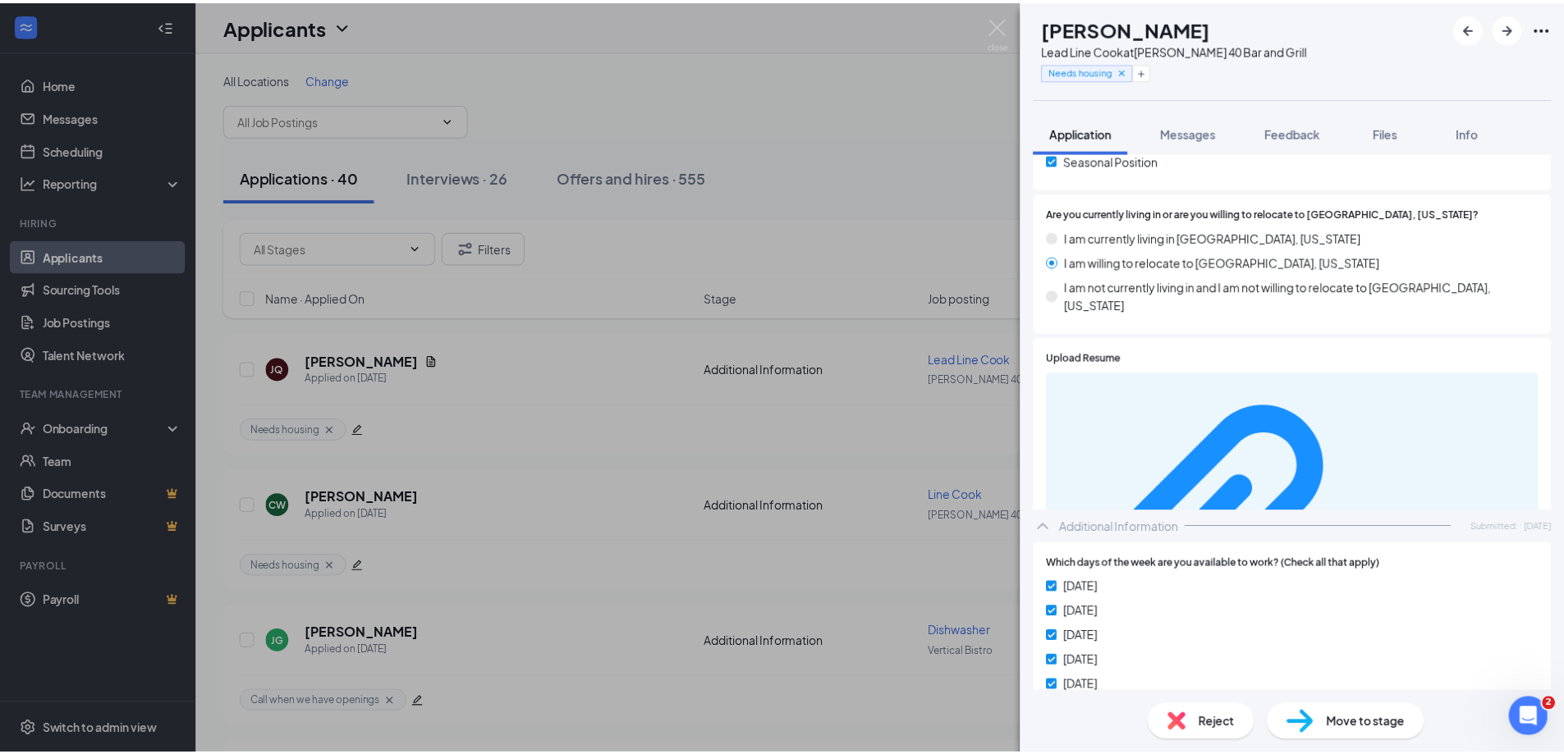
scroll to position [739, 0]
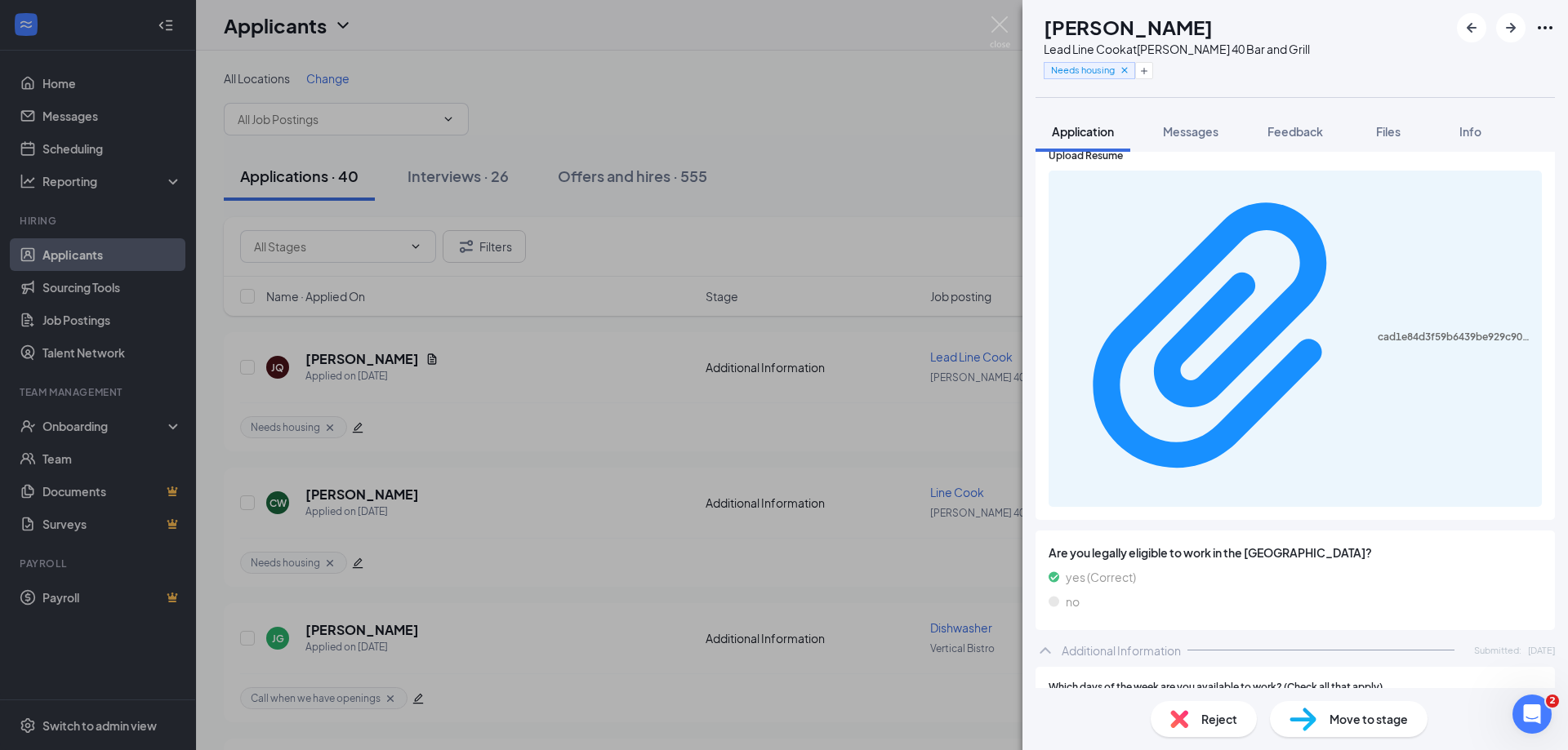
click at [997, 15] on div "JQ [PERSON_NAME] Lead Line Cook at [GEOGRAPHIC_DATA] 40 Bar and Grill Needs hou…" at bounding box center [784, 375] width 1568 height 750
click at [997, 17] on div "Applicants JP" at bounding box center [882, 25] width 1372 height 51
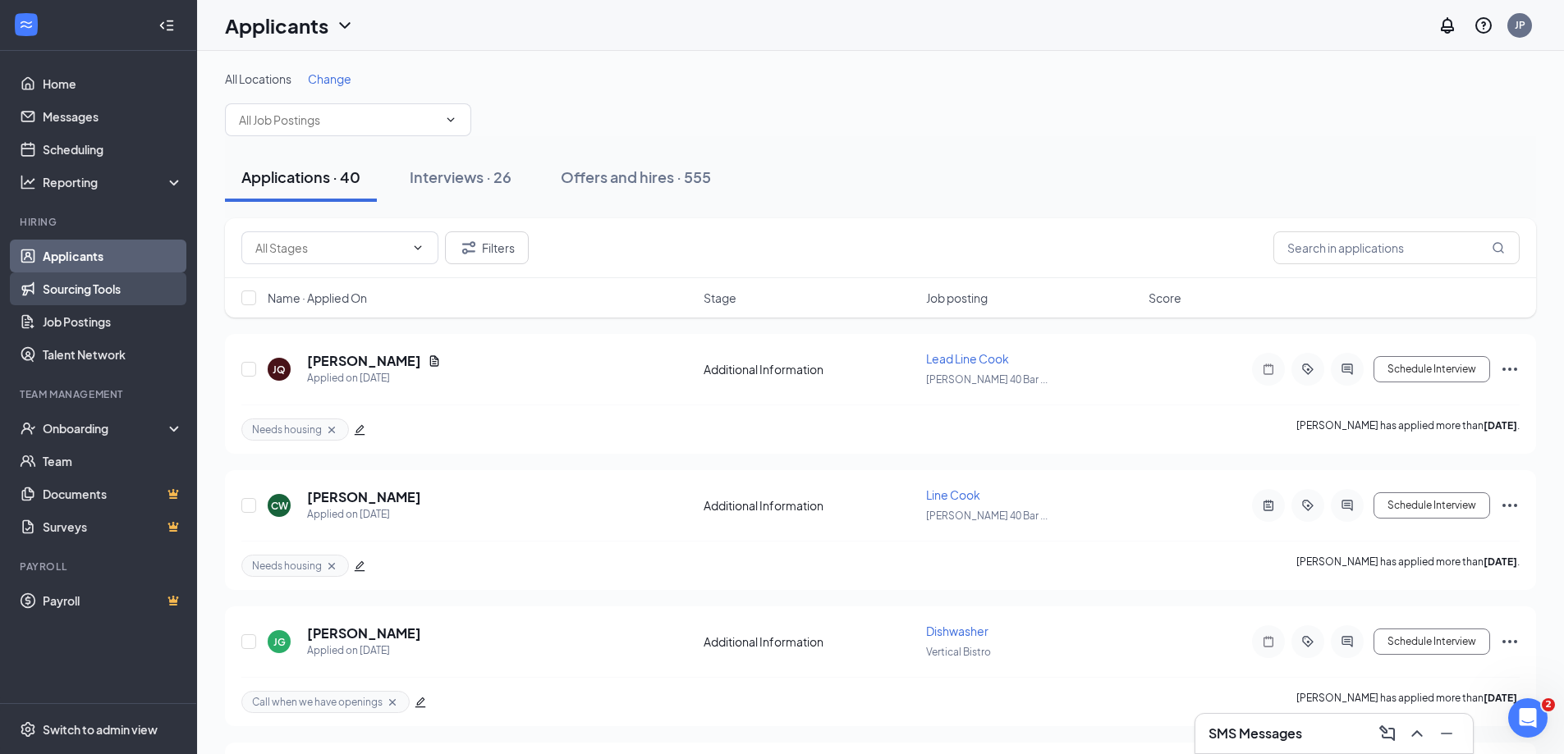
click at [79, 281] on link "Sourcing Tools" at bounding box center [113, 289] width 140 height 33
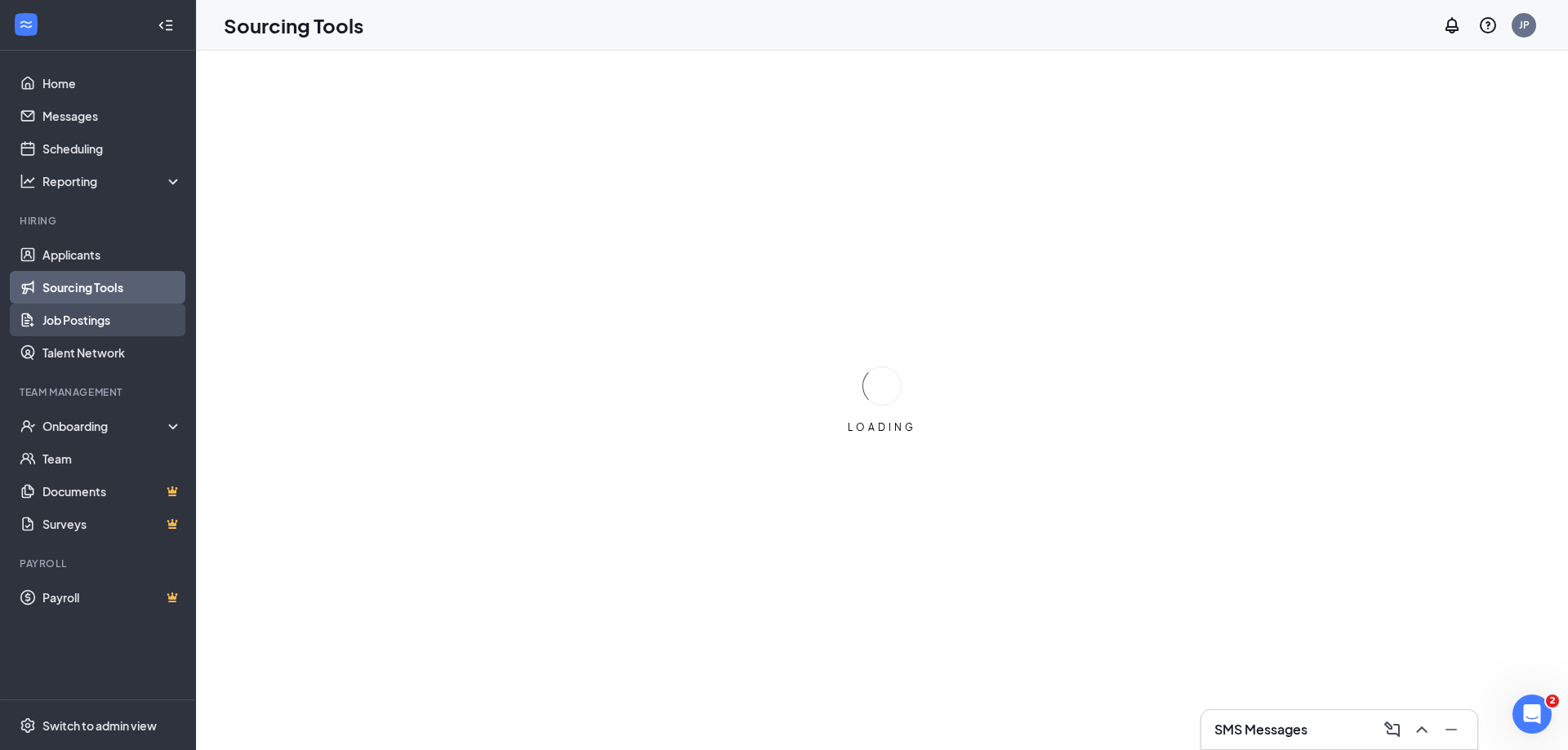
click at [101, 322] on link "Job Postings" at bounding box center [112, 319] width 139 height 33
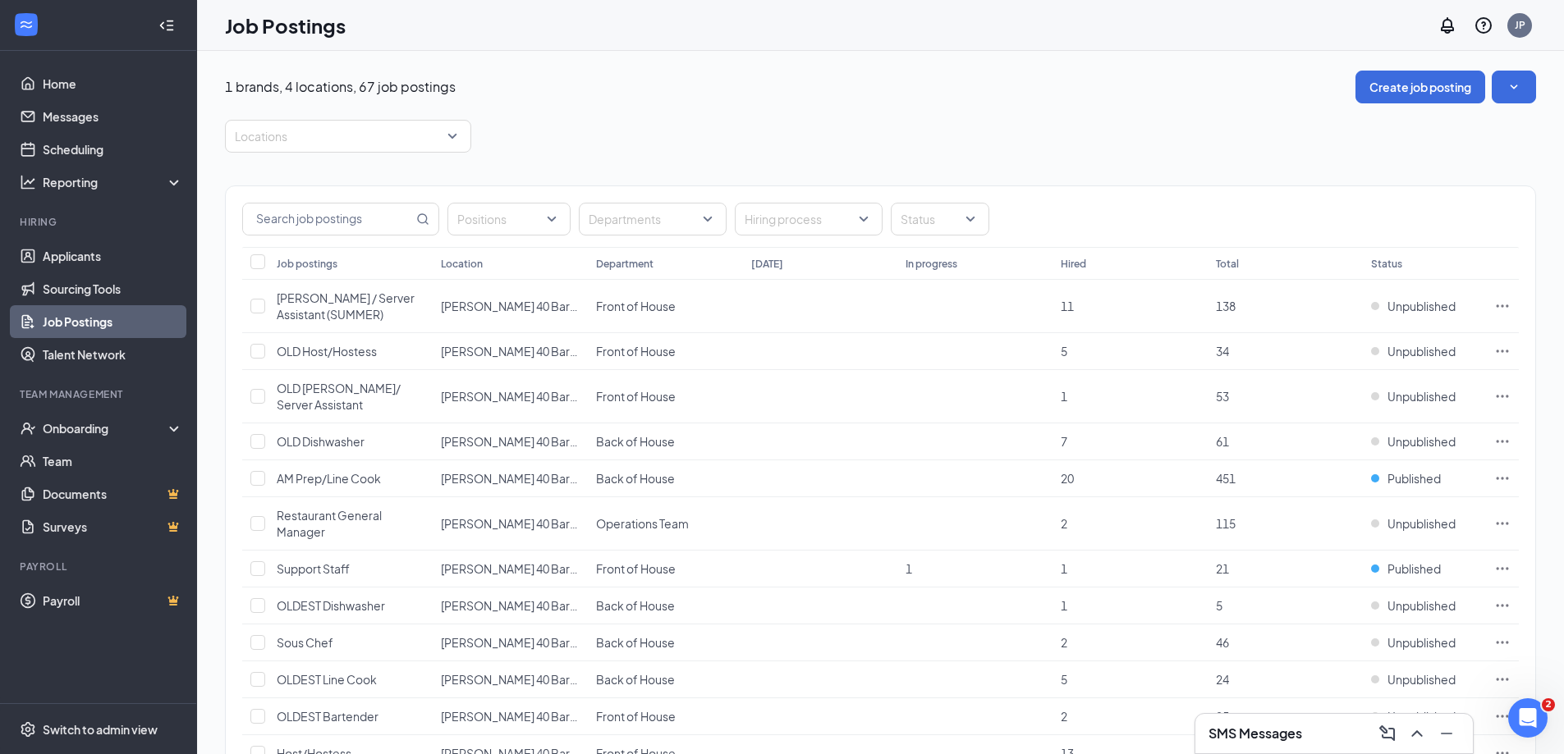
scroll to position [660, 0]
